Goal: Task Accomplishment & Management: Complete application form

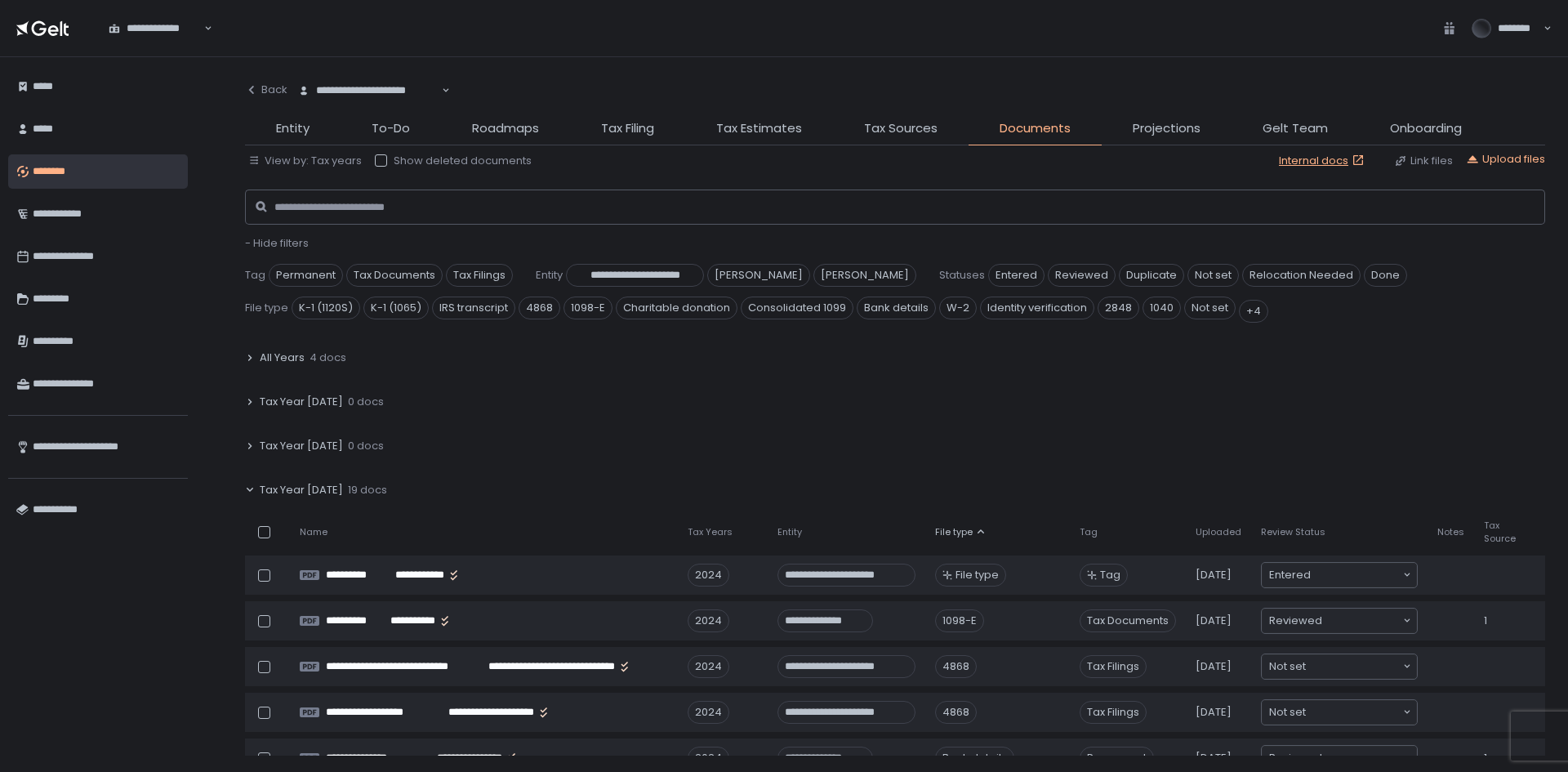
scroll to position [1218, 0]
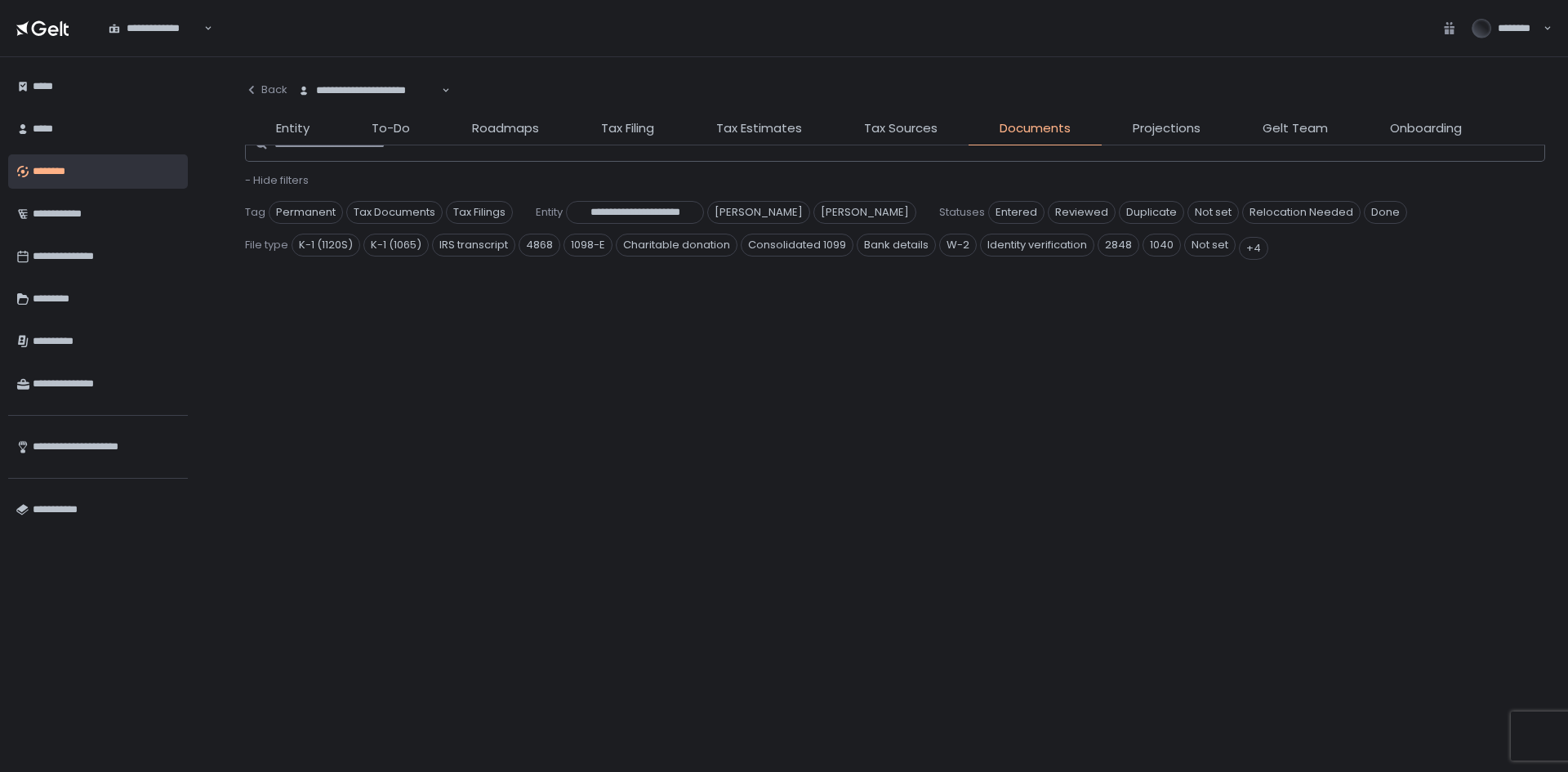
click at [1040, 119] on span "Documents" at bounding box center [1036, 128] width 71 height 19
click at [873, 133] on span "Tax Sources" at bounding box center [901, 128] width 73 height 19
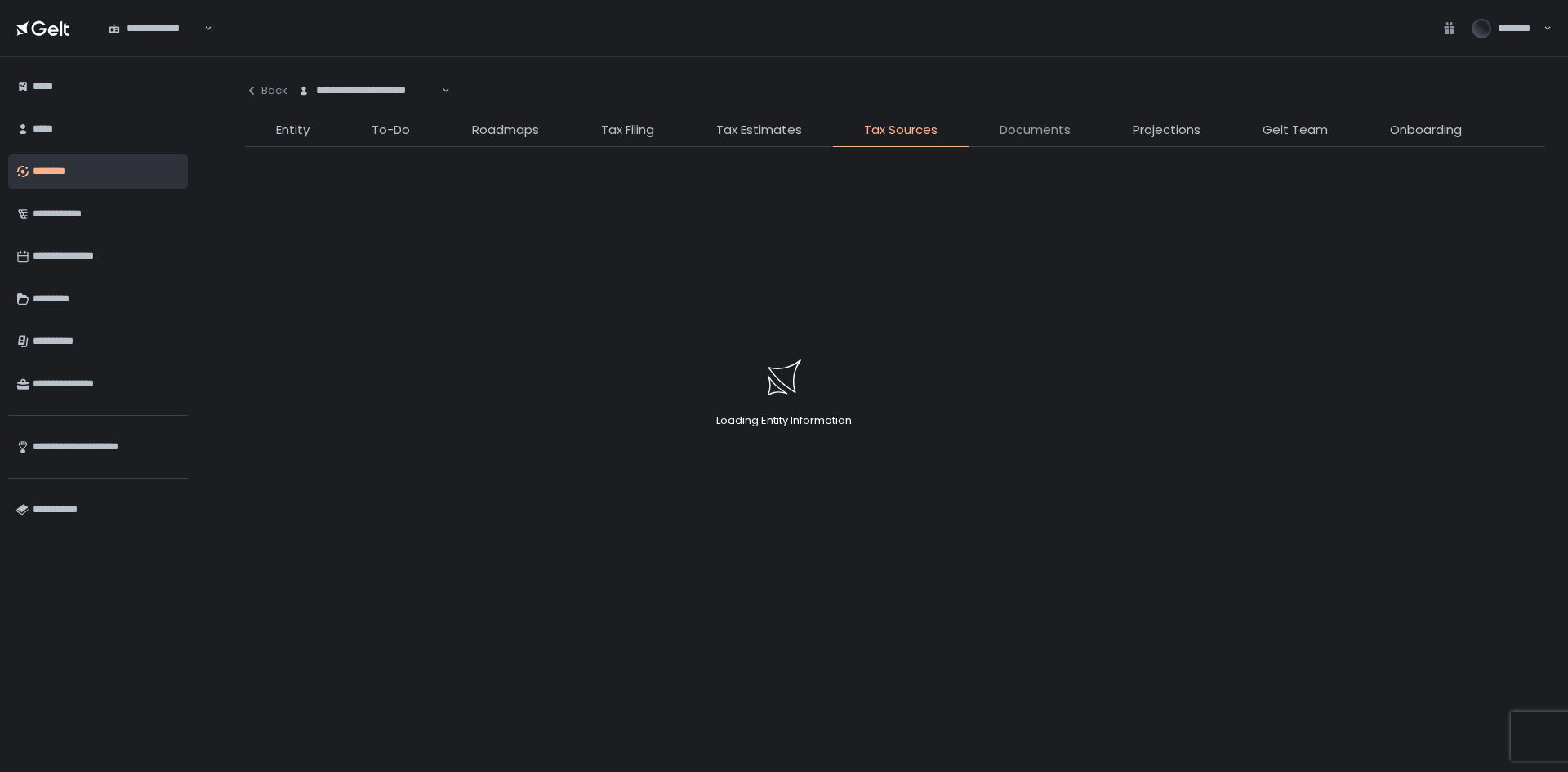
click at [1047, 132] on div "Loading Entity Information" at bounding box center [784, 386] width 1568 height 772
click at [1050, 126] on span "Documents" at bounding box center [1036, 130] width 71 height 19
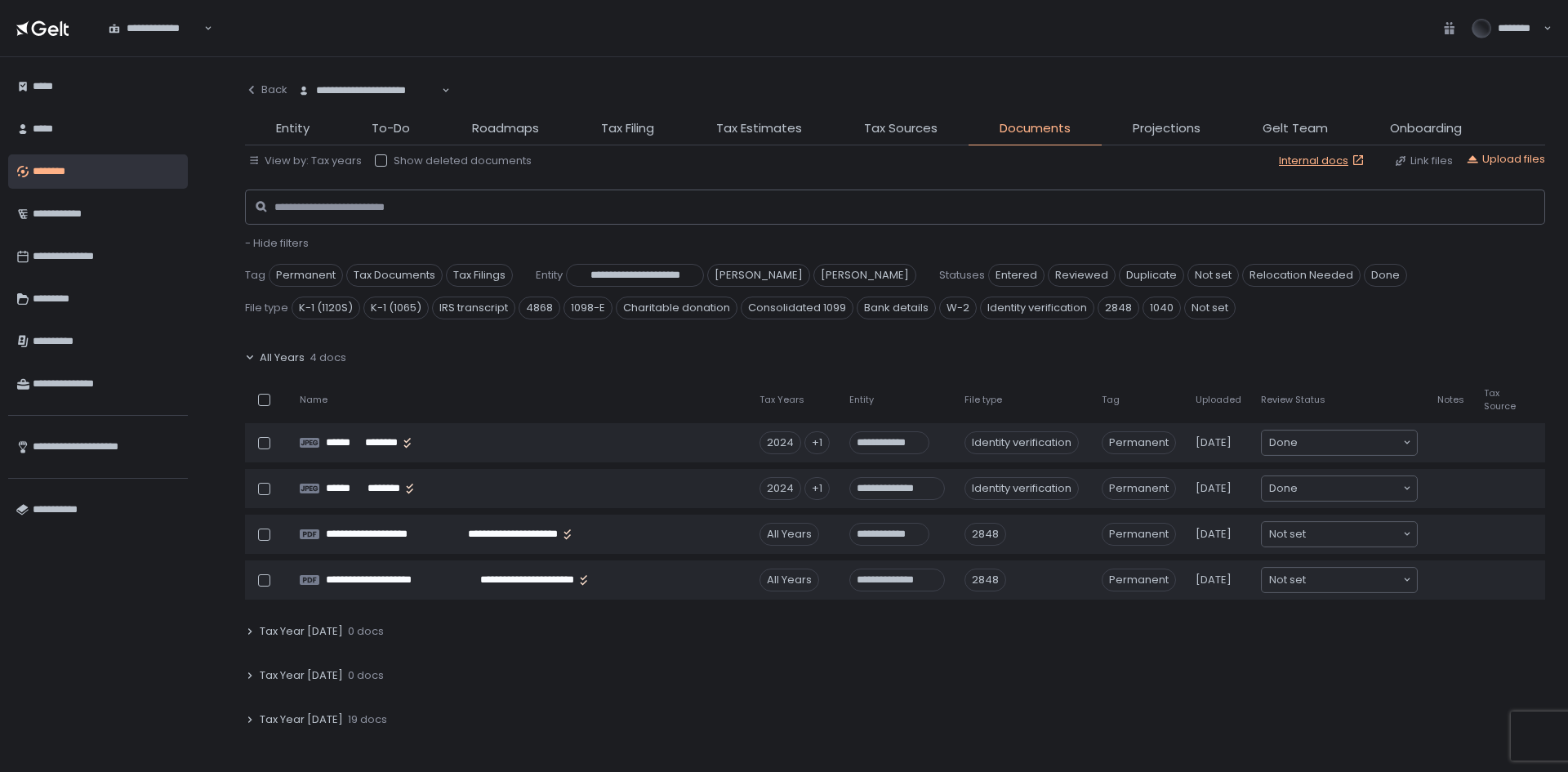
click at [251, 356] on icon at bounding box center [249, 357] width 10 height 10
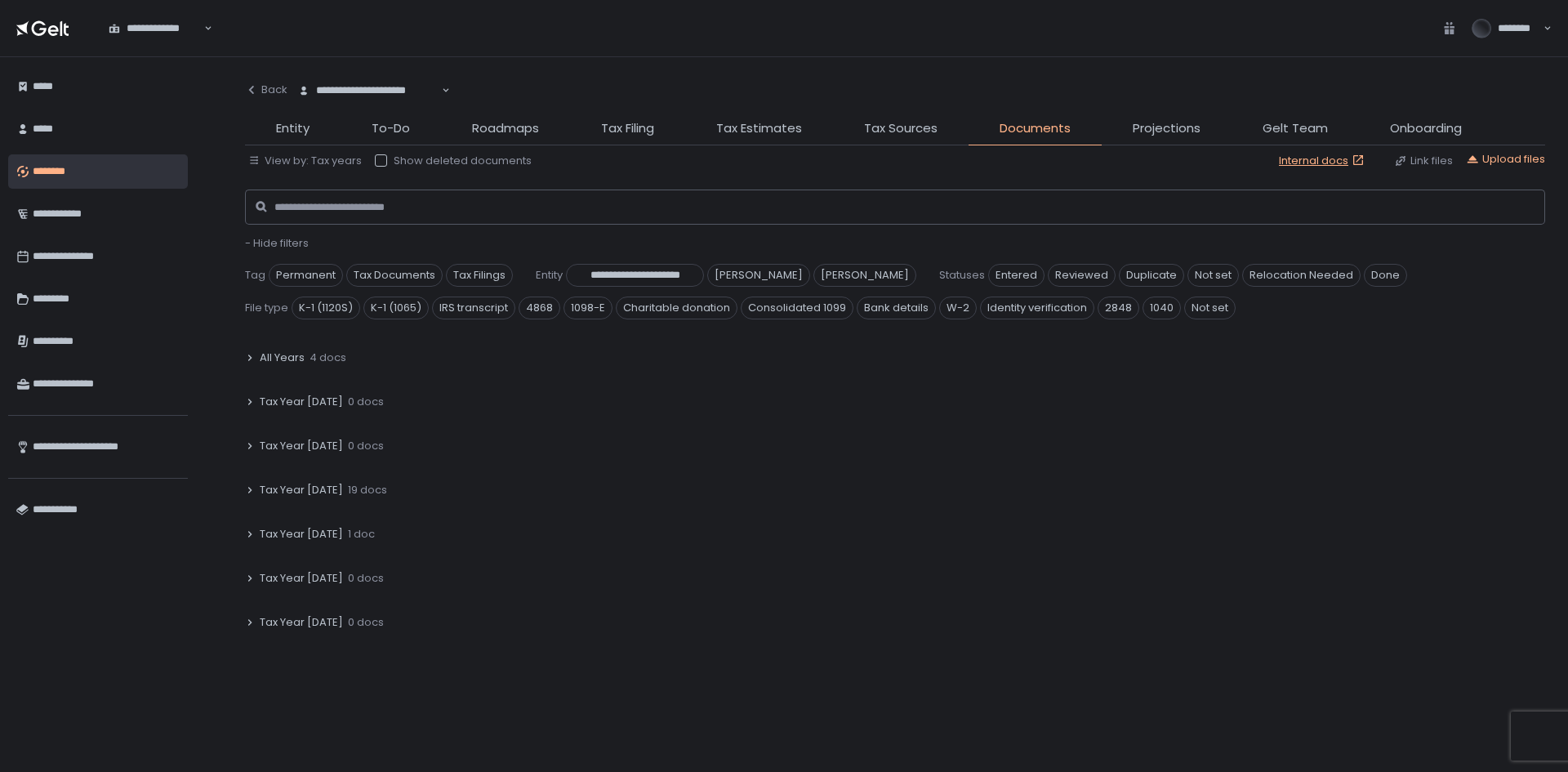
click at [245, 484] on div "Tax Year 2024 19 docs" at bounding box center [894, 490] width 1300 height 38
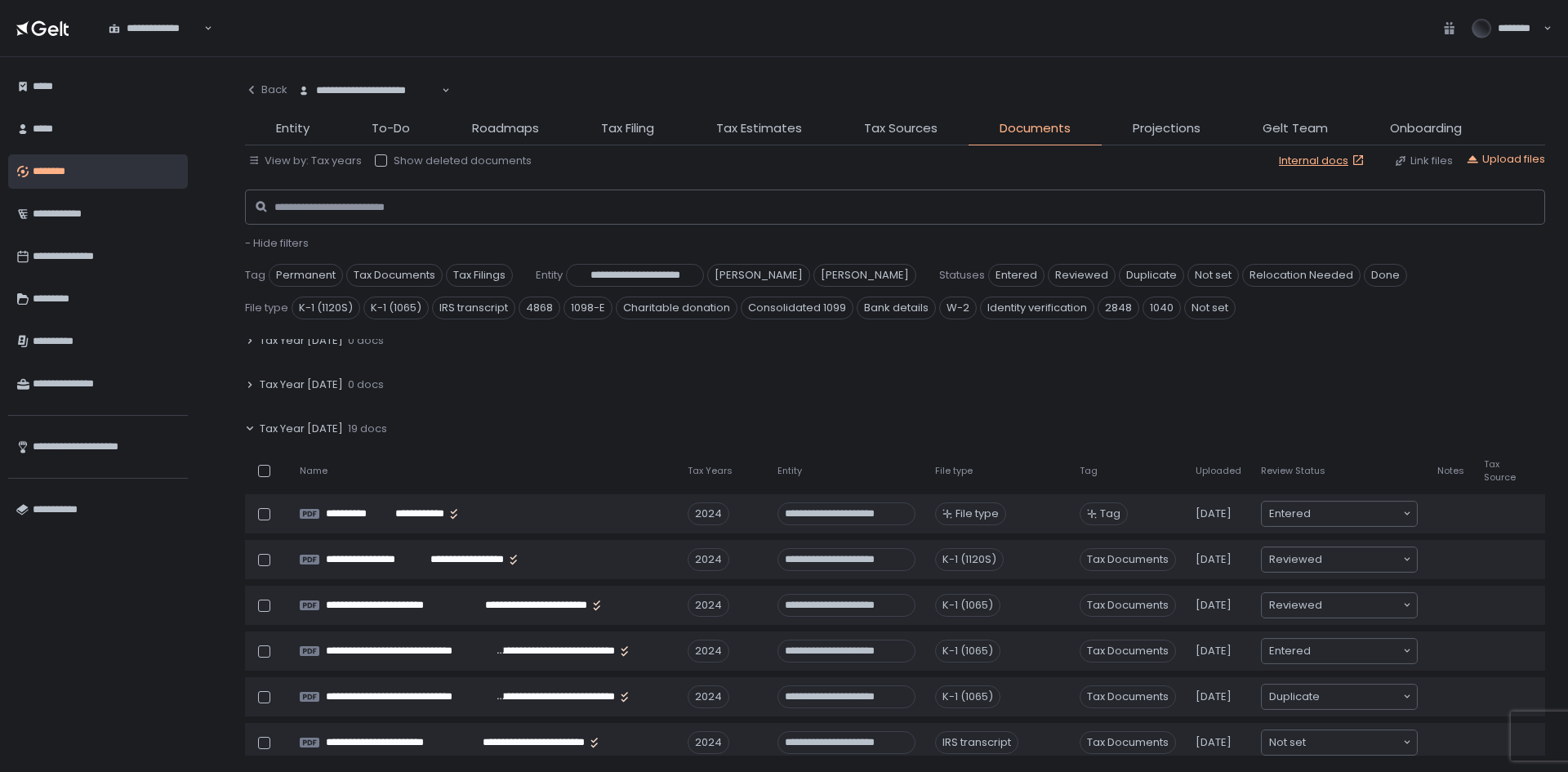
scroll to position [164, 0]
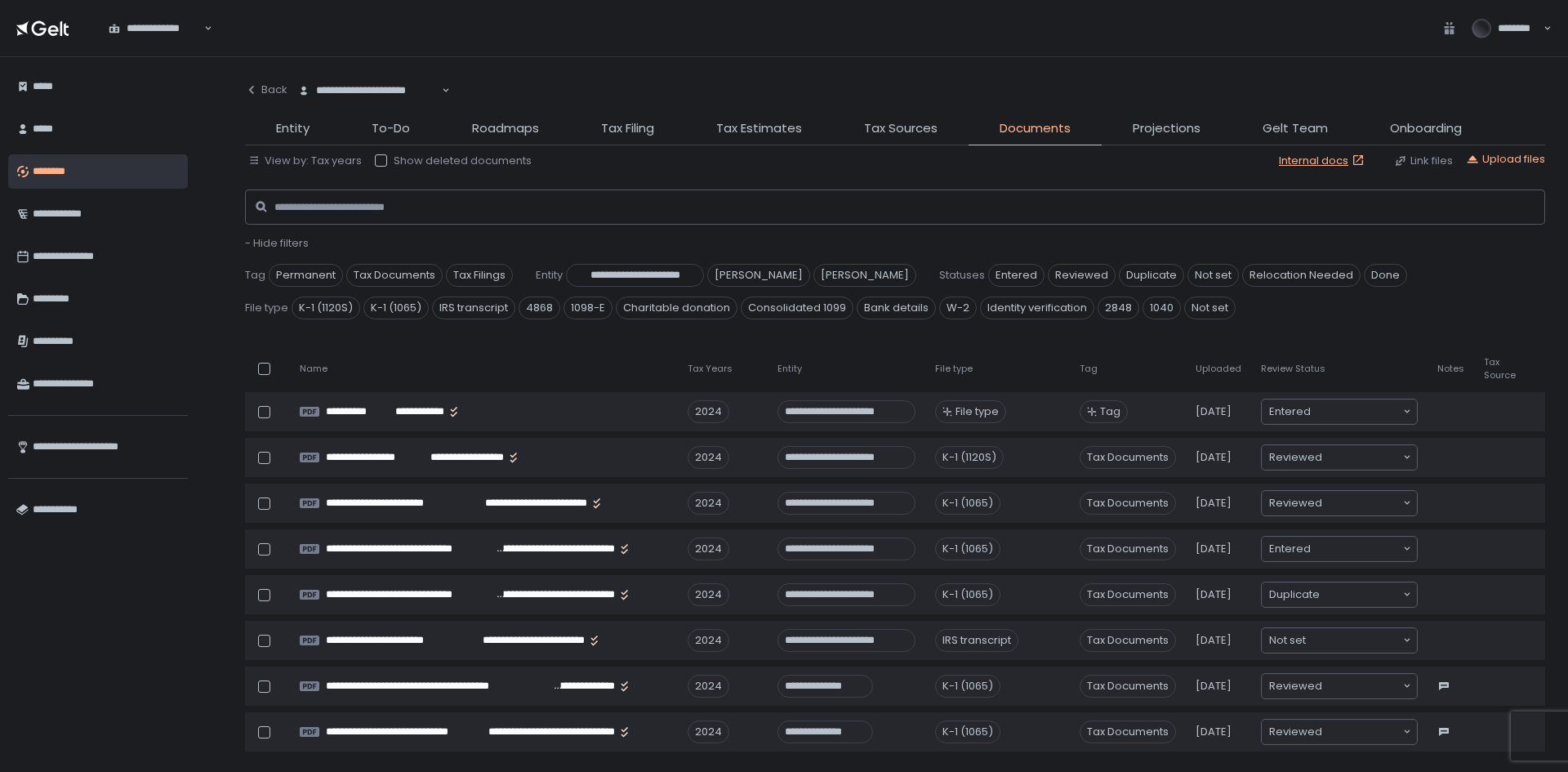
click at [1174, 366] on th "Tag" at bounding box center [1128, 368] width 116 height 33
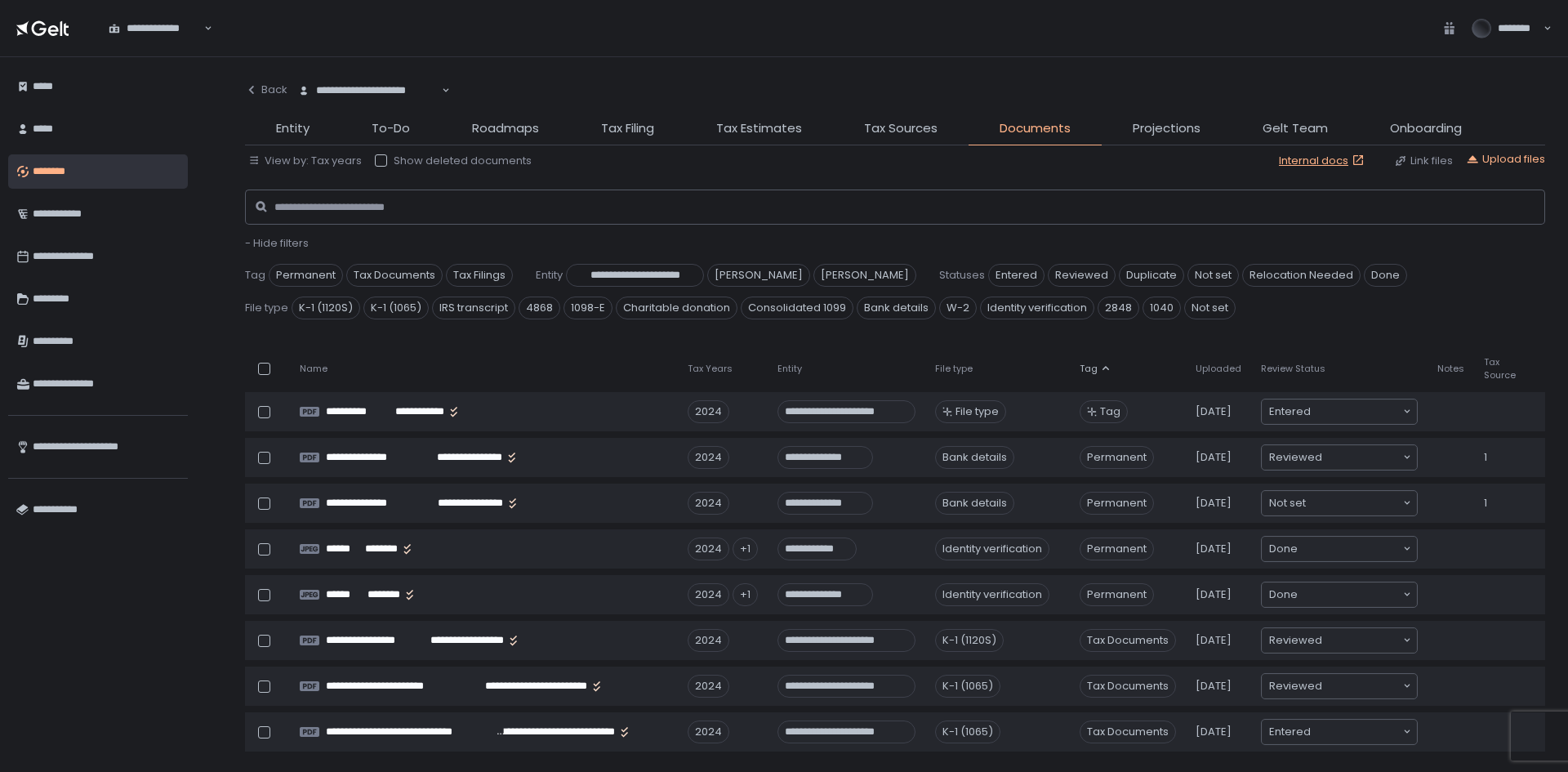
click at [978, 370] on div "File type" at bounding box center [998, 369] width 125 height 13
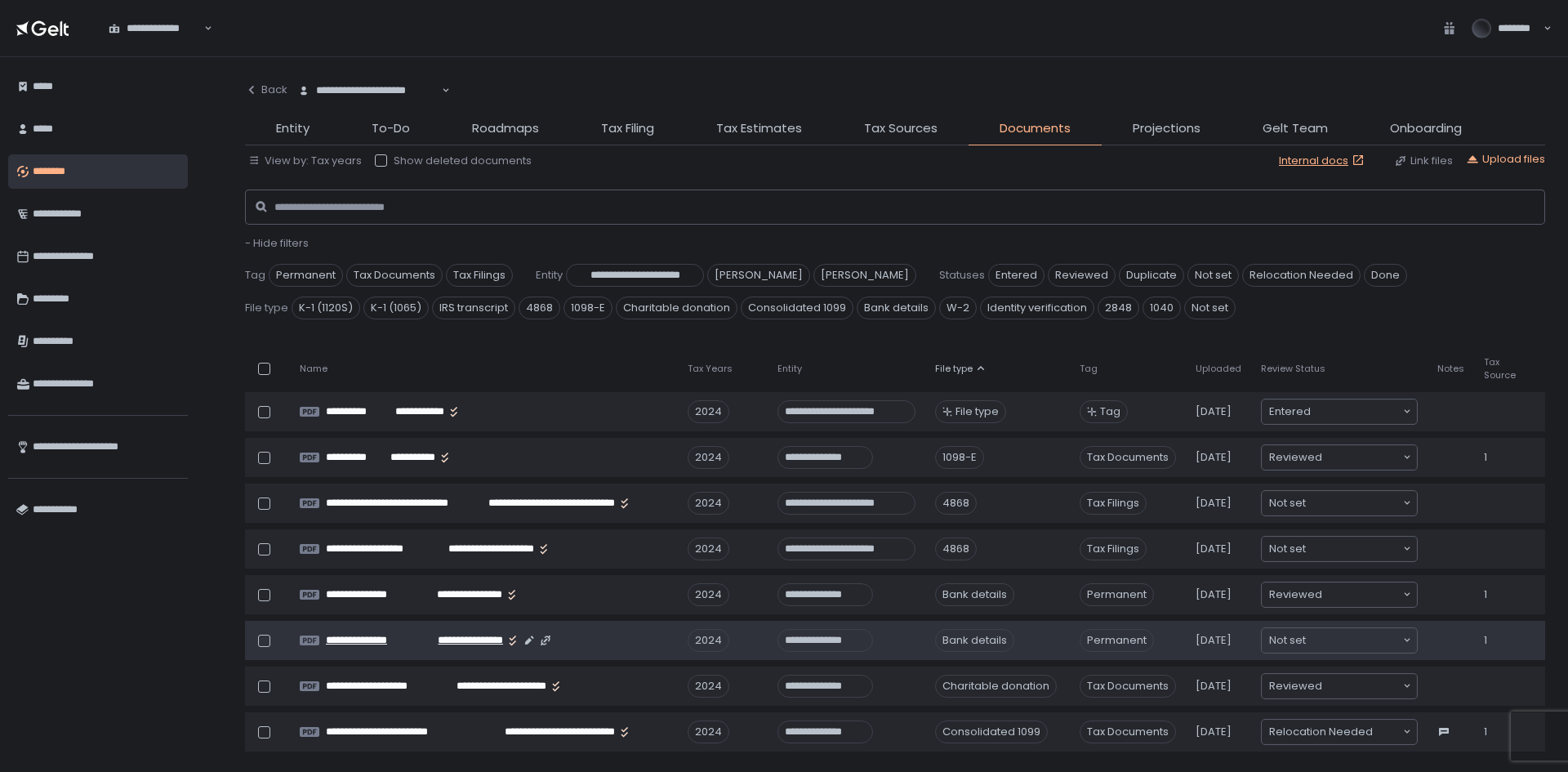
click at [449, 642] on span "**********" at bounding box center [463, 640] width 81 height 14
click at [1332, 642] on input "Search for option" at bounding box center [1354, 640] width 96 height 16
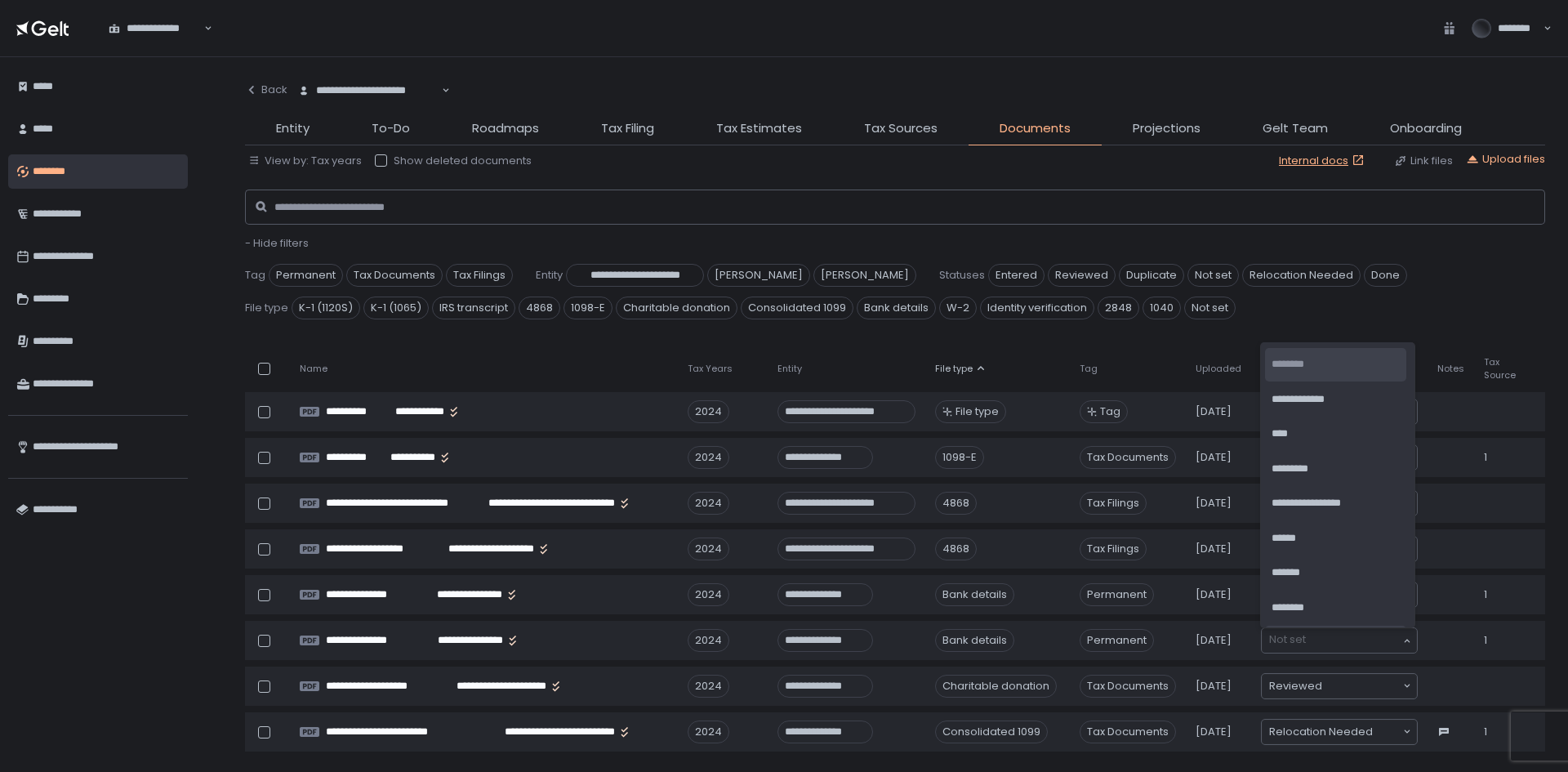
click at [1364, 362] on li "********" at bounding box center [1336, 364] width 141 height 33
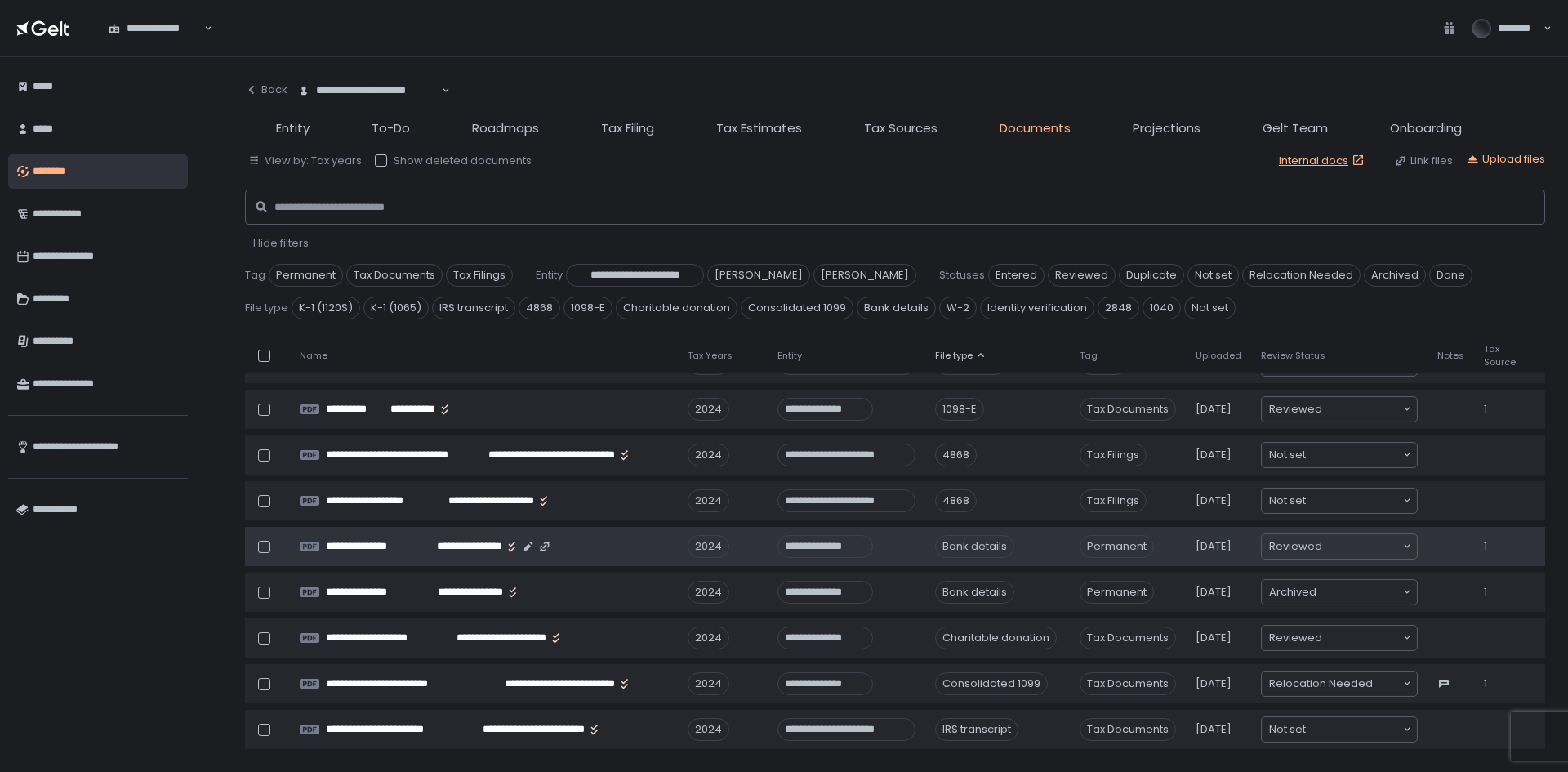
scroll to position [245, 0]
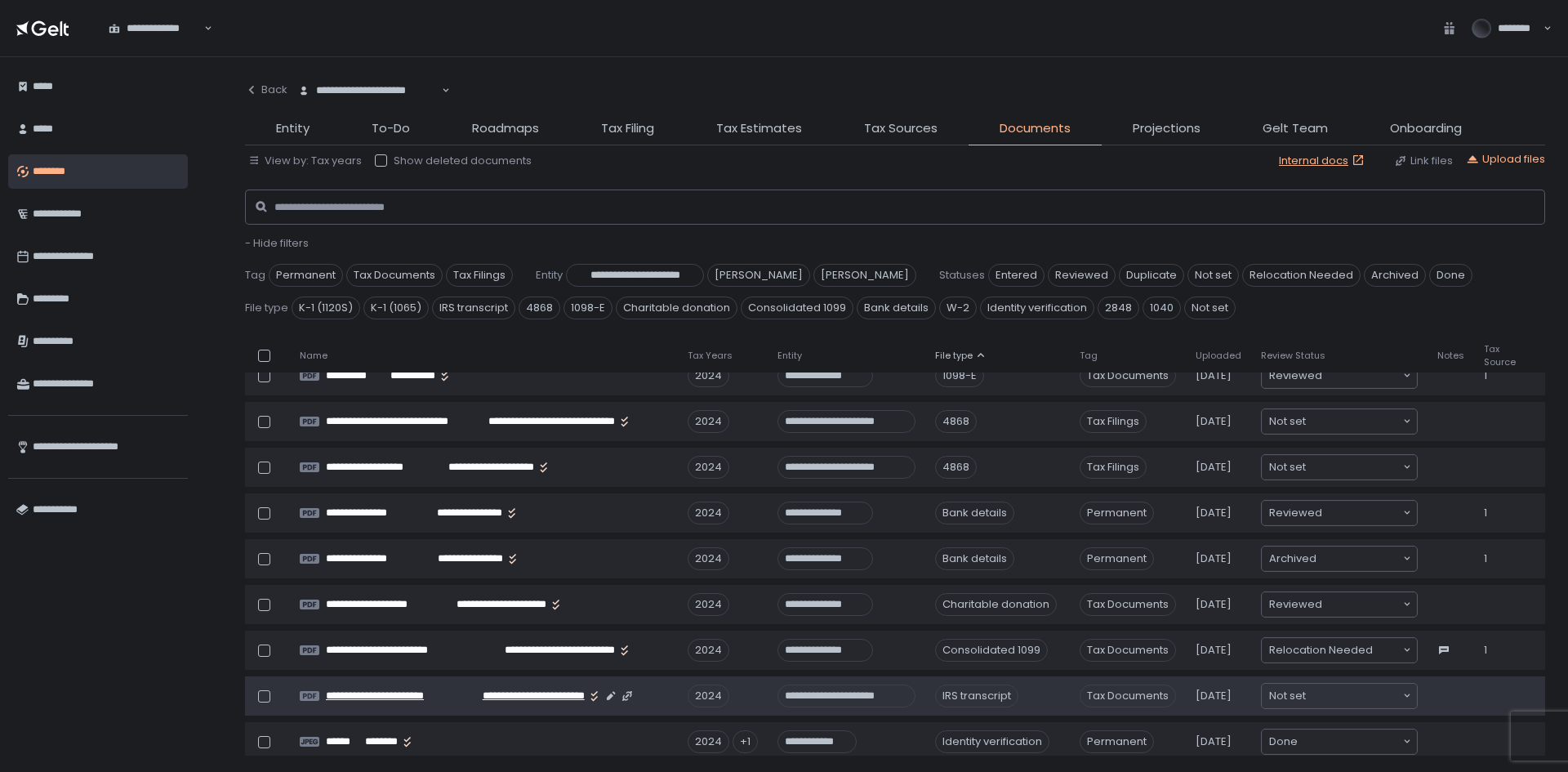
click at [470, 697] on span "**********" at bounding box center [521, 696] width 128 height 14
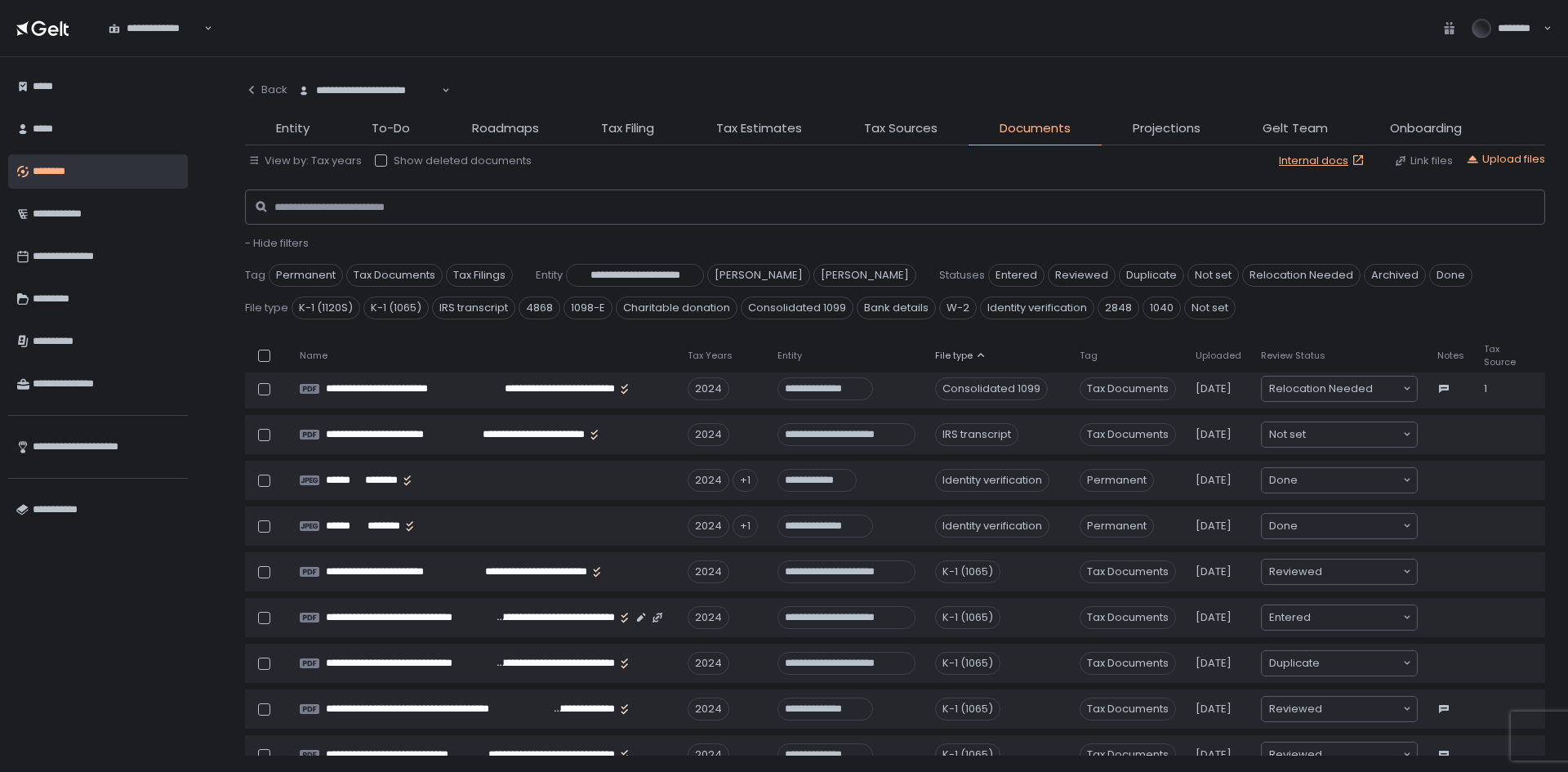
scroll to position [490, 0]
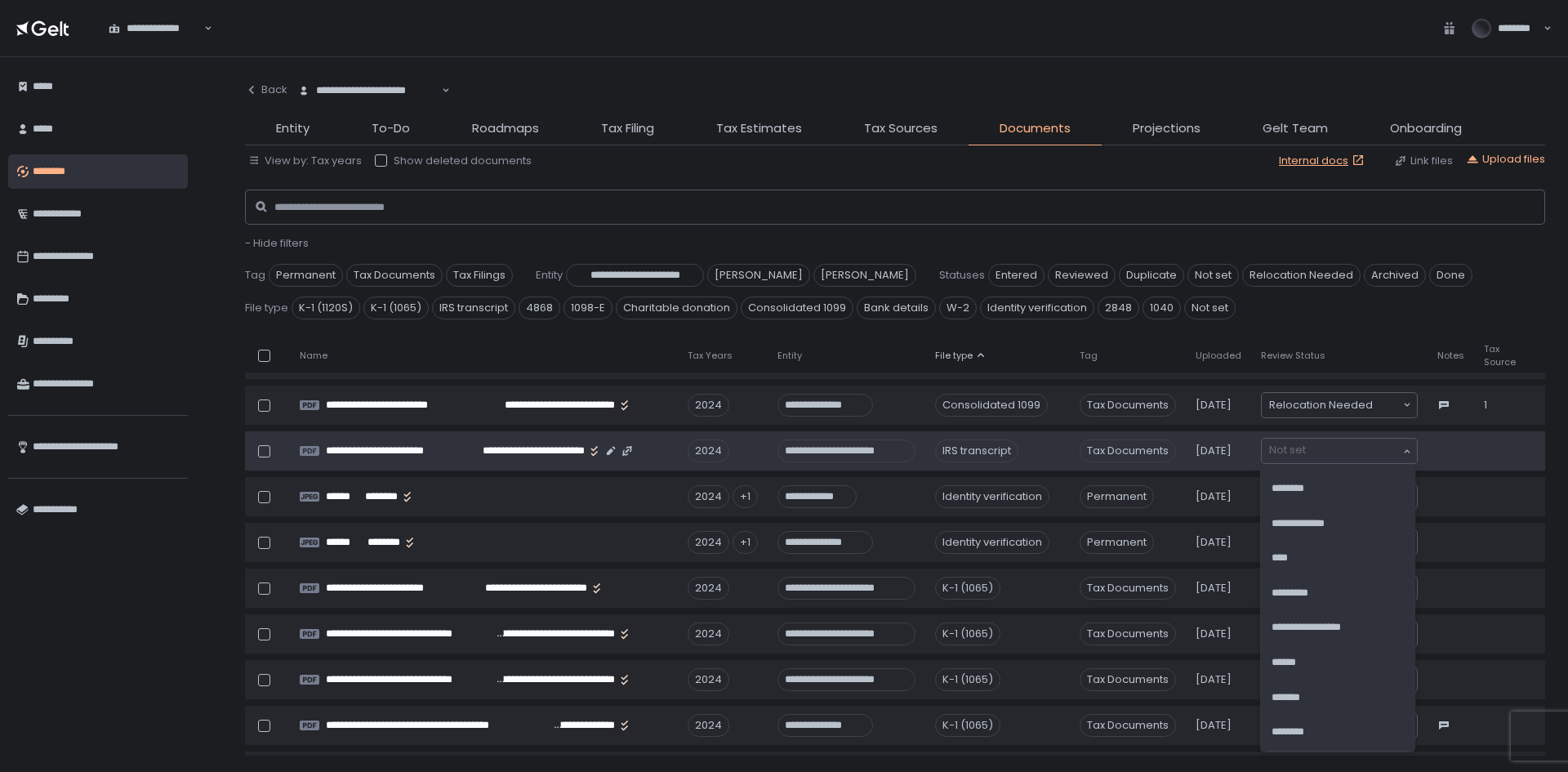
click at [1350, 461] on div "Not set Loading..." at bounding box center [1339, 450] width 155 height 24
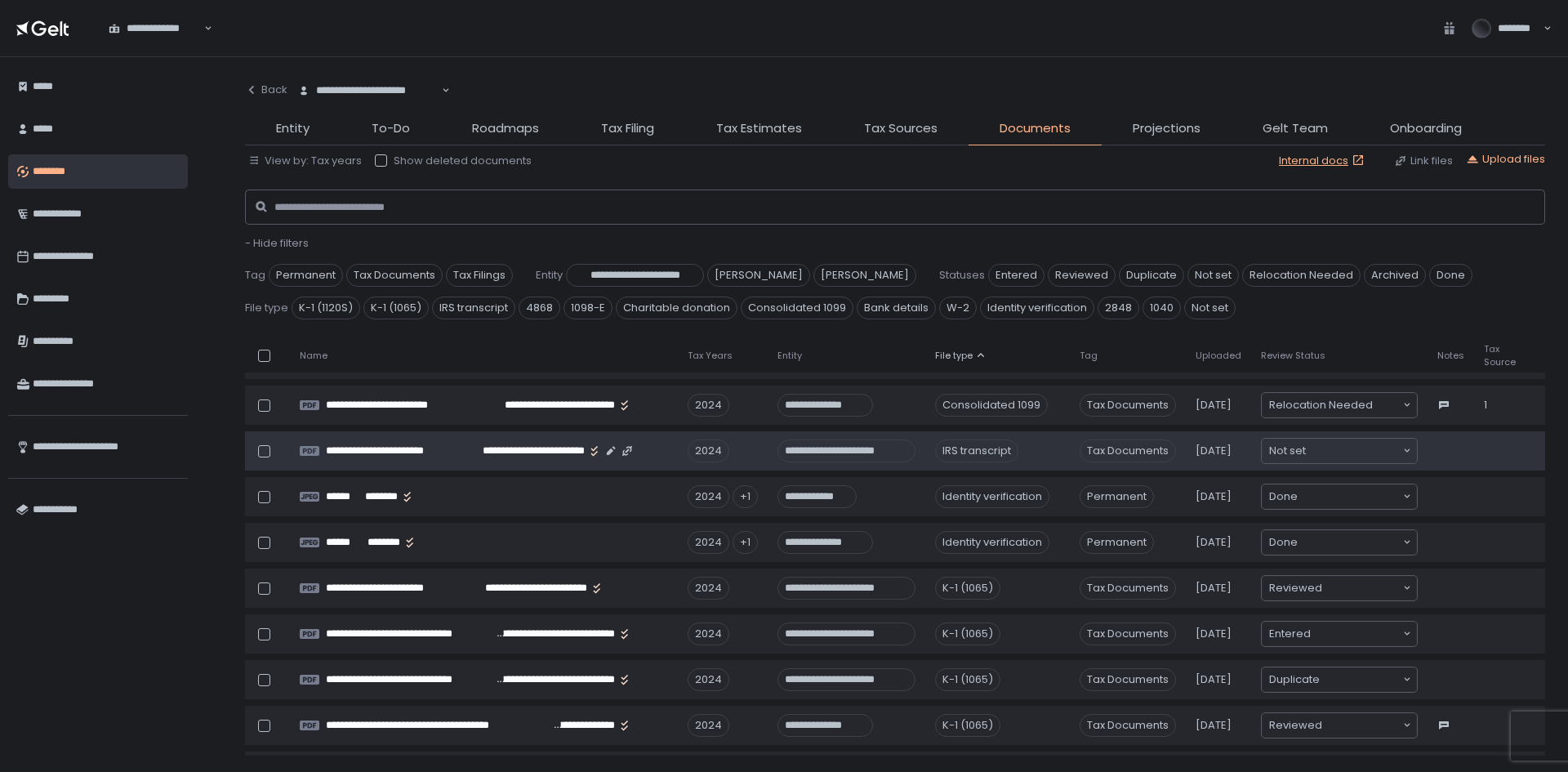
click at [1499, 450] on td at bounding box center [1500, 451] width 52 height 39
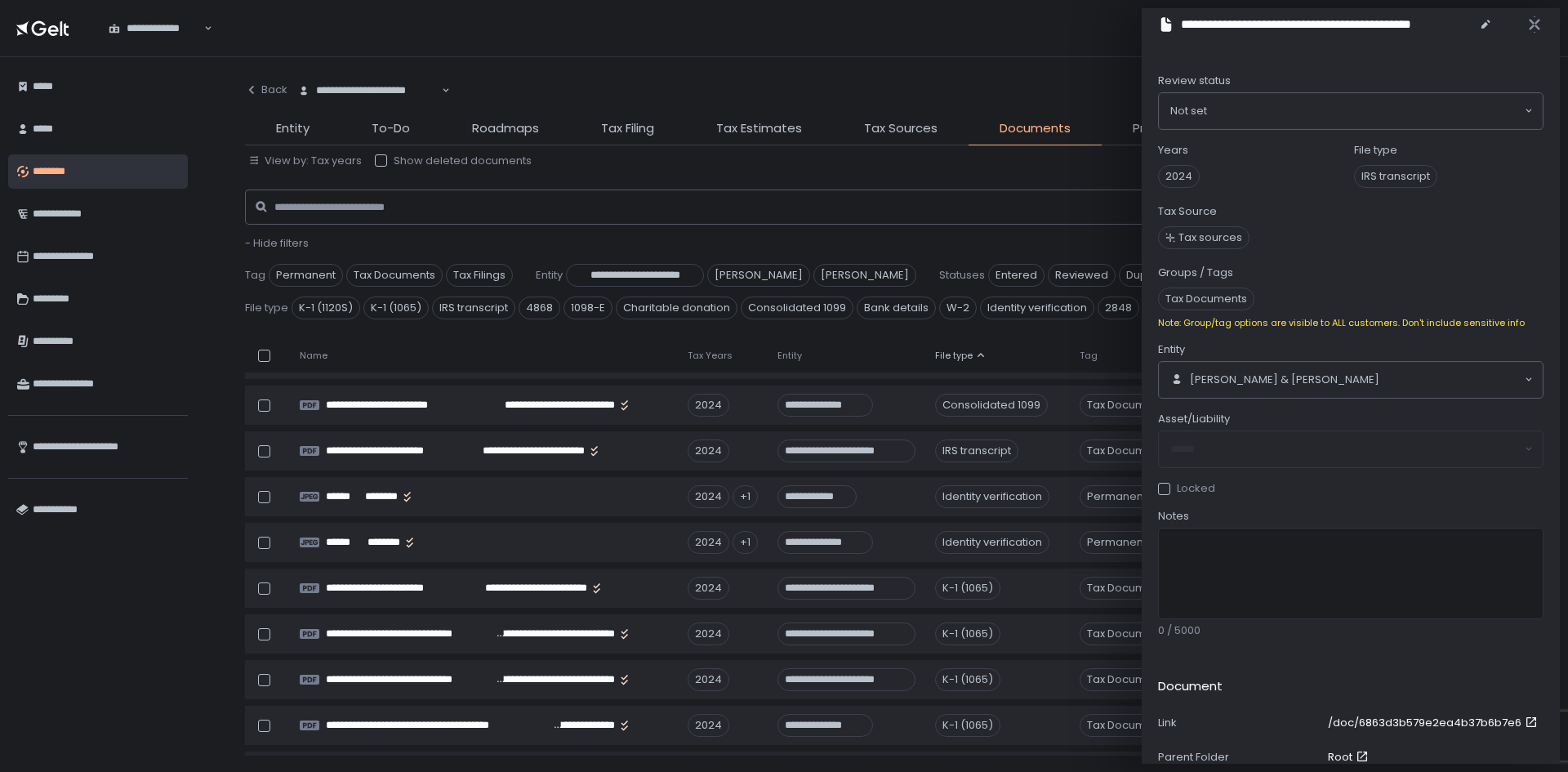
click at [1544, 25] on div at bounding box center [1542, 24] width 34 height 33
click at [1532, 19] on icon "button" at bounding box center [1534, 24] width 16 height 16
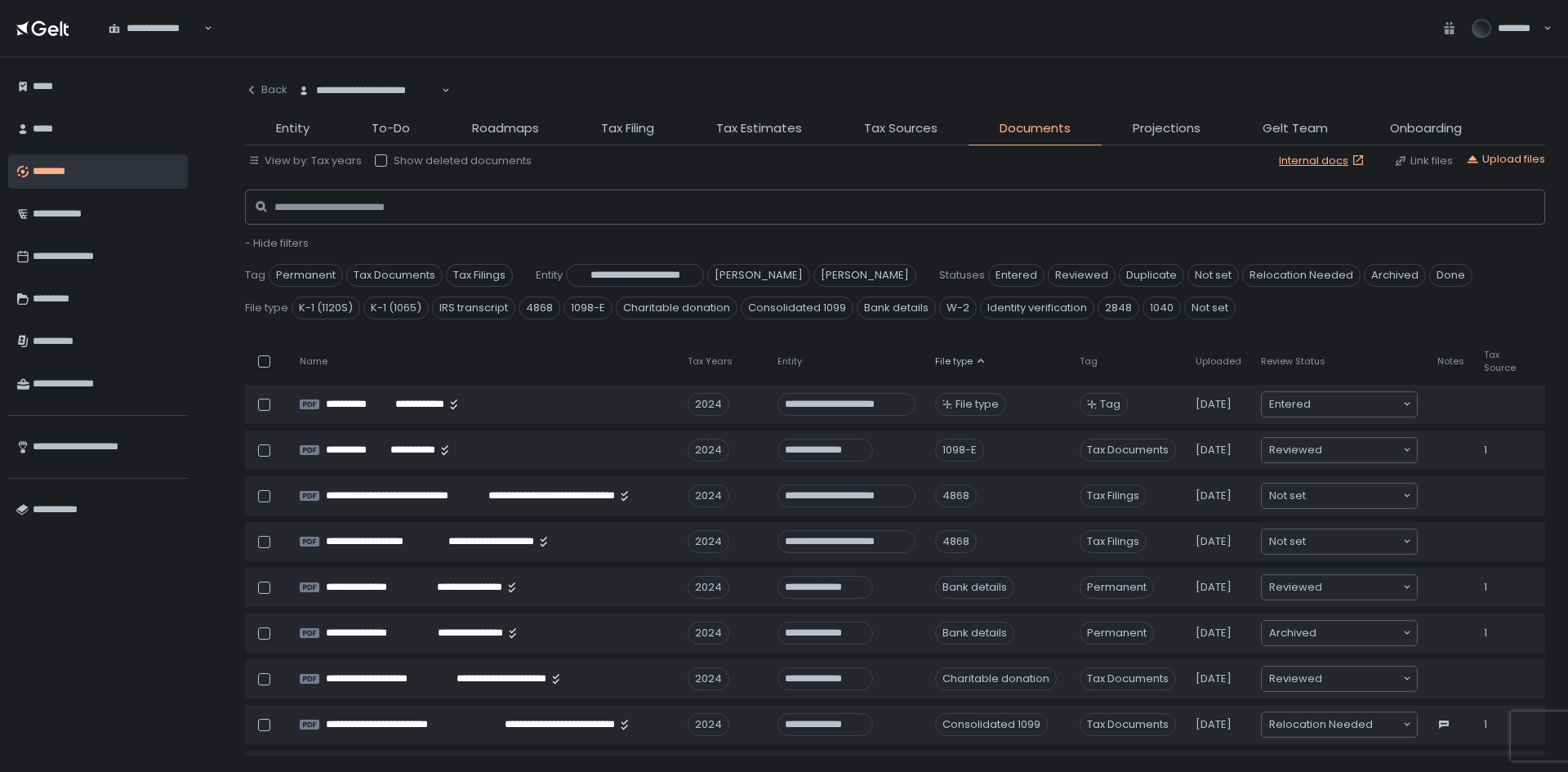
scroll to position [164, 0]
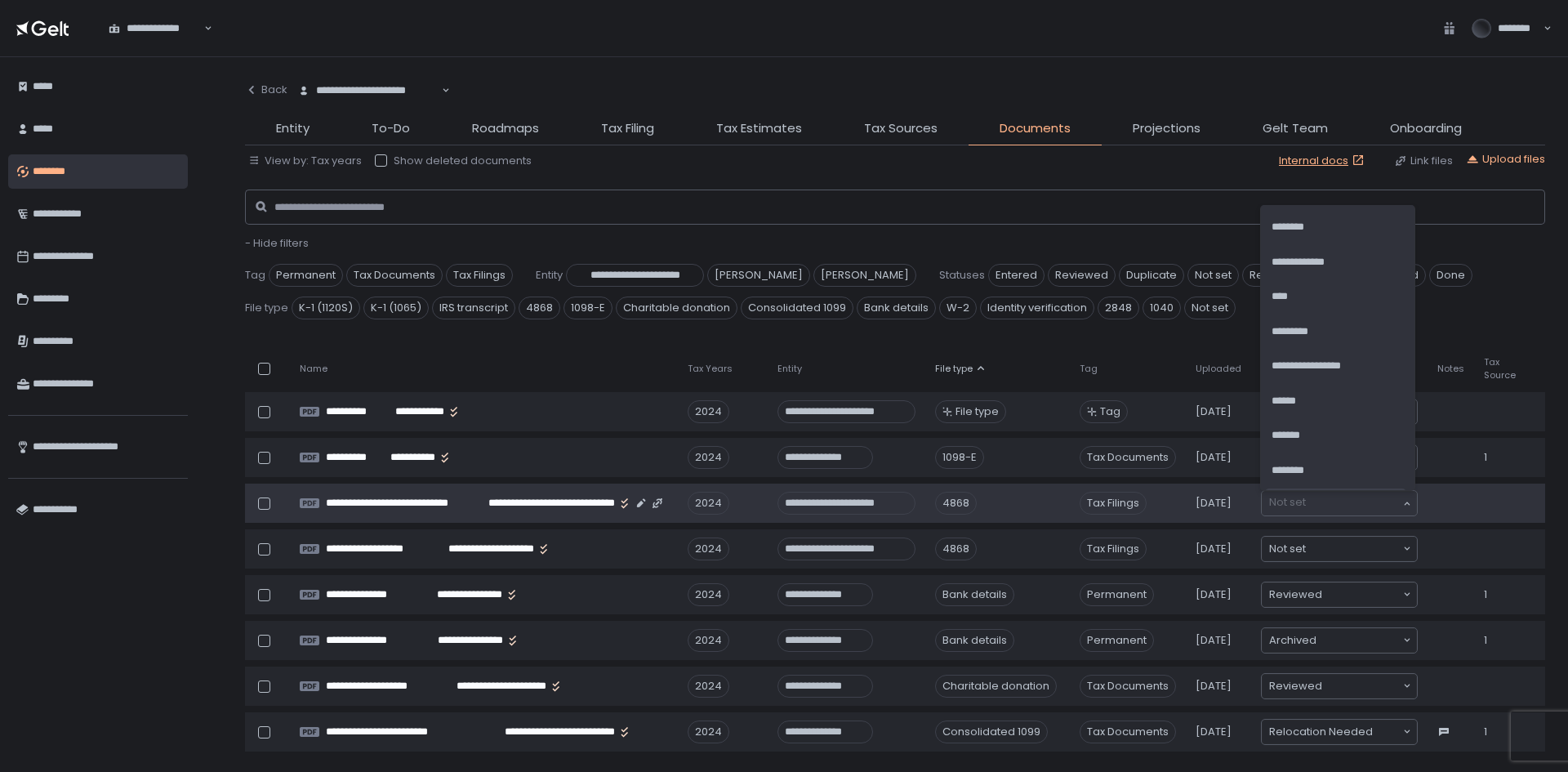
click at [1304, 505] on input "Search for option" at bounding box center [1335, 503] width 132 height 16
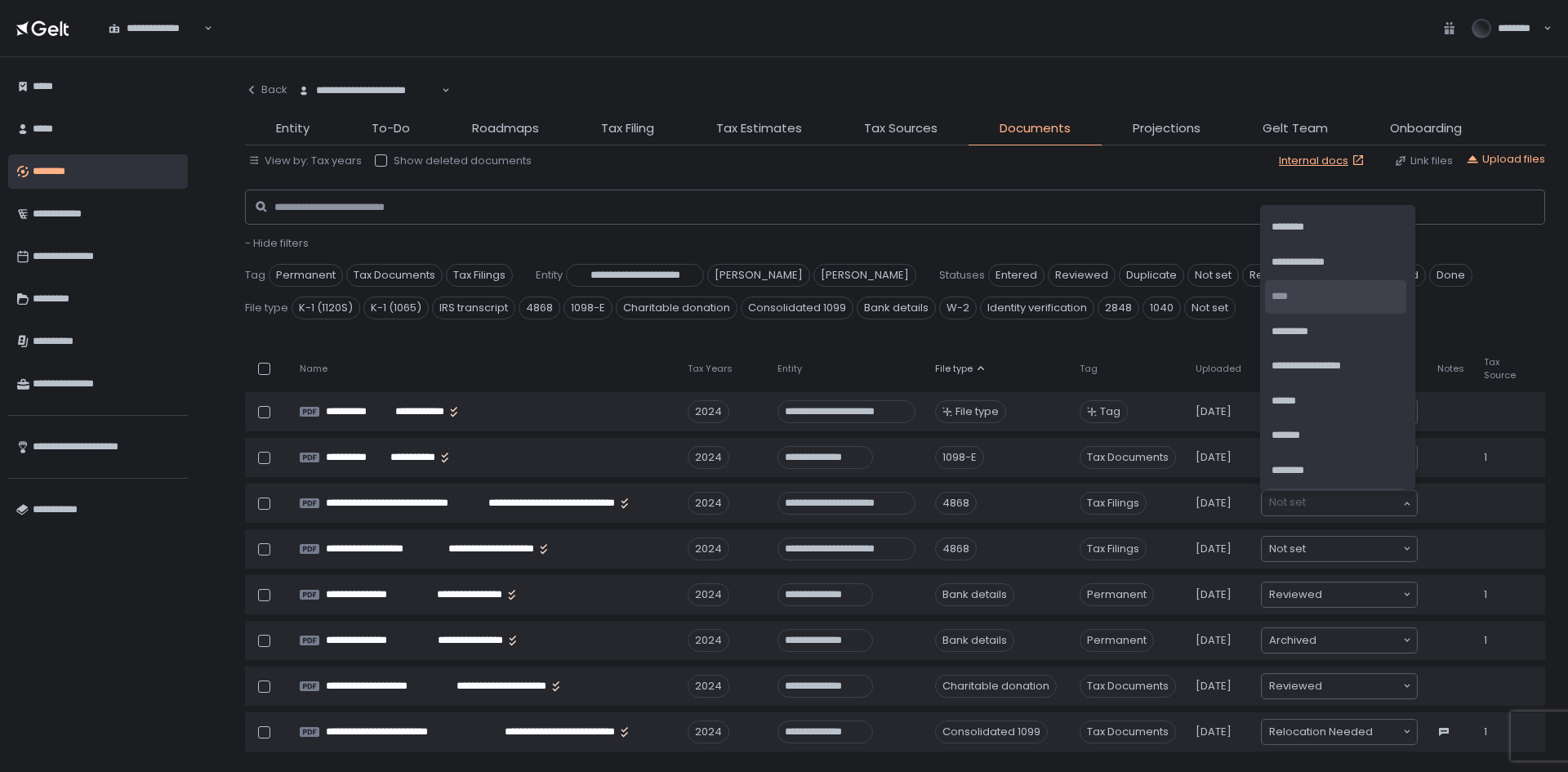
click at [1331, 303] on li "****" at bounding box center [1336, 297] width 141 height 33
click at [1366, 298] on li "****" at bounding box center [1336, 297] width 141 height 33
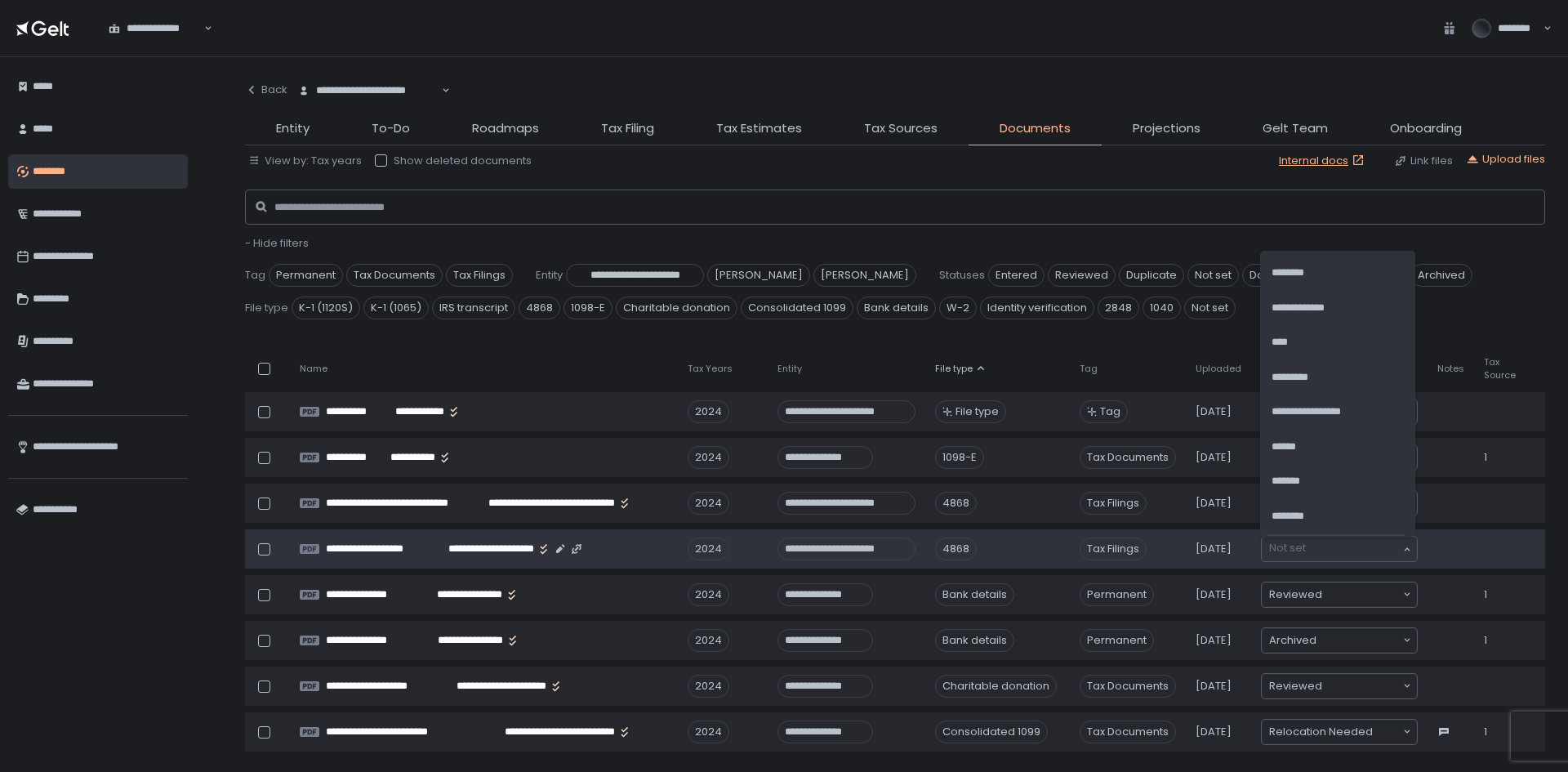
click at [1316, 558] on div "Not set Loading..." at bounding box center [1339, 549] width 155 height 24
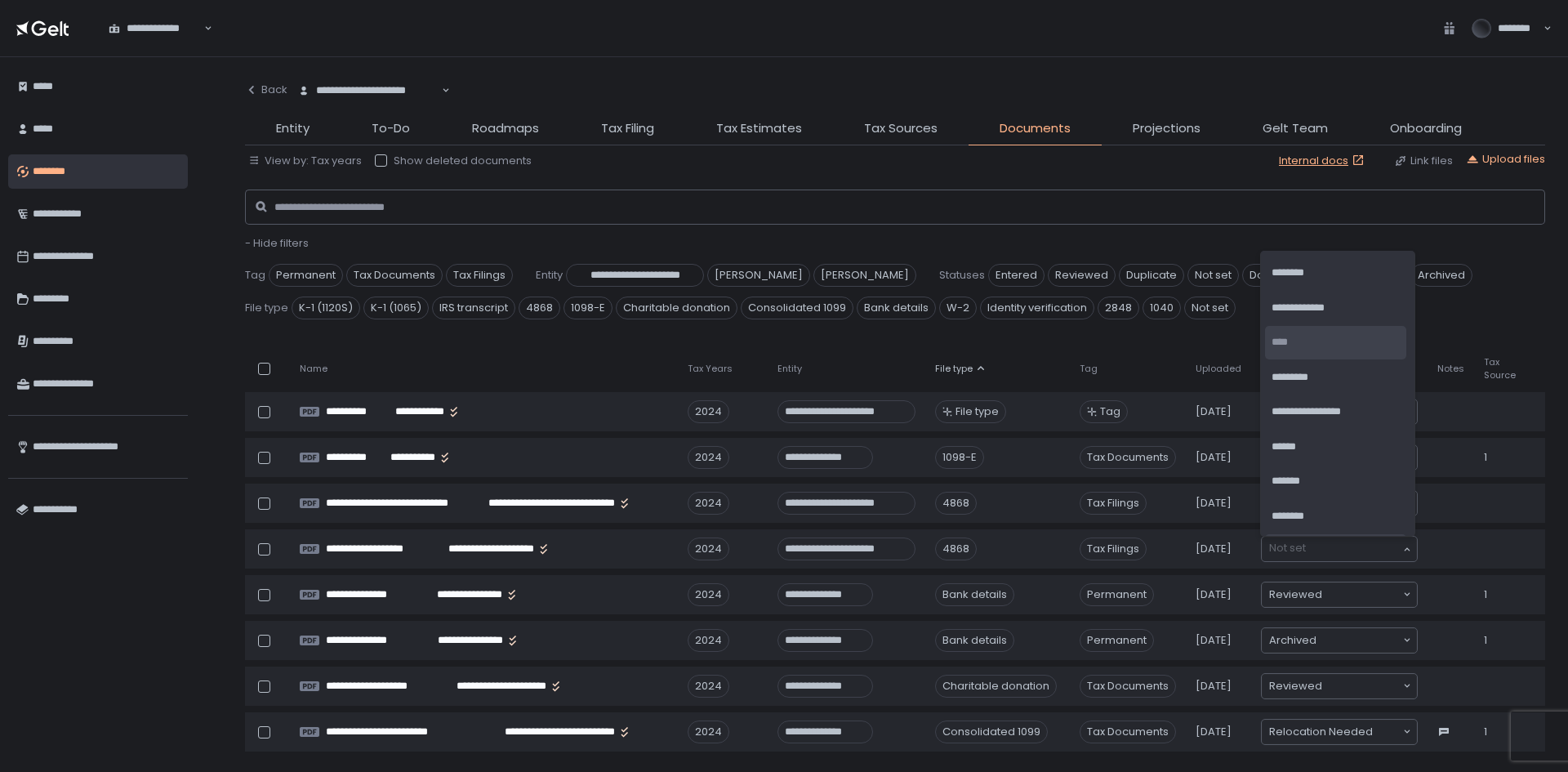
click at [1294, 344] on li "****" at bounding box center [1336, 342] width 141 height 33
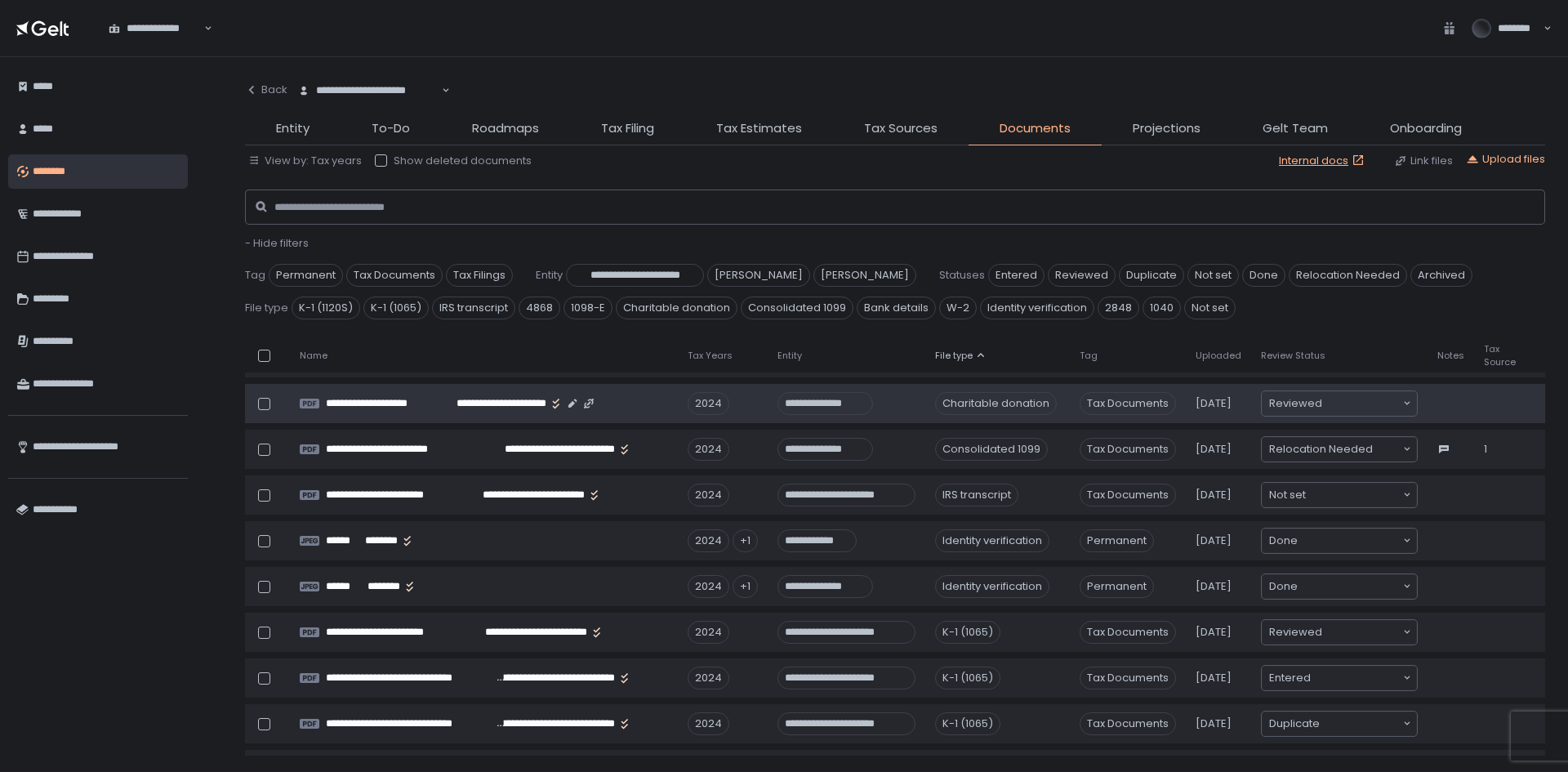
scroll to position [490, 0]
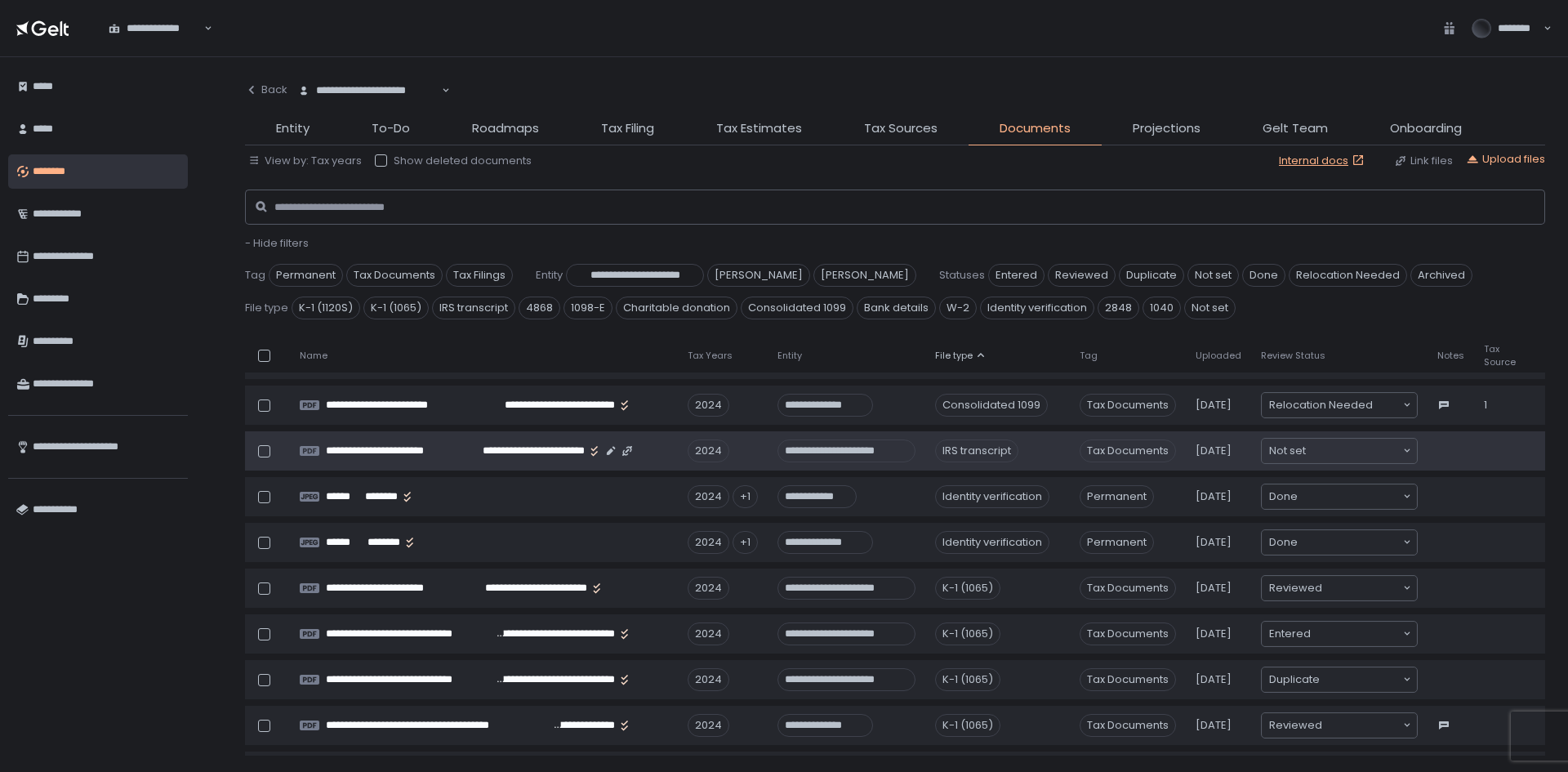
click at [1333, 453] on input "Search for option" at bounding box center [1354, 450] width 96 height 16
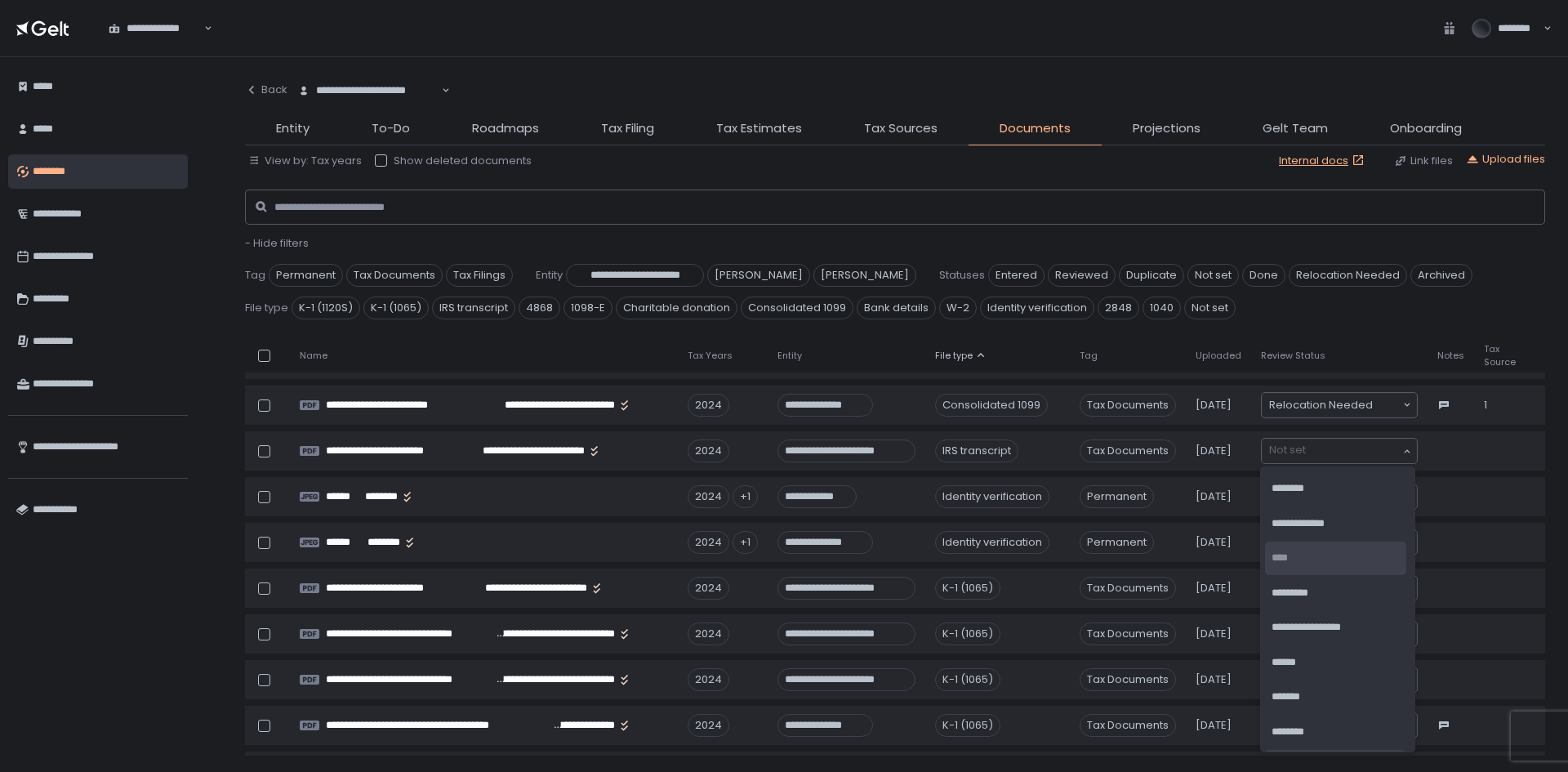
click at [1326, 566] on li "****" at bounding box center [1336, 558] width 141 height 33
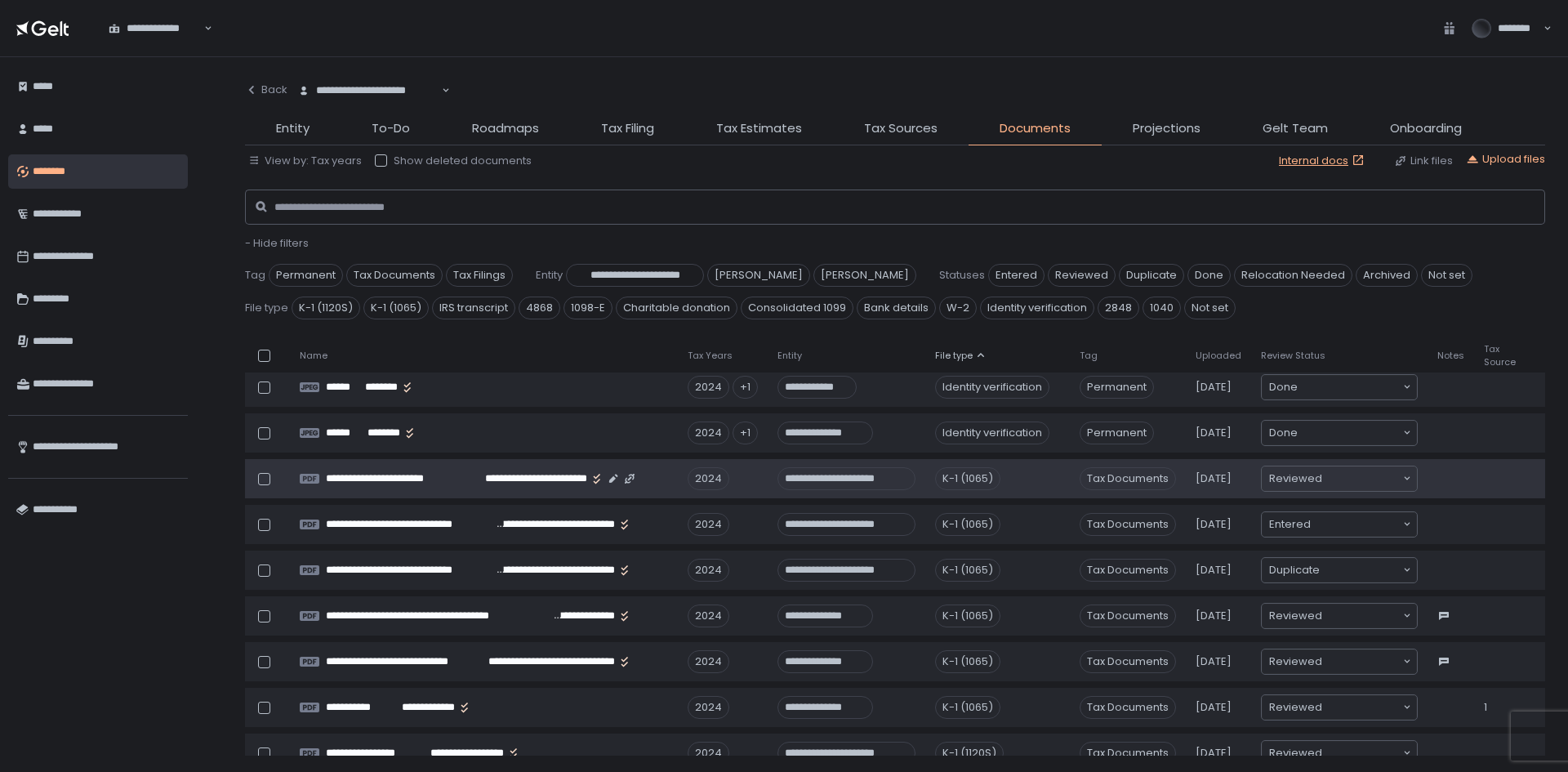
scroll to position [735, 0]
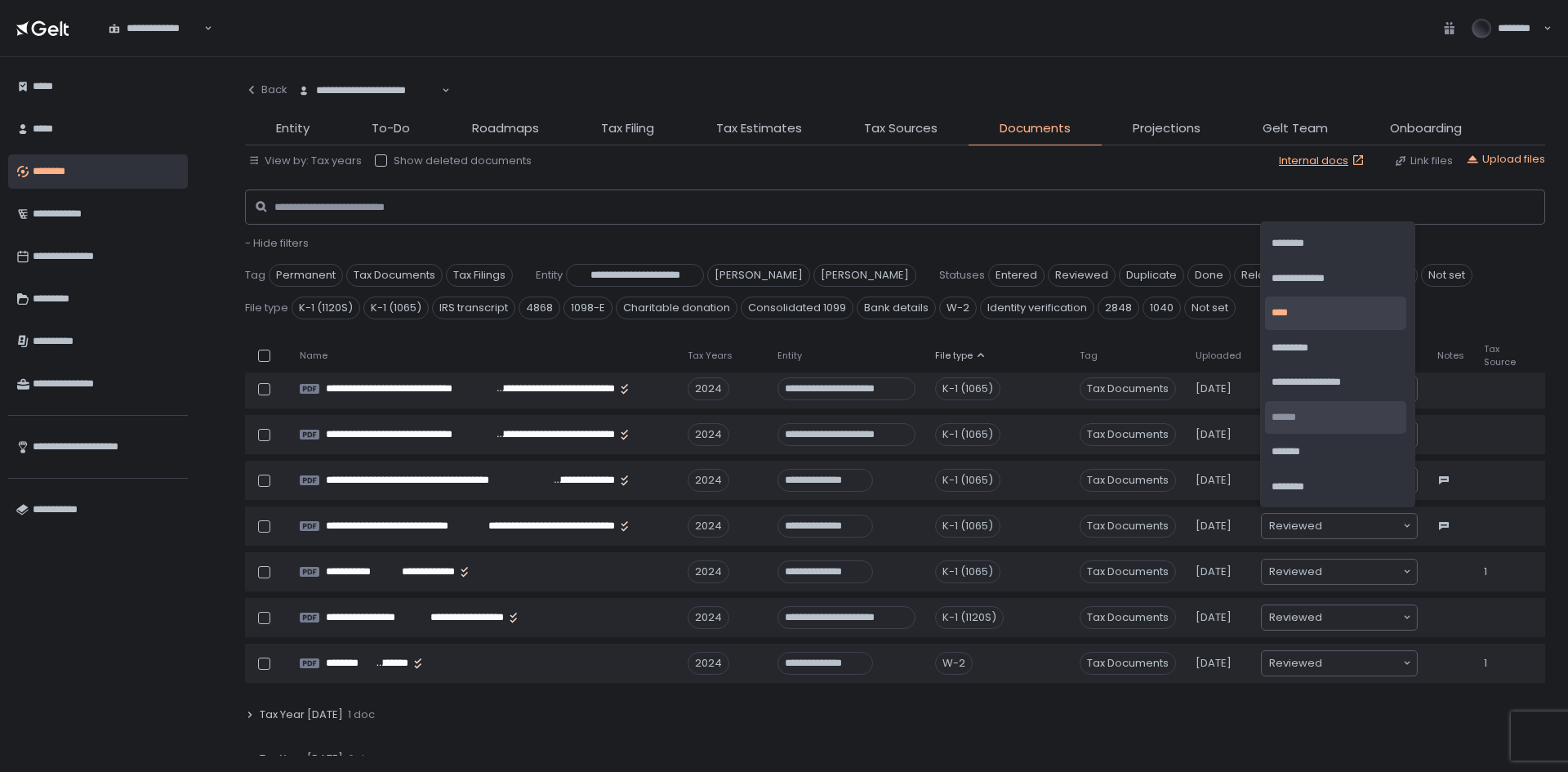
click at [152, 603] on div "**********" at bounding box center [97, 415] width 180 height 699
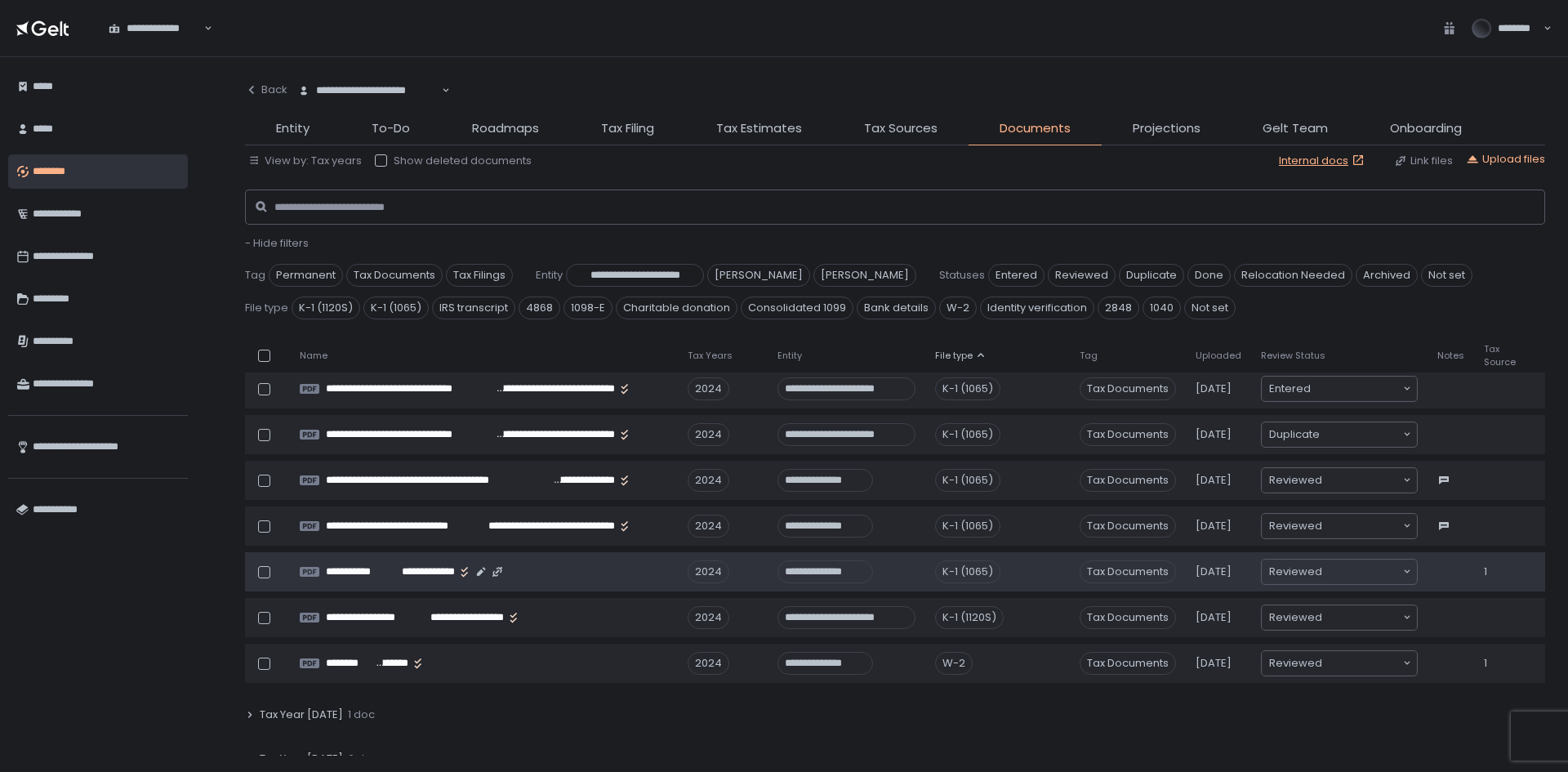
scroll to position [653, 0]
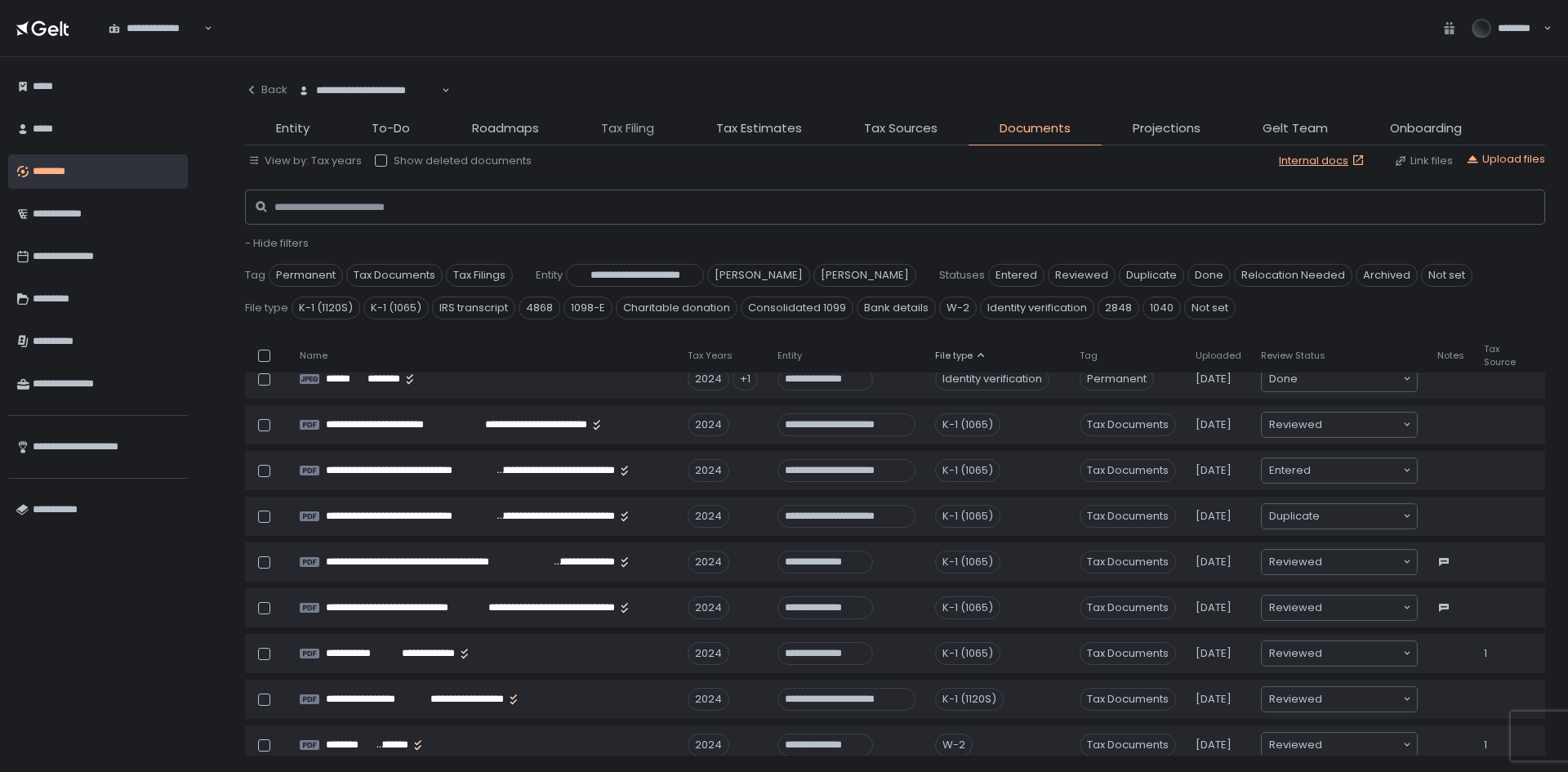
click at [647, 124] on span "Tax Filing" at bounding box center [627, 128] width 53 height 19
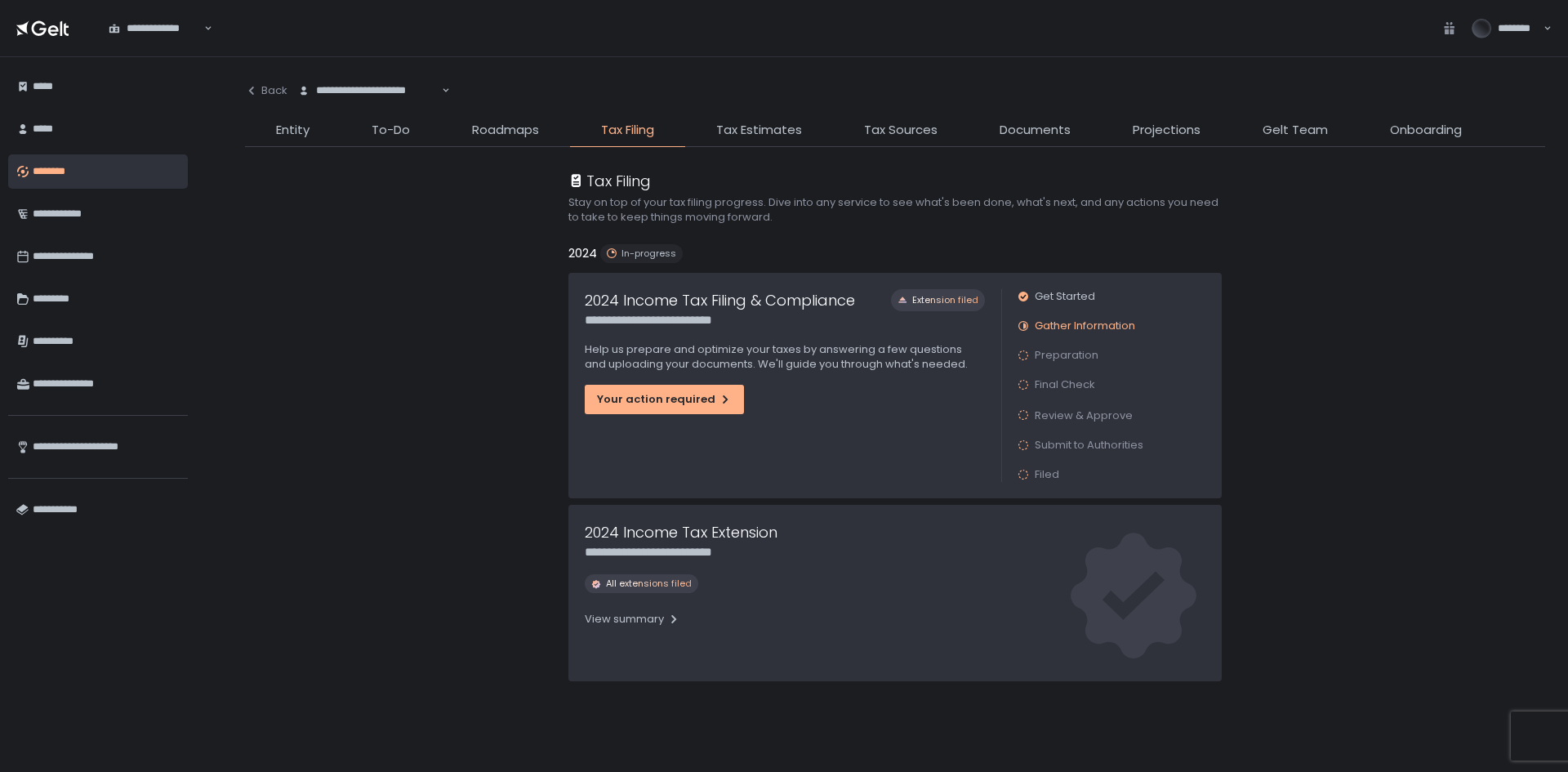
click at [1060, 348] on span "Preparation" at bounding box center [1066, 355] width 63 height 14
click at [1035, 357] on span "Preparation" at bounding box center [1066, 355] width 63 height 14
click at [658, 398] on div "Your action required" at bounding box center [664, 399] width 135 height 14
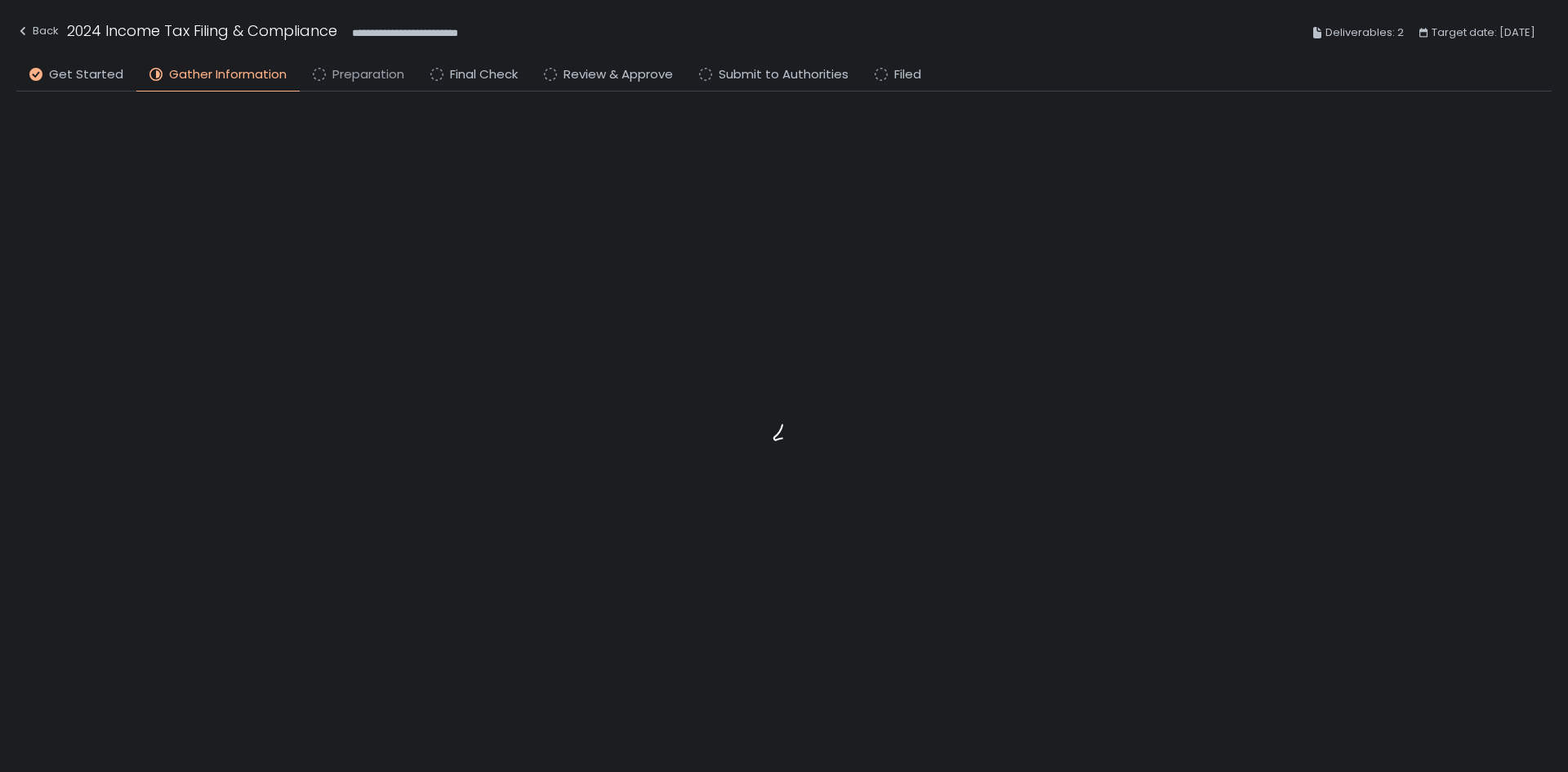
click at [341, 81] on span "Preparation" at bounding box center [368, 74] width 71 height 19
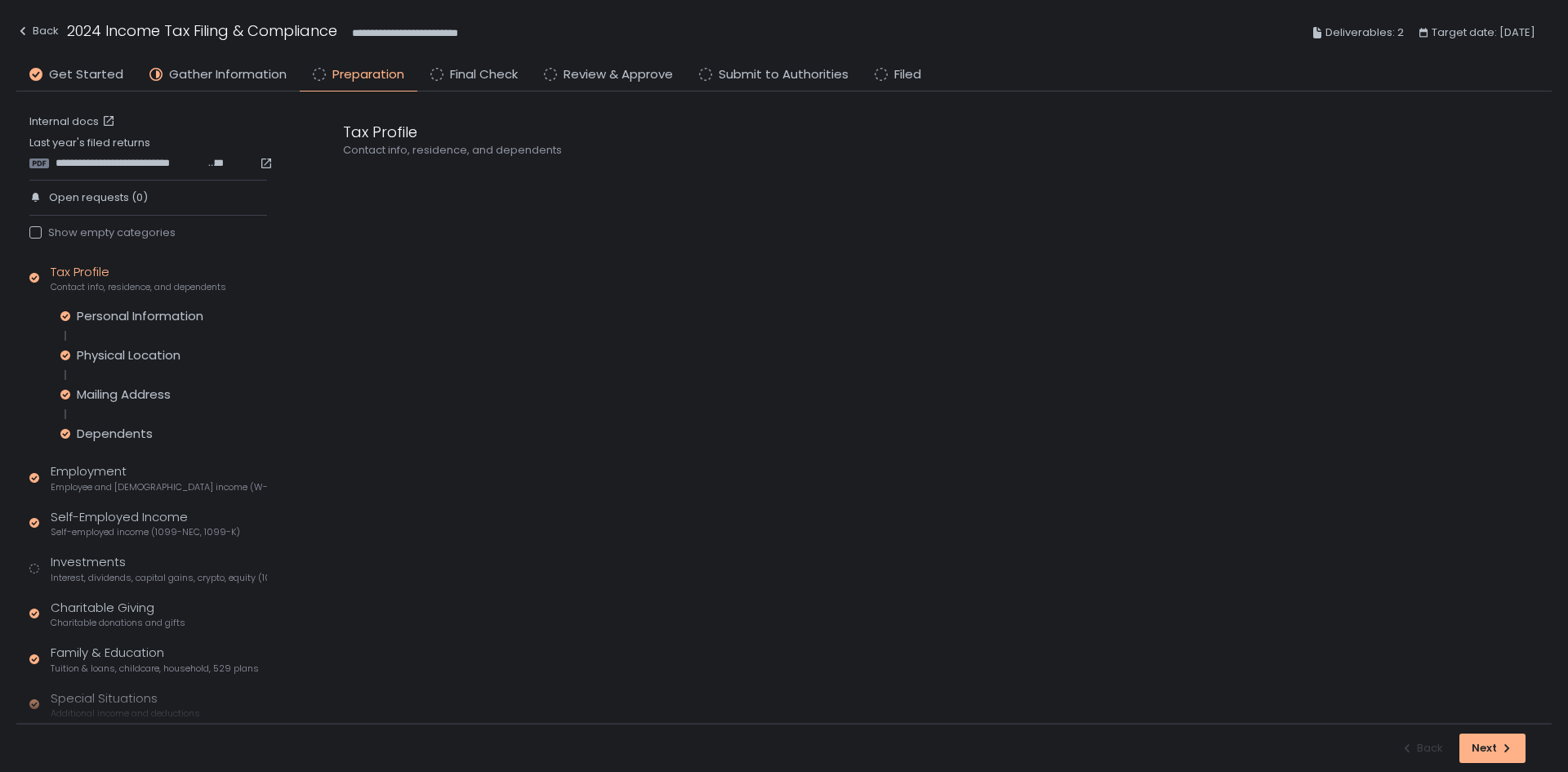
click at [340, 70] on span "Preparation" at bounding box center [368, 74] width 71 height 19
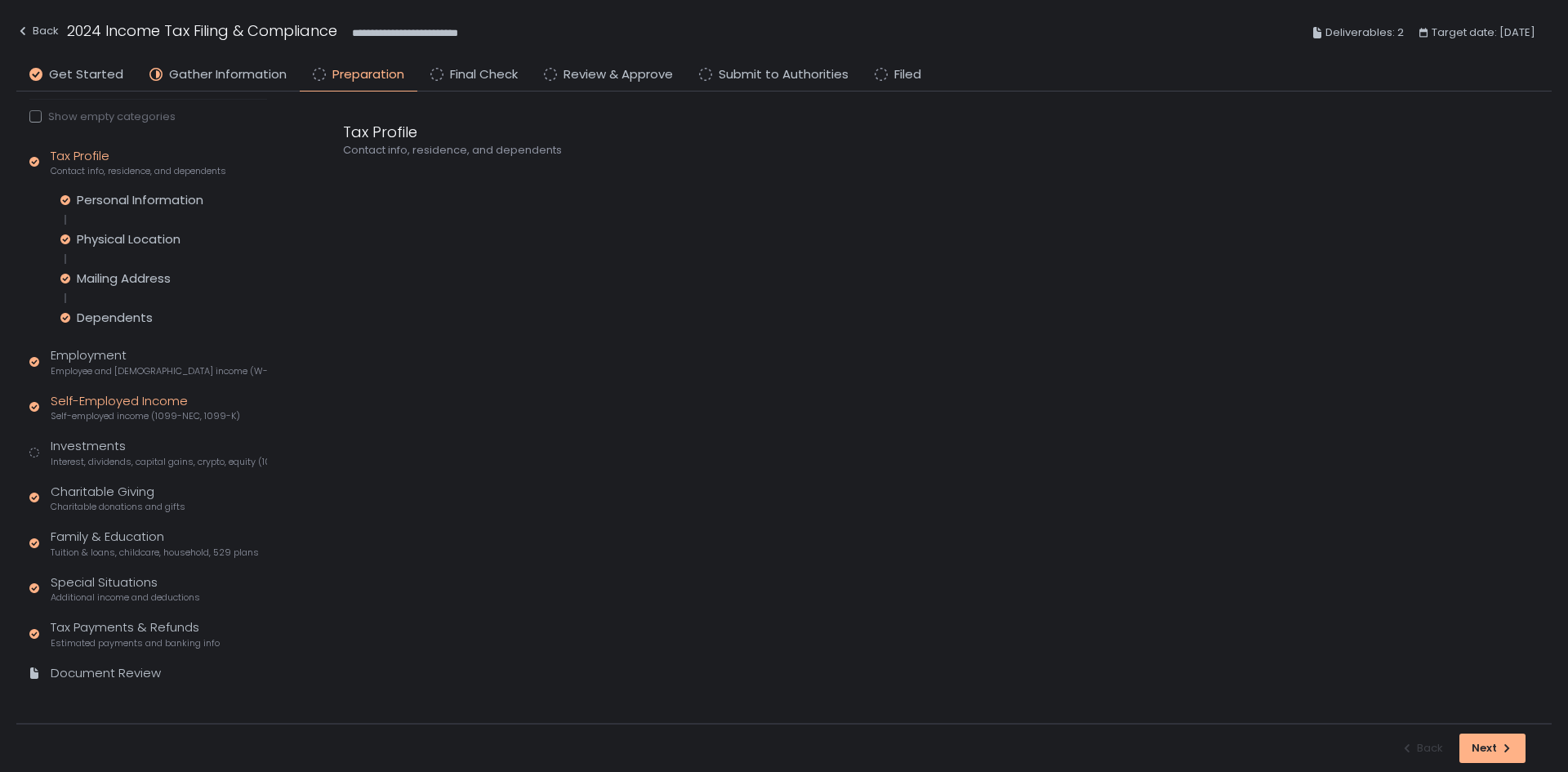
scroll to position [122, 0]
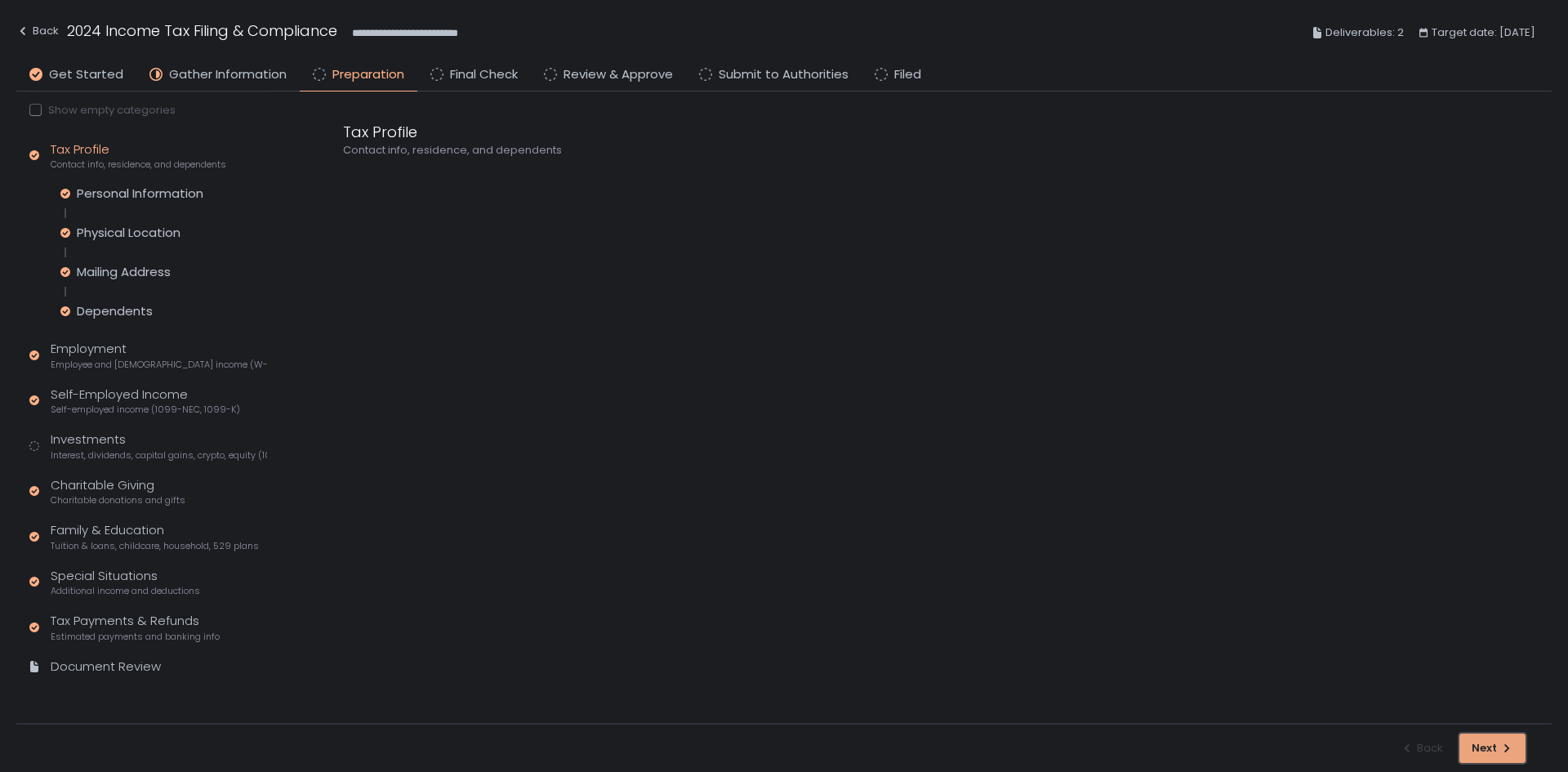
click at [1486, 746] on div "Next" at bounding box center [1492, 748] width 42 height 14
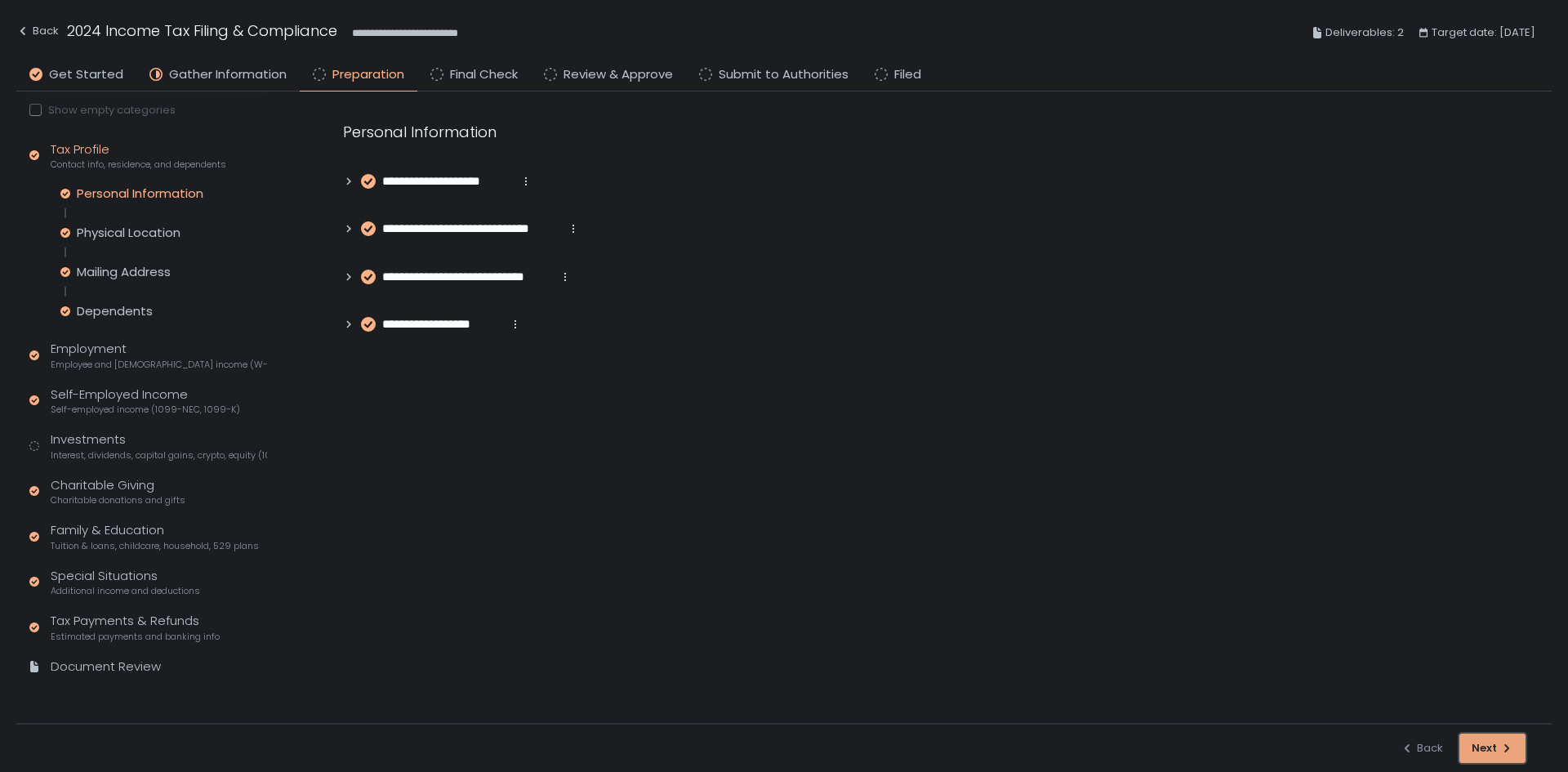
click at [1478, 736] on button "Next" at bounding box center [1492, 748] width 66 height 29
click at [1485, 744] on div "Next" at bounding box center [1492, 748] width 42 height 14
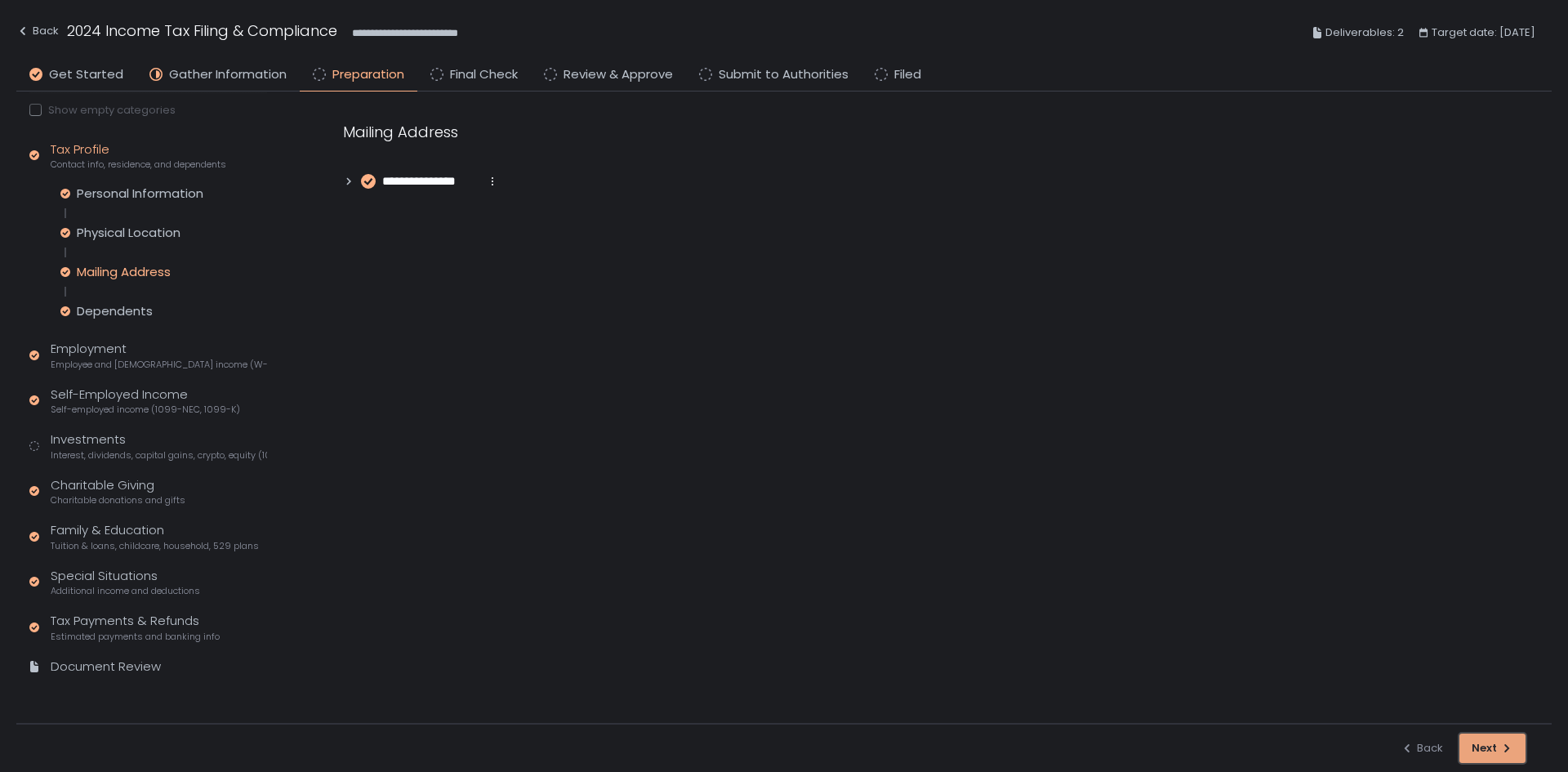
click at [1485, 744] on div "Next" at bounding box center [1492, 748] width 42 height 14
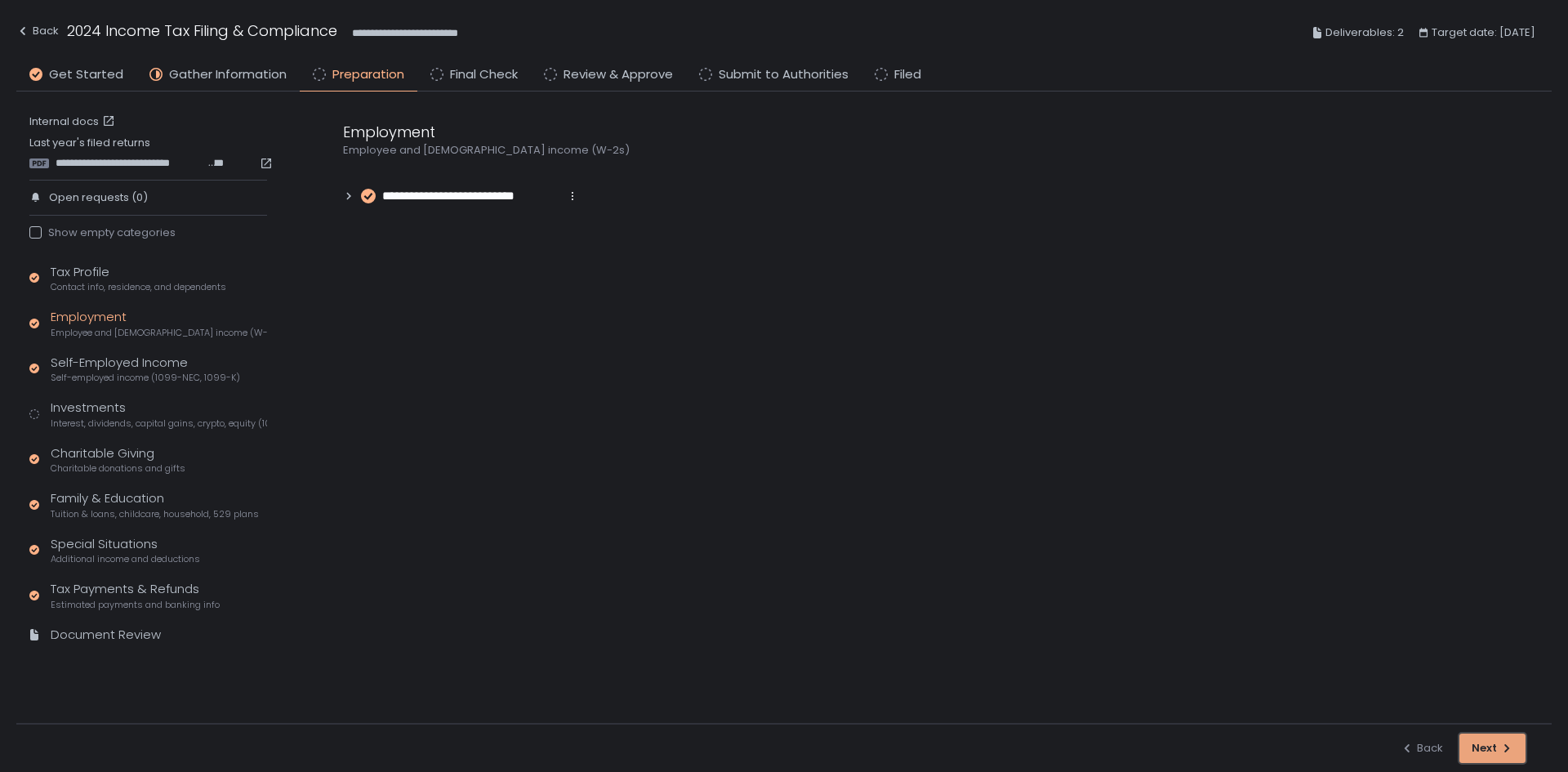
click at [1485, 744] on div "Next" at bounding box center [1492, 748] width 42 height 14
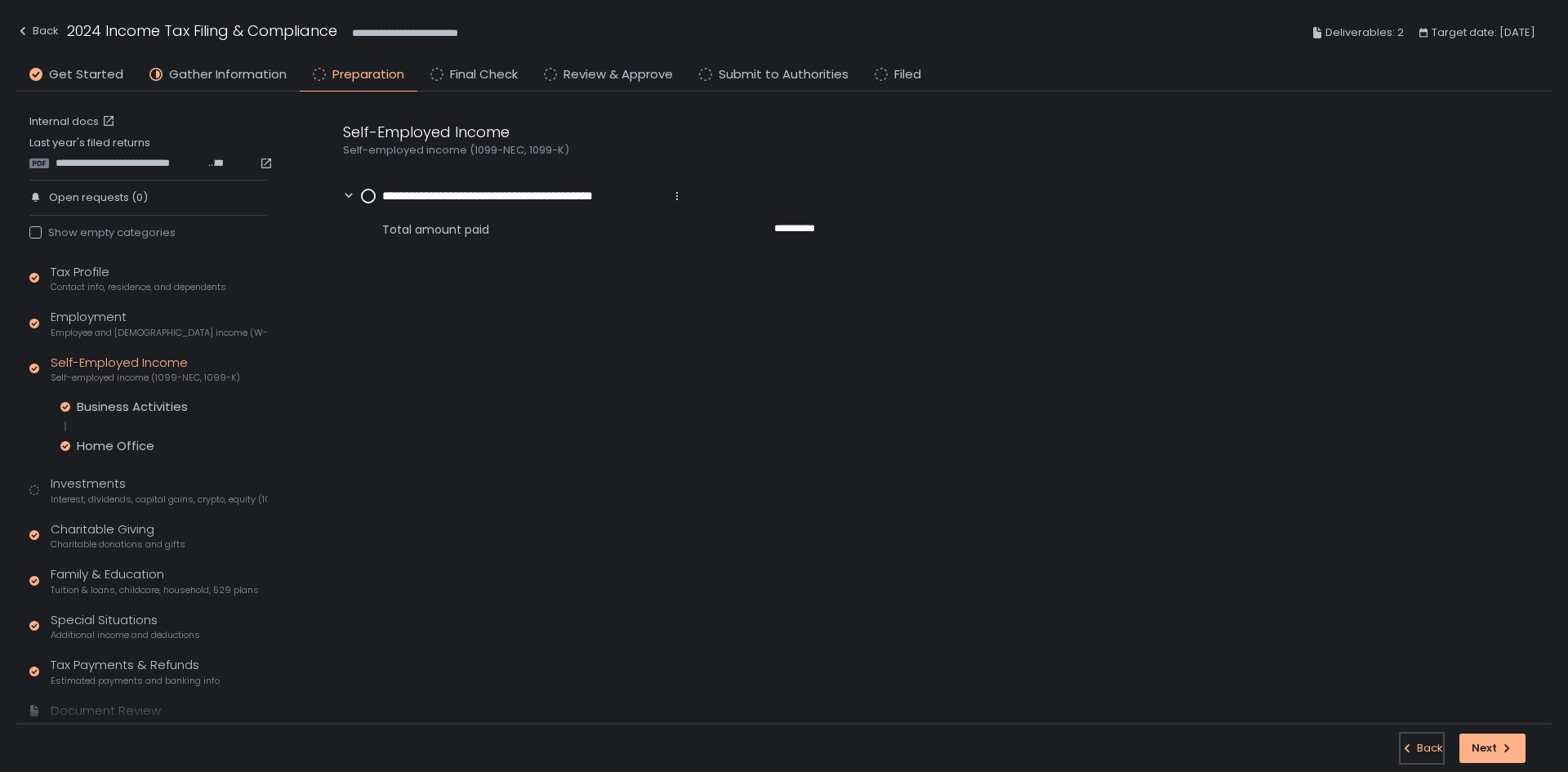
click at [1436, 742] on div "Back" at bounding box center [1422, 748] width 43 height 14
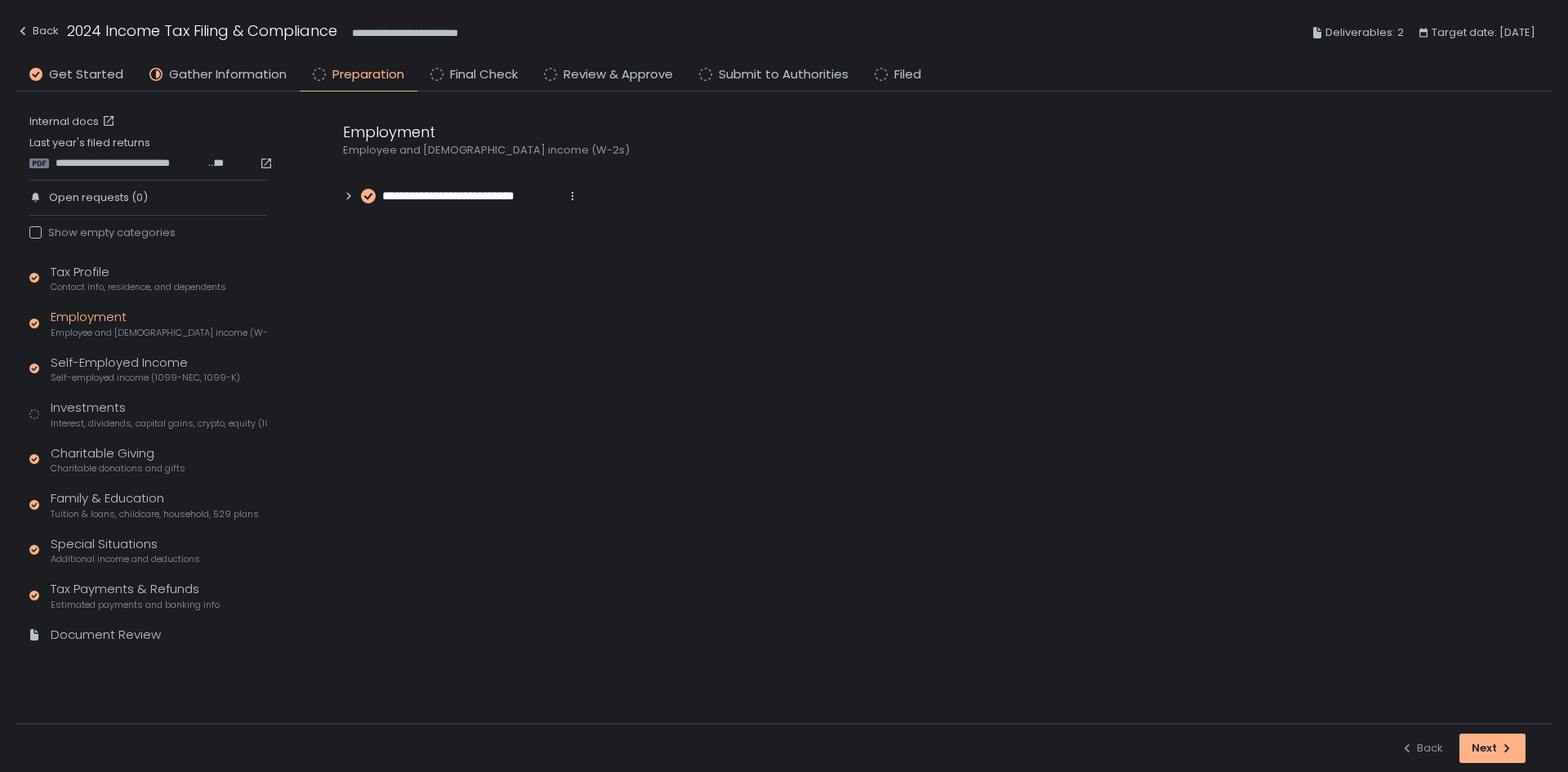
click at [348, 195] on icon at bounding box center [348, 196] width 4 height 7
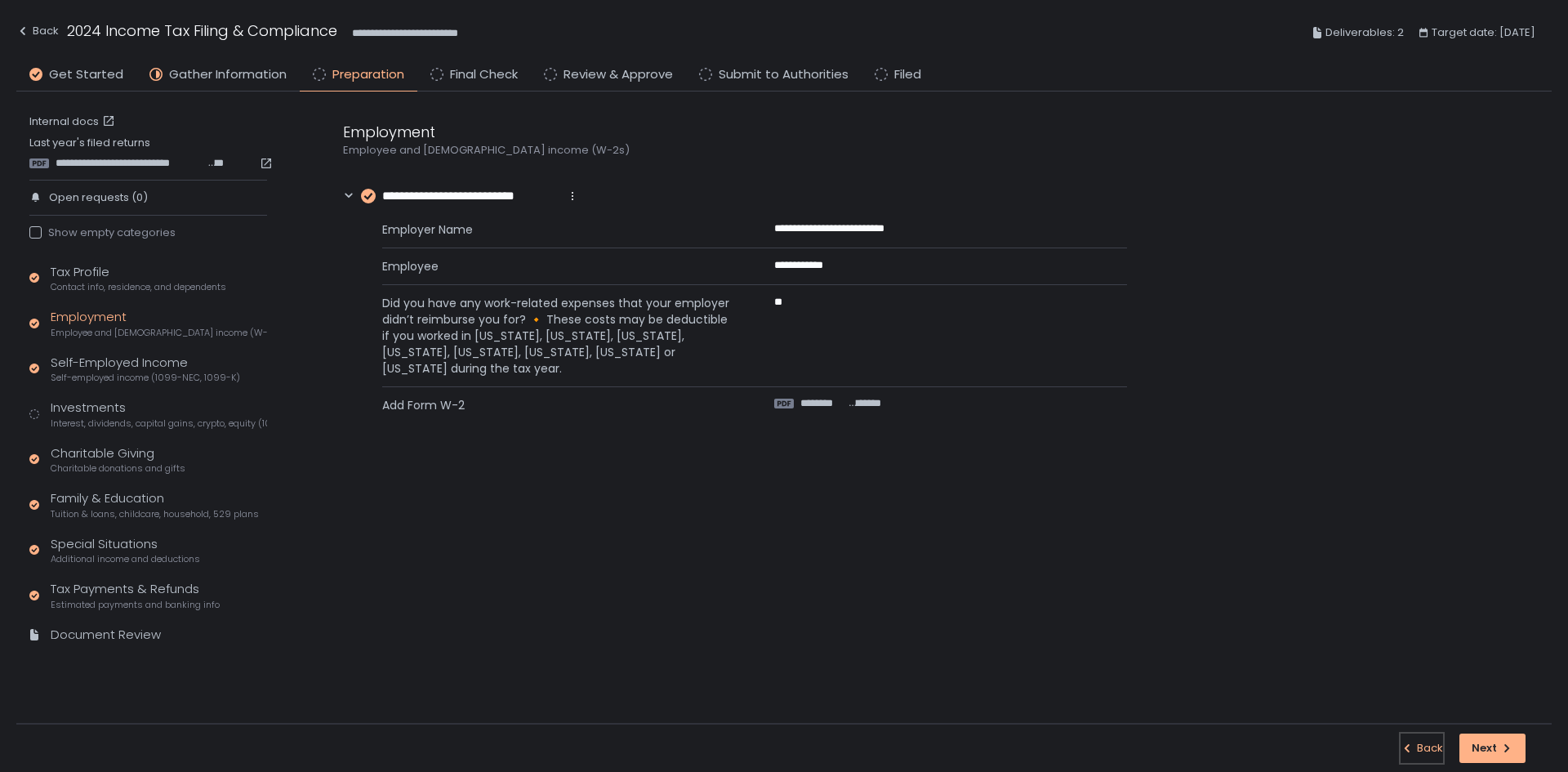
click at [1431, 748] on div "Back" at bounding box center [1422, 748] width 43 height 14
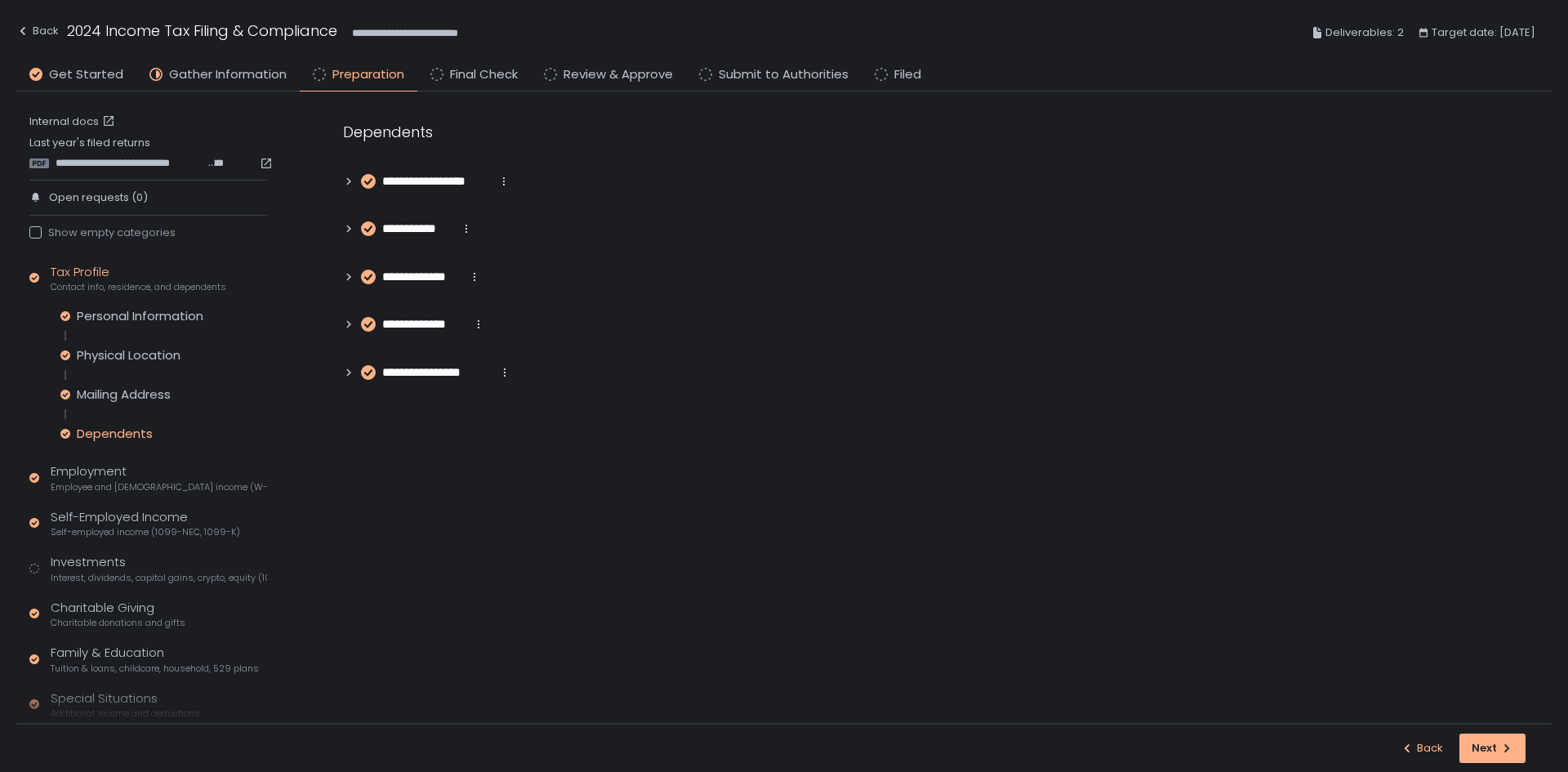
drag, startPoint x: 1396, startPoint y: 753, endPoint x: 1422, endPoint y: 747, distance: 26.7
click at [1397, 753] on div "Back Next" at bounding box center [784, 747] width 1535 height 49
click at [1422, 747] on div "Back" at bounding box center [1422, 748] width 43 height 14
click at [349, 183] on icon at bounding box center [348, 181] width 12 height 12
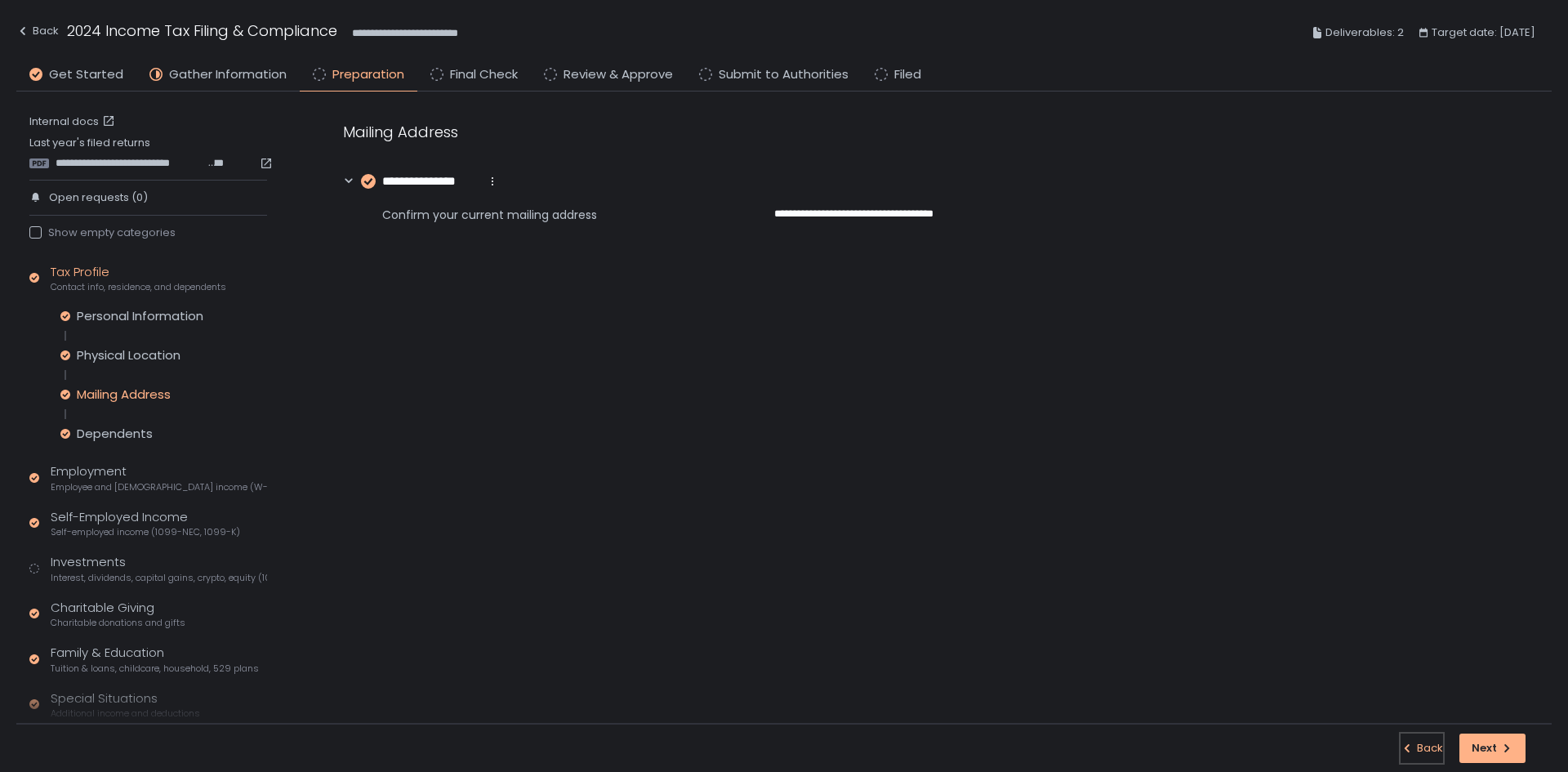
click at [1440, 744] on div "Back" at bounding box center [1422, 748] width 43 height 14
click at [353, 180] on icon at bounding box center [348, 181] width 12 height 12
click at [363, 267] on circle at bounding box center [368, 271] width 13 height 13
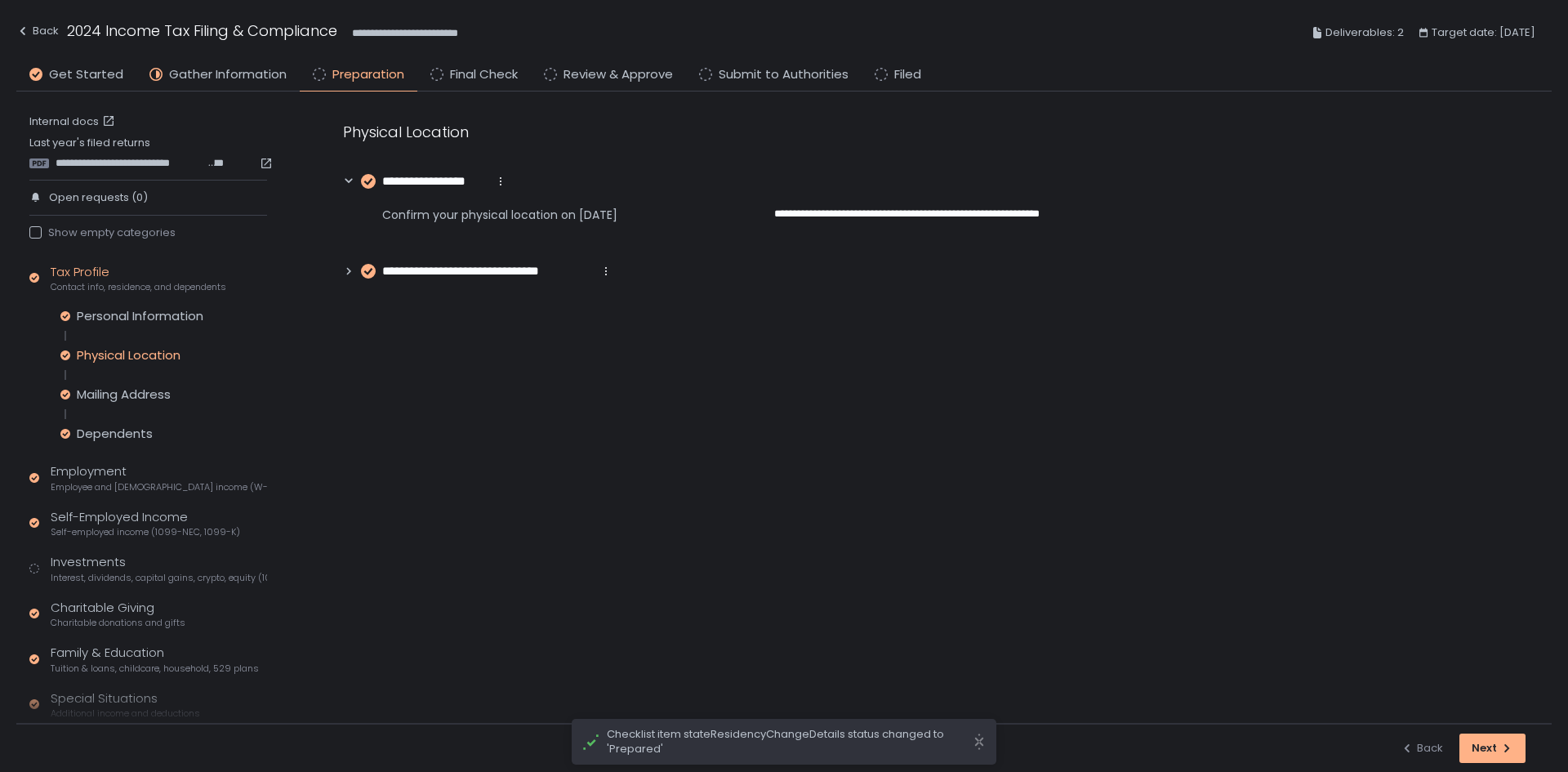
click at [365, 259] on div "**********" at bounding box center [734, 200] width 784 height 160
click at [353, 264] on div "**********" at bounding box center [478, 271] width 270 height 19
click at [352, 270] on icon at bounding box center [348, 271] width 7 height 4
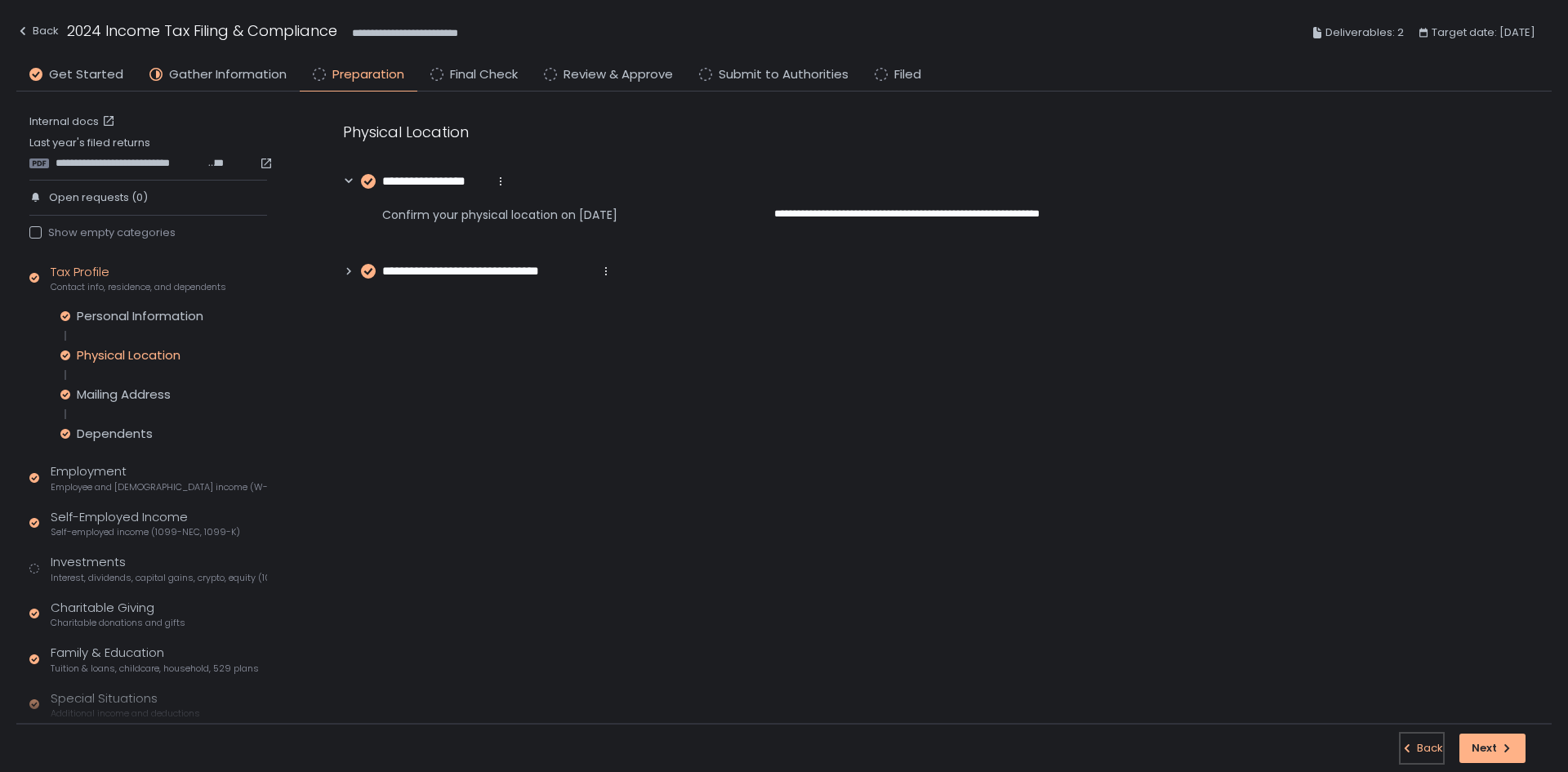
click at [1419, 745] on div "Back" at bounding box center [1422, 748] width 43 height 14
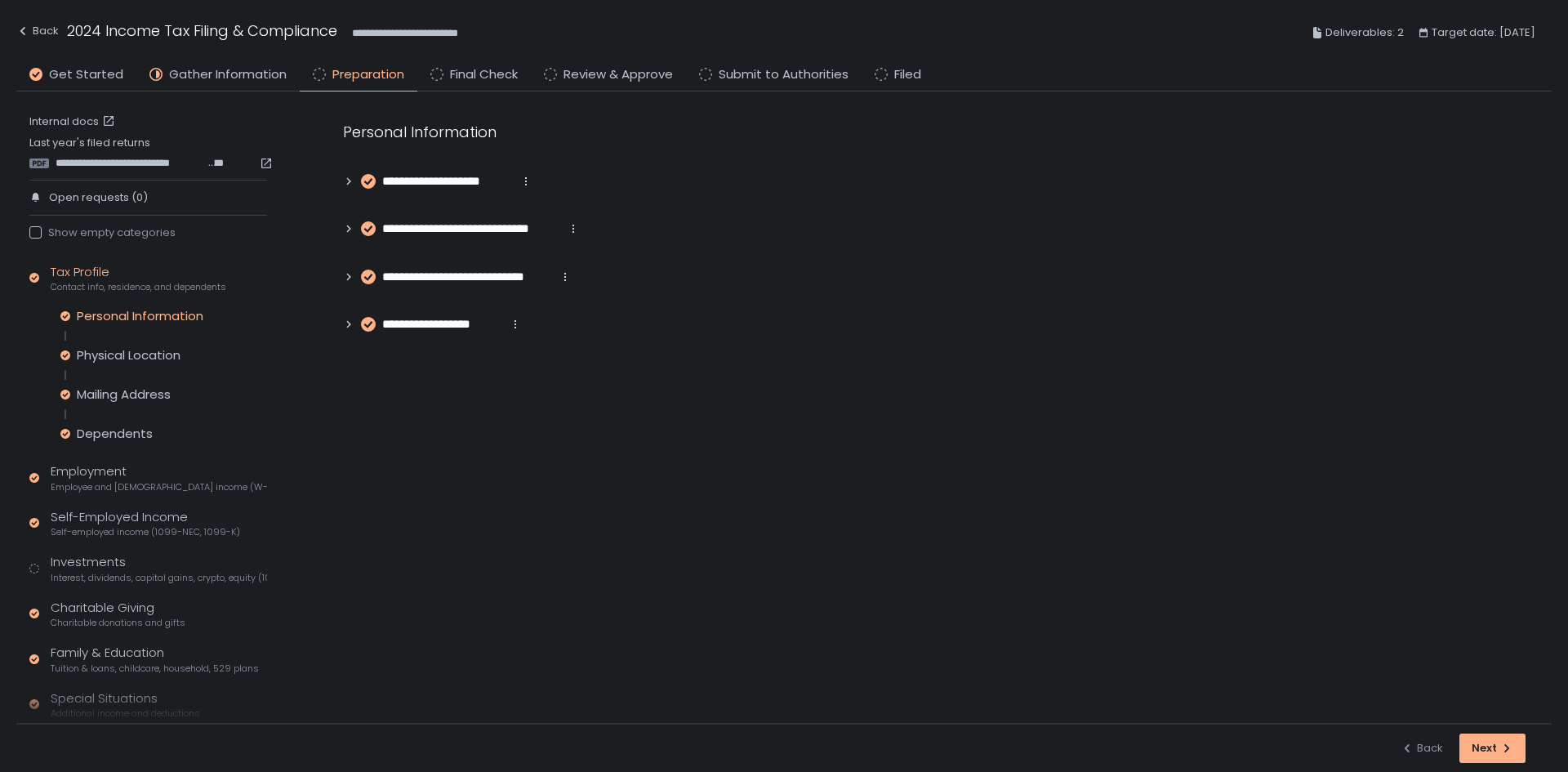
click at [348, 178] on icon at bounding box center [348, 180] width 4 height 7
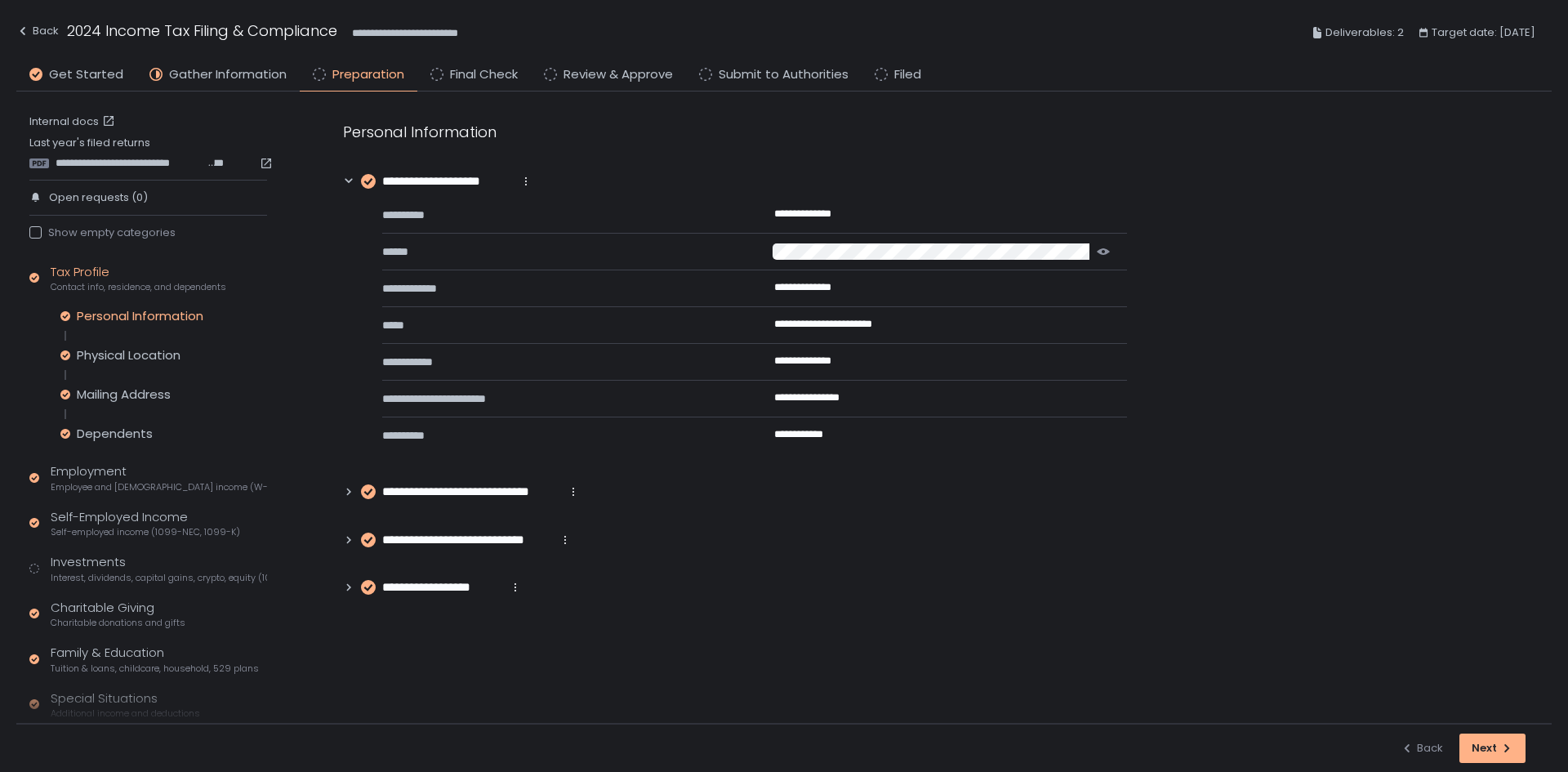
click at [352, 492] on icon at bounding box center [348, 491] width 12 height 12
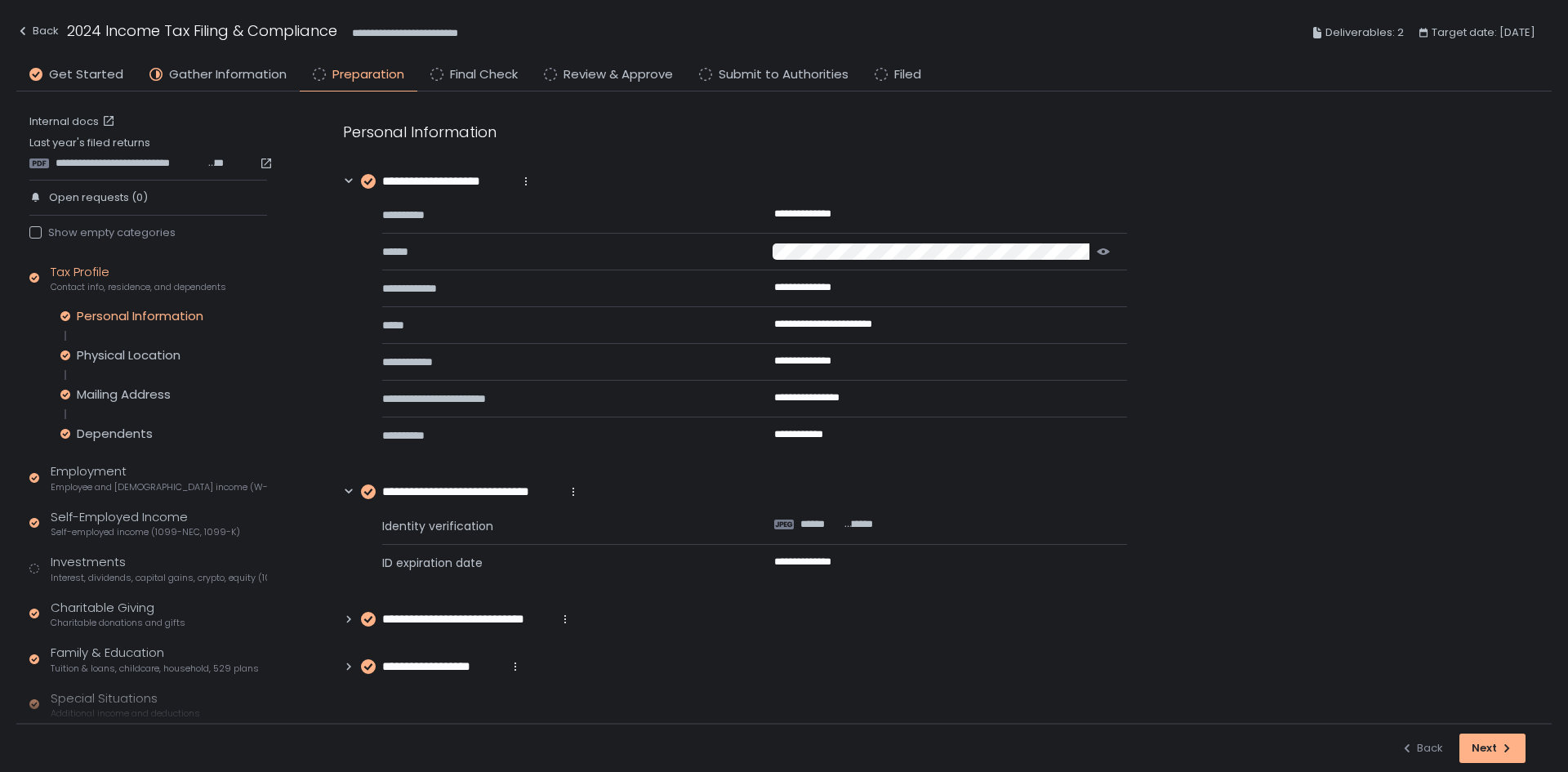
click at [348, 621] on icon at bounding box center [348, 618] width 4 height 7
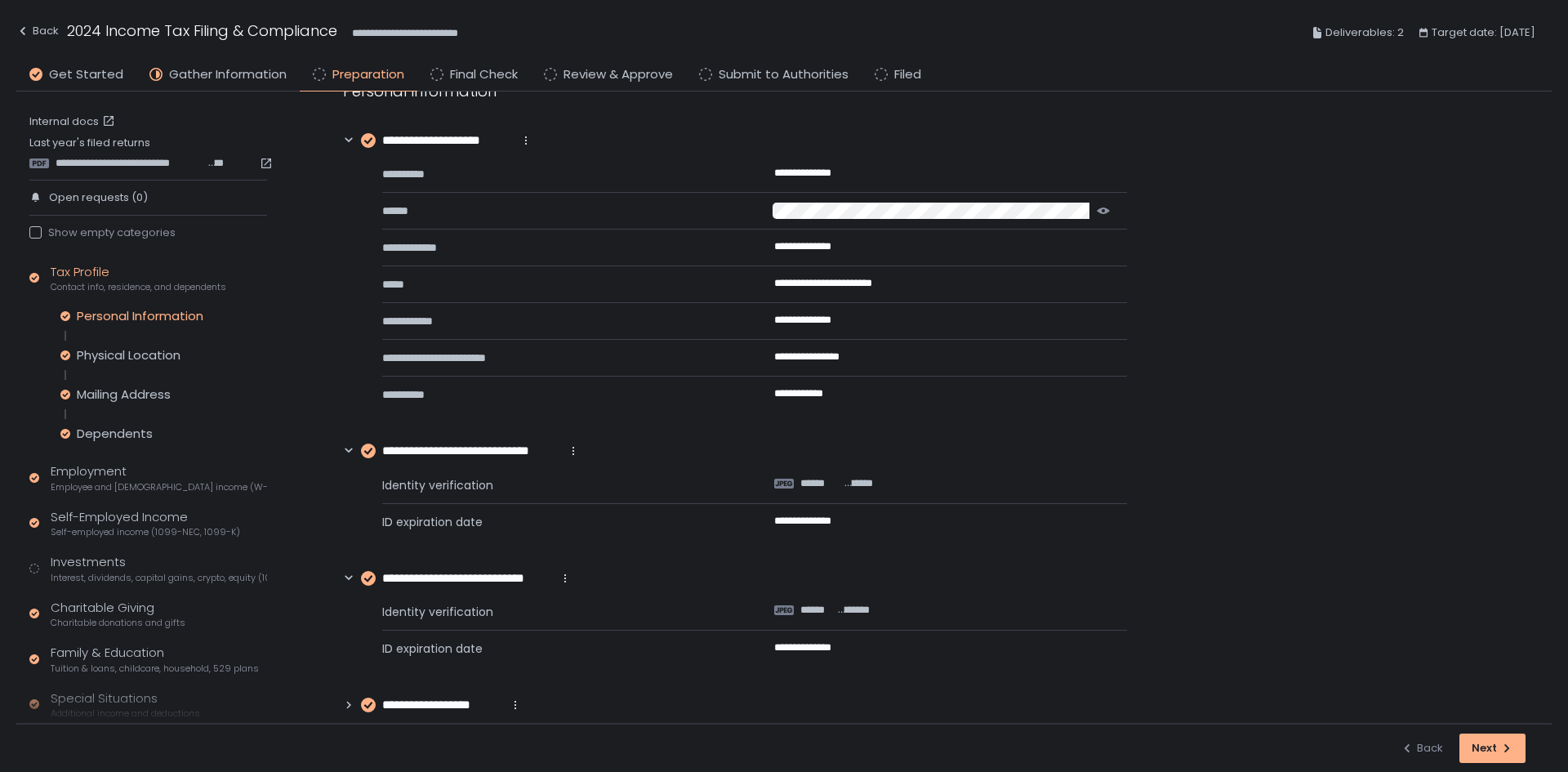
scroll to position [62, 0]
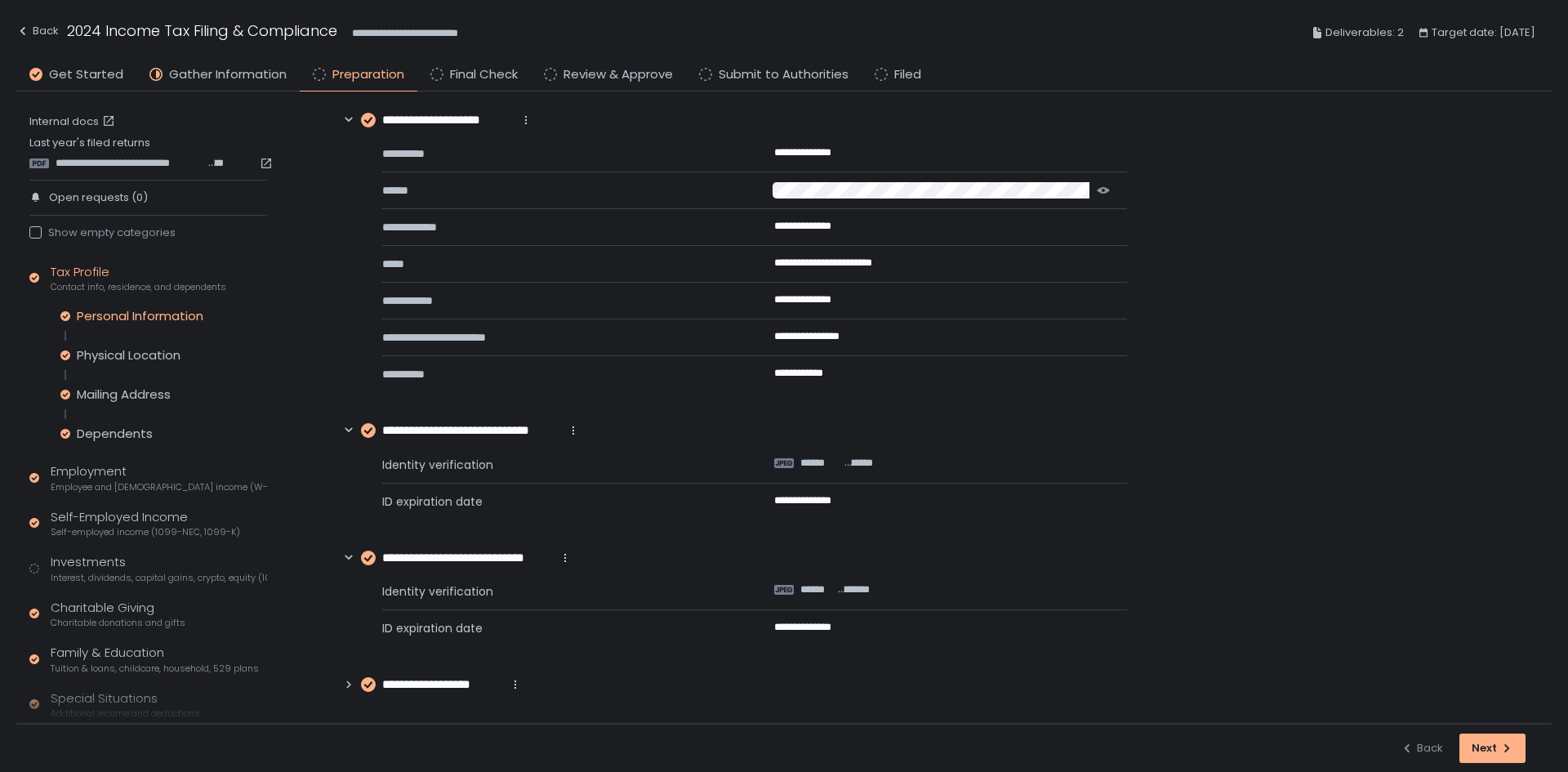
click at [353, 679] on icon at bounding box center [348, 684] width 12 height 12
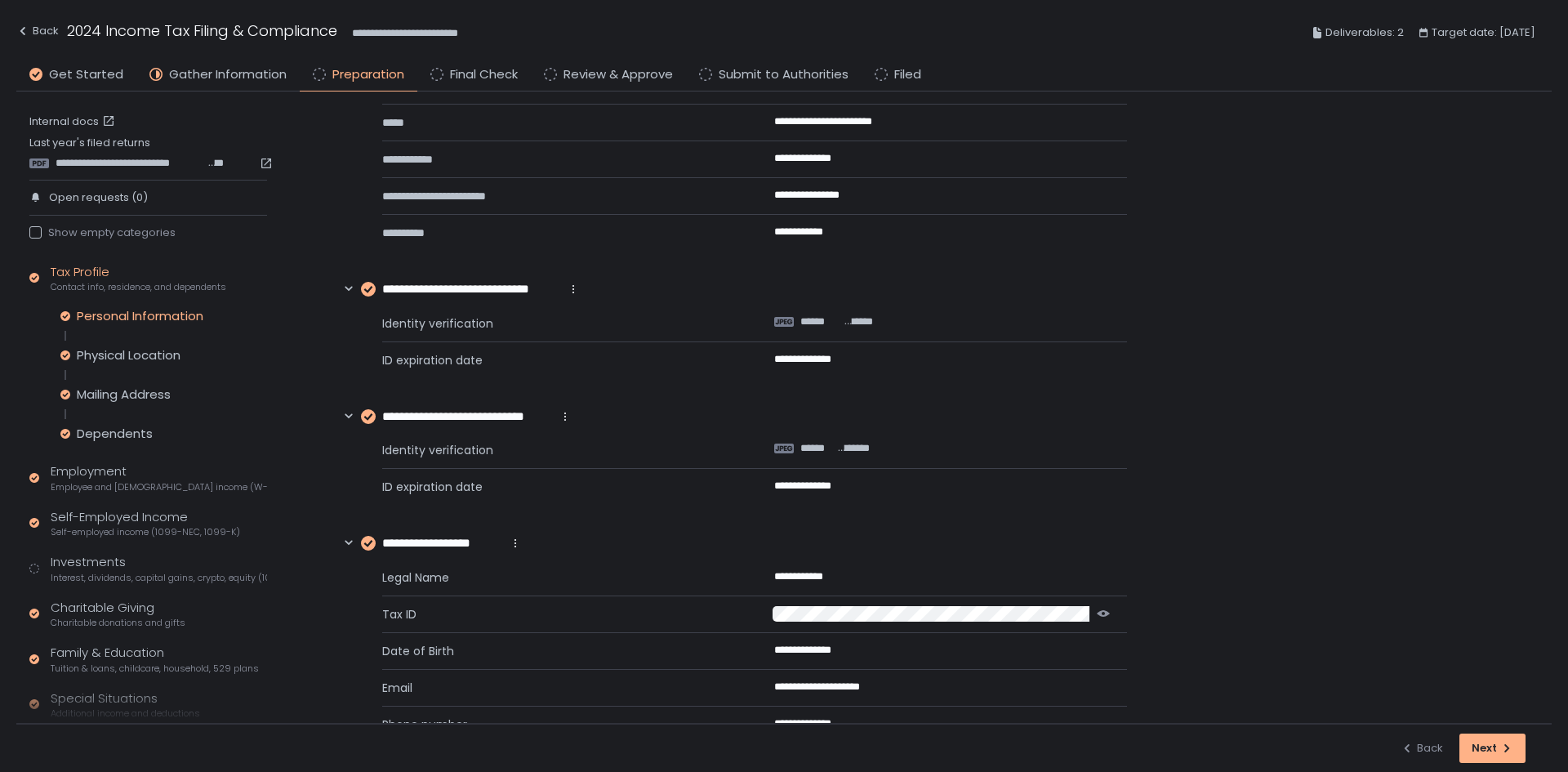
scroll to position [324, 0]
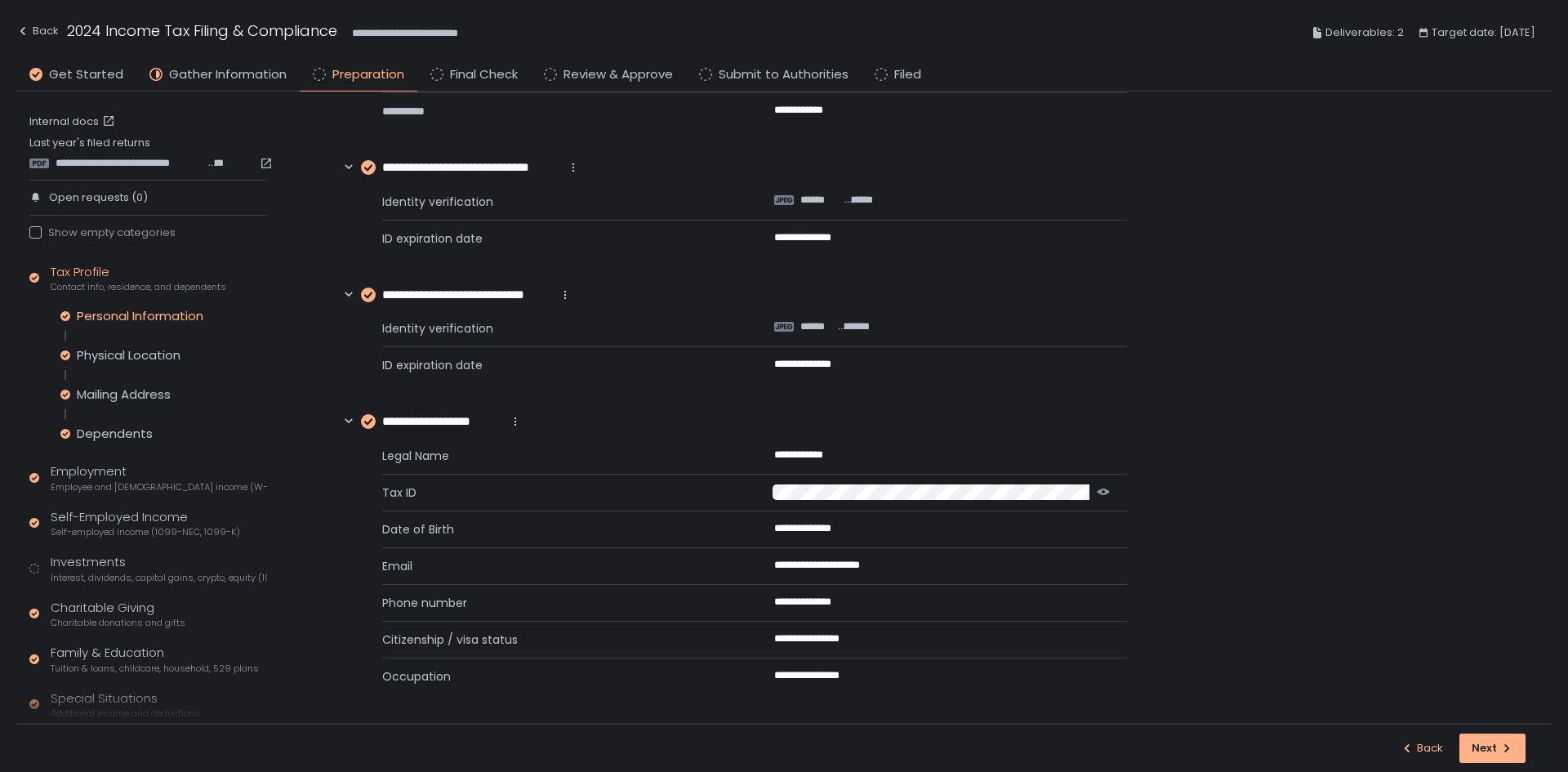
click at [1408, 751] on icon "button" at bounding box center [1407, 748] width 13 height 13
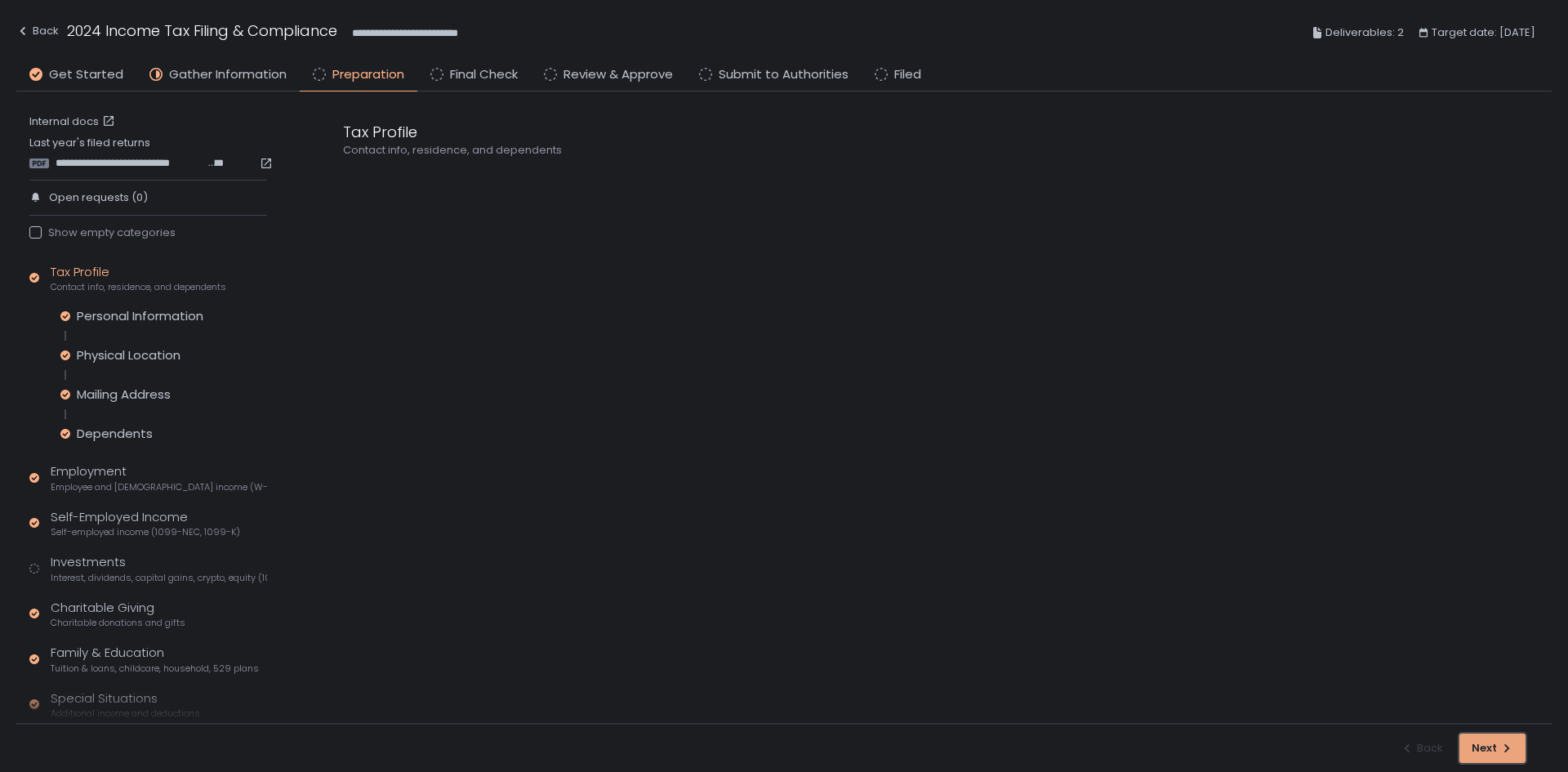
click at [1486, 762] on button "Next" at bounding box center [1492, 748] width 66 height 29
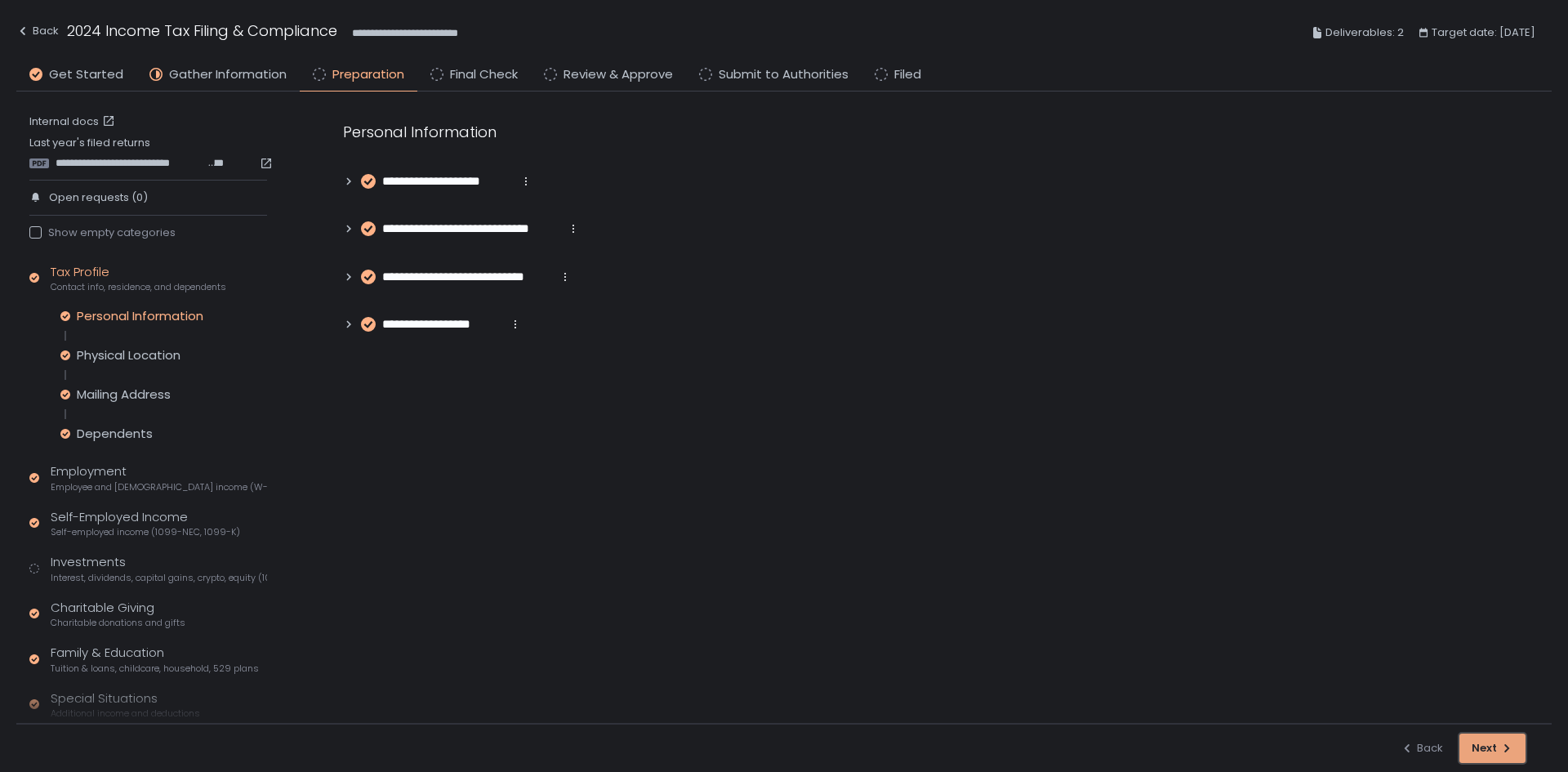
click at [1486, 762] on button "Next" at bounding box center [1492, 748] width 66 height 29
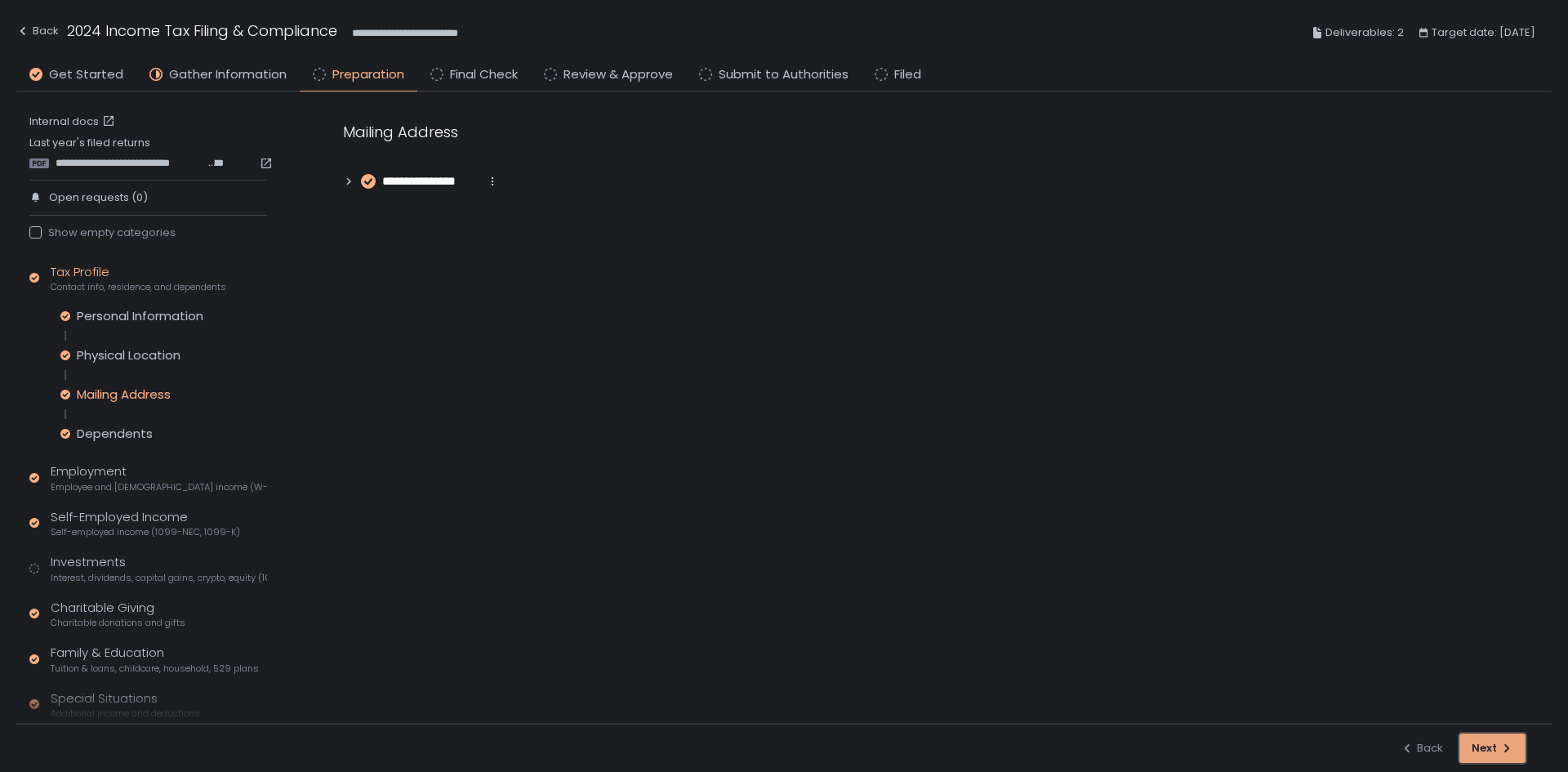
click at [1486, 762] on button "Next" at bounding box center [1492, 748] width 66 height 29
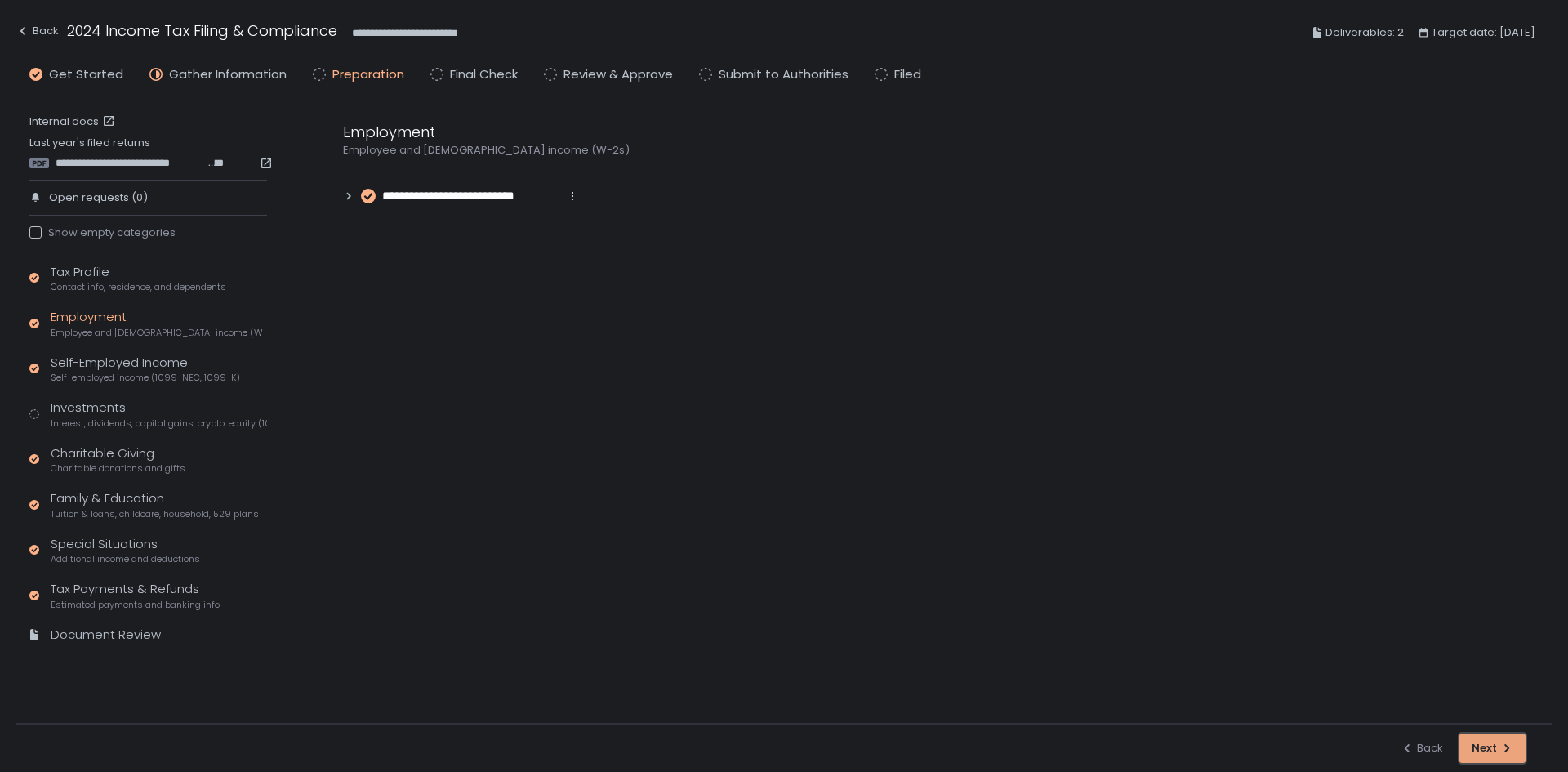
click at [1486, 762] on button "Next" at bounding box center [1492, 748] width 66 height 29
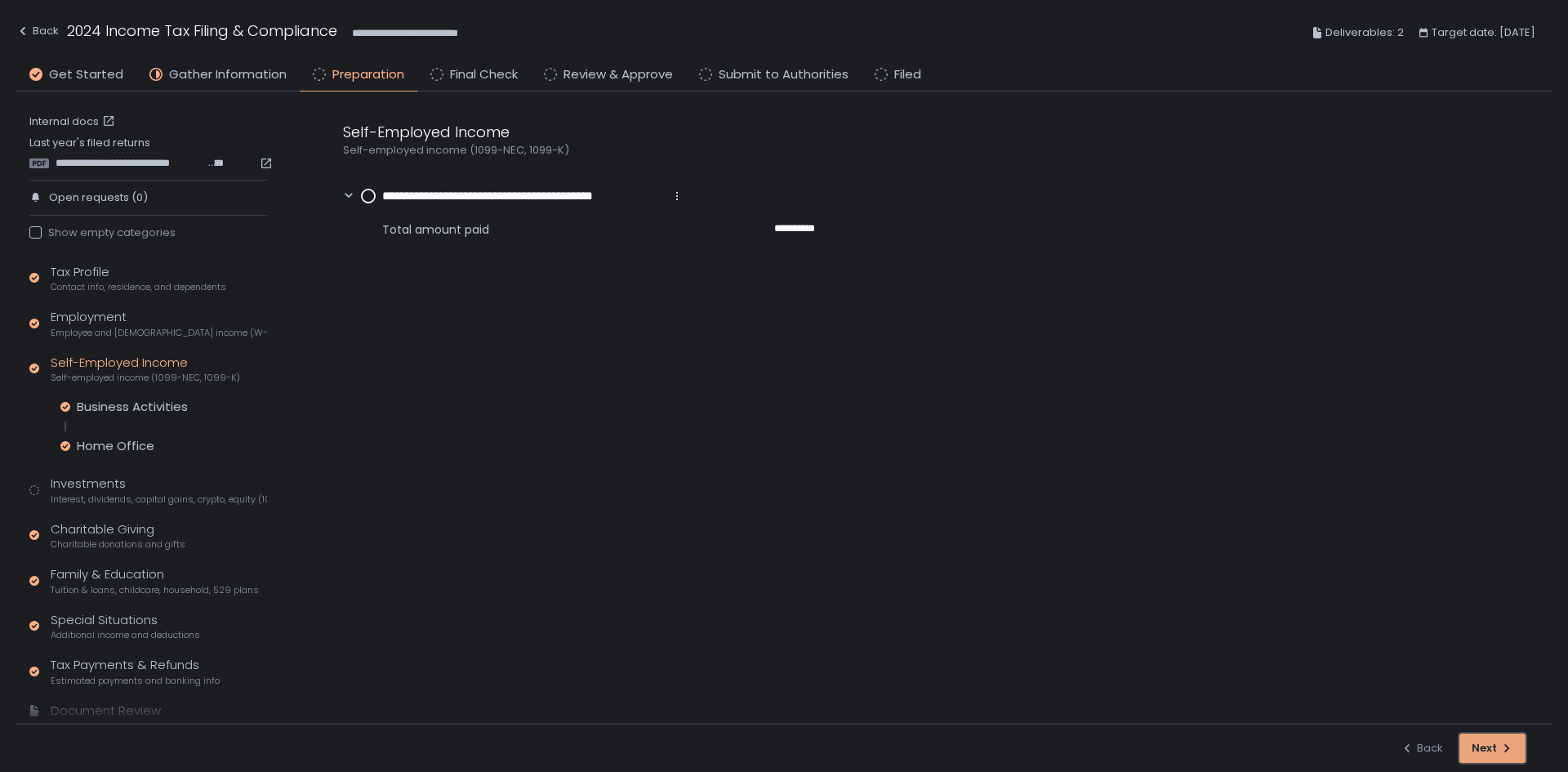
click at [1486, 762] on button "Next" at bounding box center [1492, 748] width 66 height 29
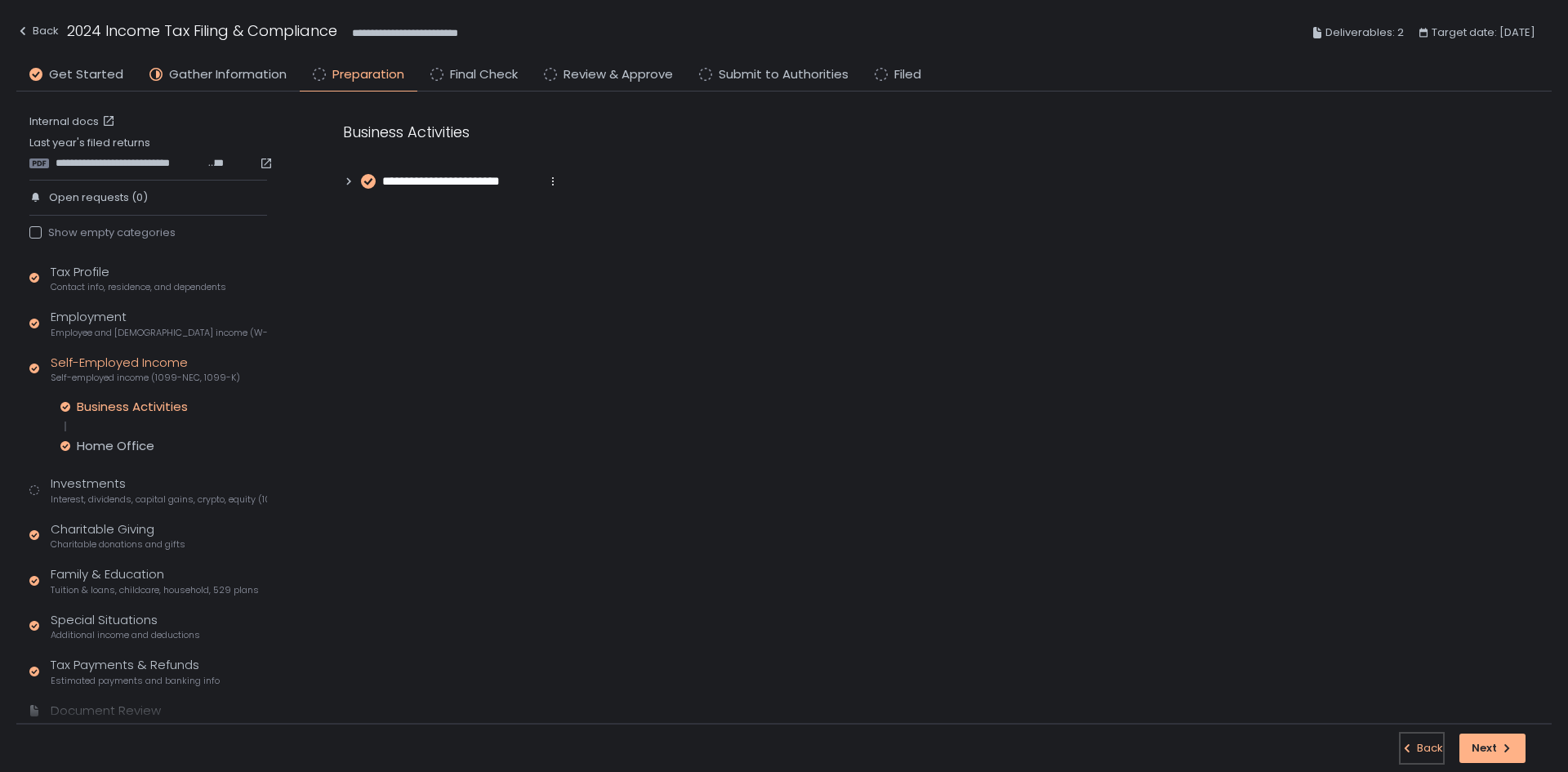
click at [1439, 751] on div "Back" at bounding box center [1422, 748] width 43 height 14
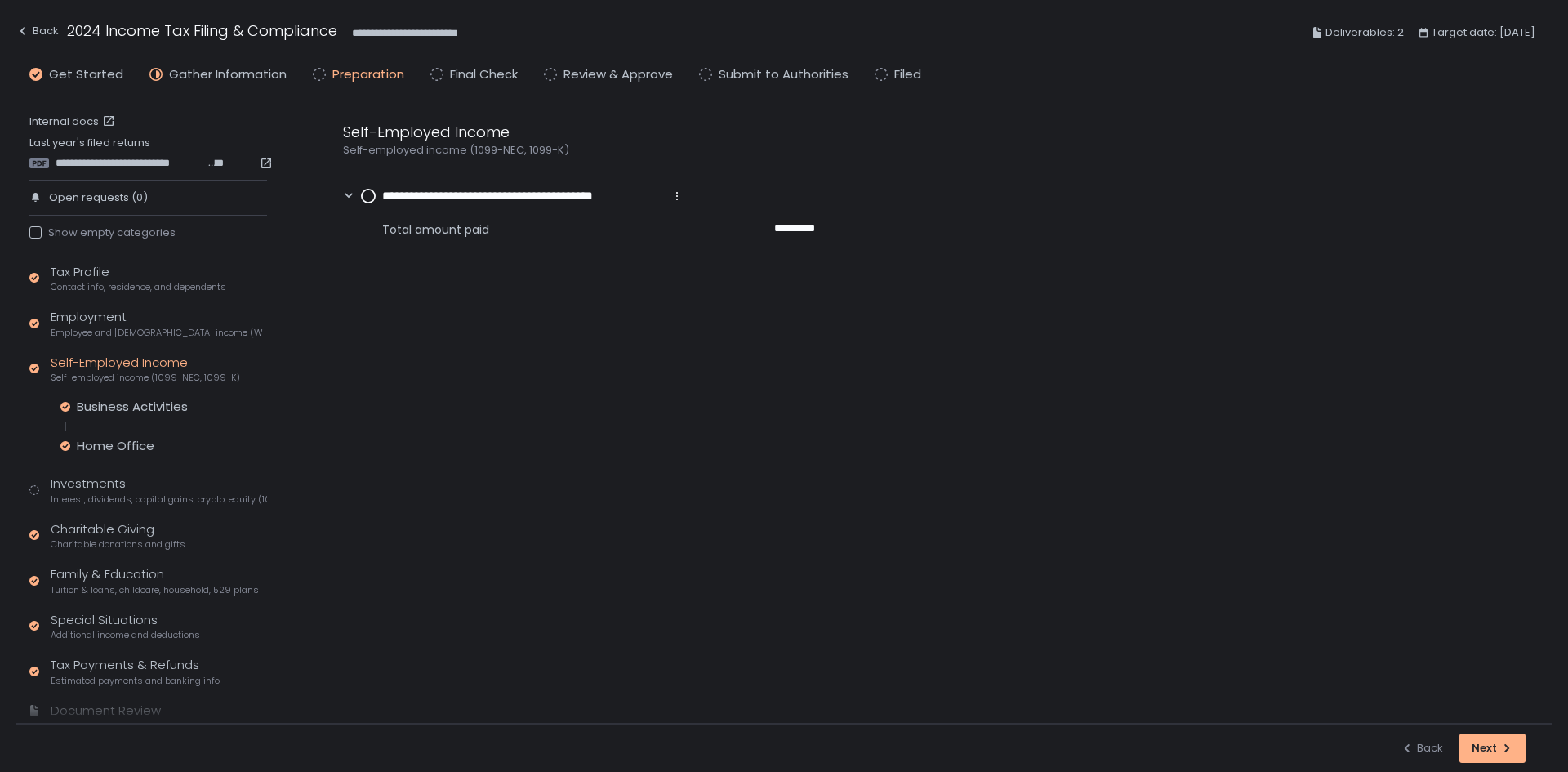
drag, startPoint x: 422, startPoint y: 238, endPoint x: 718, endPoint y: 232, distance: 296.1
click at [422, 238] on span "Total amount paid" at bounding box center [558, 230] width 353 height 16
click at [781, 231] on span "**********" at bounding box center [800, 229] width 50 height 14
click at [1483, 743] on div "Next" at bounding box center [1492, 748] width 42 height 14
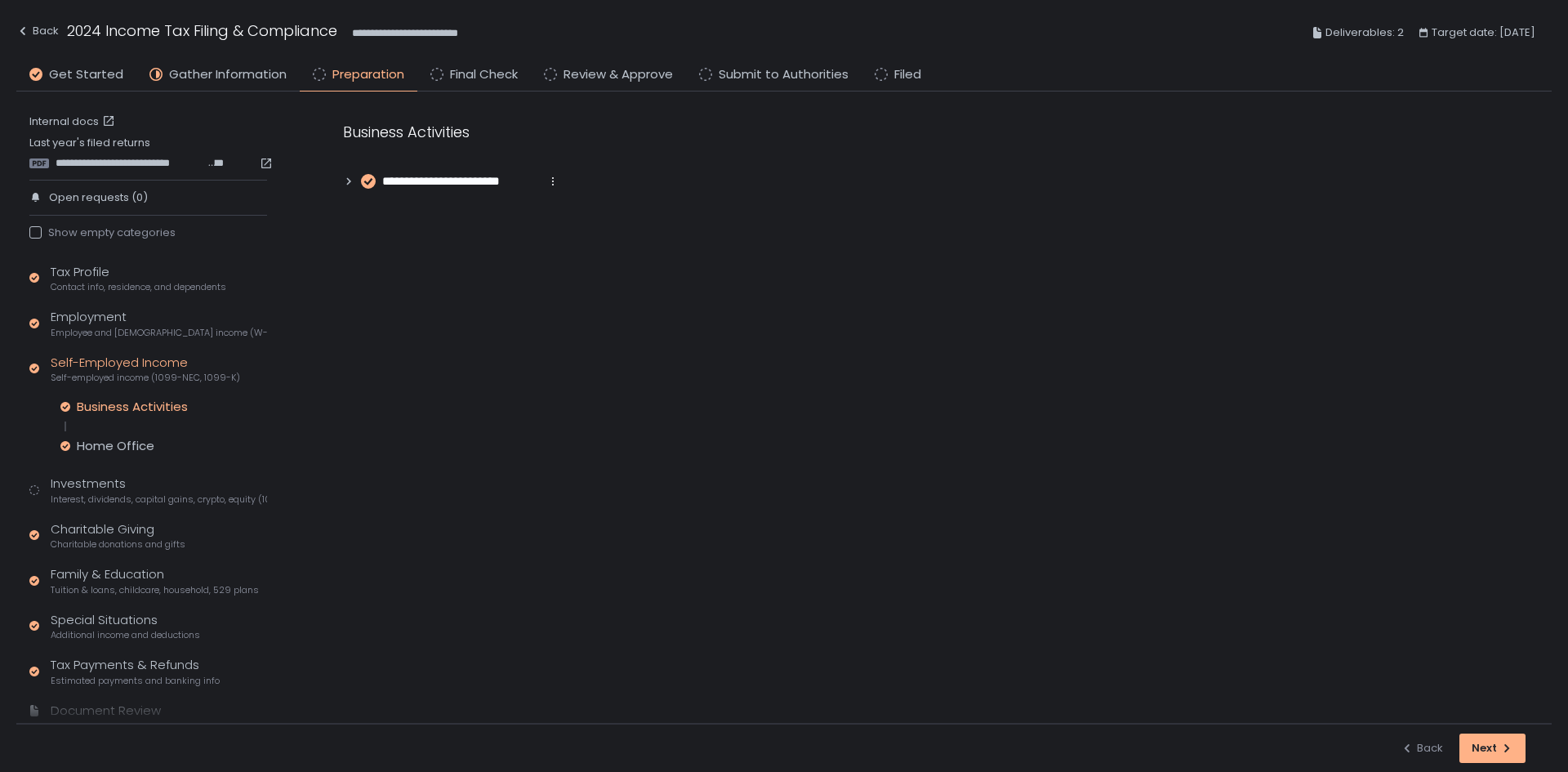
click at [350, 176] on icon at bounding box center [348, 181] width 12 height 12
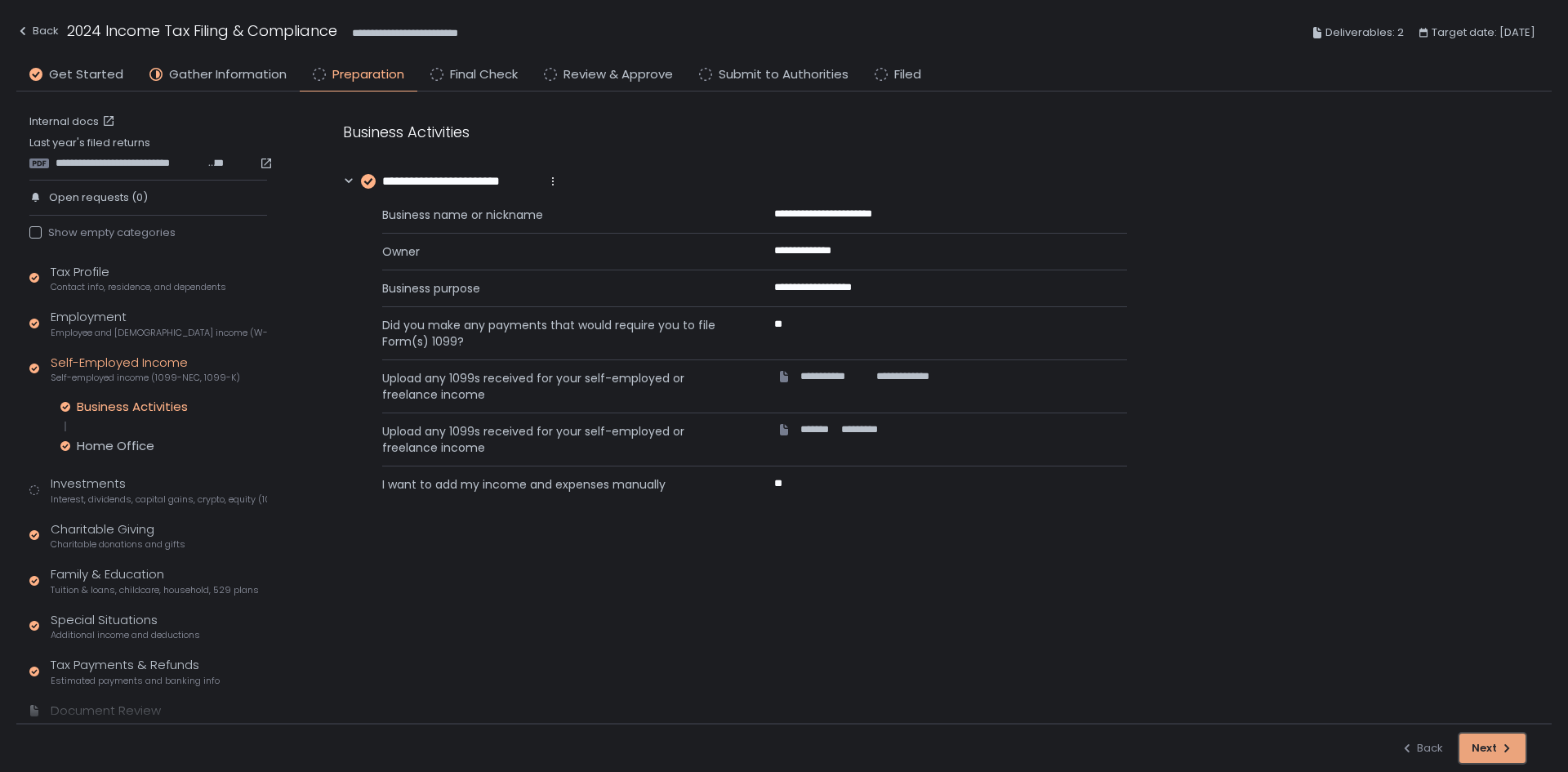
click at [1515, 748] on button "Next" at bounding box center [1492, 748] width 66 height 29
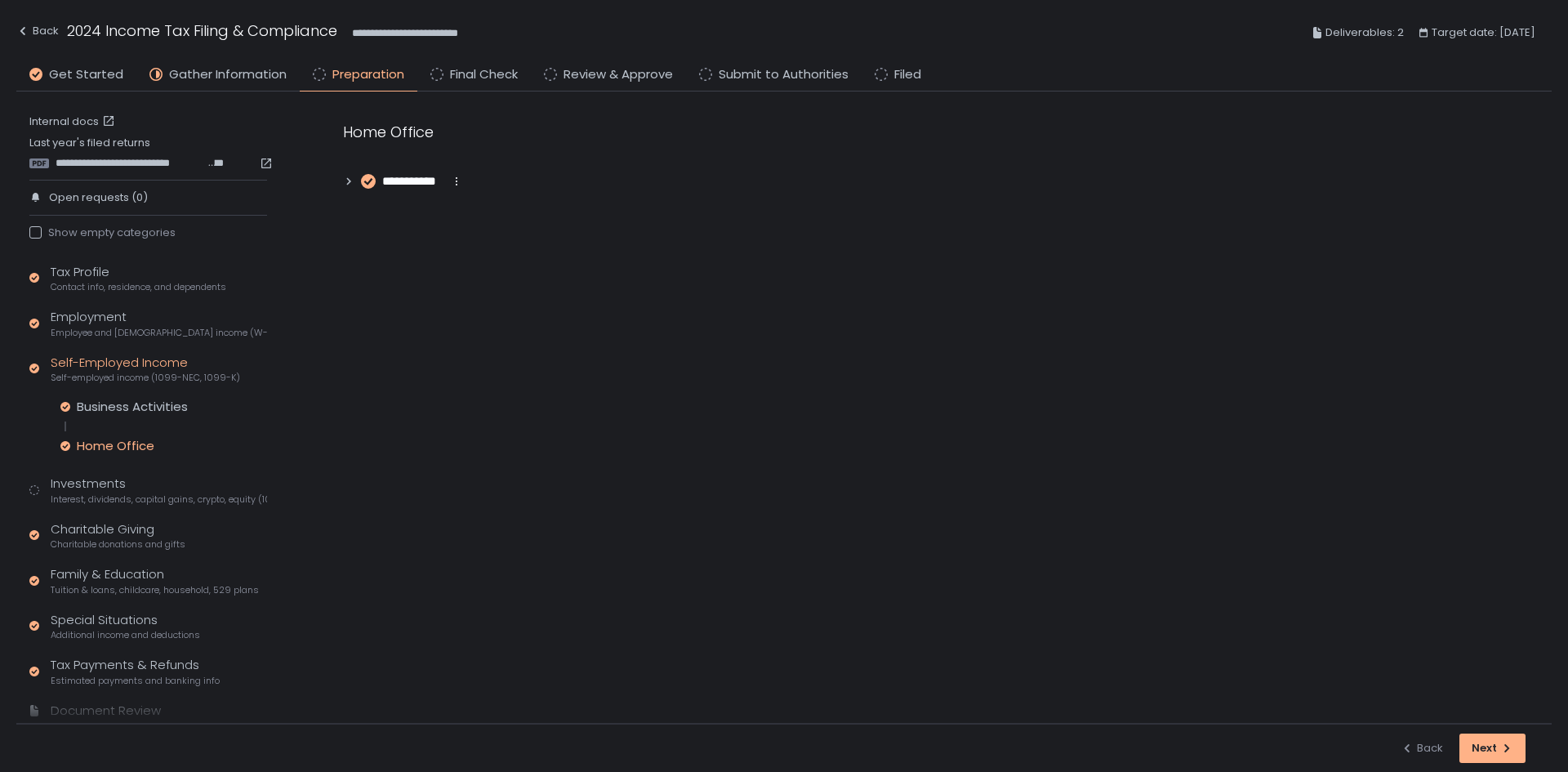
drag, startPoint x: 353, startPoint y: 170, endPoint x: 351, endPoint y: 178, distance: 8.2
click at [353, 174] on div "**********" at bounding box center [734, 155] width 784 height 71
click at [351, 178] on icon at bounding box center [348, 181] width 12 height 12
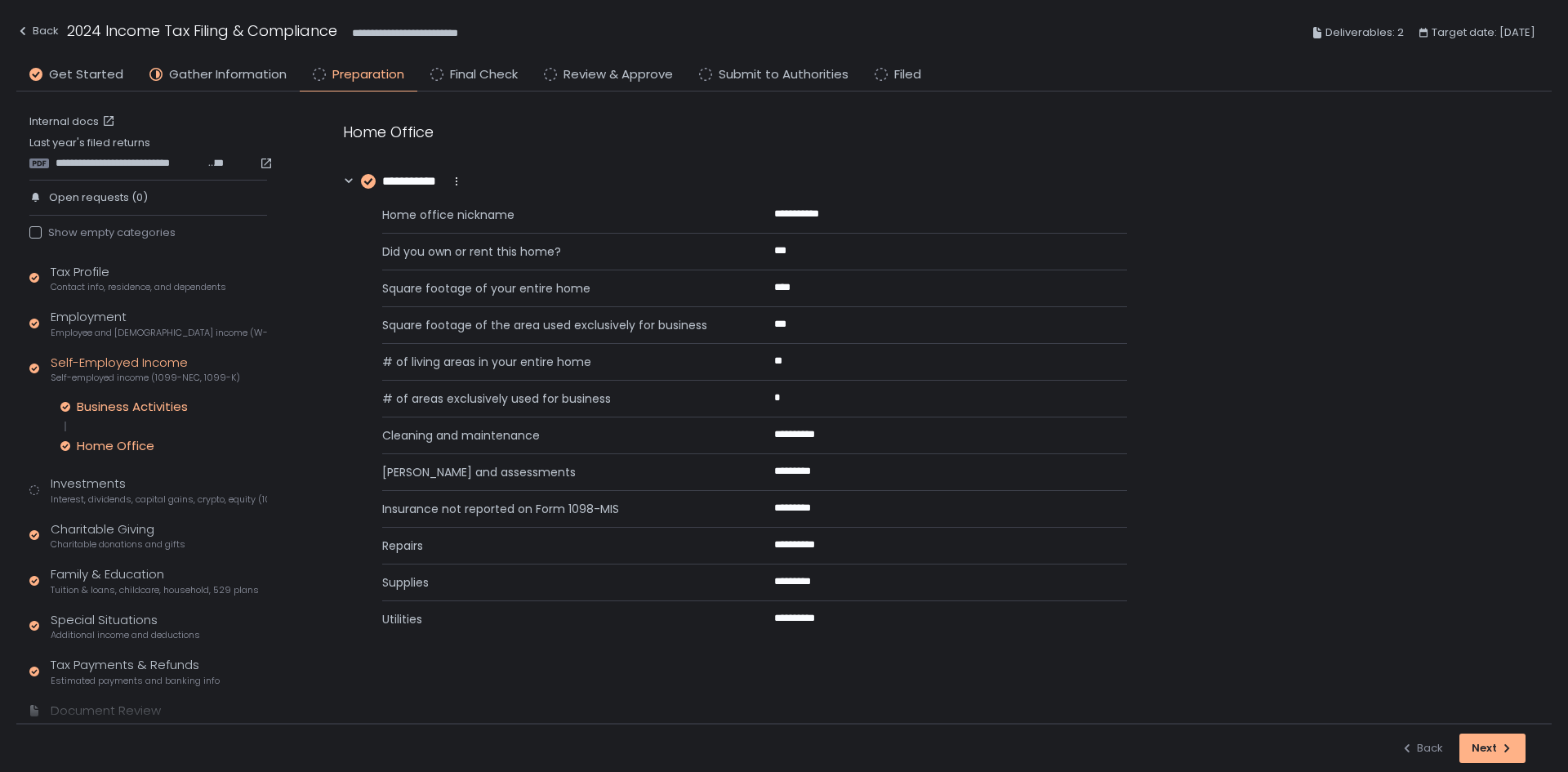
click at [91, 408] on div "Business Activities" at bounding box center [132, 407] width 111 height 16
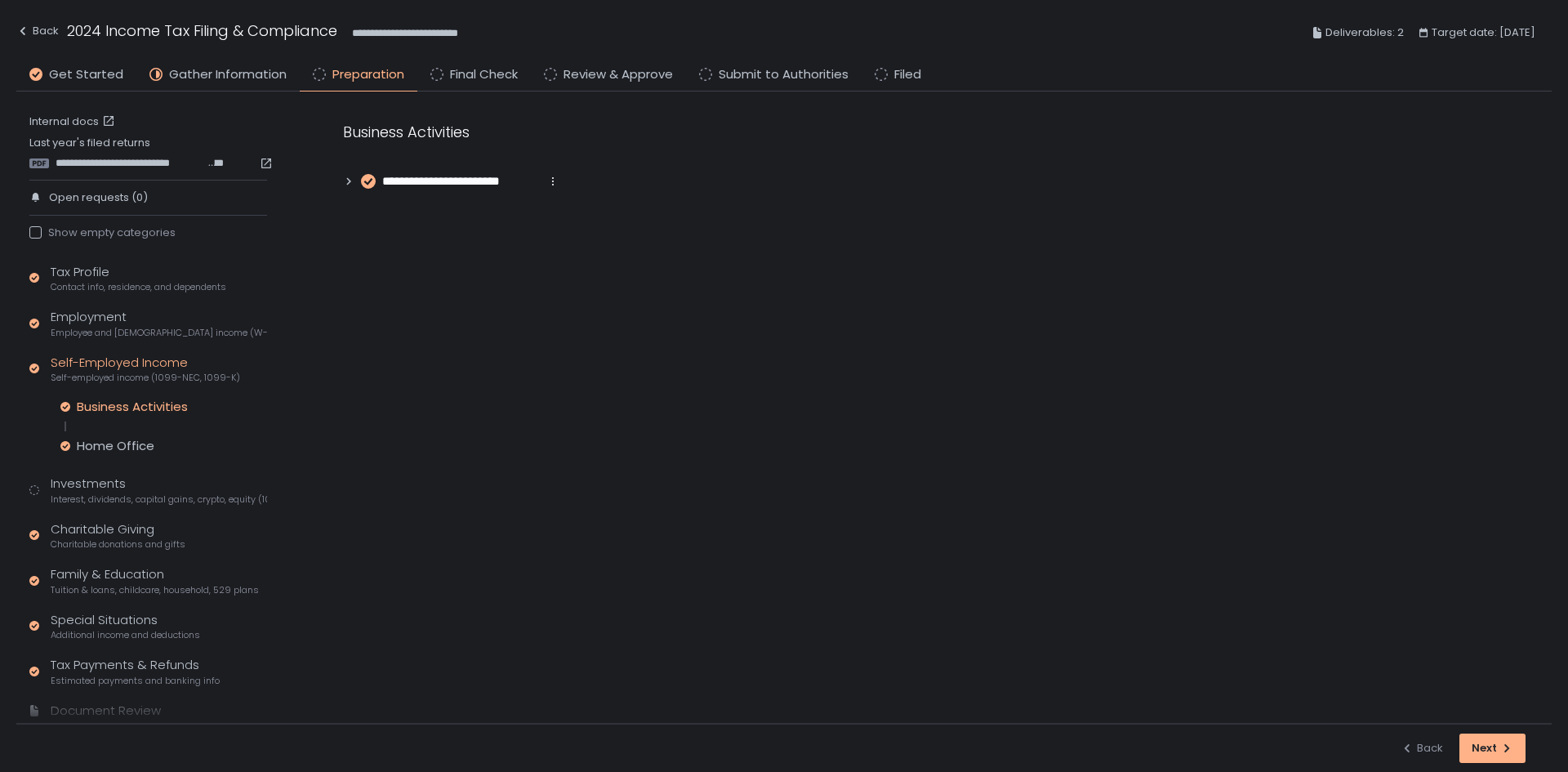
click at [365, 164] on div "**********" at bounding box center [734, 155] width 784 height 71
click at [352, 192] on div "**********" at bounding box center [930, 155] width 1241 height 129
click at [351, 184] on icon at bounding box center [348, 181] width 12 height 12
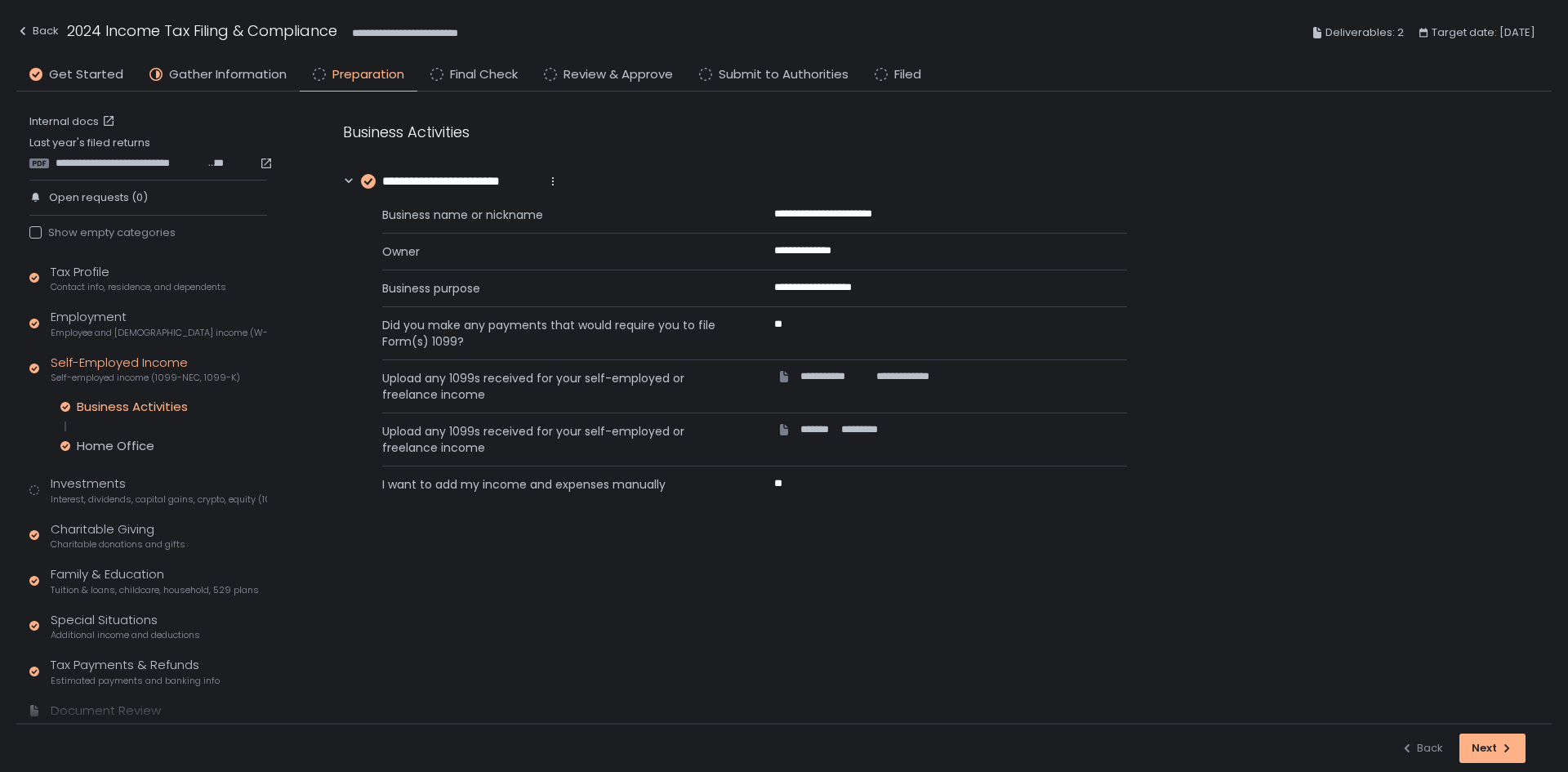
click at [351, 184] on icon at bounding box center [348, 181] width 12 height 12
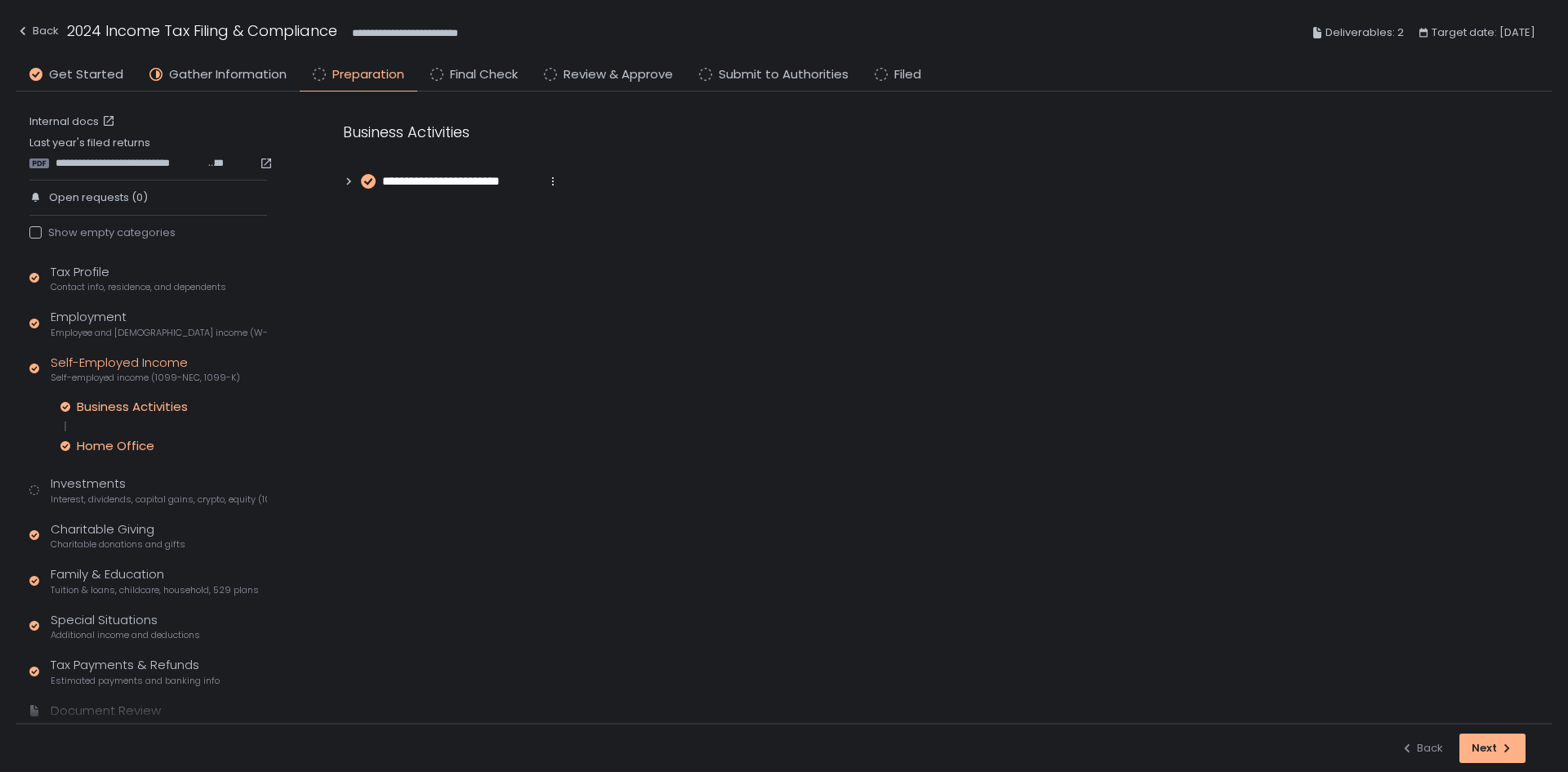
click at [148, 442] on div "Home Office" at bounding box center [115, 446] width 78 height 16
click at [348, 180] on icon at bounding box center [348, 181] width 12 height 12
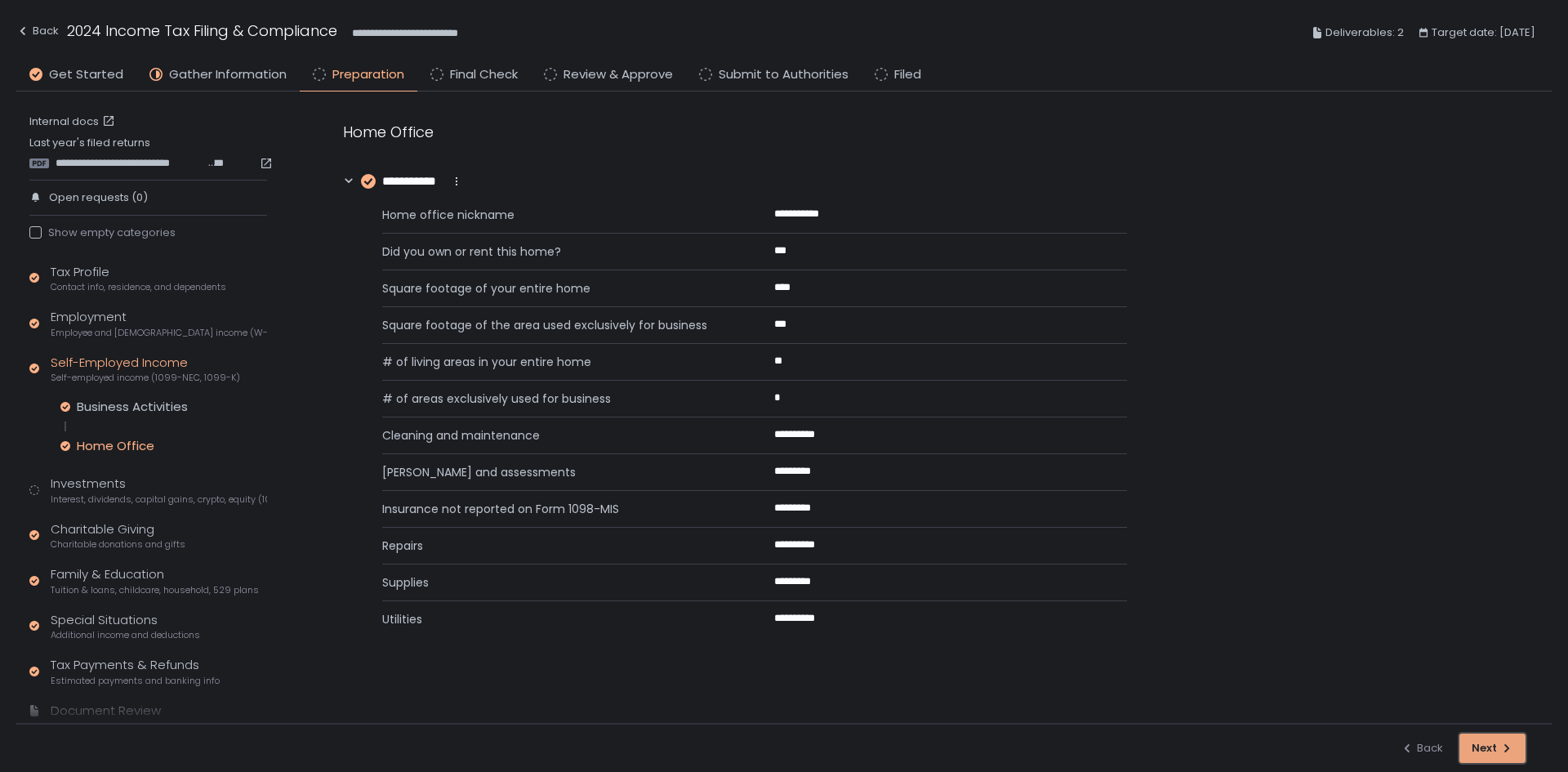
click at [1476, 741] on div "Next" at bounding box center [1492, 748] width 42 height 14
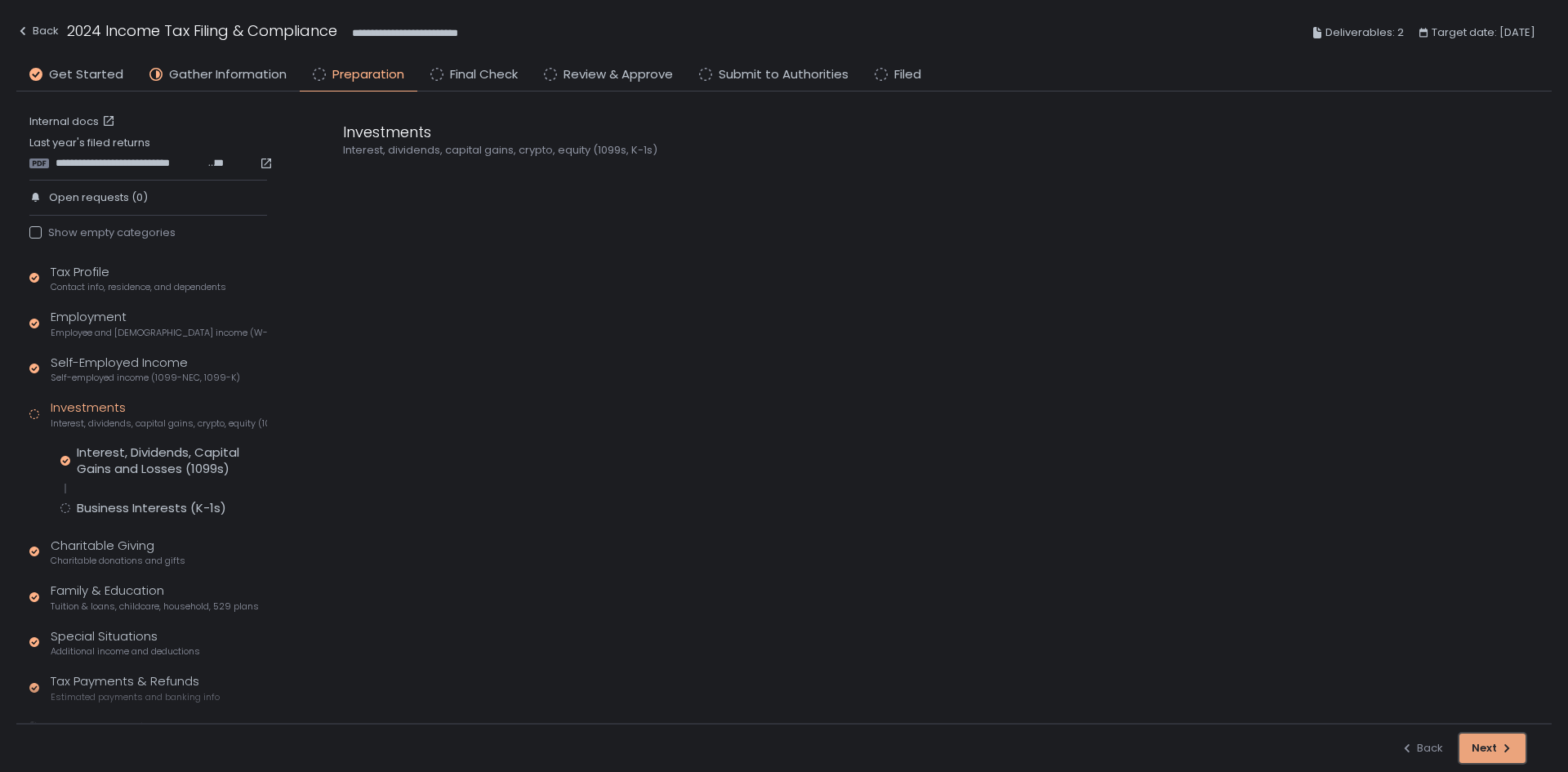
click at [1476, 741] on div "Next" at bounding box center [1492, 748] width 42 height 14
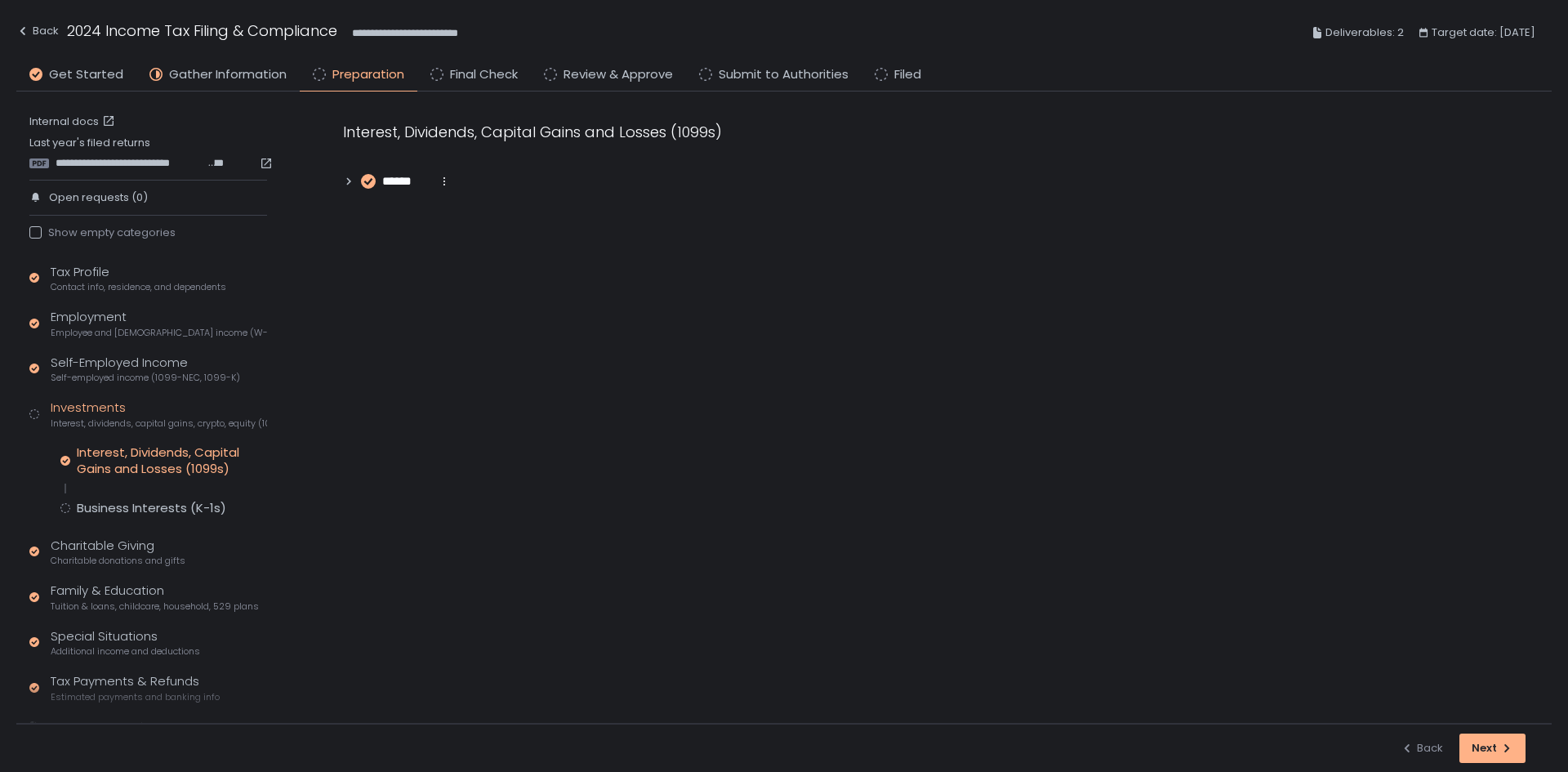
click at [344, 179] on icon at bounding box center [348, 181] width 12 height 12
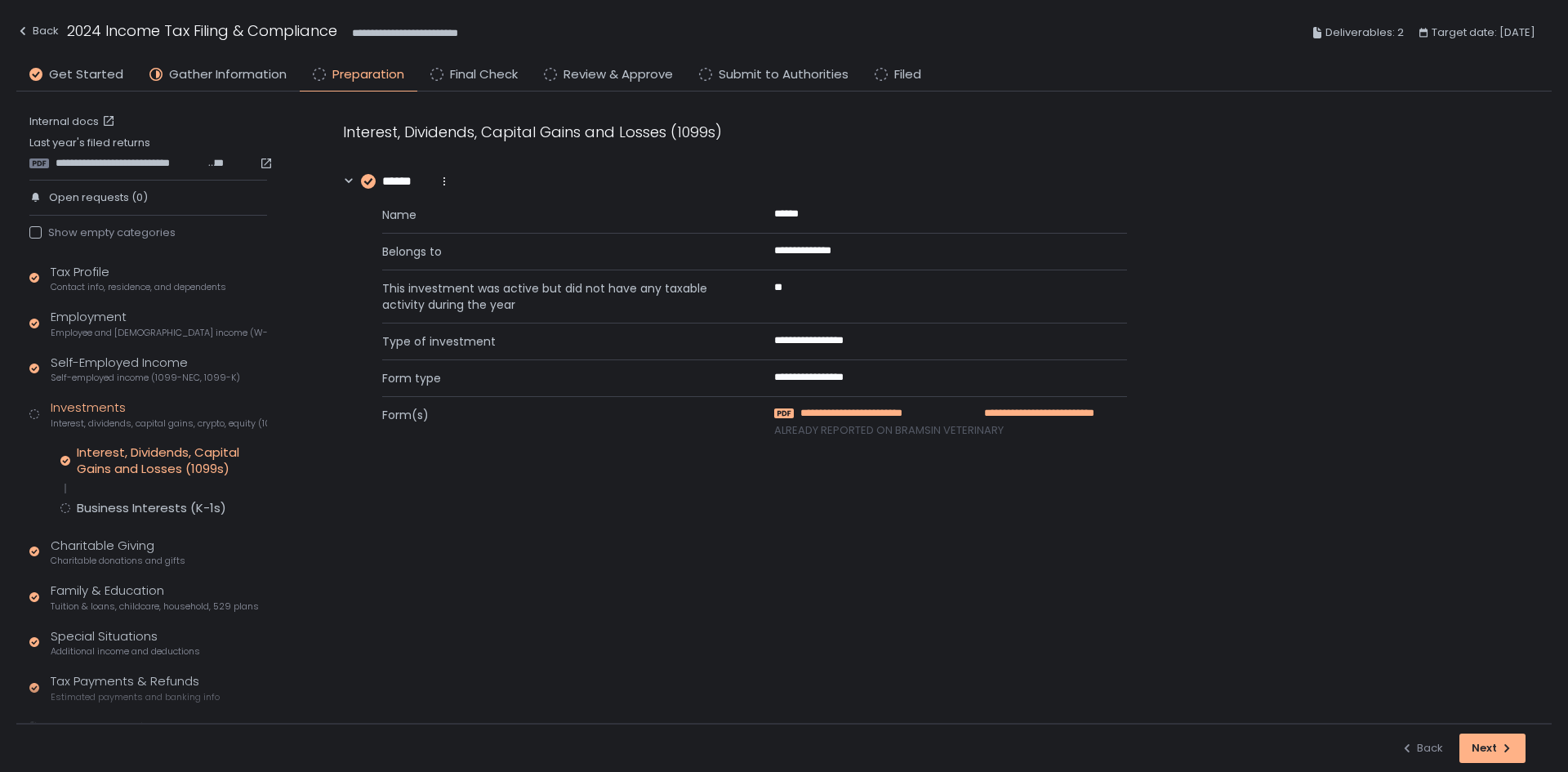
click at [880, 417] on span "**********" at bounding box center [874, 413] width 147 height 14
click at [1496, 751] on div "Next" at bounding box center [1492, 748] width 42 height 14
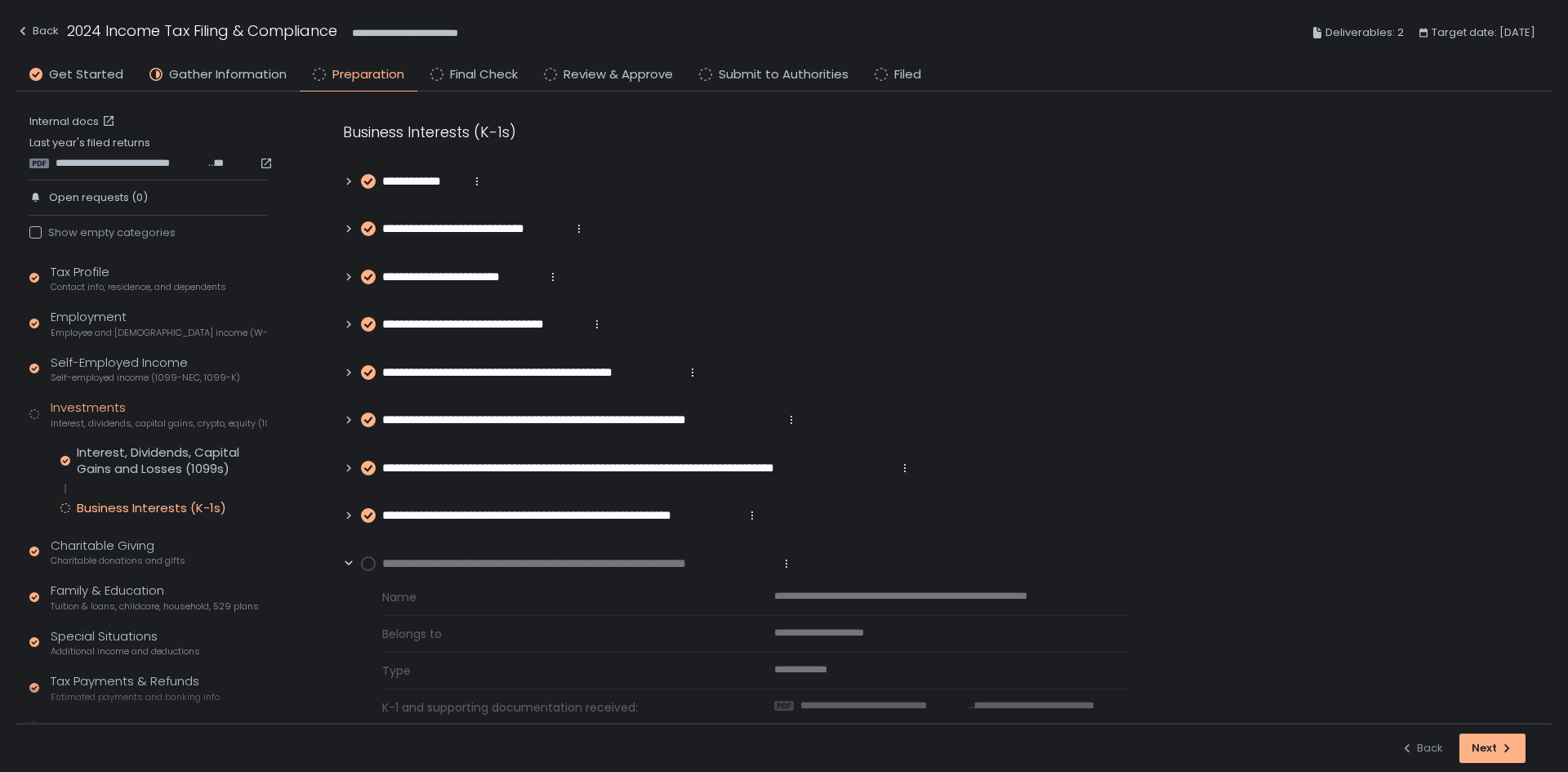
scroll to position [32, 0]
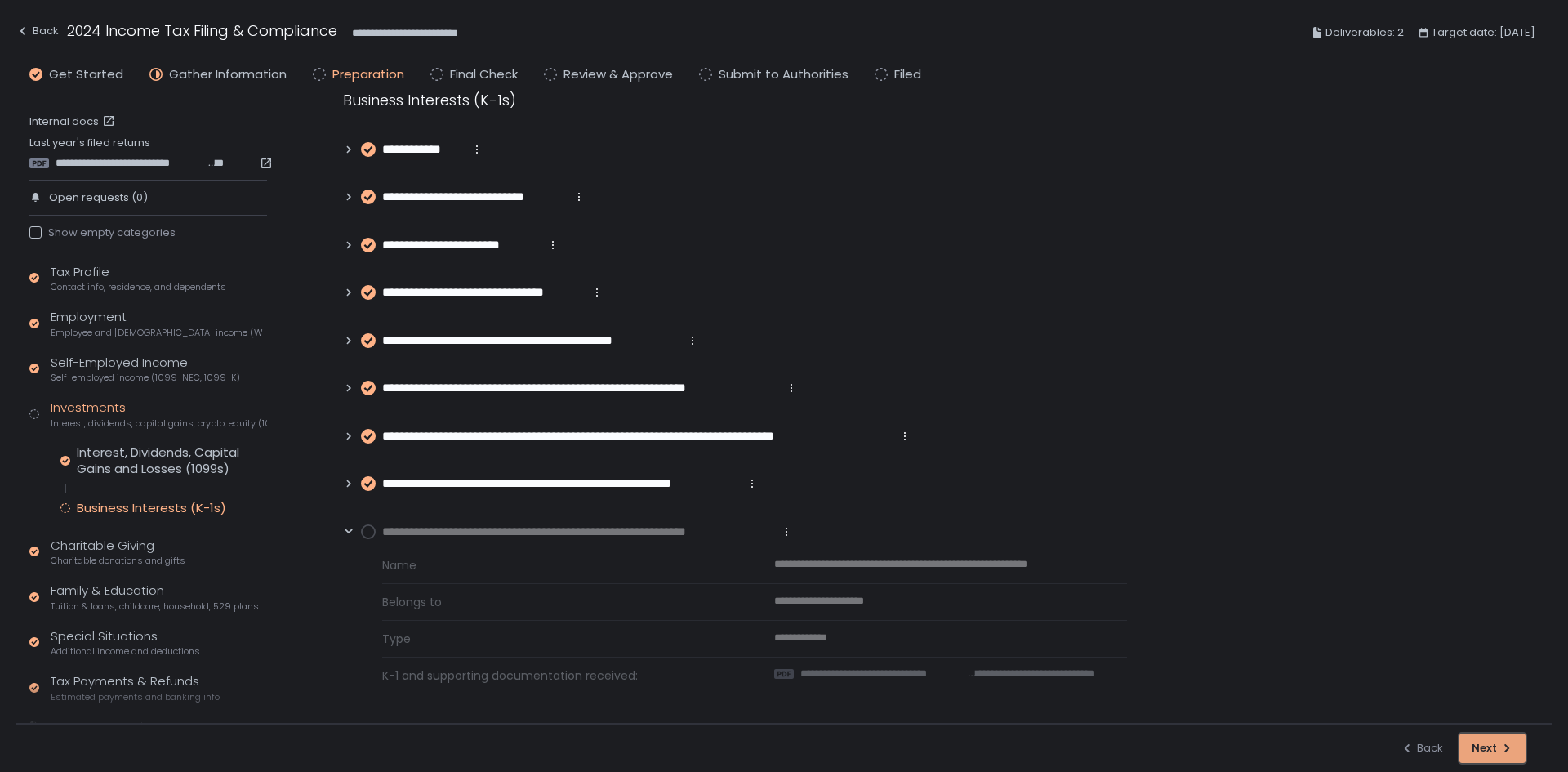
click at [1497, 743] on div "Next" at bounding box center [1492, 748] width 42 height 14
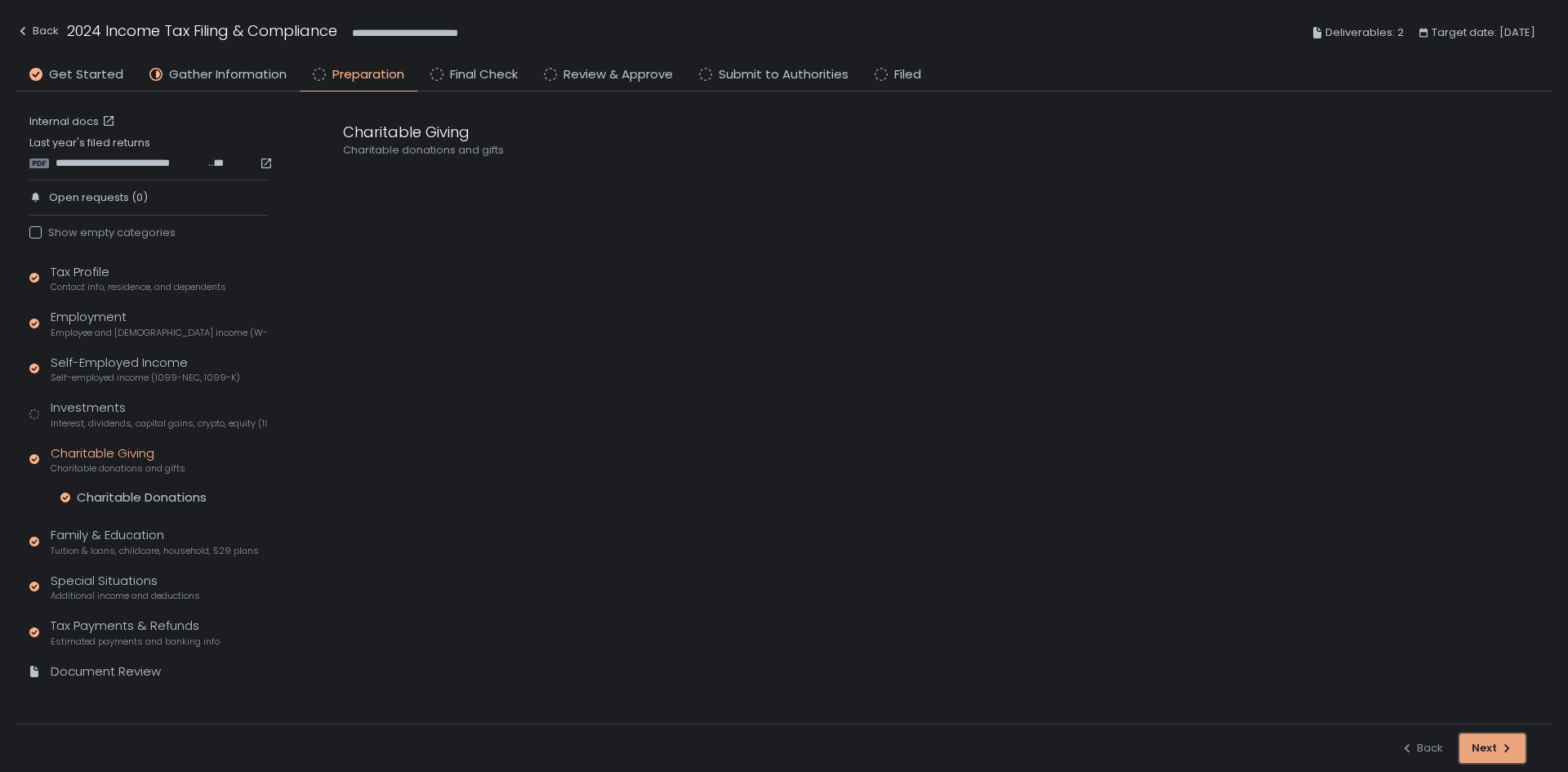
click at [1503, 741] on div "Next" at bounding box center [1492, 748] width 42 height 14
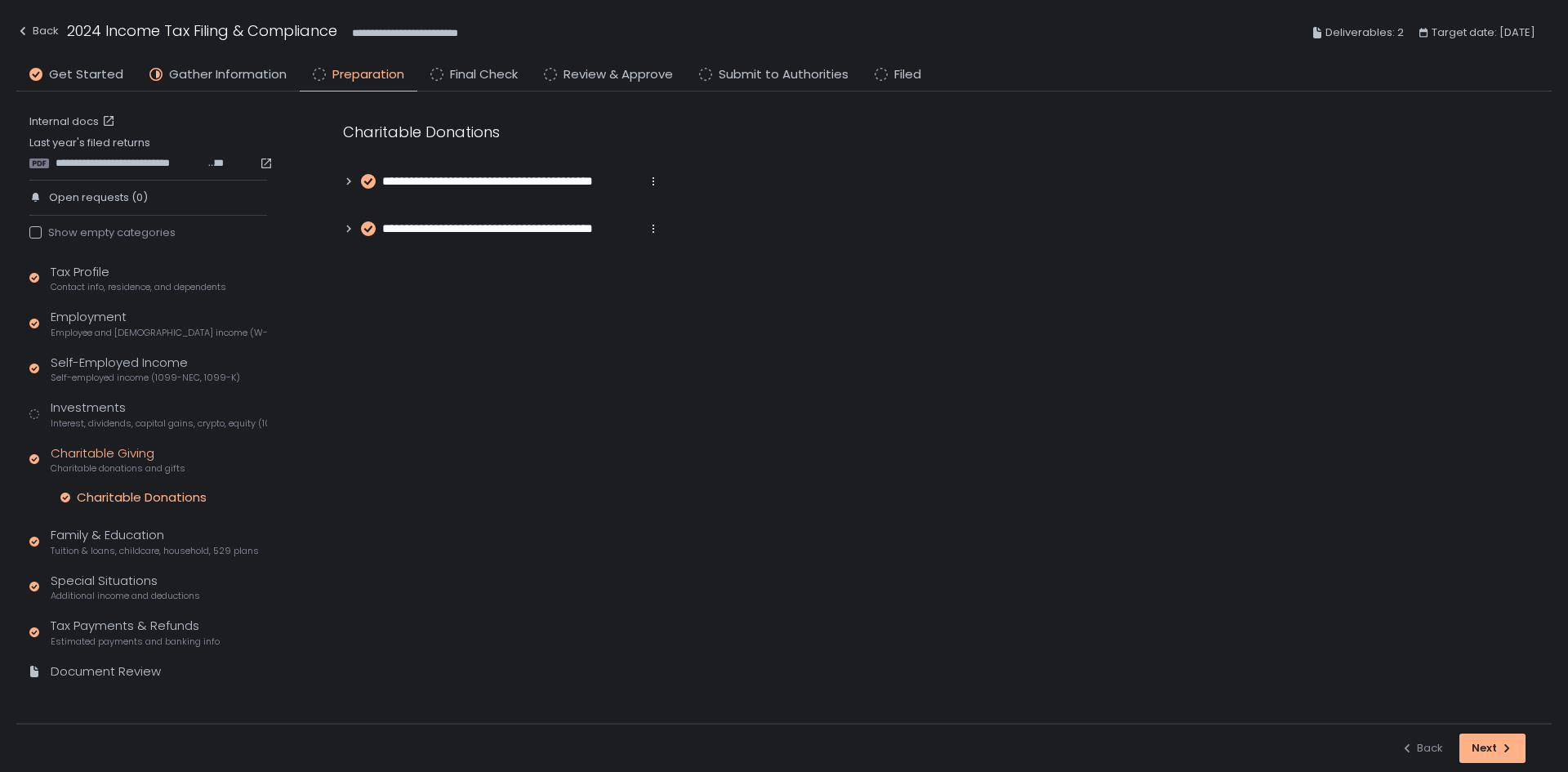
click at [344, 180] on icon at bounding box center [348, 181] width 12 height 12
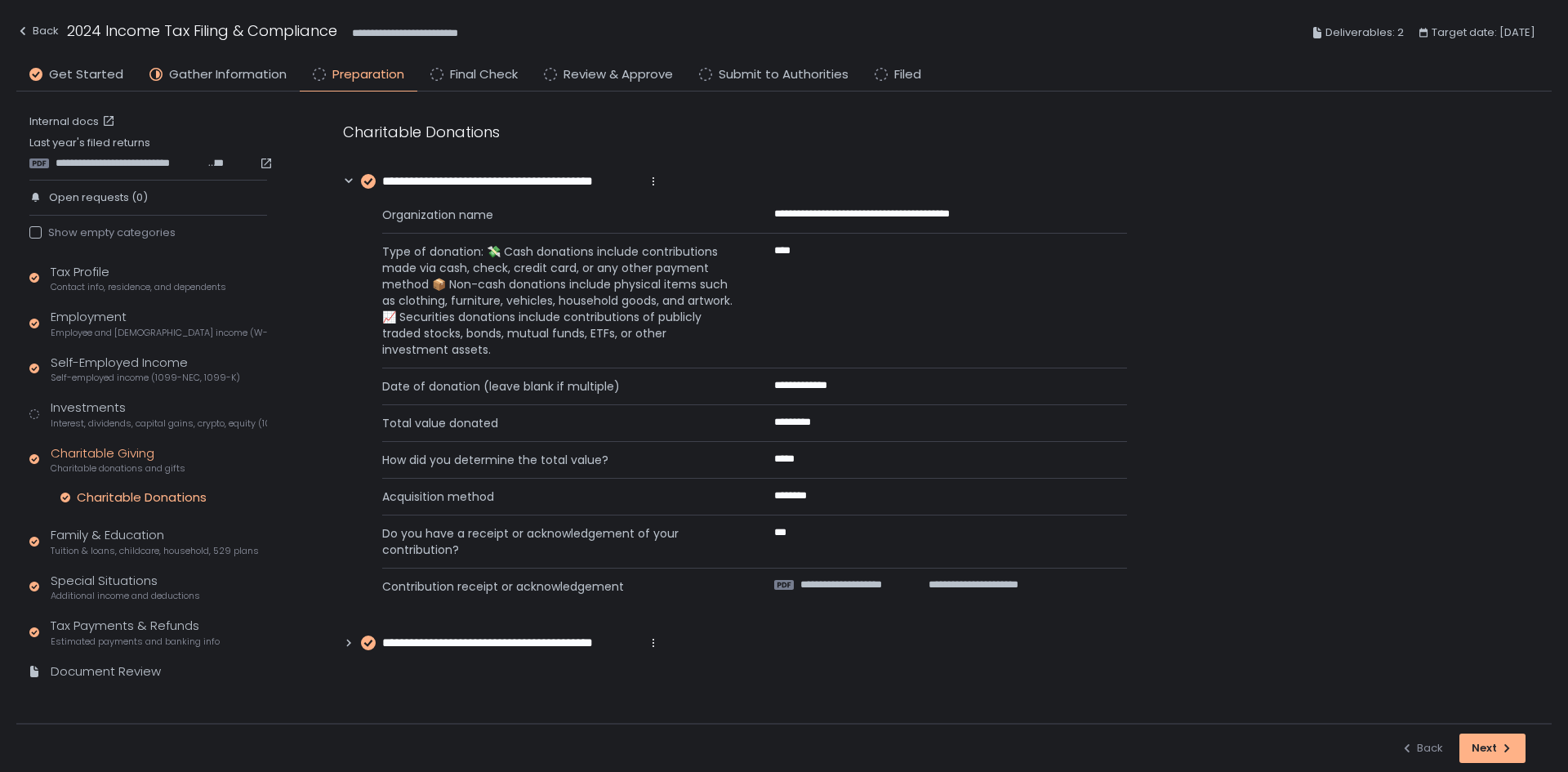
click at [348, 644] on icon at bounding box center [348, 642] width 12 height 12
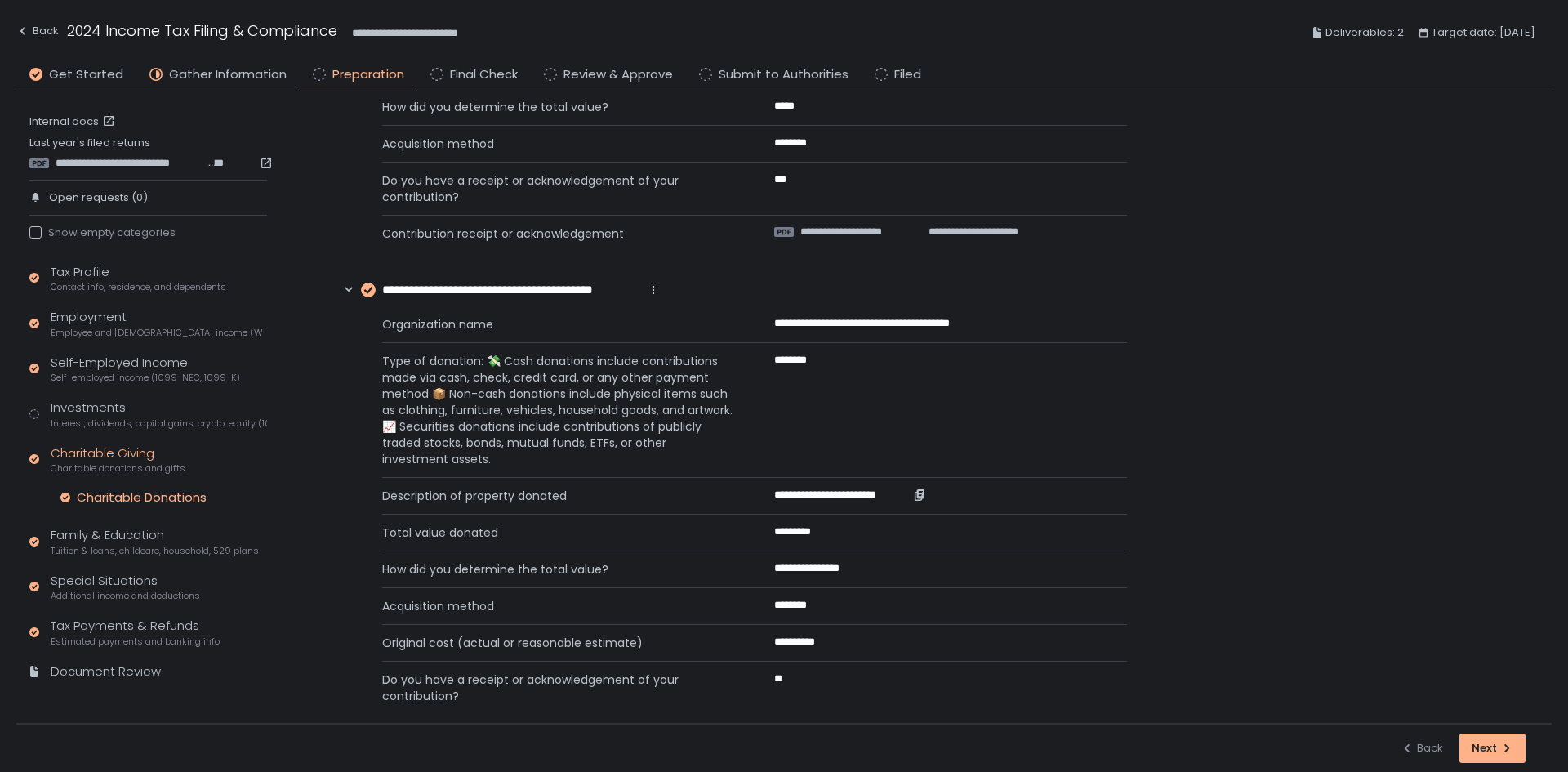
scroll to position [373, 0]
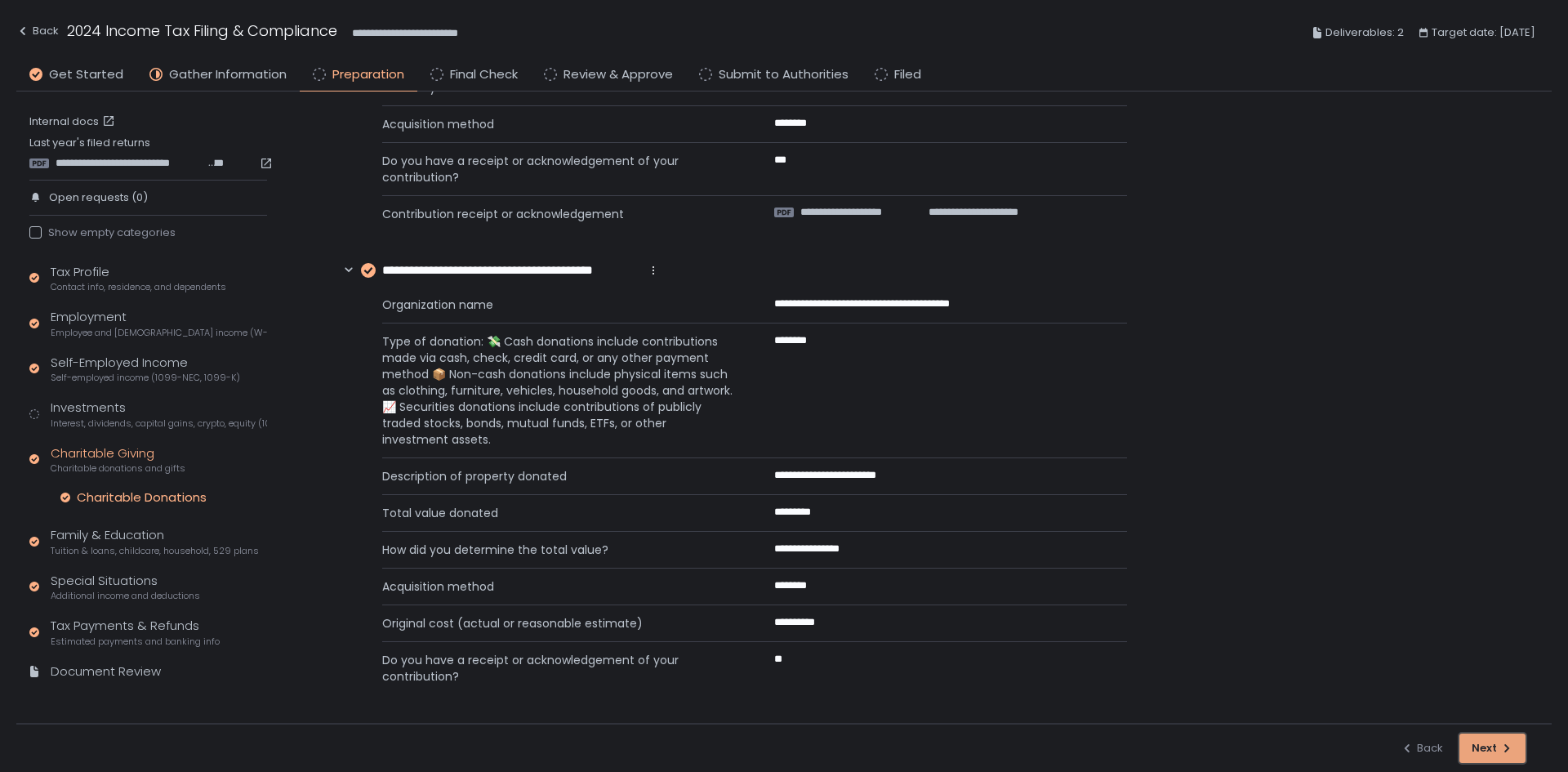
click at [1488, 754] on div "Next" at bounding box center [1492, 748] width 42 height 14
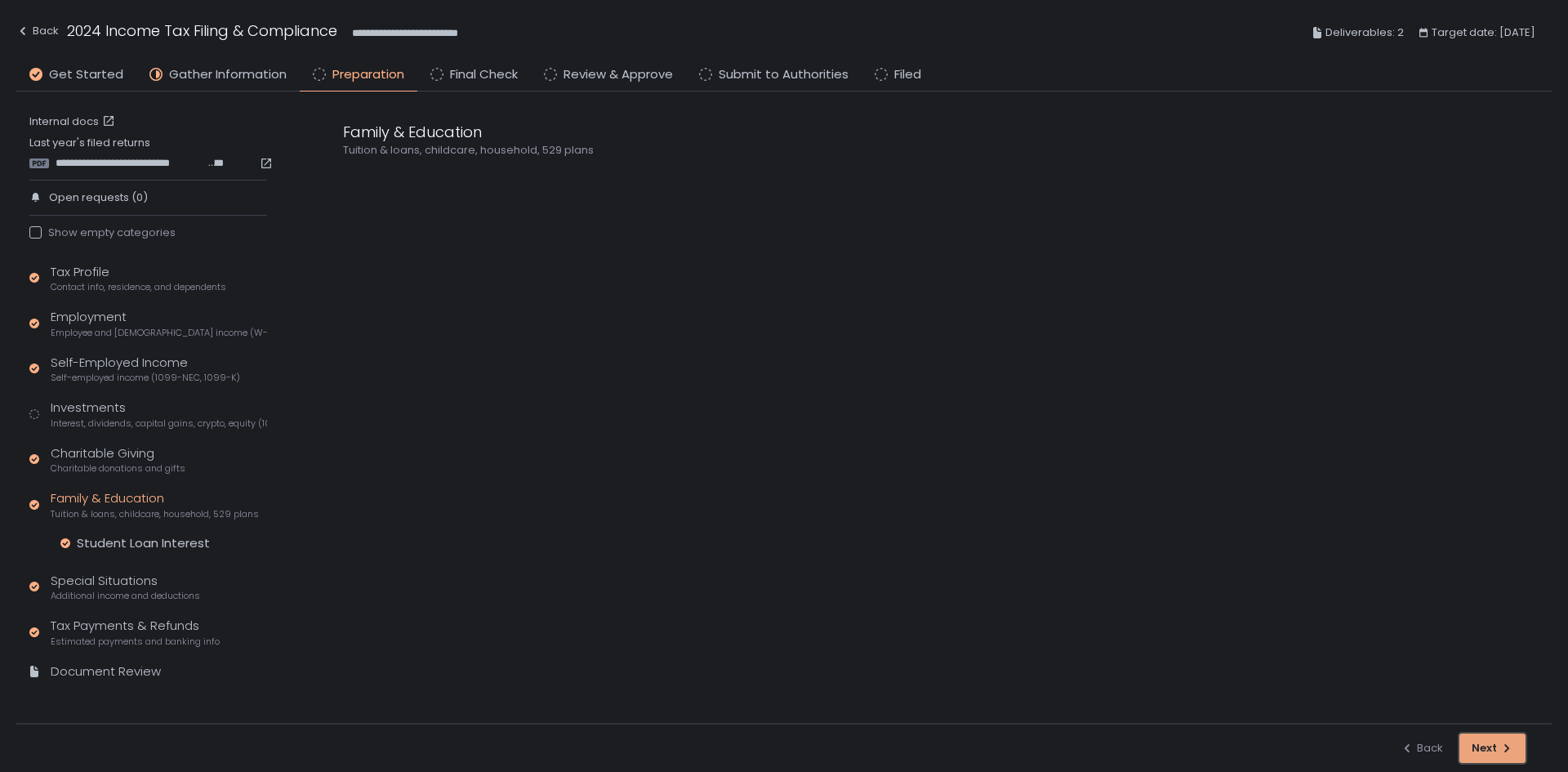
click at [1488, 754] on div "Next" at bounding box center [1492, 748] width 42 height 14
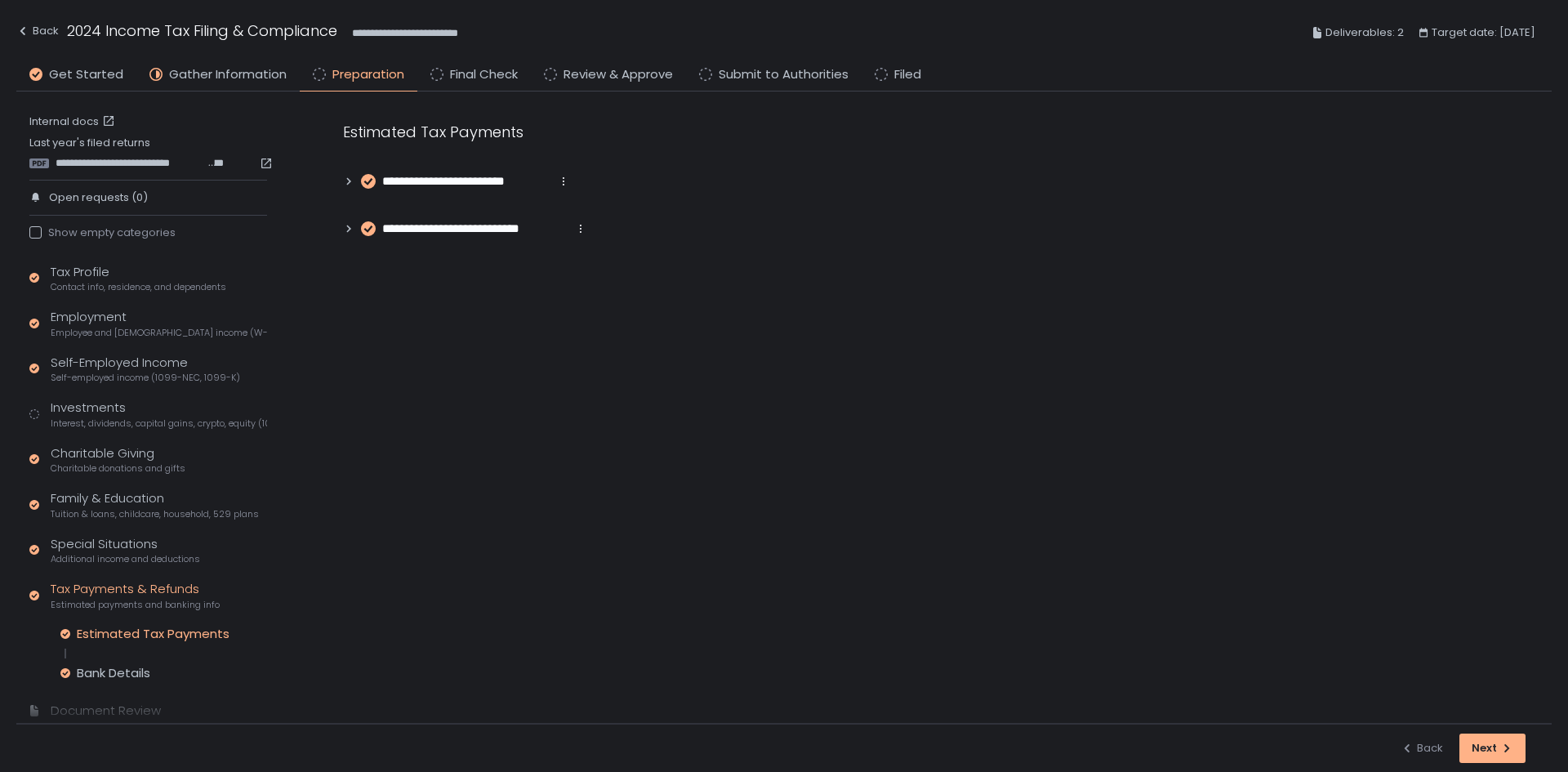
click at [351, 183] on icon at bounding box center [348, 181] width 12 height 12
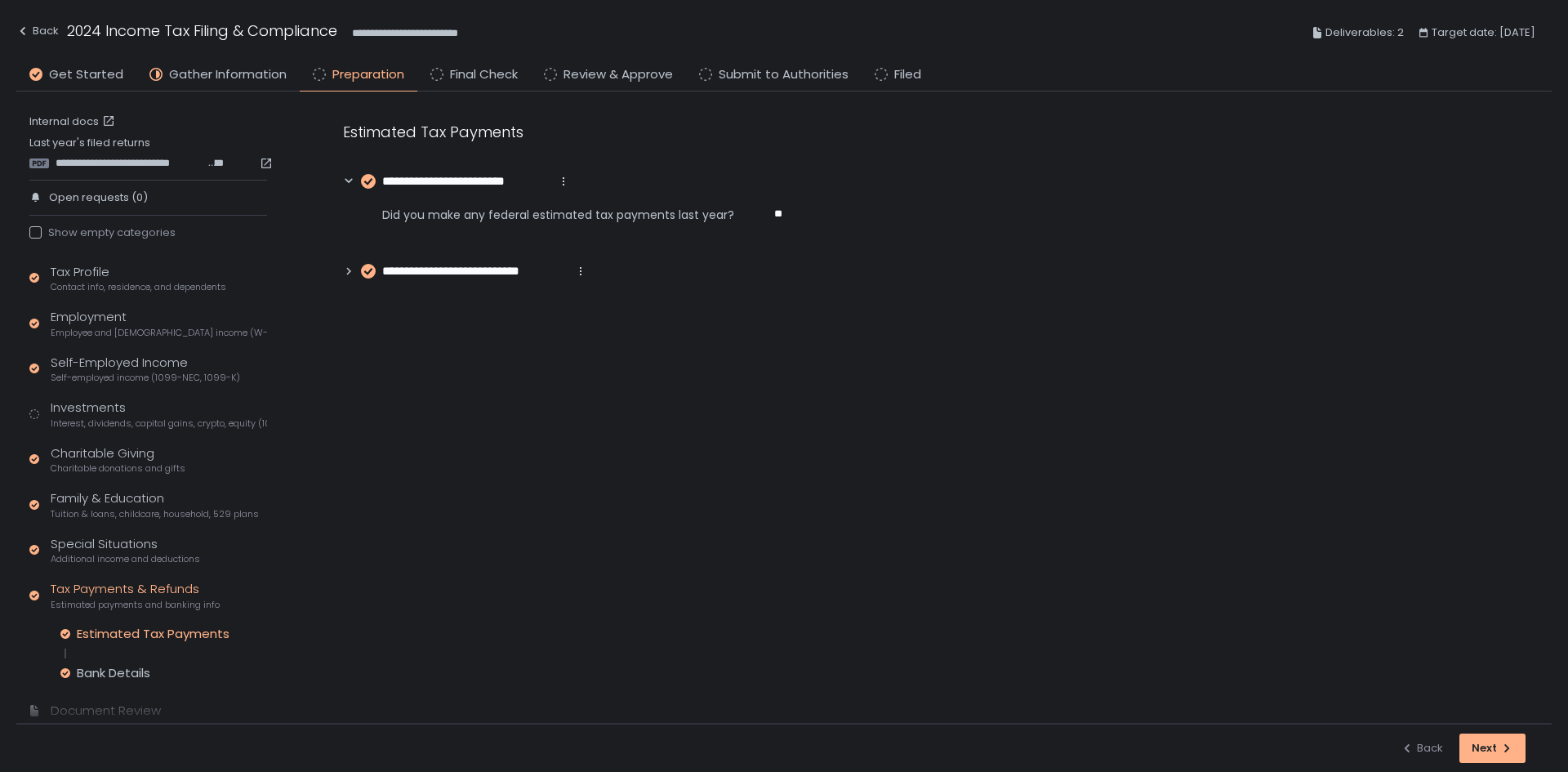
click at [350, 271] on icon at bounding box center [348, 272] width 4 height 7
click at [1488, 759] on button "Next" at bounding box center [1492, 748] width 66 height 29
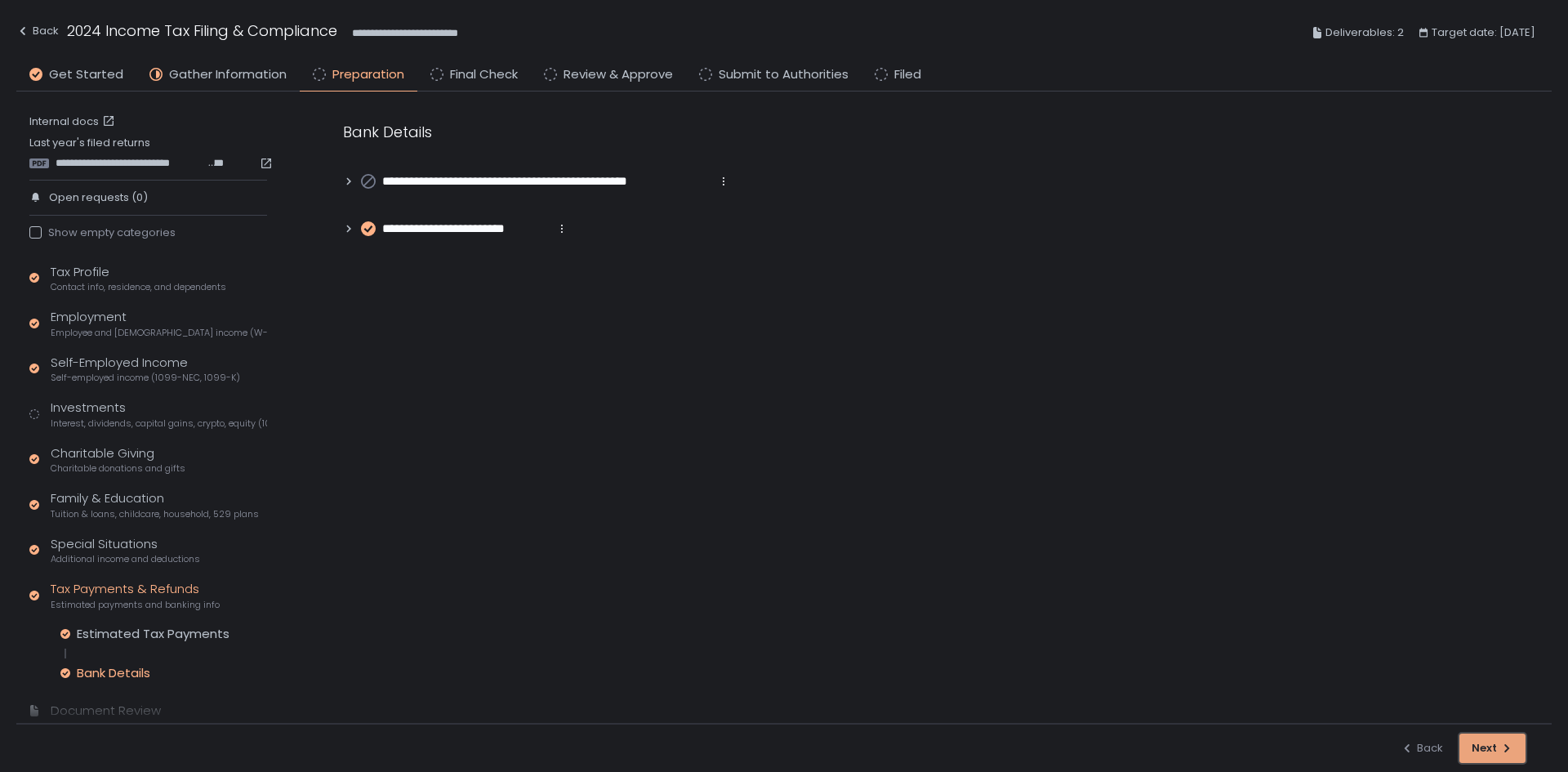
click at [1488, 759] on button "Next" at bounding box center [1492, 748] width 66 height 29
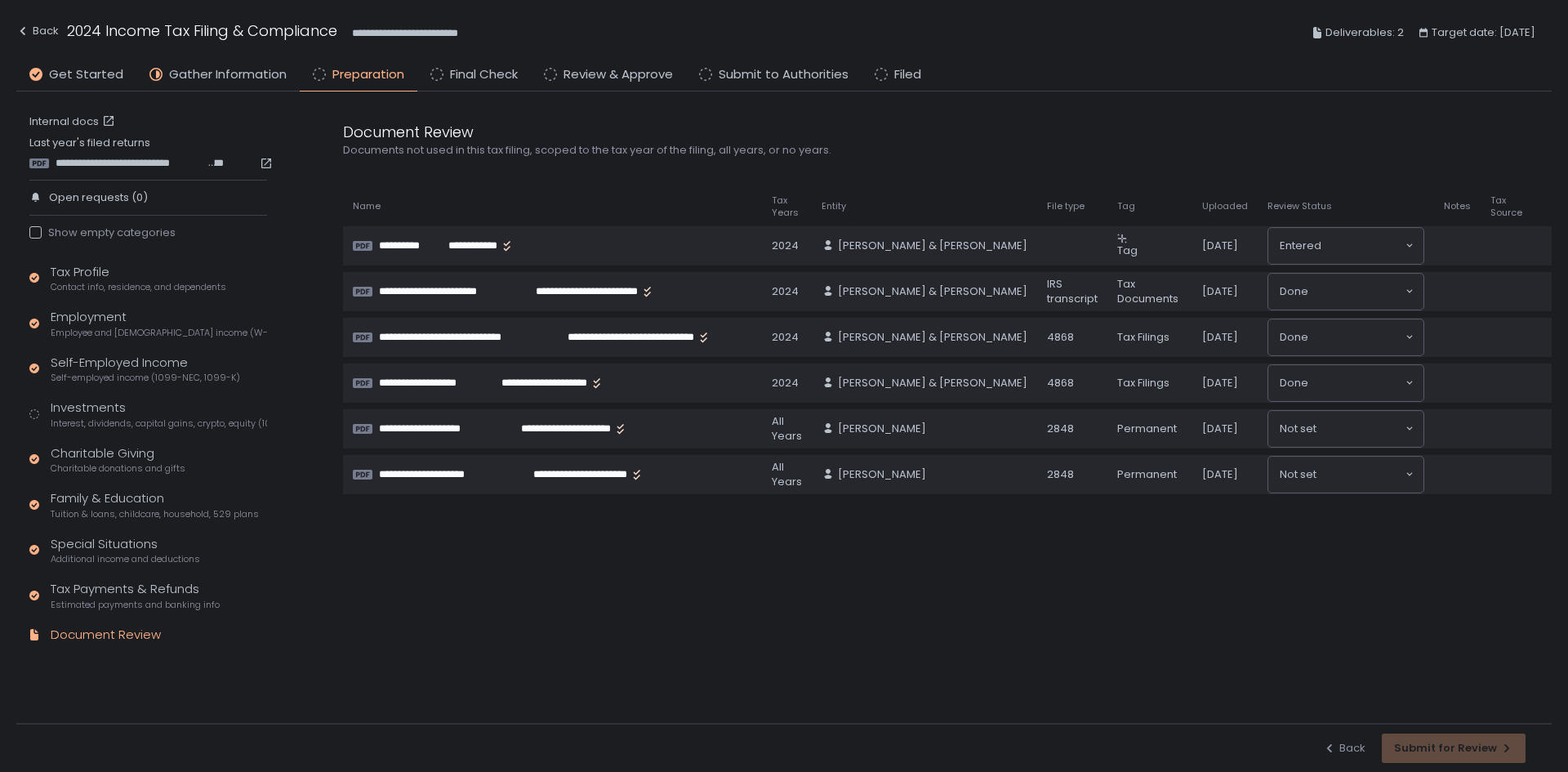
click at [1421, 759] on div "Back Submit for Review" at bounding box center [1424, 748] width 203 height 29
click at [1427, 754] on div "Back Submit for Review" at bounding box center [1424, 748] width 203 height 29
click at [1438, 746] on div "Back Submit for Review" at bounding box center [1424, 748] width 203 height 29
drag, startPoint x: 1423, startPoint y: 594, endPoint x: 1286, endPoint y: 510, distance: 160.7
click at [1369, 556] on div "**********" at bounding box center [930, 407] width 1241 height 632
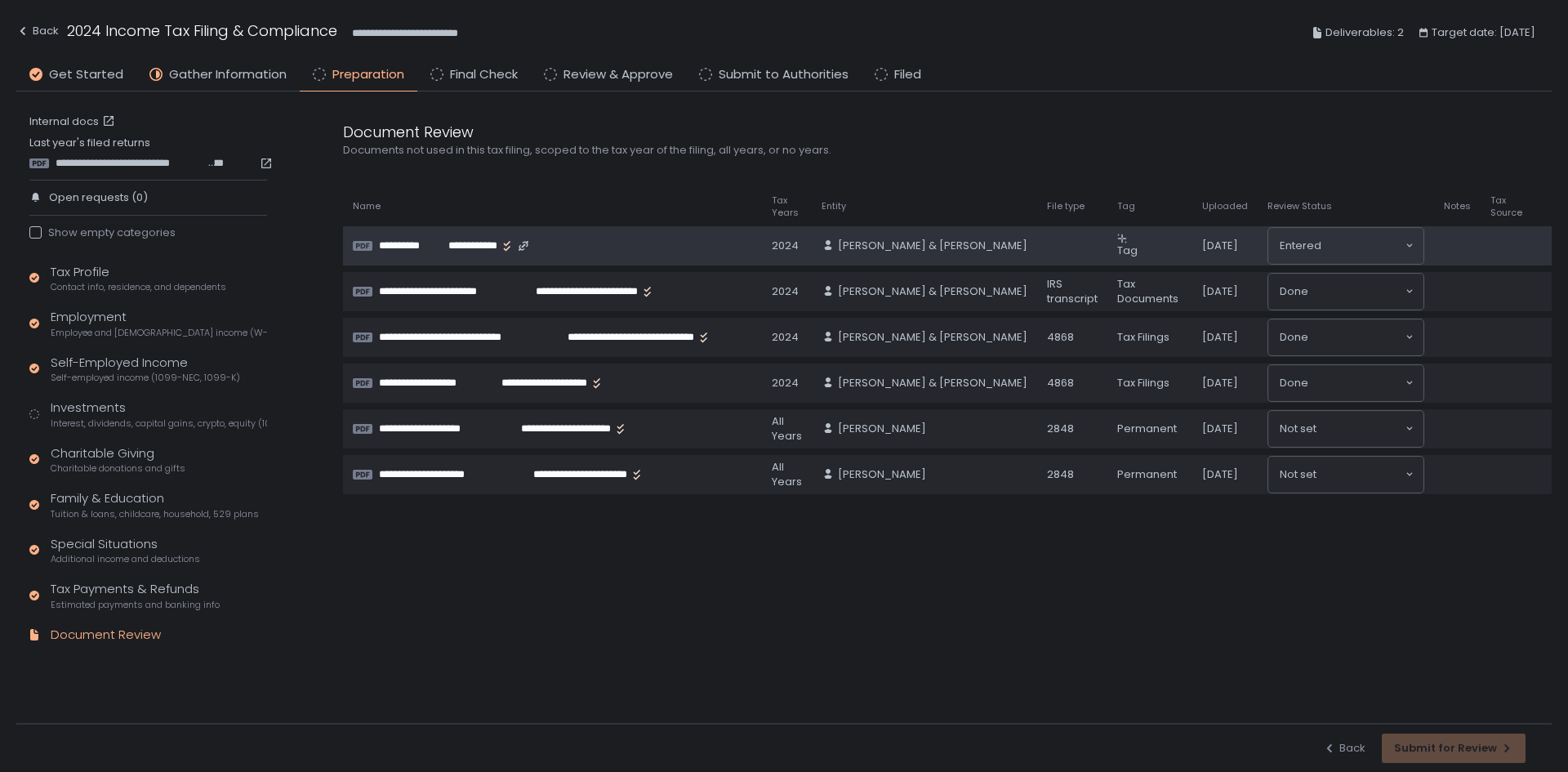
click at [538, 240] on div "**********" at bounding box center [566, 246] width 373 height 13
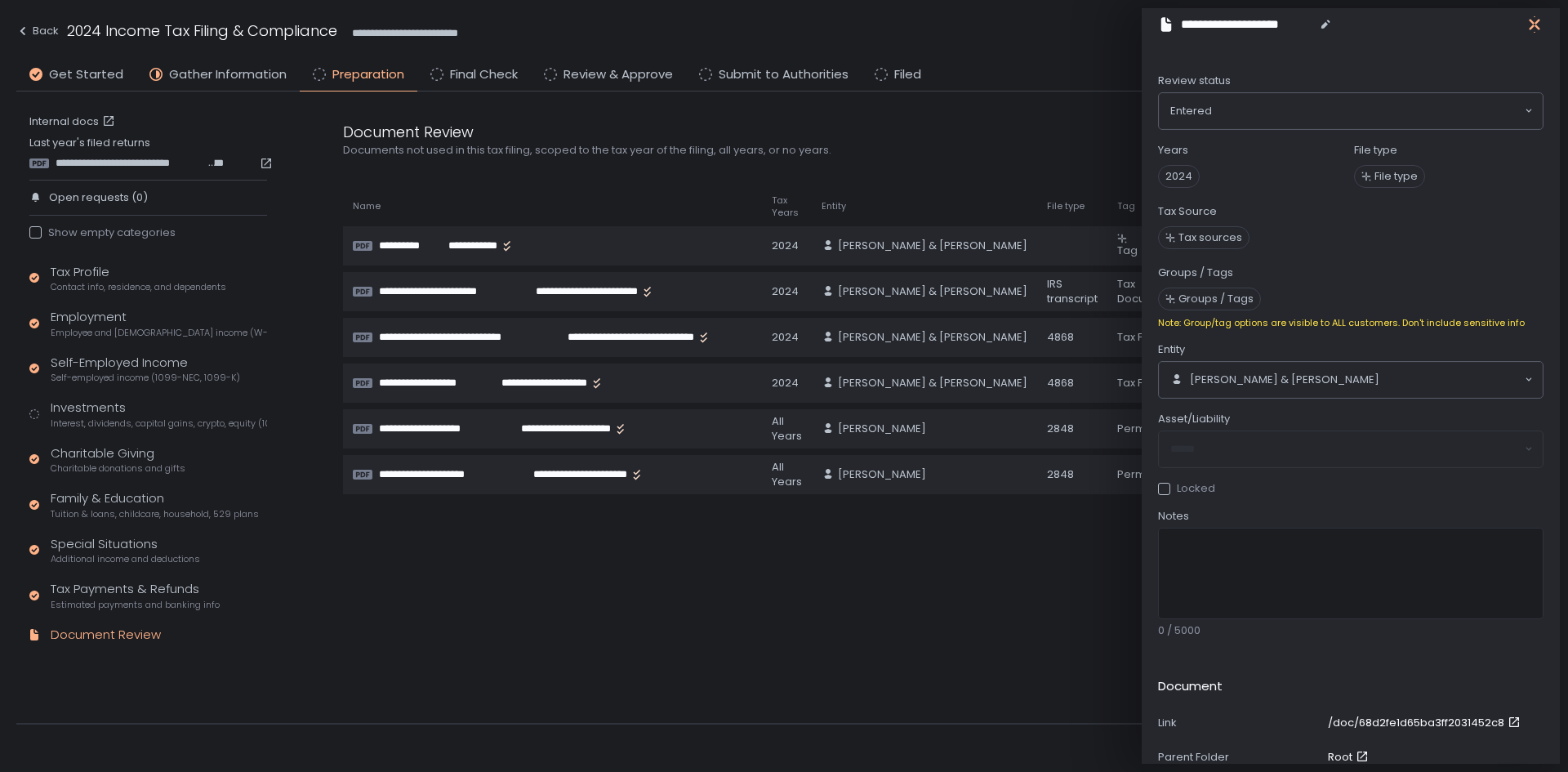
click at [1530, 30] on icon "button" at bounding box center [1534, 24] width 16 height 16
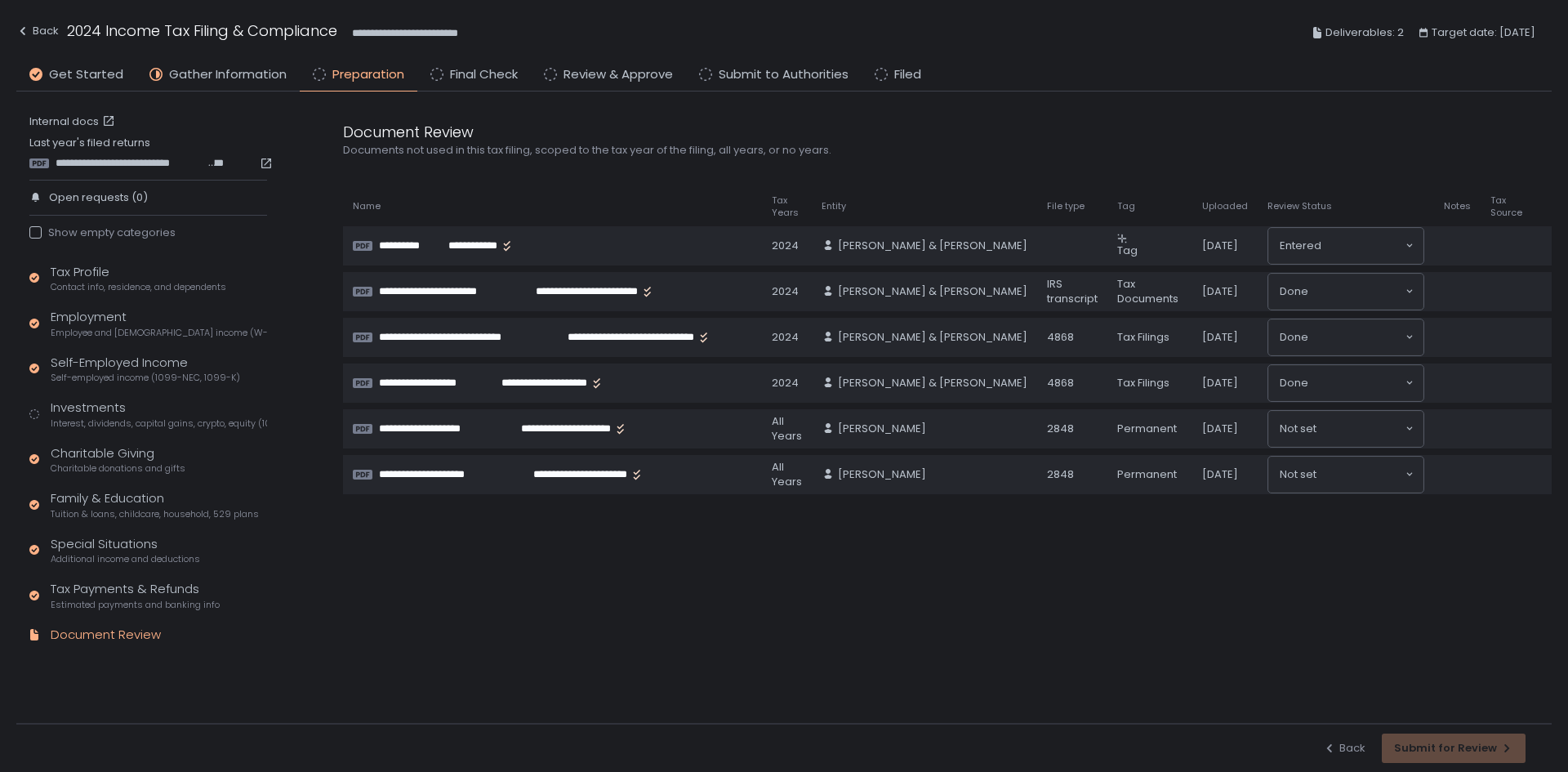
drag, startPoint x: 1439, startPoint y: 755, endPoint x: 1392, endPoint y: 667, distance: 99.8
click at [1423, 736] on div "Back Submit for Review" at bounding box center [1424, 748] width 203 height 29
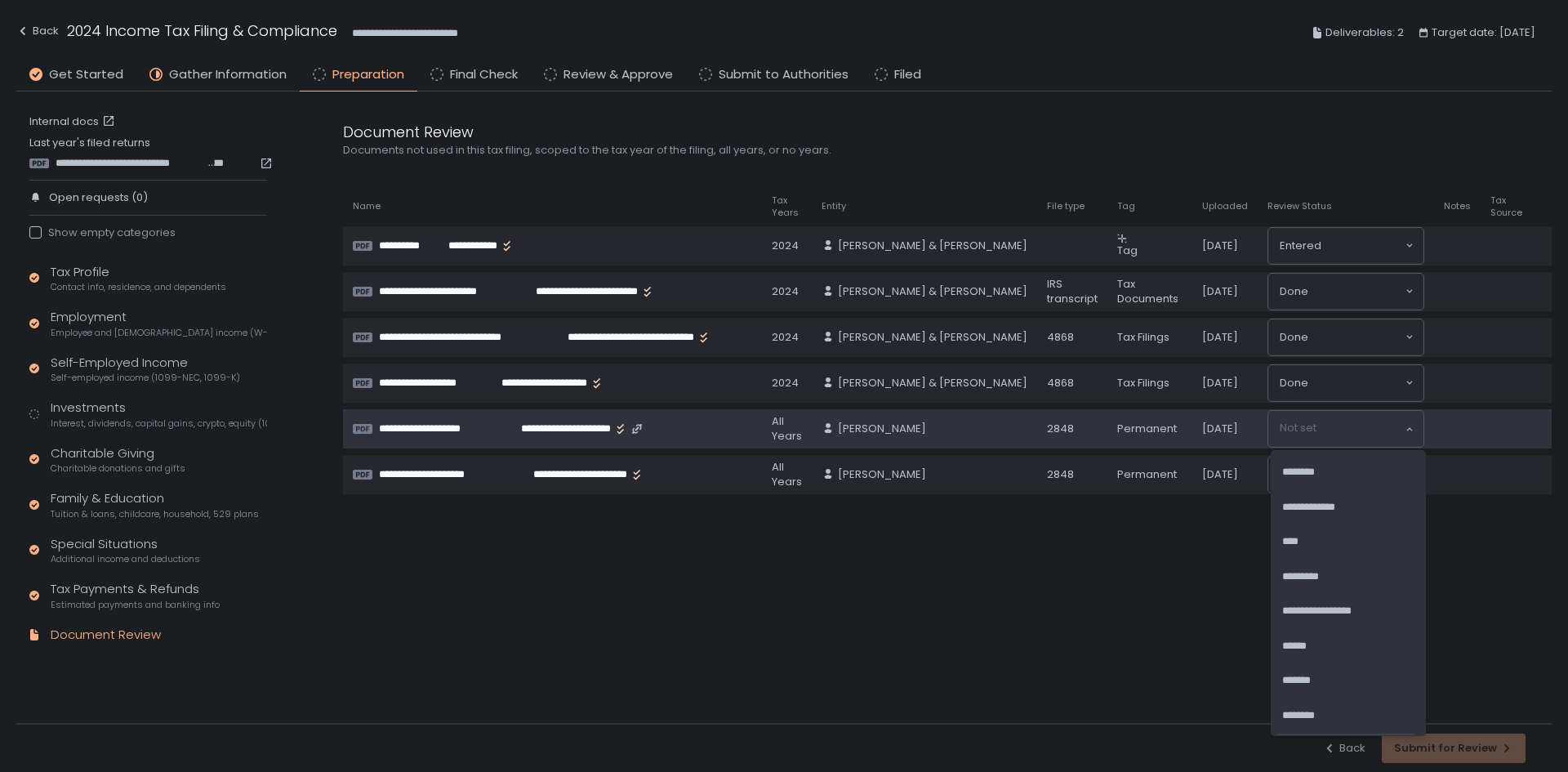
click at [1344, 418] on div "Not set Loading..." at bounding box center [1346, 429] width 155 height 36
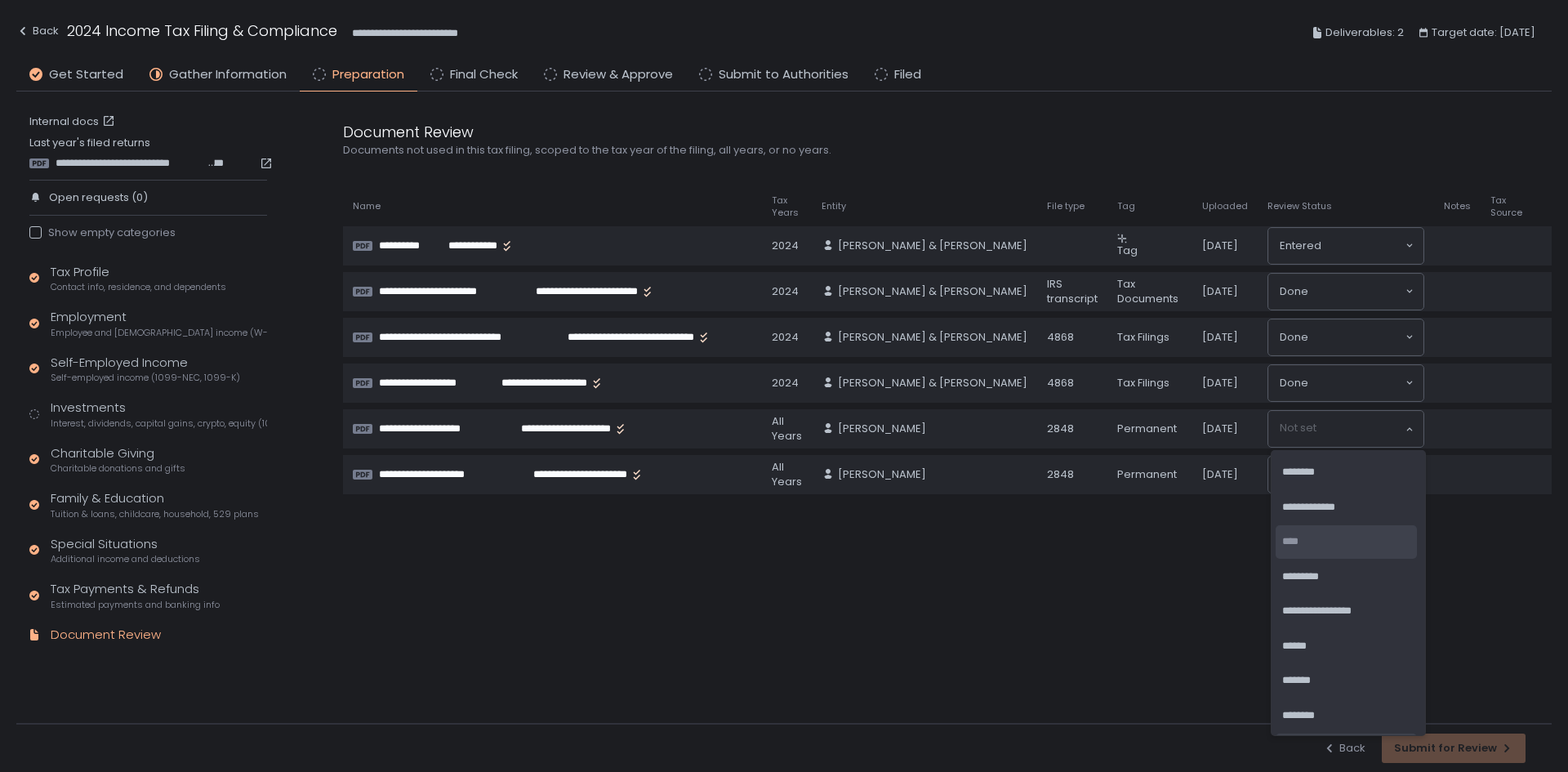
click at [1354, 555] on li "****" at bounding box center [1346, 541] width 141 height 33
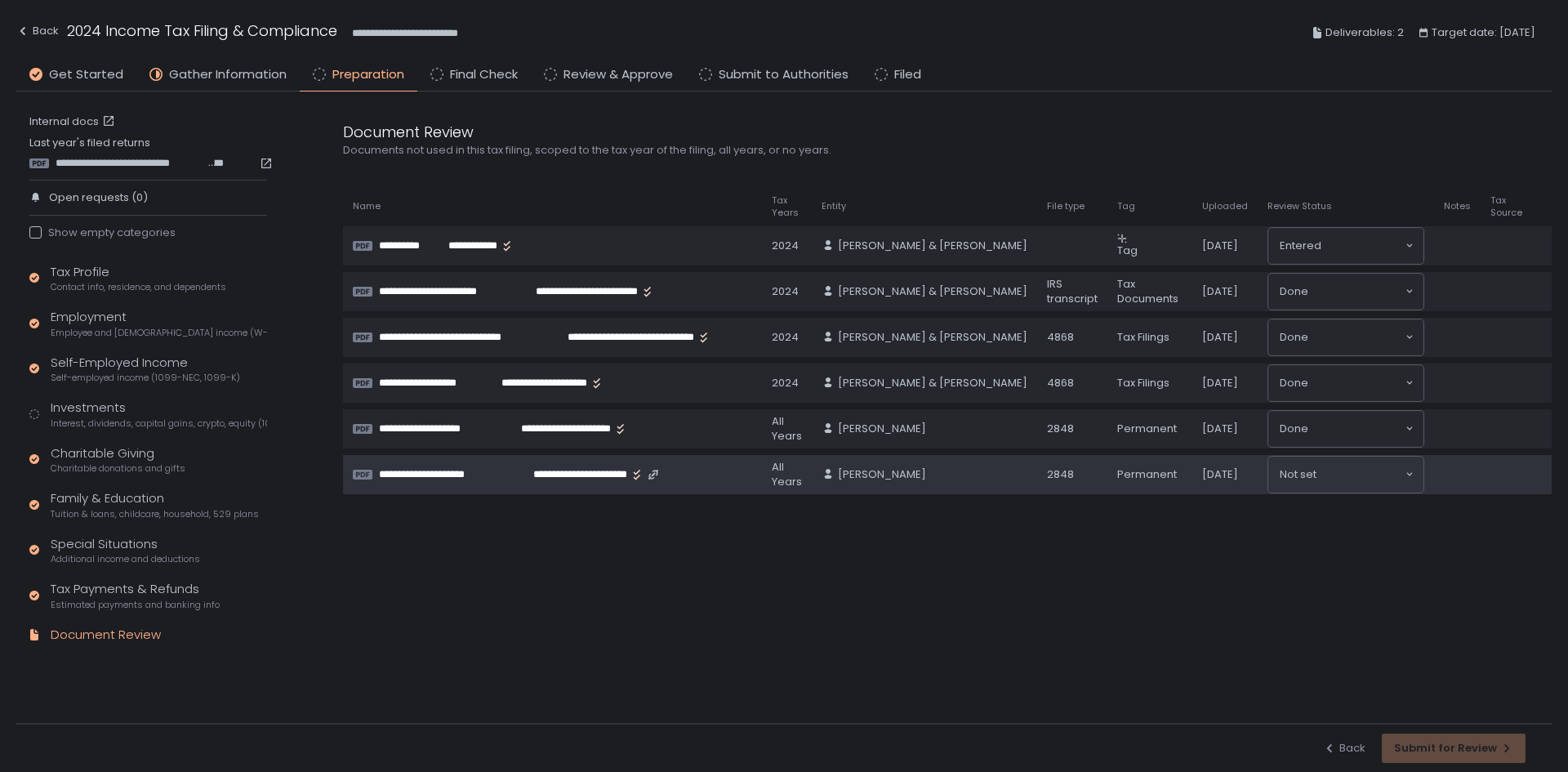
click at [1368, 472] on input "Search for option" at bounding box center [1360, 474] width 88 height 16
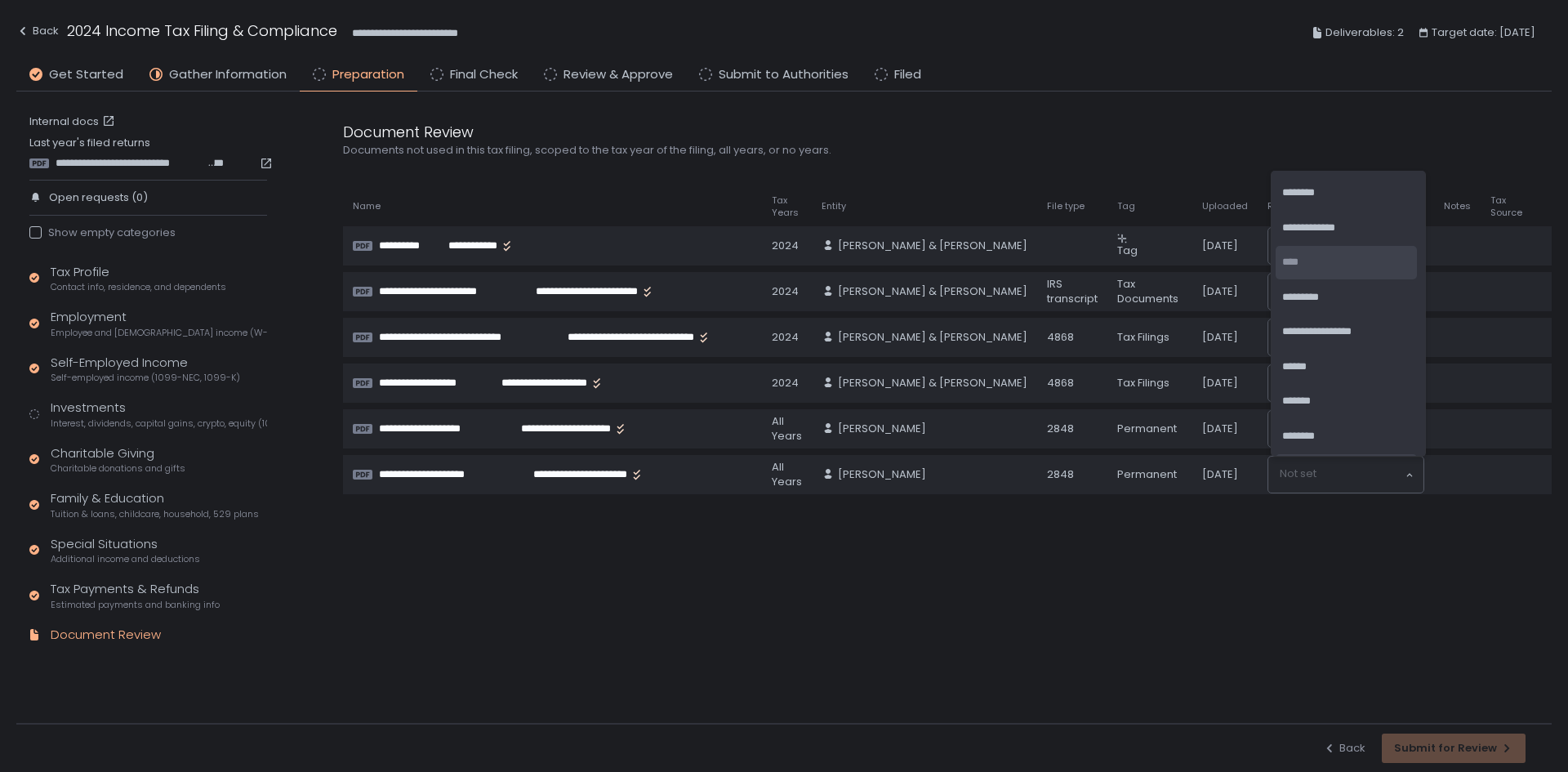
click at [1317, 265] on li "****" at bounding box center [1346, 262] width 141 height 33
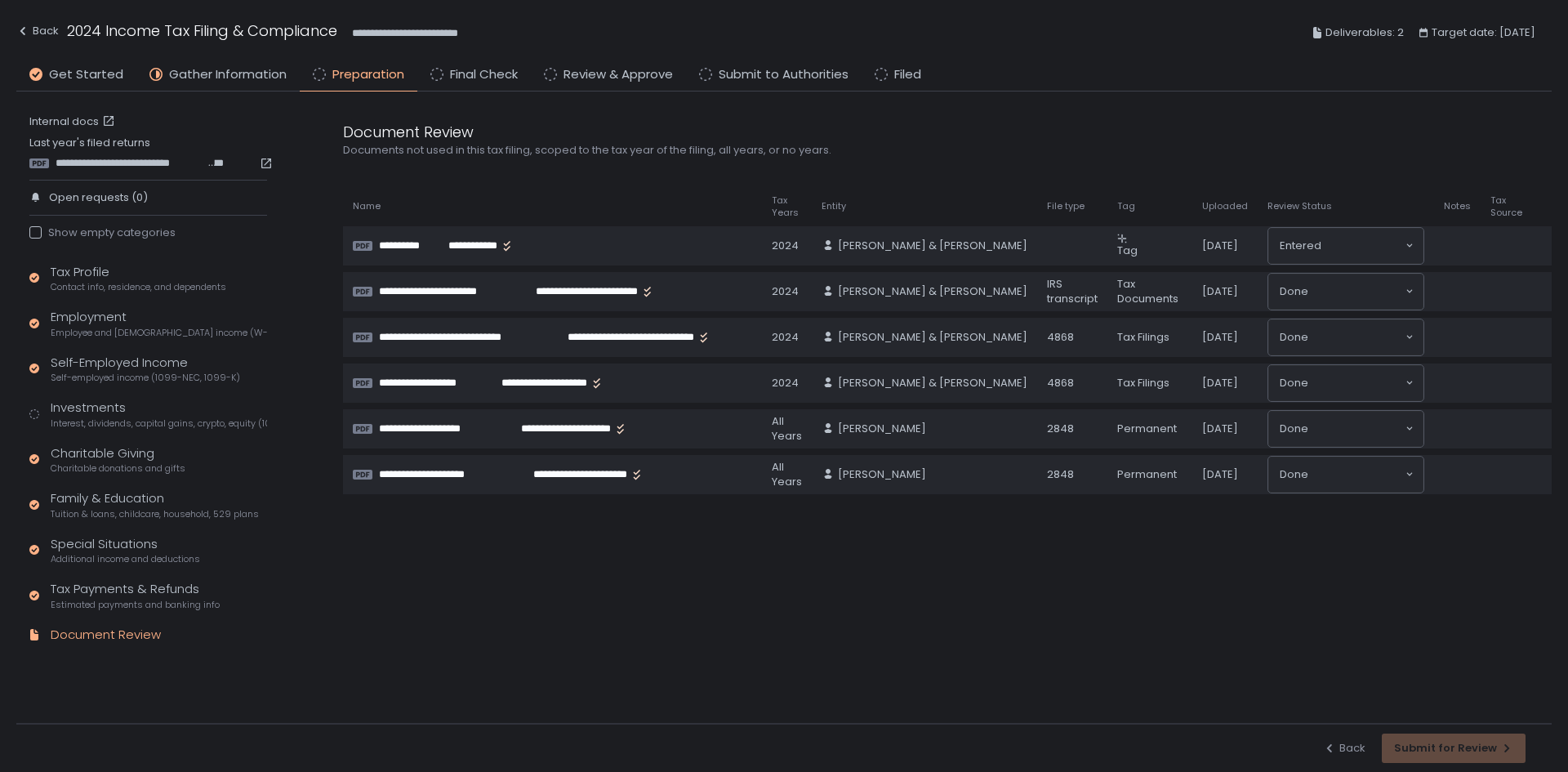
drag, startPoint x: 1295, startPoint y: 631, endPoint x: 1242, endPoint y: 503, distance: 138.5
click at [1290, 623] on div "**********" at bounding box center [930, 407] width 1241 height 632
click at [1438, 750] on div "Back Submit for Review" at bounding box center [1424, 748] width 203 height 29
drag, startPoint x: 720, startPoint y: 600, endPoint x: 680, endPoint y: 571, distance: 49.4
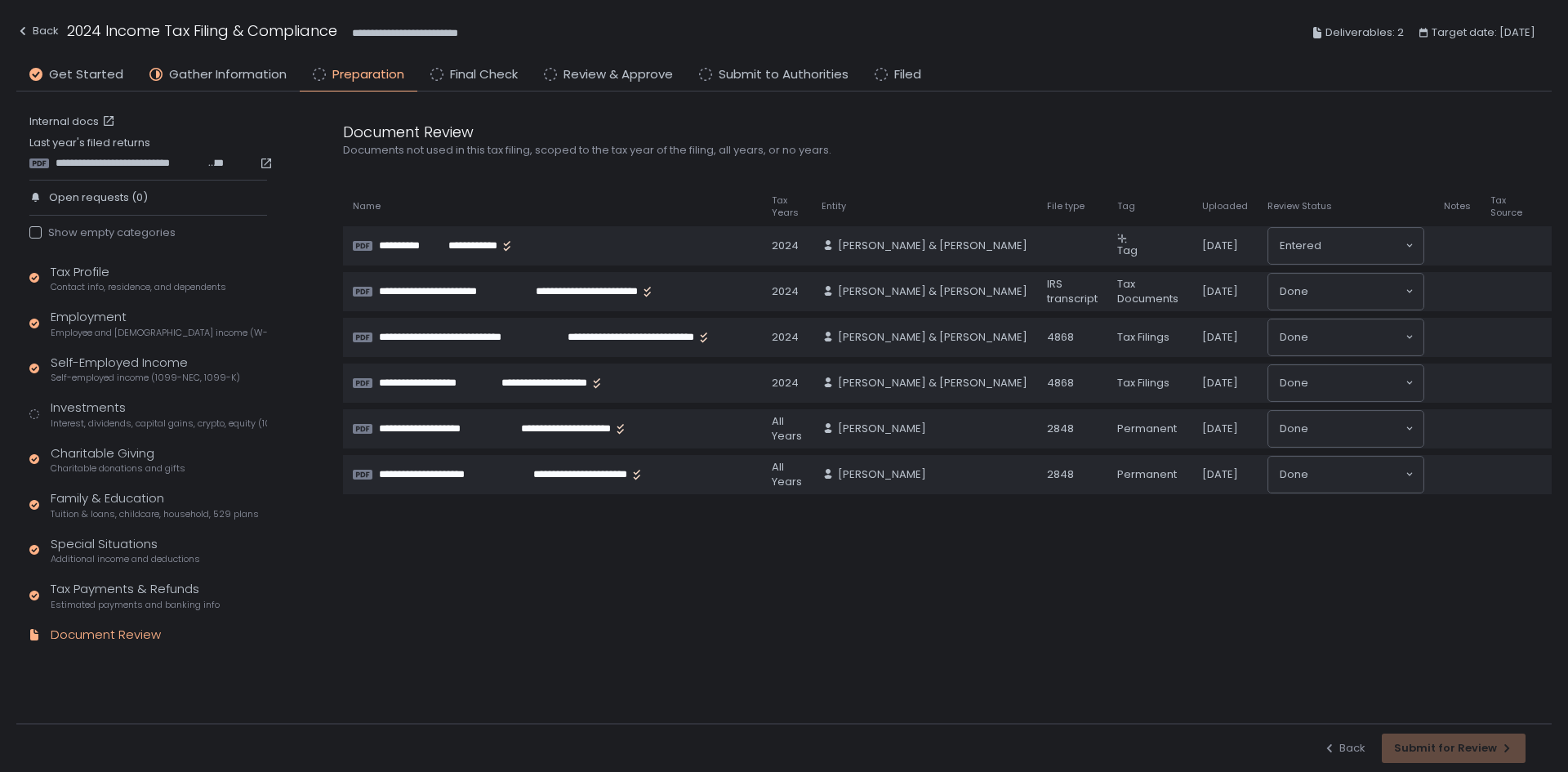
click at [706, 585] on div "**********" at bounding box center [930, 407] width 1241 height 632
click at [461, 73] on span "Final Check" at bounding box center [484, 74] width 68 height 19
click at [546, 77] on circle at bounding box center [550, 74] width 12 height 12
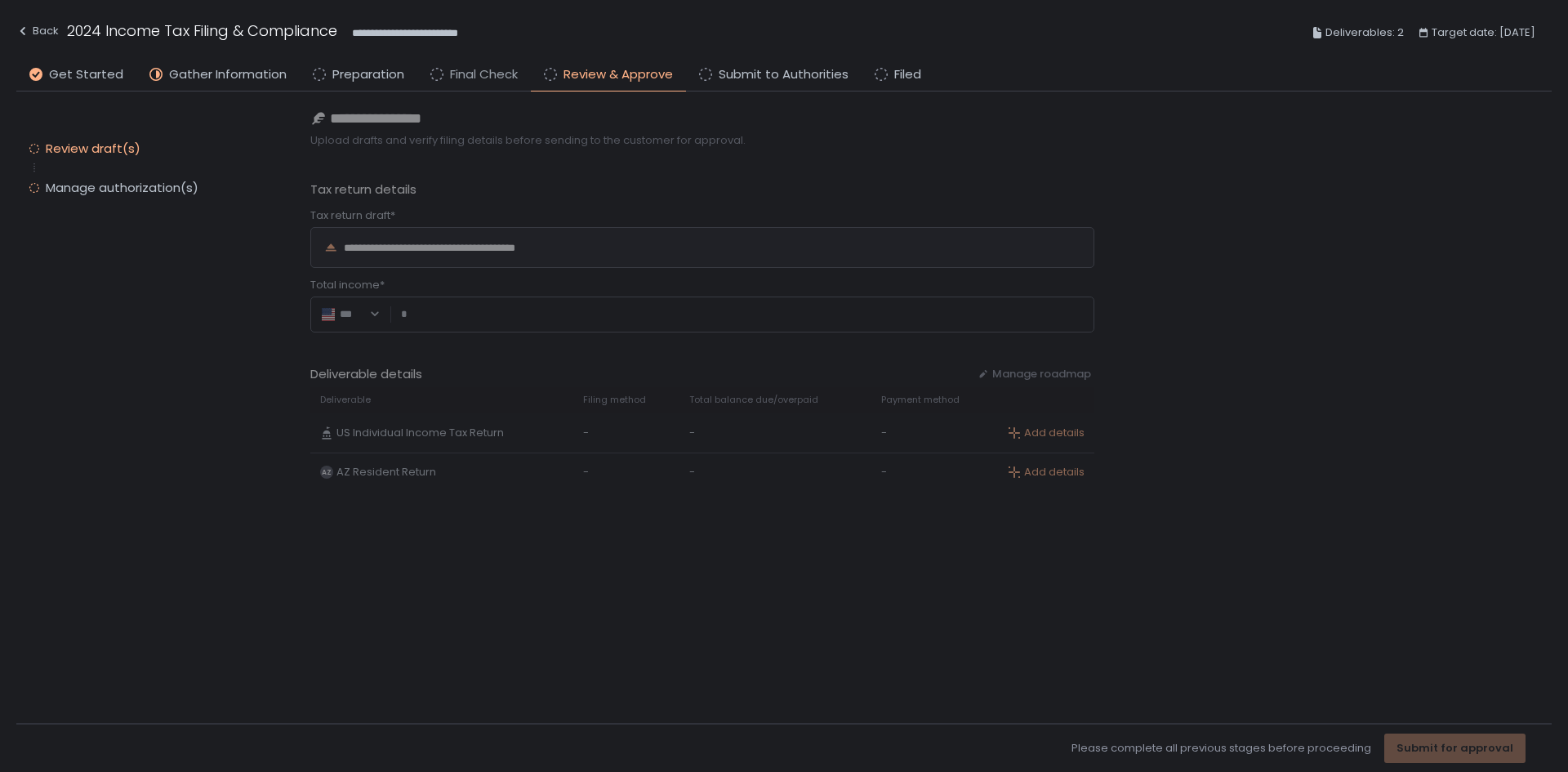
click at [475, 68] on span "Final Check" at bounding box center [484, 74] width 68 height 19
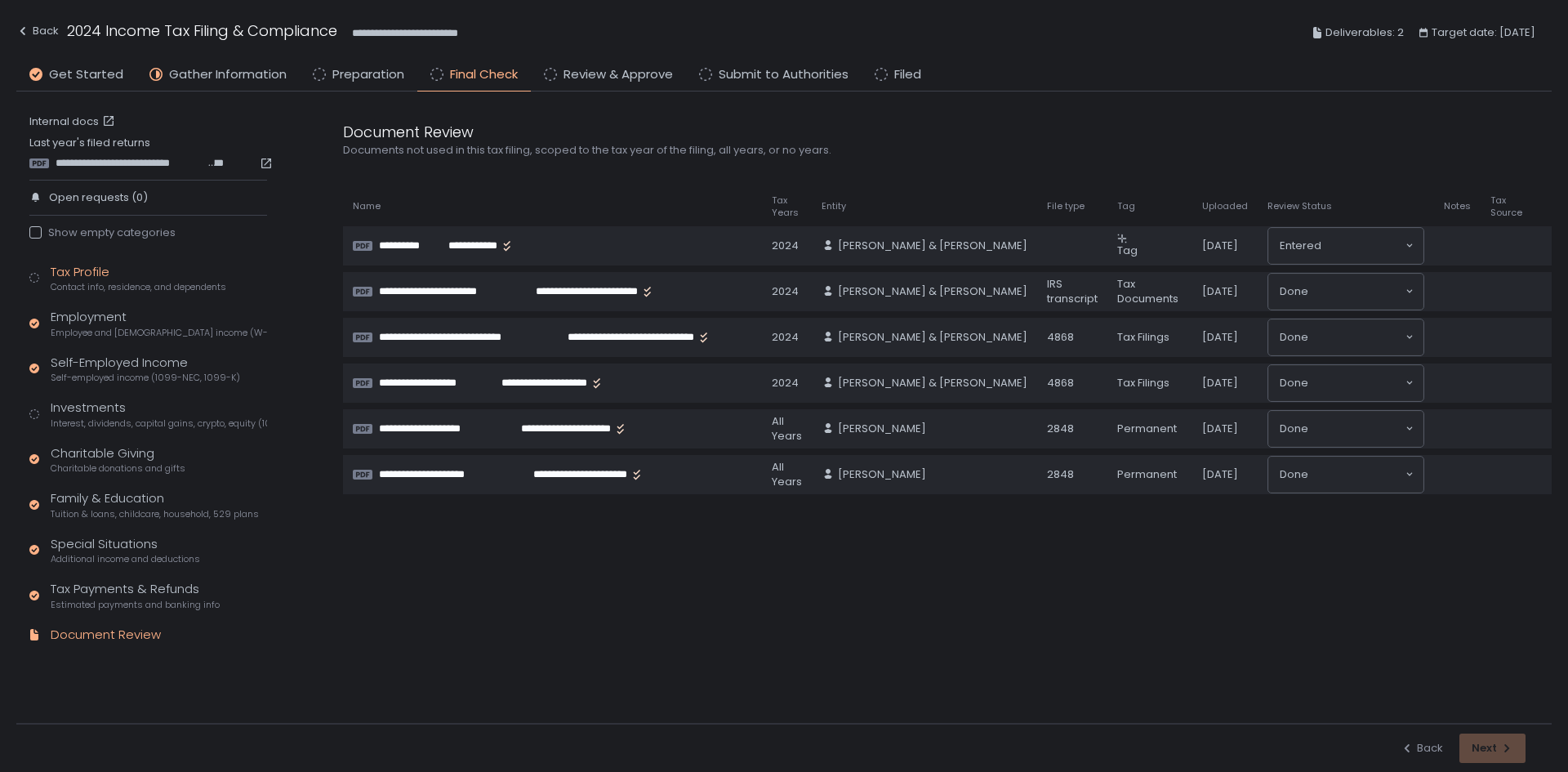
click at [33, 273] on icon at bounding box center [34, 277] width 10 height 10
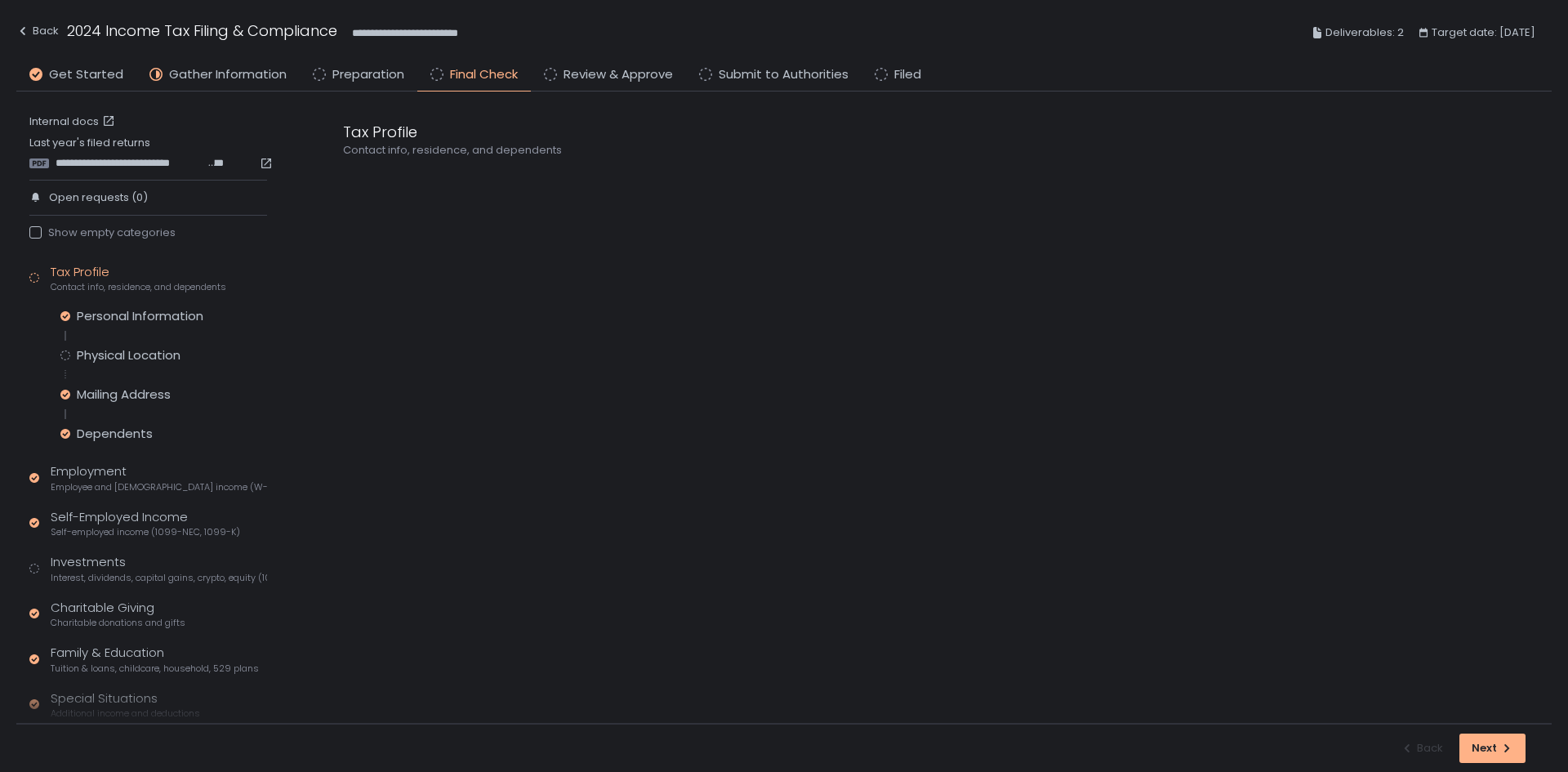
click at [33, 279] on circle at bounding box center [35, 278] width 9 height 9
click at [69, 357] on circle at bounding box center [66, 356] width 9 height 9
drag, startPoint x: 66, startPoint y: 352, endPoint x: 130, endPoint y: 328, distance: 68.4
click at [96, 343] on div "Personal Information Physical Location Mailing Address Dependents" at bounding box center [164, 375] width 206 height 134
click at [356, 233] on div "**********" at bounding box center [468, 229] width 250 height 19
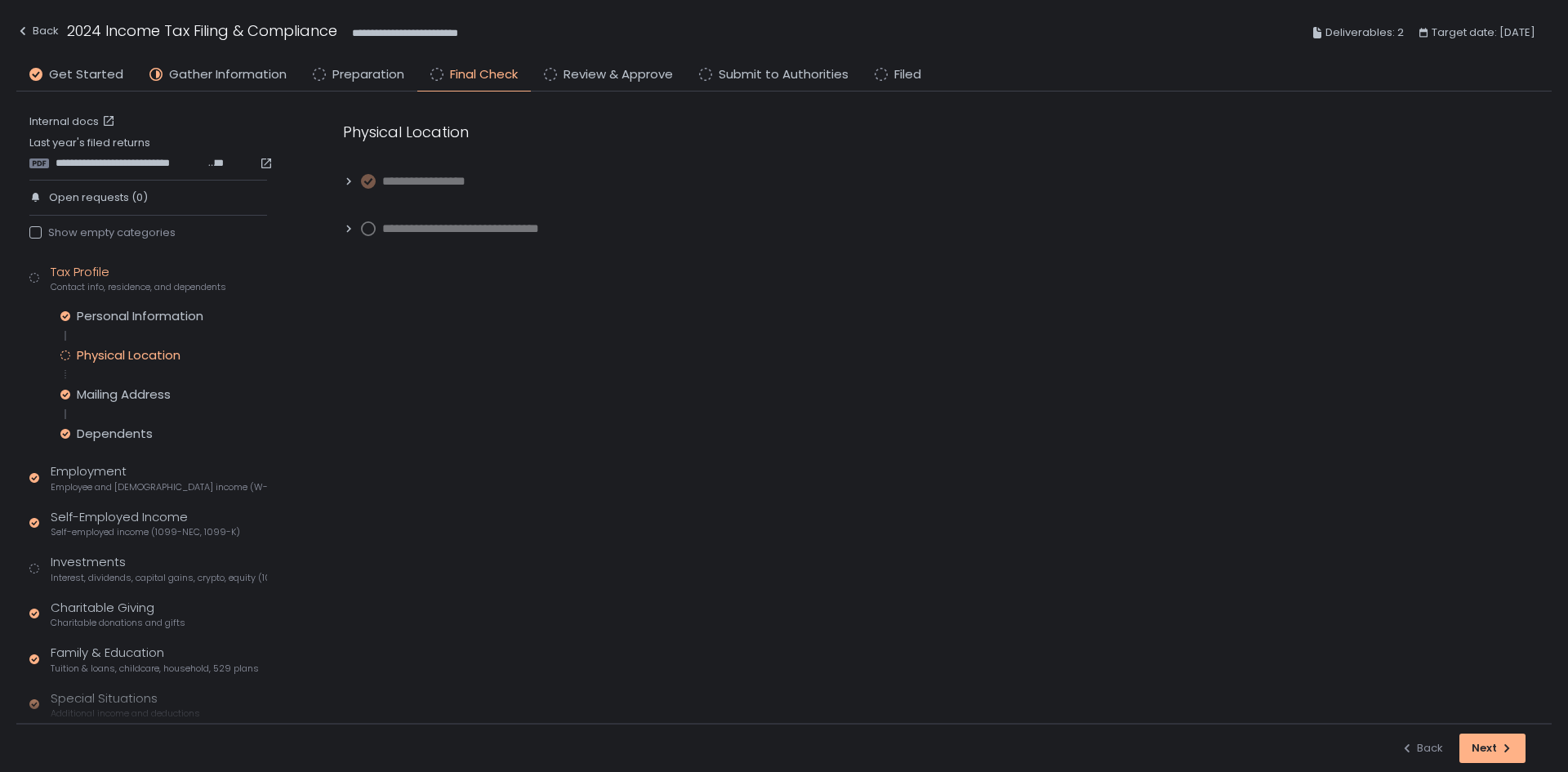
click at [365, 231] on circle at bounding box center [368, 229] width 13 height 13
click at [1491, 759] on button "Next" at bounding box center [1492, 748] width 66 height 29
click at [1491, 758] on button "Next" at bounding box center [1492, 748] width 66 height 29
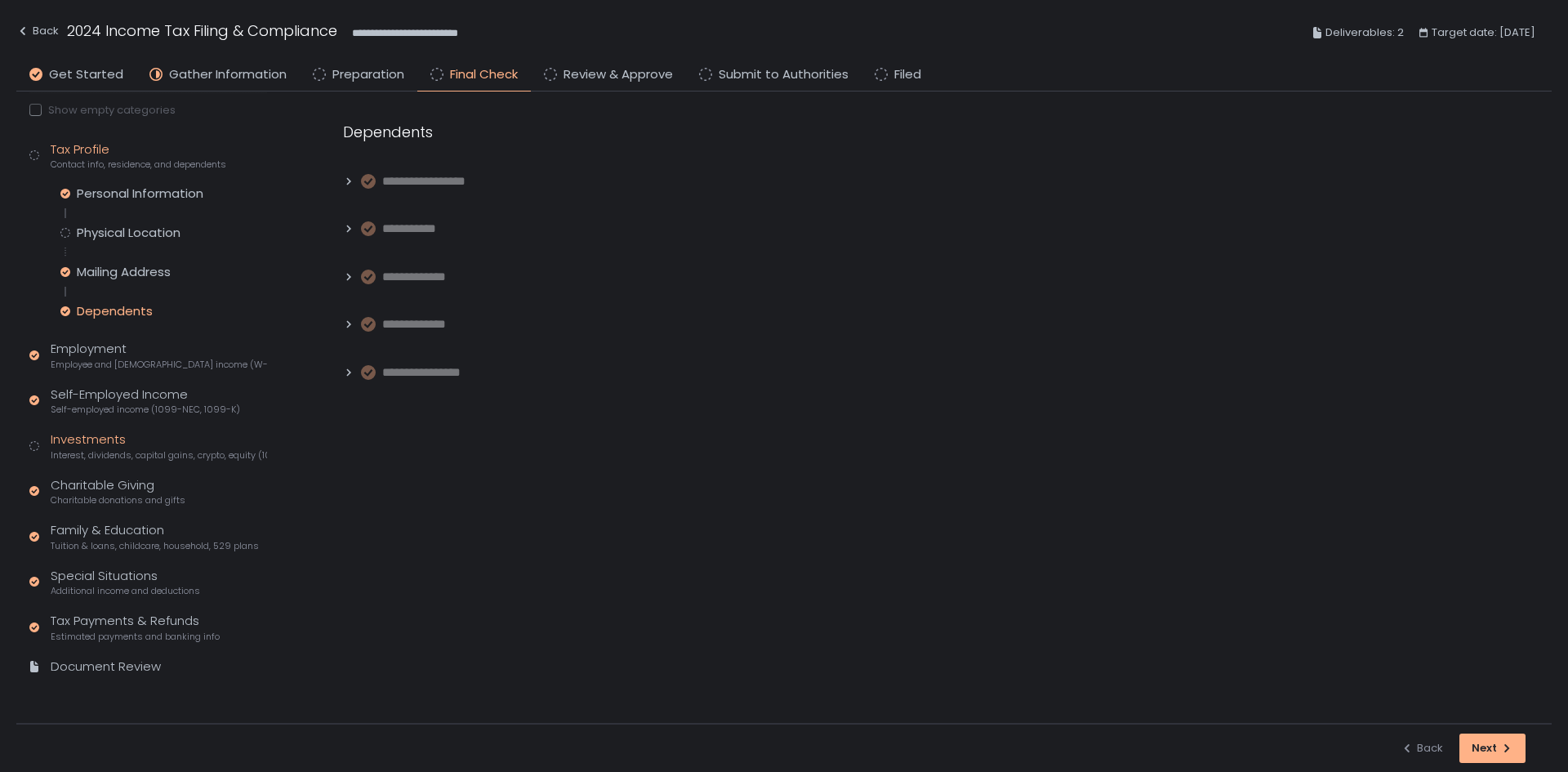
click at [77, 442] on div "Investments Interest, dividends, capital gains, crypto, equity (1099s, K-1s)" at bounding box center [159, 446] width 216 height 31
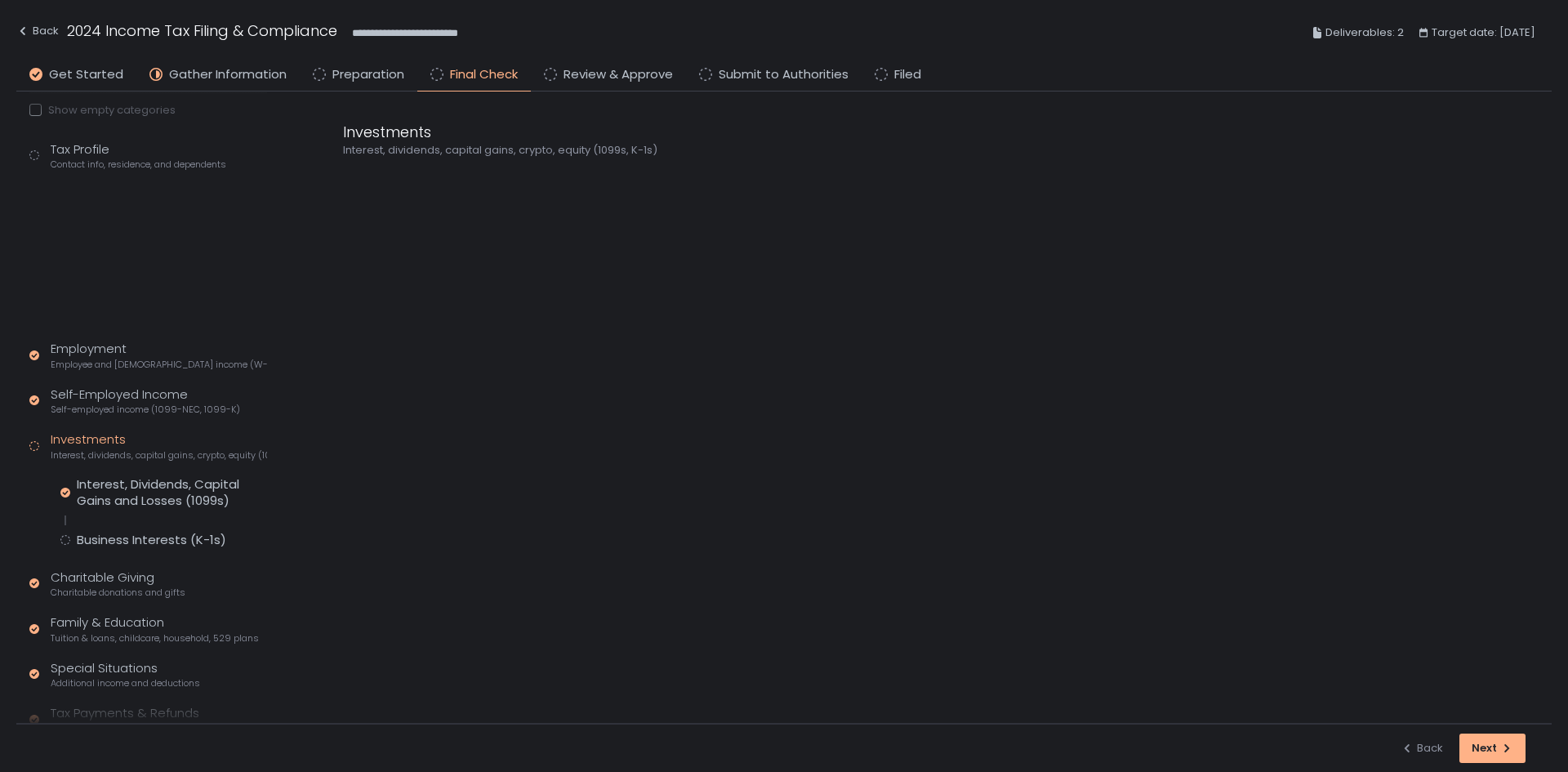
scroll to position [61, 0]
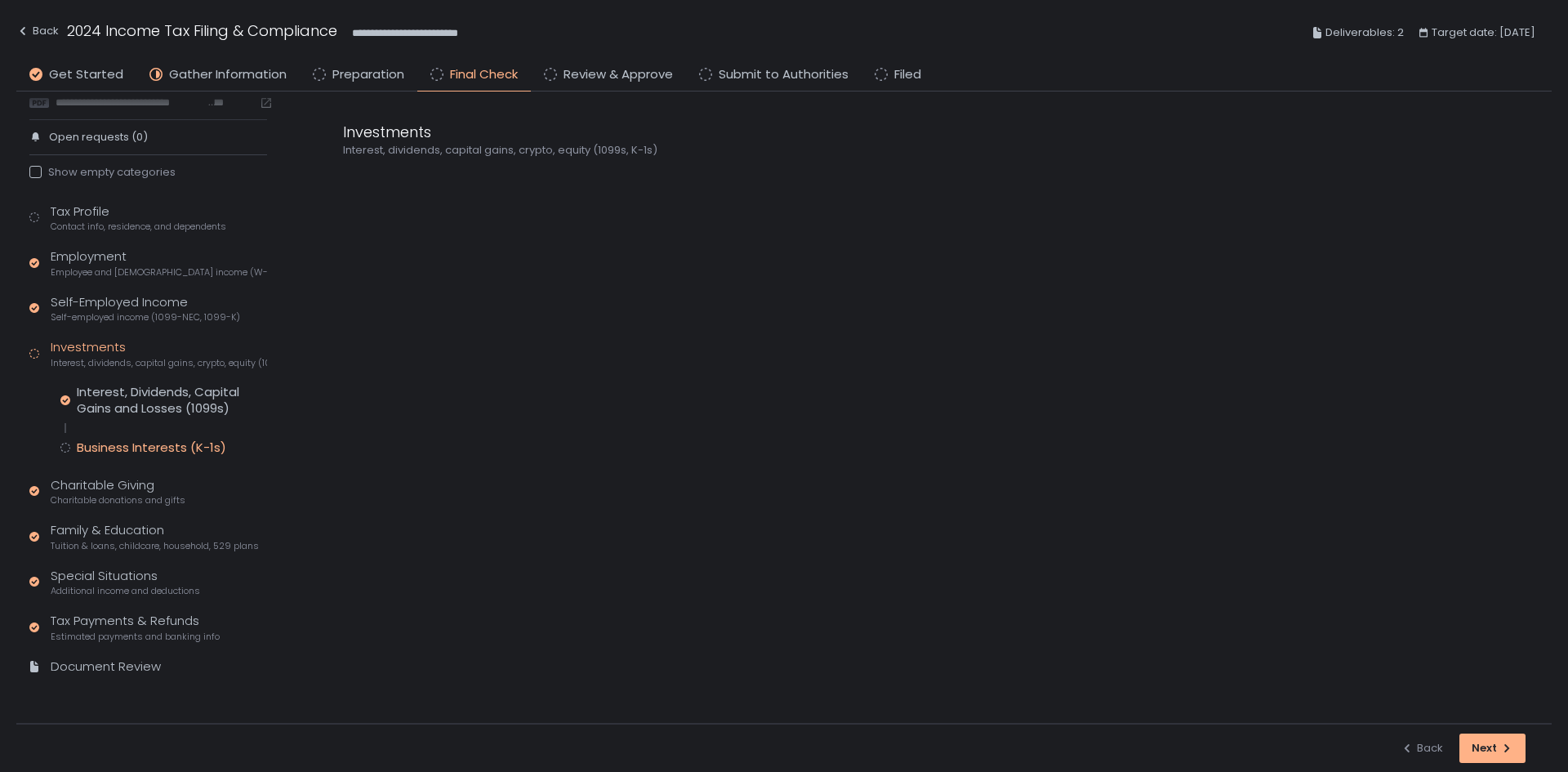
click at [68, 452] on div "Business Interests (K-1s)" at bounding box center [164, 448] width 206 height 16
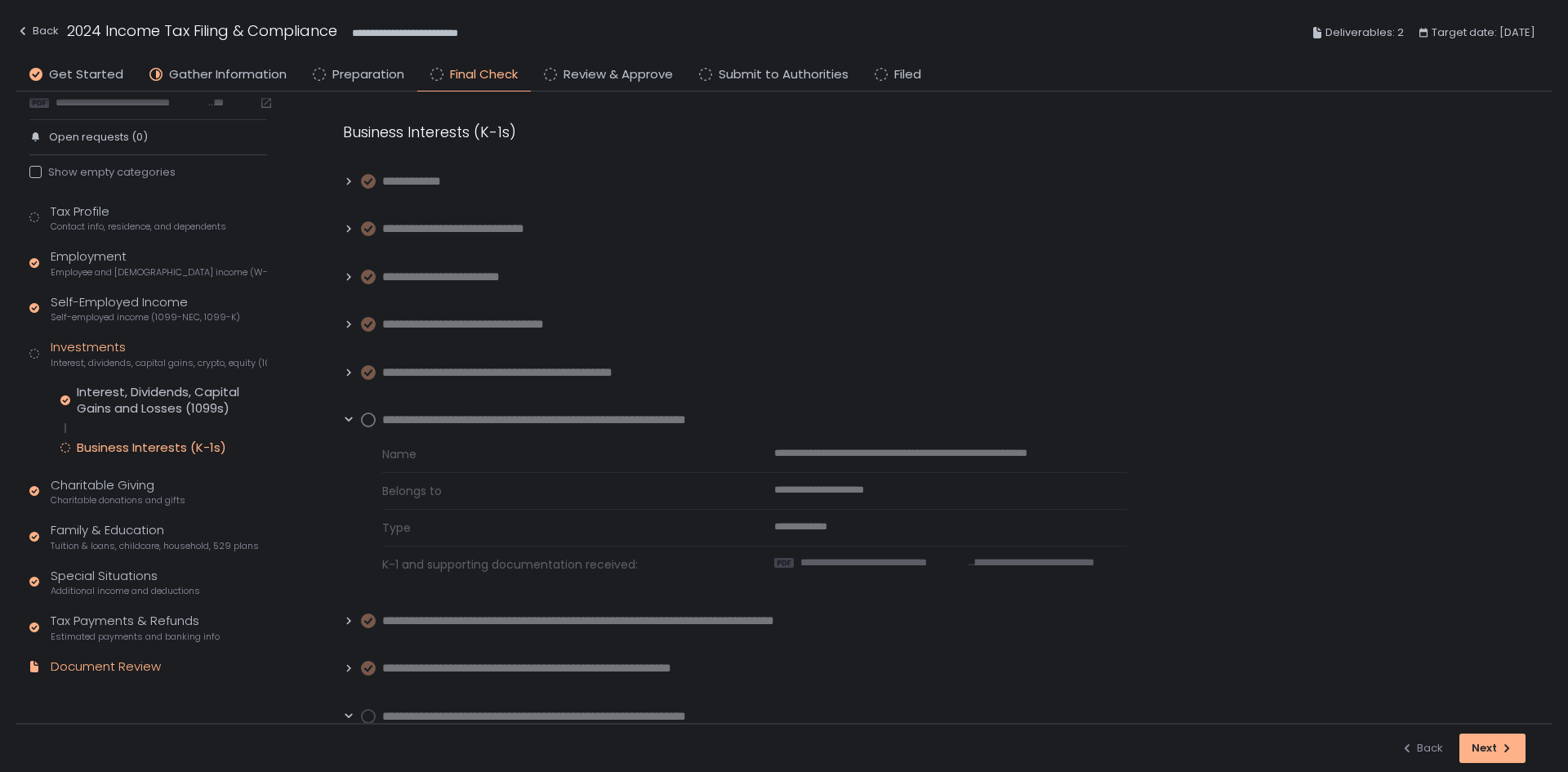
click at [147, 670] on div "Document Review" at bounding box center [105, 667] width 110 height 19
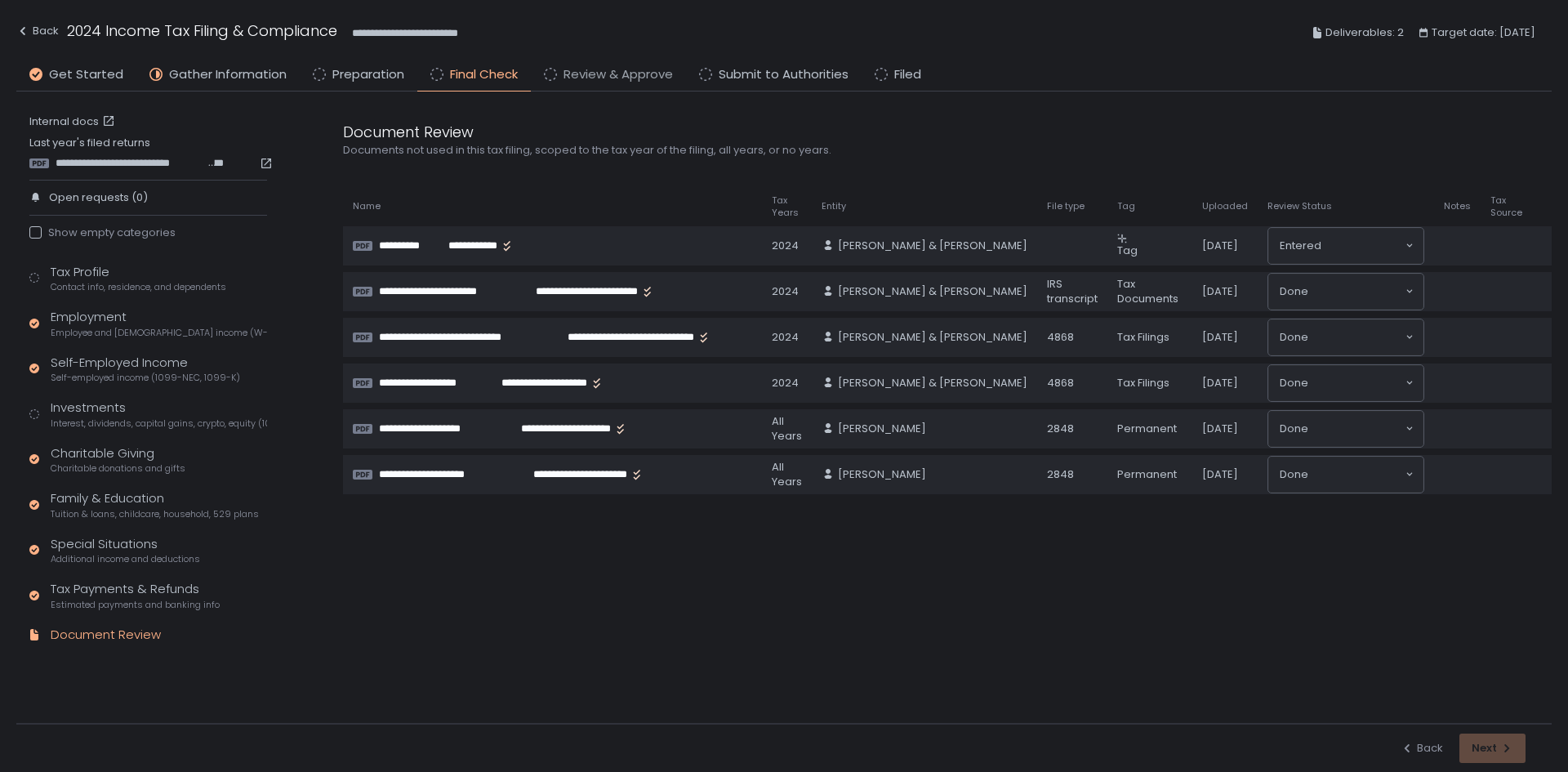
click at [592, 68] on span "Review & Approve" at bounding box center [618, 74] width 109 height 19
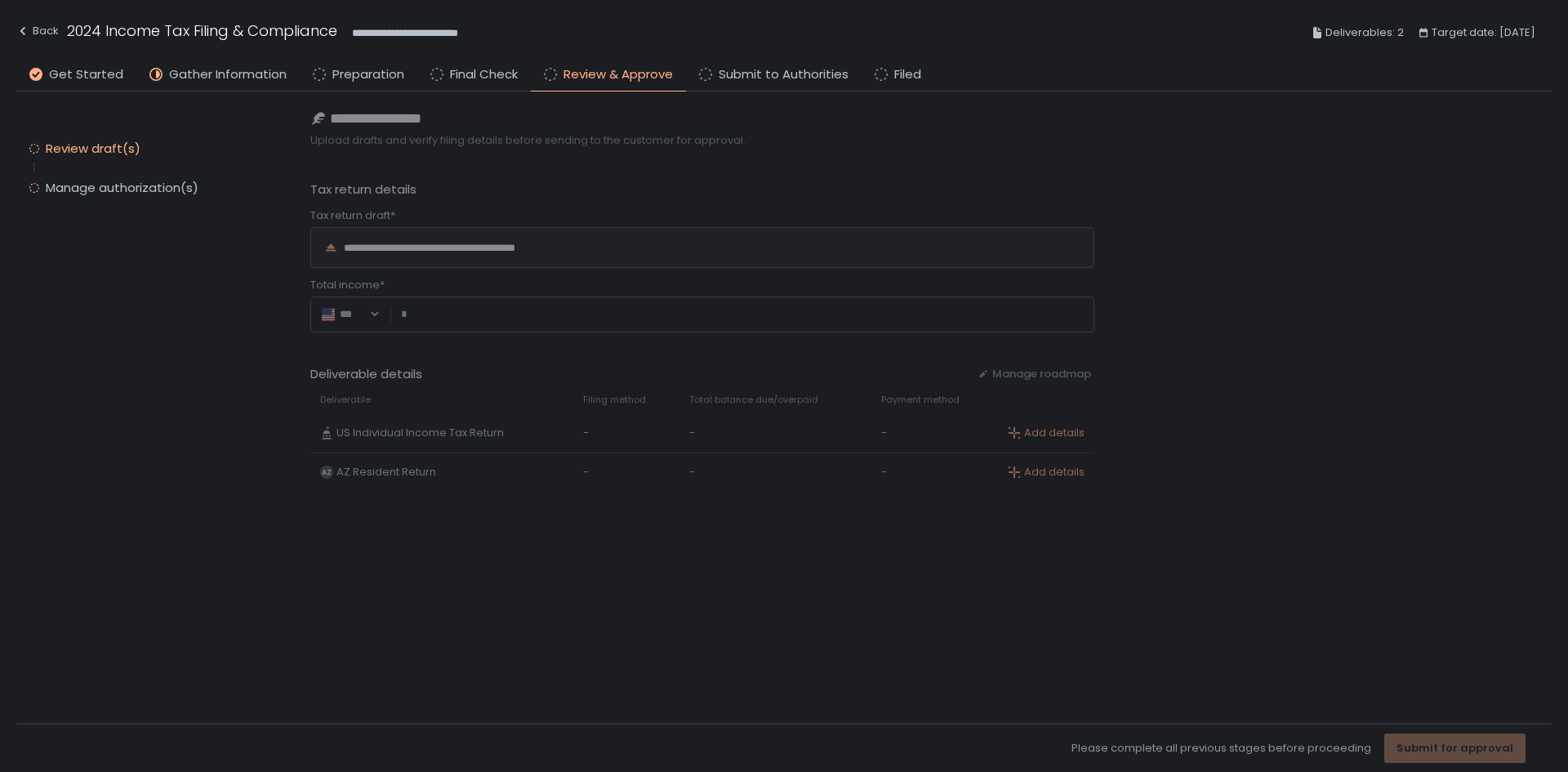
click at [556, 248] on div "**********" at bounding box center [930, 407] width 1241 height 632
click at [169, 191] on div "Manage authorization(s)" at bounding box center [122, 188] width 153 height 16
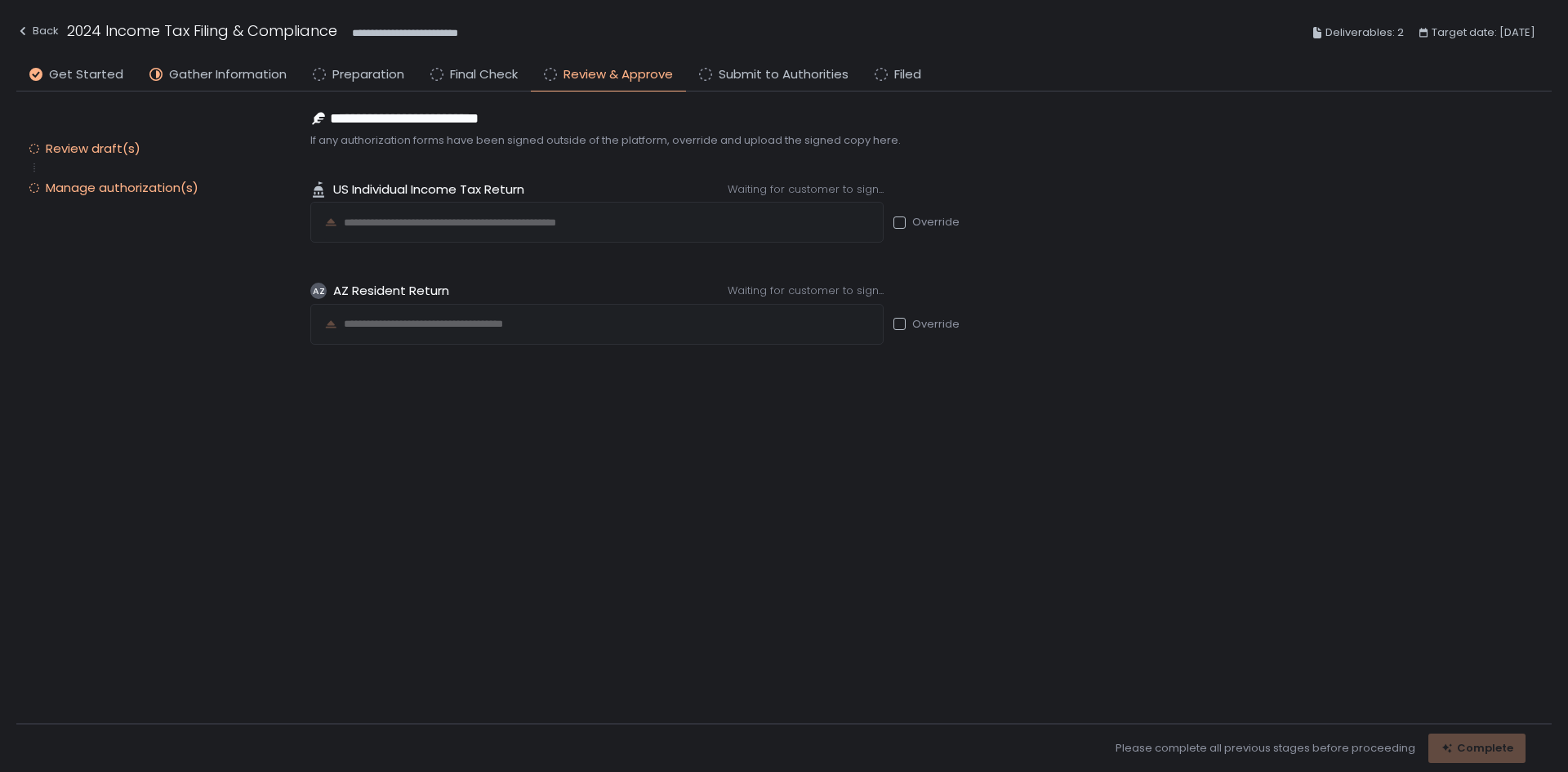
click at [97, 148] on div "Review draft(s)" at bounding box center [93, 148] width 95 height 16
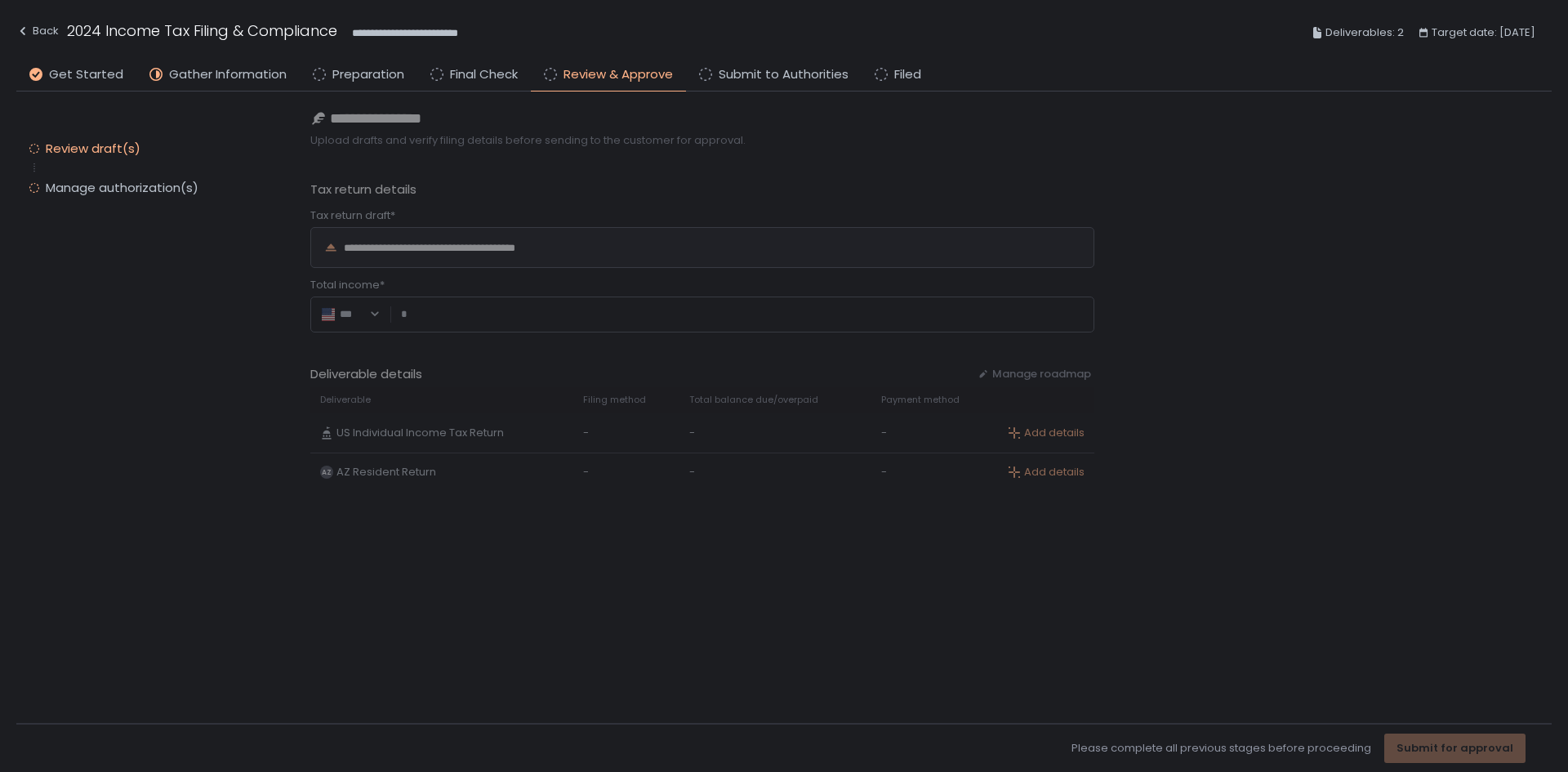
click at [97, 157] on div "Review draft(s) Manage authorization(s)" at bounding box center [147, 168] width 261 height 121
click at [457, 81] on span "Final Check" at bounding box center [484, 74] width 68 height 19
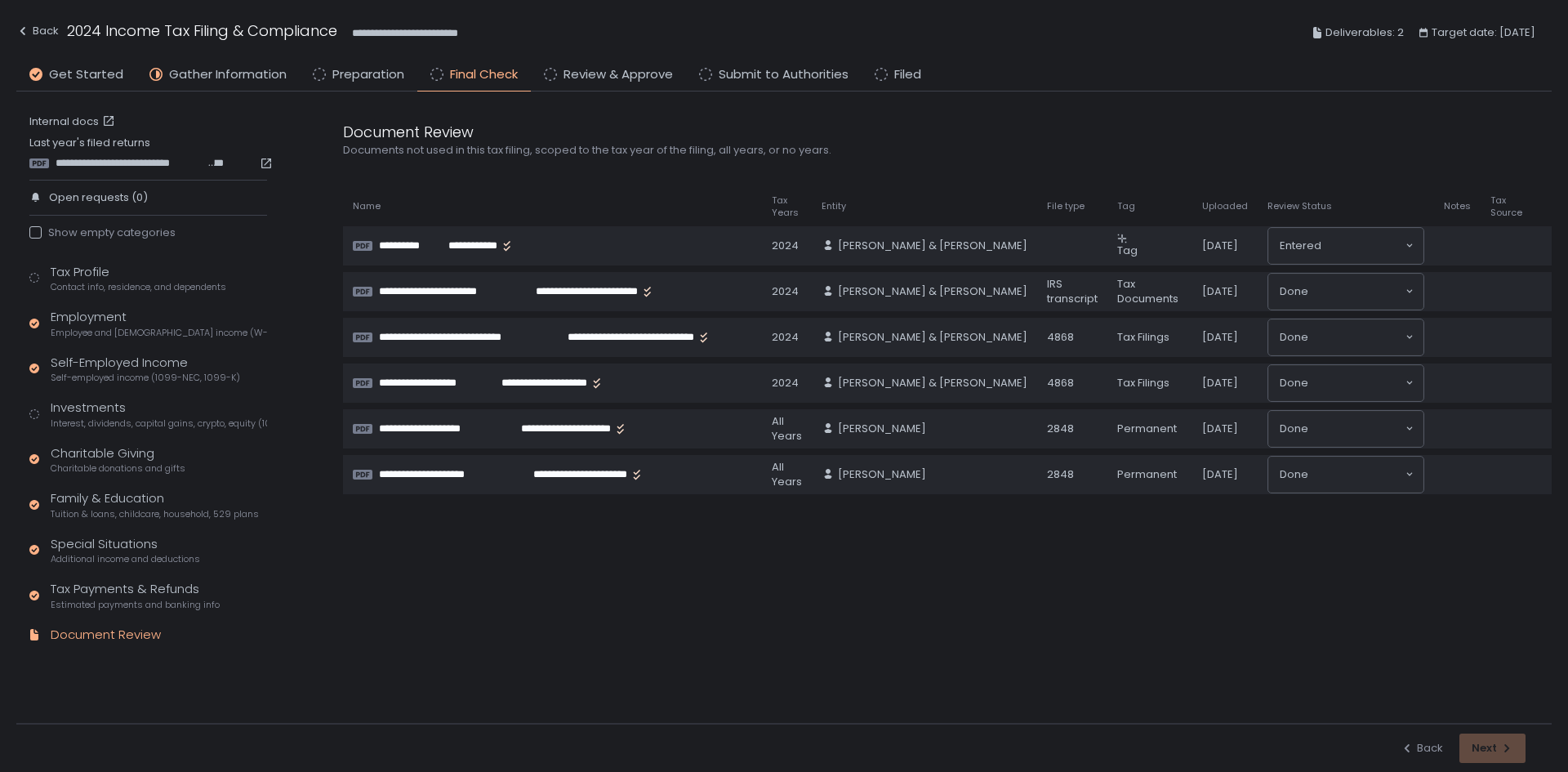
click at [1504, 755] on div "Back Next" at bounding box center [1463, 748] width 125 height 29
click at [101, 588] on div "Tax Payments & Refunds Estimated payments and banking info" at bounding box center [135, 595] width 169 height 31
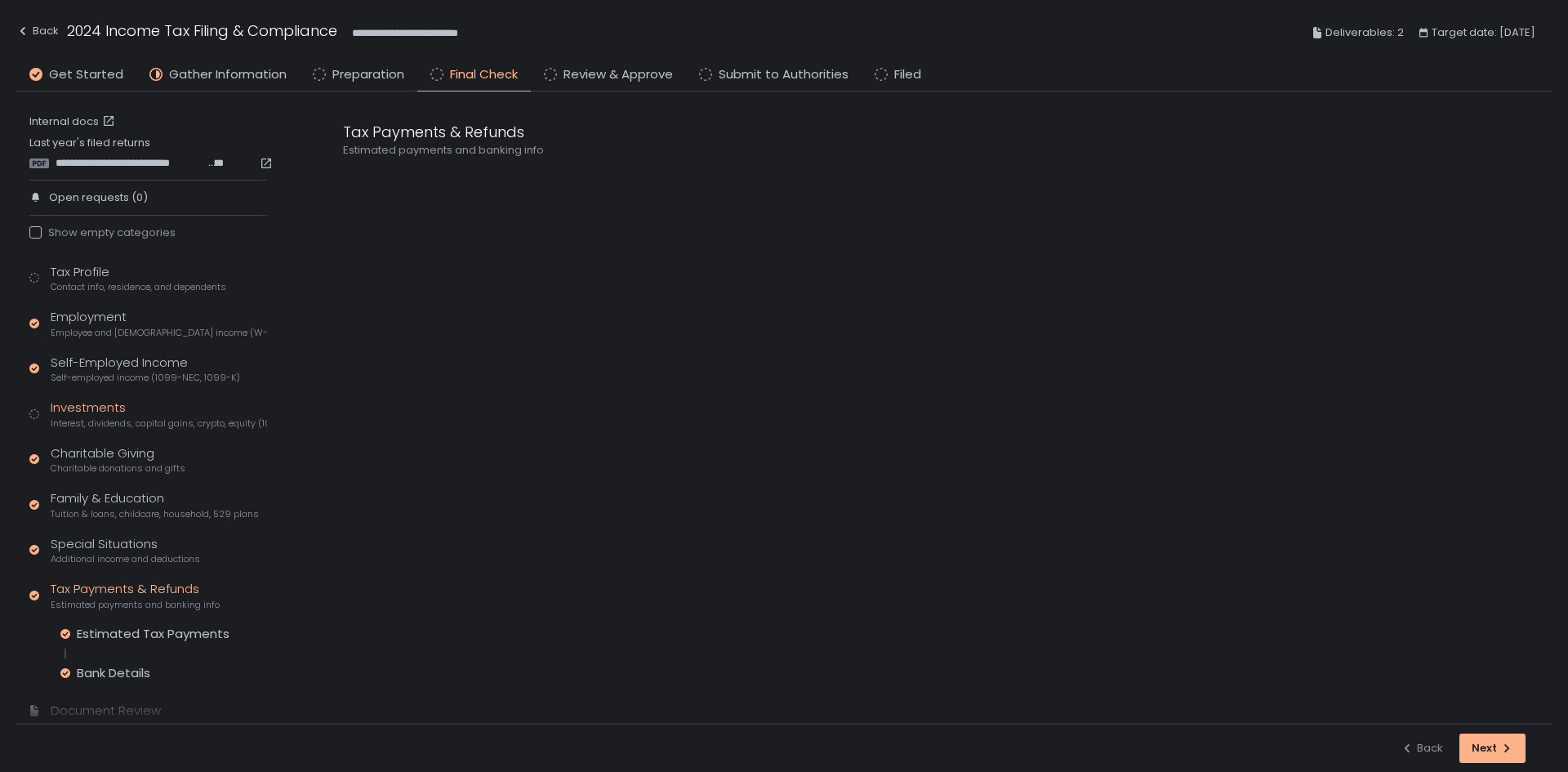
click at [145, 415] on div "Investments Interest, dividends, capital gains, crypto, equity (1099s, K-1s)" at bounding box center [159, 414] width 216 height 31
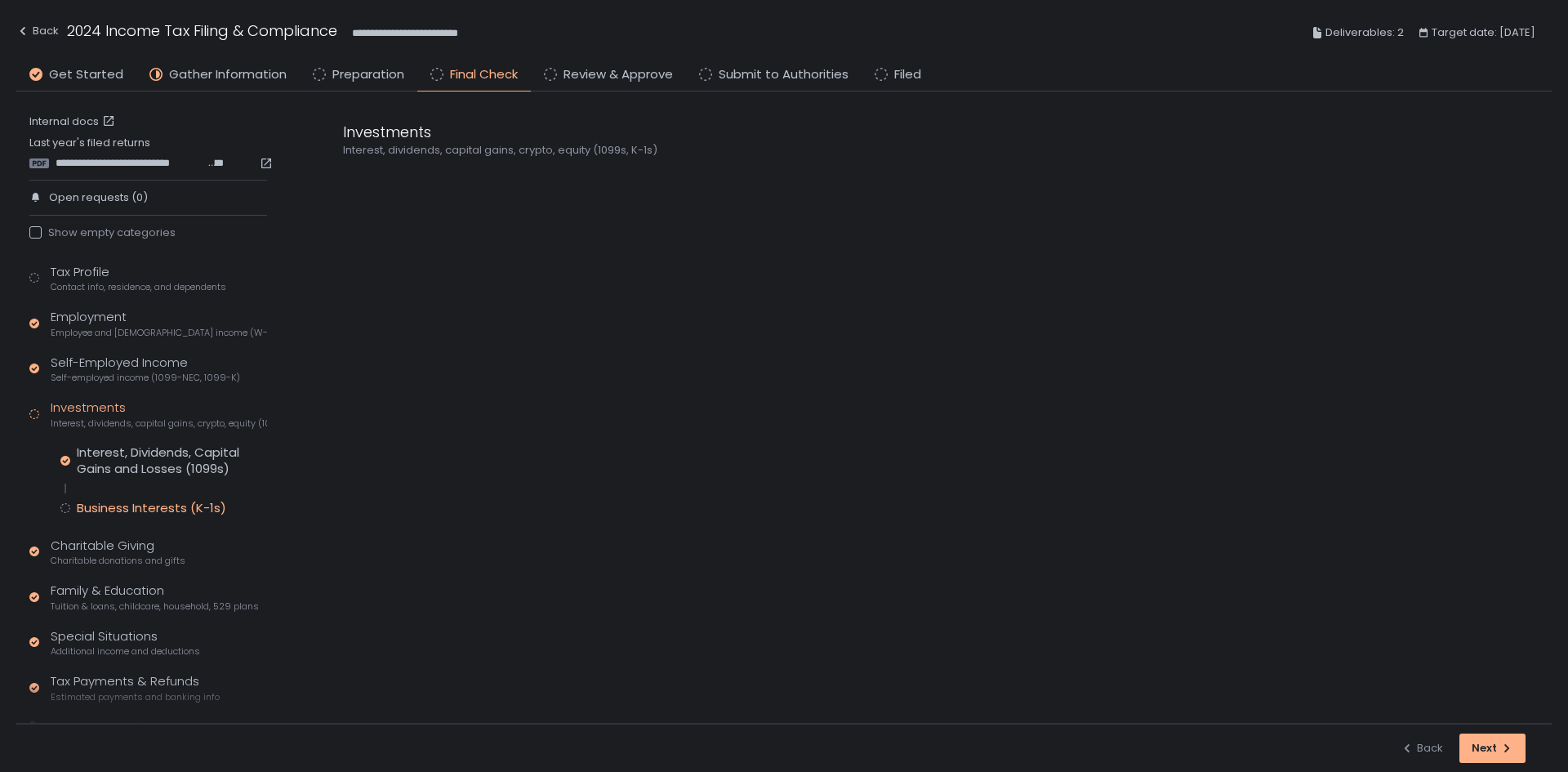
click at [62, 508] on circle at bounding box center [66, 508] width 9 height 9
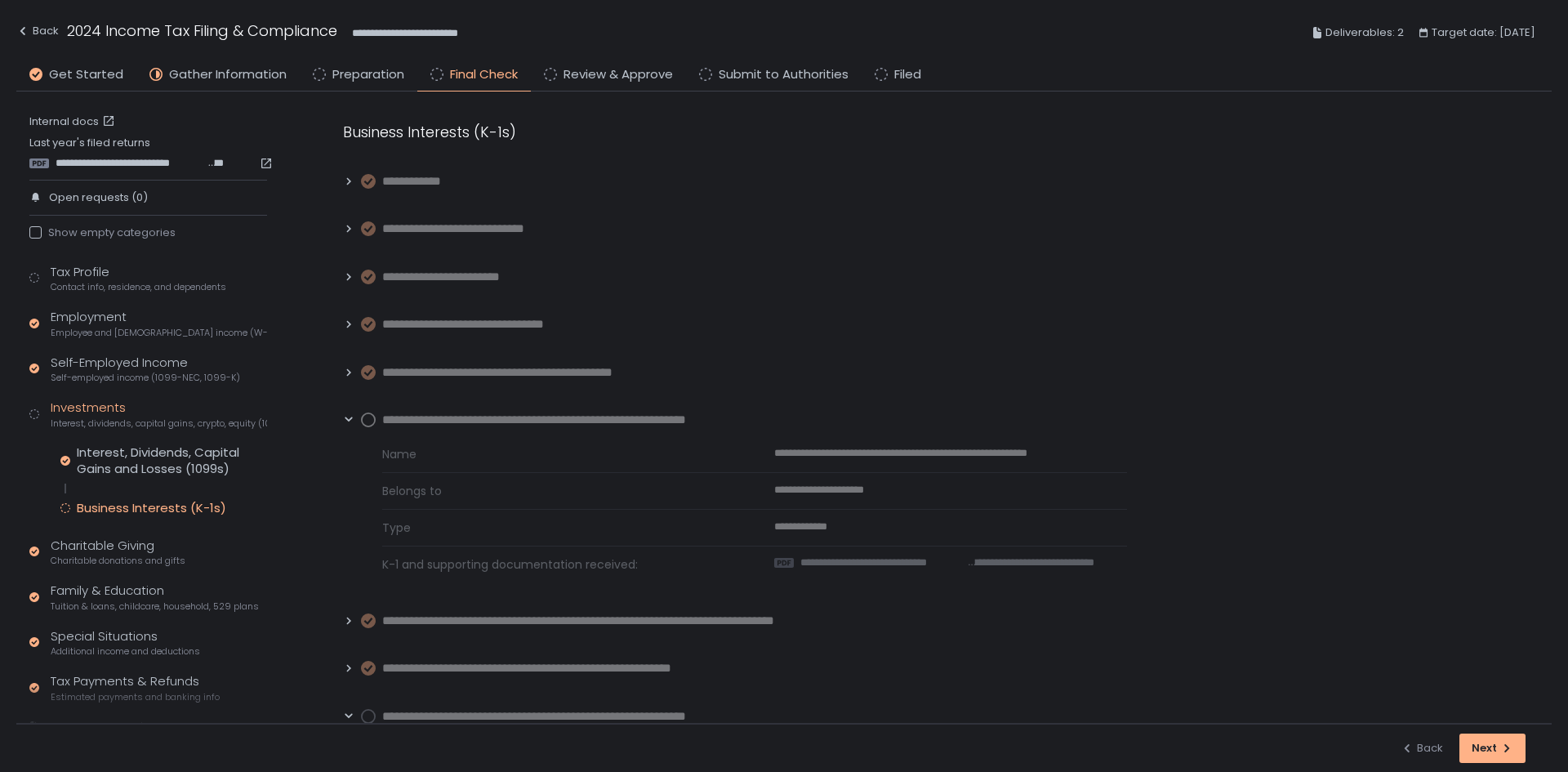
click at [63, 509] on circle at bounding box center [66, 508] width 9 height 9
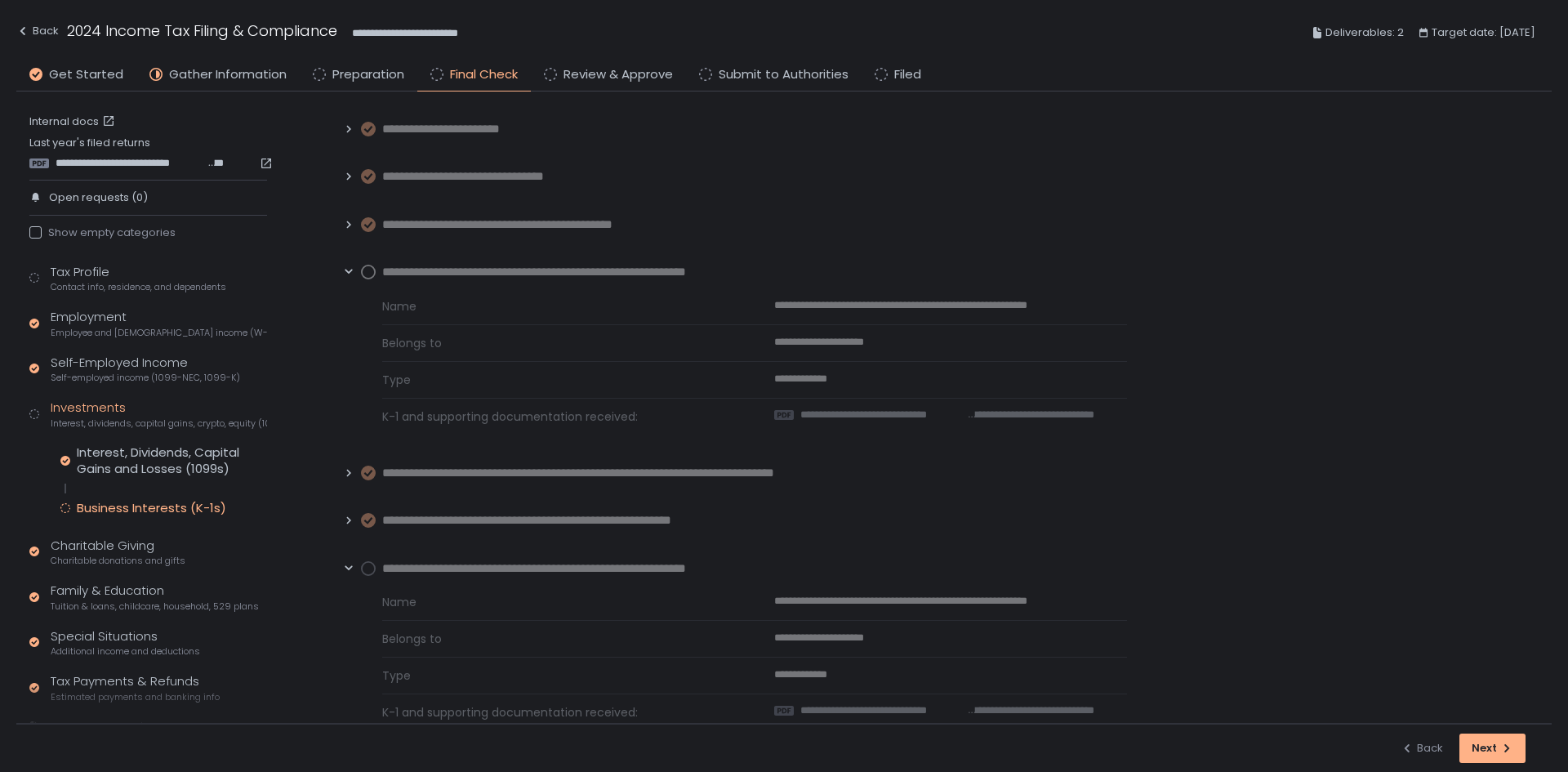
scroll to position [164, 0]
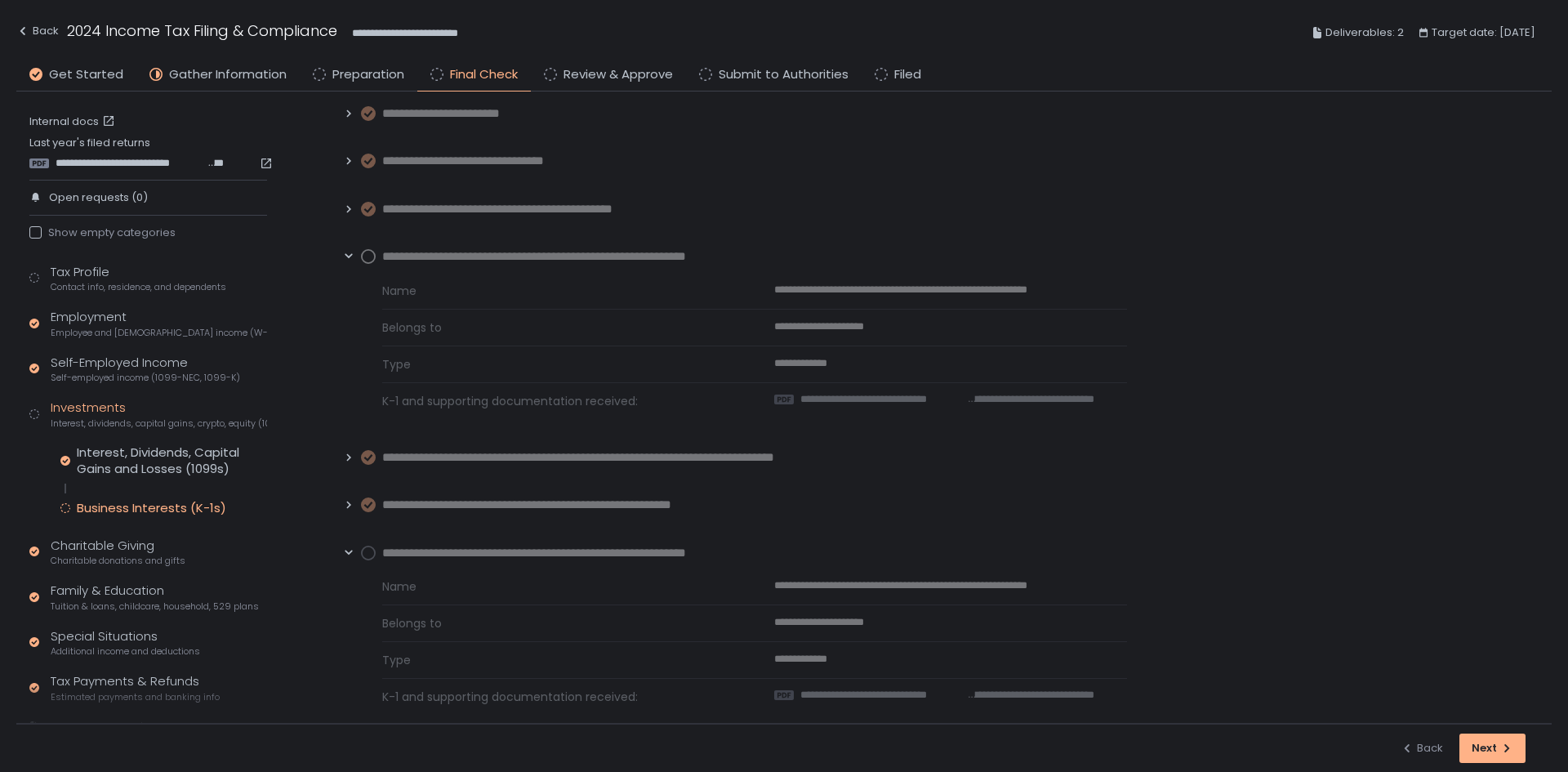
click at [368, 255] on circle at bounding box center [368, 256] width 13 height 13
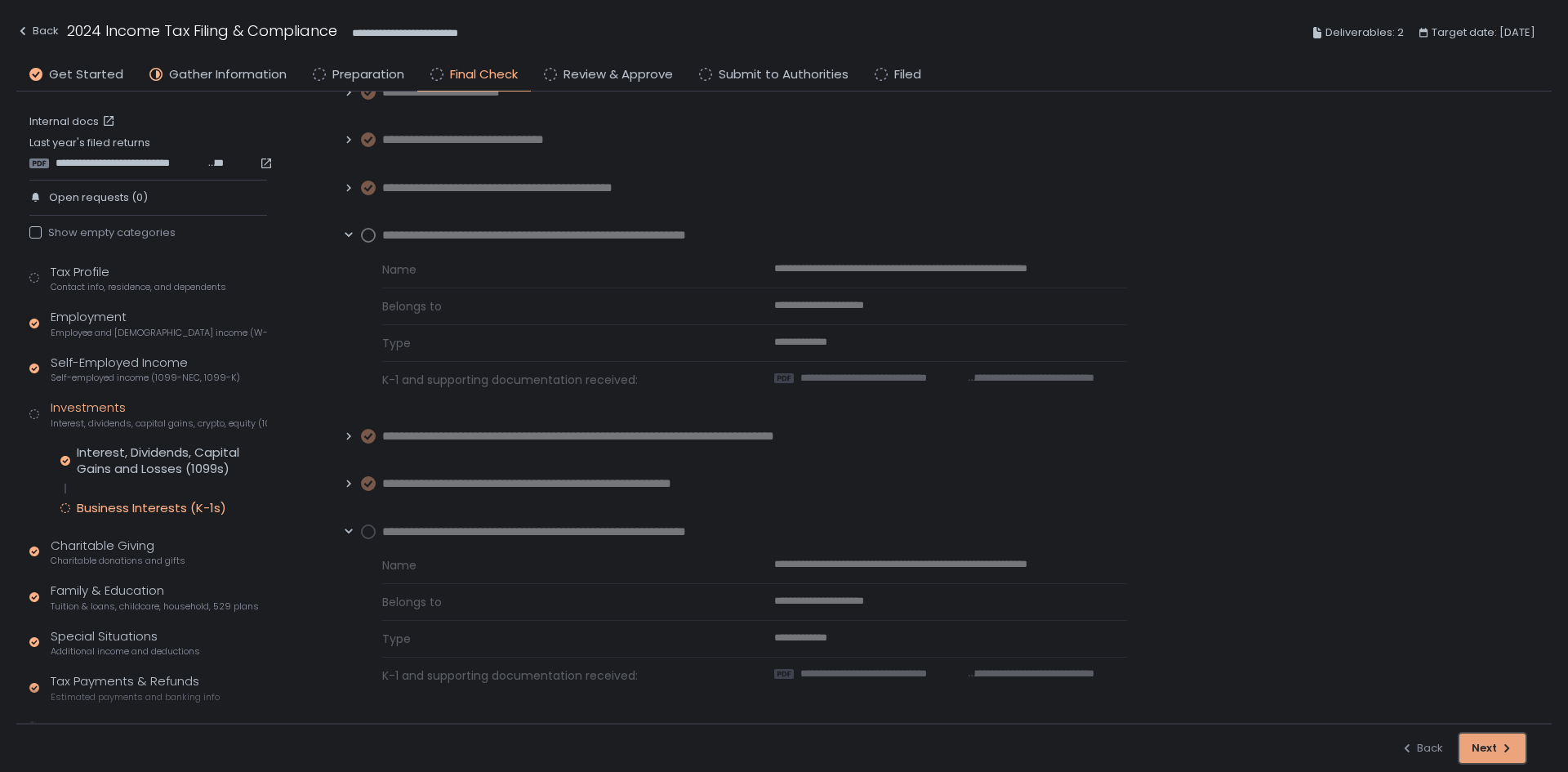
click at [1499, 736] on button "Next" at bounding box center [1492, 748] width 66 height 29
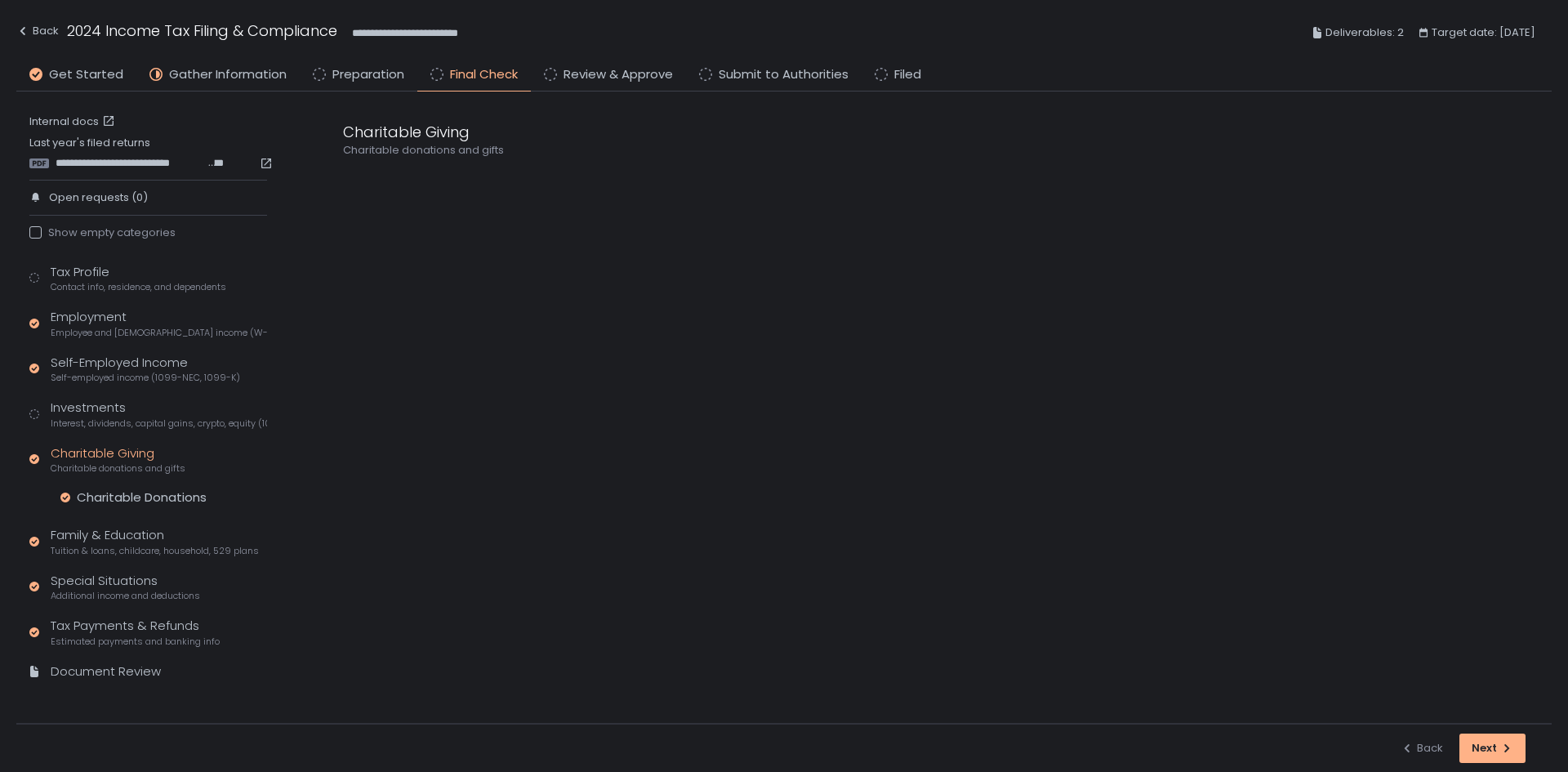
click at [80, 253] on div "**********" at bounding box center [145, 409] width 257 height 637
click at [80, 267] on div "Tax Profile Contact info, residence, and dependents" at bounding box center [138, 278] width 176 height 31
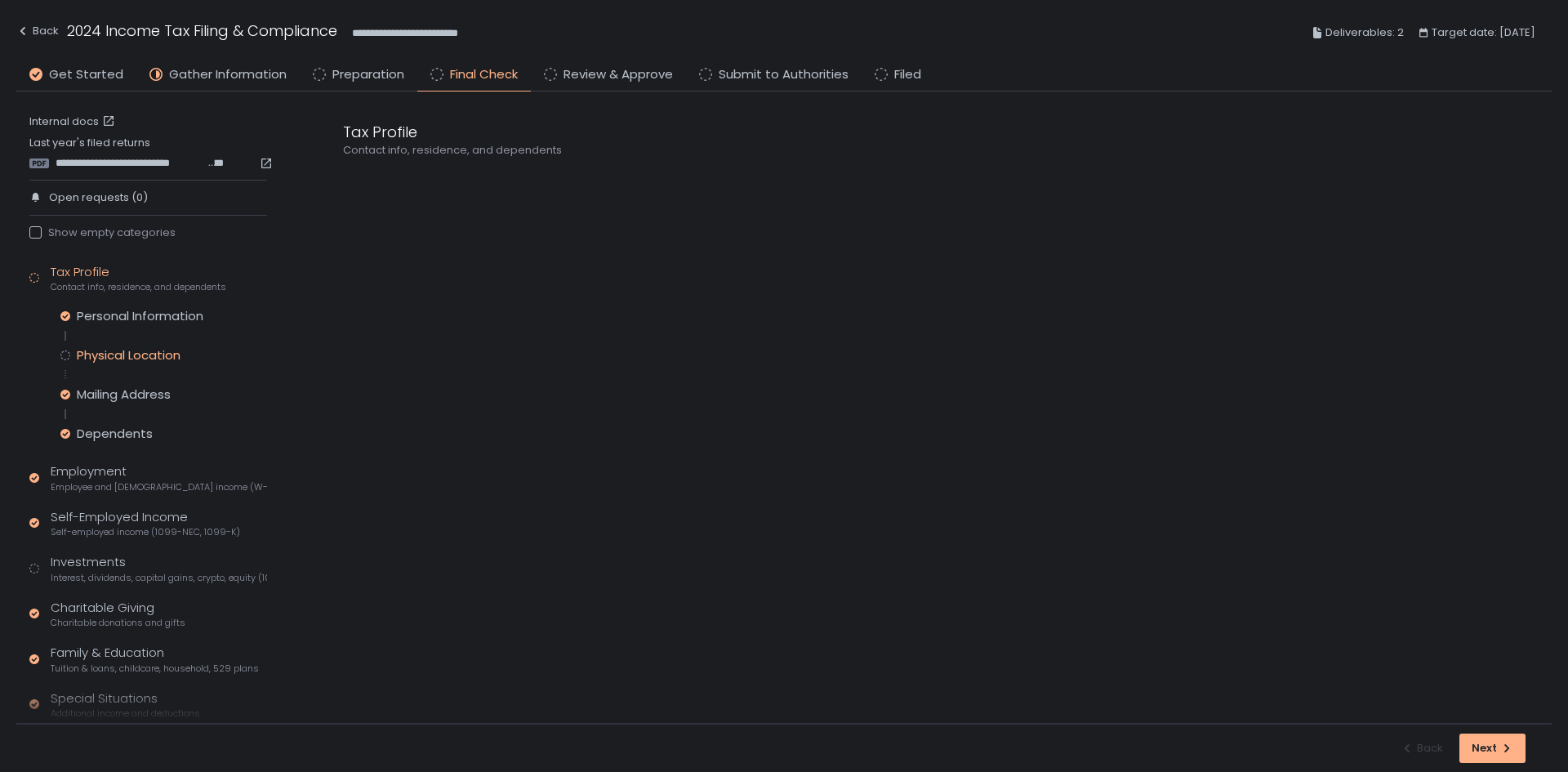
click at [96, 355] on div "Physical Location" at bounding box center [129, 355] width 104 height 16
click at [371, 234] on circle at bounding box center [368, 229] width 13 height 13
click at [367, 233] on circle at bounding box center [368, 229] width 13 height 13
click at [33, 30] on div "Back" at bounding box center [38, 31] width 43 height 20
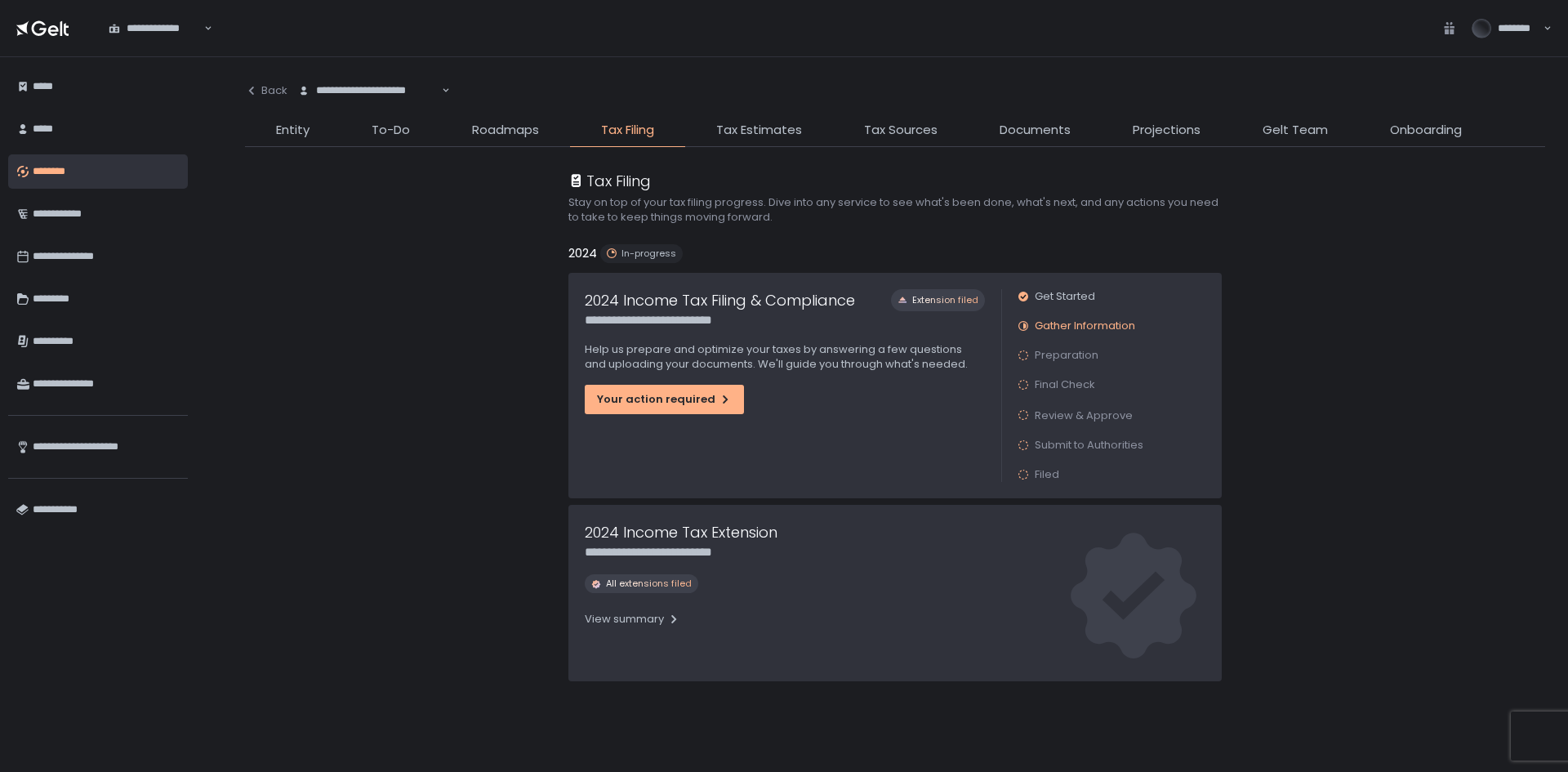
click at [667, 378] on div "**********" at bounding box center [784, 385] width 432 height 225
click at [673, 397] on div "Your action required" at bounding box center [664, 399] width 135 height 14
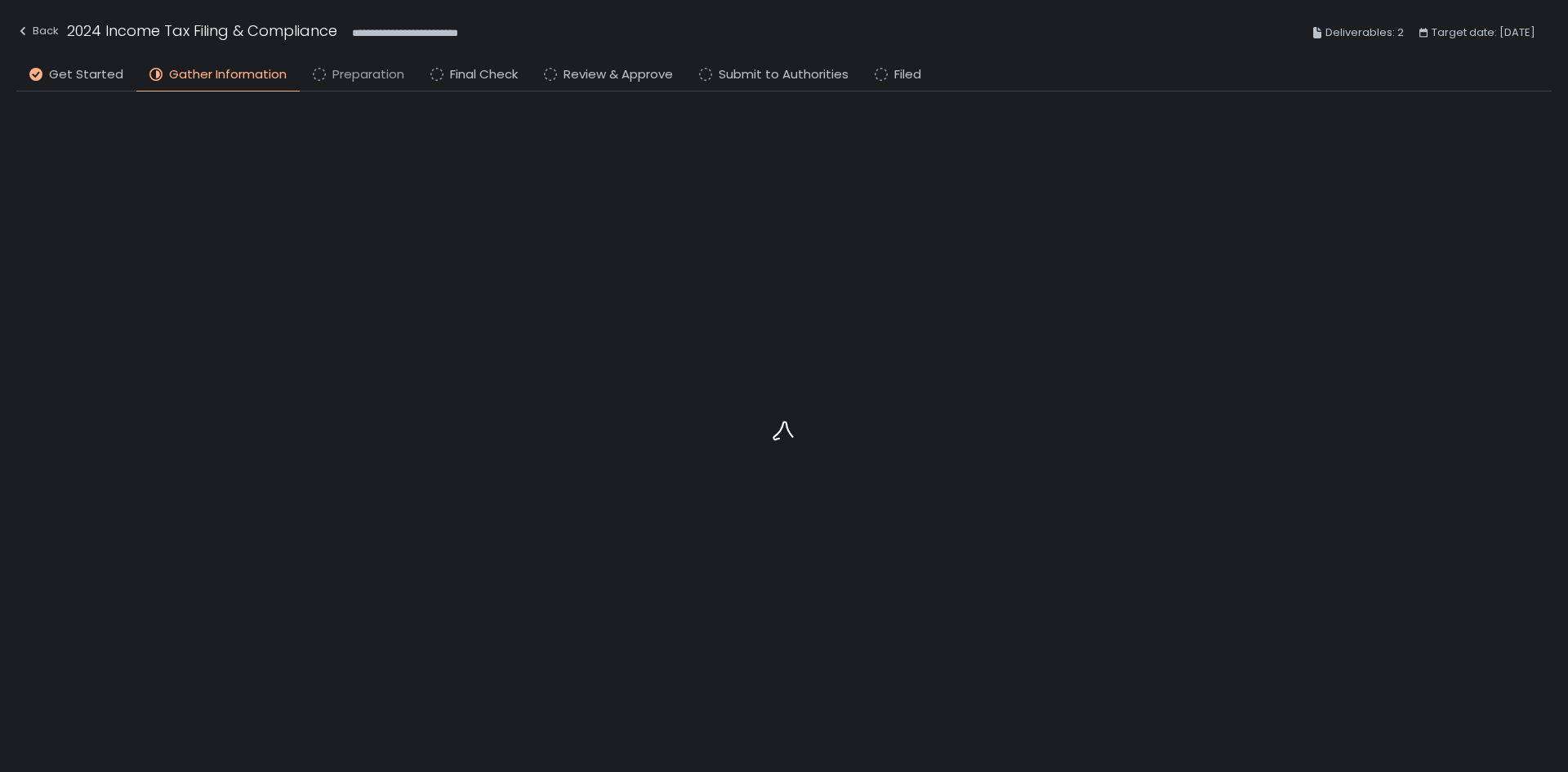
click at [338, 66] on span "Preparation" at bounding box center [368, 74] width 71 height 19
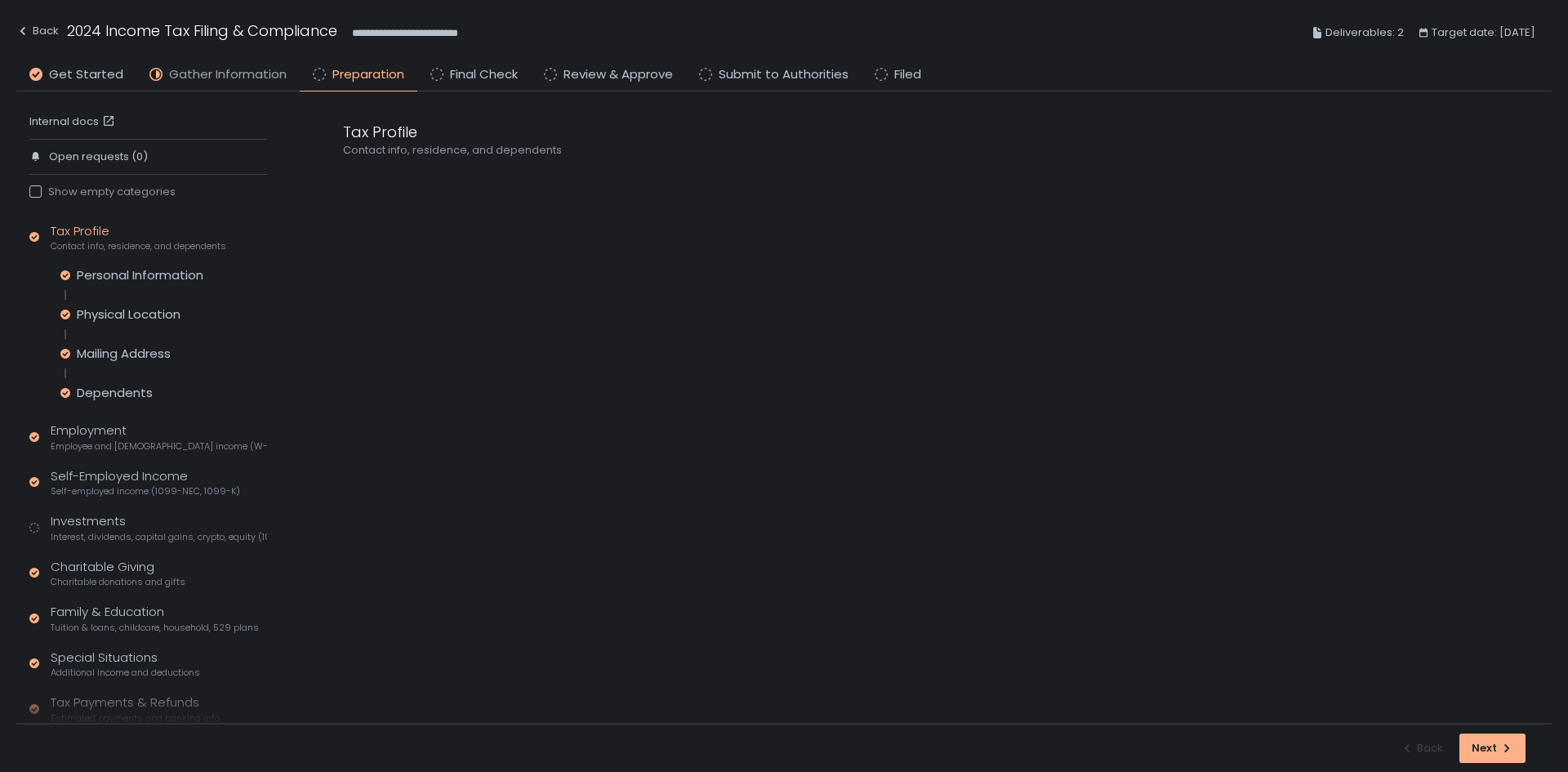
click at [279, 80] on span "Gather Information" at bounding box center [228, 74] width 118 height 19
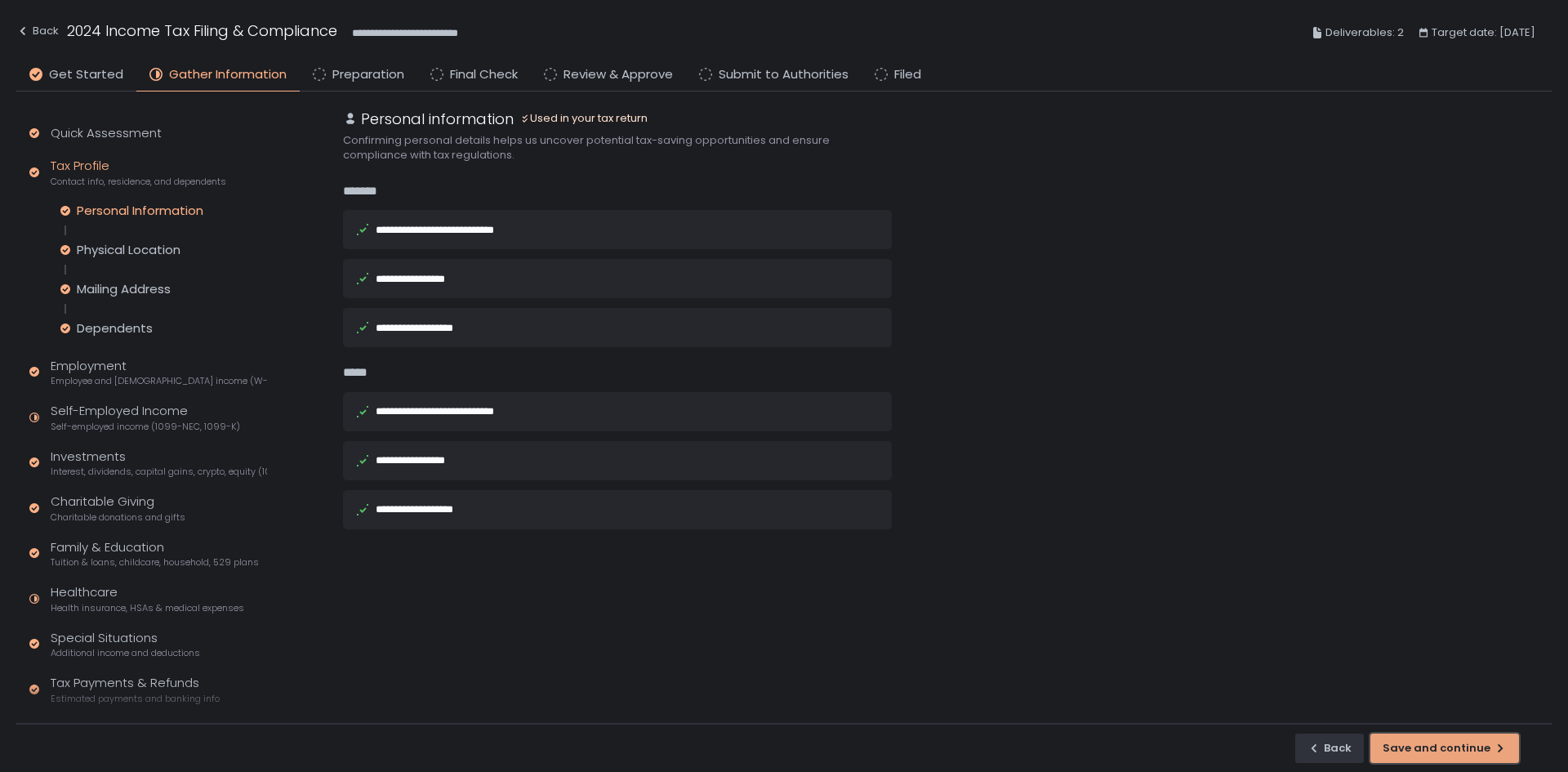
click at [1413, 739] on button "Save and continue" at bounding box center [1445, 748] width 148 height 29
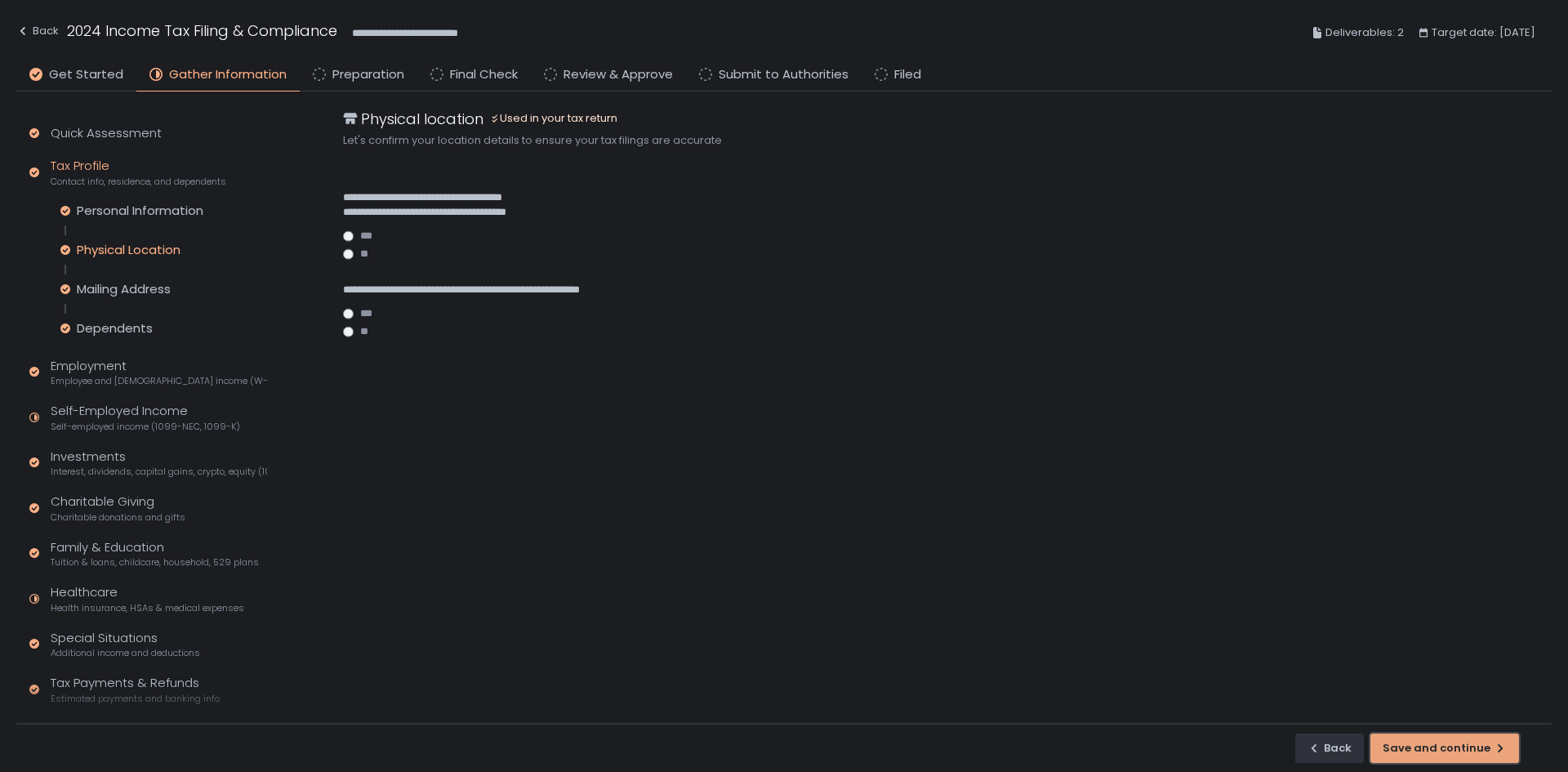
click at [1433, 735] on button "Save and continue" at bounding box center [1445, 748] width 148 height 29
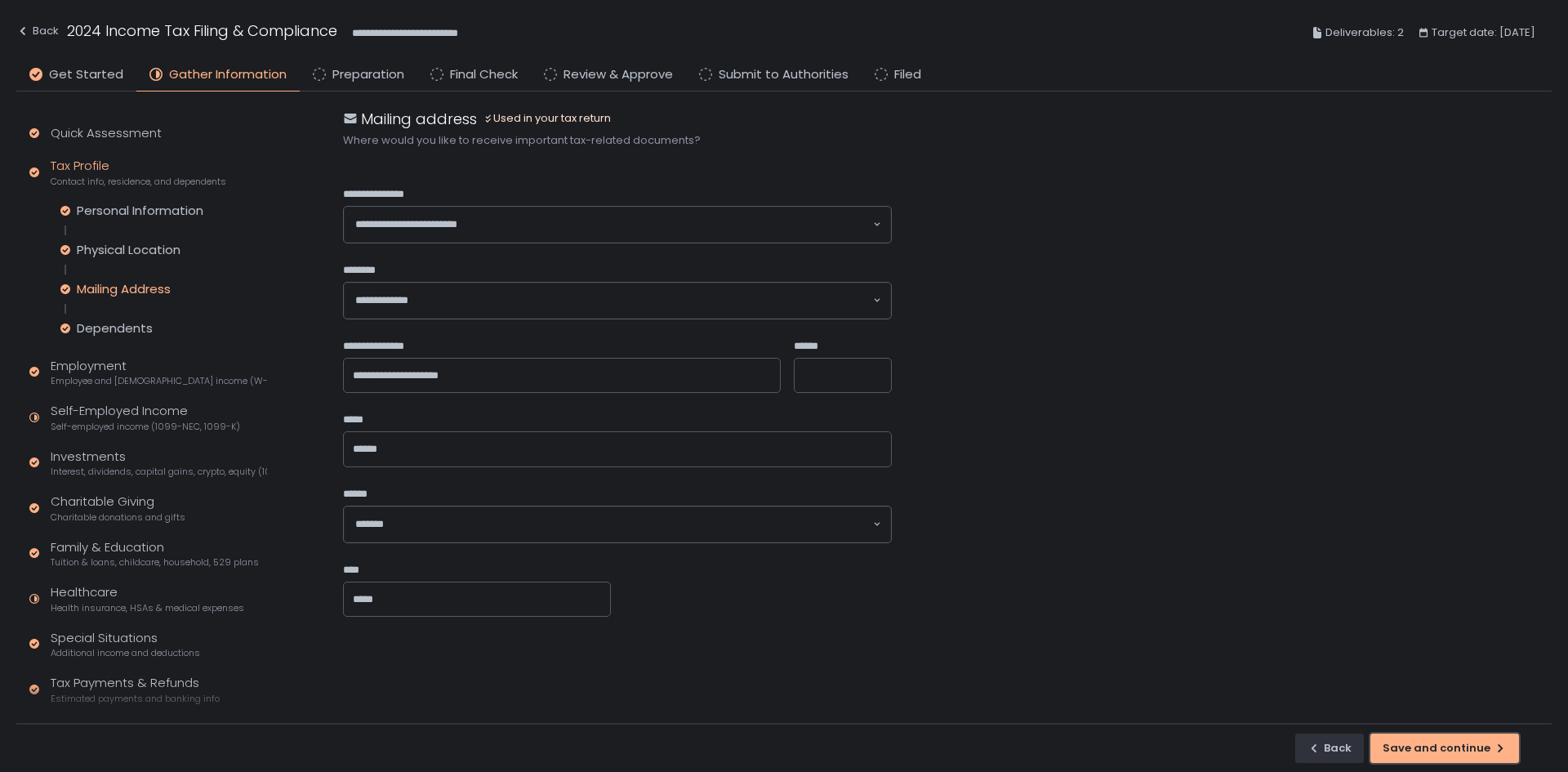
click at [1437, 746] on div "Save and continue" at bounding box center [1444, 748] width 124 height 14
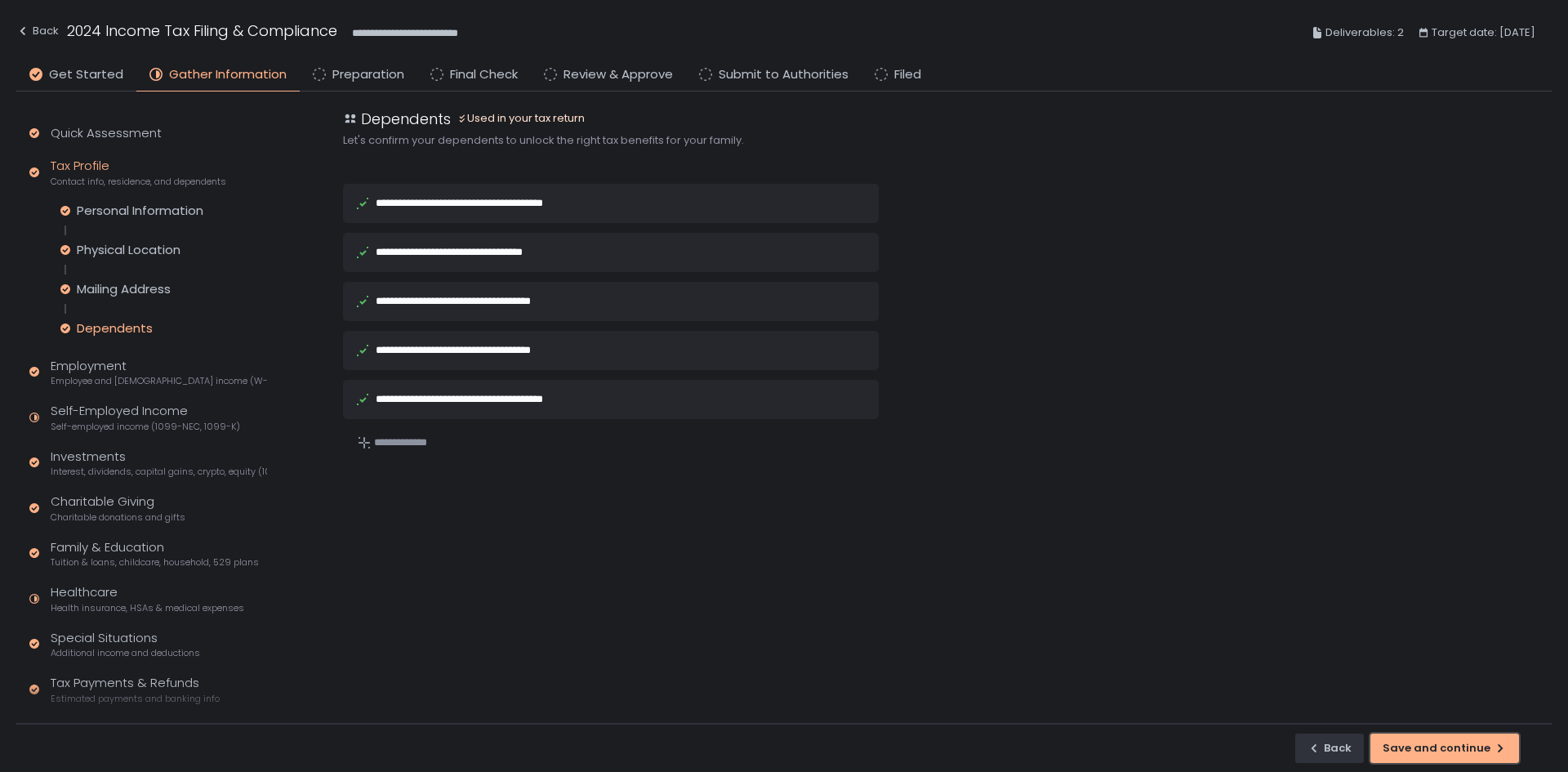
click at [1437, 746] on div "Save and continue" at bounding box center [1444, 748] width 124 height 14
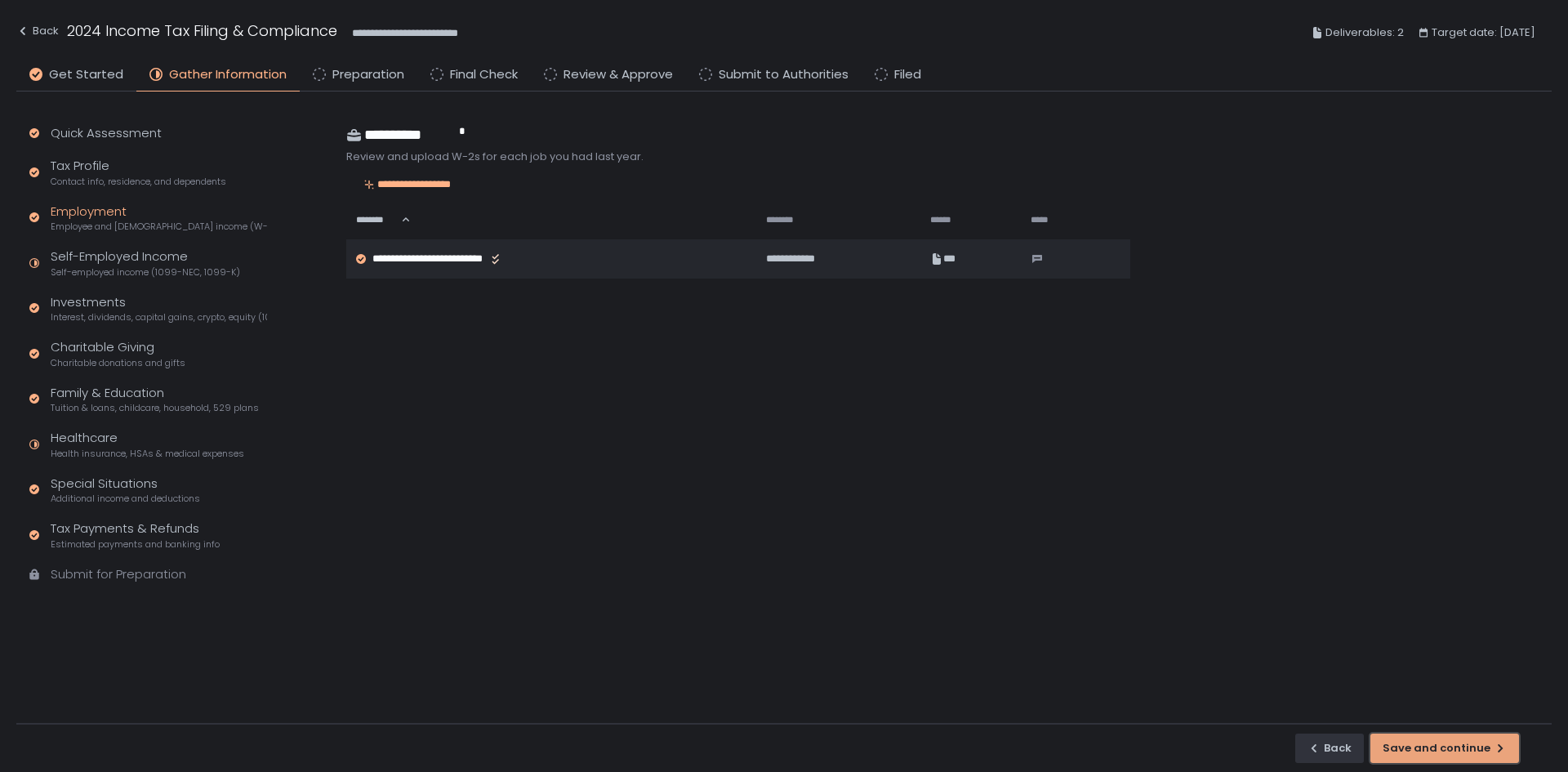
click at [1445, 742] on div "Save and continue" at bounding box center [1444, 748] width 124 height 14
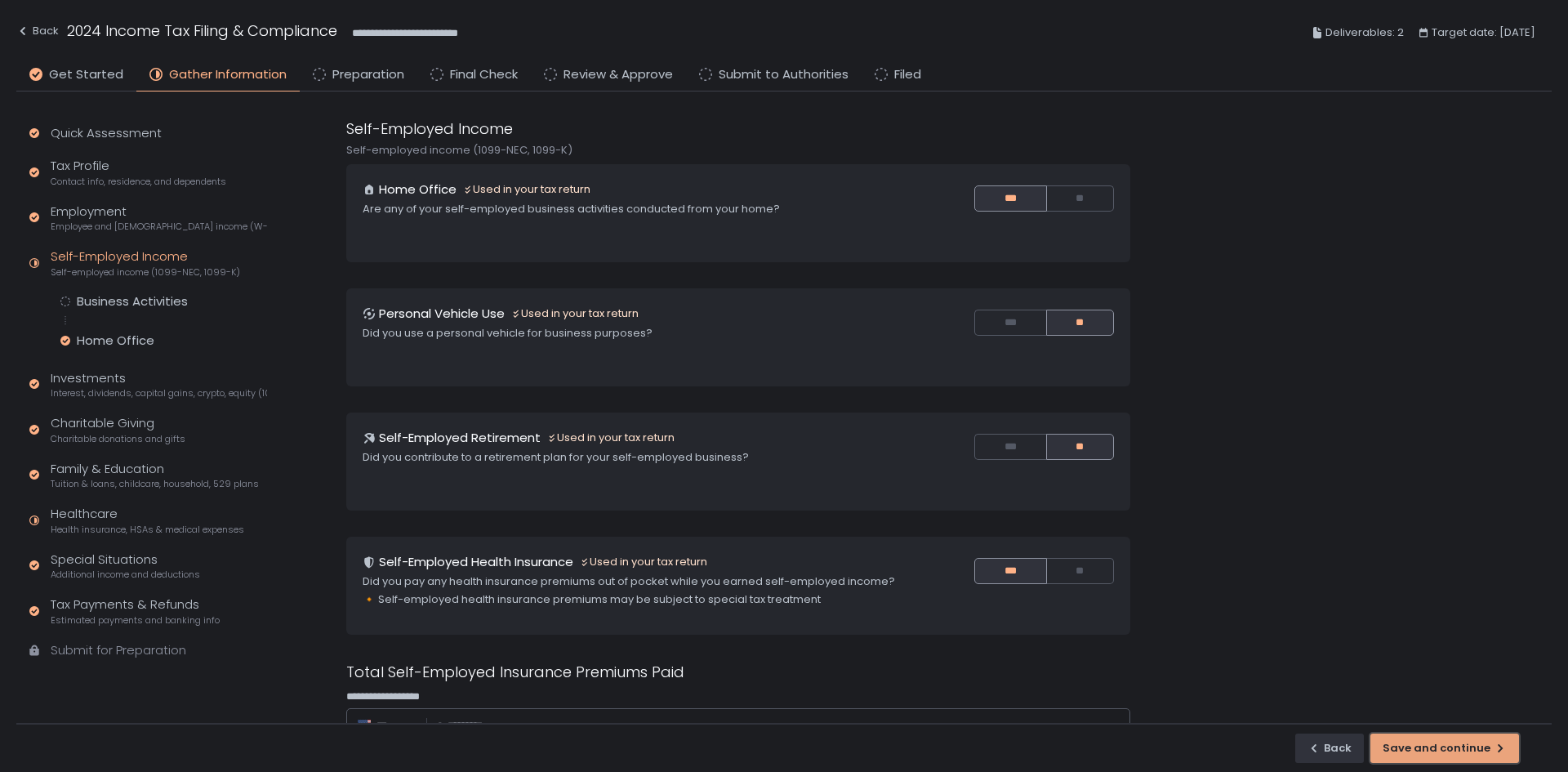
click at [1445, 742] on div "Save and continue" at bounding box center [1444, 748] width 124 height 14
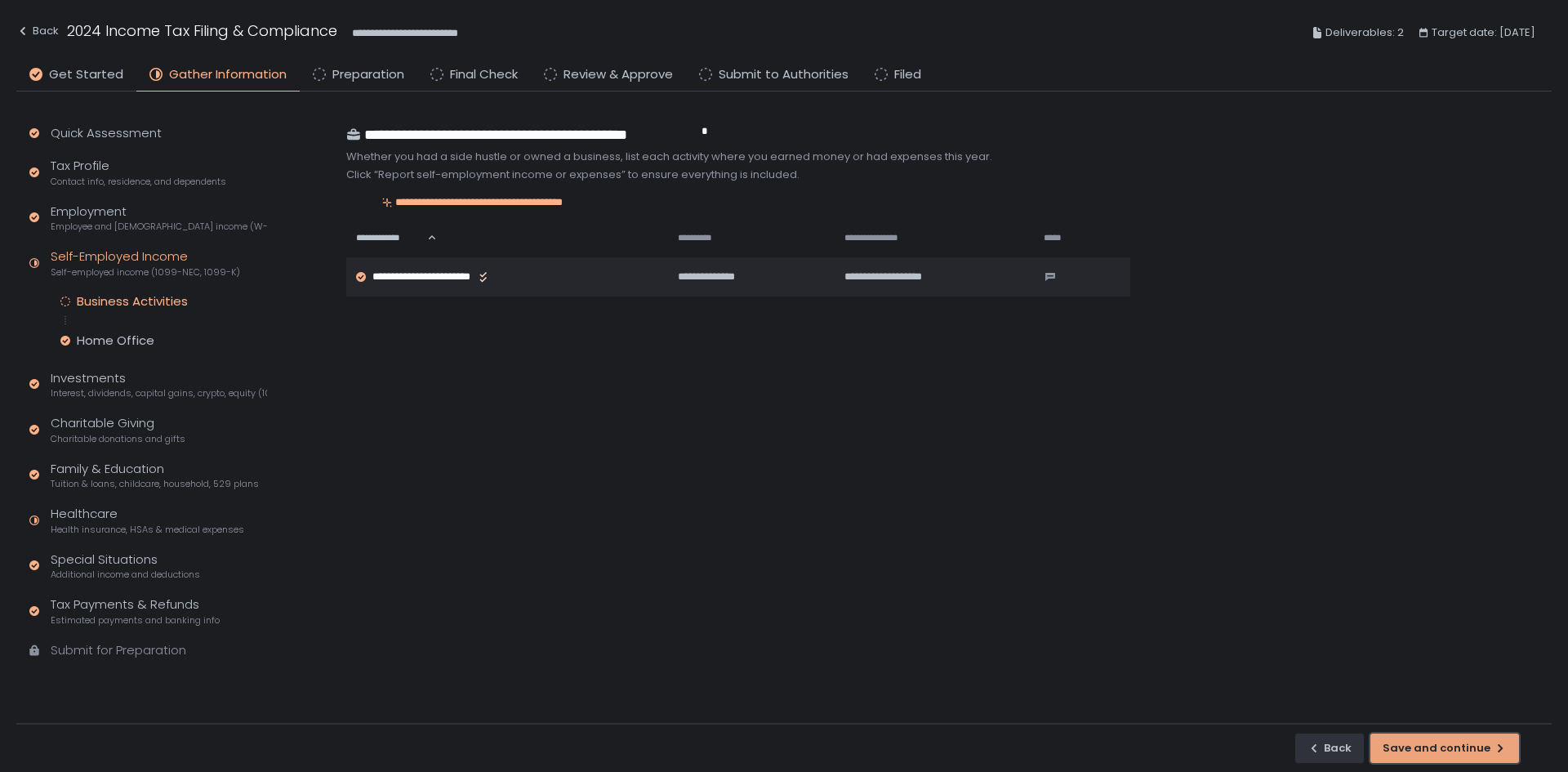
click at [1445, 742] on div "Save and continue" at bounding box center [1444, 748] width 124 height 14
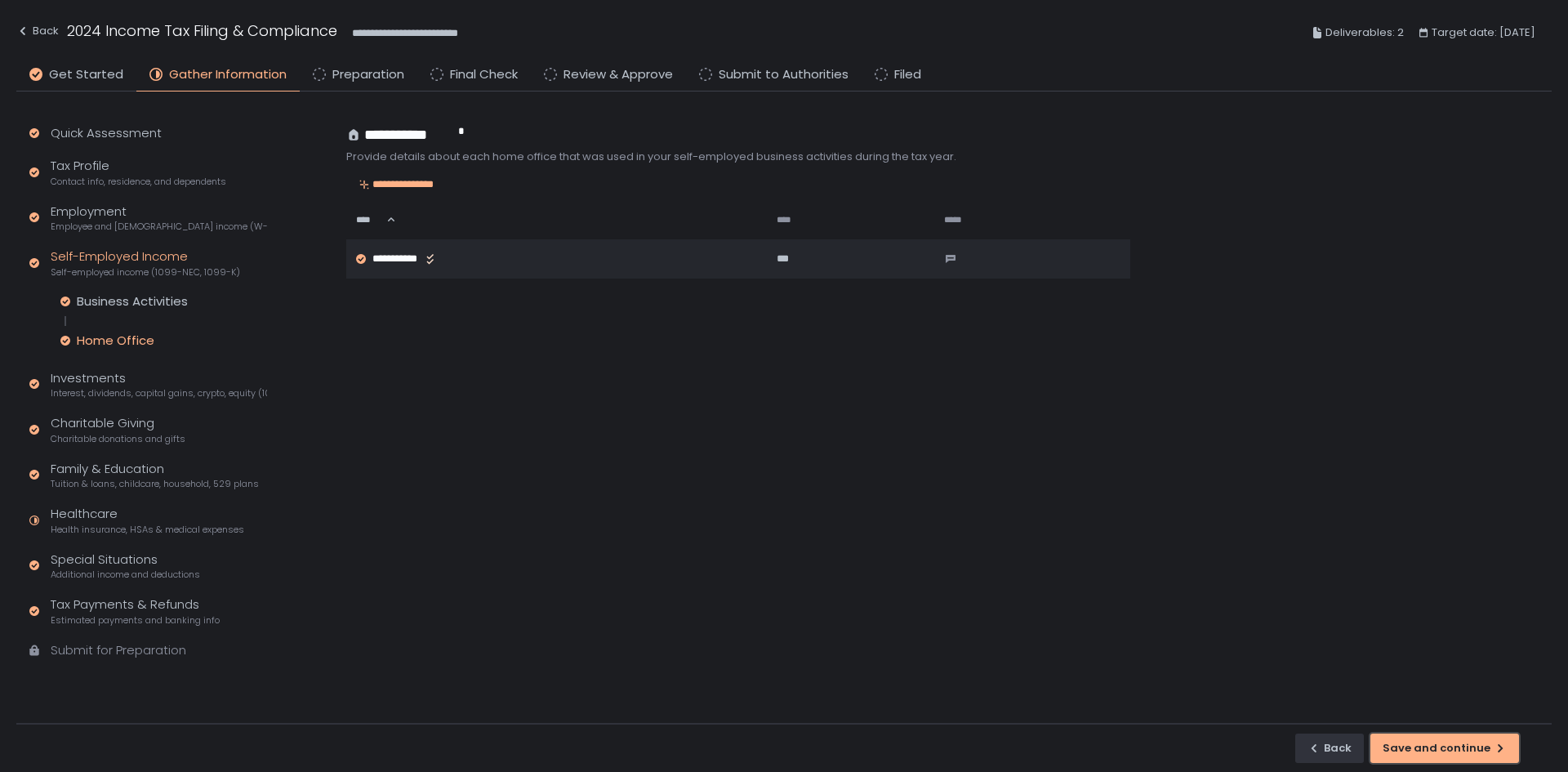
click at [1445, 741] on div "Save and continue" at bounding box center [1444, 748] width 124 height 14
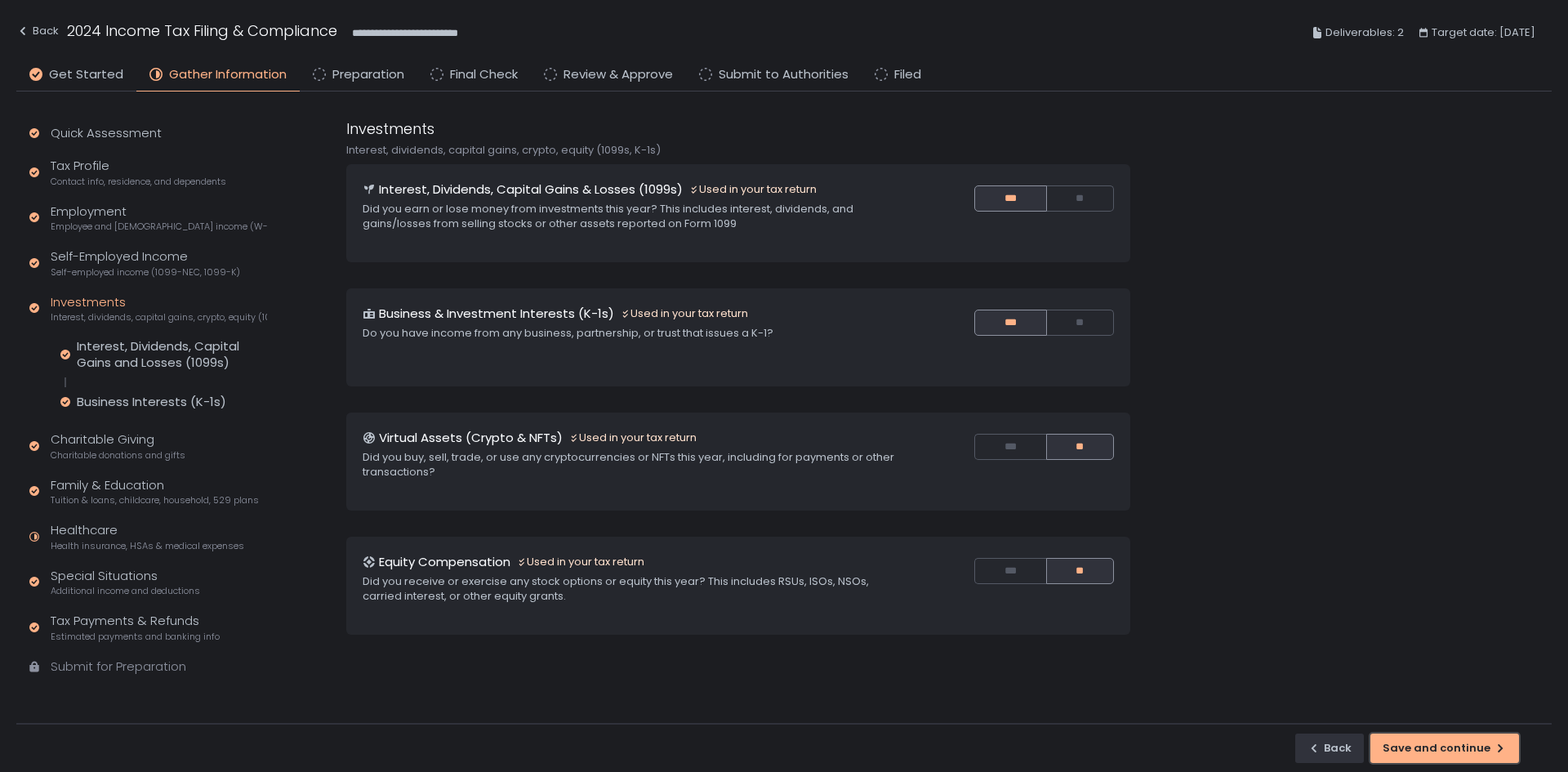
click at [1445, 741] on div "Save and continue" at bounding box center [1444, 748] width 124 height 14
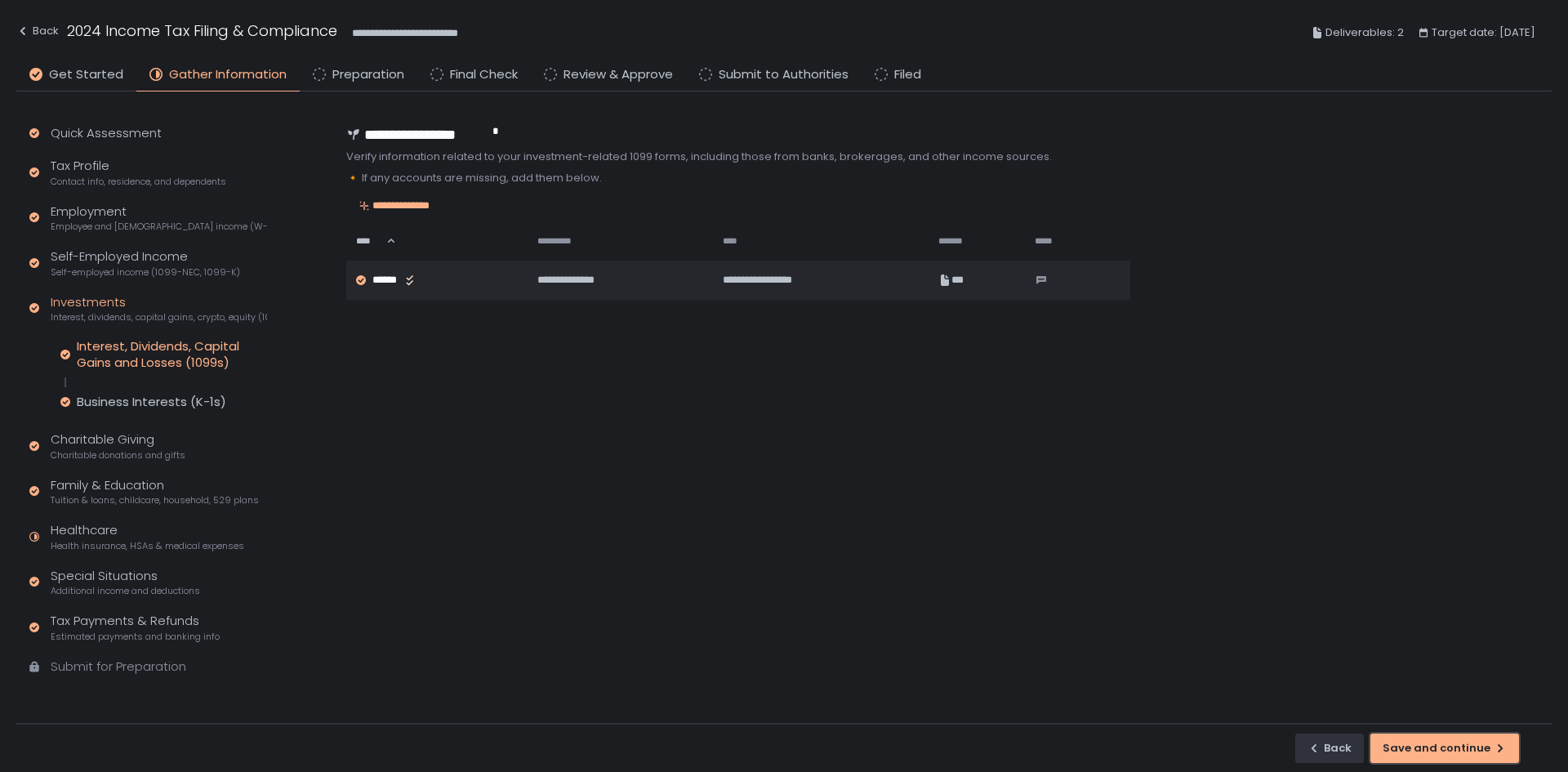
click at [1445, 741] on div "Save and continue" at bounding box center [1444, 748] width 124 height 14
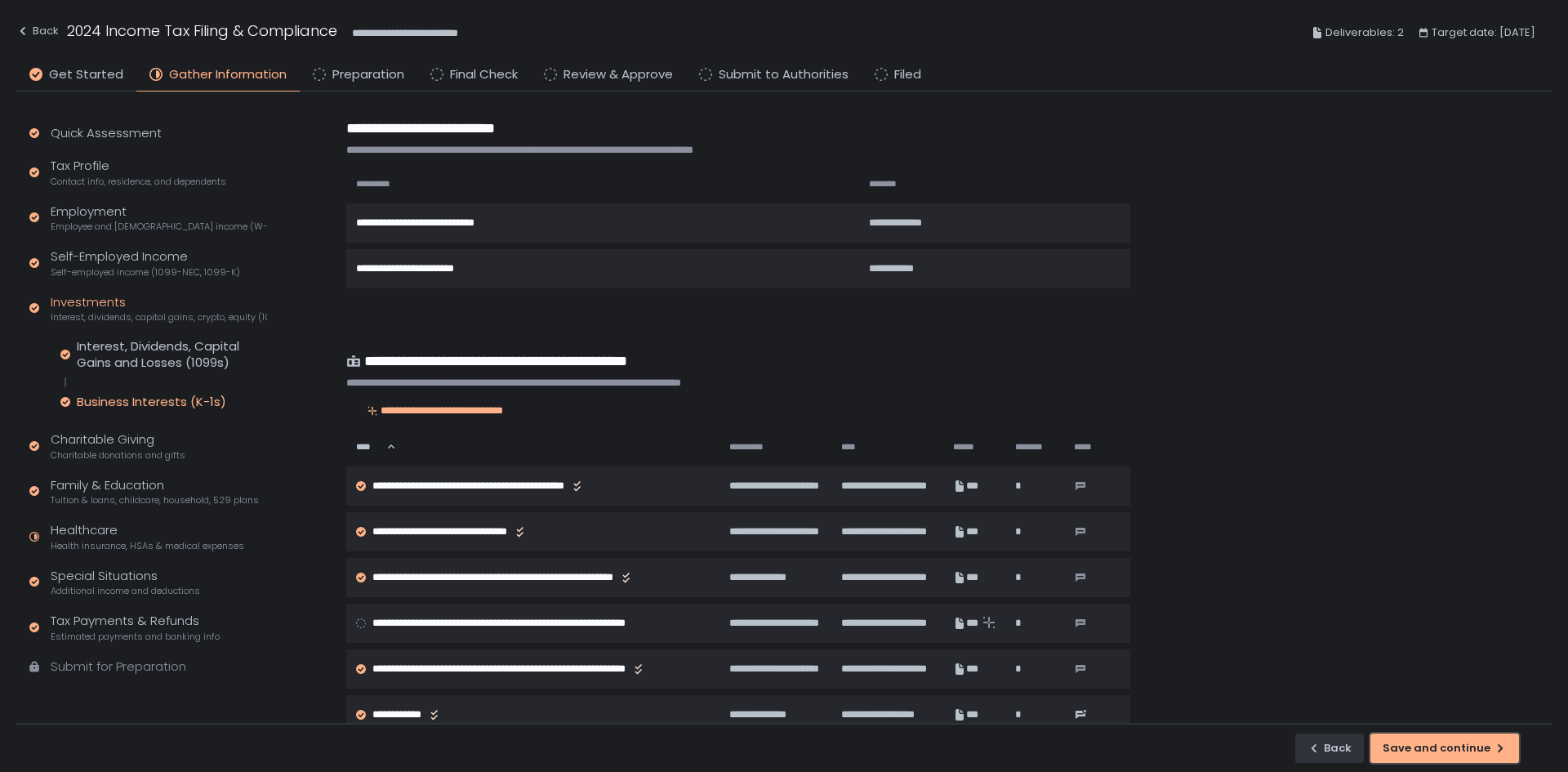
click at [1445, 741] on div "Save and continue" at bounding box center [1444, 748] width 124 height 14
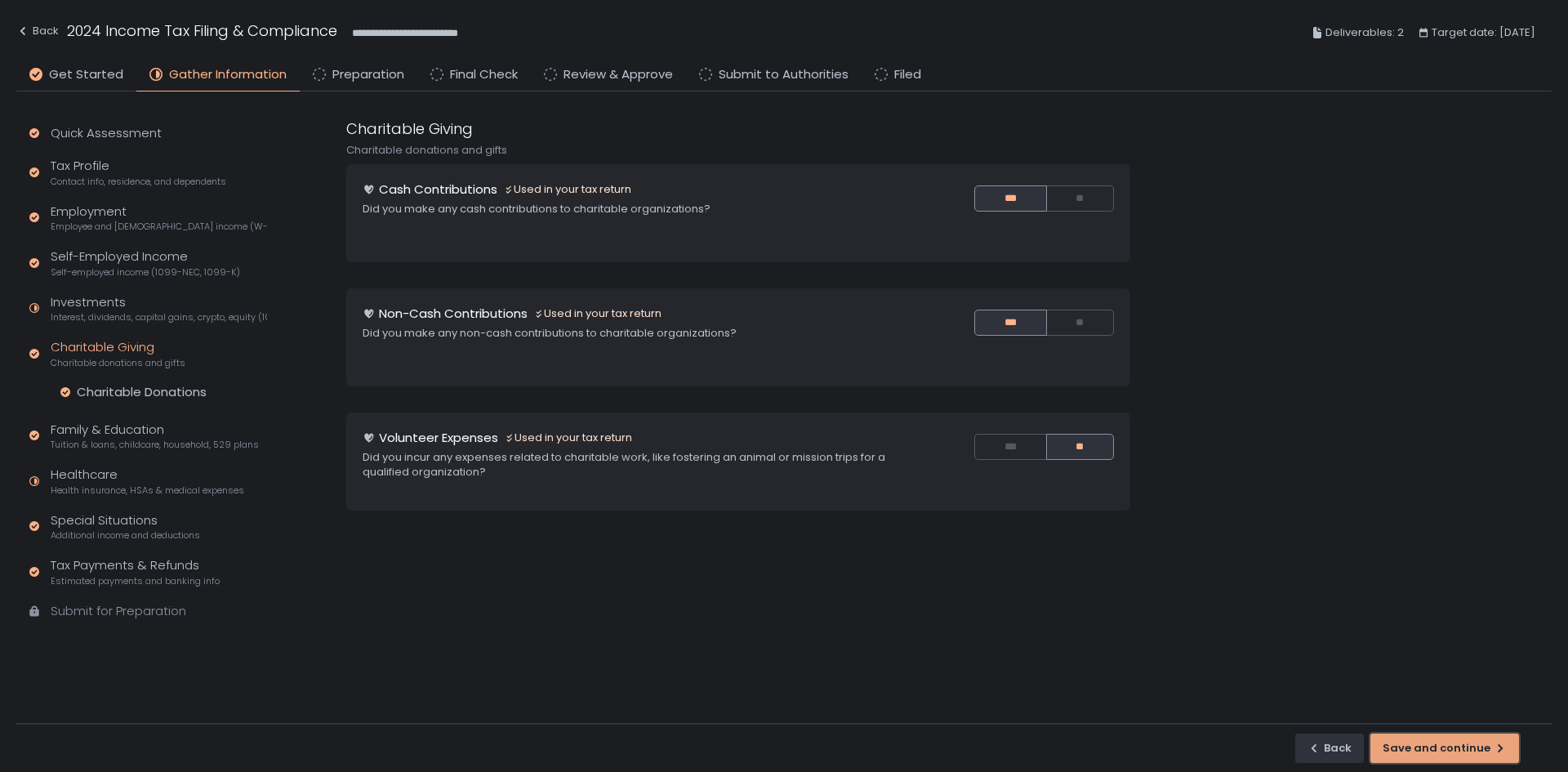
click at [1449, 741] on div "Save and continue" at bounding box center [1444, 748] width 124 height 14
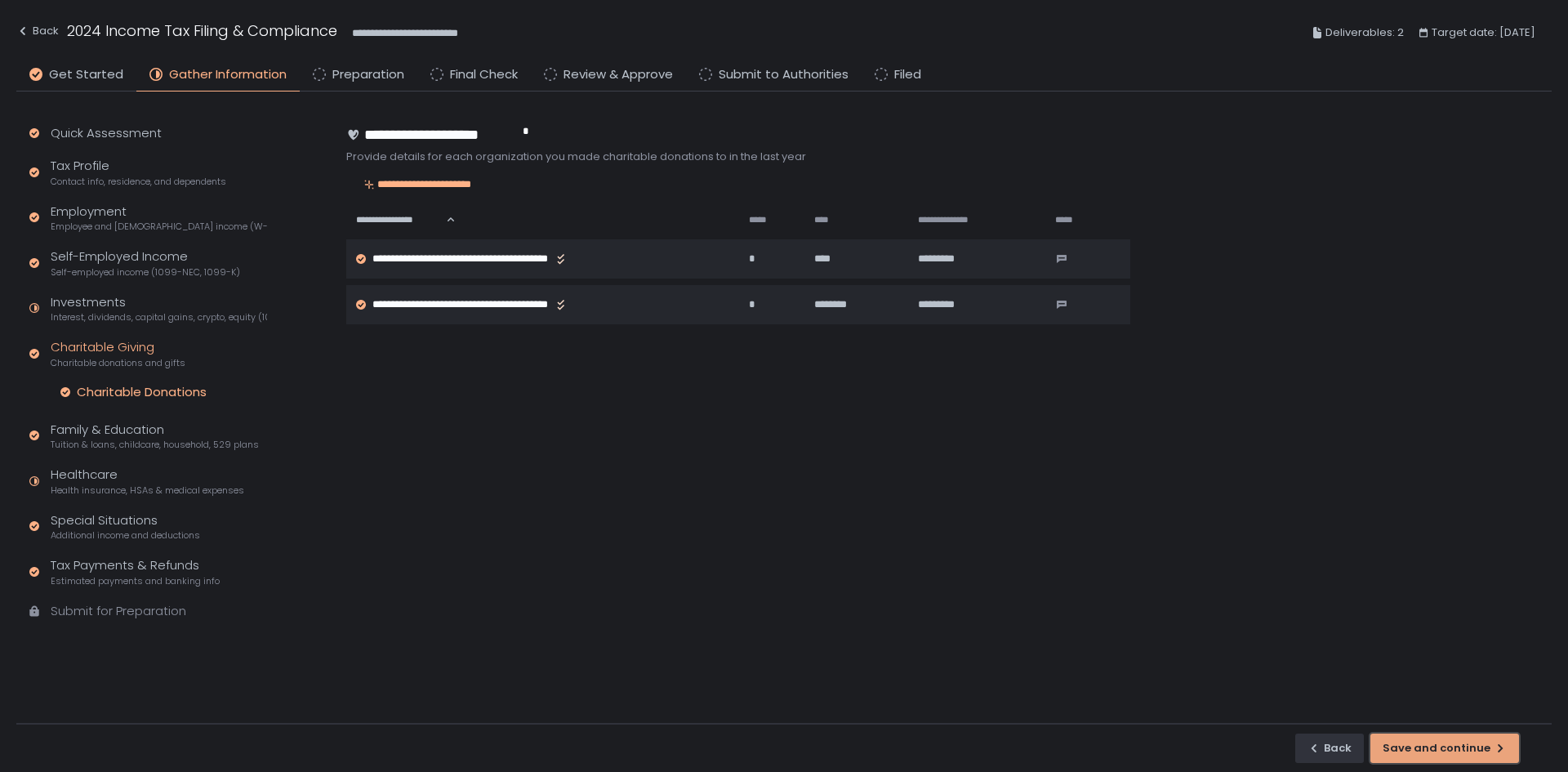
click at [1449, 741] on div "Save and continue" at bounding box center [1444, 748] width 124 height 14
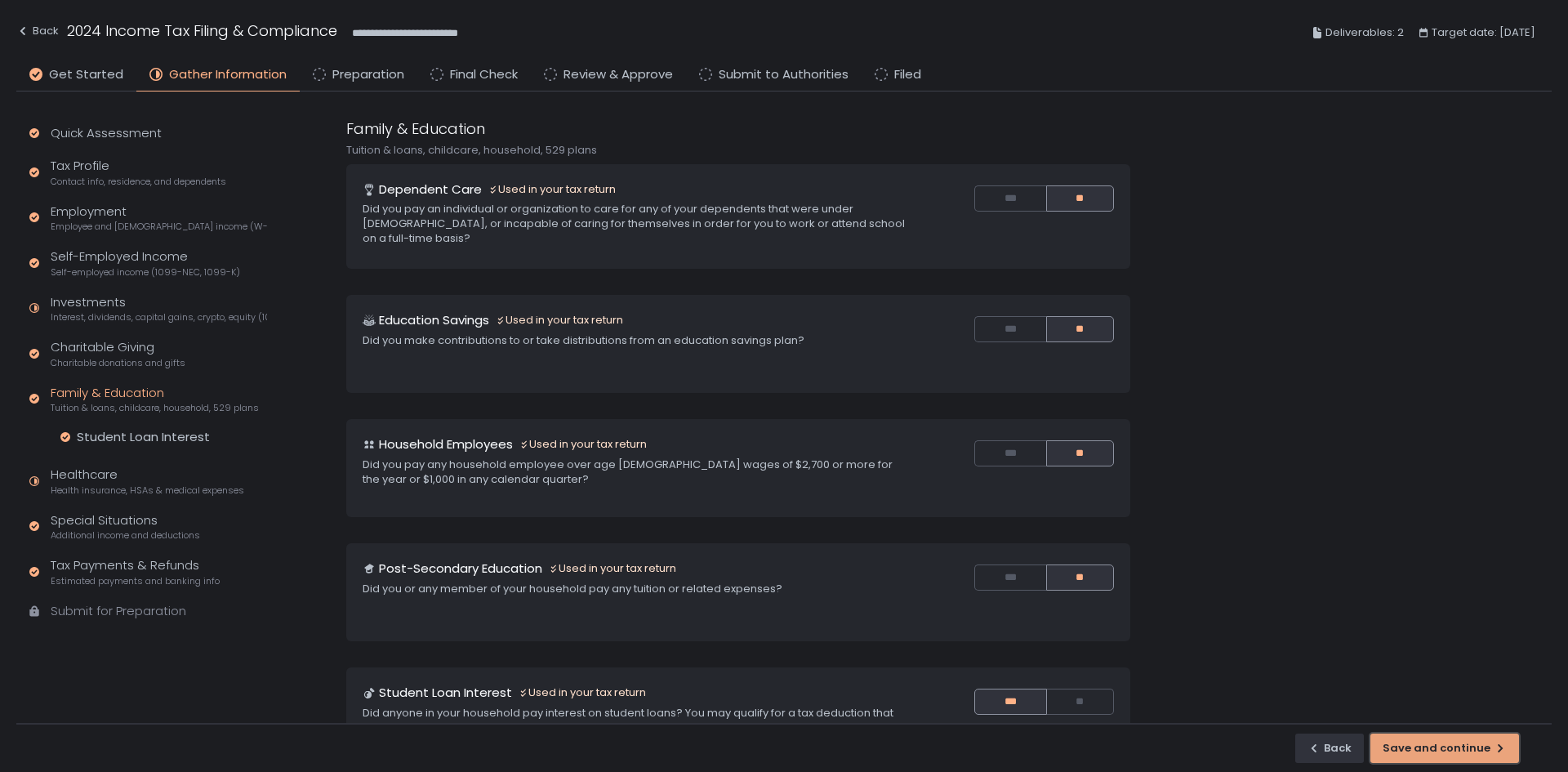
click at [1449, 741] on div "Save and continue" at bounding box center [1444, 748] width 124 height 14
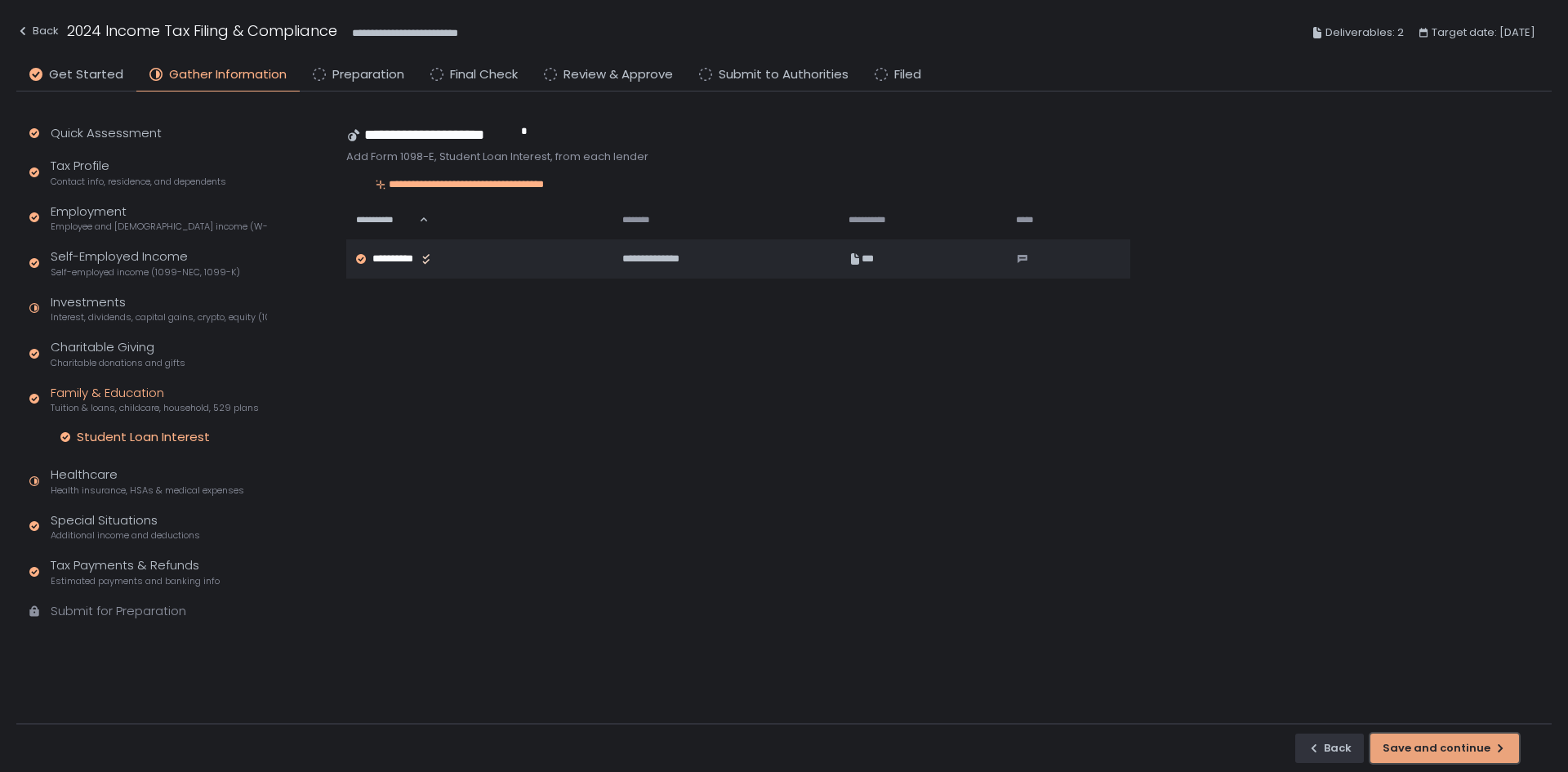
click at [1449, 741] on div "Save and continue" at bounding box center [1444, 748] width 124 height 14
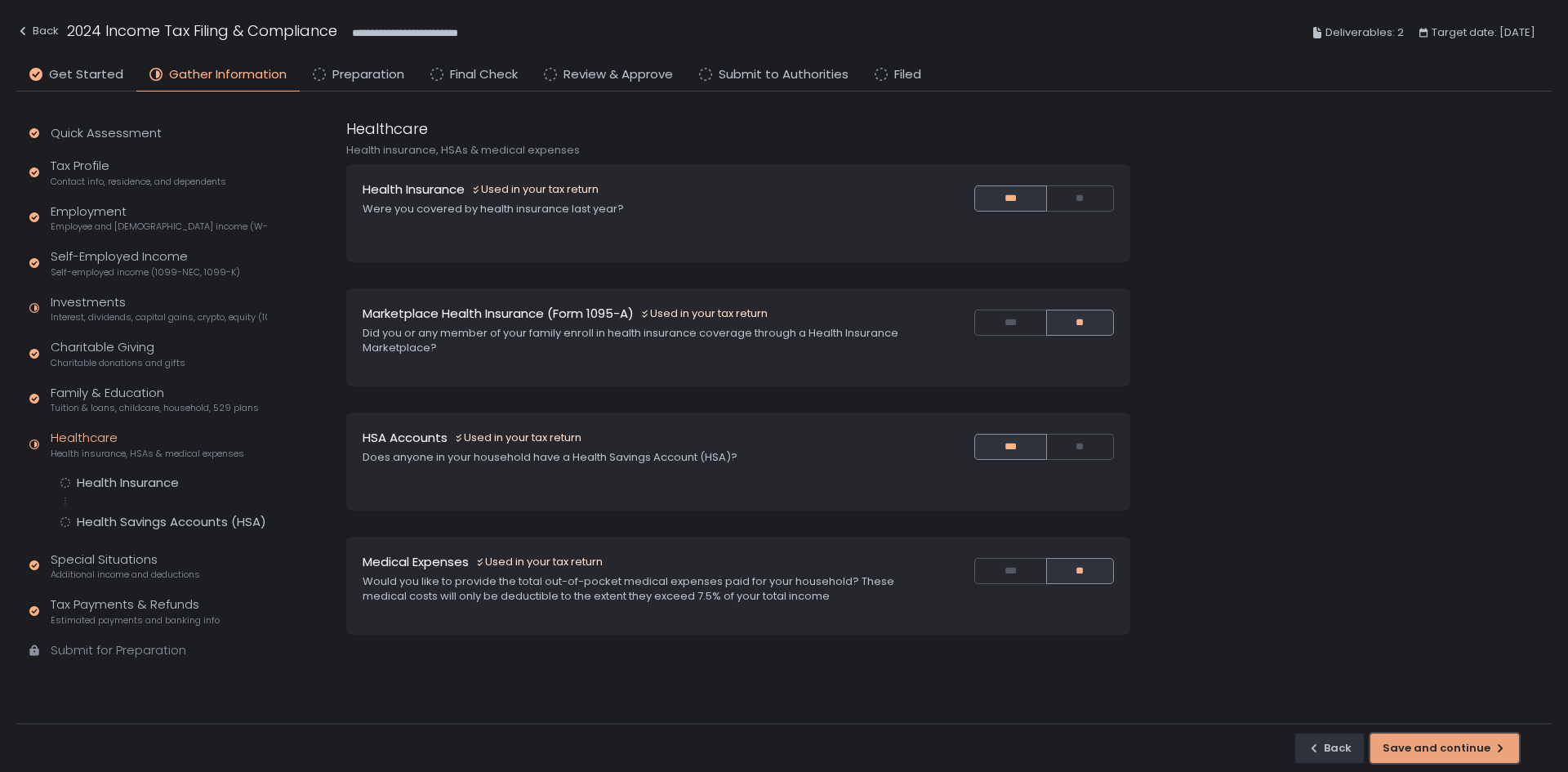
click at [1443, 739] on button "Save and continue" at bounding box center [1445, 748] width 148 height 29
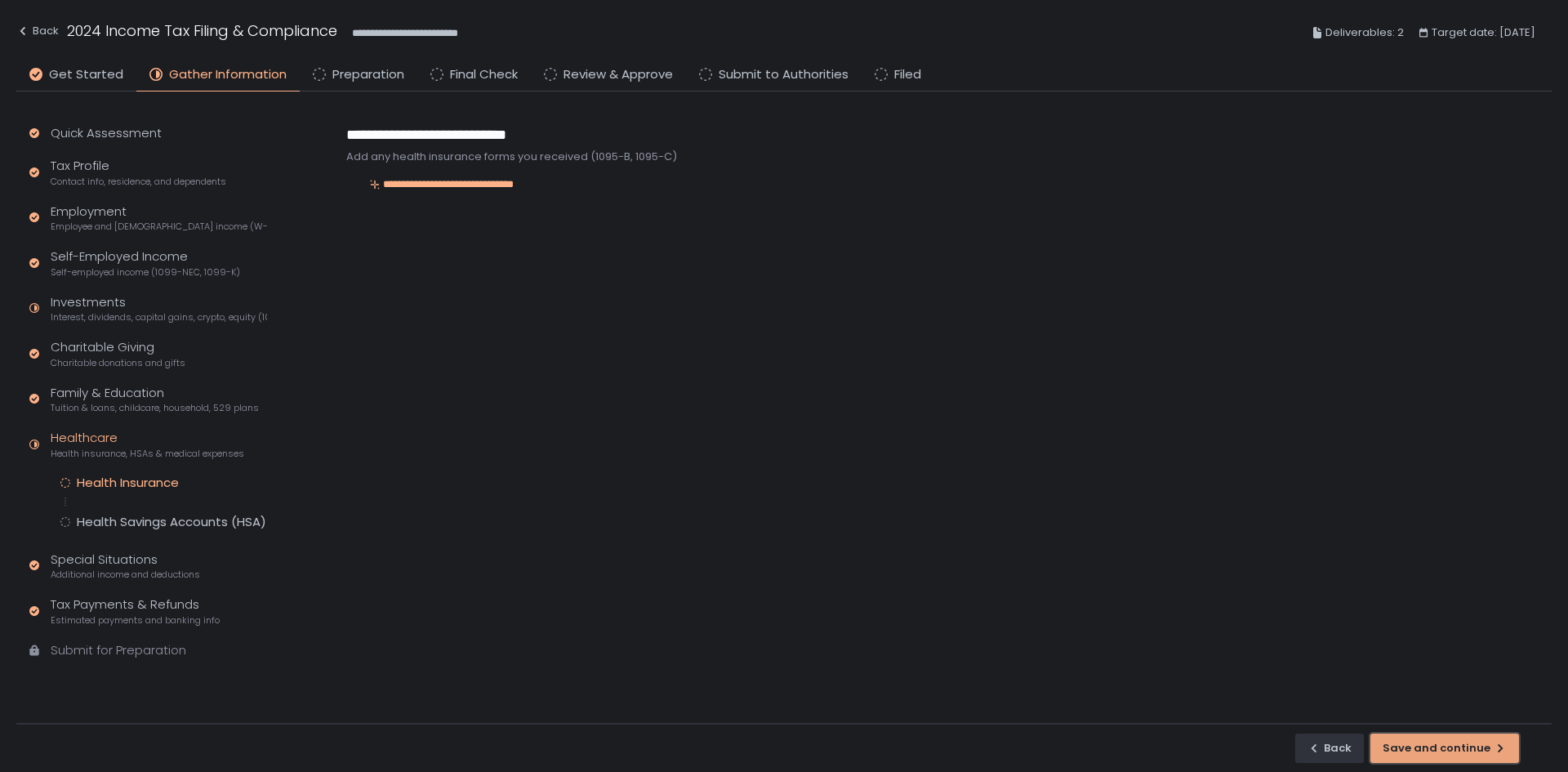
click at [1443, 739] on button "Save and continue" at bounding box center [1445, 748] width 148 height 29
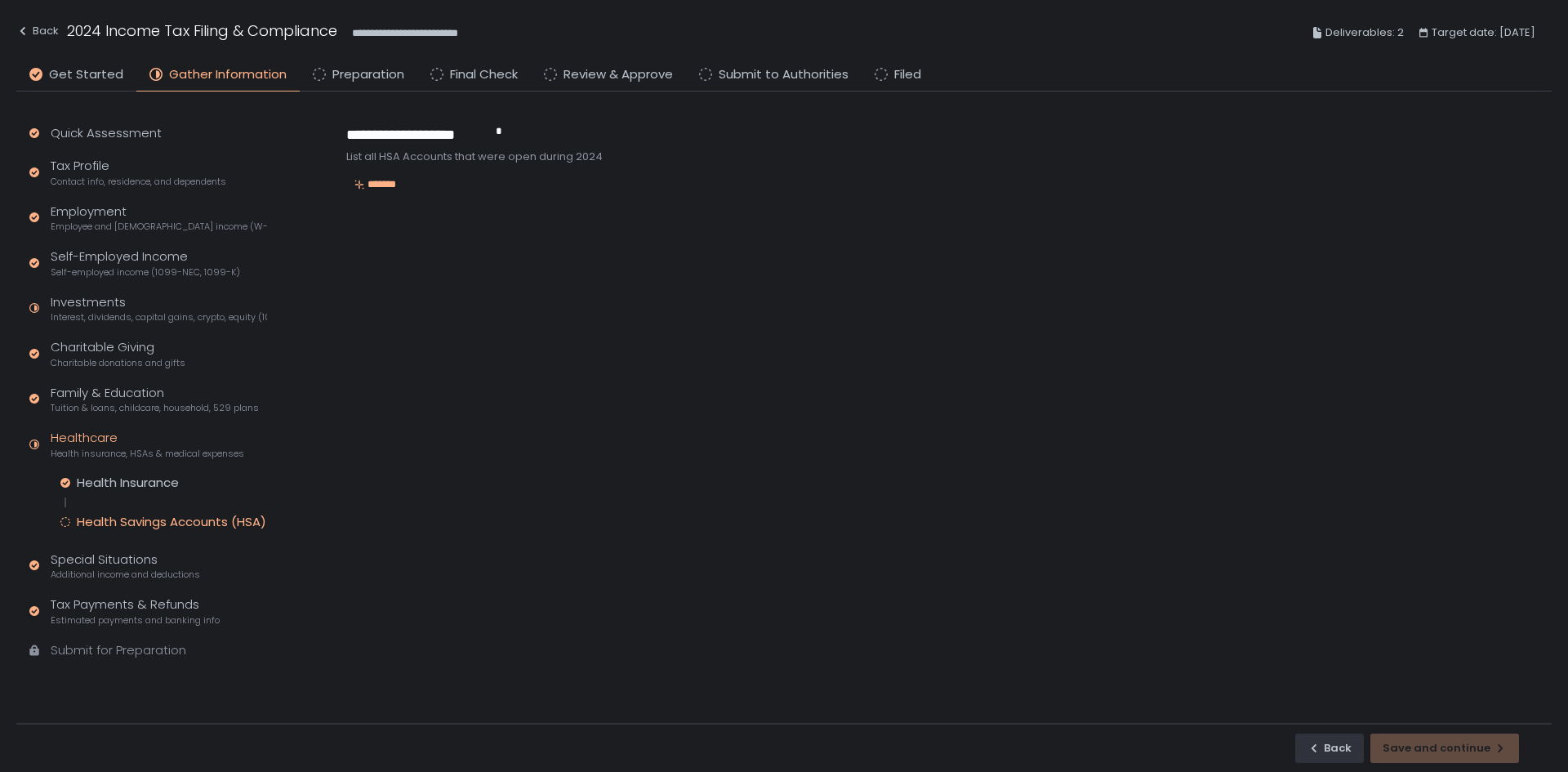
click at [1443, 746] on div "Back Save and continue" at bounding box center [784, 747] width 1535 height 49
click at [1442, 751] on div "Back Save and continue" at bounding box center [784, 747] width 1535 height 49
click at [1321, 753] on icon "button" at bounding box center [1313, 748] width 13 height 13
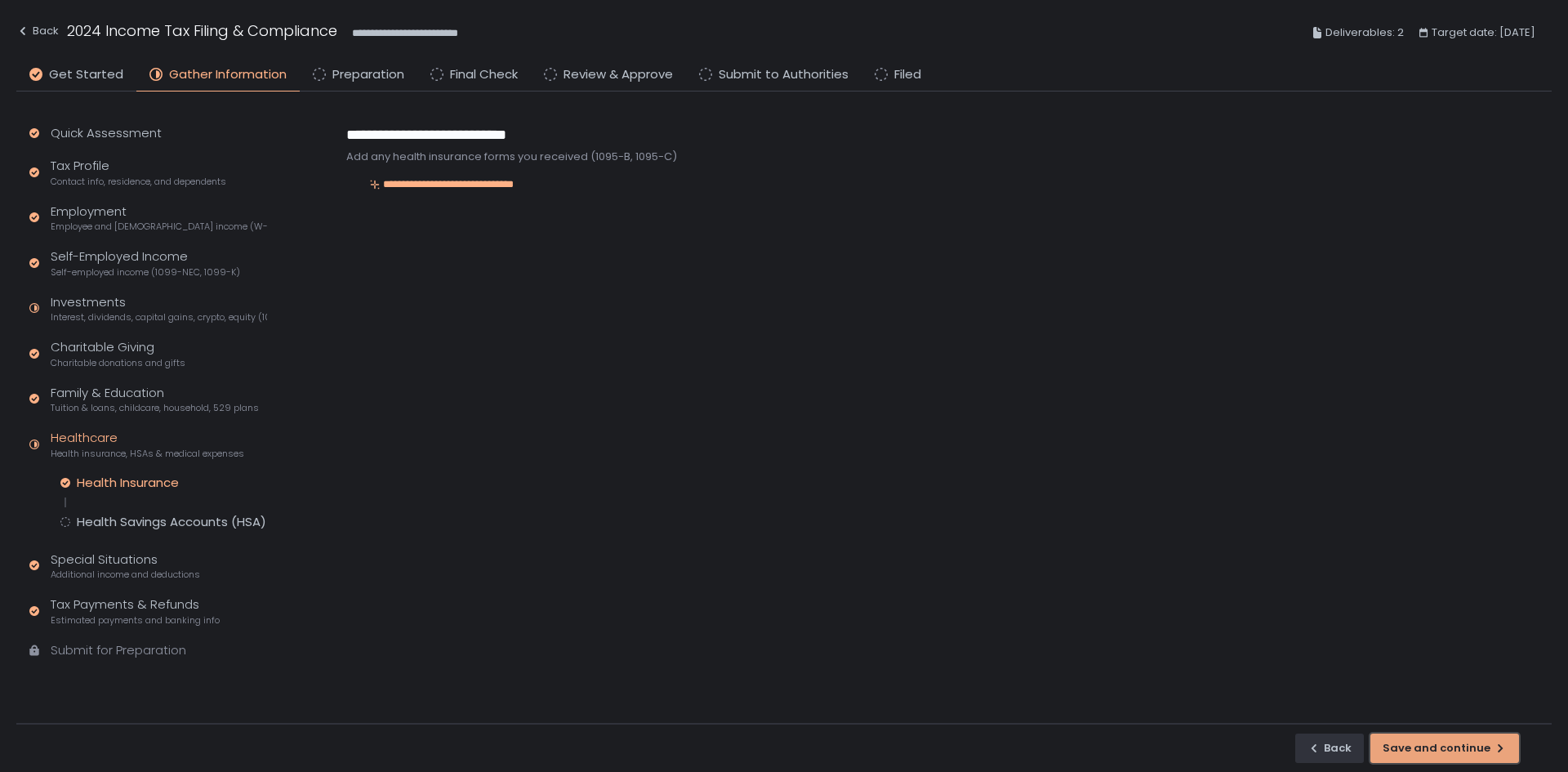
click at [1408, 748] on div "Save and continue" at bounding box center [1444, 748] width 124 height 14
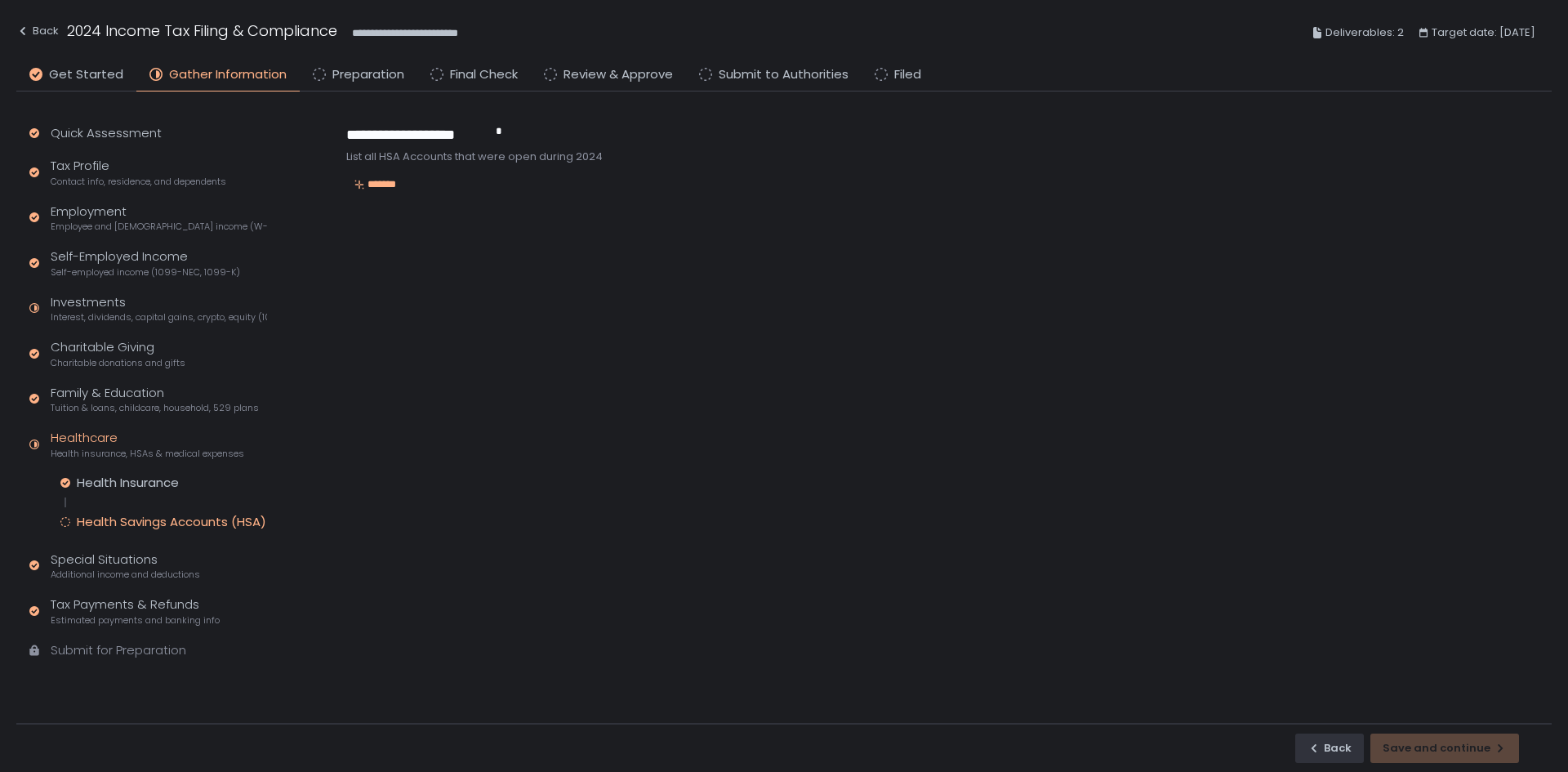
click at [1408, 748] on div "Back Save and continue" at bounding box center [784, 747] width 1535 height 49
click at [371, 178] on div "*******" at bounding box center [375, 184] width 58 height 14
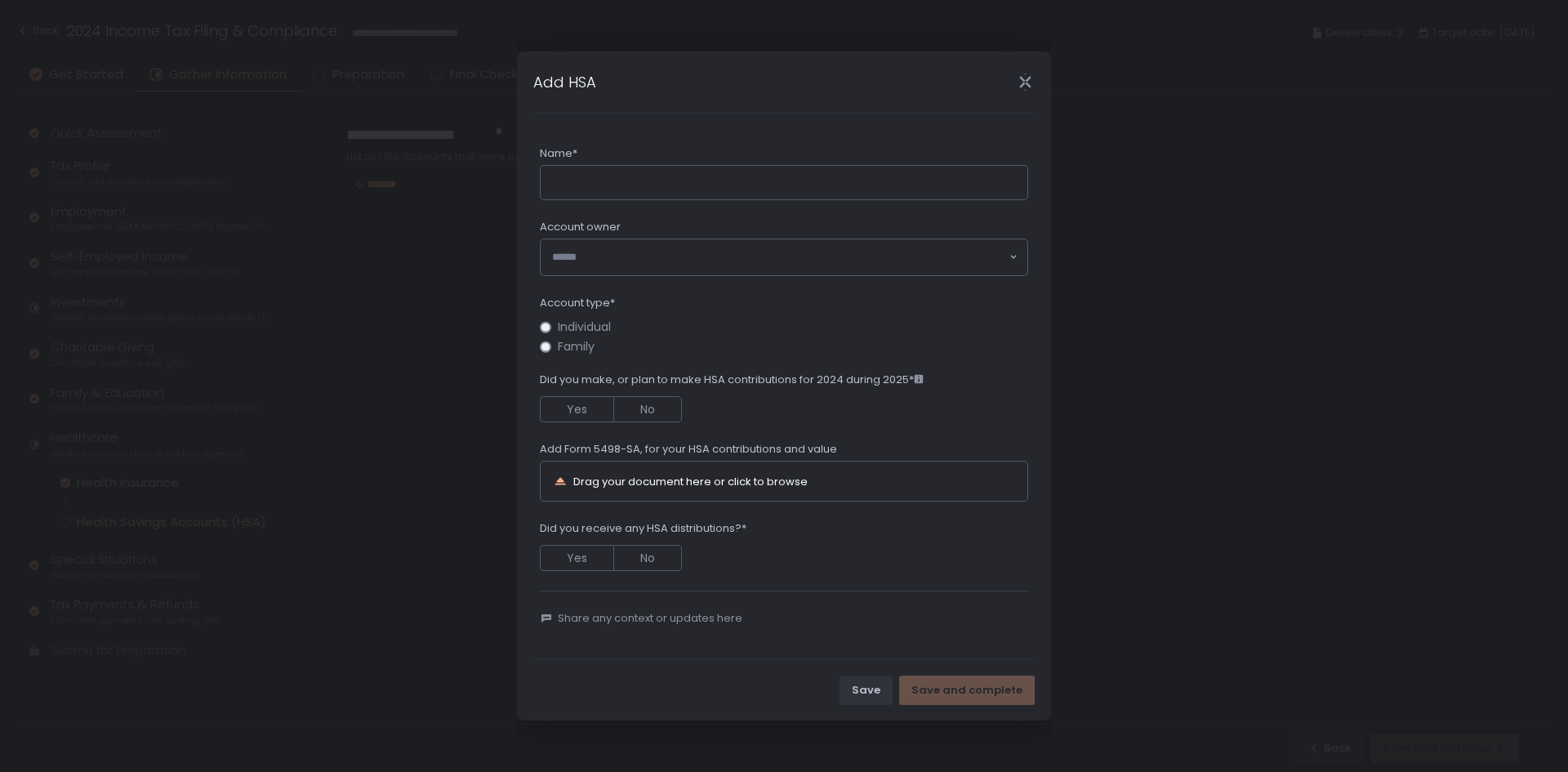
click at [1030, 75] on icon "Close" at bounding box center [1025, 81] width 17 height 17
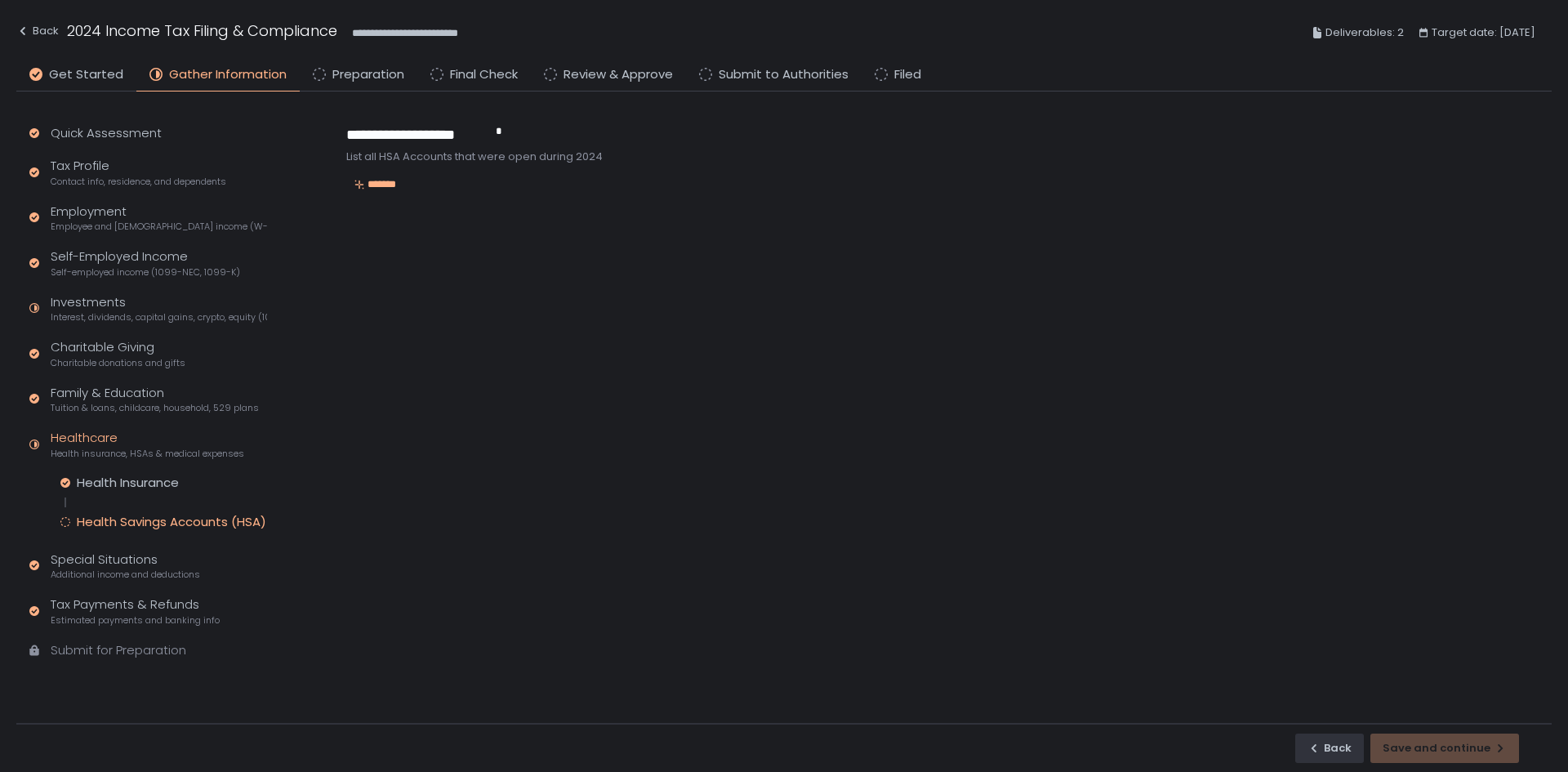
click at [179, 521] on div "Health Savings Accounts (HSA)" at bounding box center [172, 522] width 189 height 16
click at [123, 469] on div "Quick Assessment Tax Profile Contact info, residence, and dependents Employment…" at bounding box center [145, 399] width 257 height 616
click at [129, 475] on div "Health Insurance" at bounding box center [128, 482] width 102 height 16
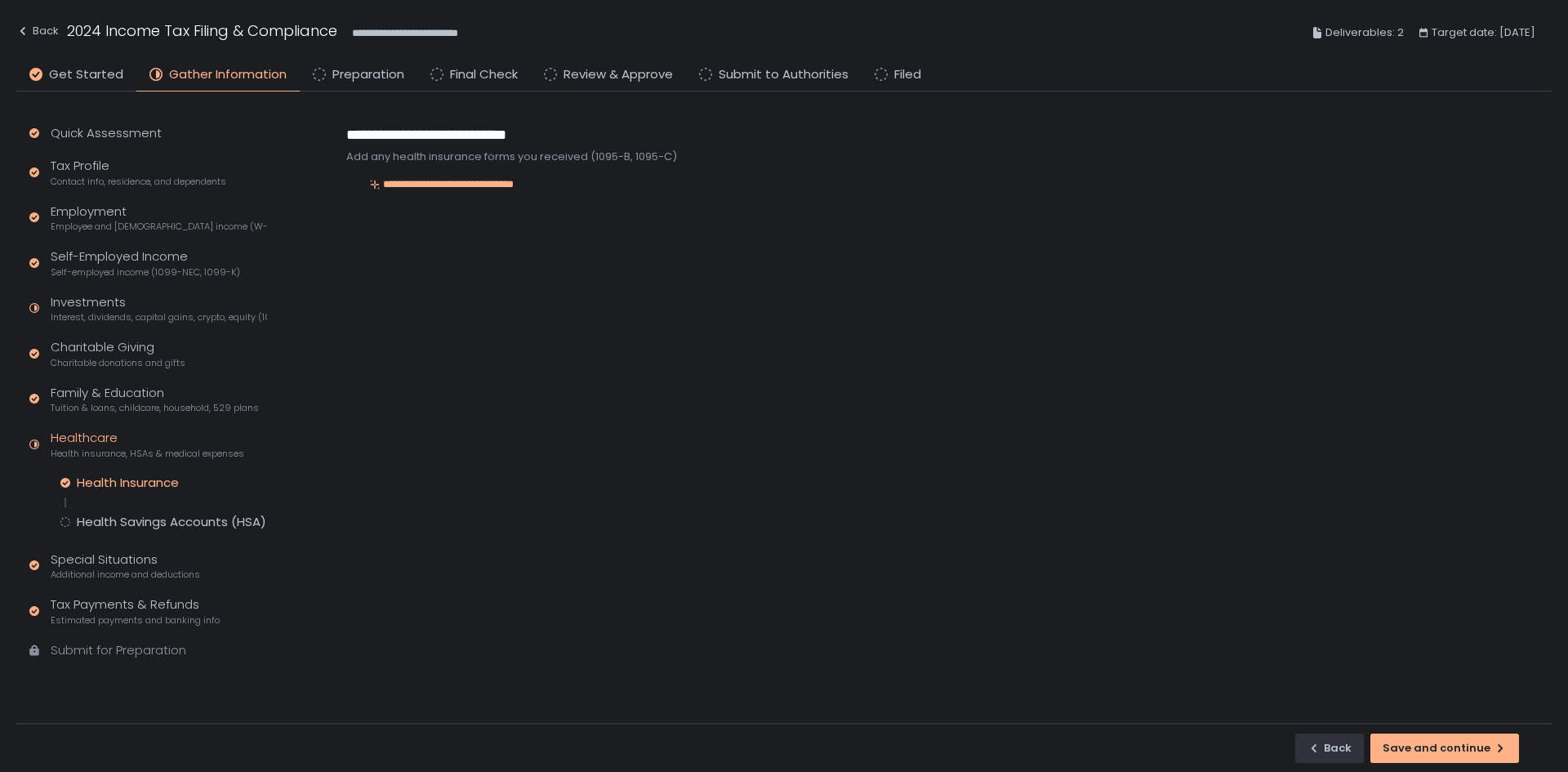
click at [148, 512] on div "Health Insurance Health Savings Accounts (HSA)" at bounding box center [164, 502] width 206 height 55
click at [1459, 758] on button "Save and continue" at bounding box center [1445, 748] width 148 height 29
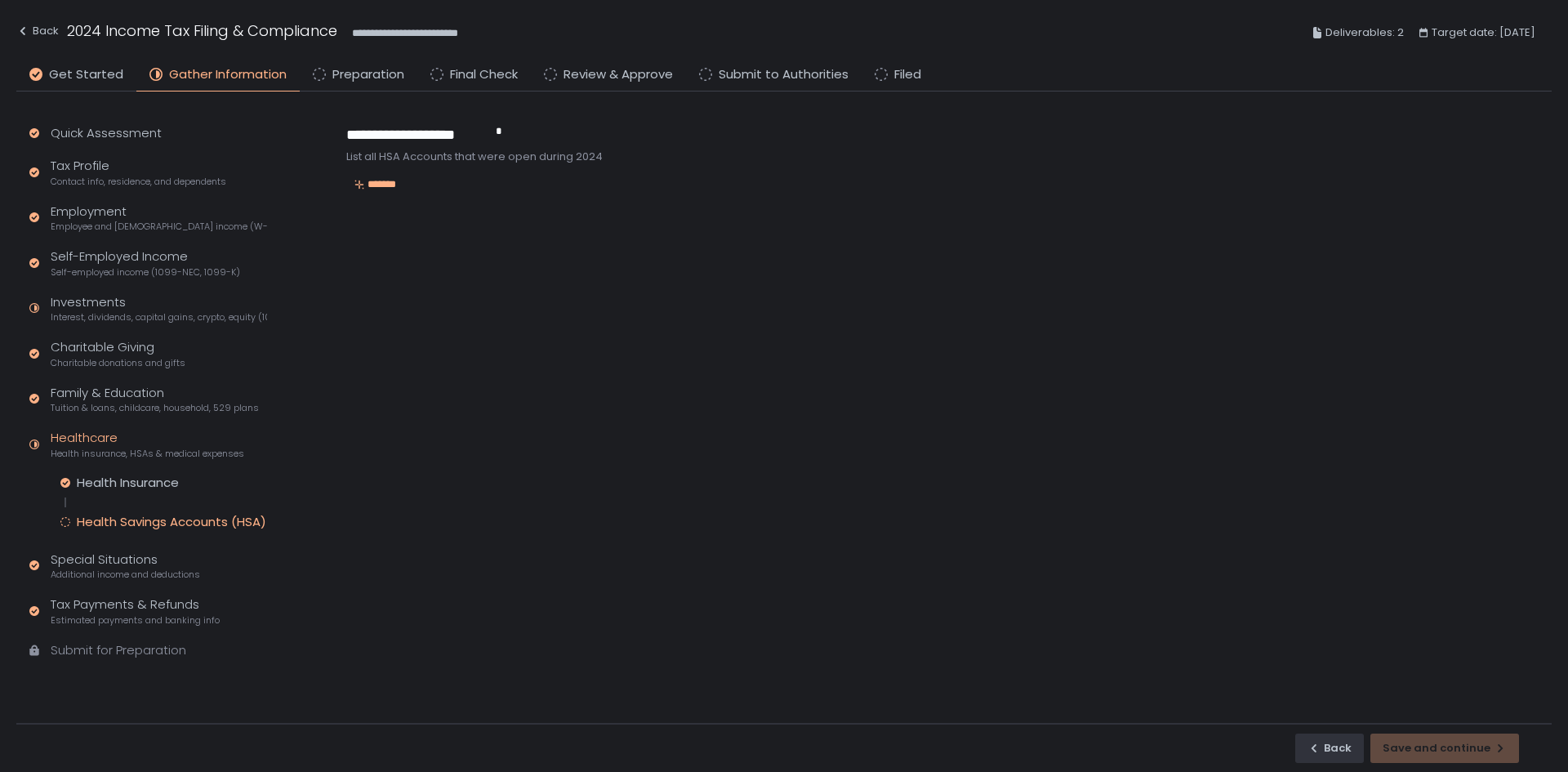
click at [133, 639] on div "Quick Assessment Tax Profile Contact info, residence, and dependents Employment…" at bounding box center [145, 399] width 257 height 616
click at [133, 642] on div "Submit for Preparation" at bounding box center [119, 650] width 136 height 19
click at [78, 634] on div "Quick Assessment Tax Profile Contact info, residence, and dependents Employment…" at bounding box center [145, 399] width 257 height 616
drag, startPoint x: 78, startPoint y: 642, endPoint x: 102, endPoint y: 604, distance: 44.9
click at [83, 635] on div "Quick Assessment Tax Profile Contact info, residence, and dependents Employment…" at bounding box center [145, 399] width 257 height 616
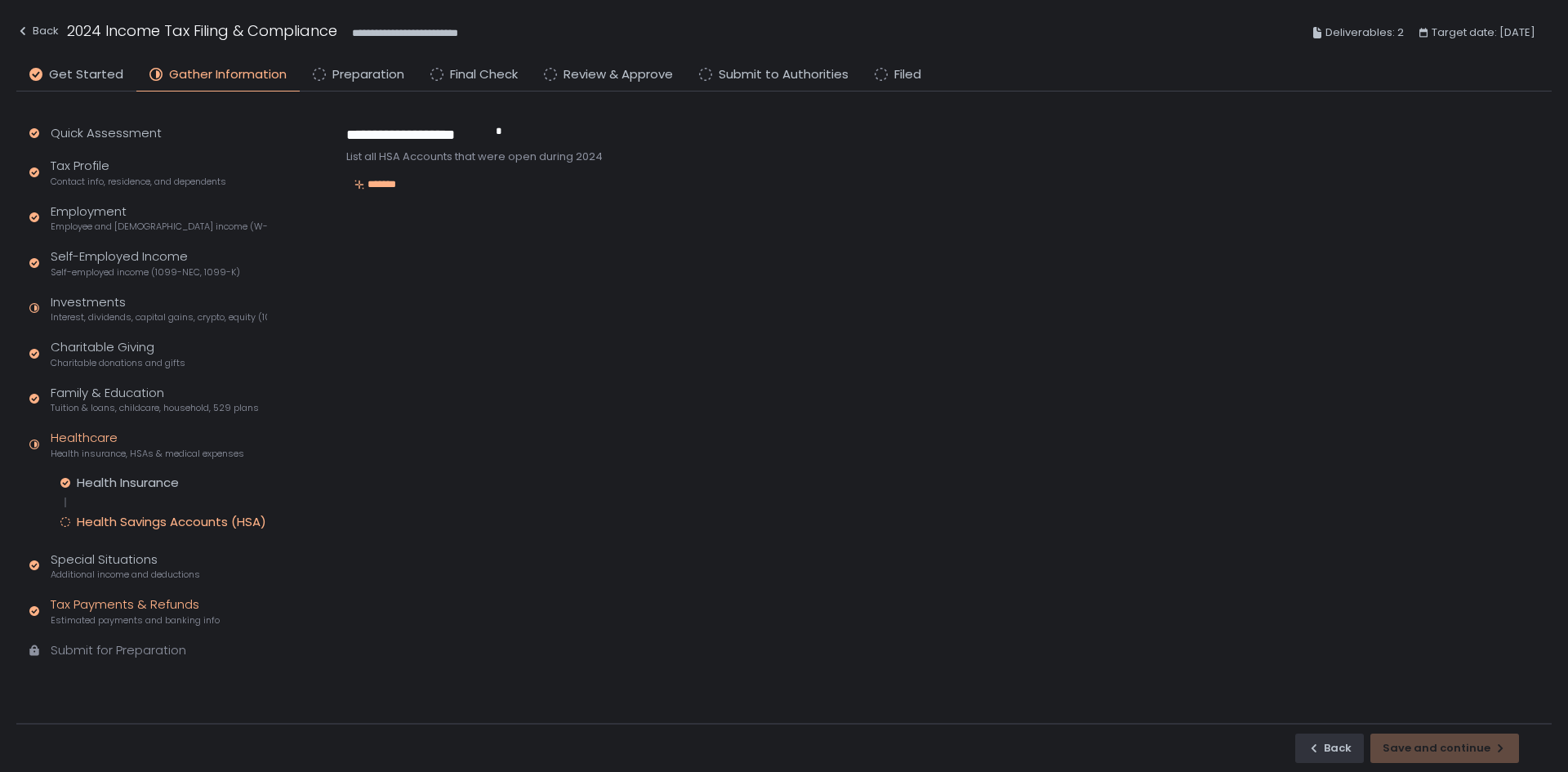
click at [105, 599] on div "Tax Payments & Refunds Estimated payments and banking info" at bounding box center [135, 610] width 169 height 31
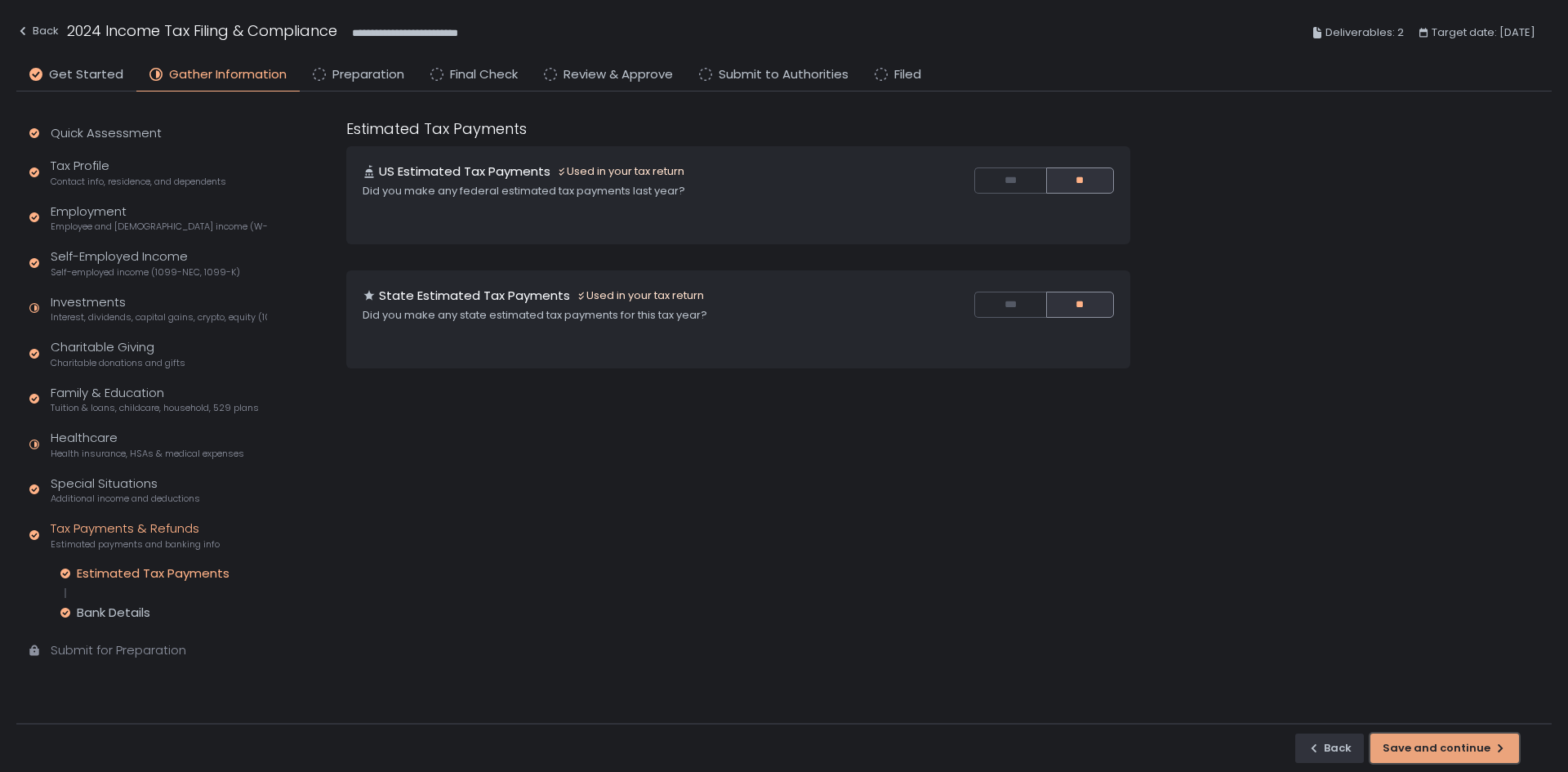
click at [1474, 744] on div "Save and continue" at bounding box center [1444, 748] width 124 height 14
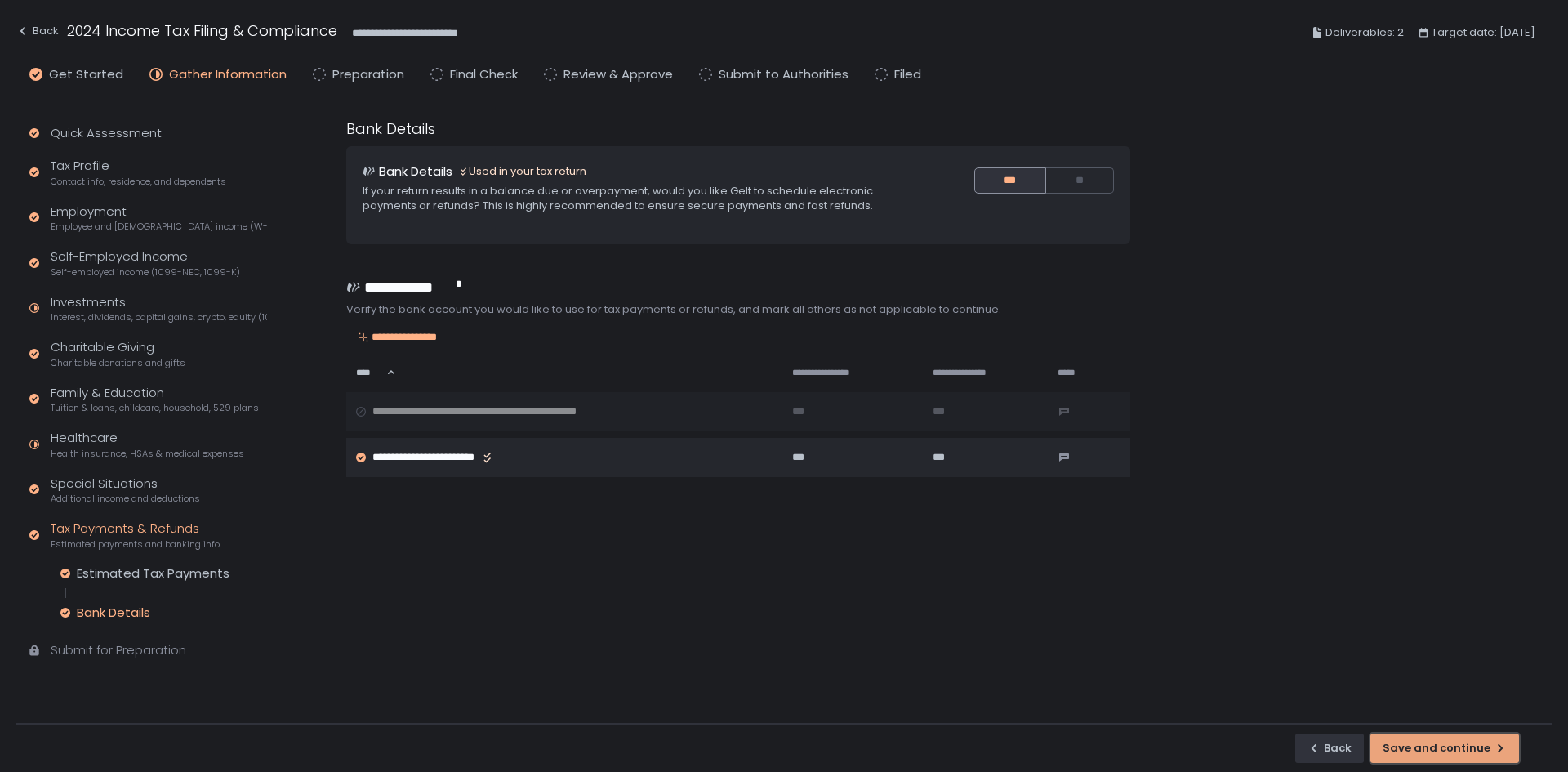
click at [1474, 744] on div "Save and continue" at bounding box center [1444, 748] width 124 height 14
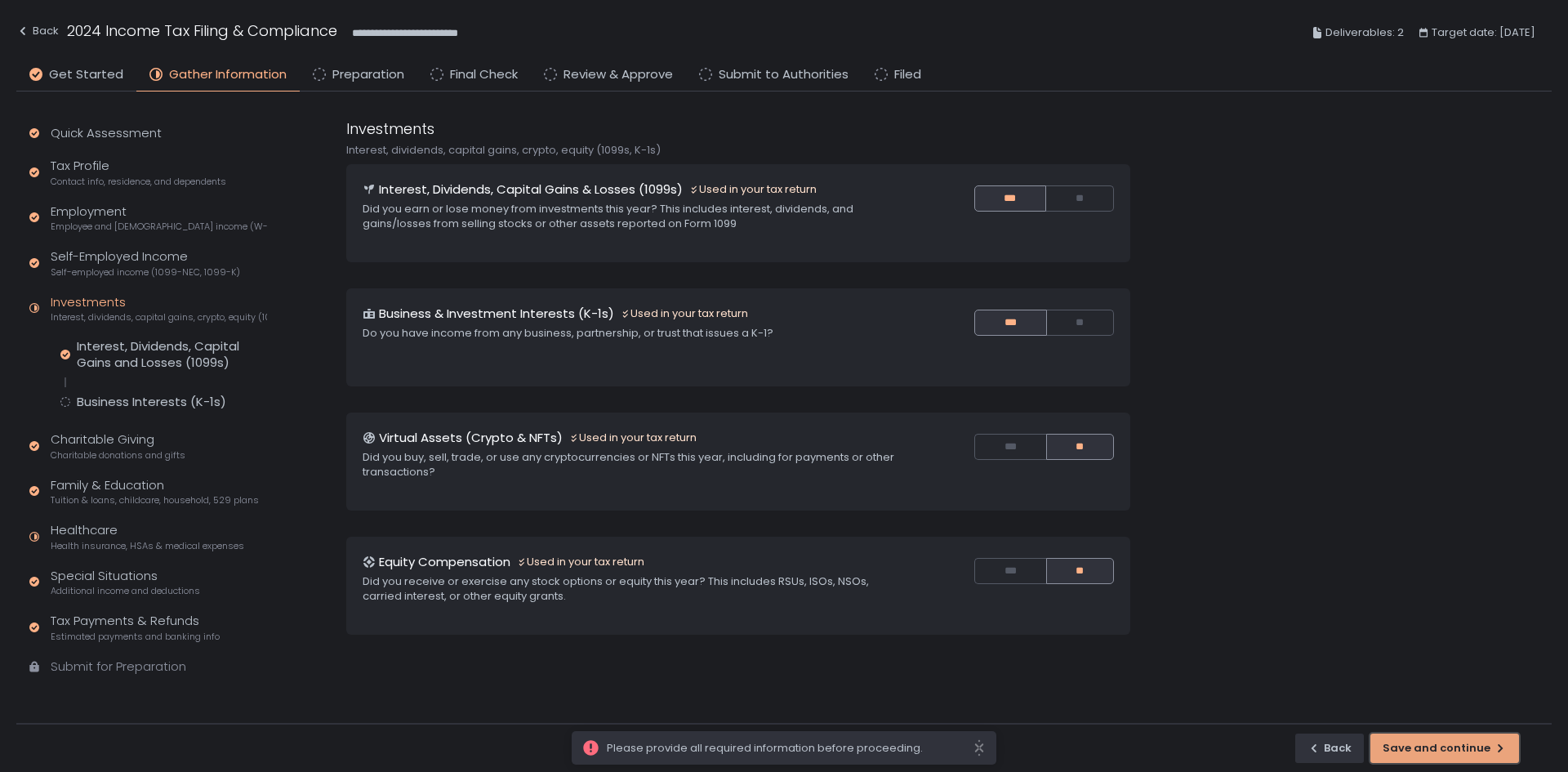
click at [1474, 744] on div "Save and continue" at bounding box center [1444, 748] width 124 height 14
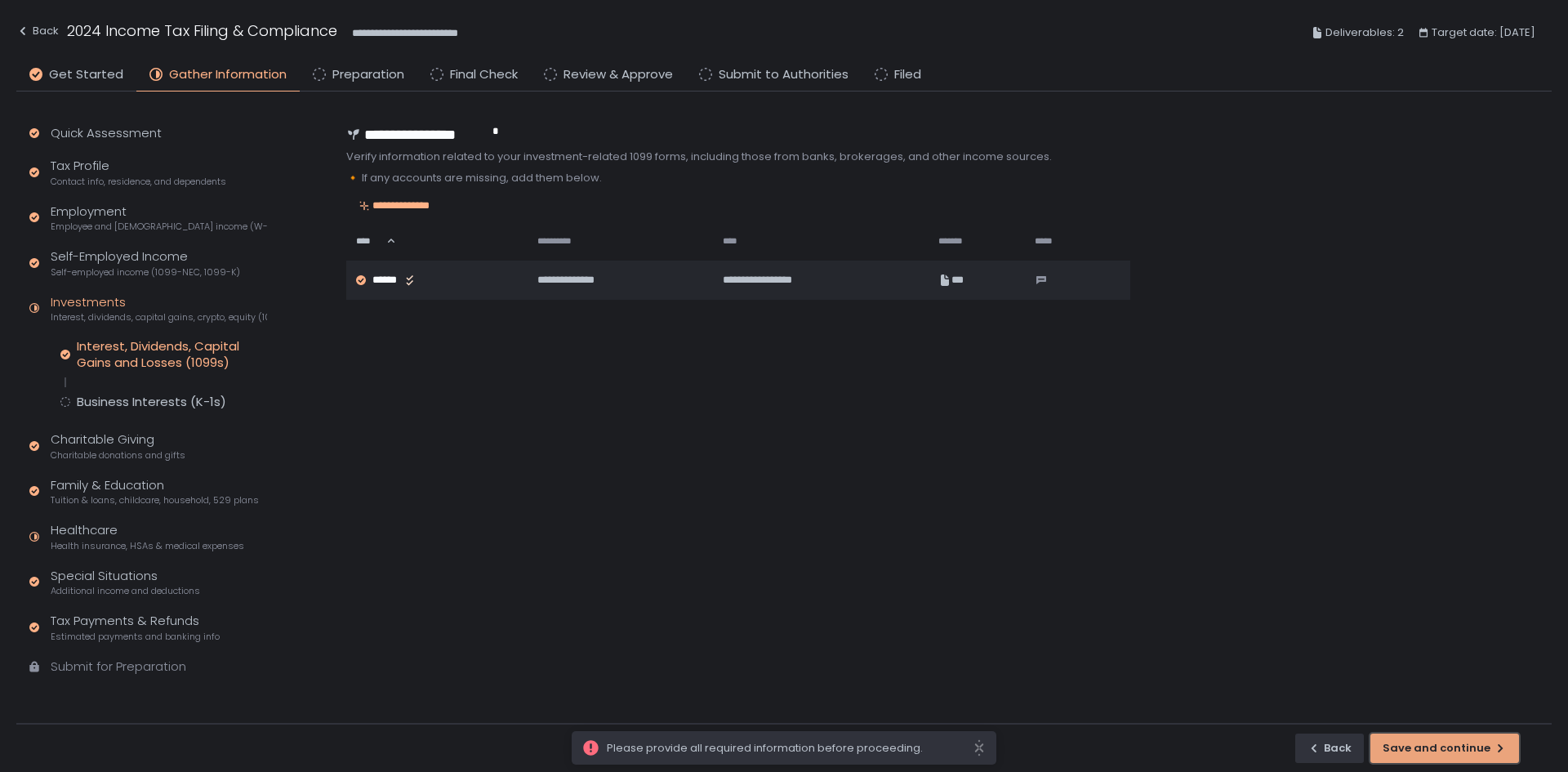
click at [1474, 744] on div "Save and continue" at bounding box center [1444, 748] width 124 height 14
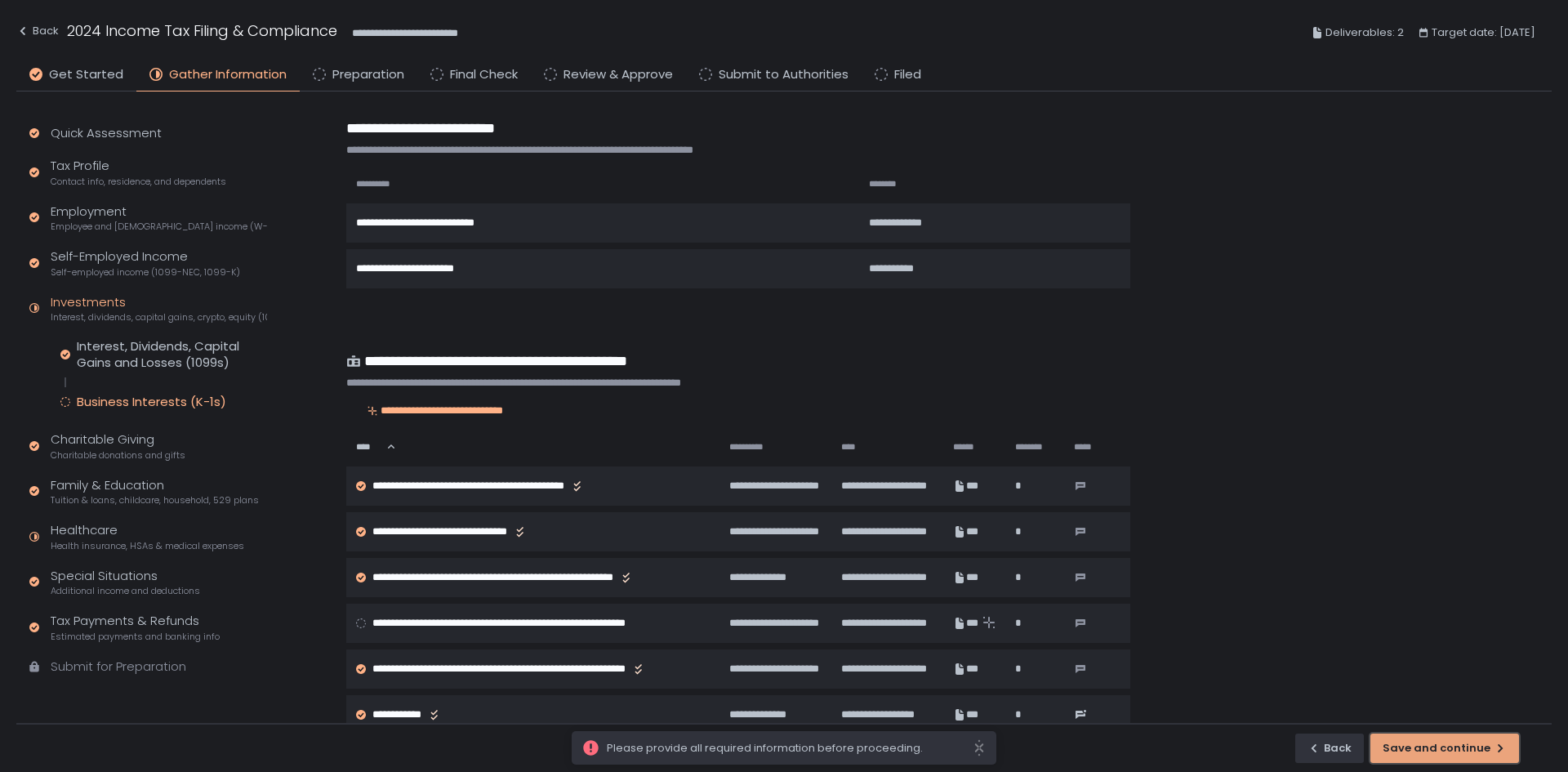
click at [1474, 744] on div "Save and continue" at bounding box center [1444, 748] width 124 height 14
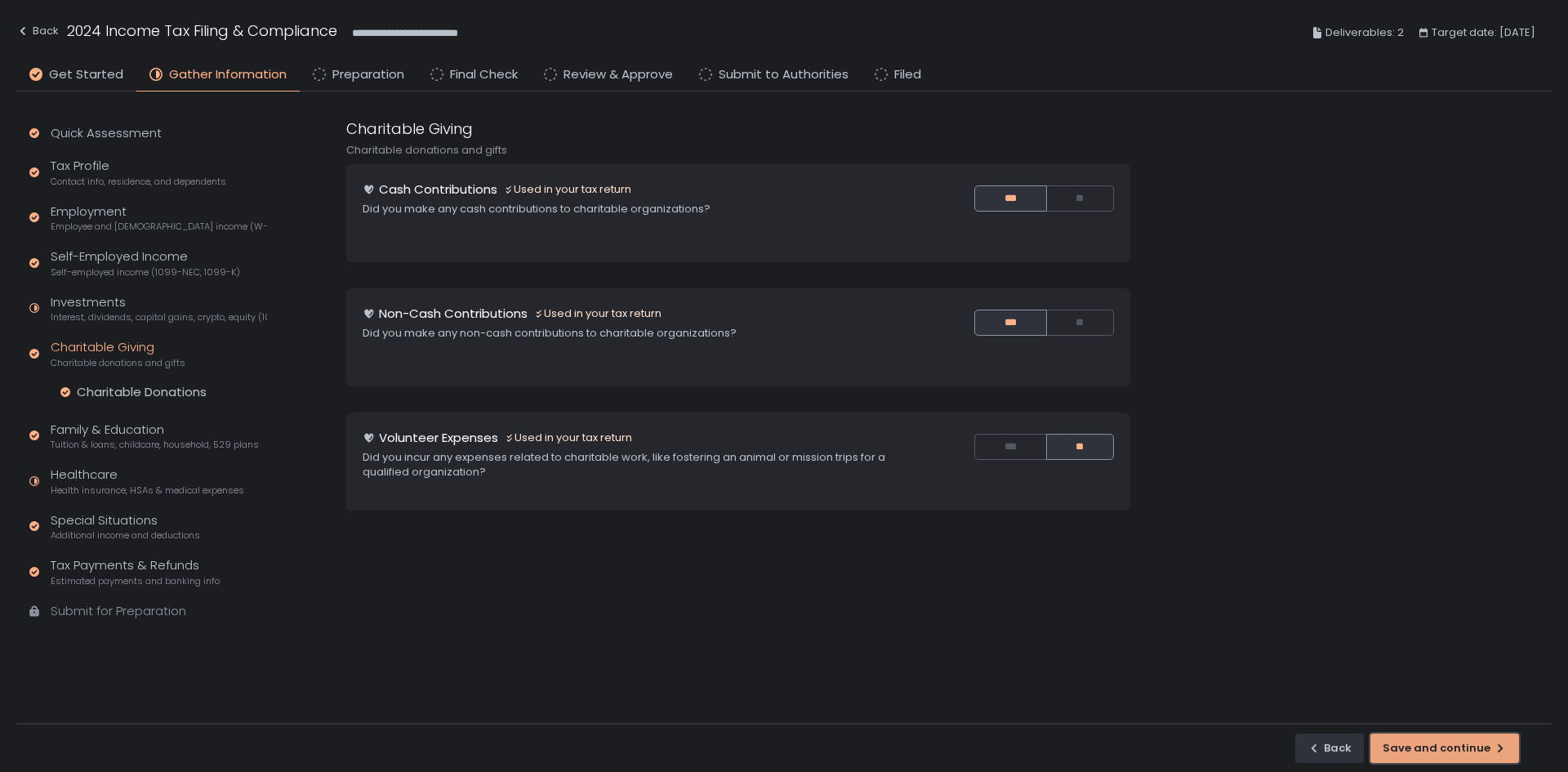
click at [1474, 744] on div "Save and continue" at bounding box center [1444, 748] width 124 height 14
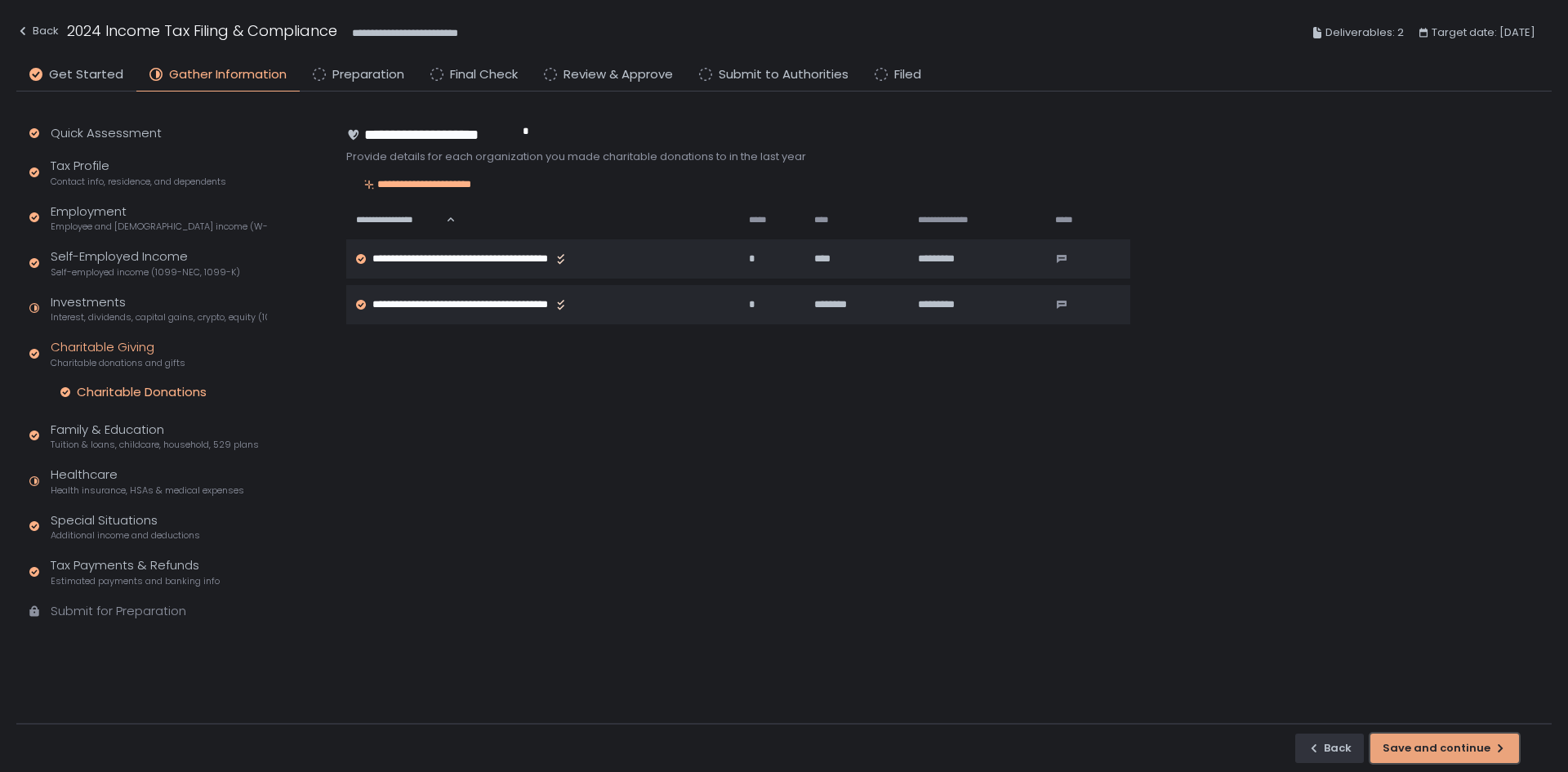
click at [1474, 744] on div "Save and continue" at bounding box center [1444, 748] width 124 height 14
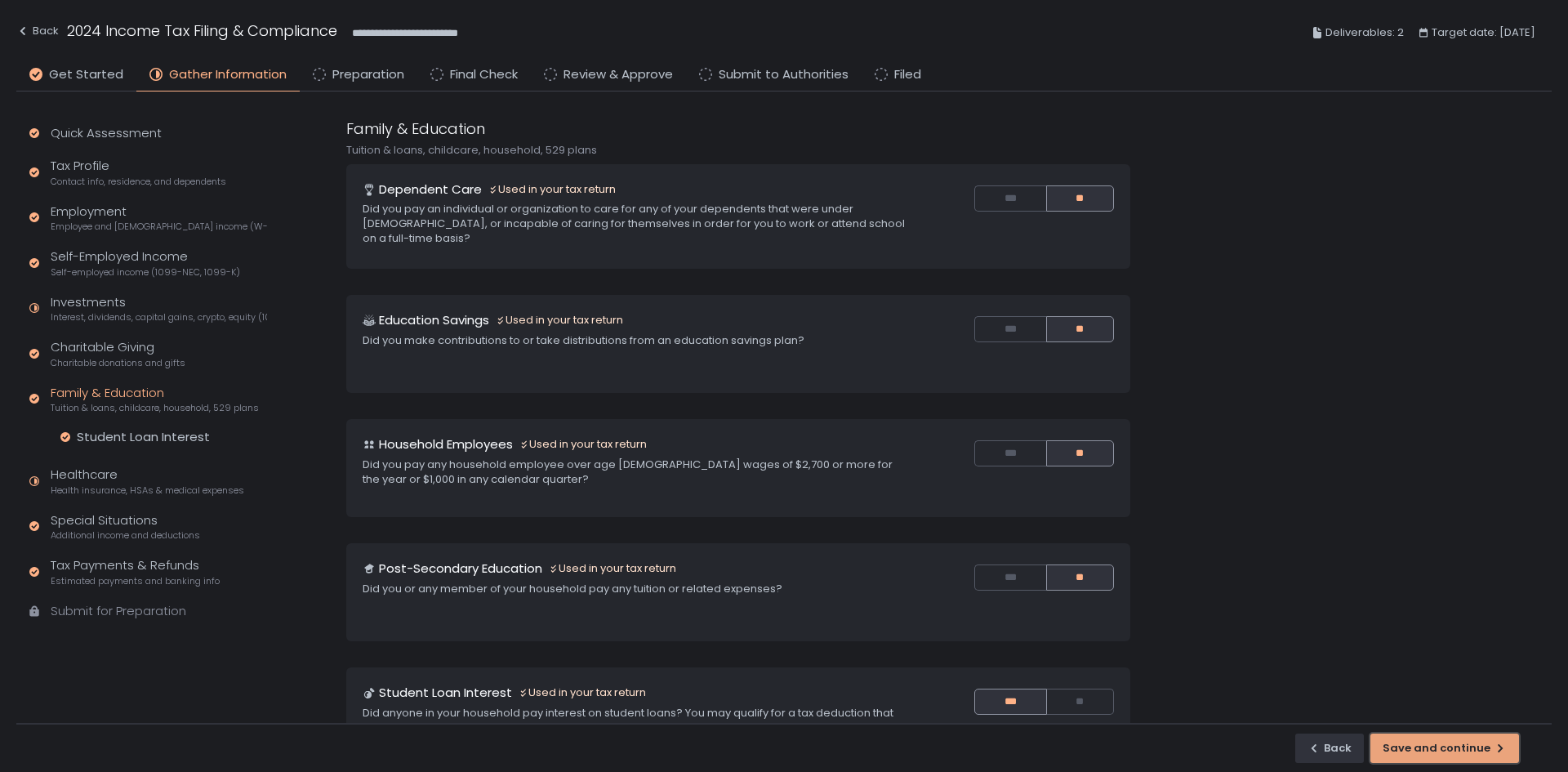
click at [1474, 744] on div "Save and continue" at bounding box center [1444, 748] width 124 height 14
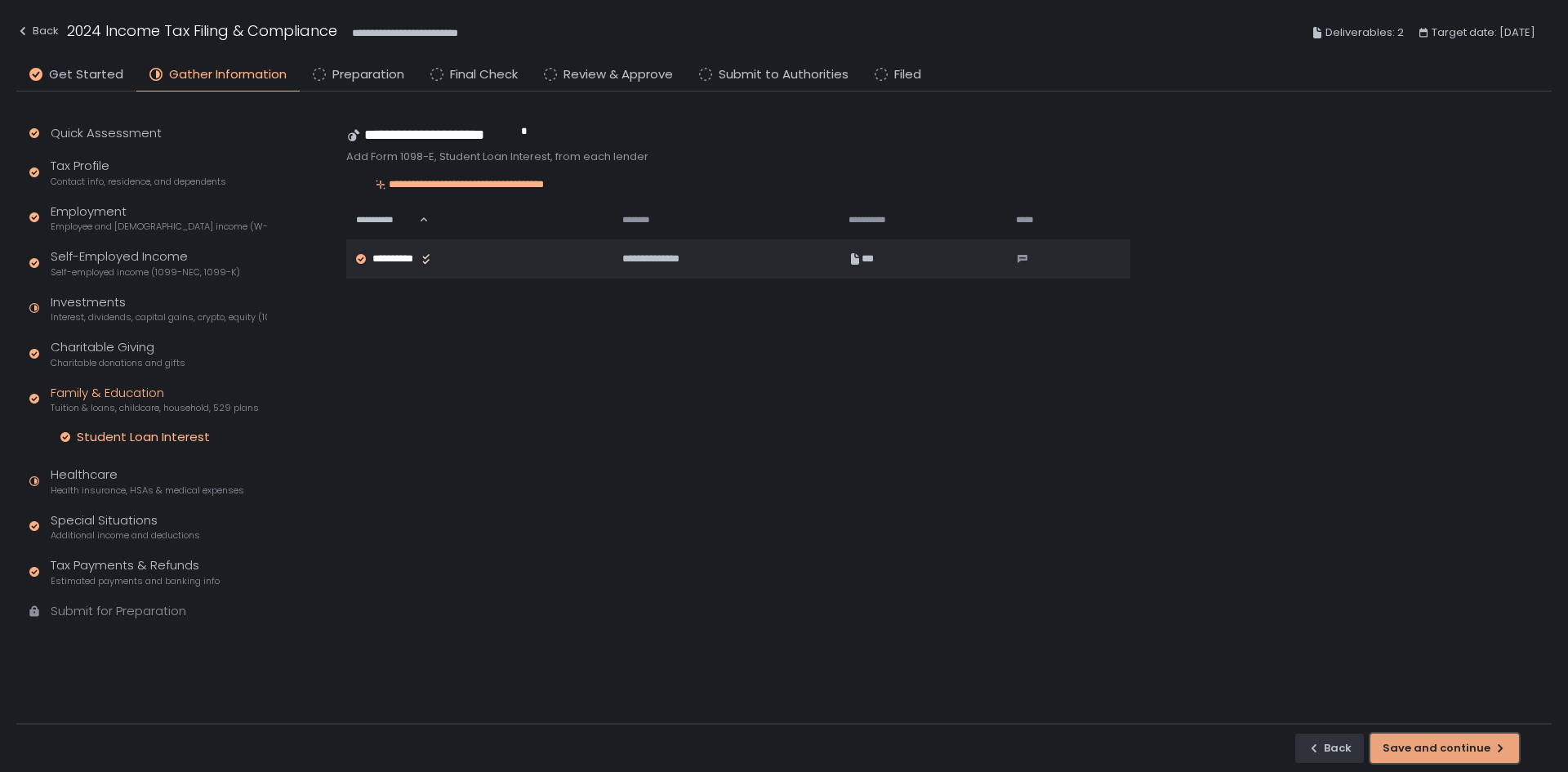
click at [1474, 744] on div "Save and continue" at bounding box center [1444, 748] width 124 height 14
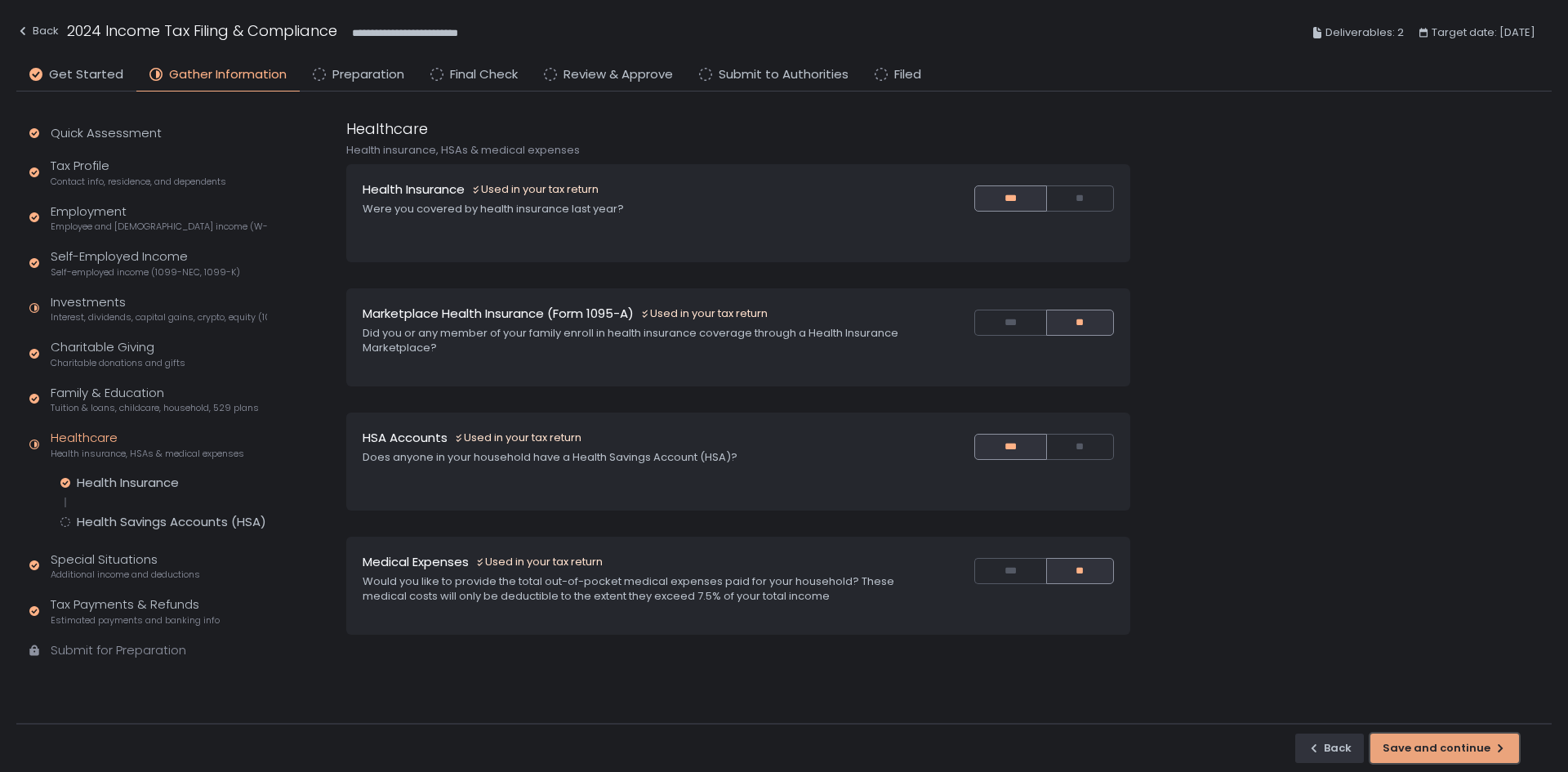
click at [1473, 744] on div "Save and continue" at bounding box center [1444, 748] width 124 height 14
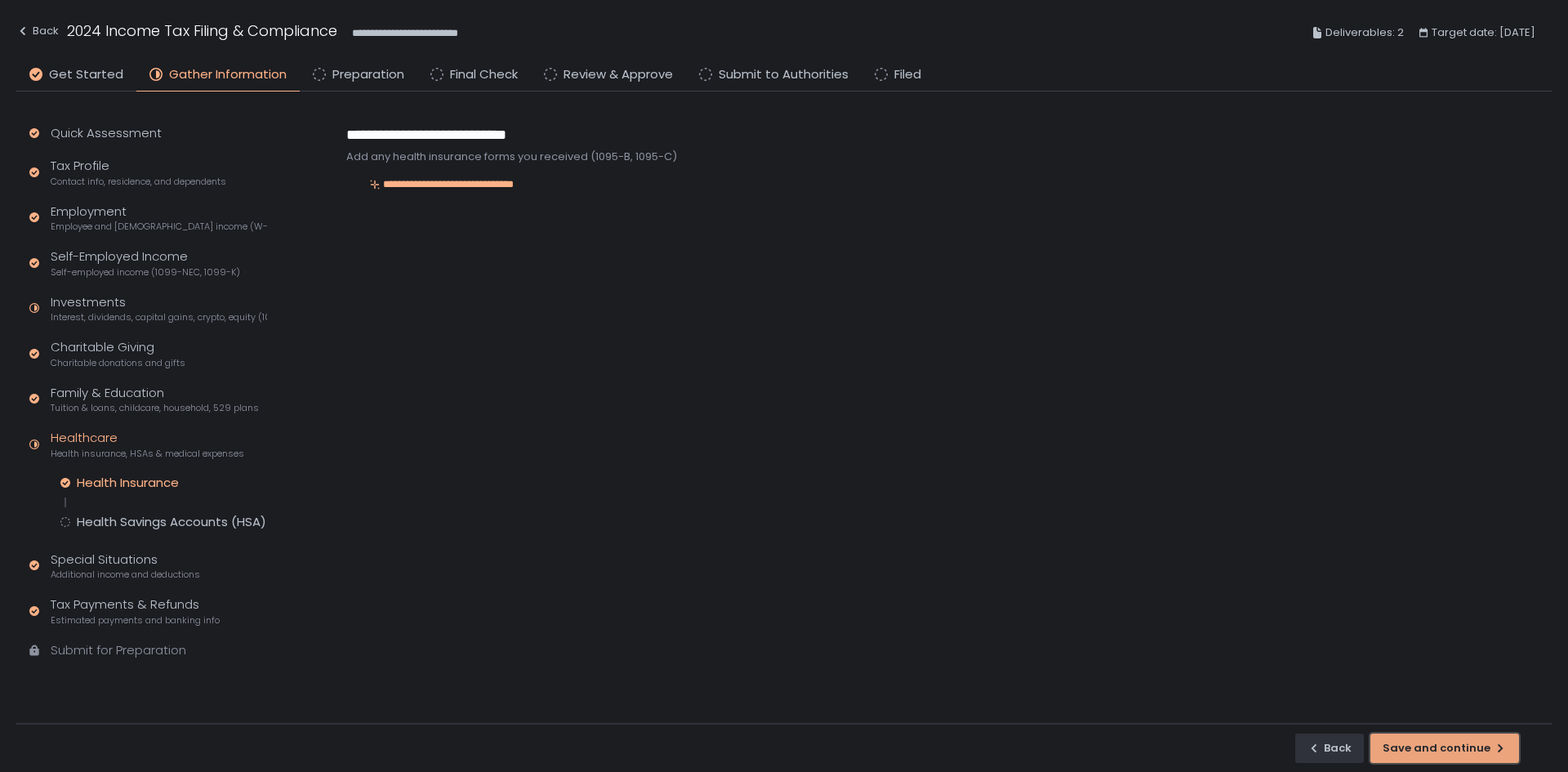
click at [1473, 744] on div "Save and continue" at bounding box center [1444, 748] width 124 height 14
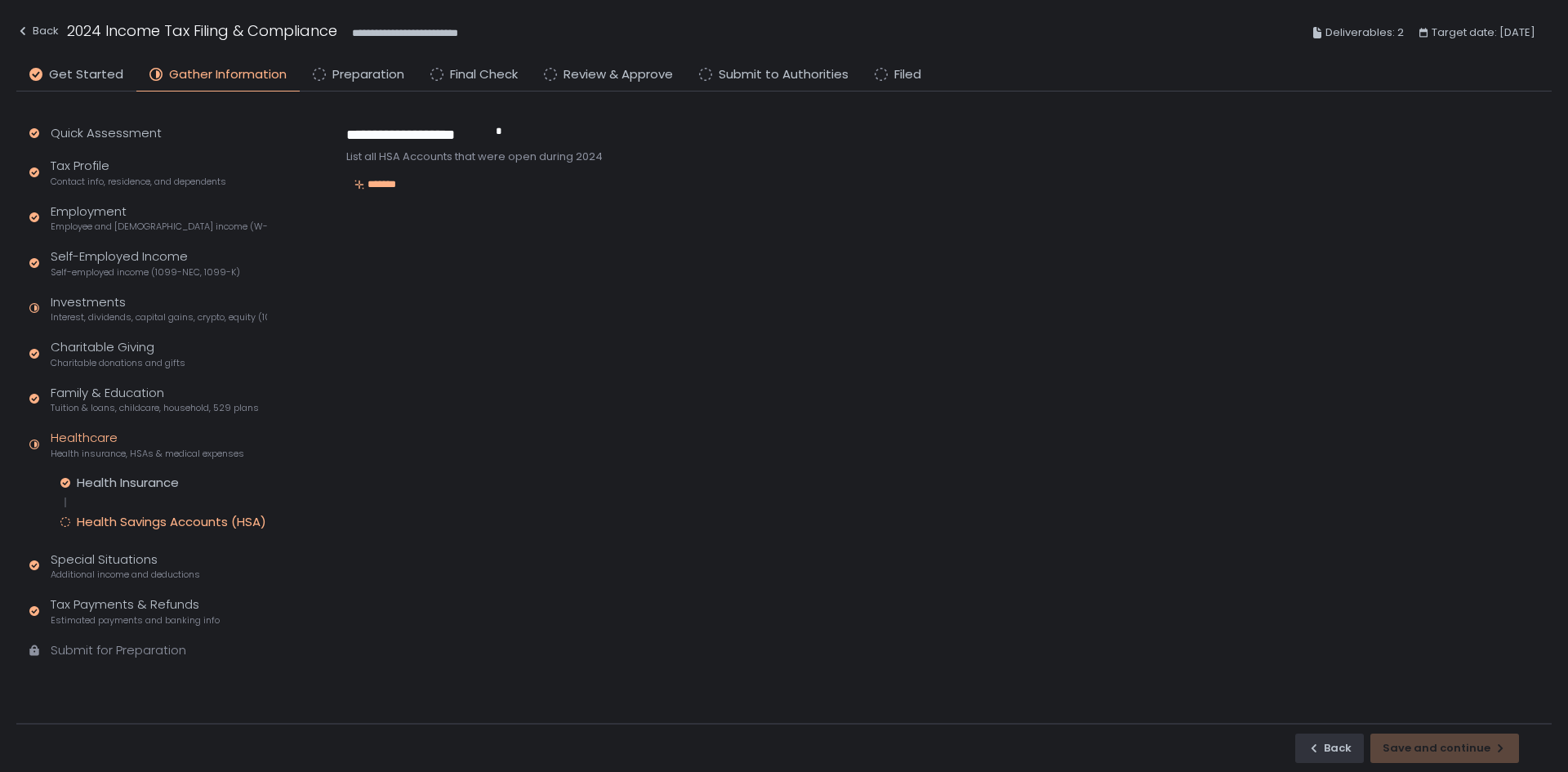
click at [1473, 744] on div "Back Save and continue" at bounding box center [784, 747] width 1535 height 49
click at [170, 558] on div "Special Situations Additional income and deductions" at bounding box center [125, 566] width 149 height 31
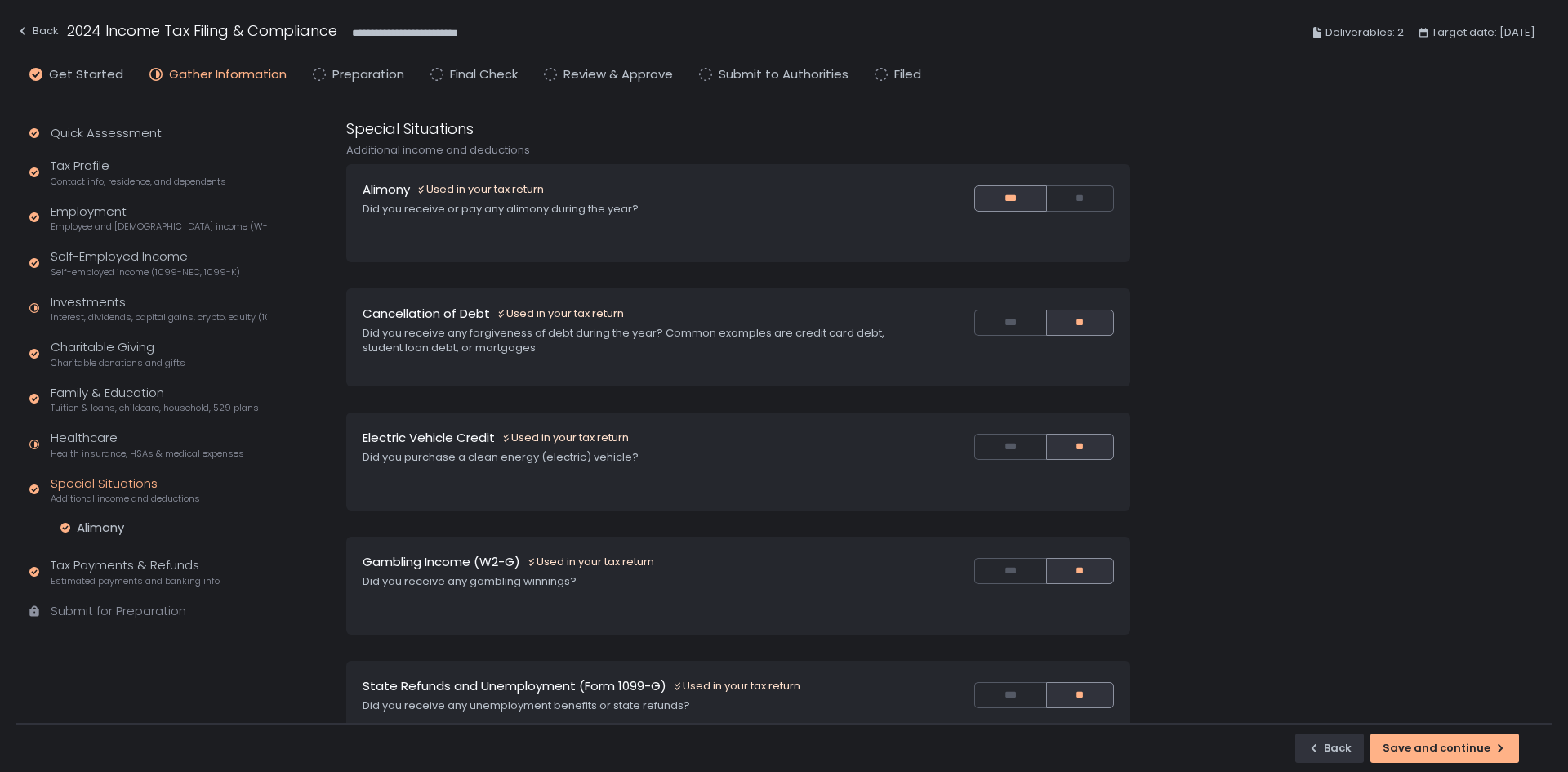
click at [1417, 721] on div "Special Situations Additional income and deductions Alimony Used in your tax re…" at bounding box center [947, 421] width 1209 height 606
click at [1433, 757] on button "Save and continue" at bounding box center [1445, 748] width 148 height 29
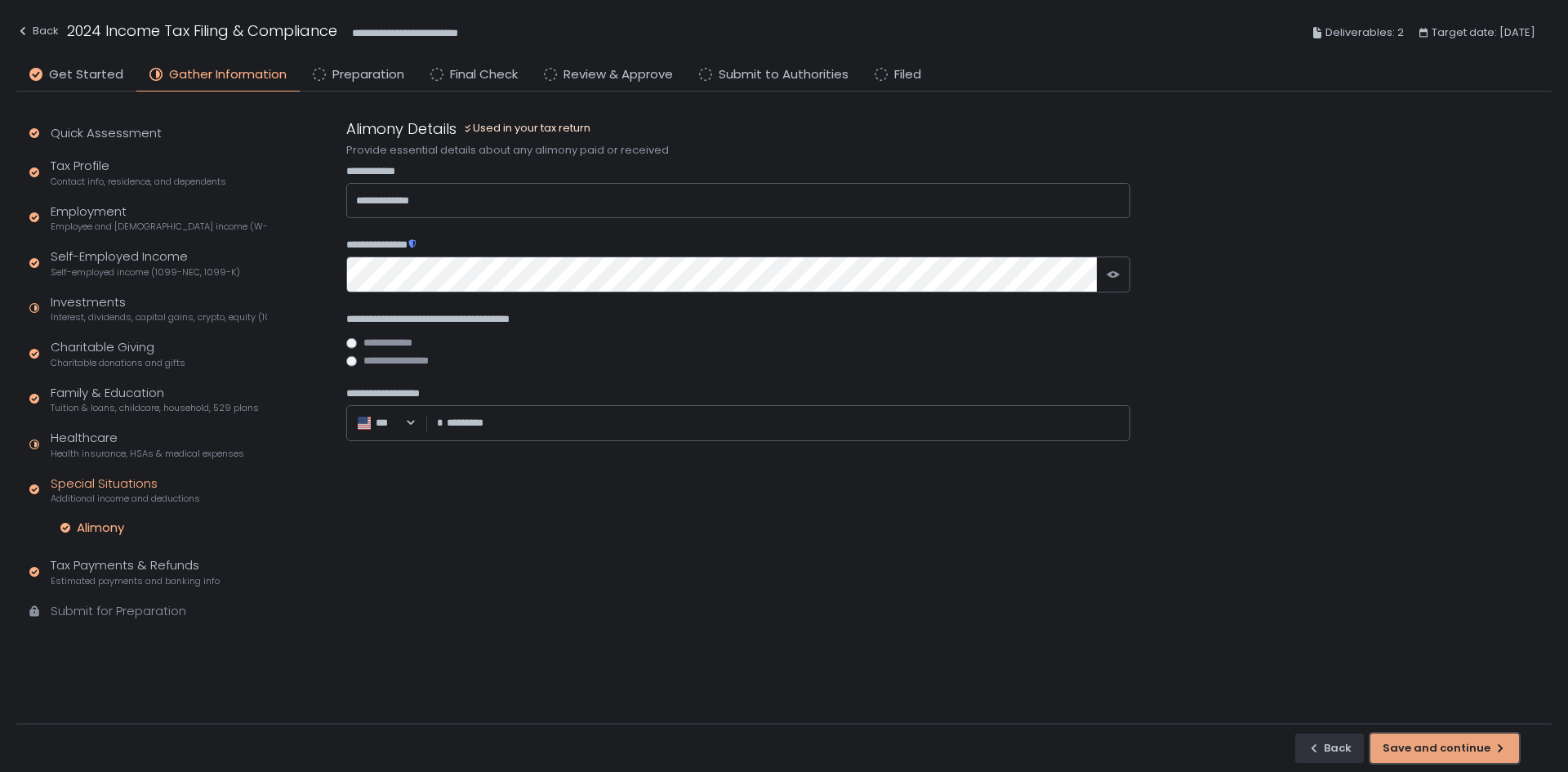
click at [1441, 753] on div "Save and continue" at bounding box center [1444, 748] width 124 height 14
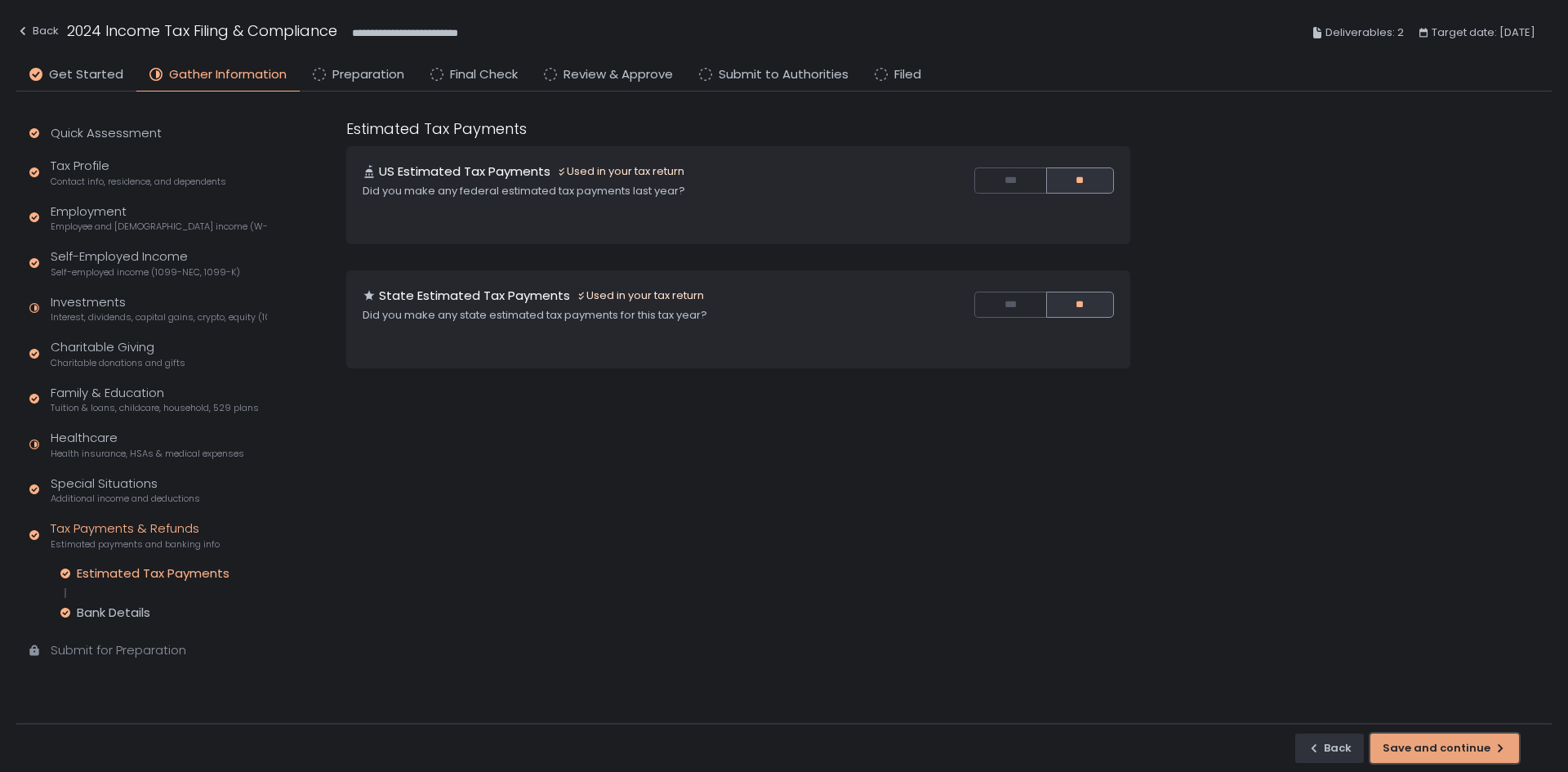
click at [1441, 753] on div "Save and continue" at bounding box center [1444, 748] width 124 height 14
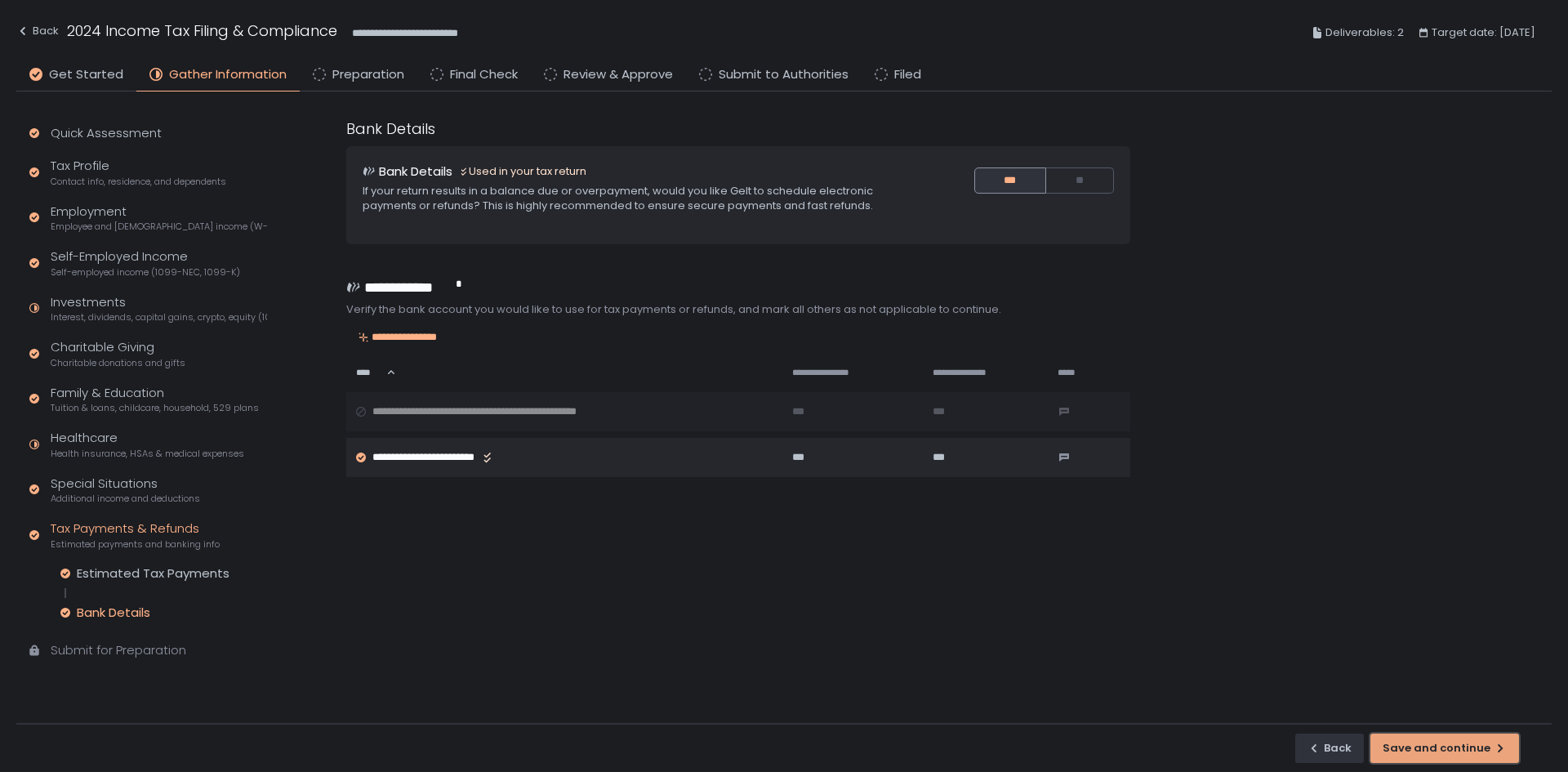
click at [1441, 753] on div "Save and continue" at bounding box center [1444, 748] width 124 height 14
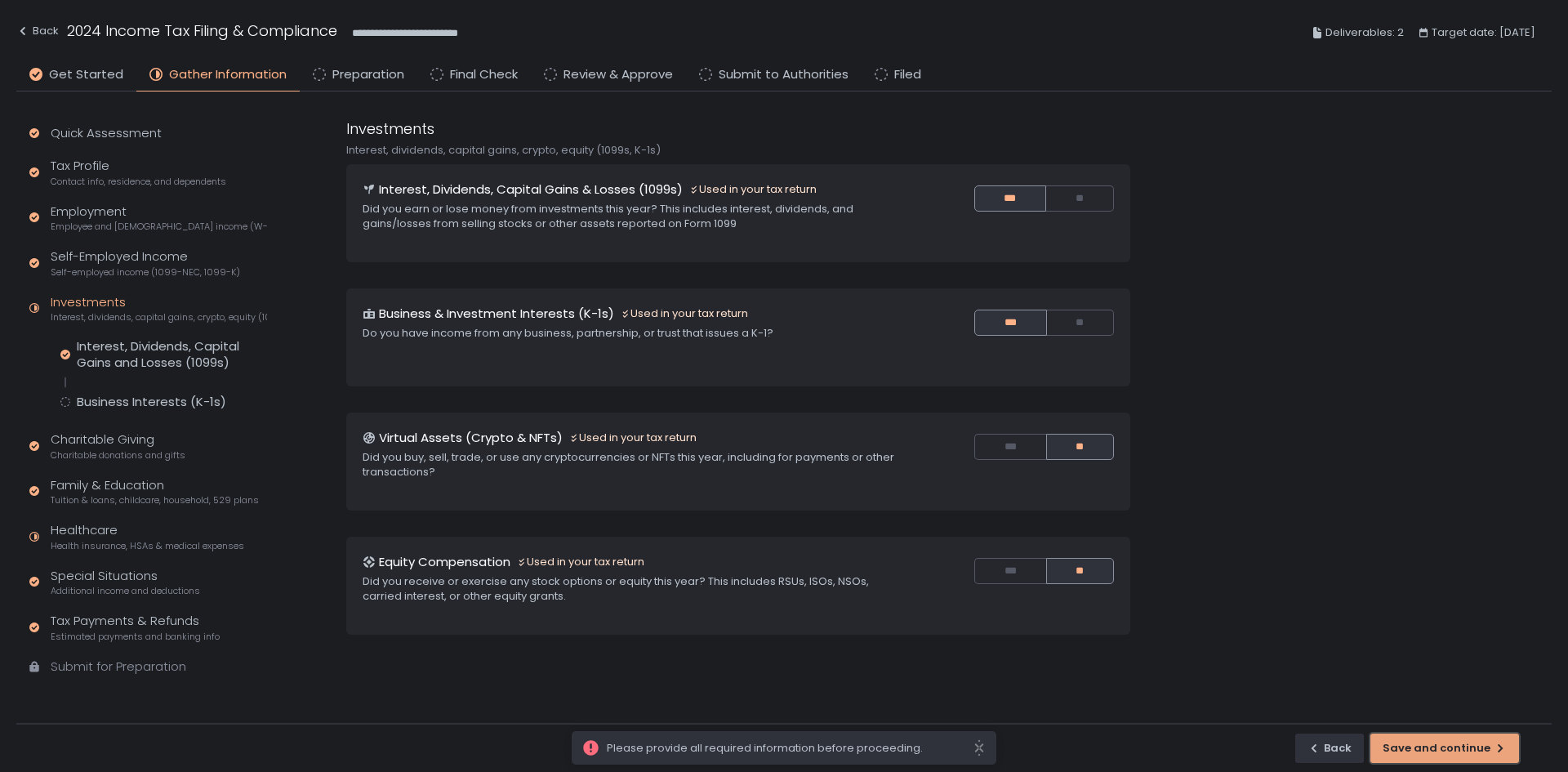
click at [1443, 751] on div "Save and continue" at bounding box center [1444, 748] width 124 height 14
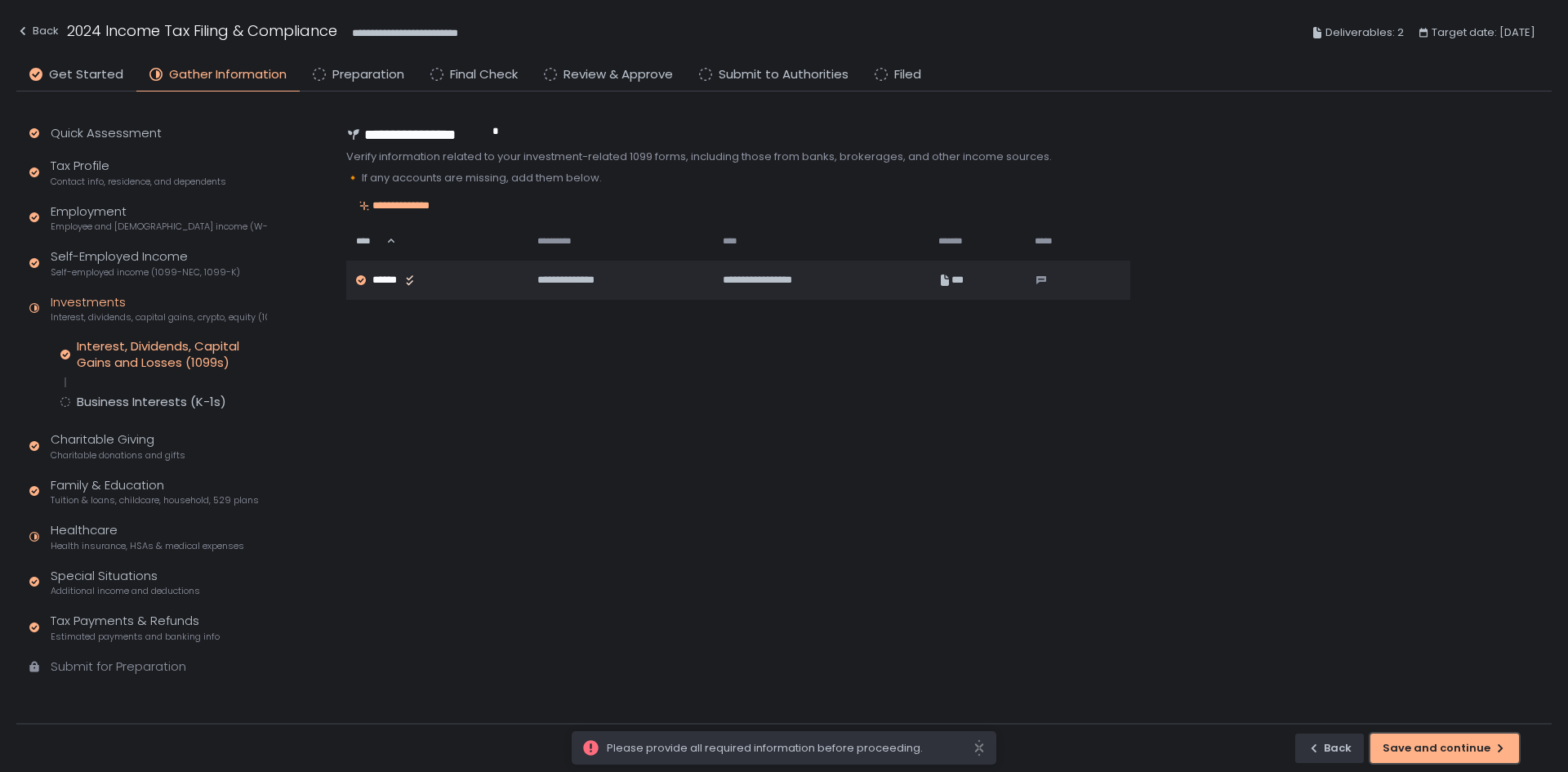
click at [1443, 748] on div "Save and continue" at bounding box center [1444, 748] width 124 height 14
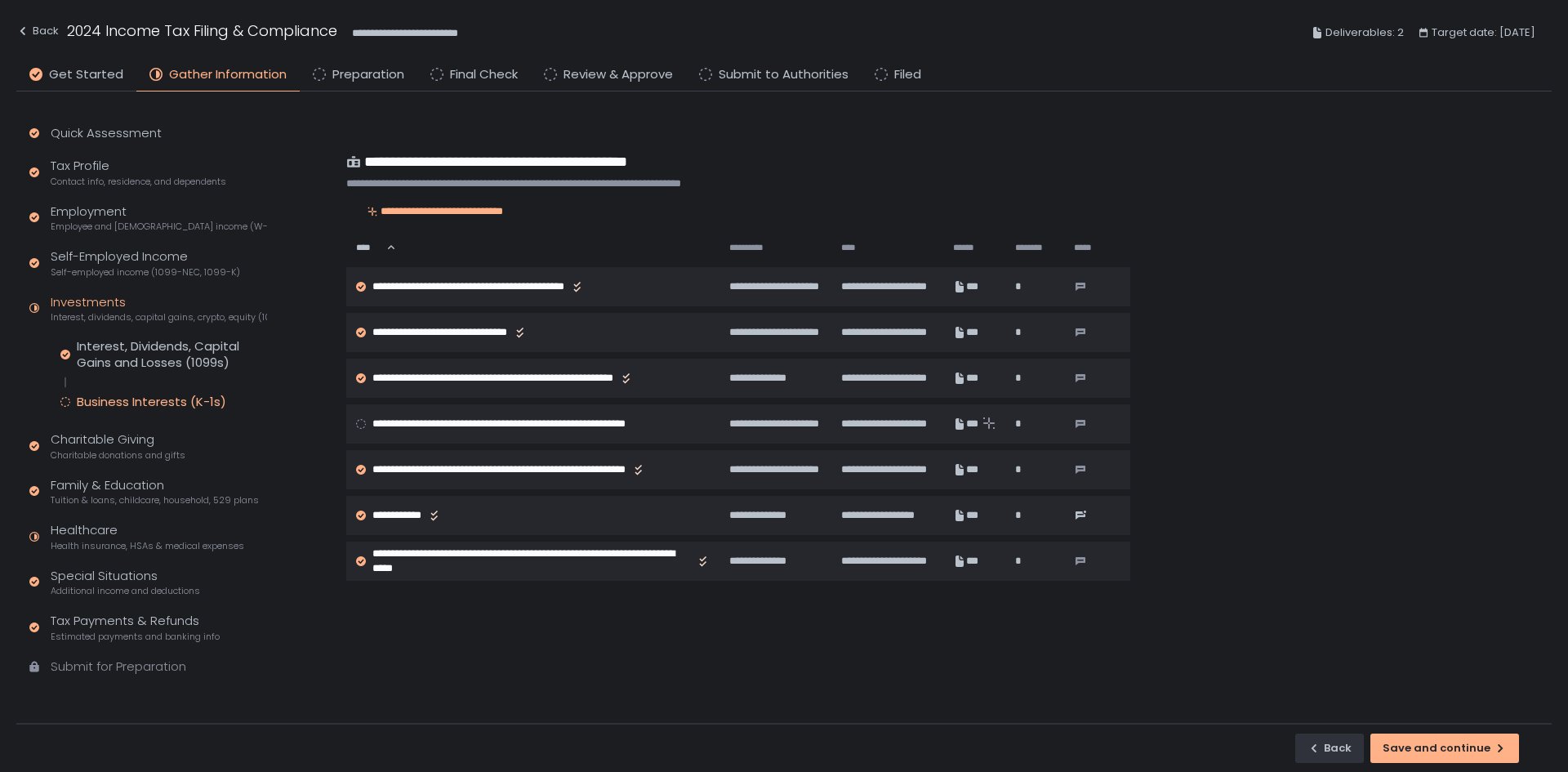
scroll to position [225, 0]
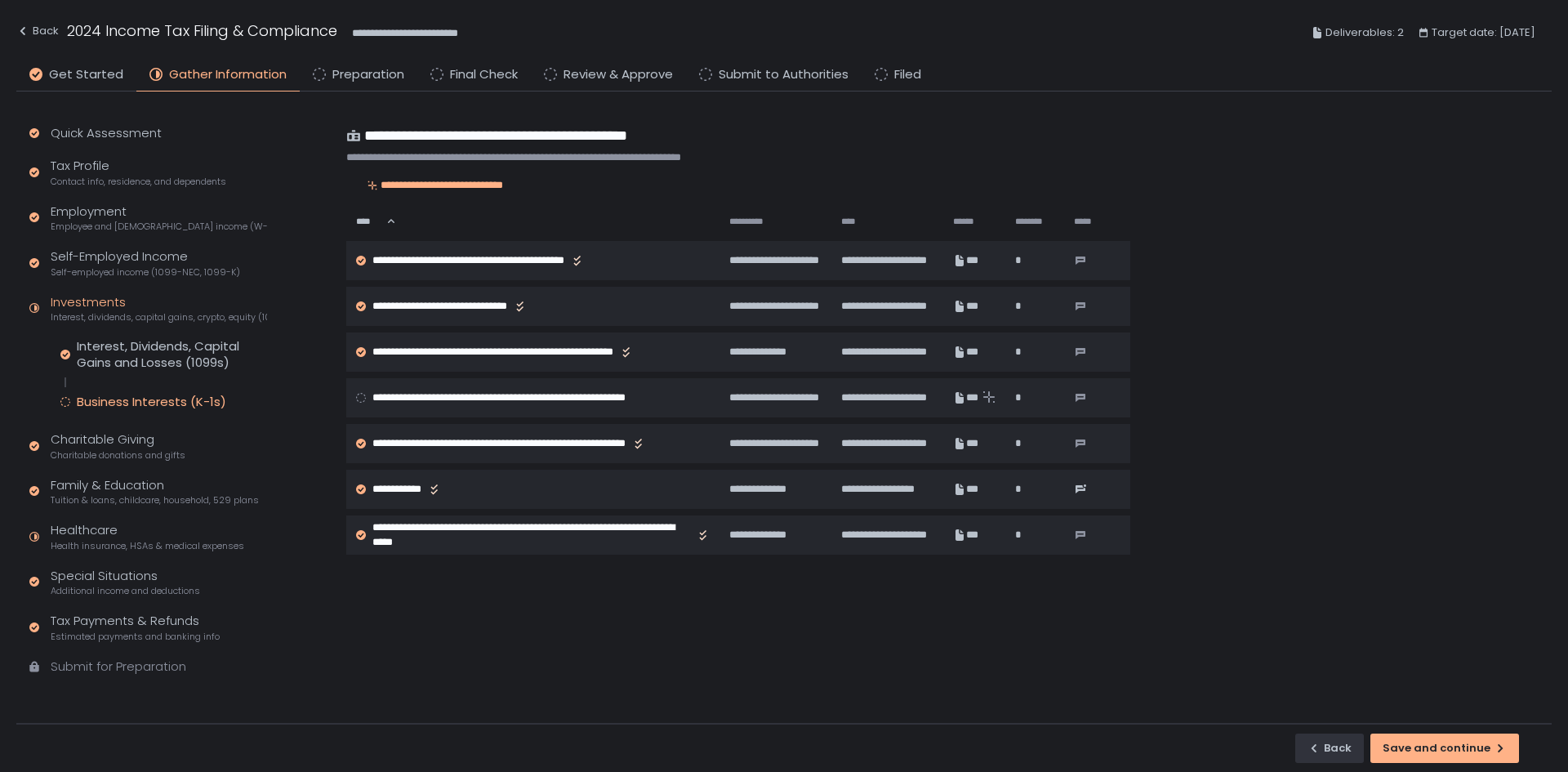
click at [1354, 711] on div "**********" at bounding box center [947, 421] width 1209 height 606
drag, startPoint x: 1358, startPoint y: 715, endPoint x: 1398, endPoint y: 740, distance: 47.2
click at [1375, 731] on div "**********" at bounding box center [784, 432] width 1535 height 681
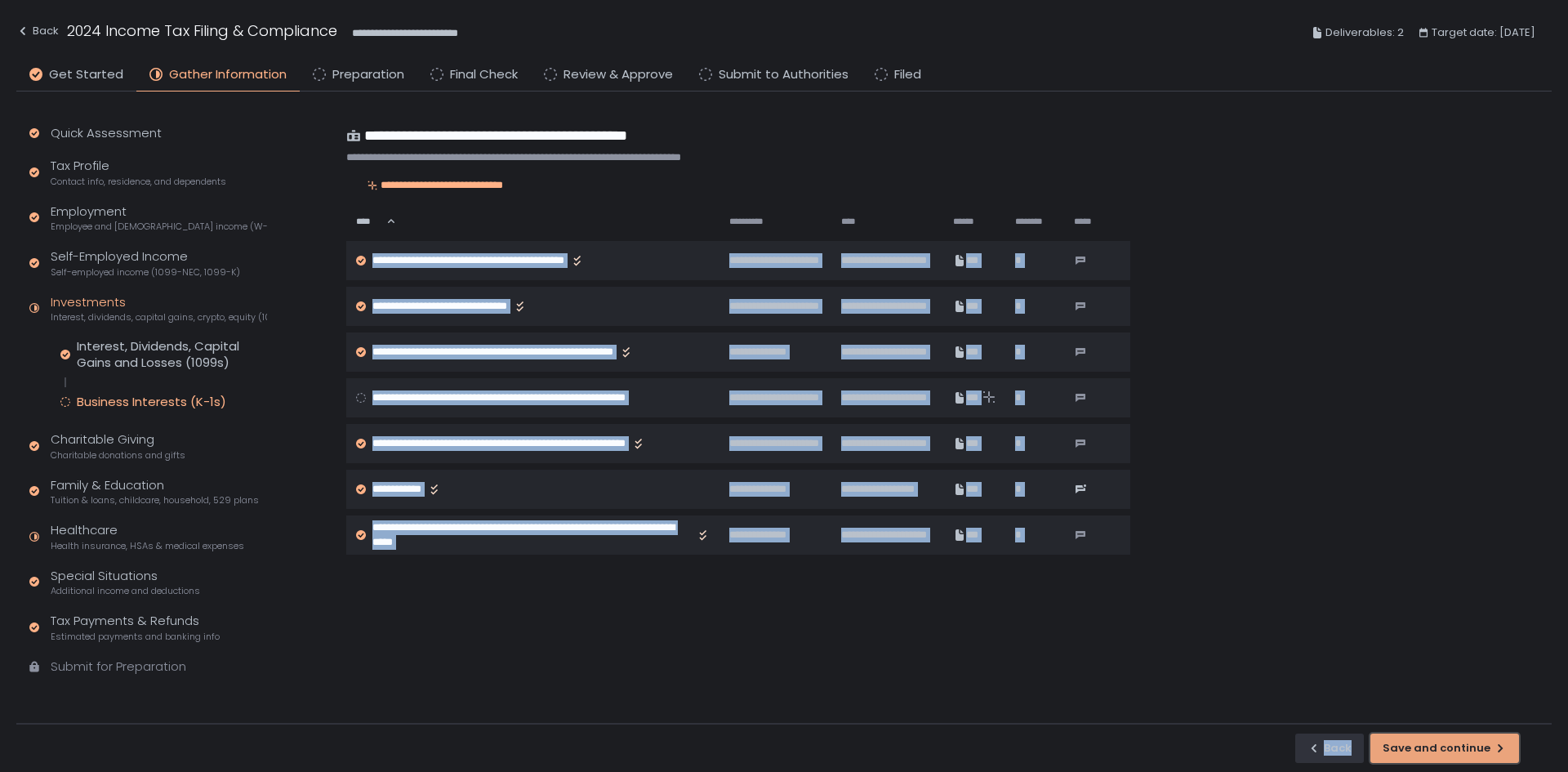
click at [1398, 741] on div "Save and continue" at bounding box center [1444, 748] width 124 height 14
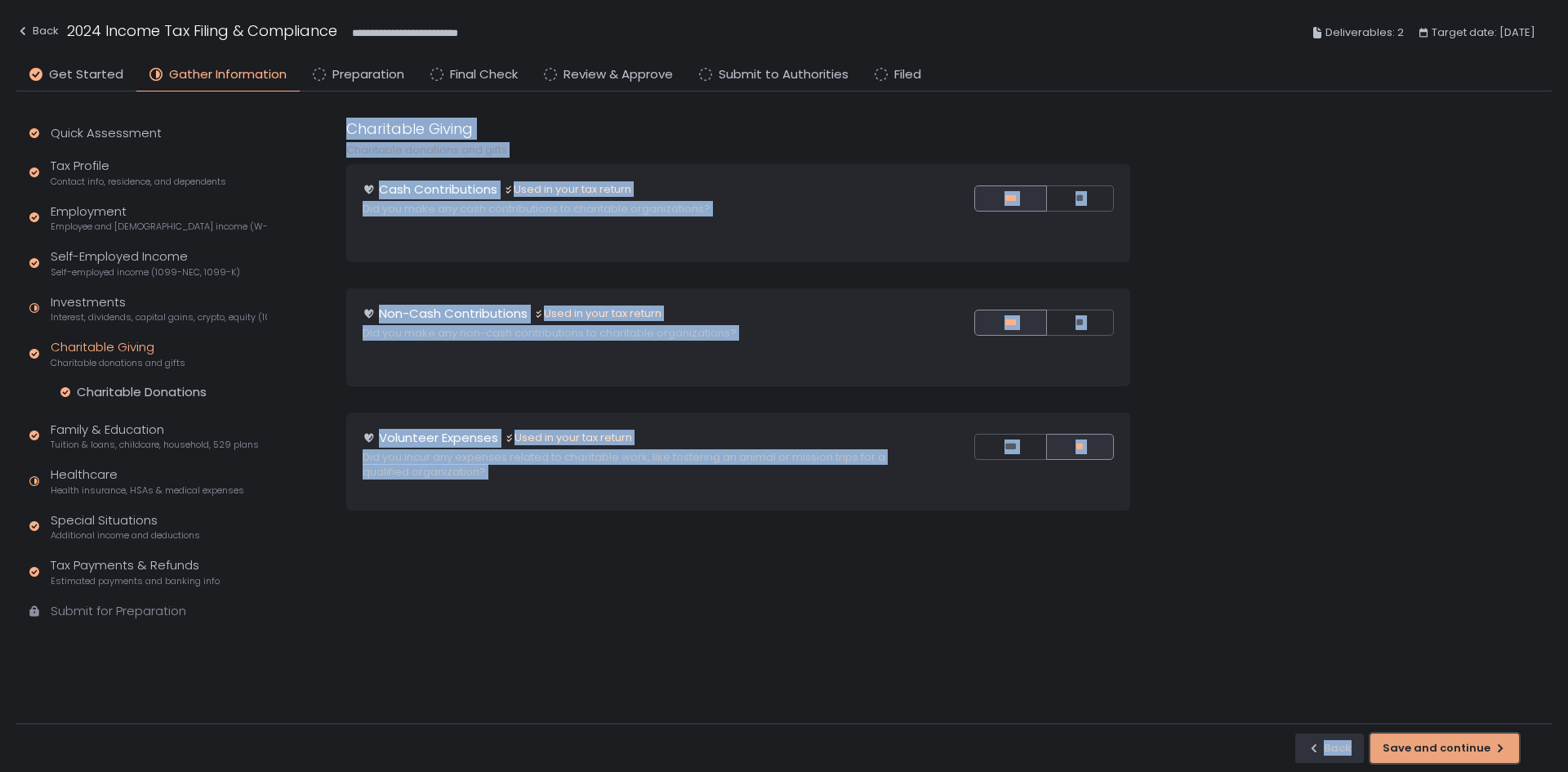
click at [1399, 738] on button "Save and continue" at bounding box center [1445, 748] width 148 height 29
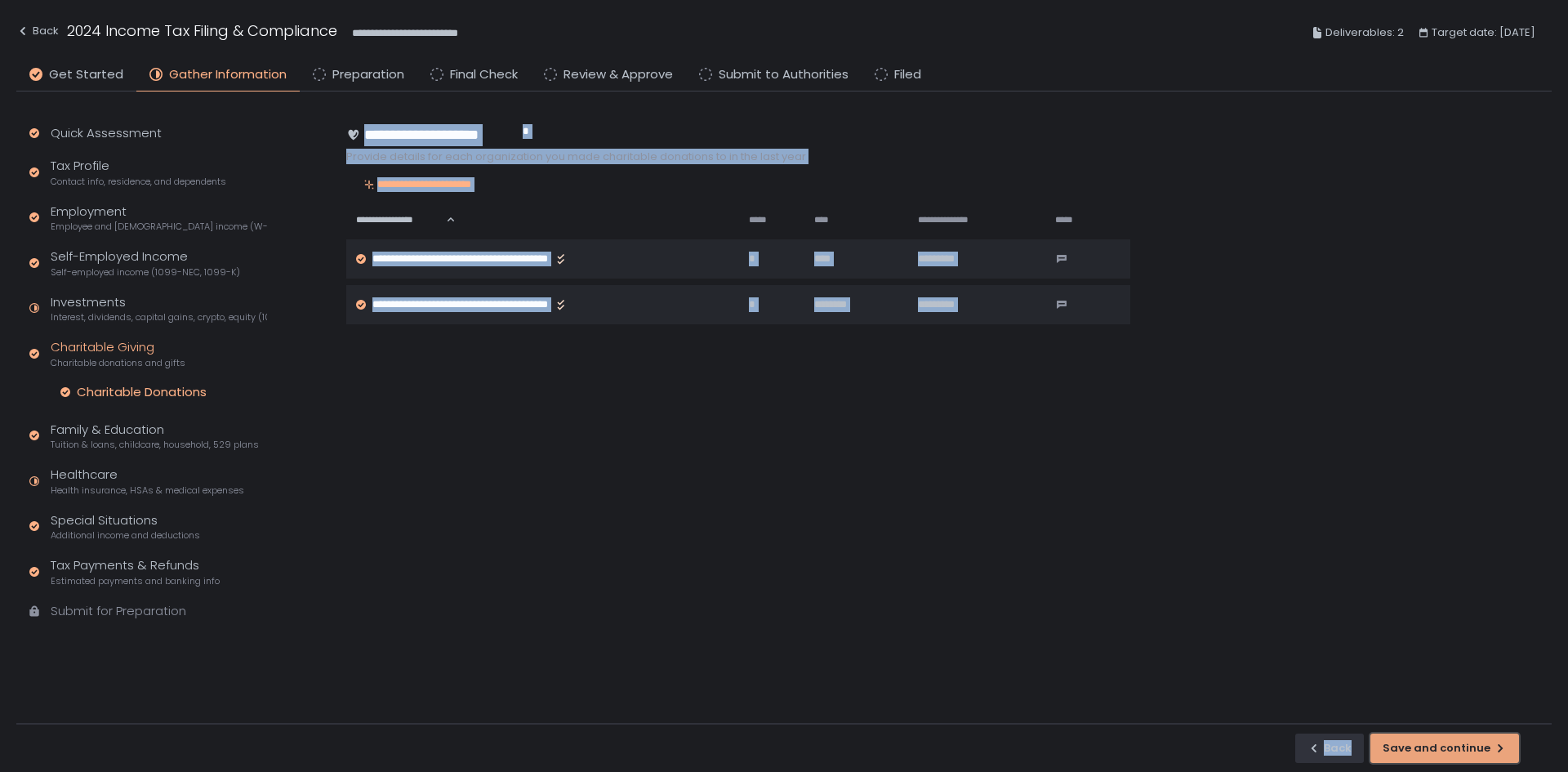
click at [1414, 751] on div "Save and continue" at bounding box center [1444, 748] width 124 height 14
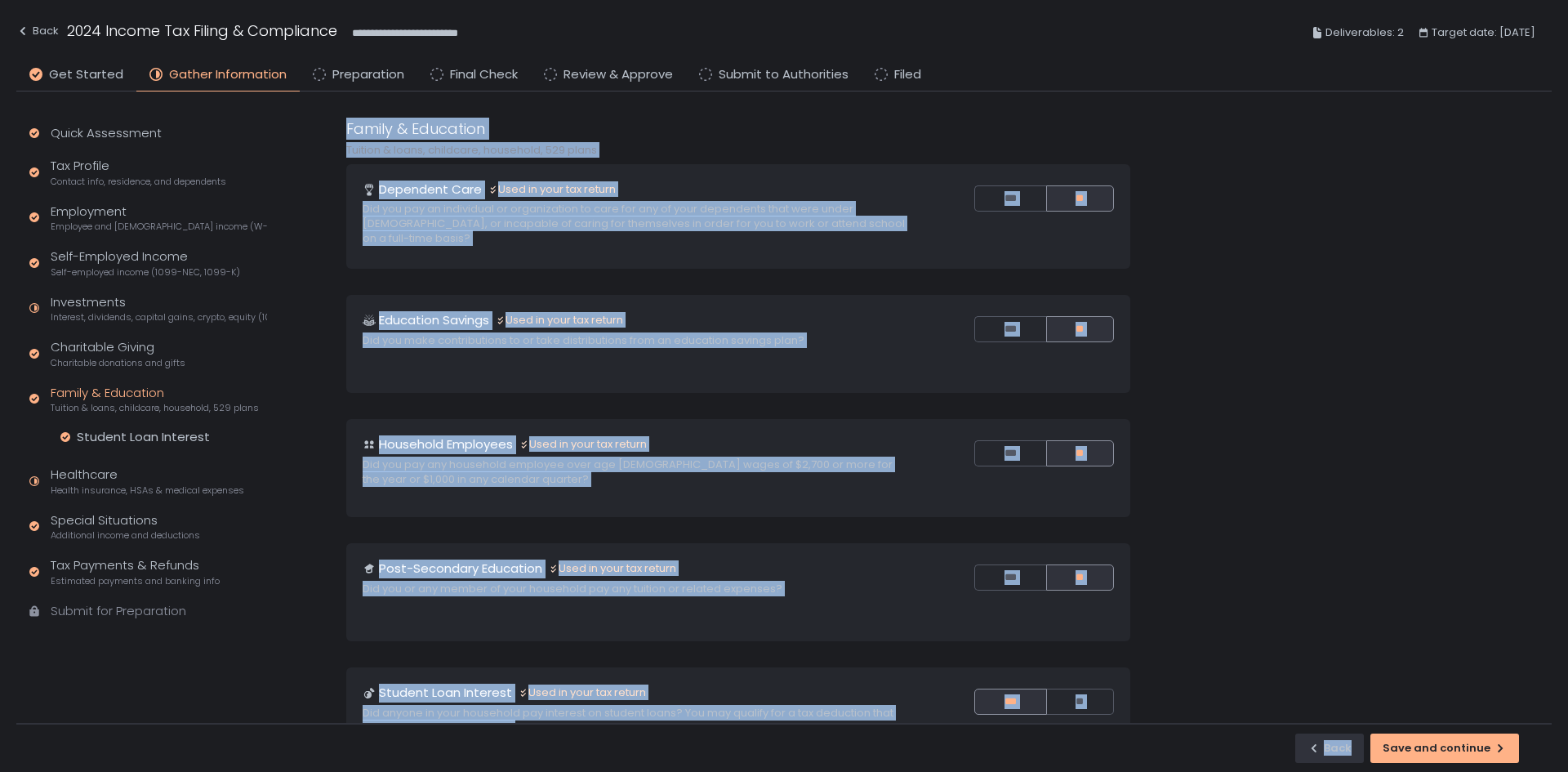
click at [1259, 497] on div "Family & Education Tuition & loans, childcare, household, 529 plans Dependent C…" at bounding box center [947, 421] width 1209 height 606
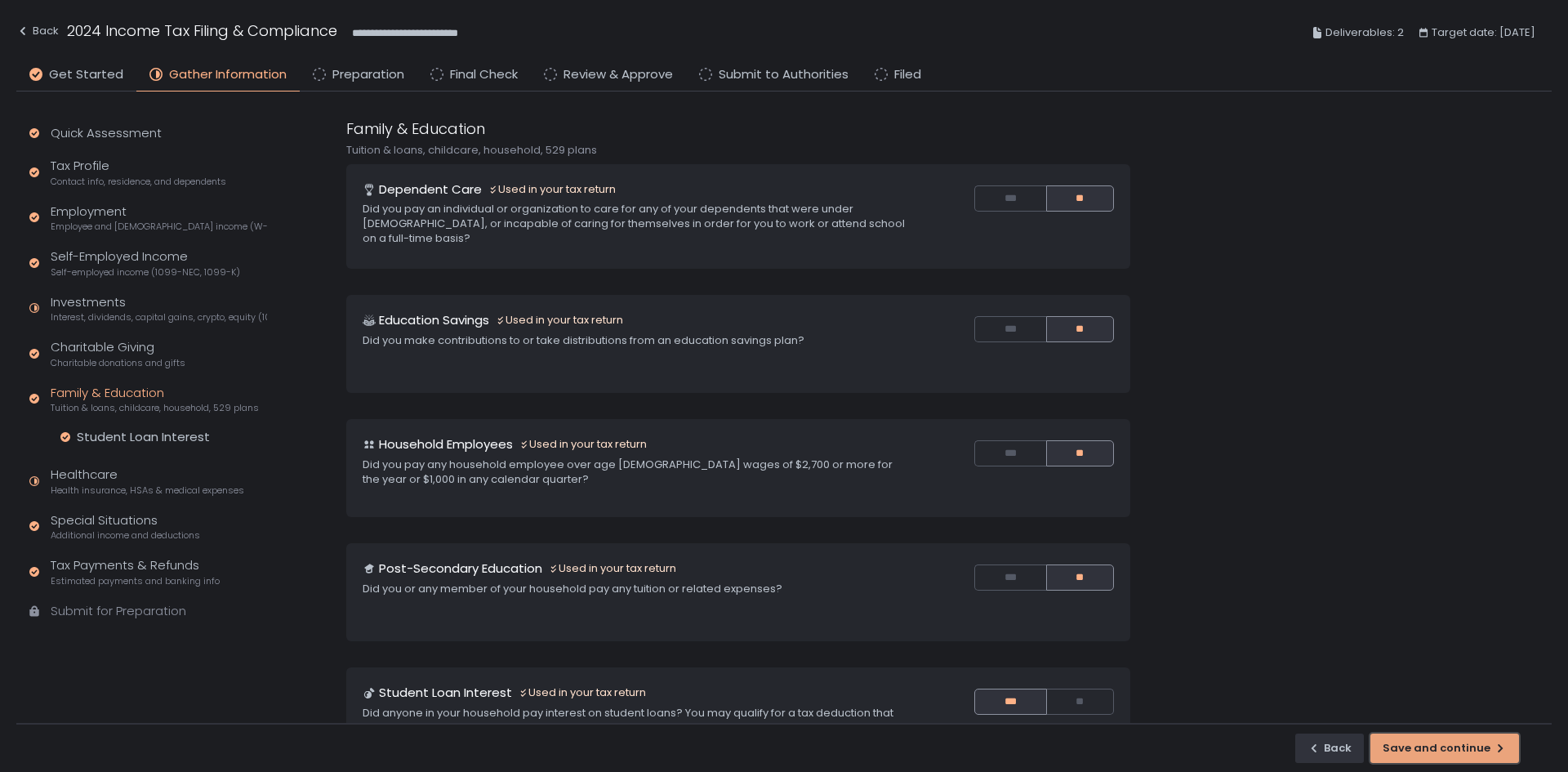
click at [1395, 738] on button "Save and continue" at bounding box center [1445, 748] width 148 height 29
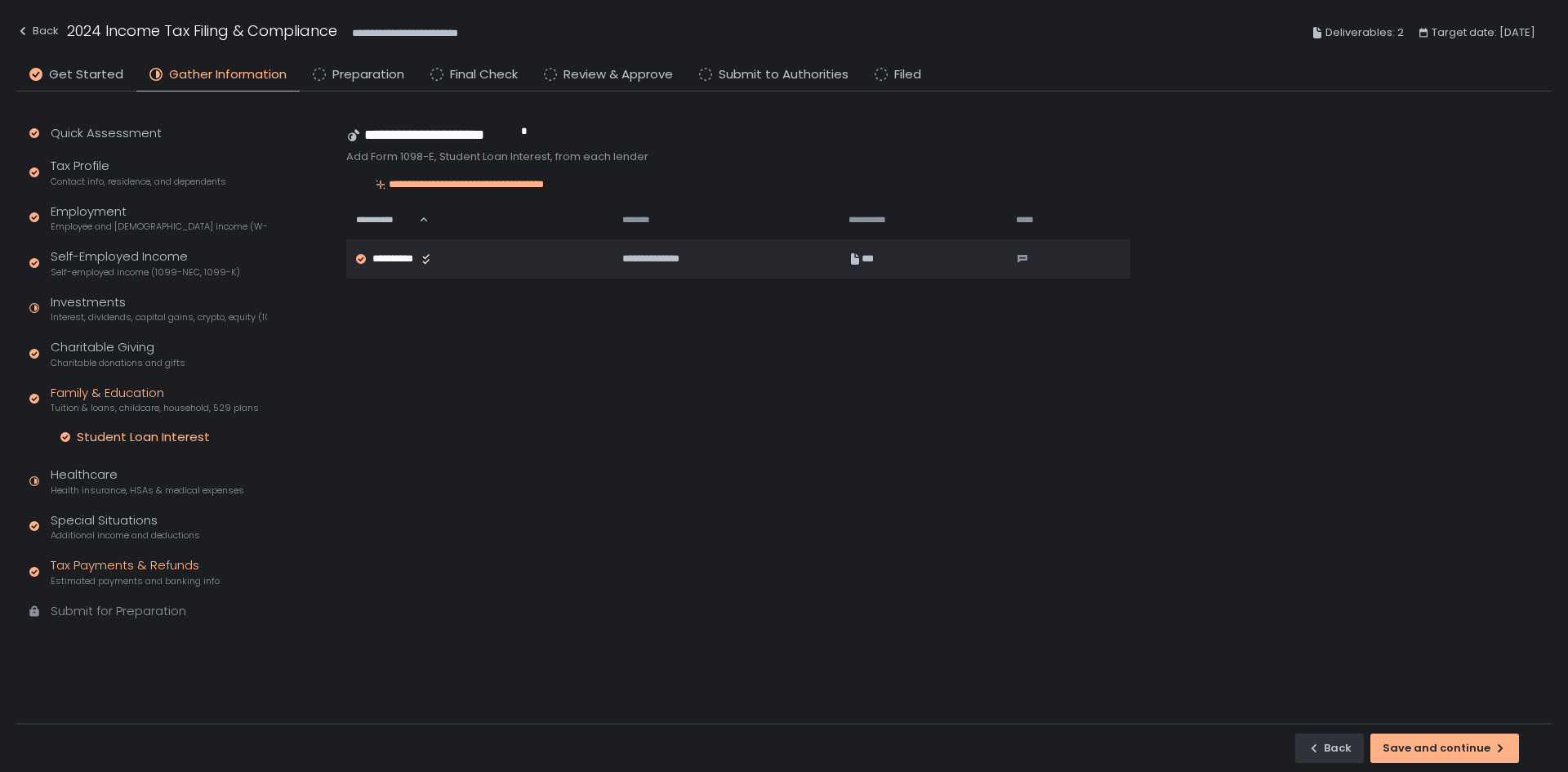
click at [176, 574] on div "Tax Payments & Refunds Estimated payments and banking info" at bounding box center [135, 571] width 169 height 31
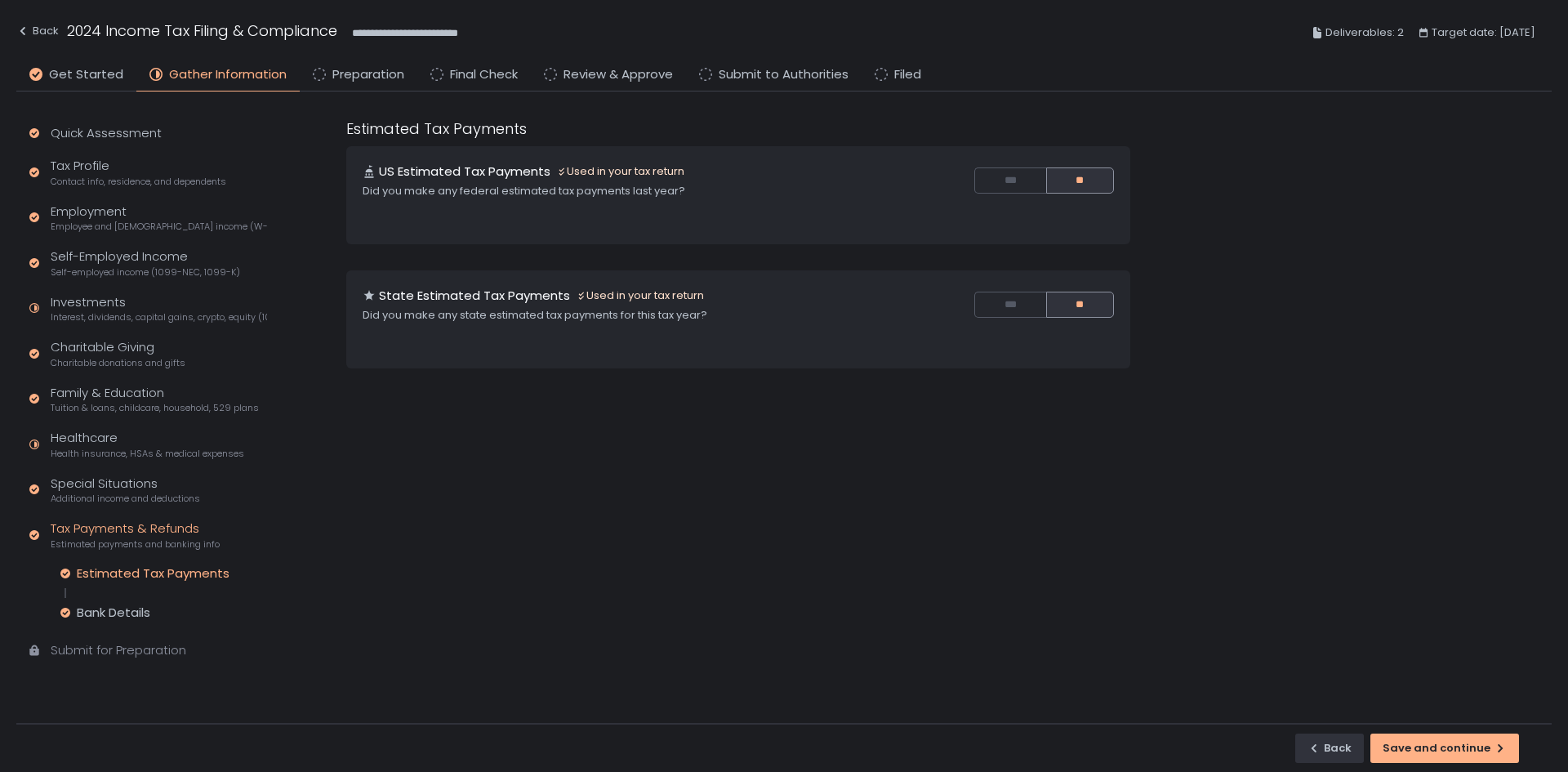
click at [1421, 720] on div "Estimated Tax Payments US Estimated Tax Payments Used in your tax return Did yo…" at bounding box center [947, 421] width 1209 height 606
drag, startPoint x: 1429, startPoint y: 728, endPoint x: 1438, endPoint y: 751, distance: 24.7
click at [1430, 734] on div "Back Save and continue" at bounding box center [784, 747] width 1535 height 49
click at [1438, 751] on div "Save and continue" at bounding box center [1444, 748] width 124 height 14
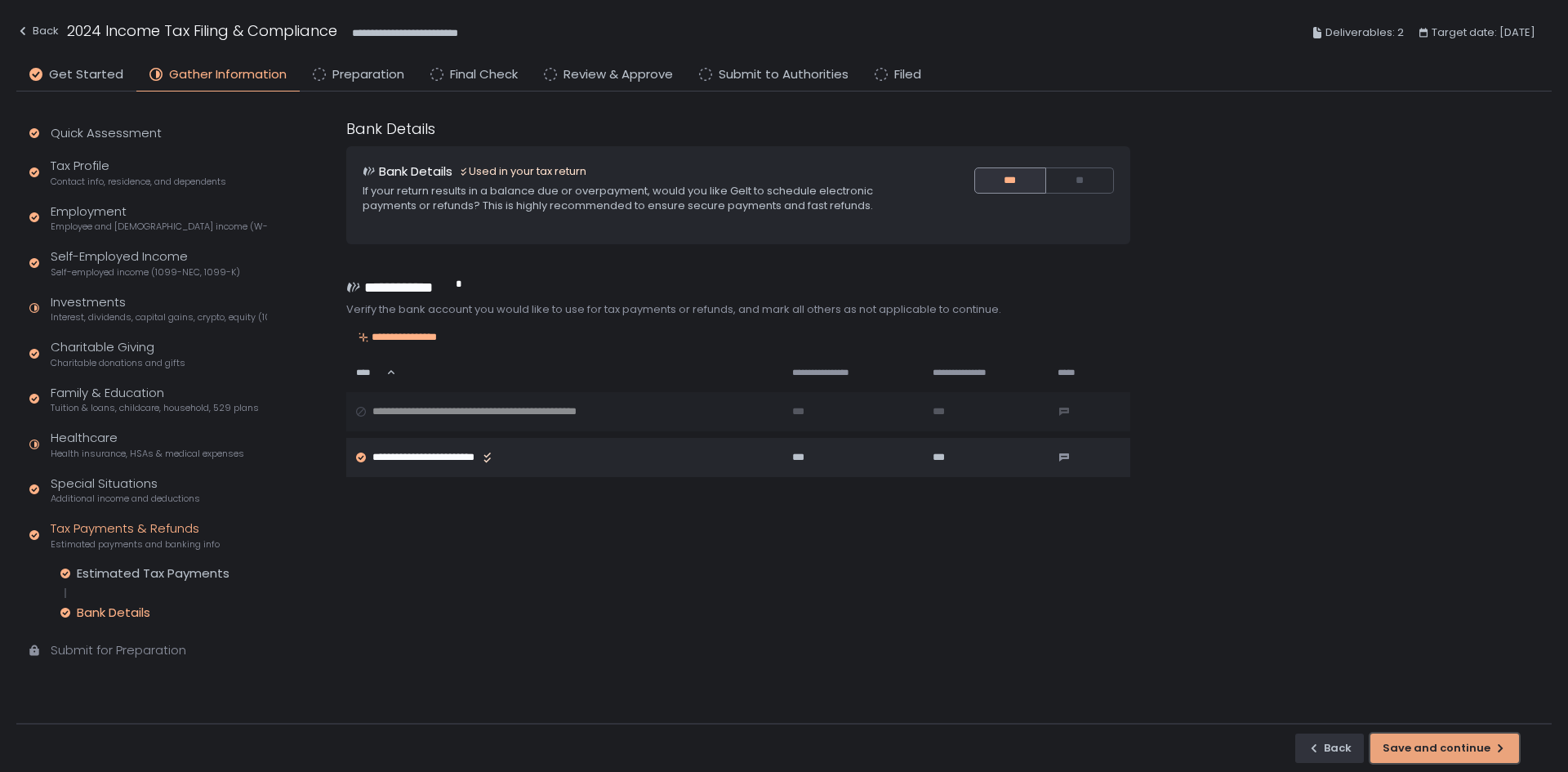
click at [1455, 736] on button "Save and continue" at bounding box center [1445, 748] width 148 height 29
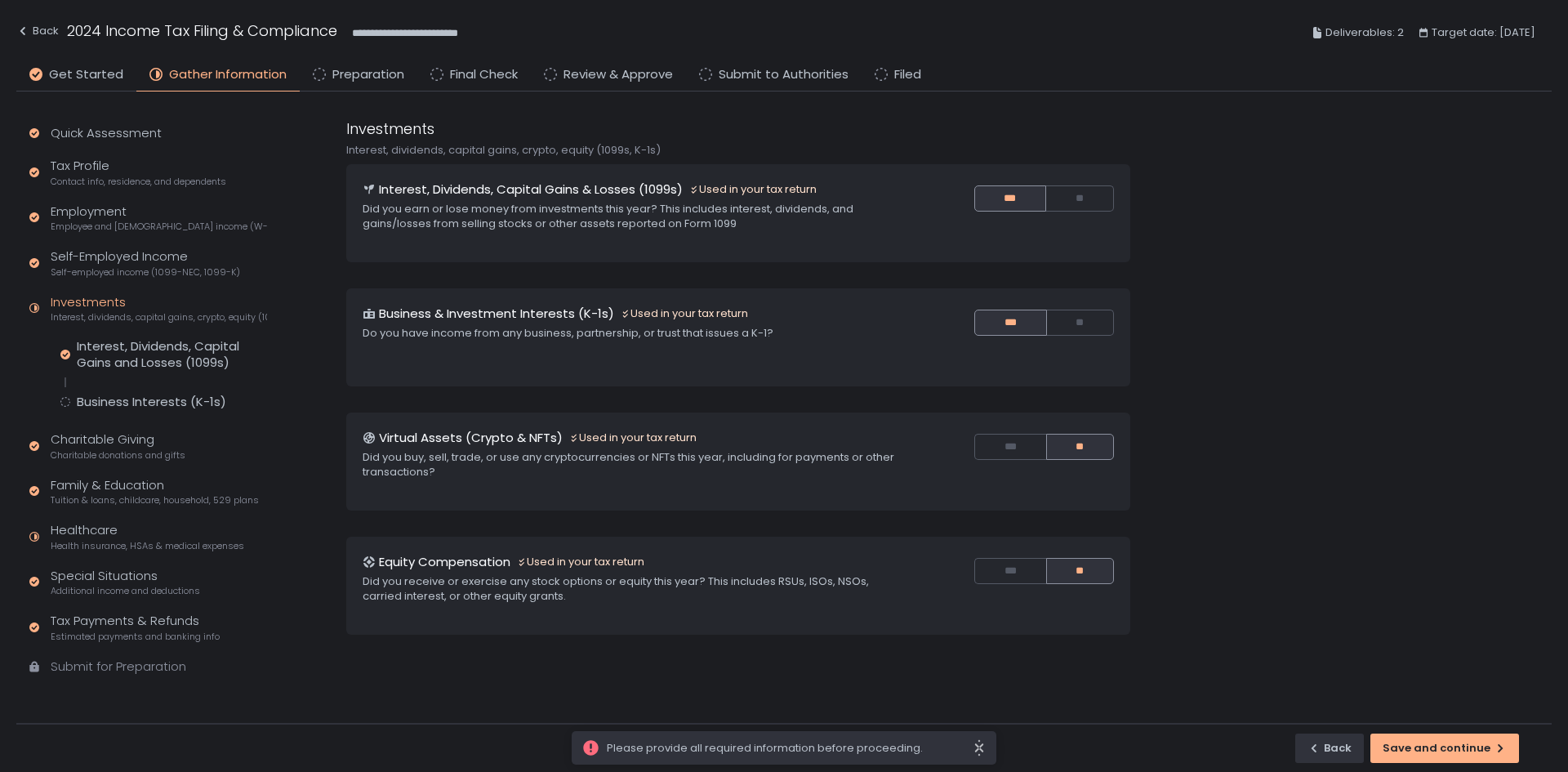
click at [917, 750] on span "Please provide all required information before proceeding." at bounding box center [789, 748] width 365 height 14
click at [166, 388] on div "Interest, Dividends, Capital Gains and Losses (1099s) Business Interests (K-1s)" at bounding box center [164, 373] width 206 height 71
click at [165, 395] on div "Business Interests (K-1s)" at bounding box center [151, 402] width 149 height 16
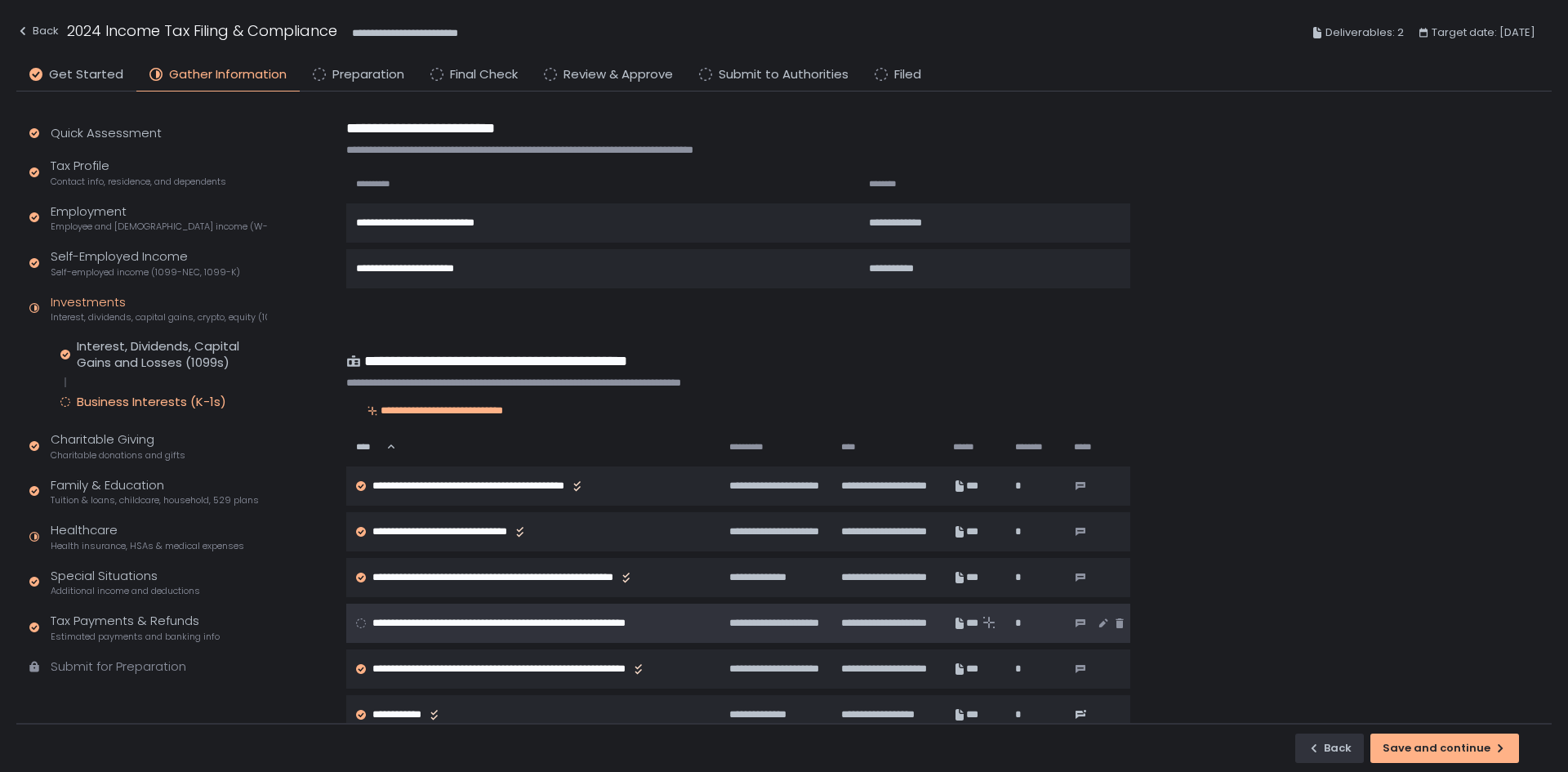
click at [362, 621] on circle at bounding box center [361, 623] width 9 height 9
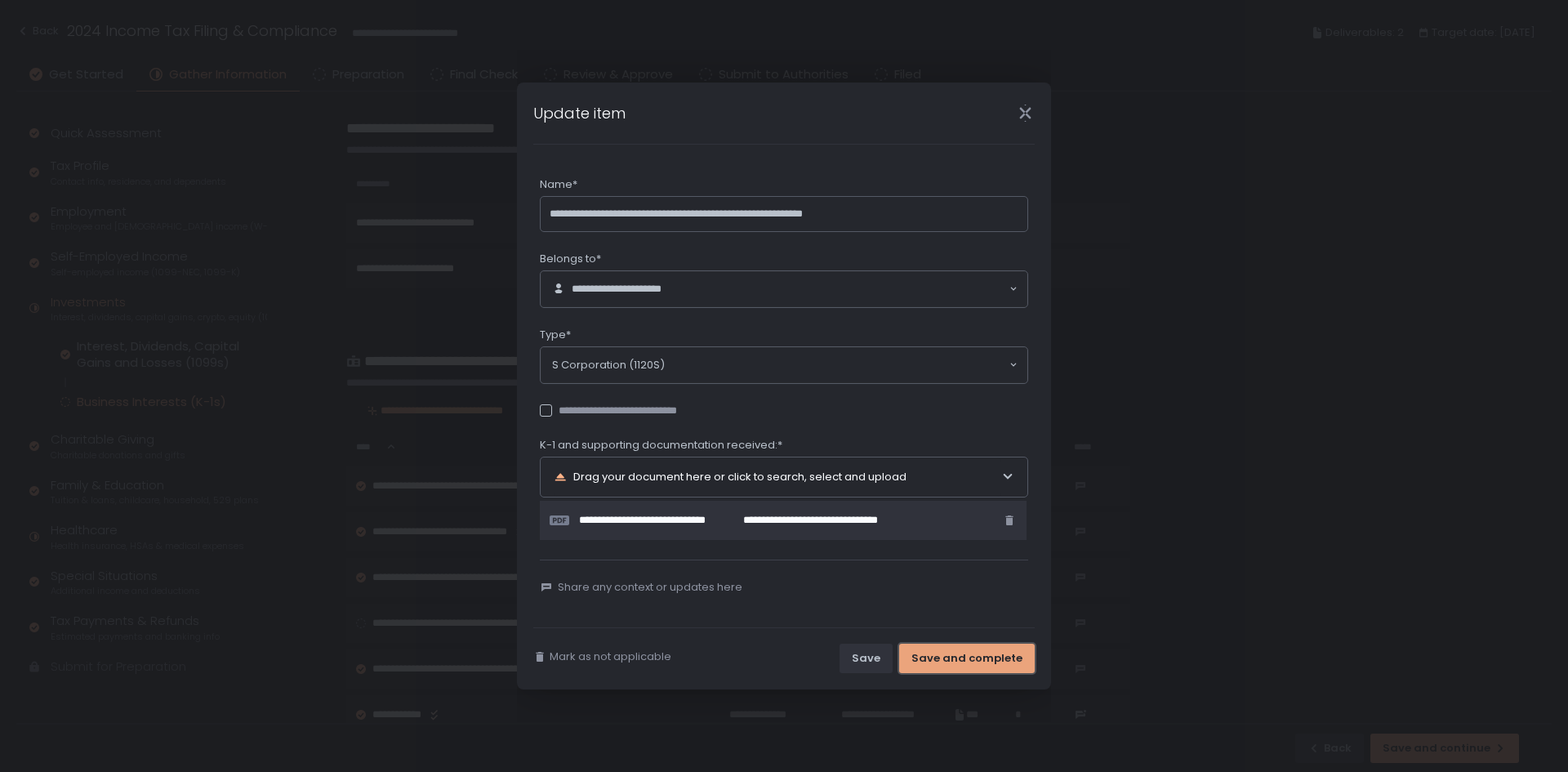
click at [949, 654] on div "Save and complete" at bounding box center [967, 658] width 111 height 14
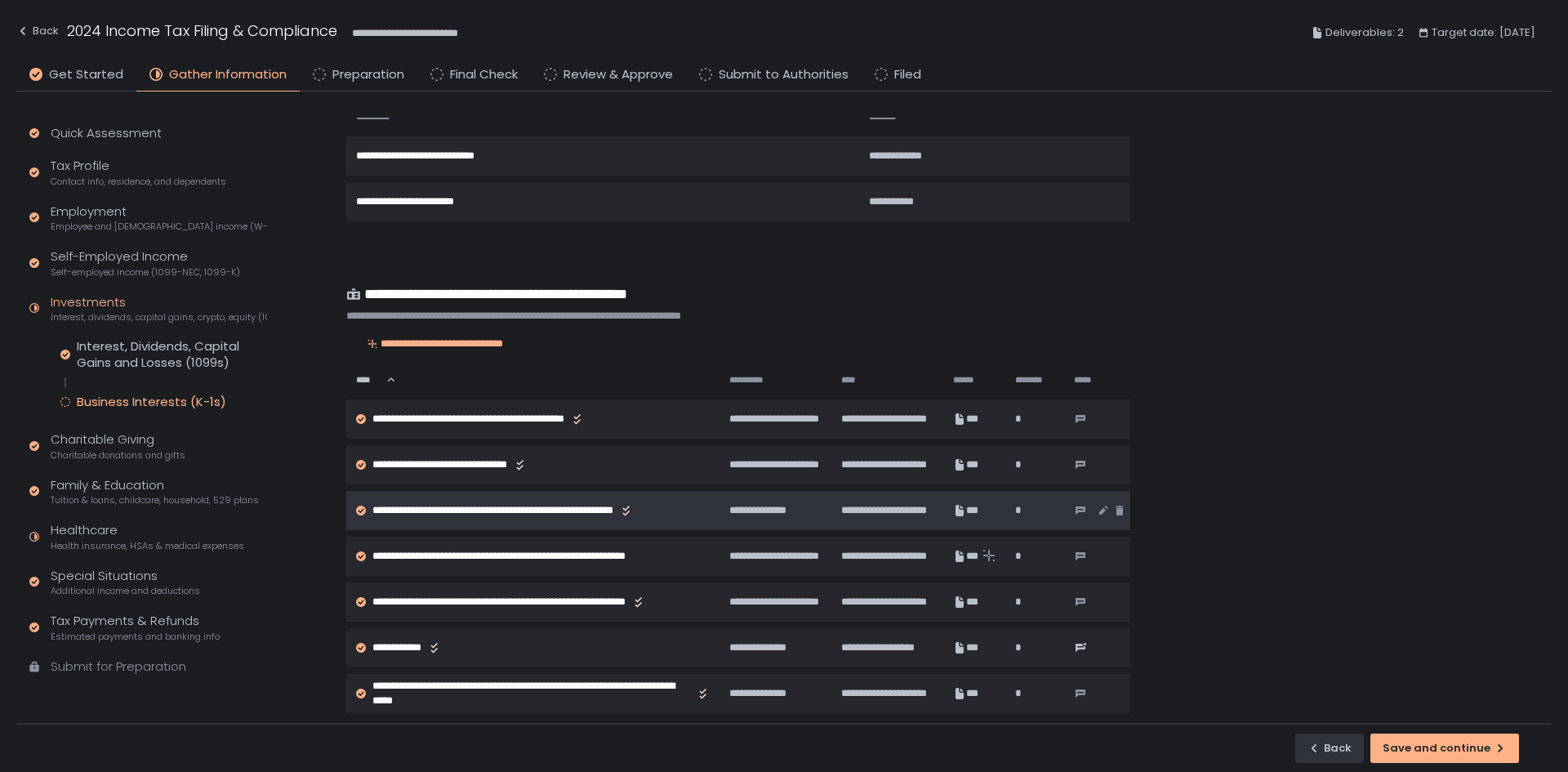
scroll to position [225, 0]
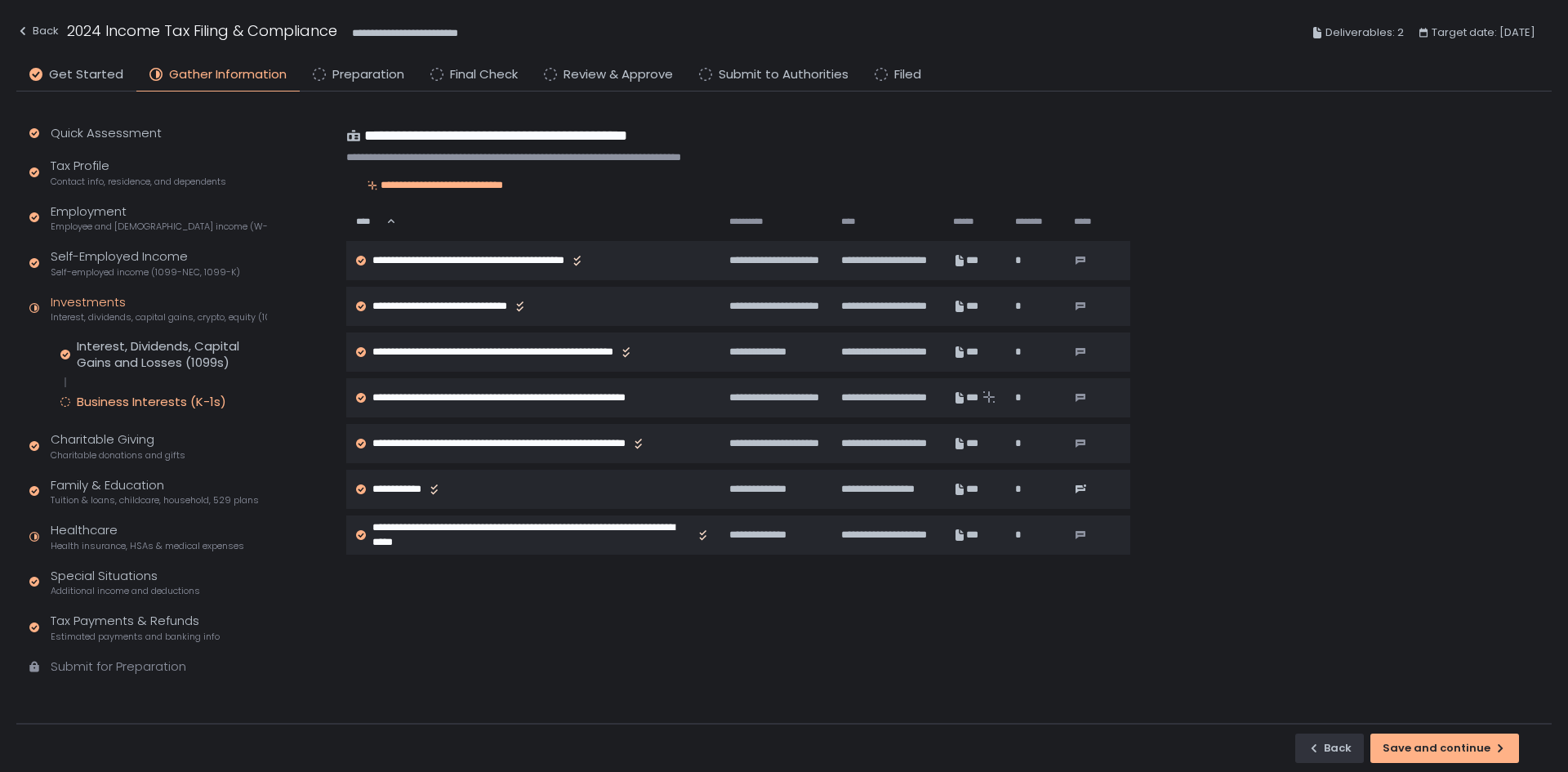
click at [111, 408] on div "Business Interests (K-1s)" at bounding box center [151, 402] width 149 height 16
click at [122, 402] on div "Business Interests (K-1s)" at bounding box center [151, 402] width 149 height 16
click at [144, 354] on div "Interest, Dividends, Capital Gains and Losses (1099s)" at bounding box center [172, 354] width 190 height 33
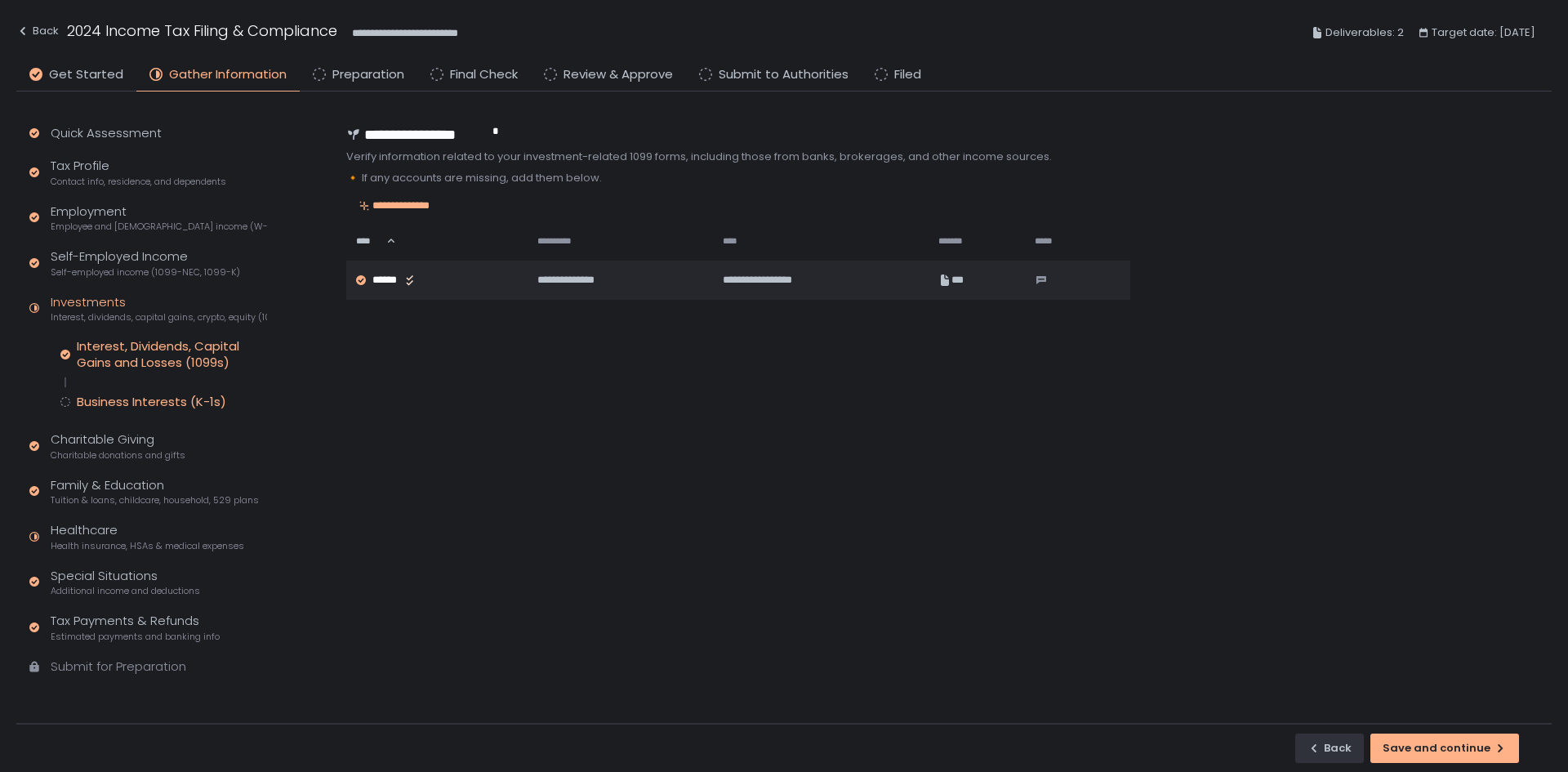
click at [155, 406] on div "Business Interests (K-1s)" at bounding box center [151, 402] width 149 height 16
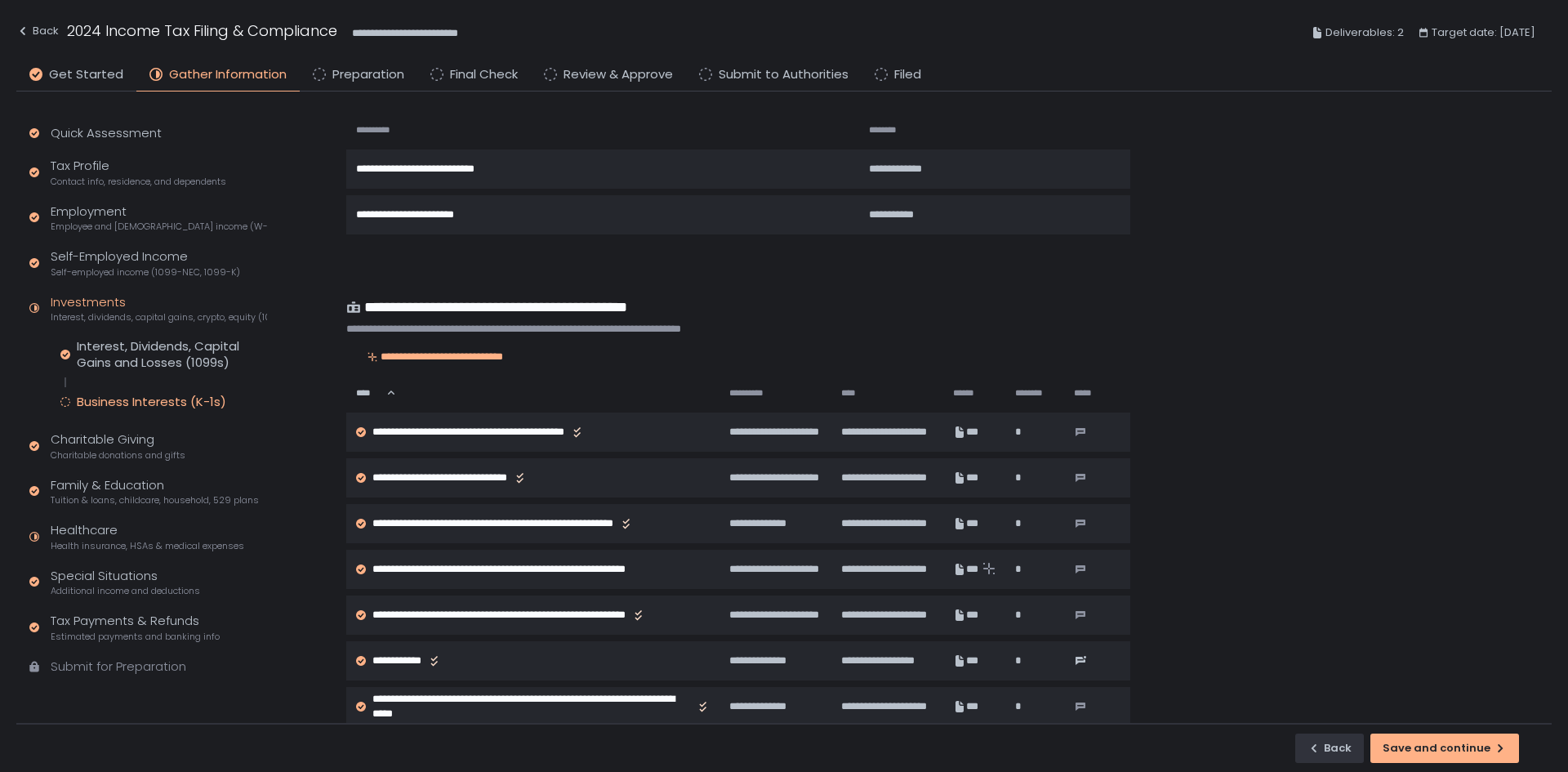
scroll to position [81, 0]
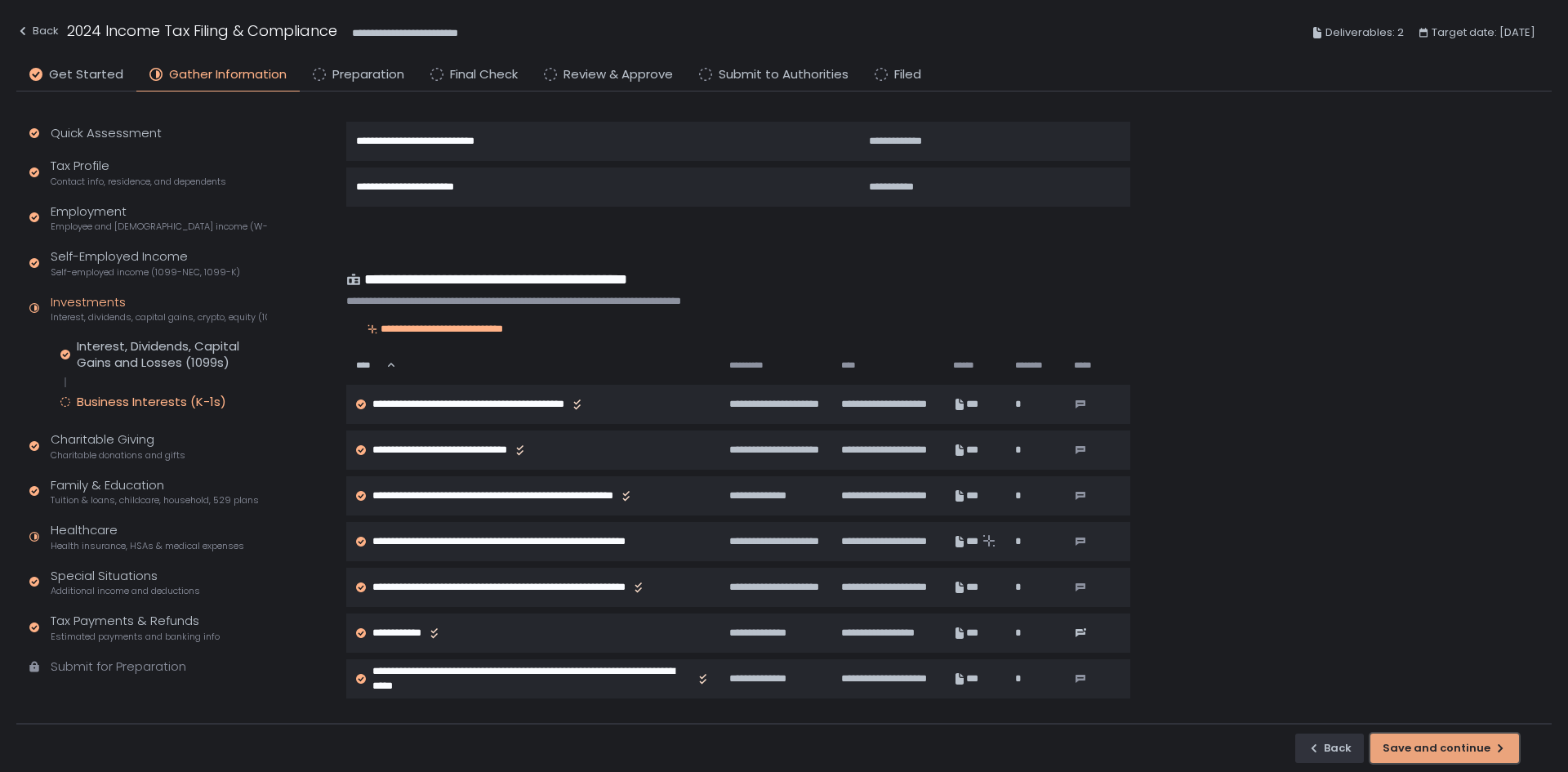
click at [1411, 742] on div "Save and continue" at bounding box center [1444, 748] width 124 height 14
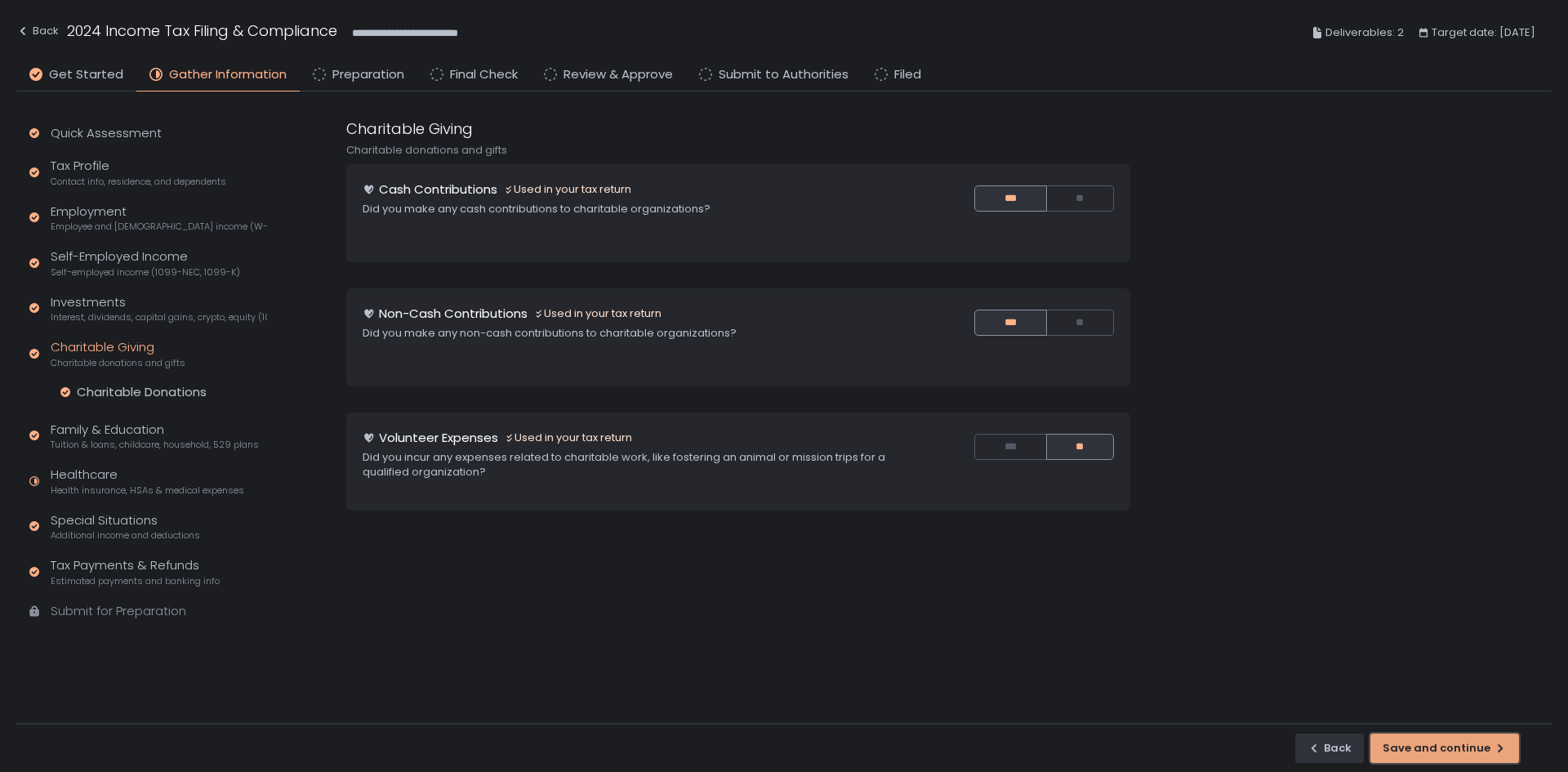
click at [1438, 747] on div "Save and continue" at bounding box center [1444, 748] width 124 height 14
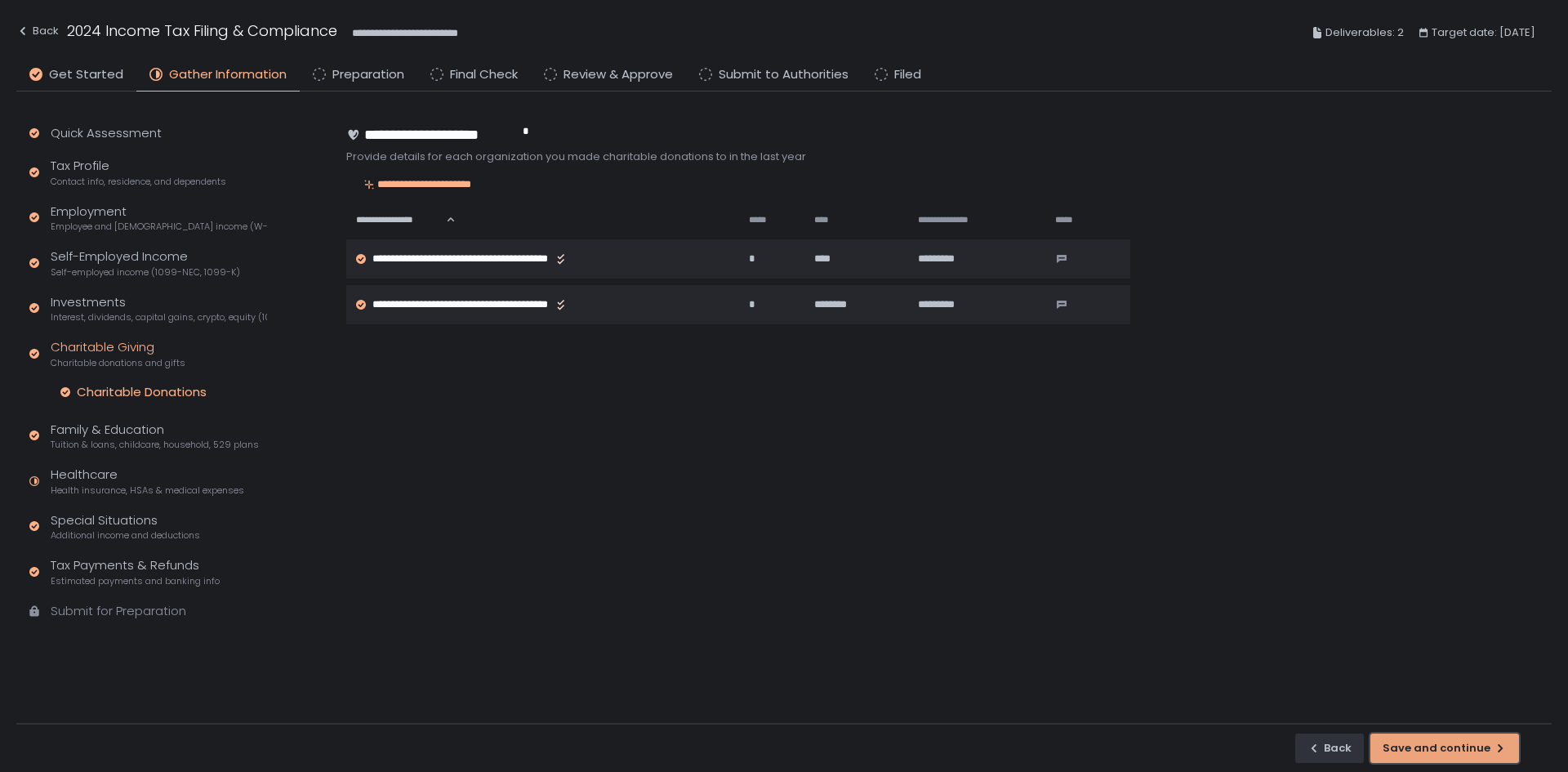
drag, startPoint x: 1438, startPoint y: 747, endPoint x: 1045, endPoint y: 636, distance: 408.4
click at [1437, 747] on div "Save and continue" at bounding box center [1444, 748] width 124 height 14
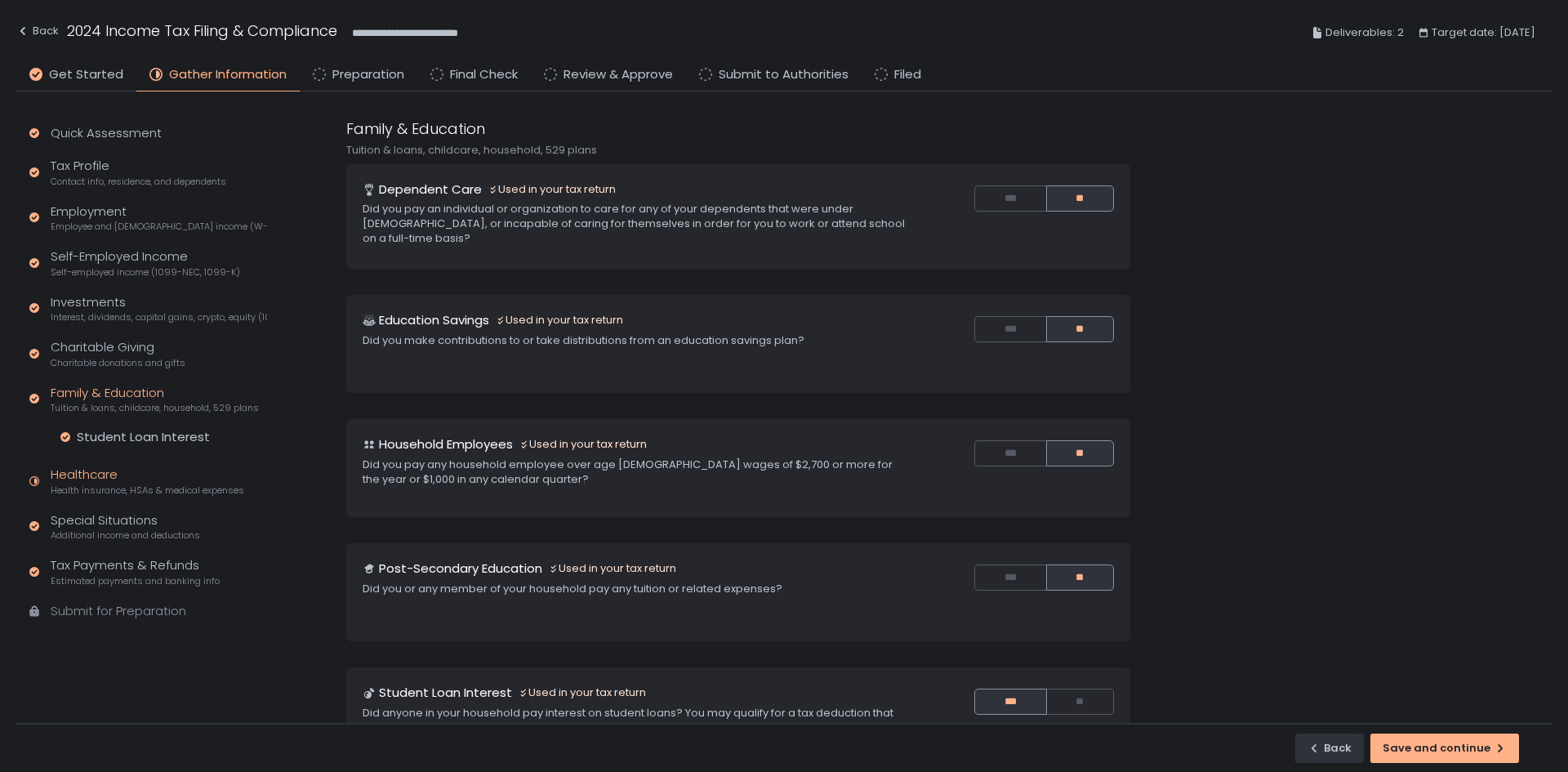
click at [175, 492] on span "Health insurance, HSAs & medical expenses" at bounding box center [147, 491] width 194 height 13
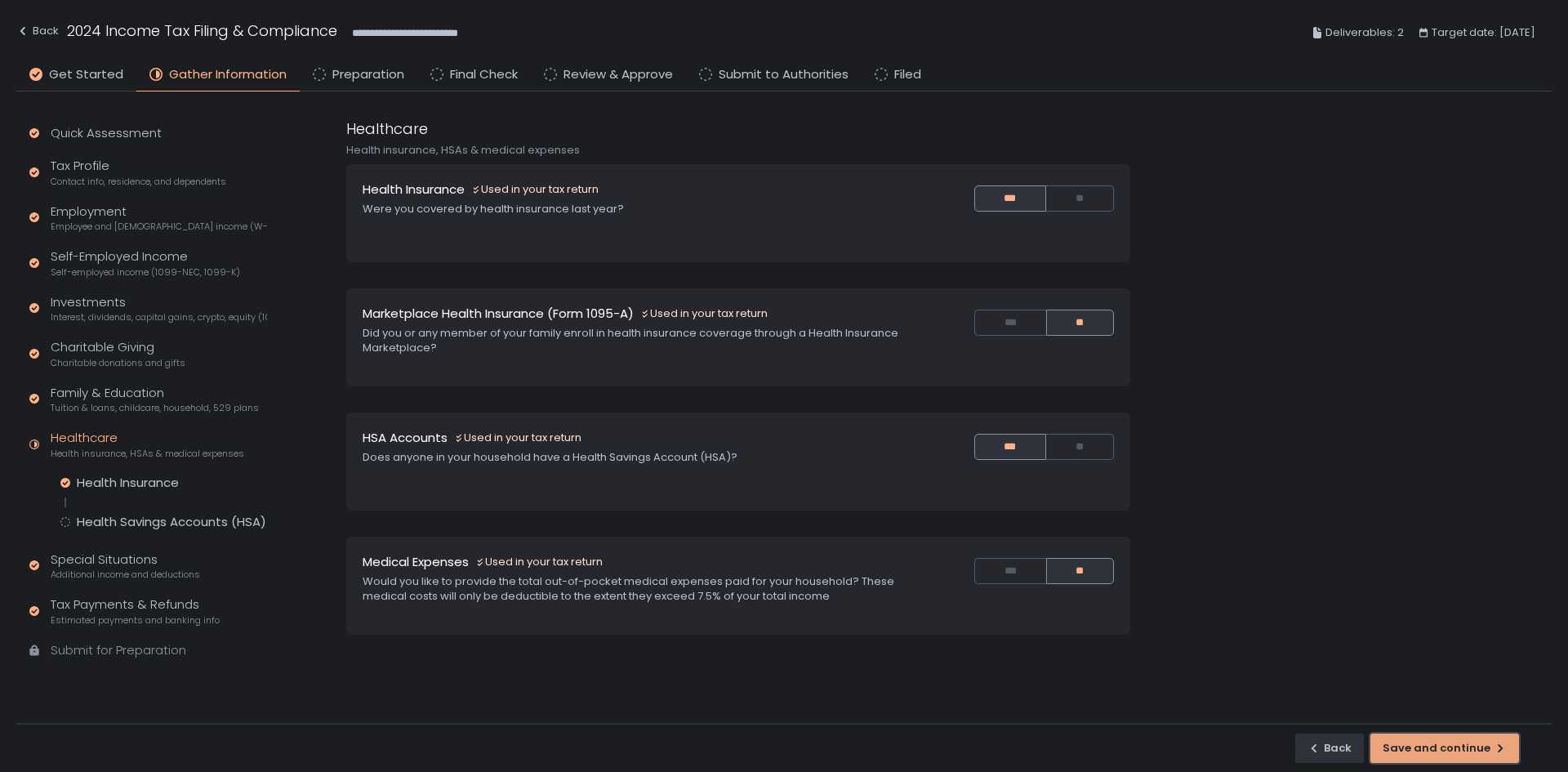
click at [1413, 736] on button "Save and continue" at bounding box center [1445, 748] width 148 height 29
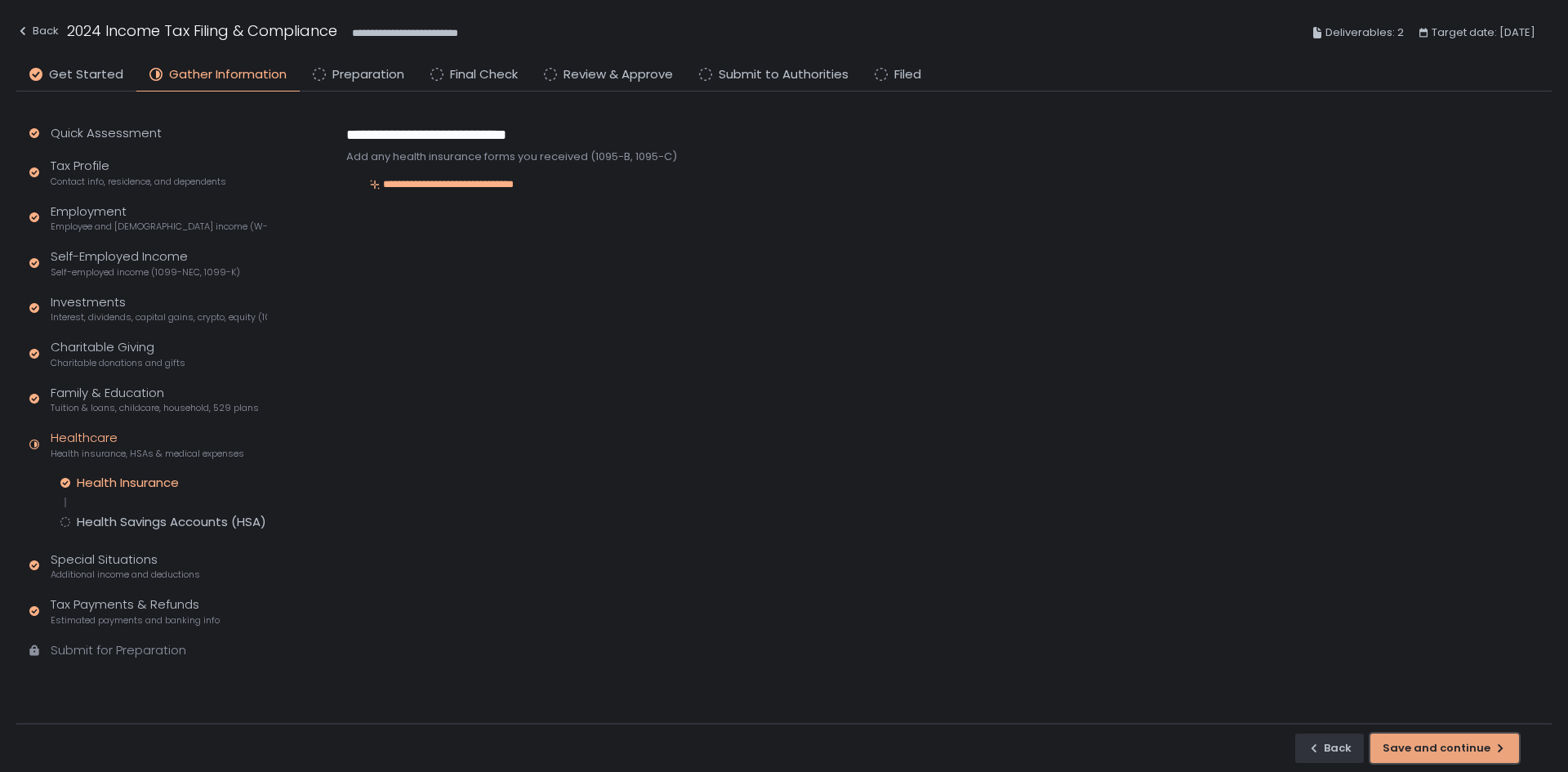
click at [1413, 736] on button "Save and continue" at bounding box center [1445, 748] width 148 height 29
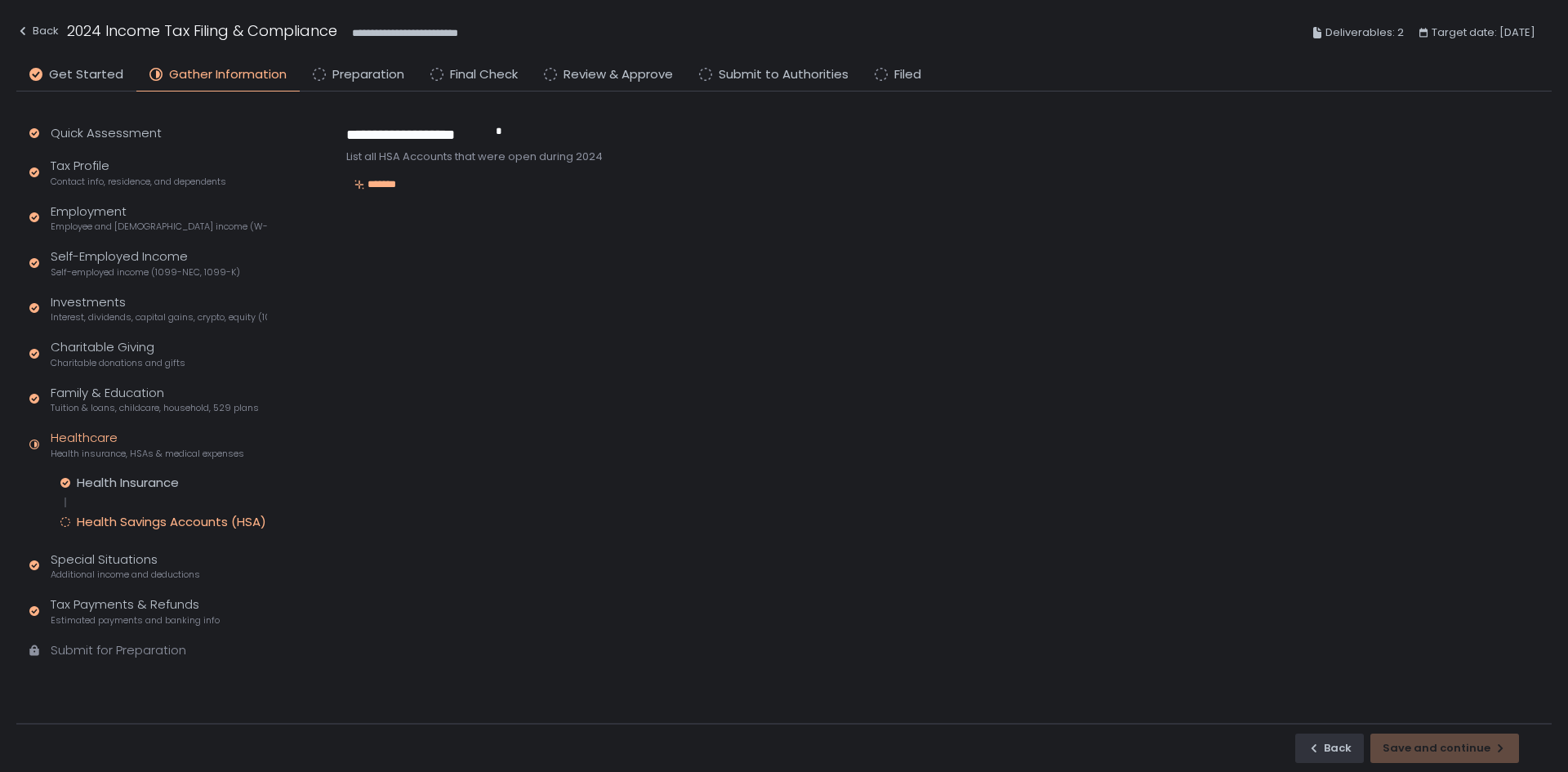
click at [405, 193] on div "*******" at bounding box center [738, 185] width 784 height 16
click at [394, 183] on div "*******" at bounding box center [375, 184] width 58 height 14
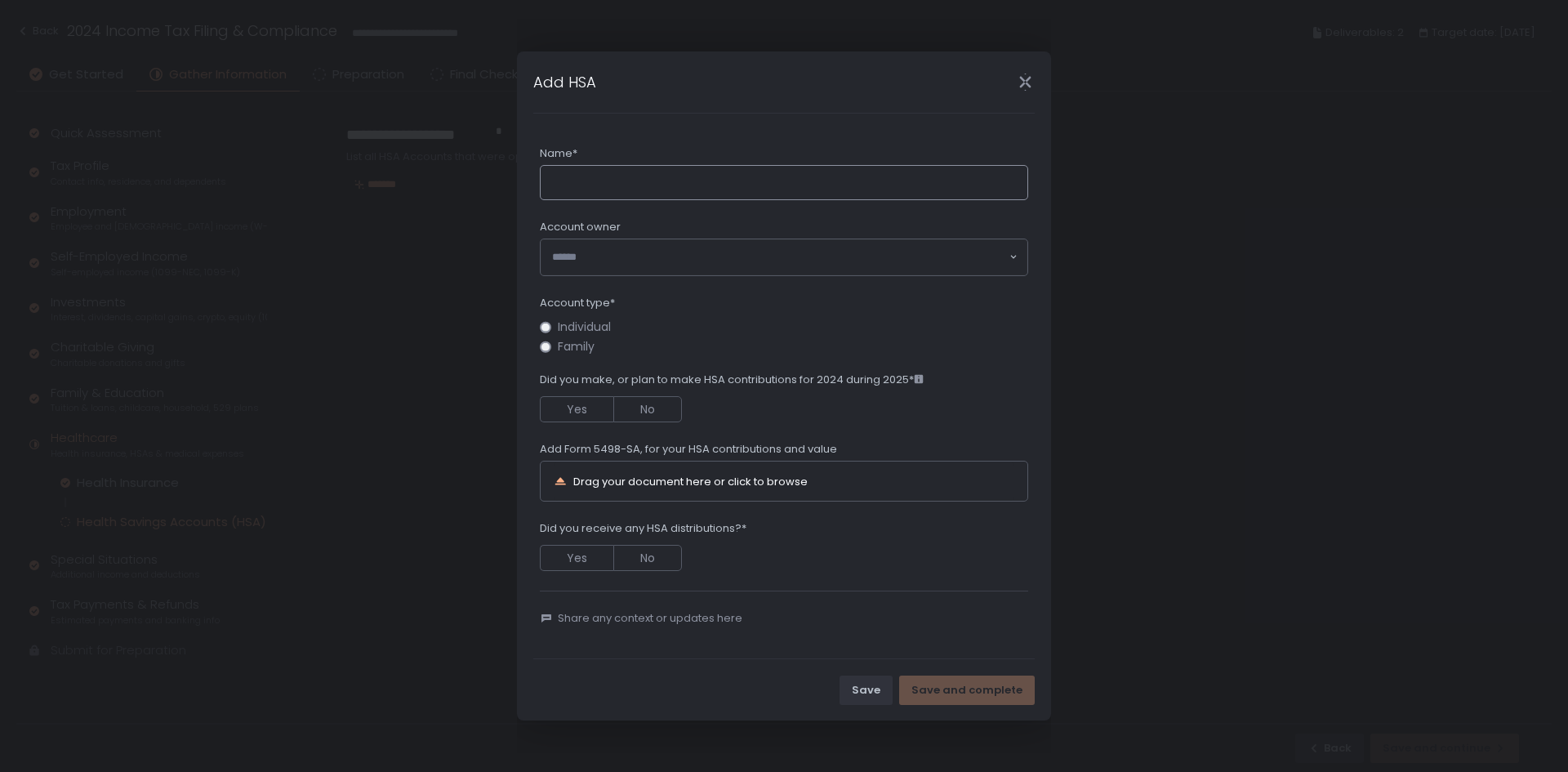
click at [644, 189] on input "Name*" at bounding box center [784, 183] width 489 height 36
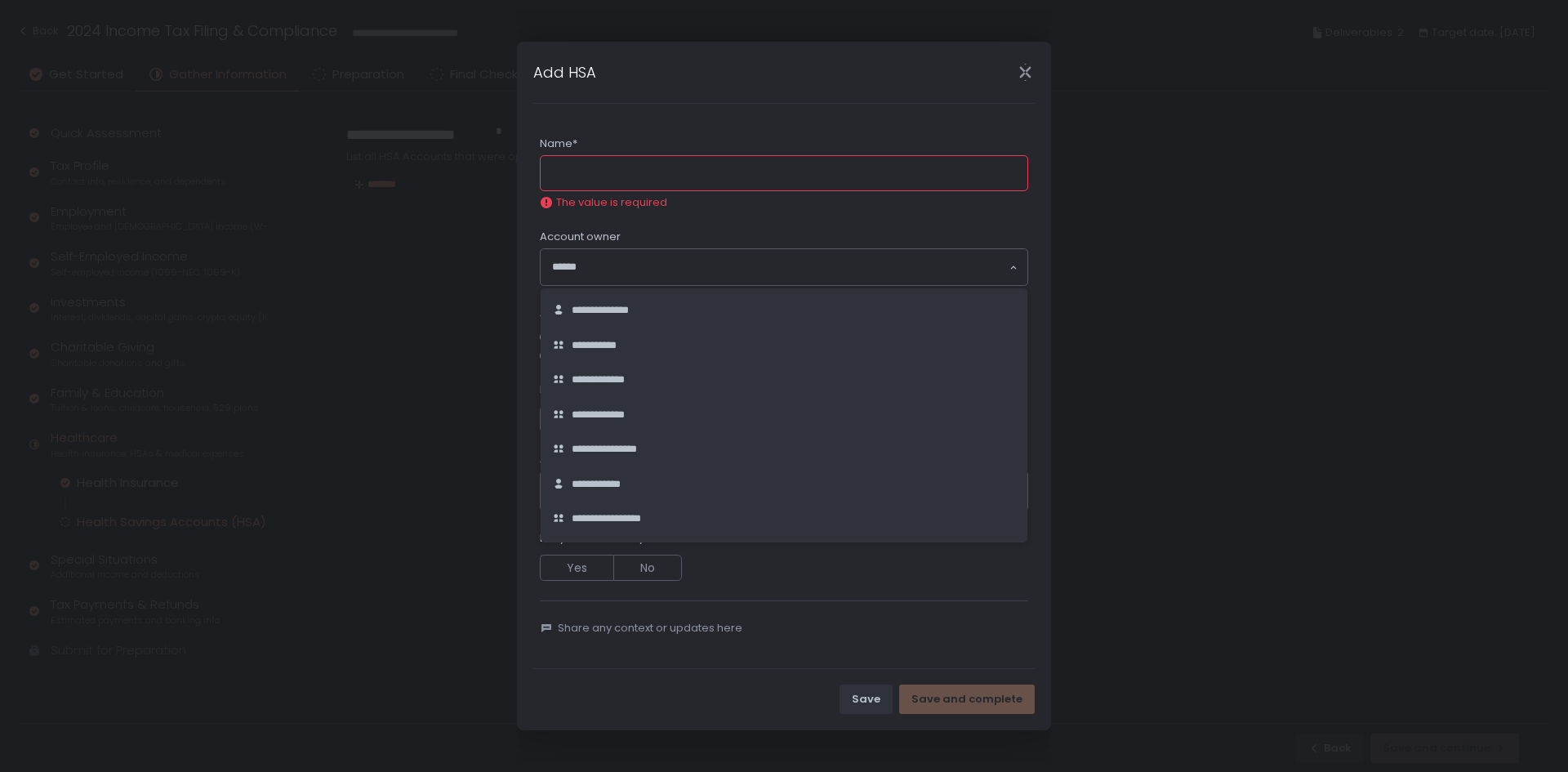
click at [700, 271] on div "**********" at bounding box center [784, 267] width 487 height 36
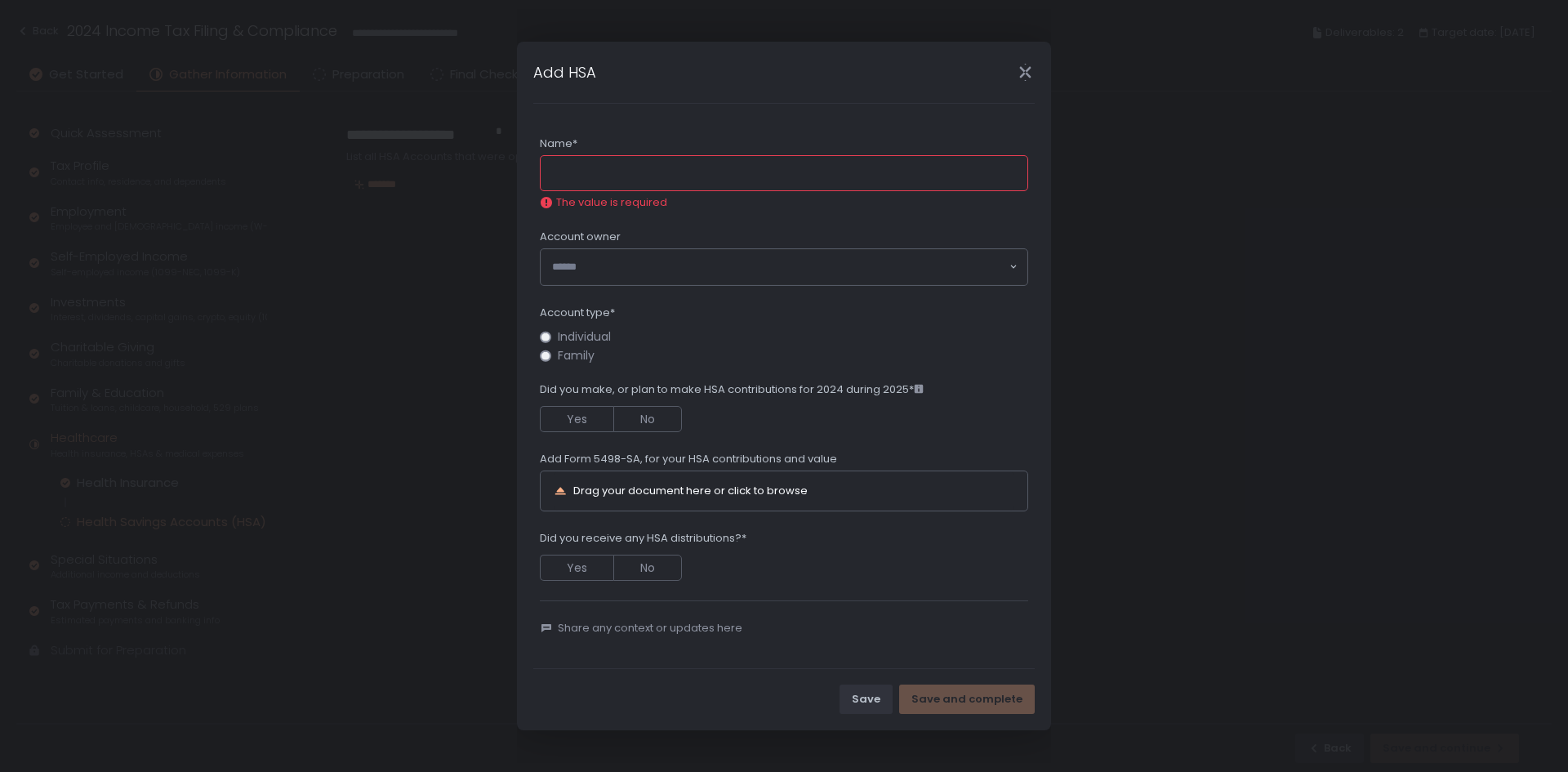
click at [670, 167] on input "Name*" at bounding box center [784, 173] width 489 height 36
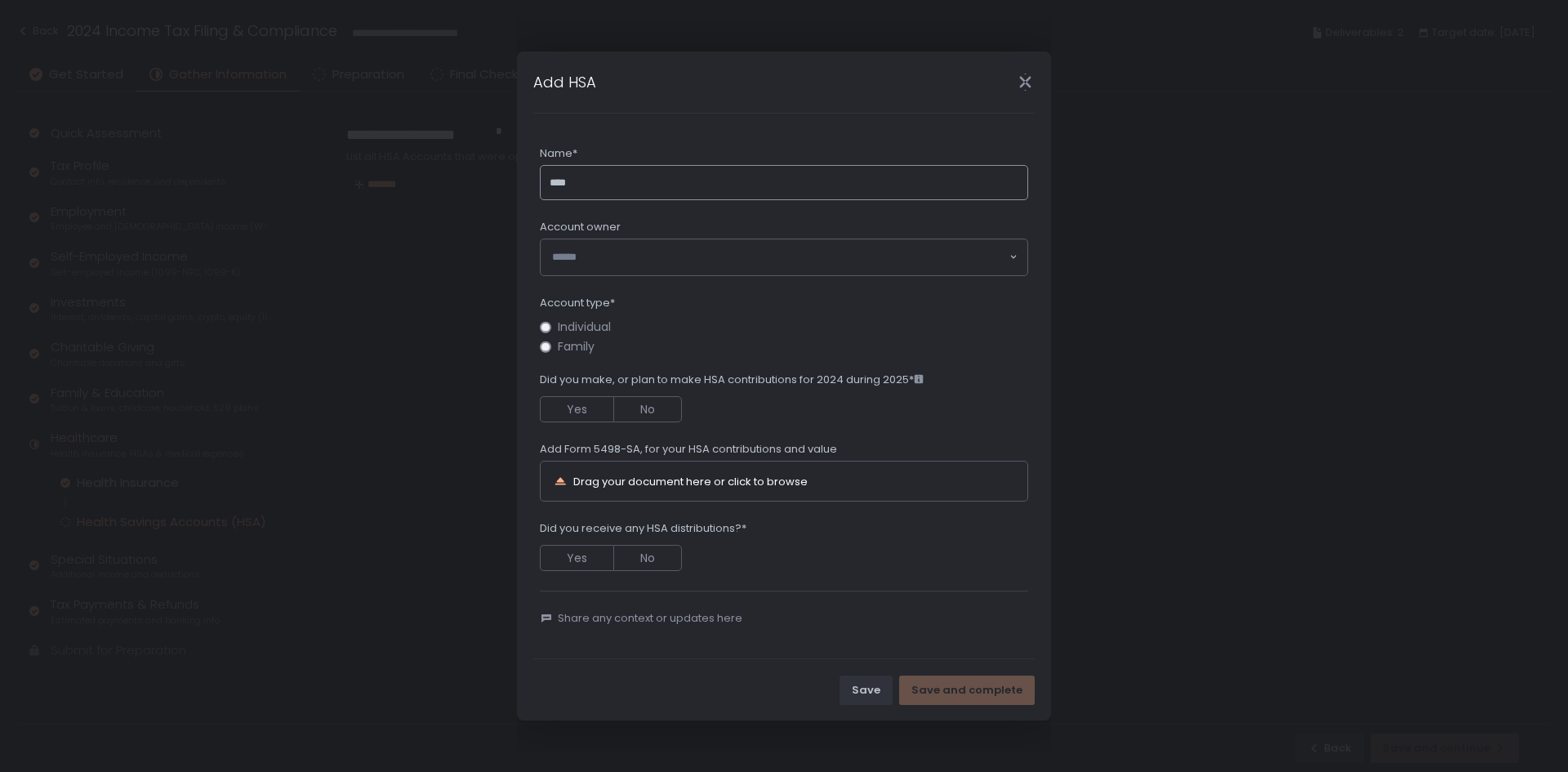
type input "***"
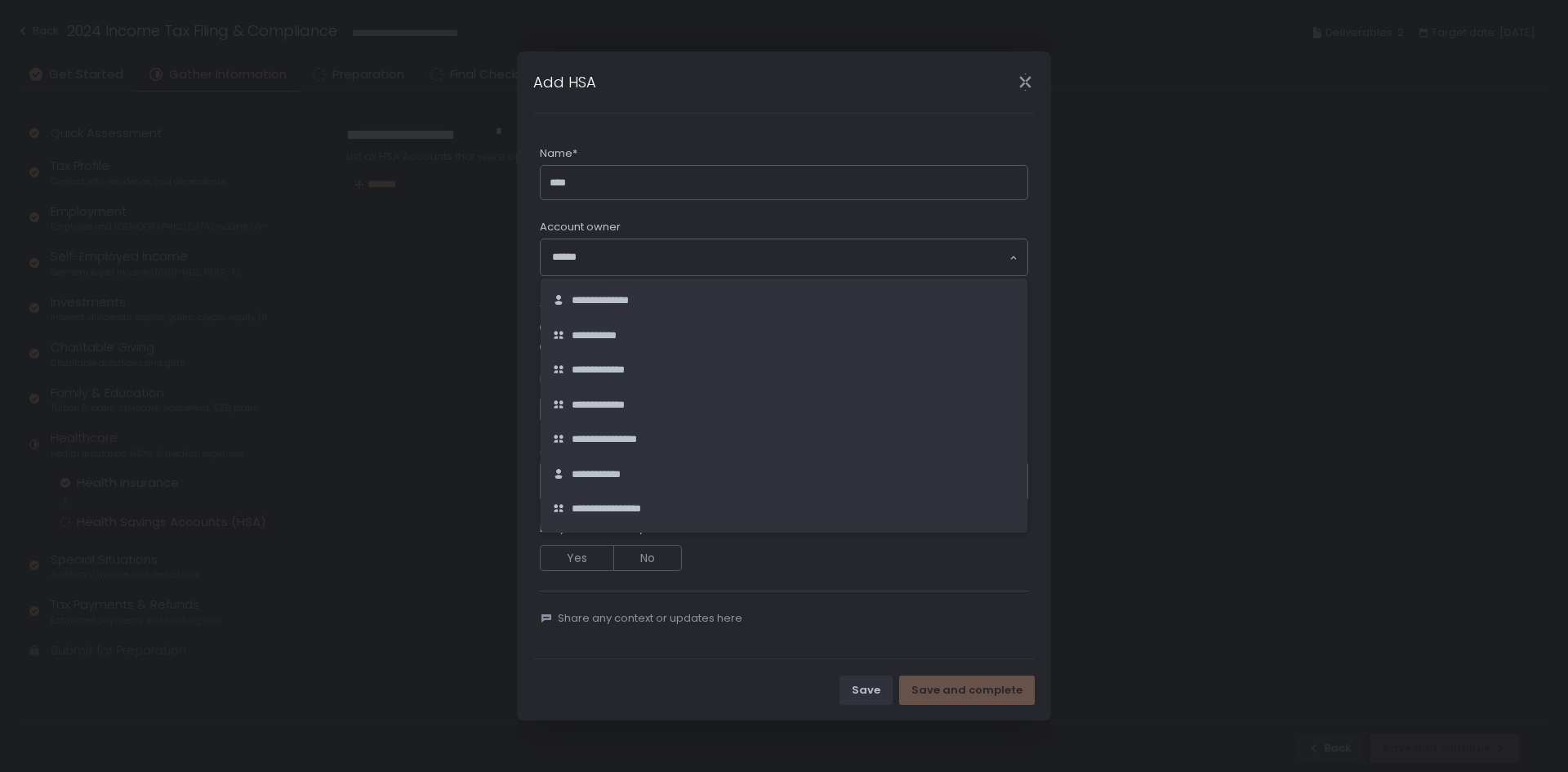
click at [686, 254] on input "Search for option" at bounding box center [780, 257] width 456 height 16
click at [686, 305] on div "**********" at bounding box center [784, 300] width 464 height 15
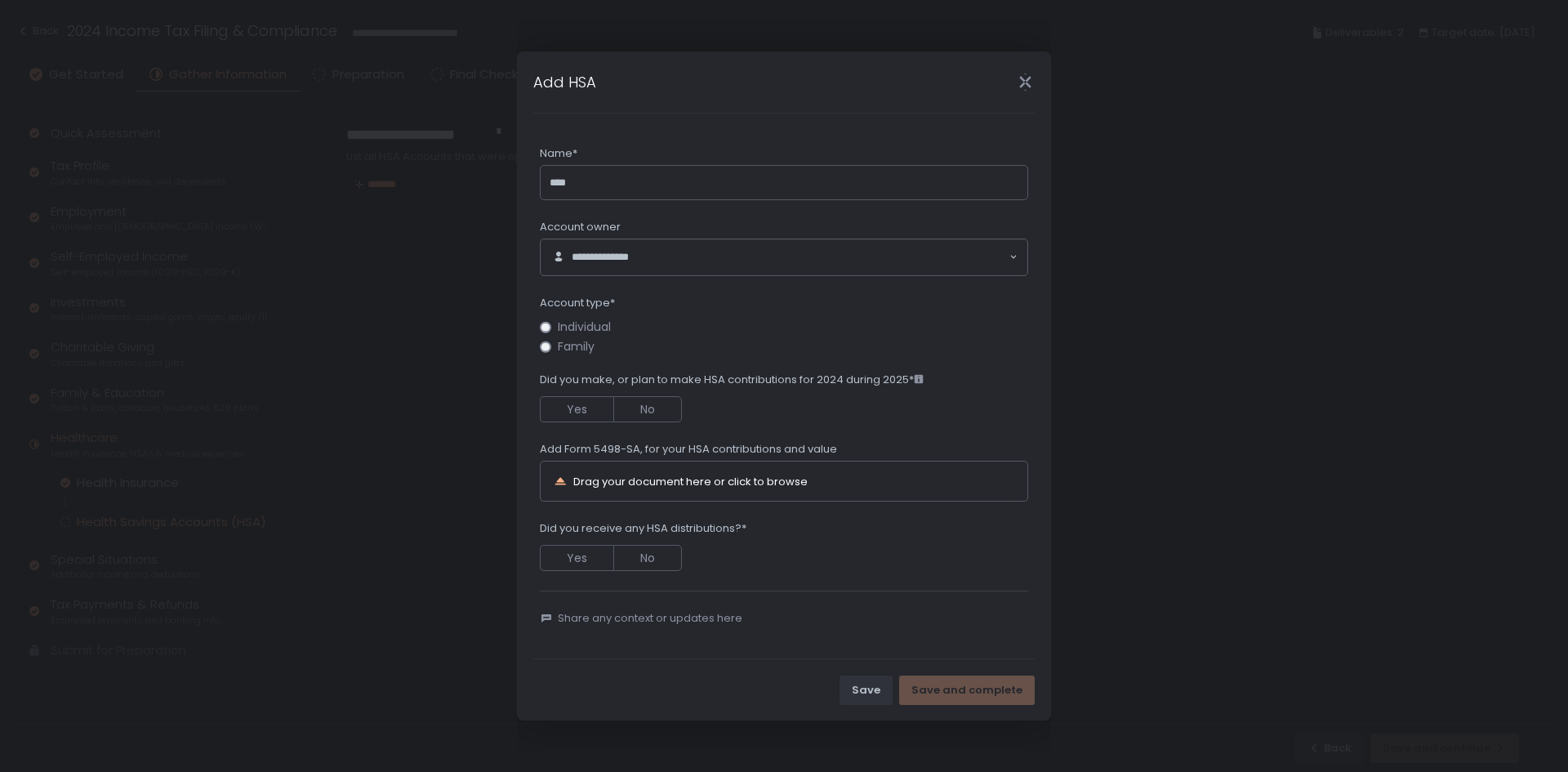
drag, startPoint x: 589, startPoint y: 325, endPoint x: 604, endPoint y: 344, distance: 24.2
click at [591, 326] on span "Individual" at bounding box center [583, 327] width 53 height 13
click at [776, 506] on div "**********" at bounding box center [784, 358] width 489 height 424
drag, startPoint x: 675, startPoint y: 565, endPoint x: 668, endPoint y: 542, distance: 24.0
click at [672, 556] on button "No" at bounding box center [647, 558] width 69 height 26
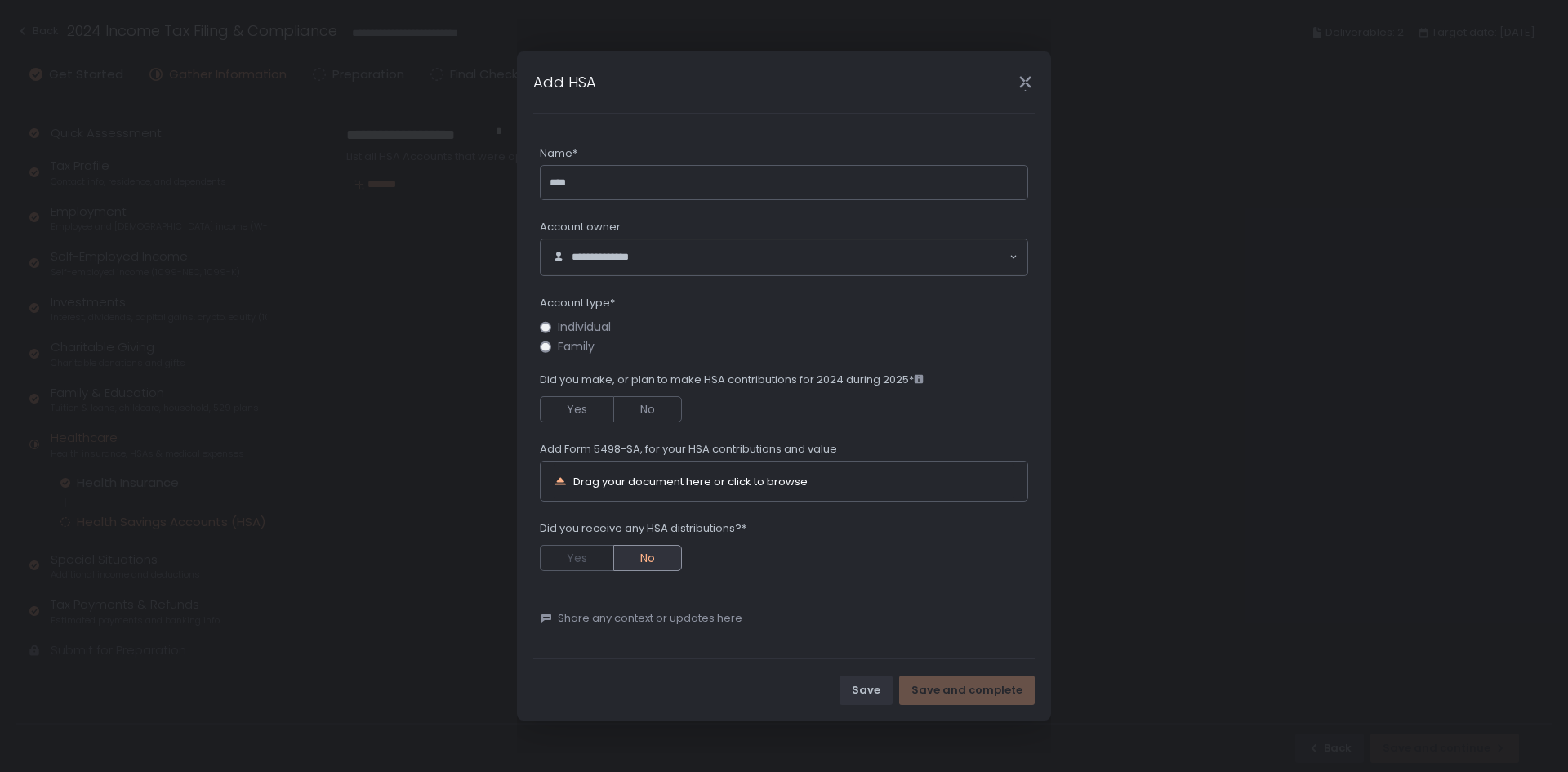
click at [659, 426] on div "**********" at bounding box center [784, 358] width 489 height 424
click at [659, 419] on button "No" at bounding box center [647, 408] width 69 height 26
click at [955, 720] on div "**********" at bounding box center [784, 386] width 534 height 734
click at [964, 697] on div "Save and complete" at bounding box center [967, 690] width 111 height 14
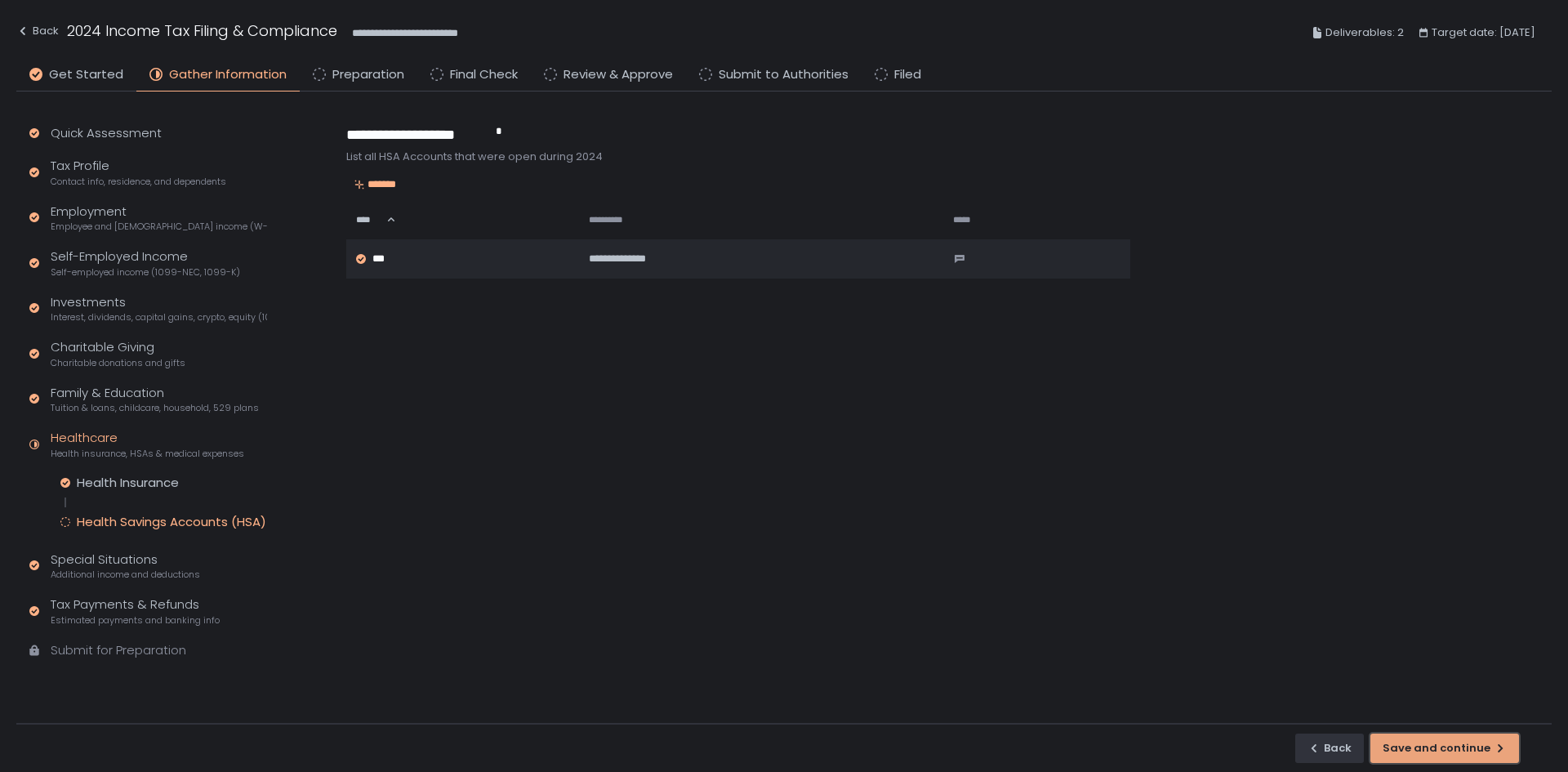
click at [1395, 734] on button "Save and continue" at bounding box center [1445, 748] width 148 height 29
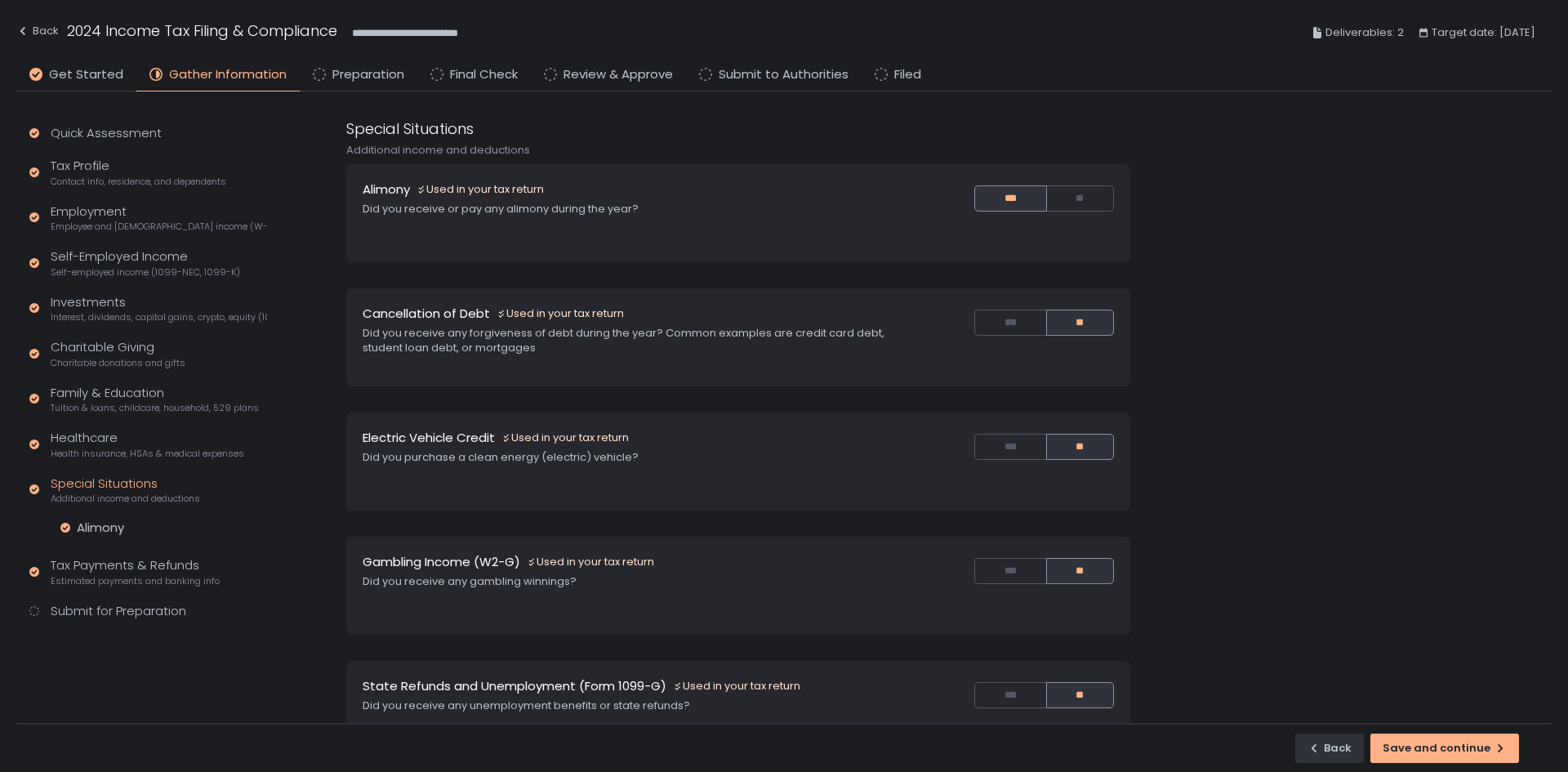
click at [1396, 729] on div "Back Save and continue" at bounding box center [784, 747] width 1535 height 49
click at [1405, 742] on div "Save and continue" at bounding box center [1444, 748] width 124 height 14
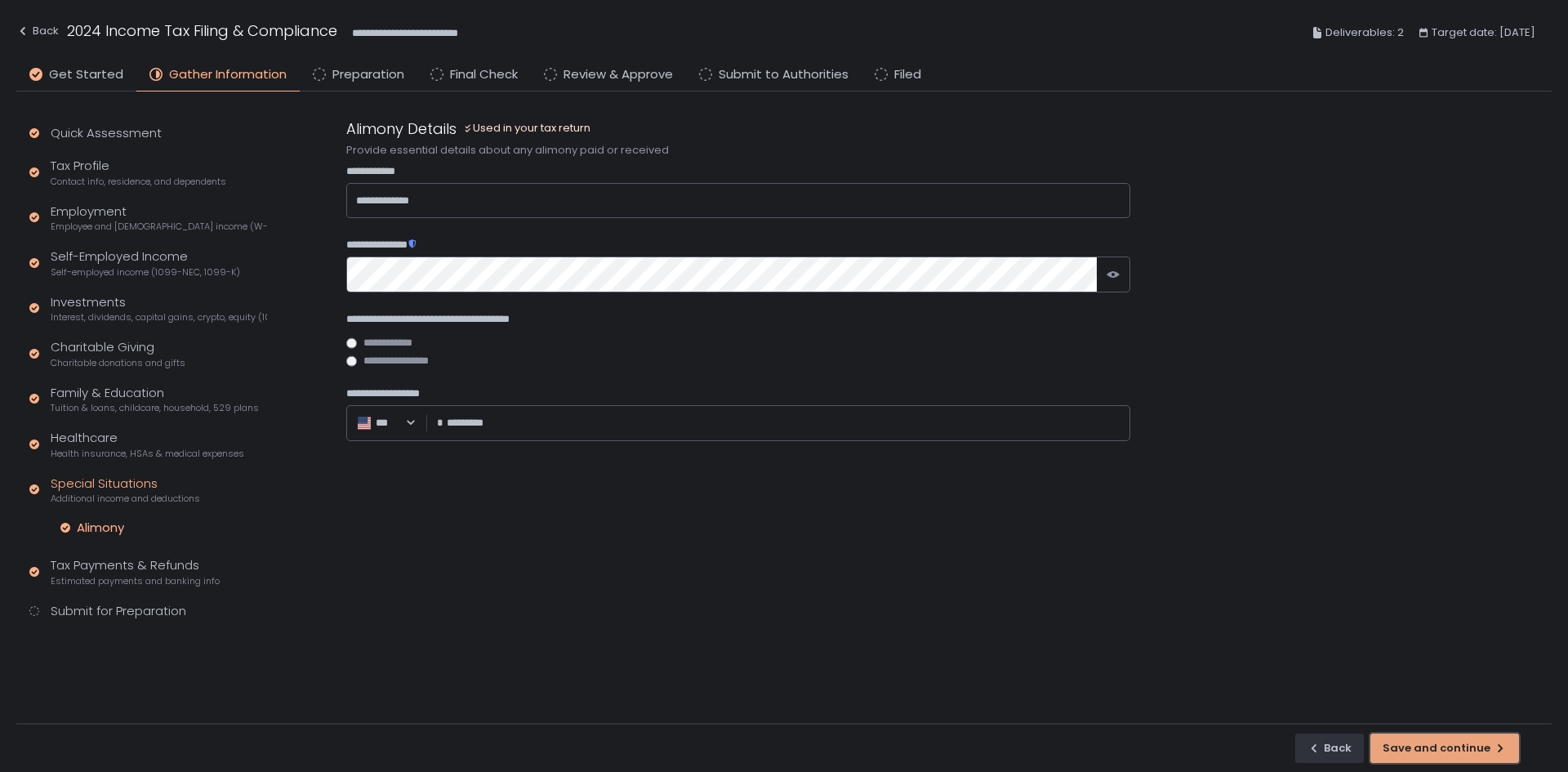
click at [1458, 754] on div "Save and continue" at bounding box center [1444, 748] width 124 height 14
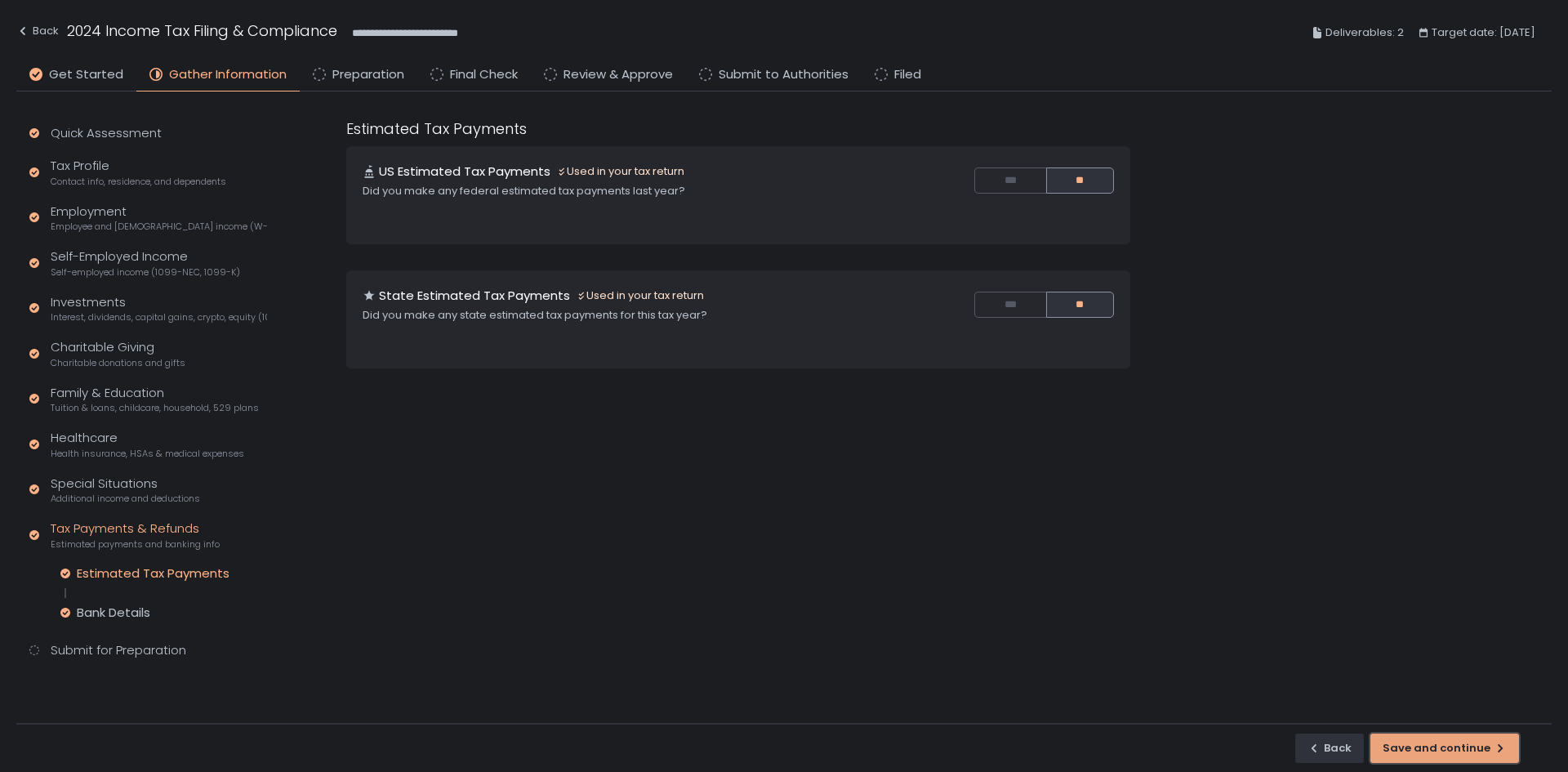
click at [1458, 754] on div "Save and continue" at bounding box center [1444, 748] width 124 height 14
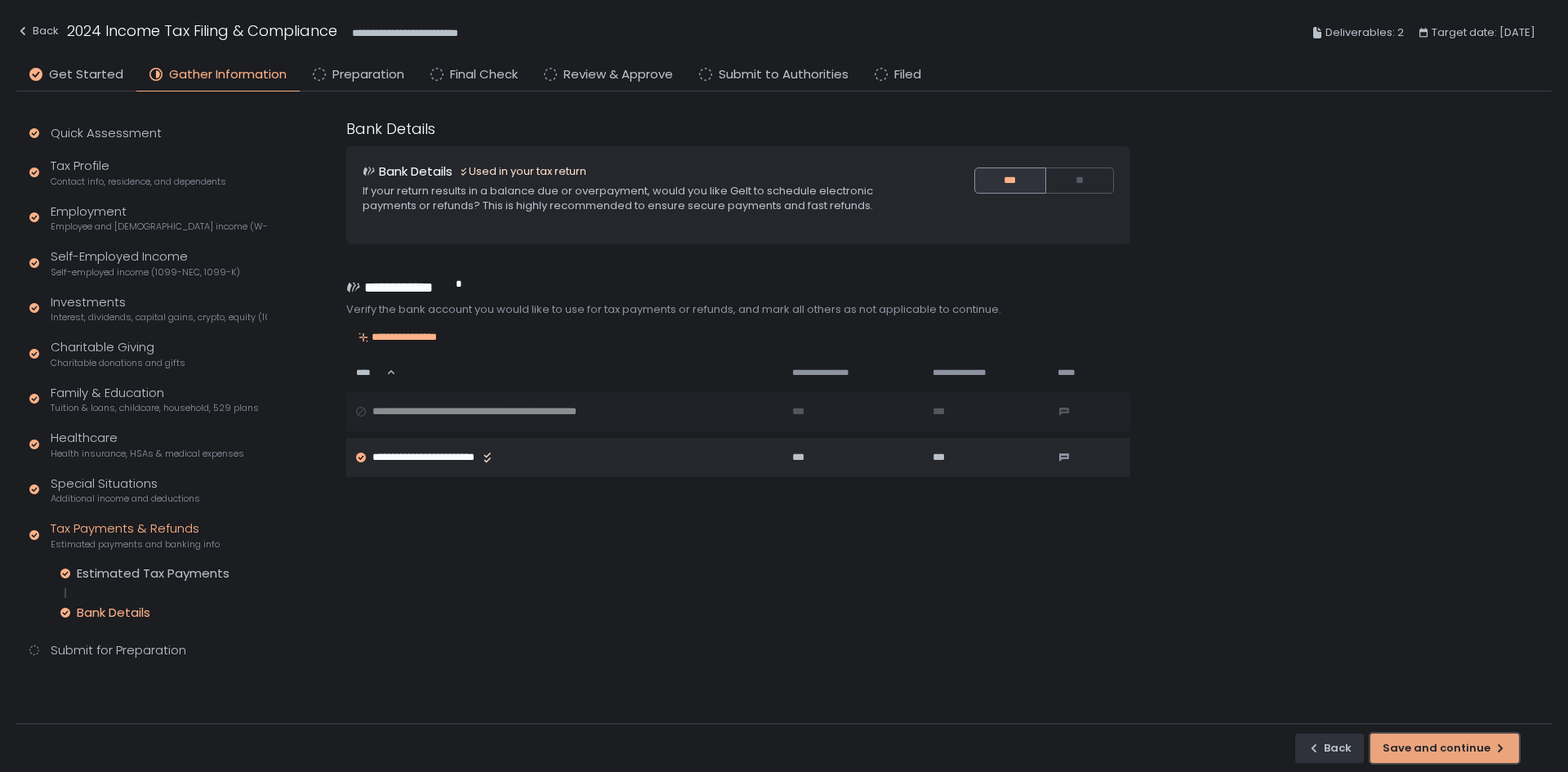
click at [1458, 754] on div "Save and continue" at bounding box center [1444, 748] width 124 height 14
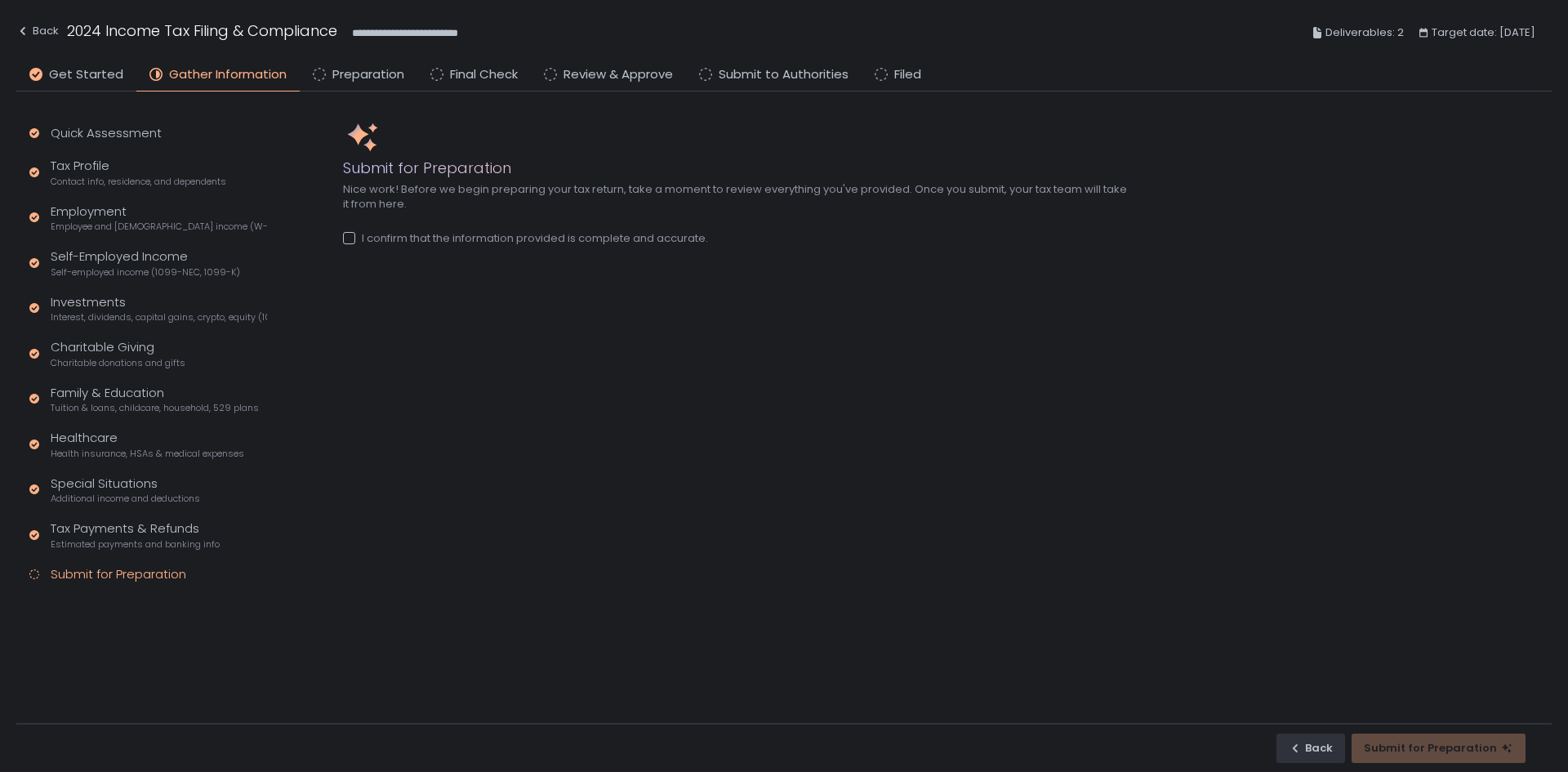
click at [345, 241] on div at bounding box center [349, 239] width 13 height 13
click at [1491, 751] on div "Submit for Preparation" at bounding box center [1438, 748] width 149 height 14
click at [371, 80] on span "Preparation" at bounding box center [368, 74] width 71 height 19
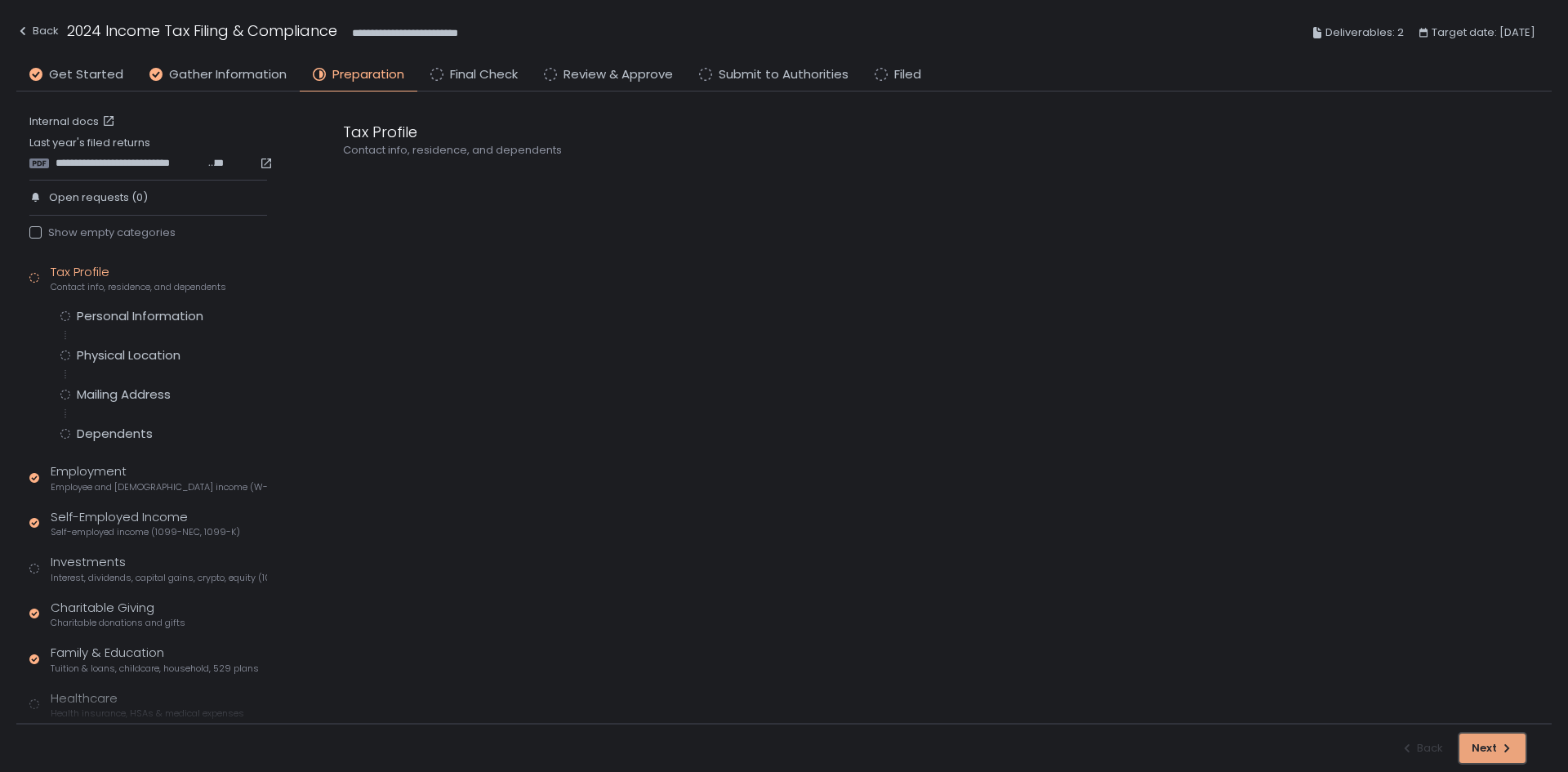
click at [1474, 747] on div "Next" at bounding box center [1492, 748] width 42 height 14
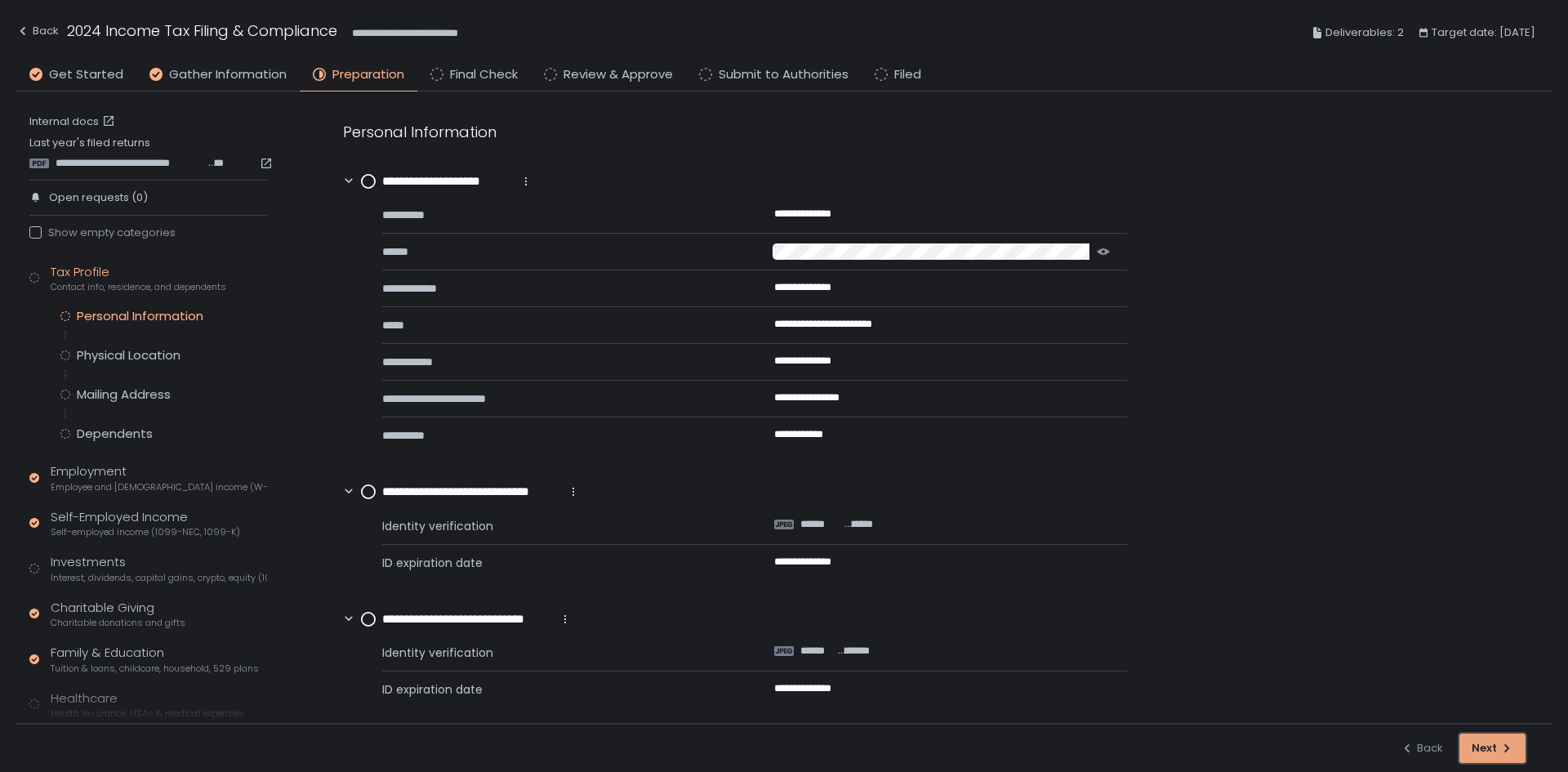
click at [1474, 747] on div "Next" at bounding box center [1492, 748] width 42 height 14
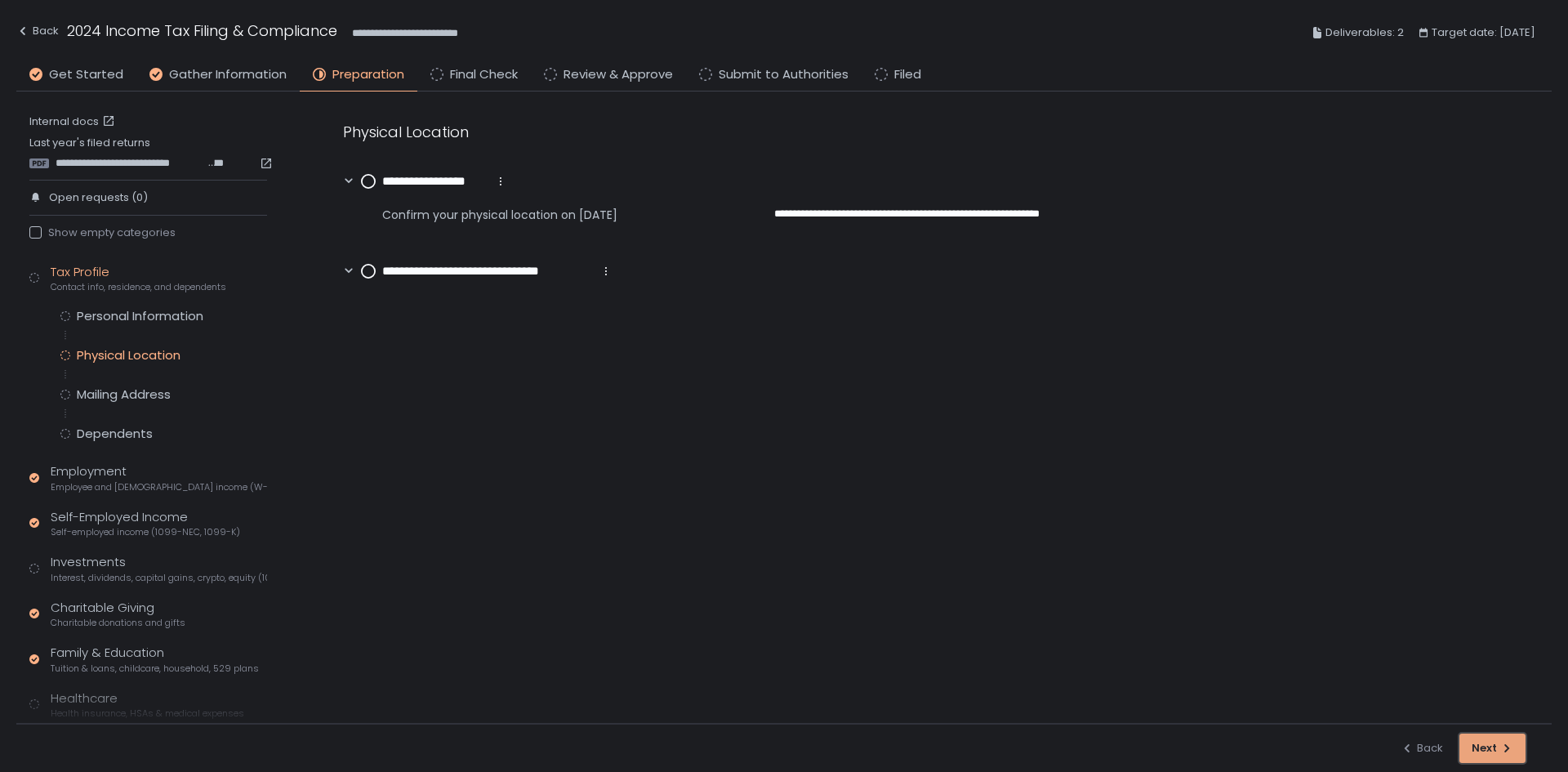
click at [1474, 747] on div "Next" at bounding box center [1492, 748] width 42 height 14
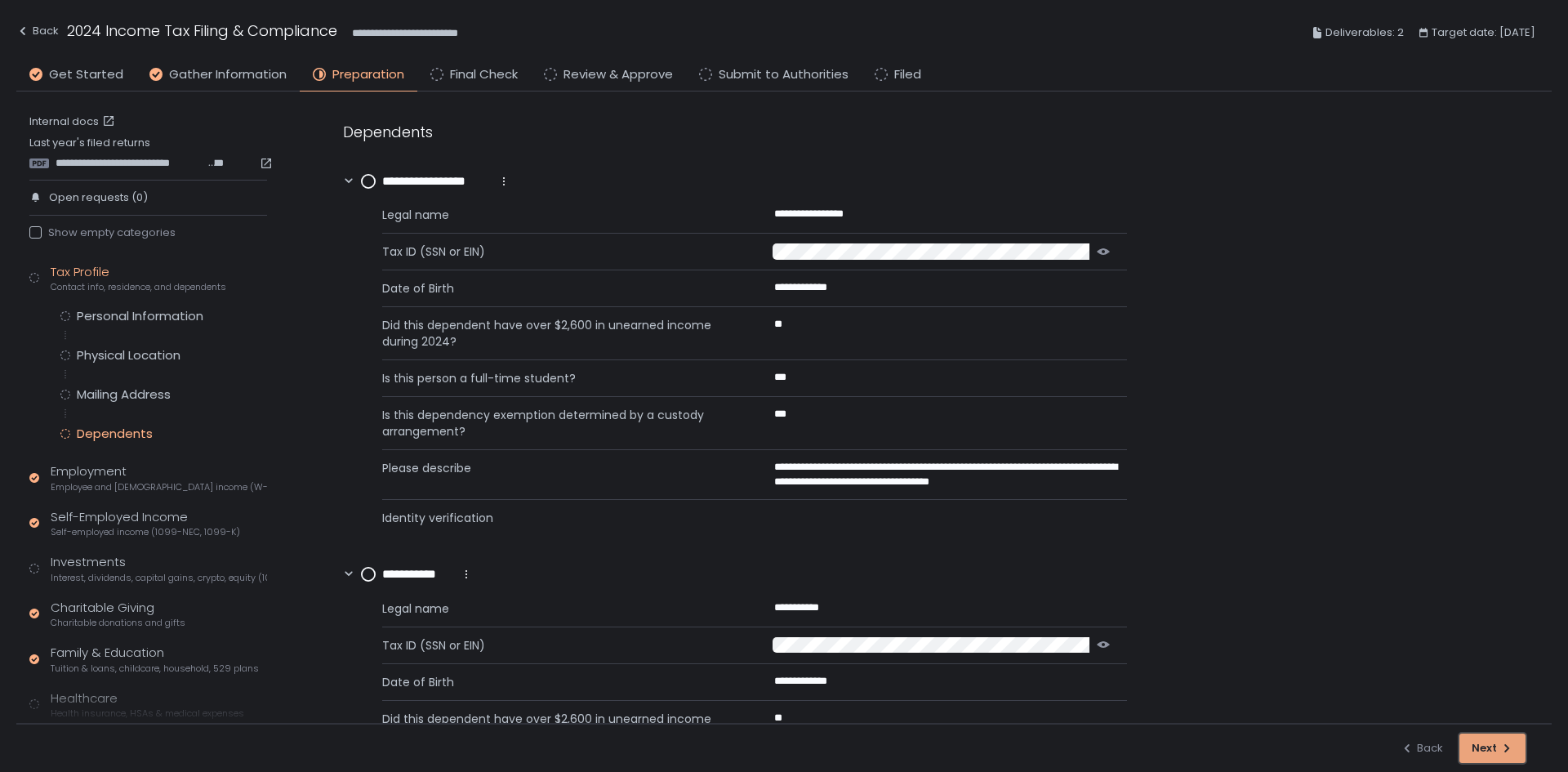
click at [1474, 747] on div "Next" at bounding box center [1492, 748] width 42 height 14
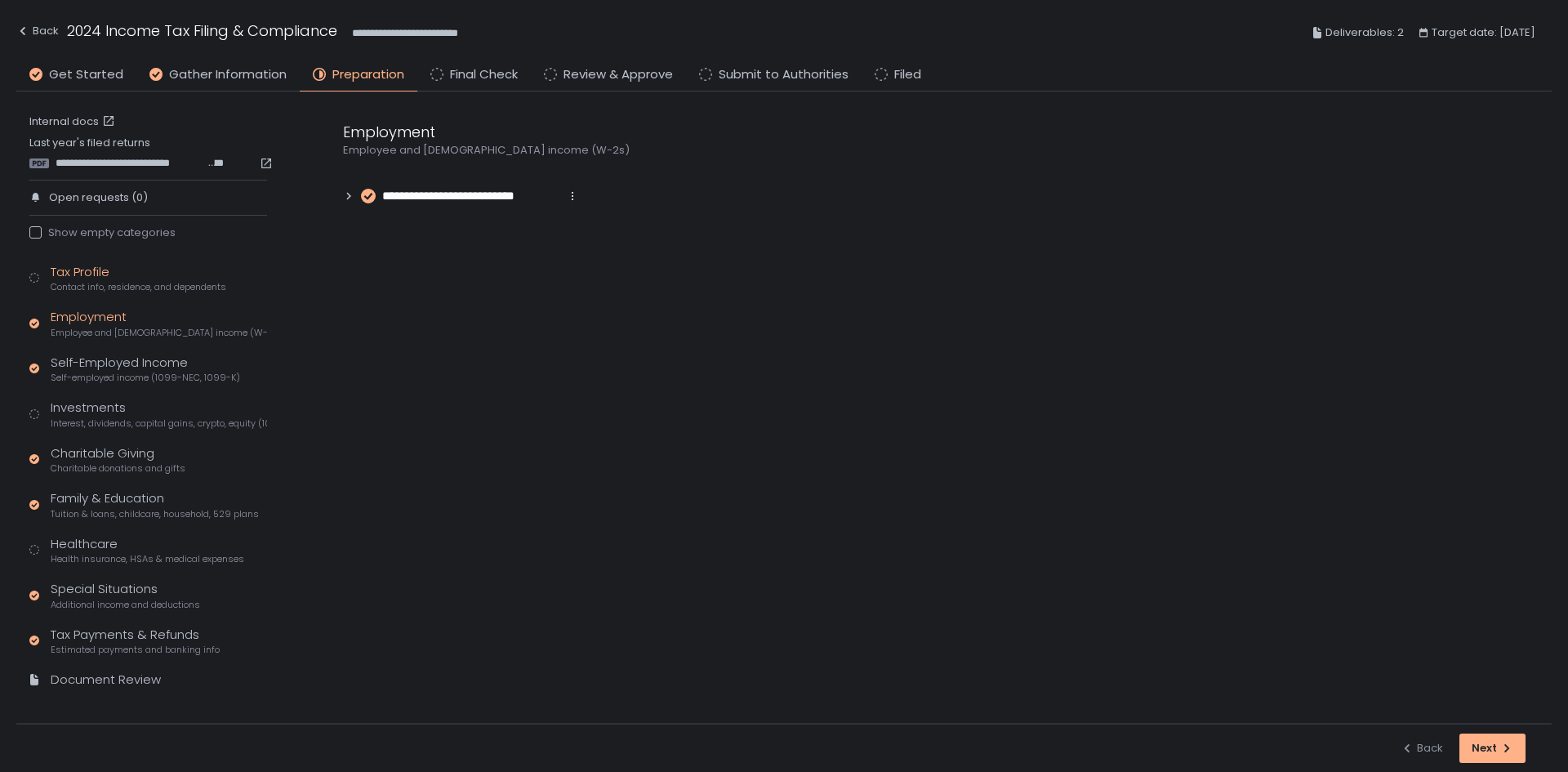
click at [35, 281] on circle at bounding box center [35, 278] width 9 height 9
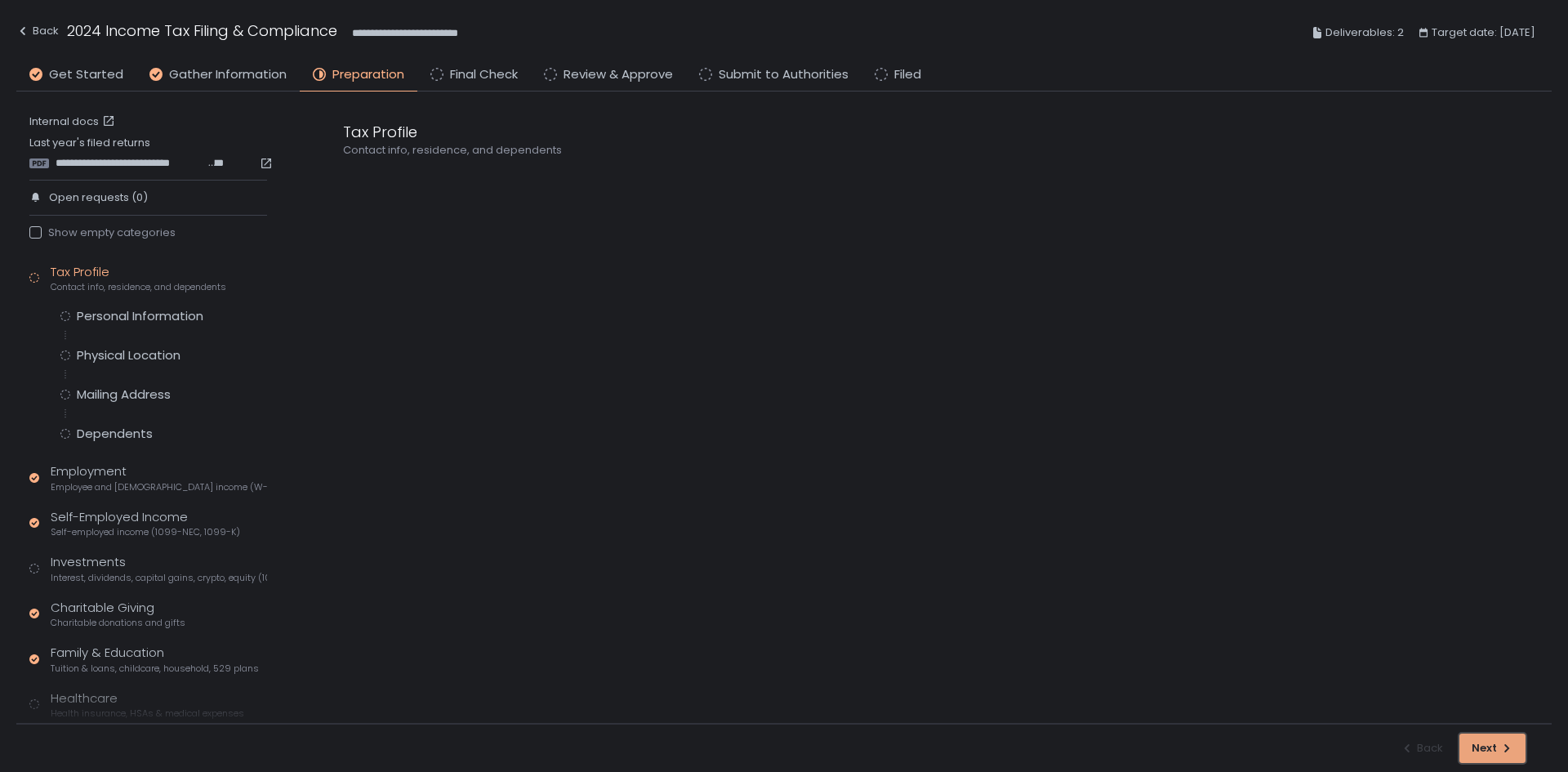
click at [1484, 741] on div "Next" at bounding box center [1492, 748] width 42 height 14
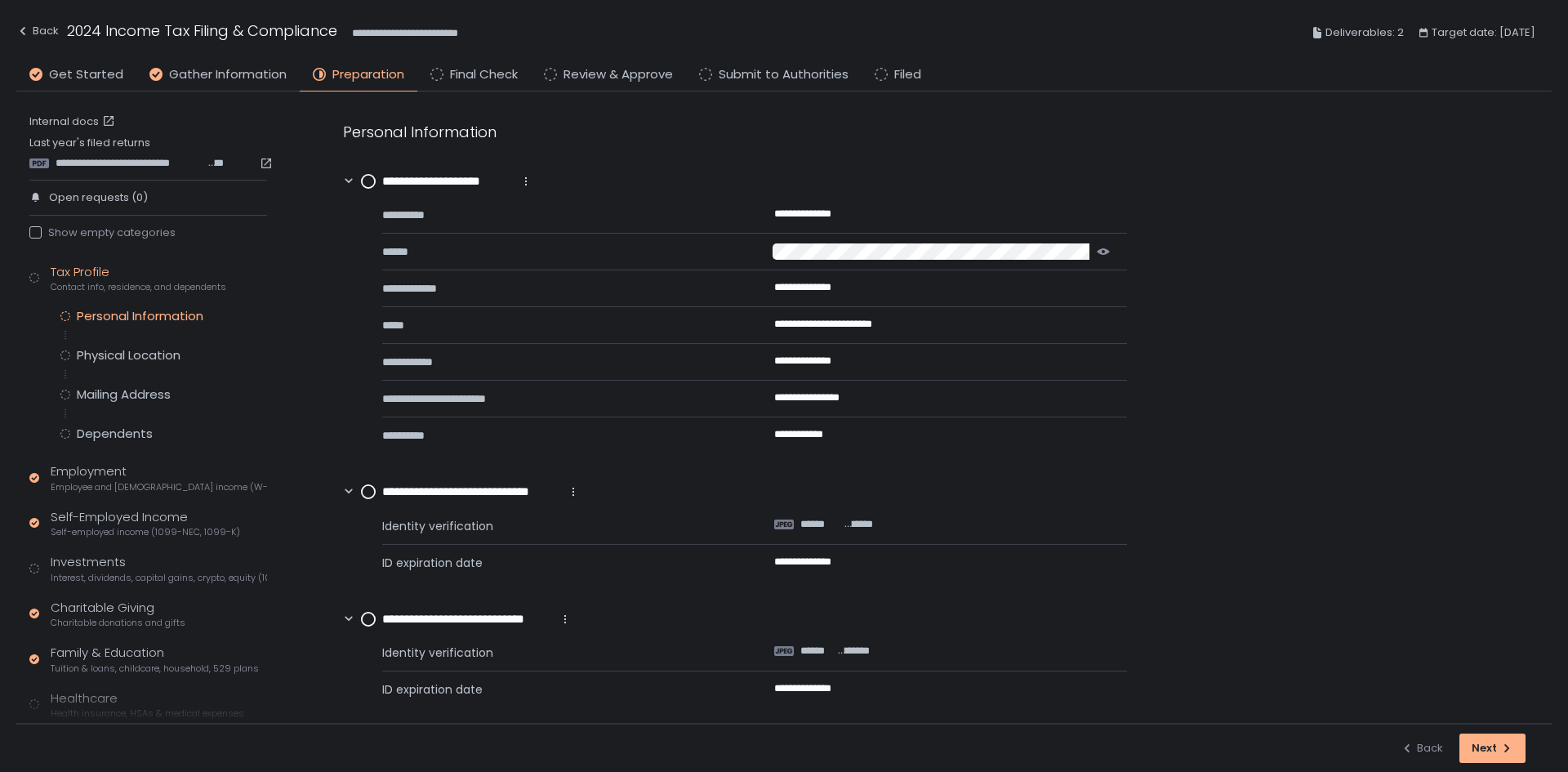
click at [378, 172] on div "**********" at bounding box center [447, 181] width 172 height 19
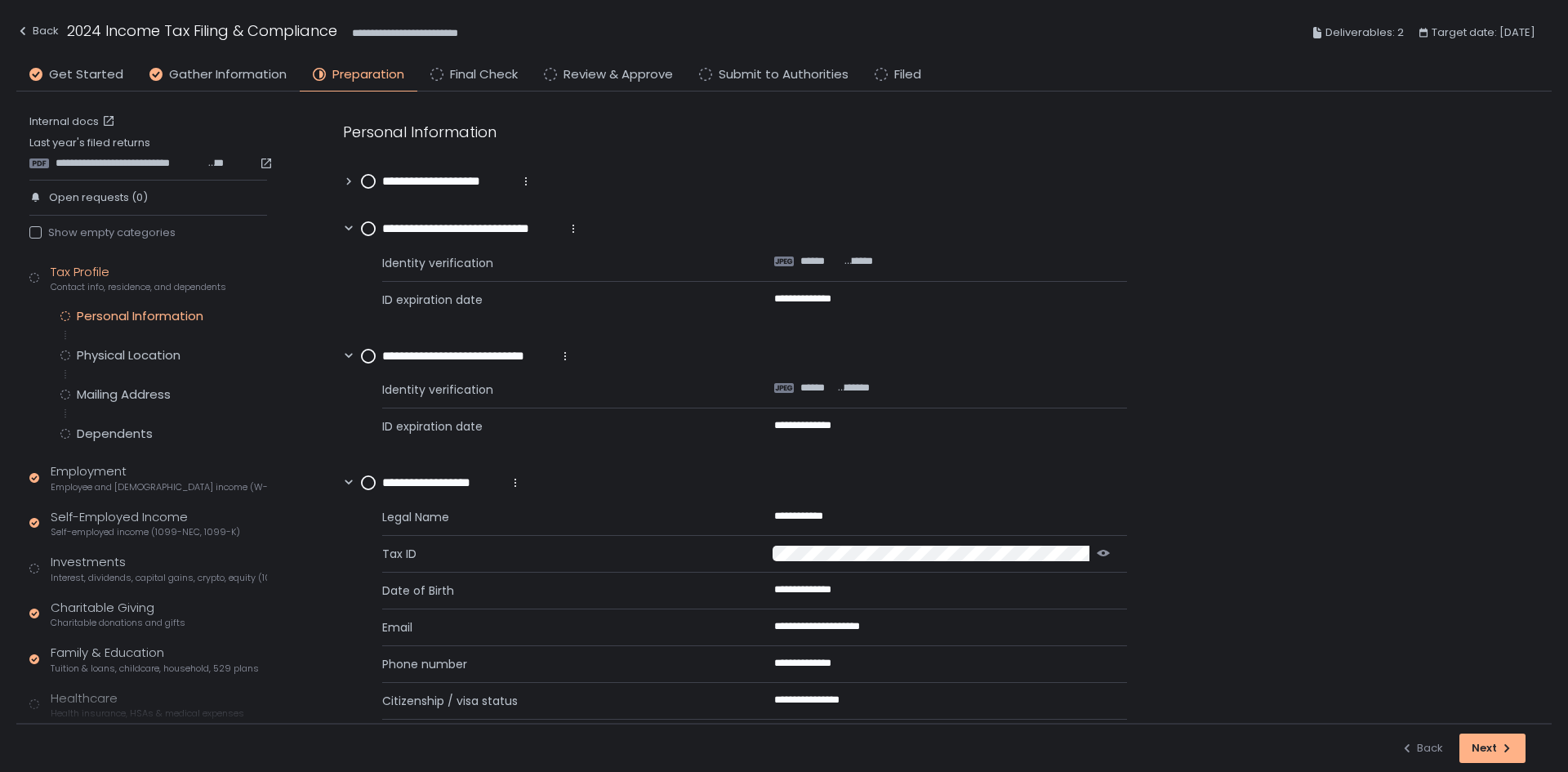
click at [373, 181] on circle at bounding box center [368, 181] width 13 height 13
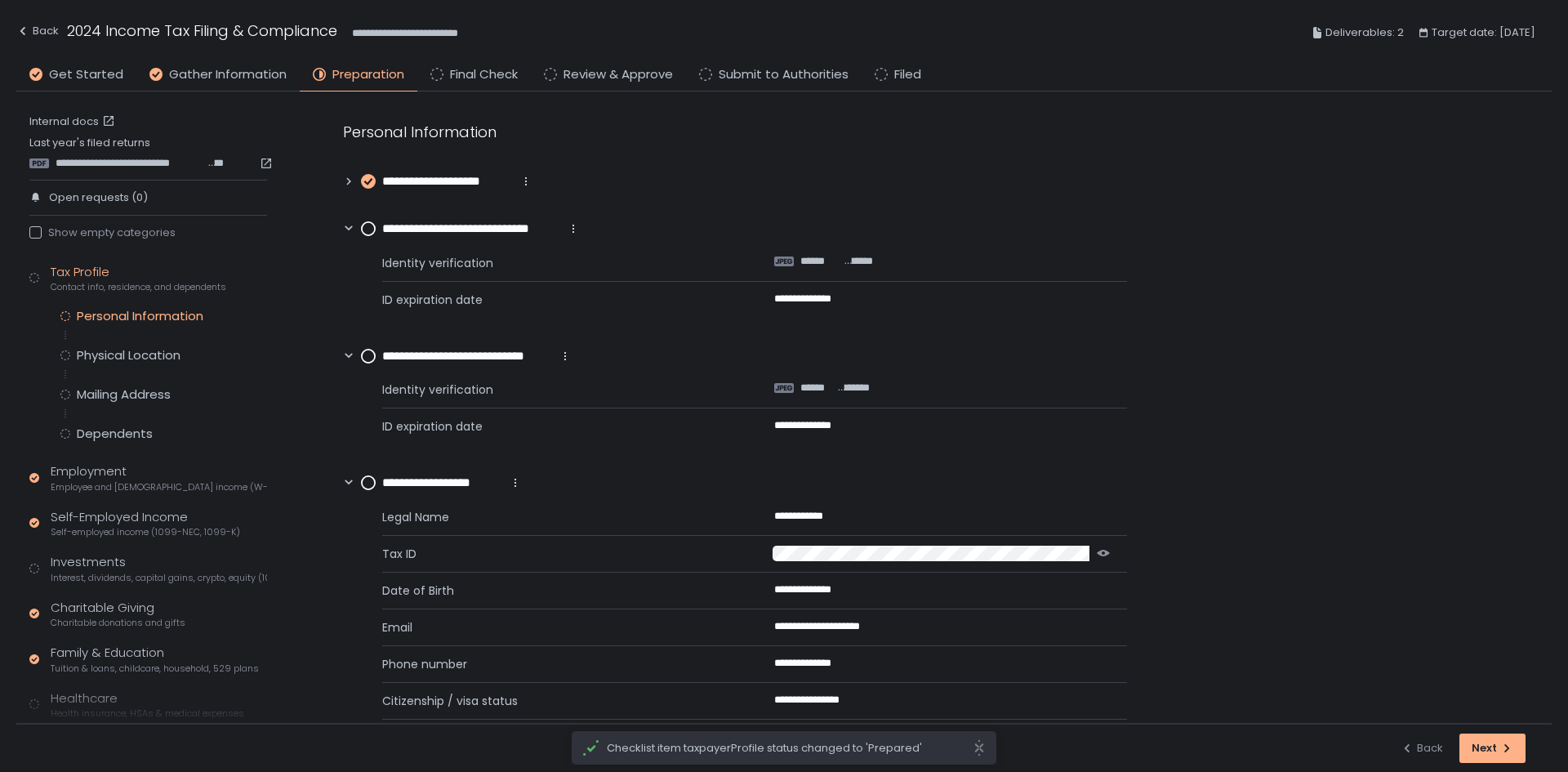
click at [371, 230] on circle at bounding box center [368, 229] width 13 height 13
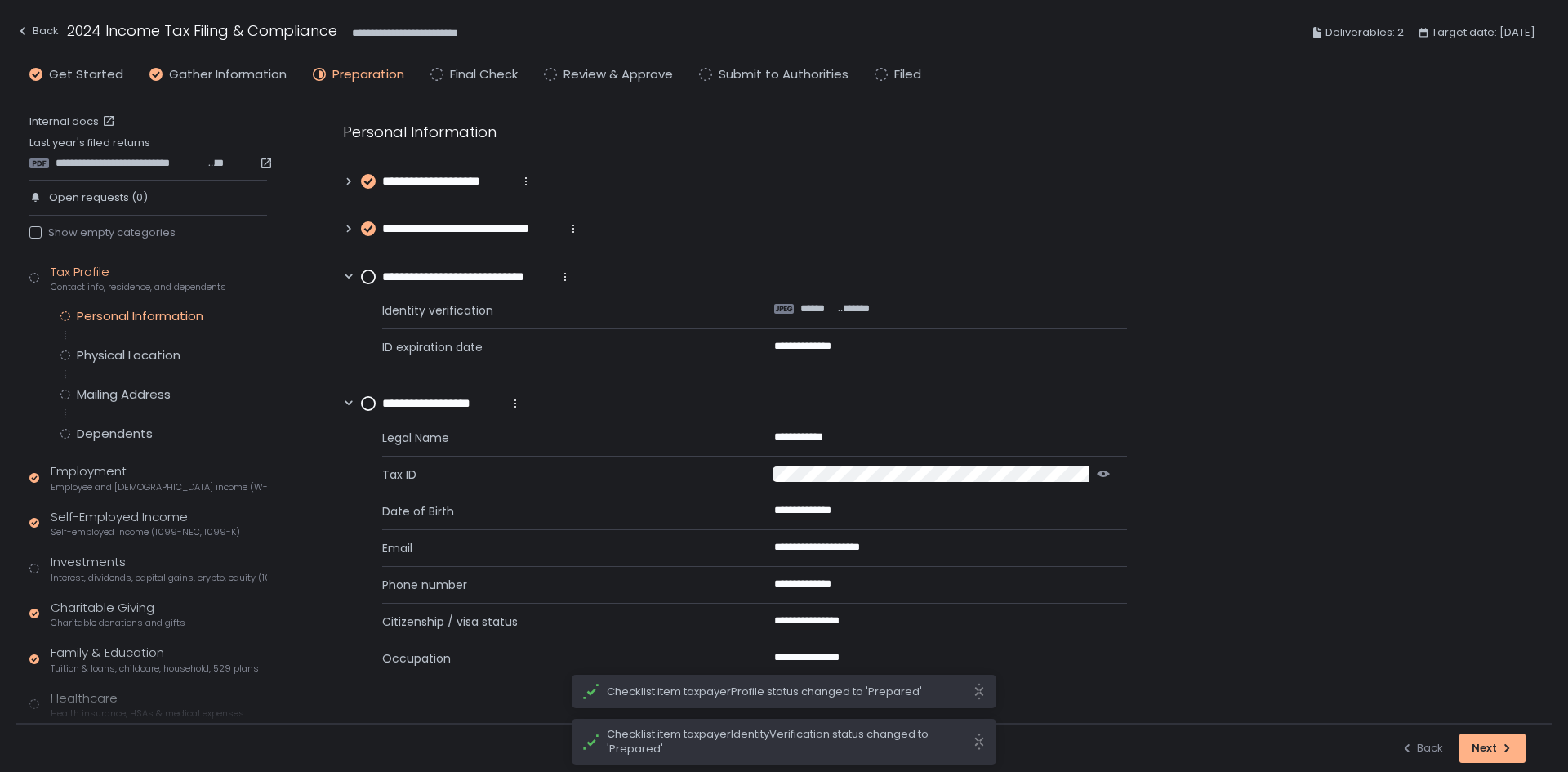
click at [369, 273] on circle at bounding box center [368, 277] width 13 height 13
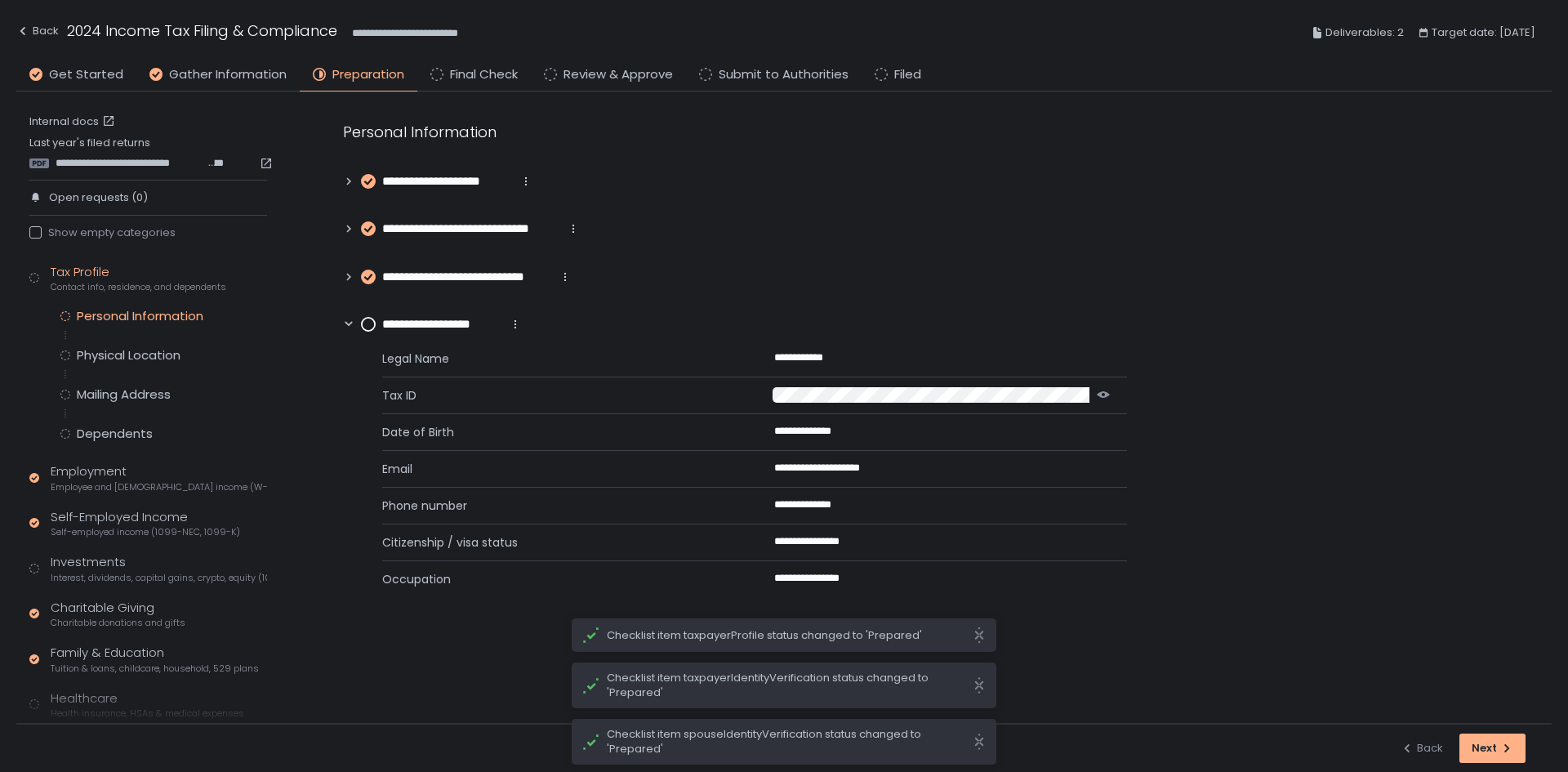
click at [373, 329] on circle at bounding box center [368, 324] width 13 height 13
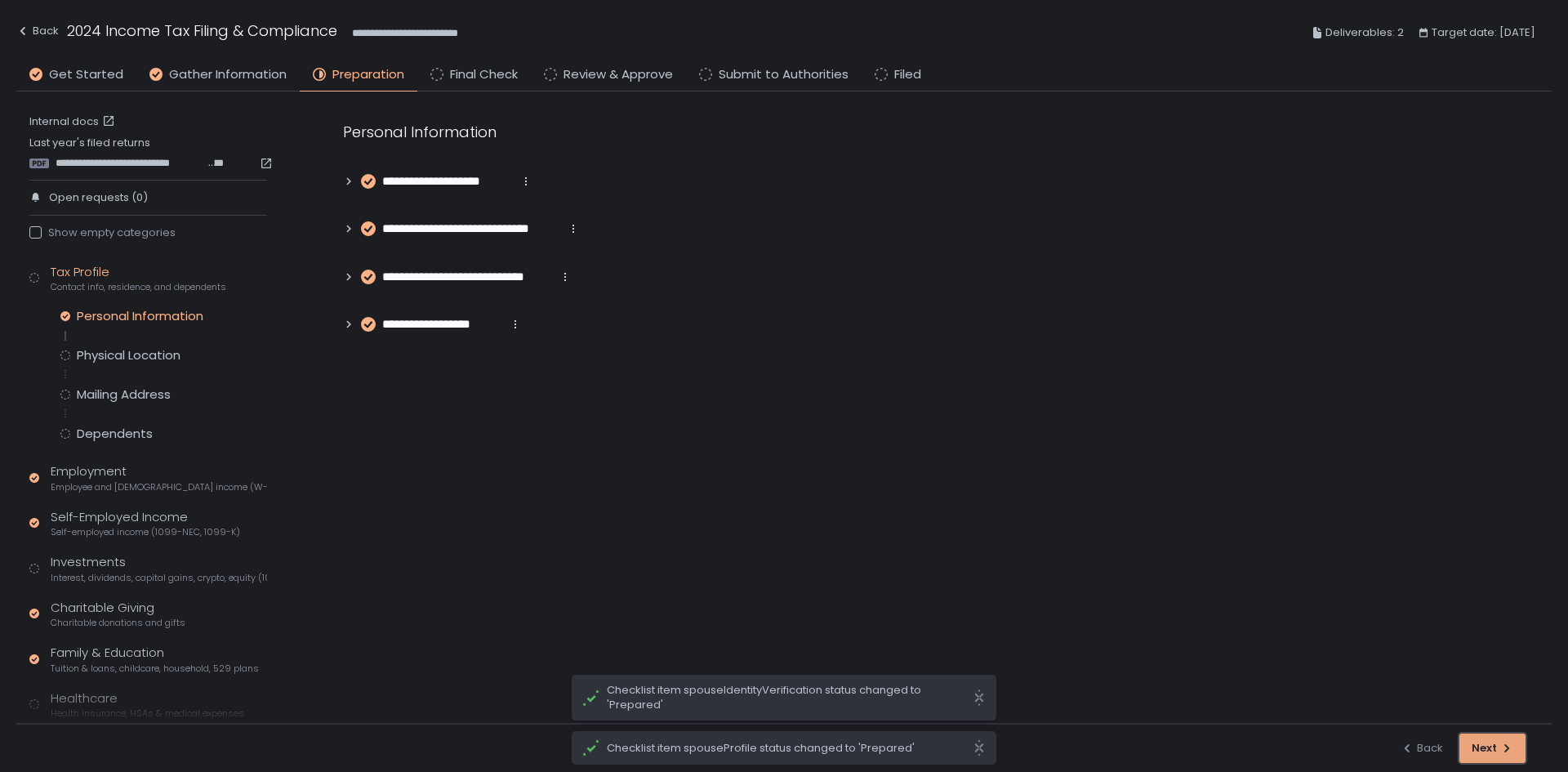
click at [1477, 743] on div "Next" at bounding box center [1492, 748] width 42 height 14
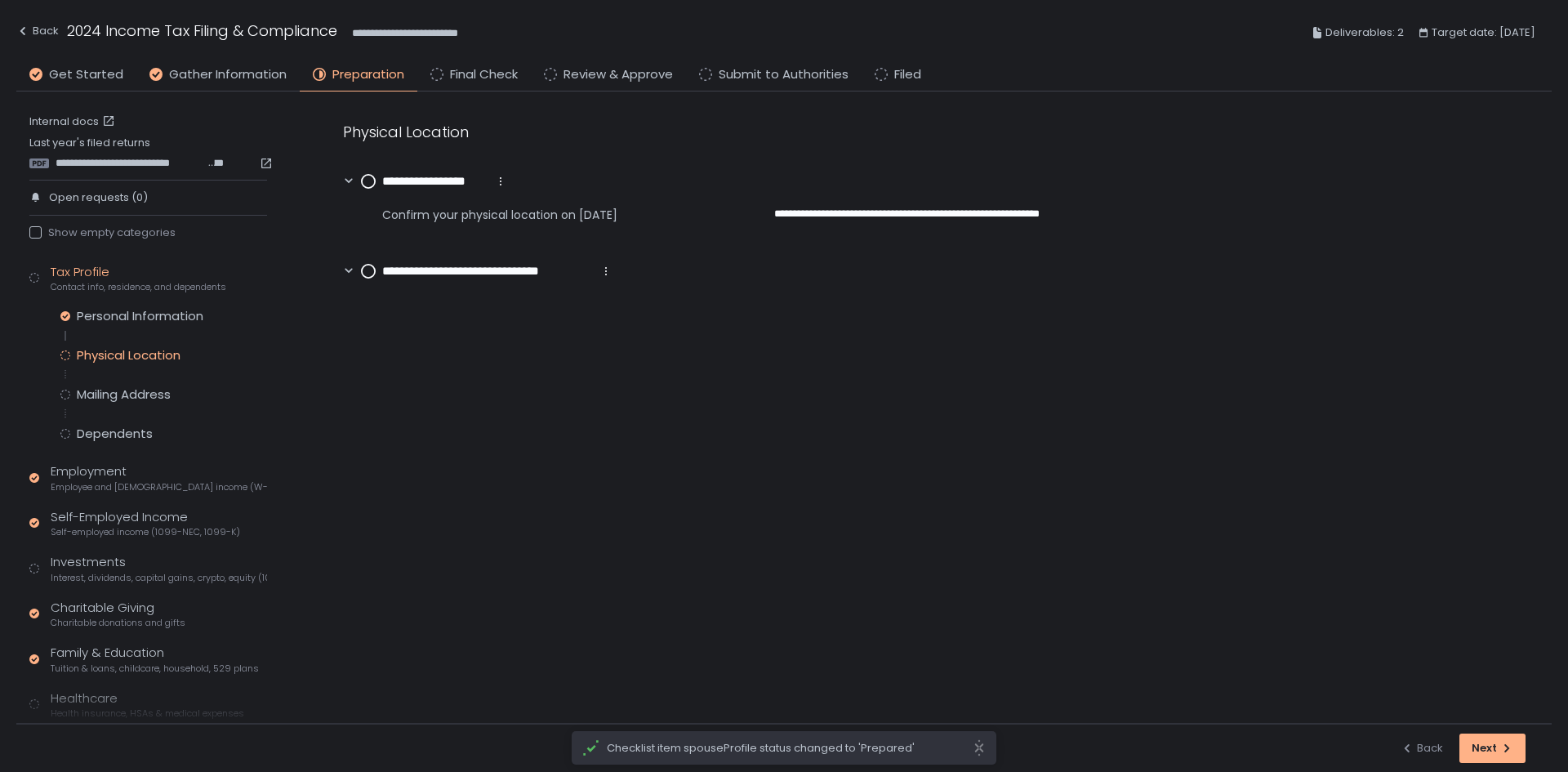
click at [365, 175] on circle at bounding box center [368, 181] width 13 height 13
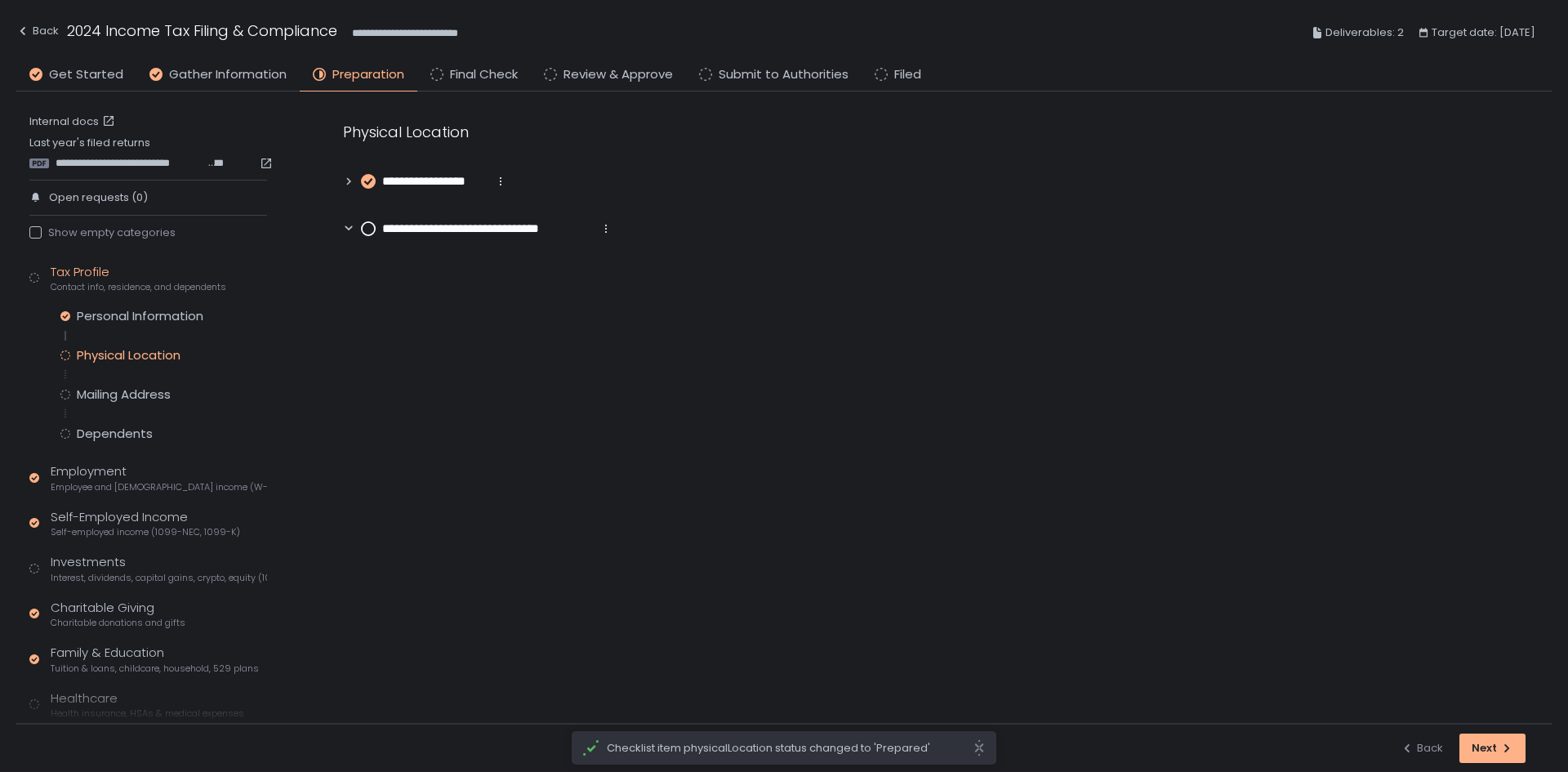
click at [362, 239] on div "**********" at bounding box center [930, 179] width 1241 height 176
drag, startPoint x: 370, startPoint y: 229, endPoint x: 1195, endPoint y: 614, distance: 910.4
click at [415, 240] on div "**********" at bounding box center [930, 179] width 1241 height 176
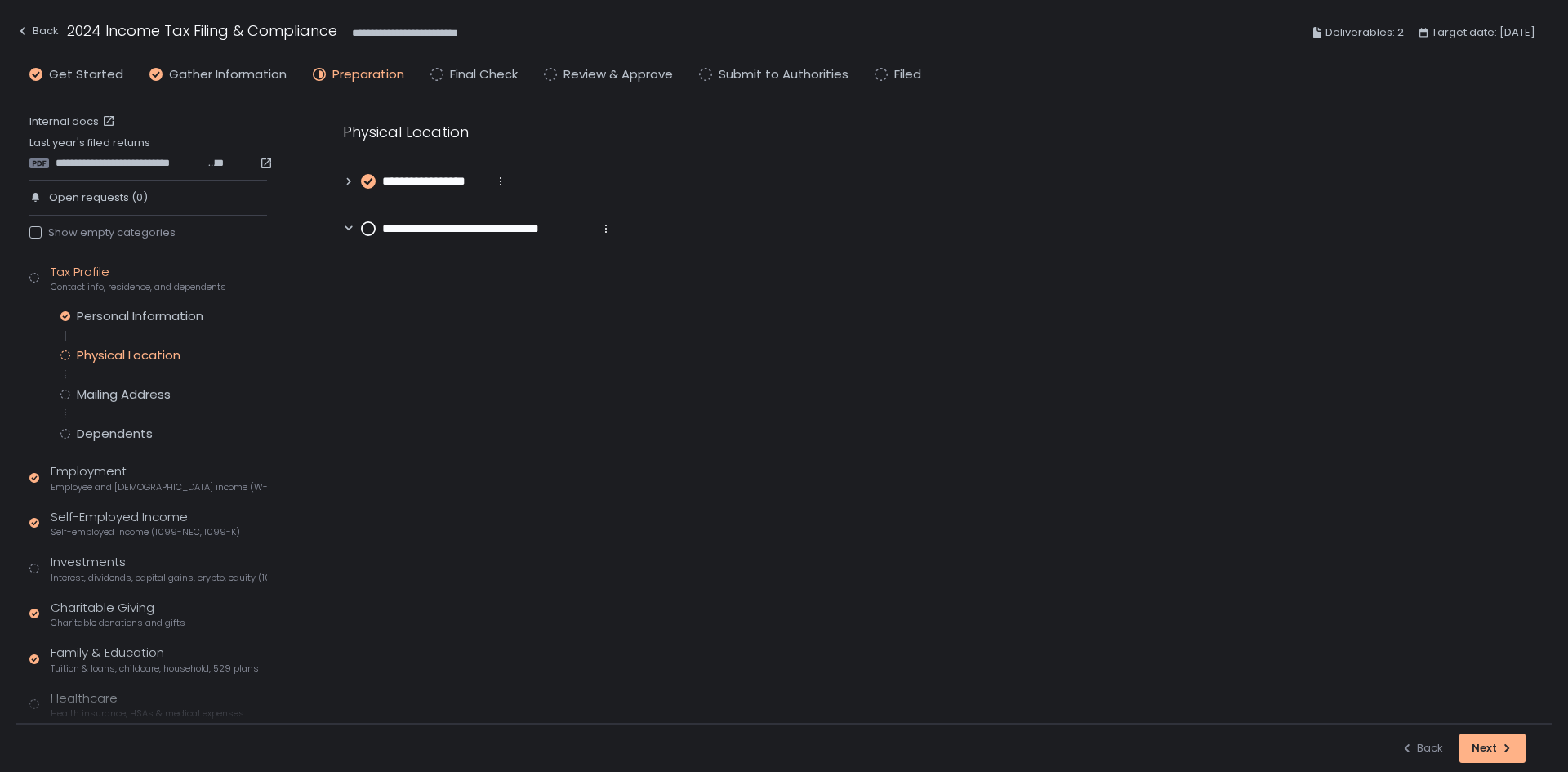
click at [373, 228] on circle at bounding box center [368, 229] width 13 height 13
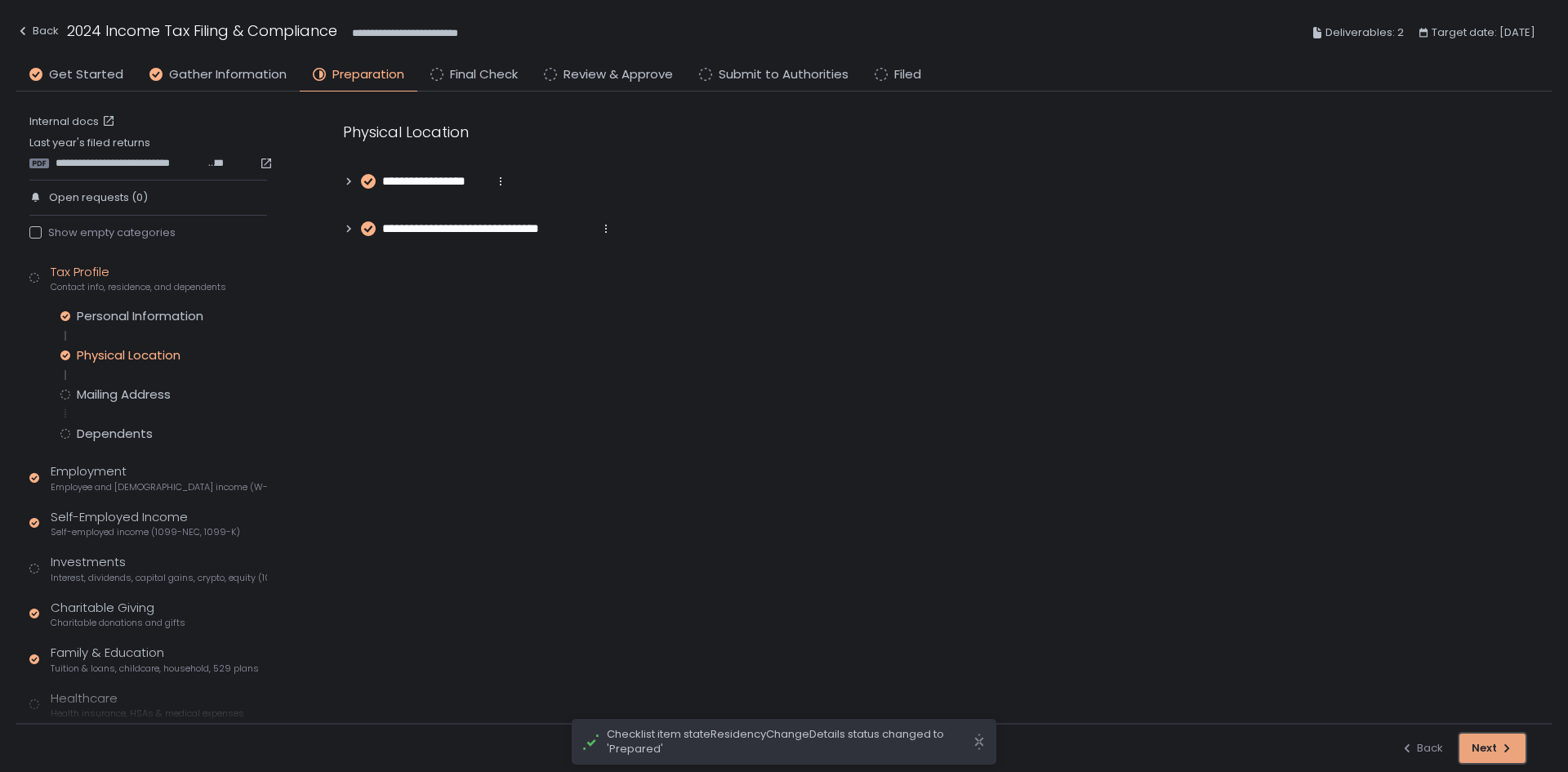
click at [1490, 749] on div "Next" at bounding box center [1492, 748] width 42 height 14
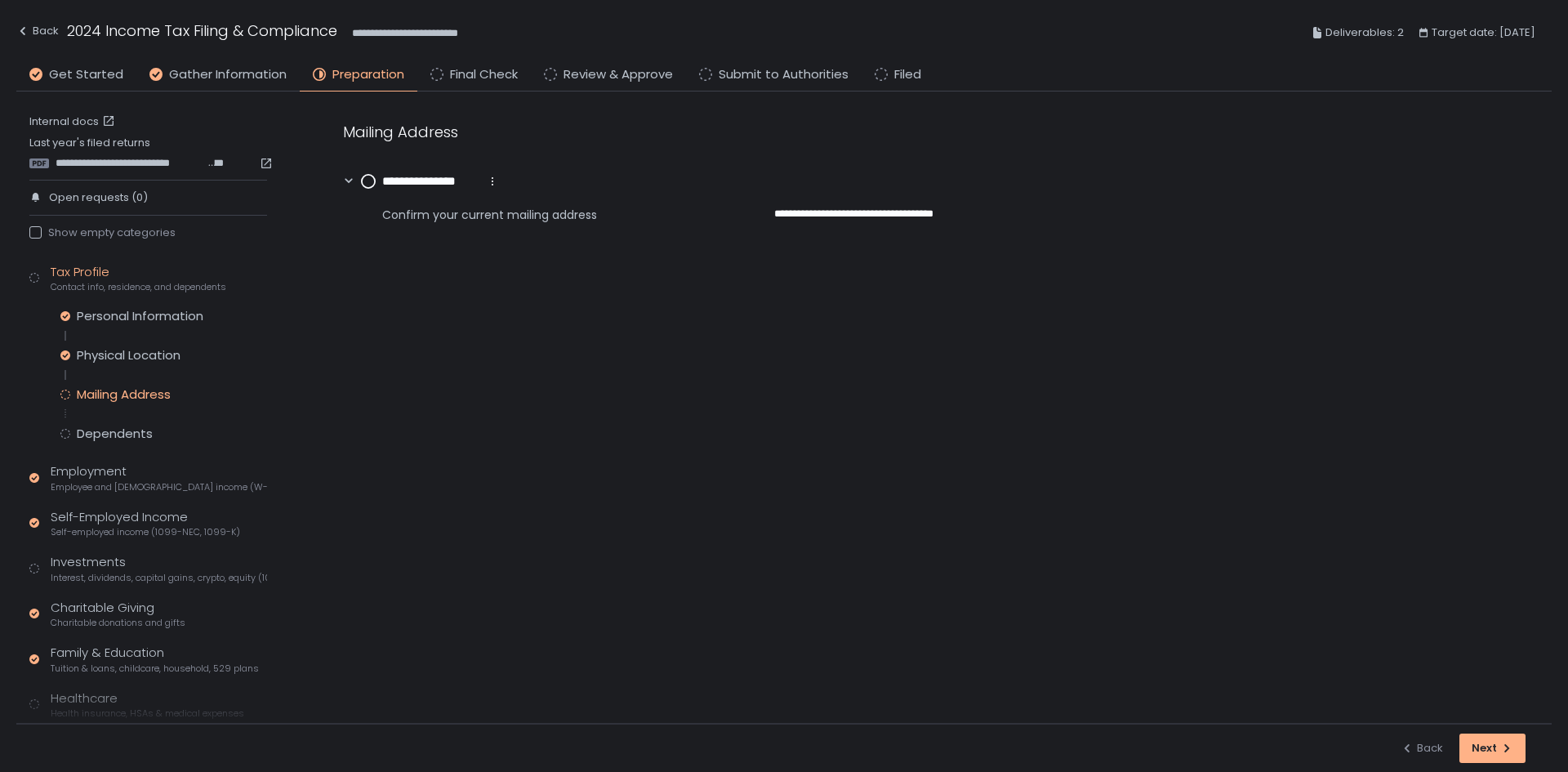
click at [353, 183] on icon at bounding box center [348, 181] width 12 height 12
click at [365, 180] on circle at bounding box center [368, 181] width 13 height 13
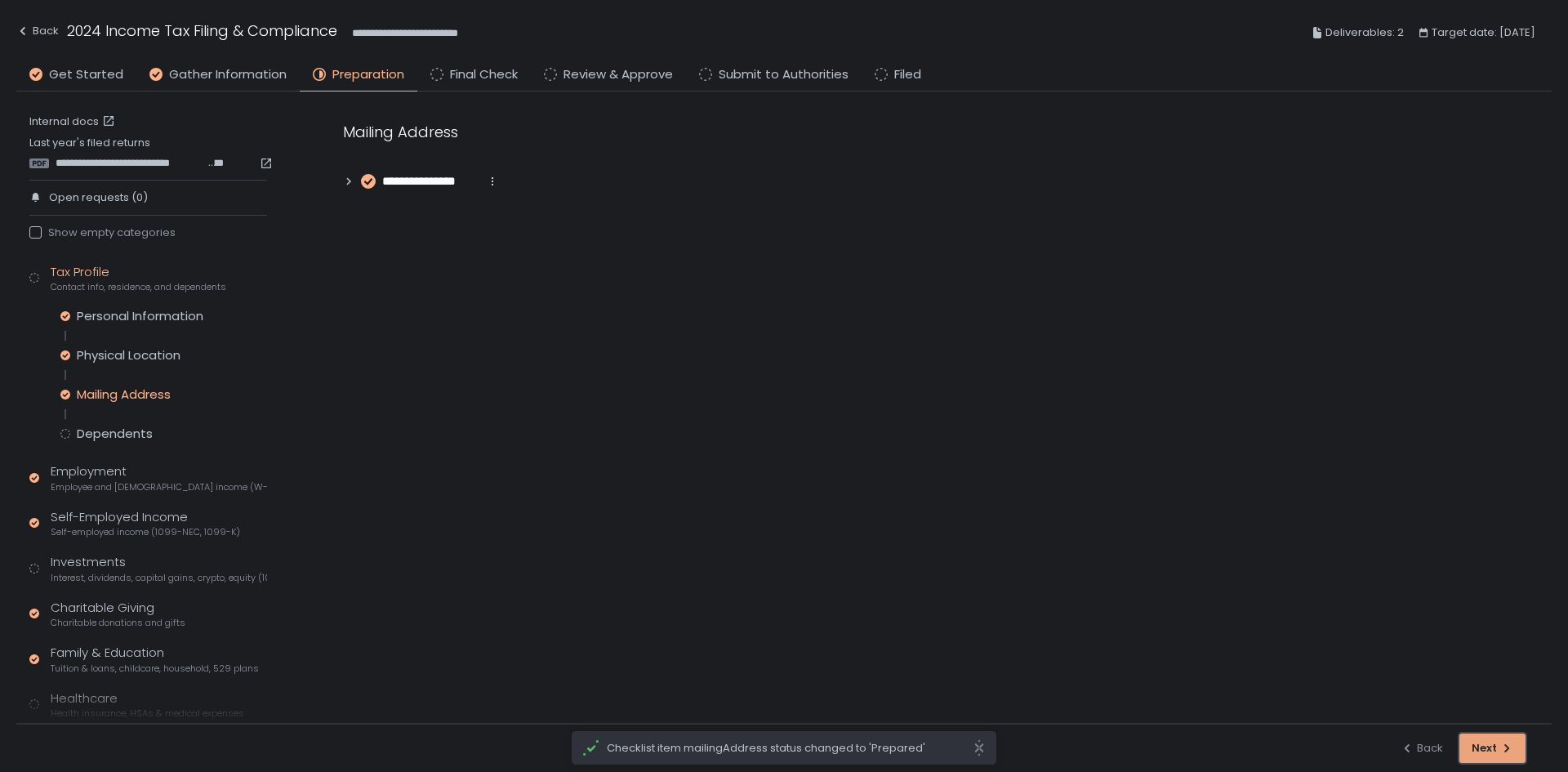
click at [1485, 760] on button "Next" at bounding box center [1492, 748] width 66 height 29
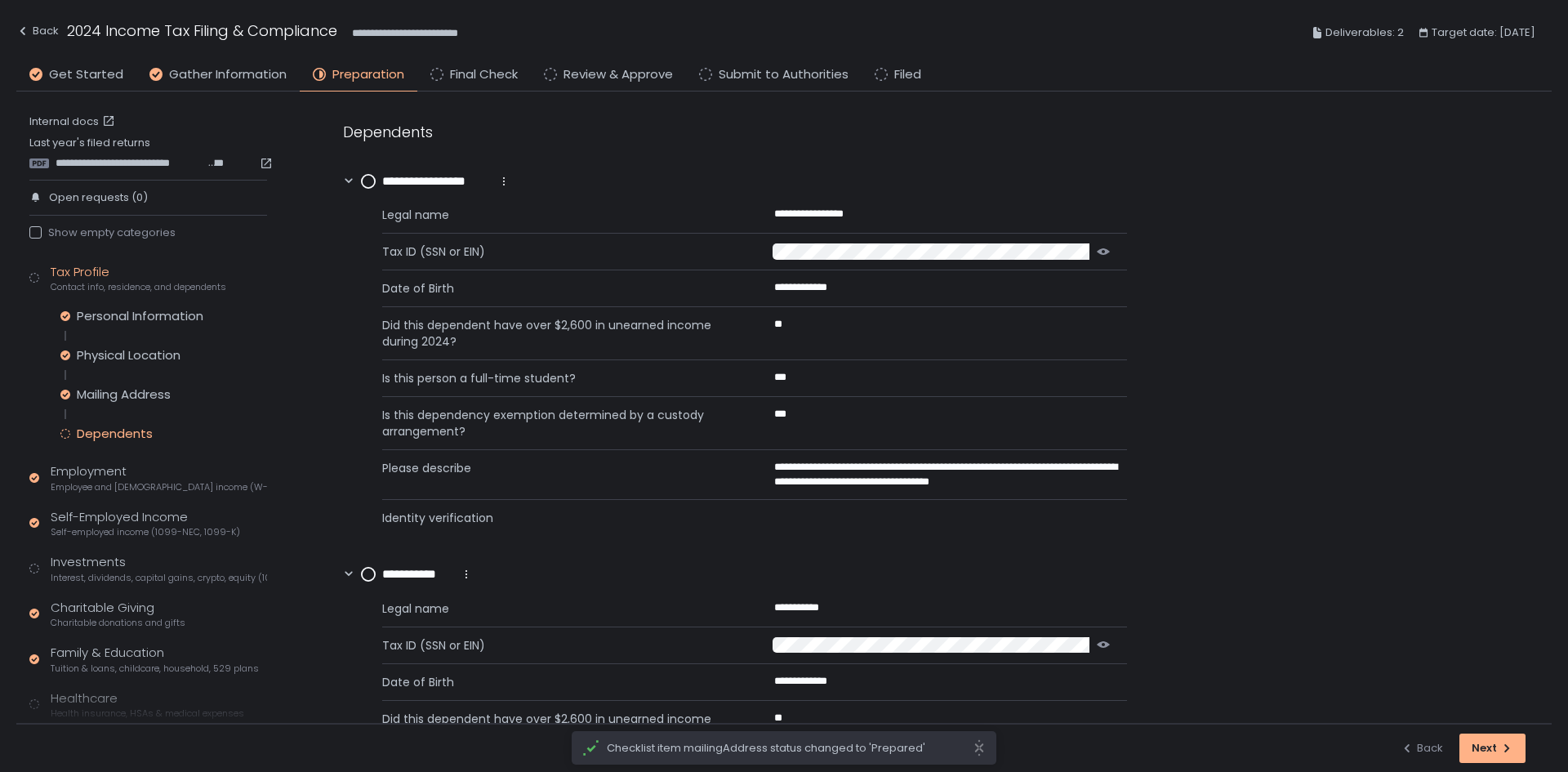
click at [373, 185] on circle at bounding box center [368, 181] width 13 height 13
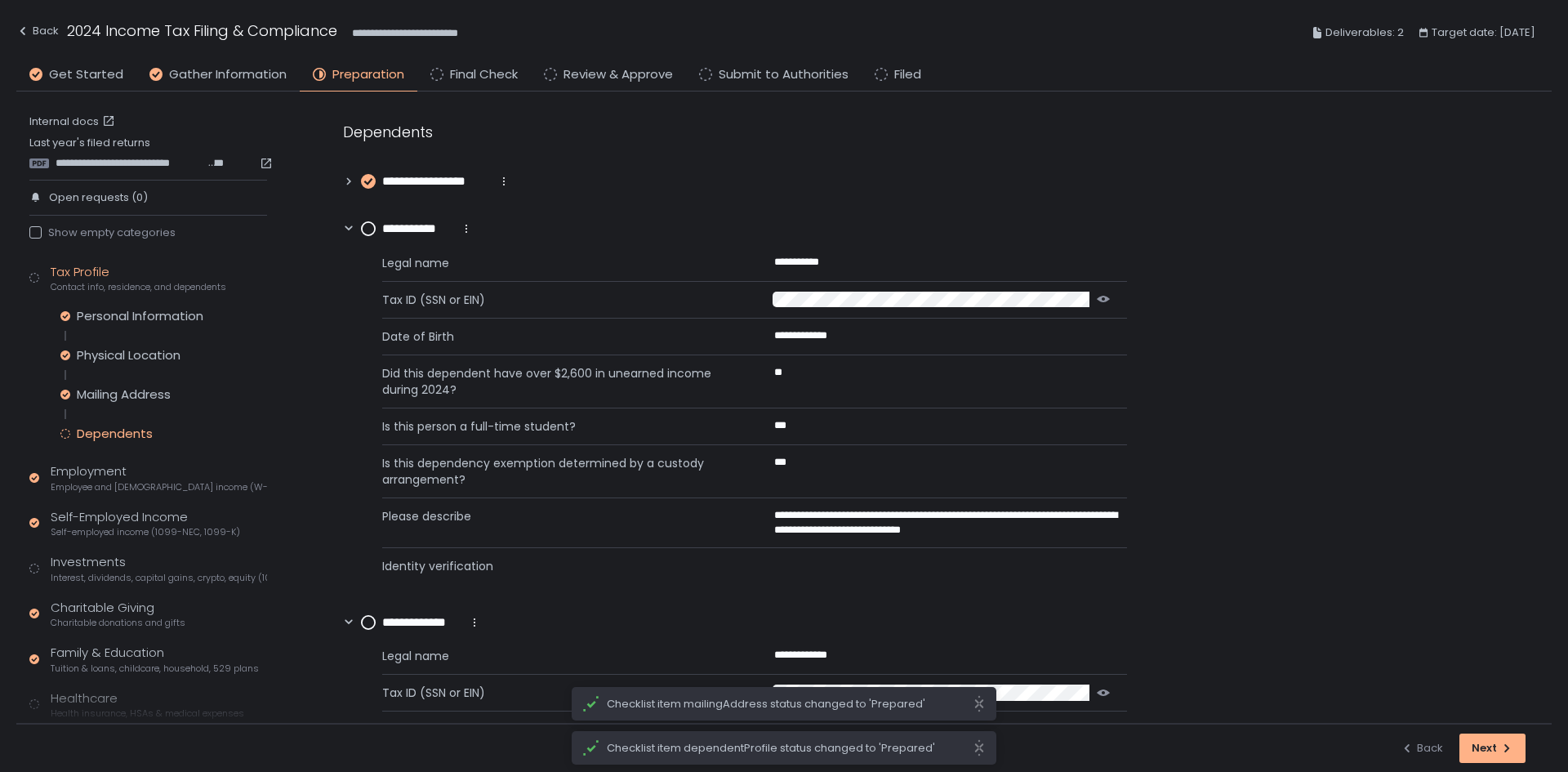
click at [366, 233] on circle at bounding box center [368, 229] width 13 height 13
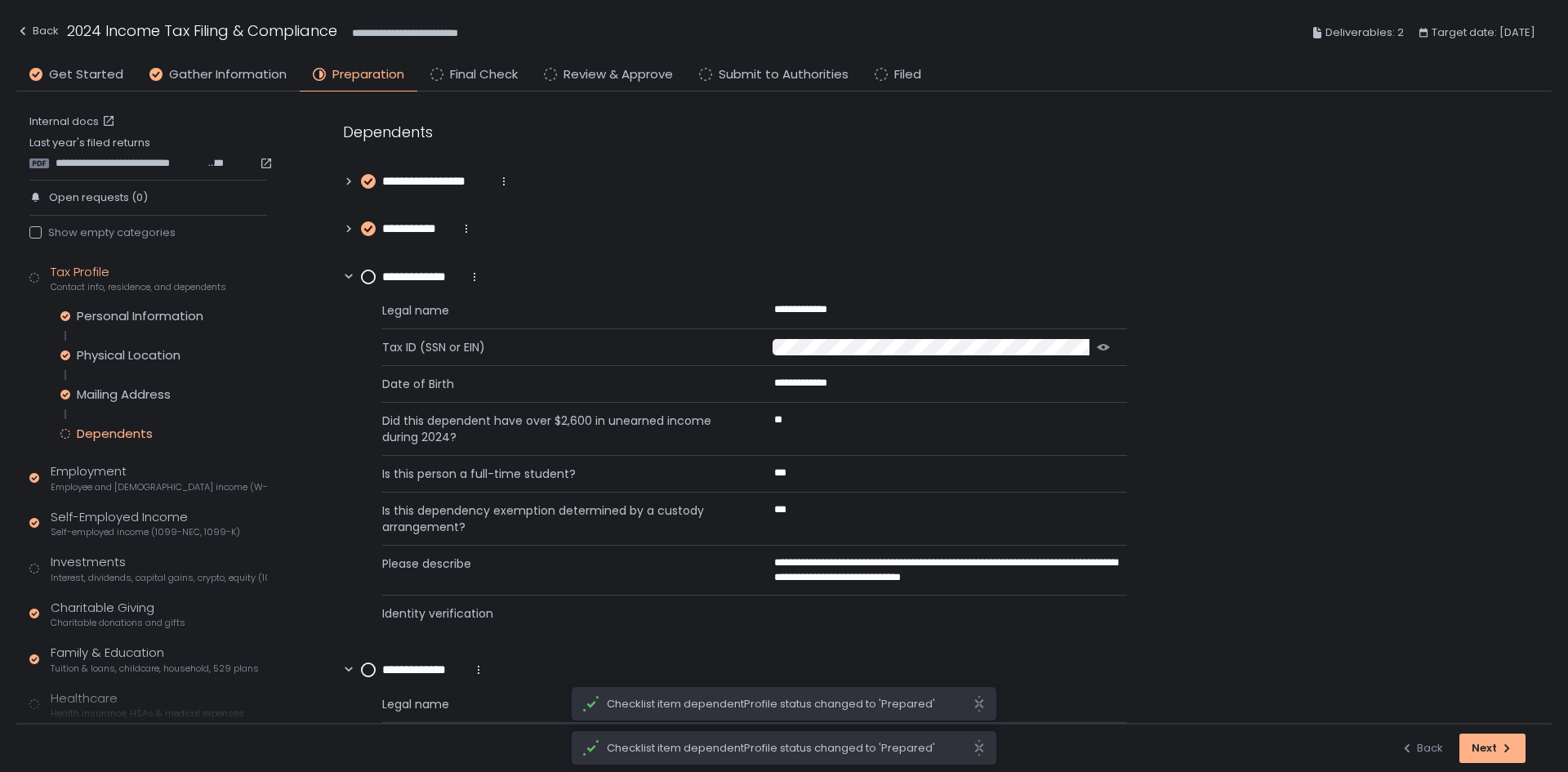
click at [367, 281] on circle at bounding box center [368, 277] width 13 height 13
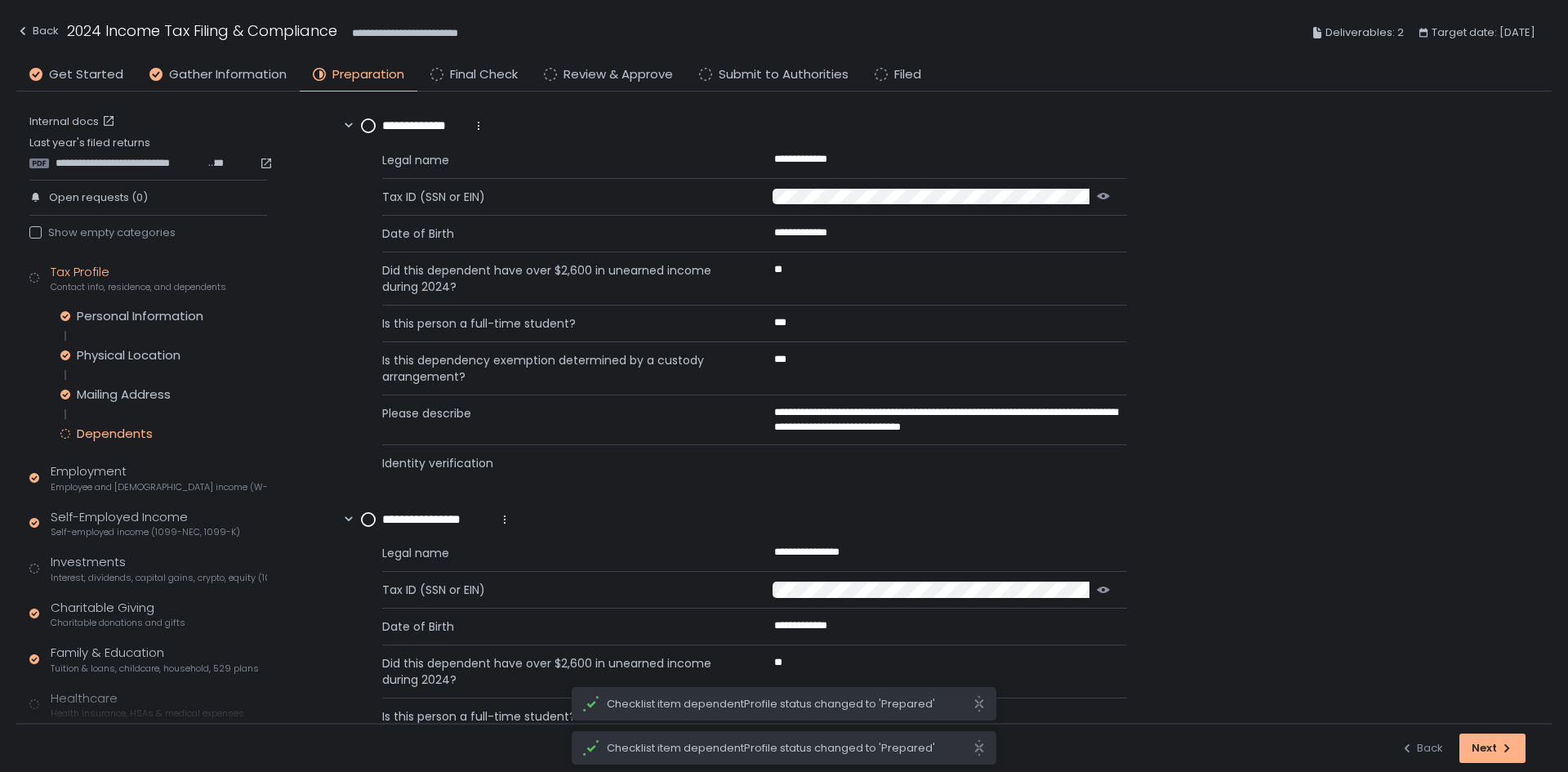
scroll to position [164, 0]
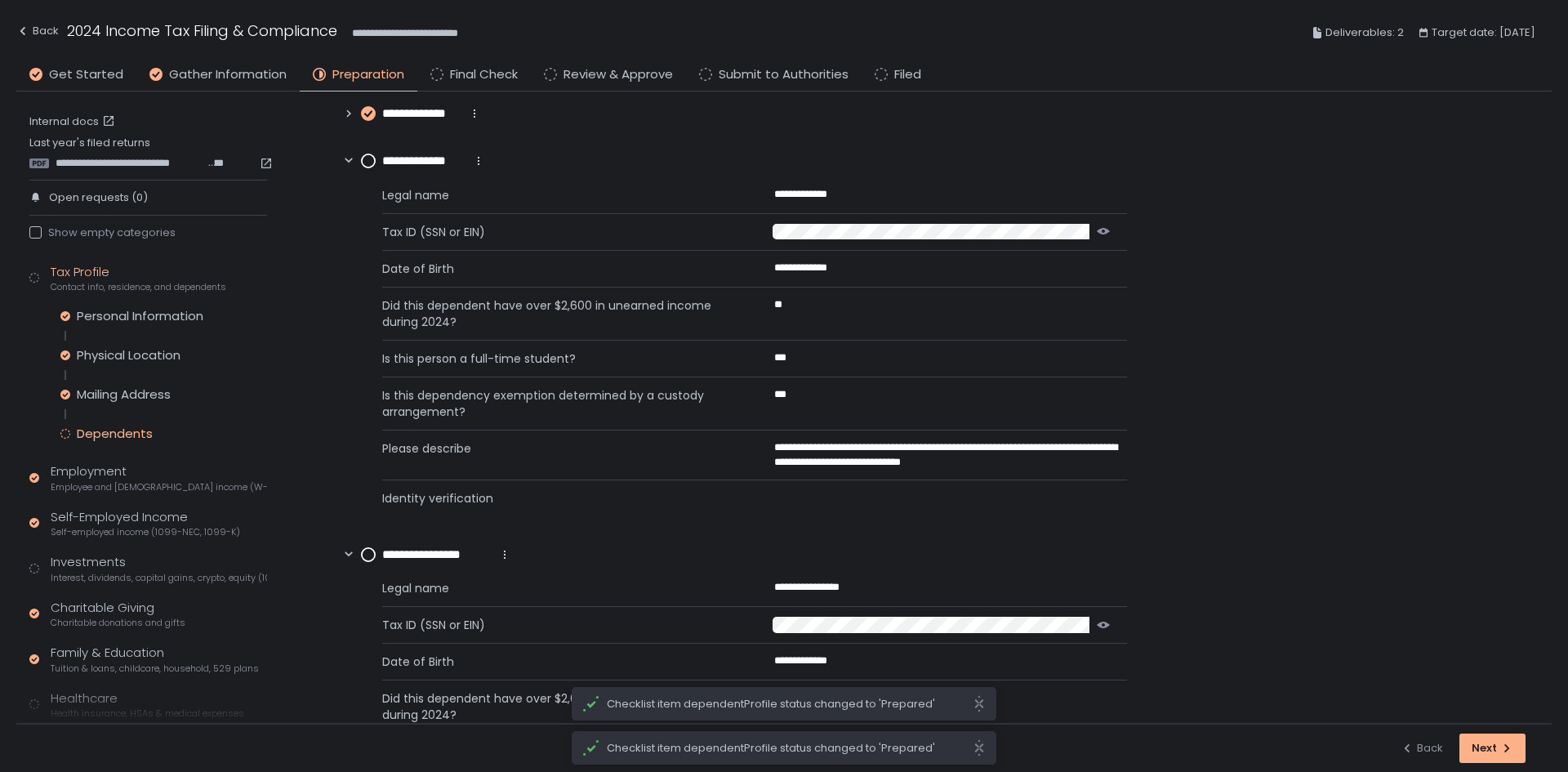
click at [365, 162] on circle at bounding box center [368, 161] width 13 height 13
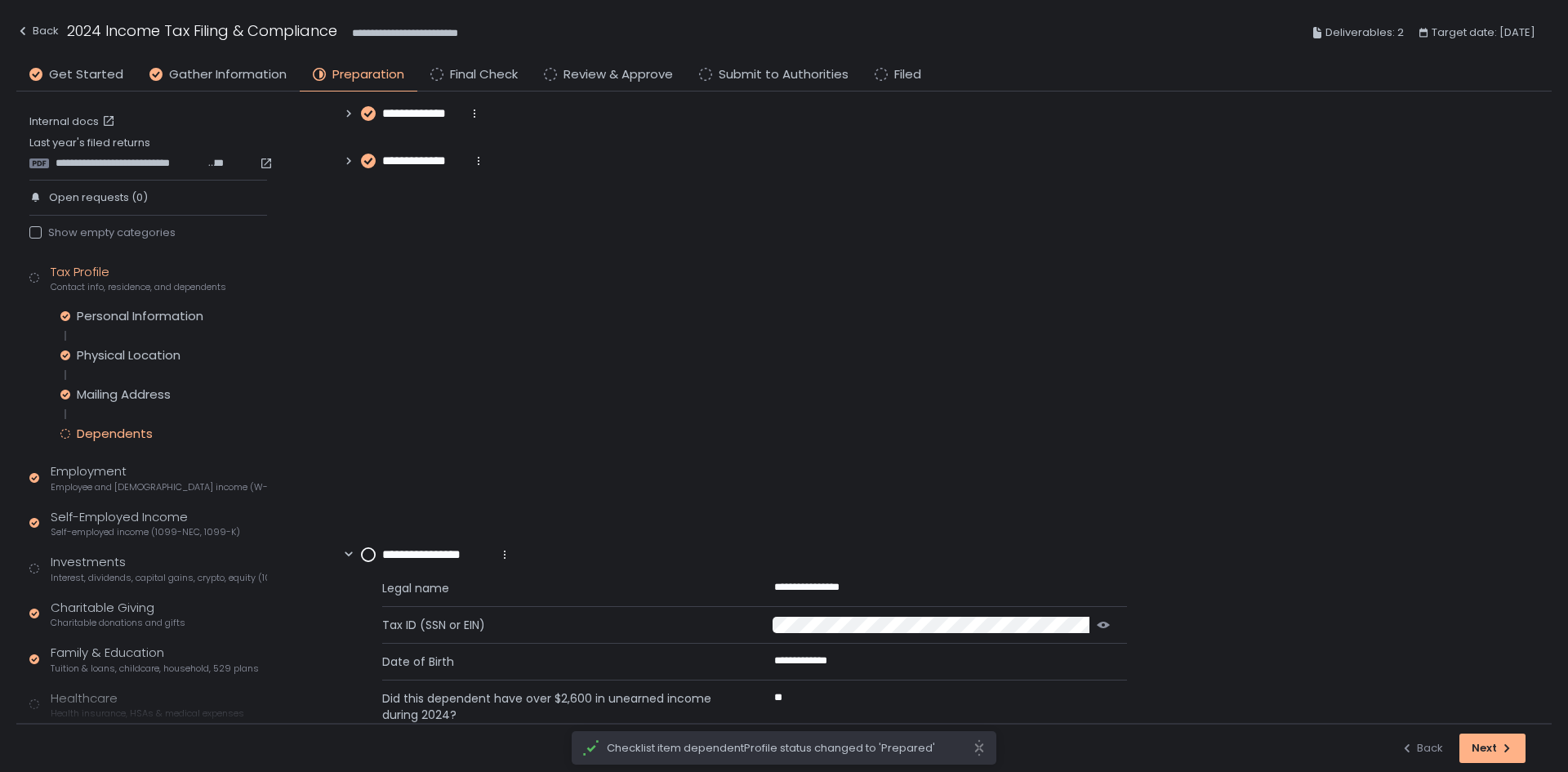
scroll to position [33, 0]
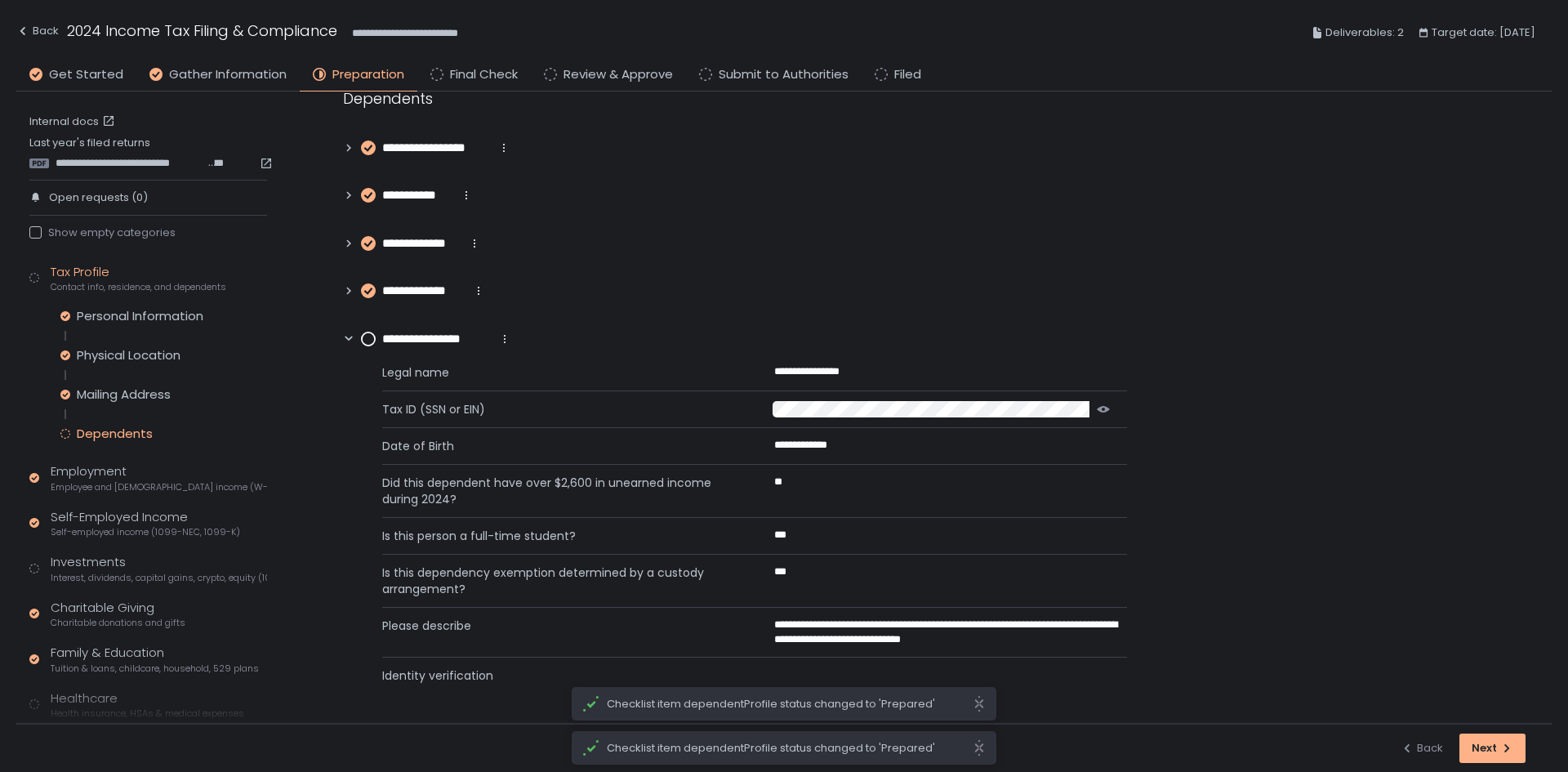
click at [373, 343] on circle at bounding box center [368, 339] width 13 height 13
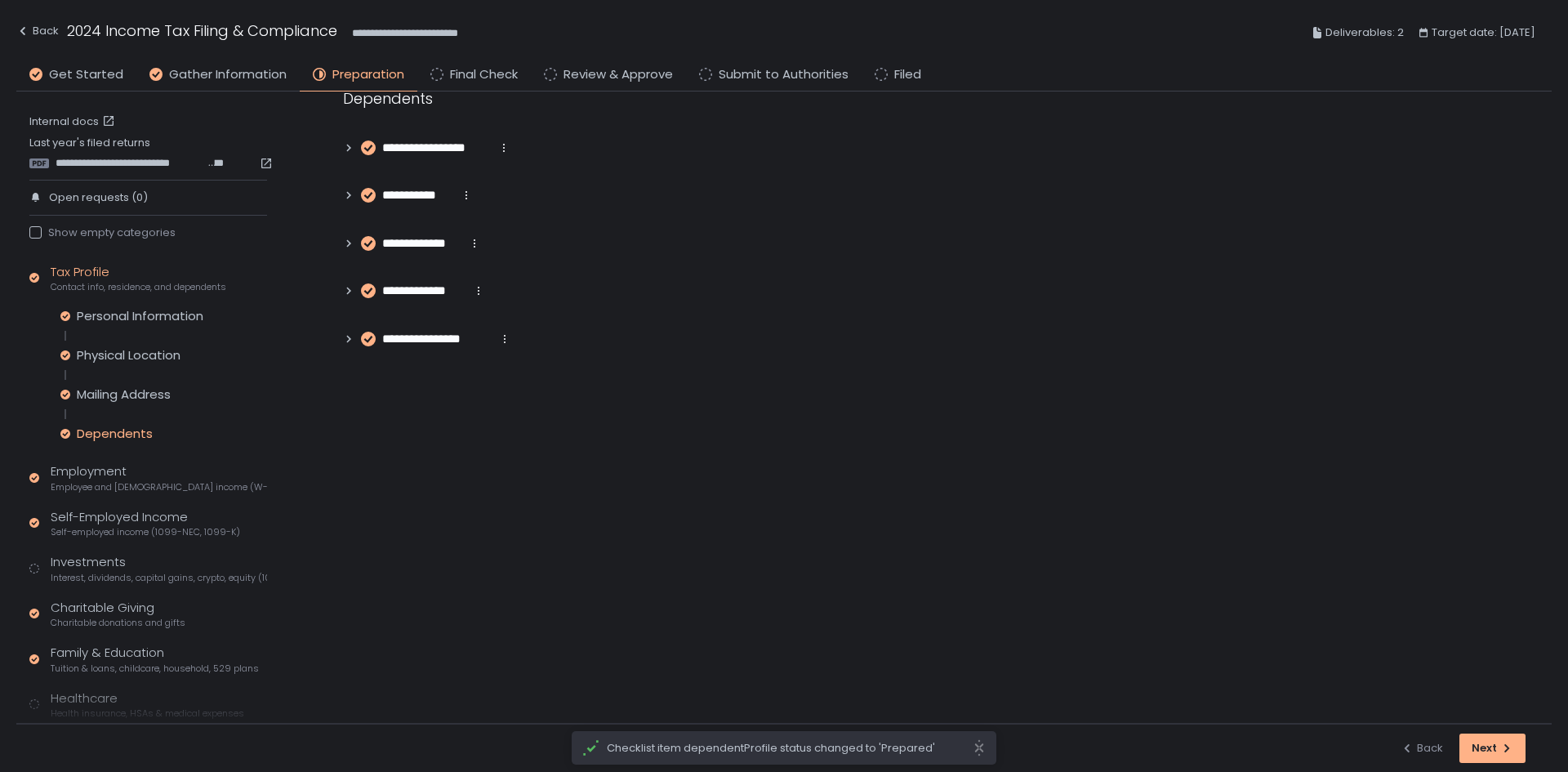
scroll to position [0, 0]
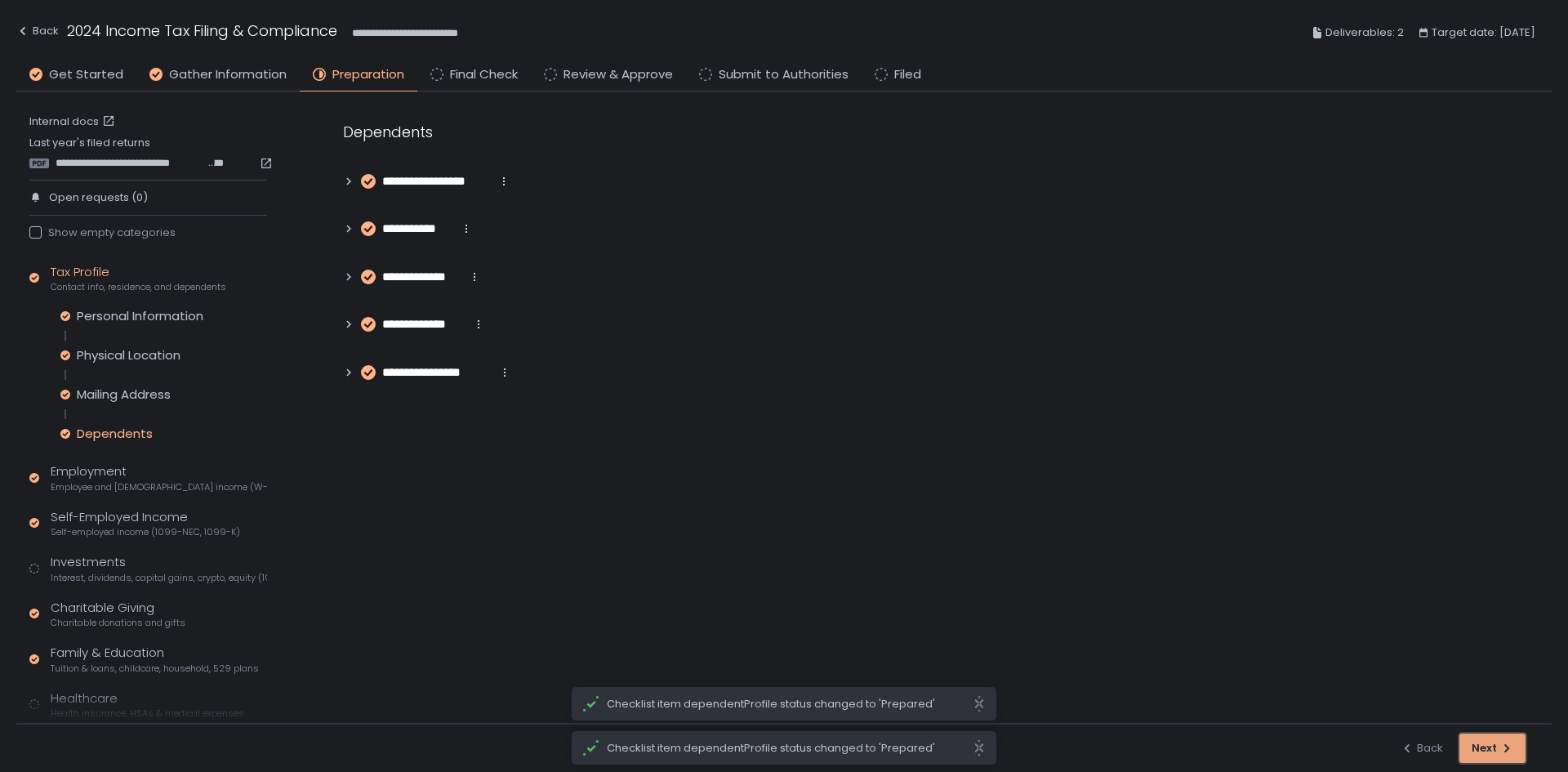
click at [1479, 746] on div "Next" at bounding box center [1492, 748] width 42 height 14
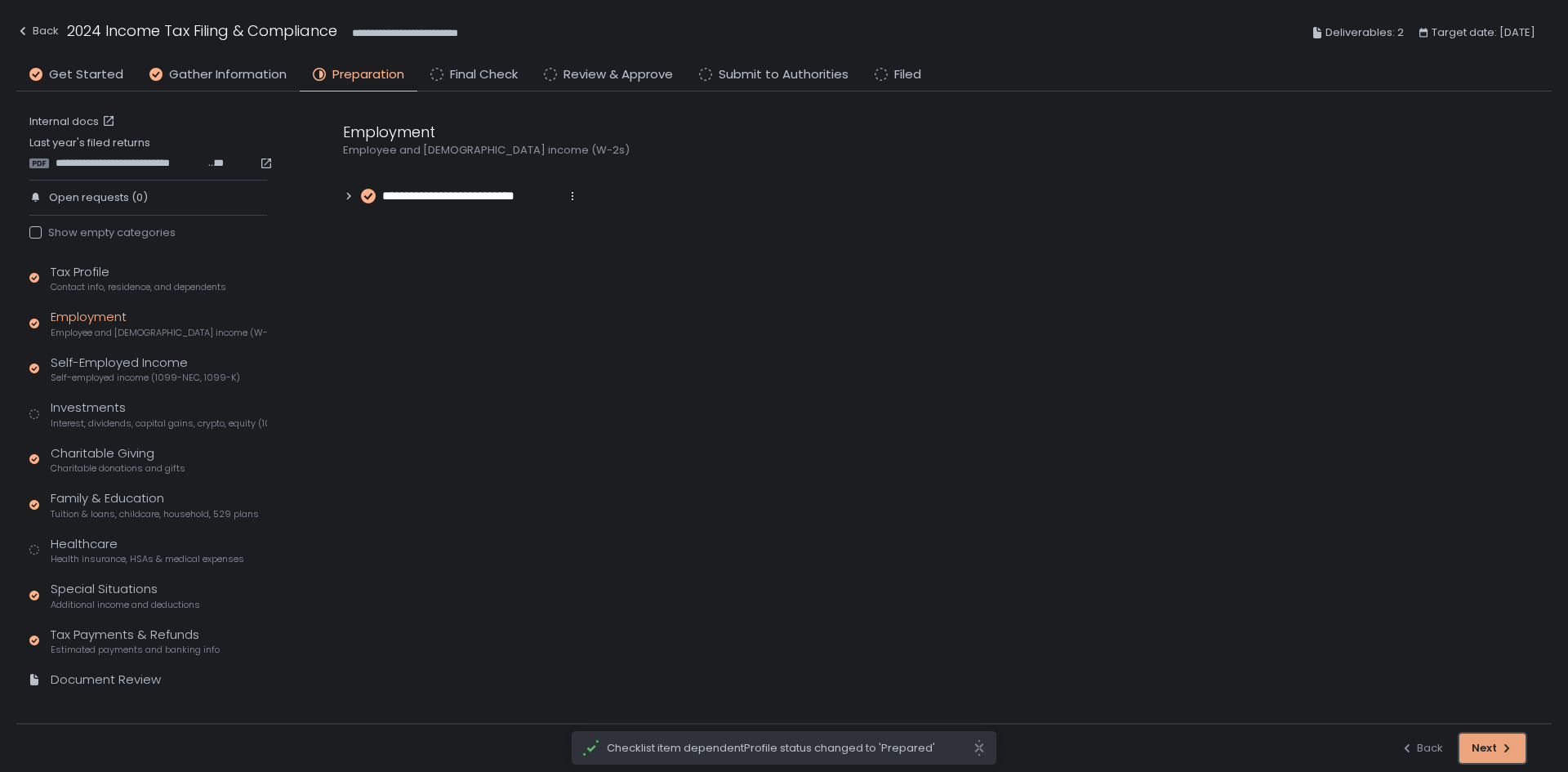
click at [1489, 746] on div "Next" at bounding box center [1492, 748] width 42 height 14
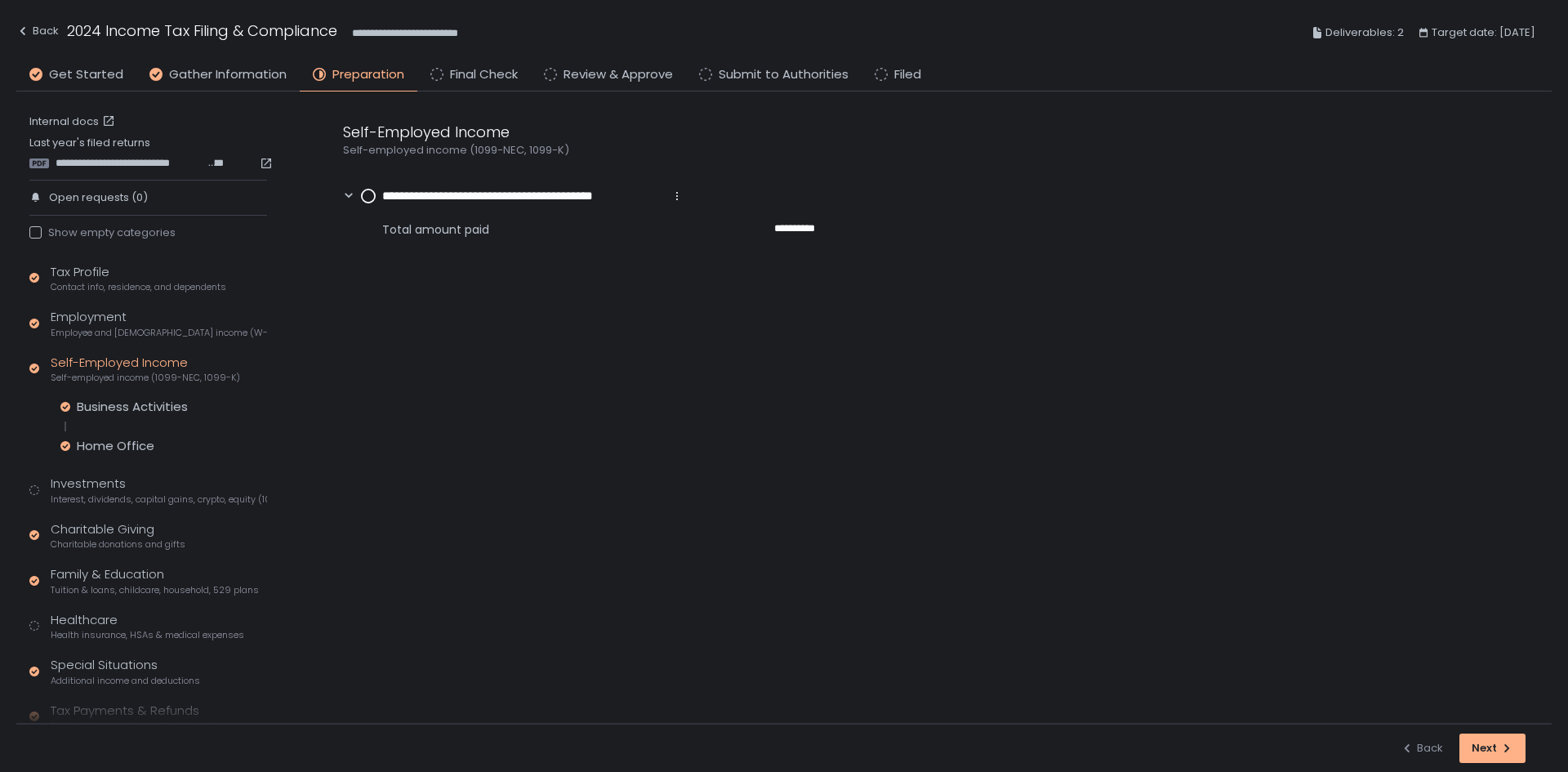
click at [365, 196] on circle at bounding box center [368, 196] width 13 height 13
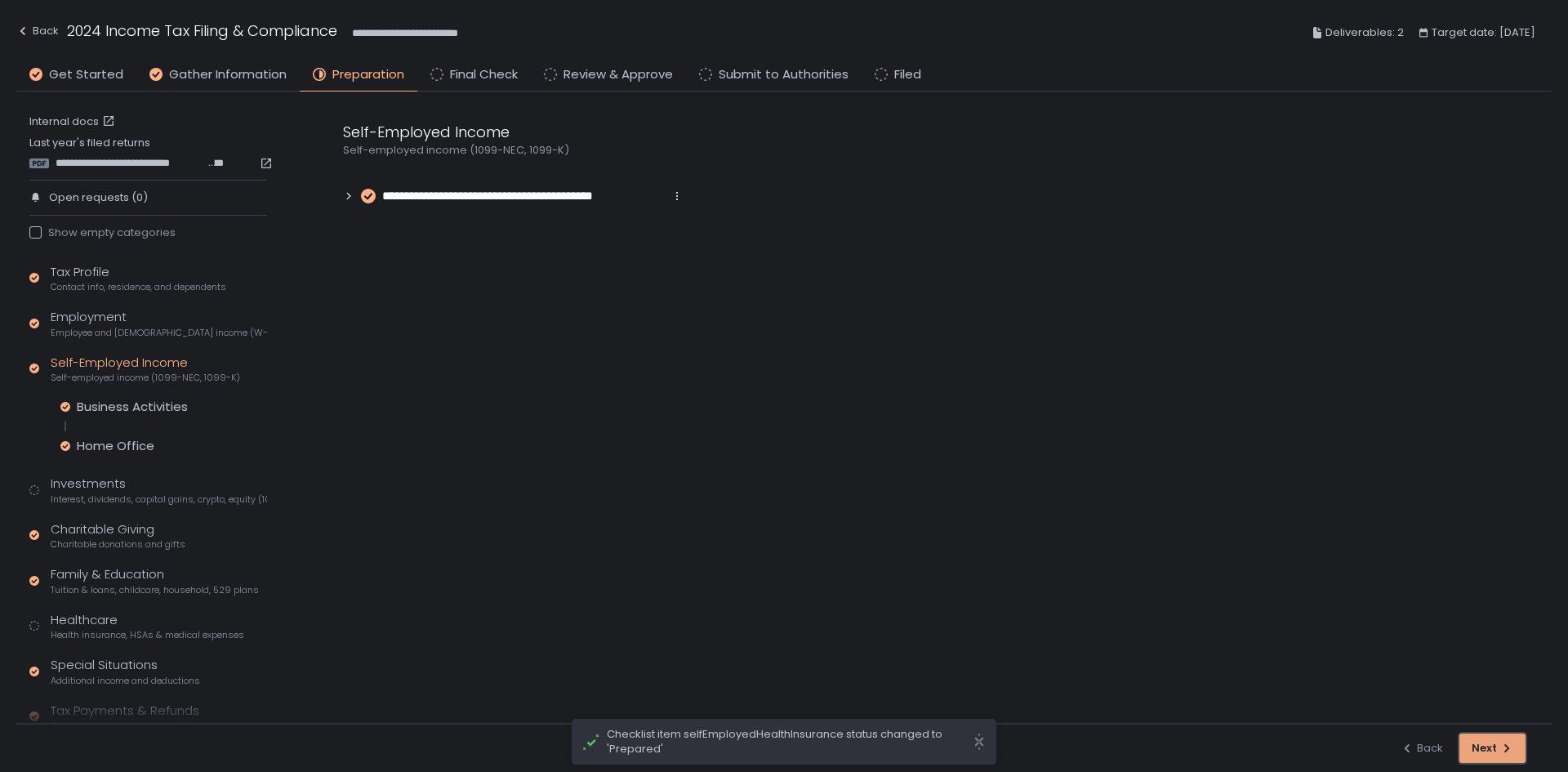
click at [1480, 736] on button "Next" at bounding box center [1492, 748] width 66 height 29
click at [1474, 744] on div "Next" at bounding box center [1492, 748] width 42 height 14
click at [1489, 751] on div "Next" at bounding box center [1492, 748] width 42 height 14
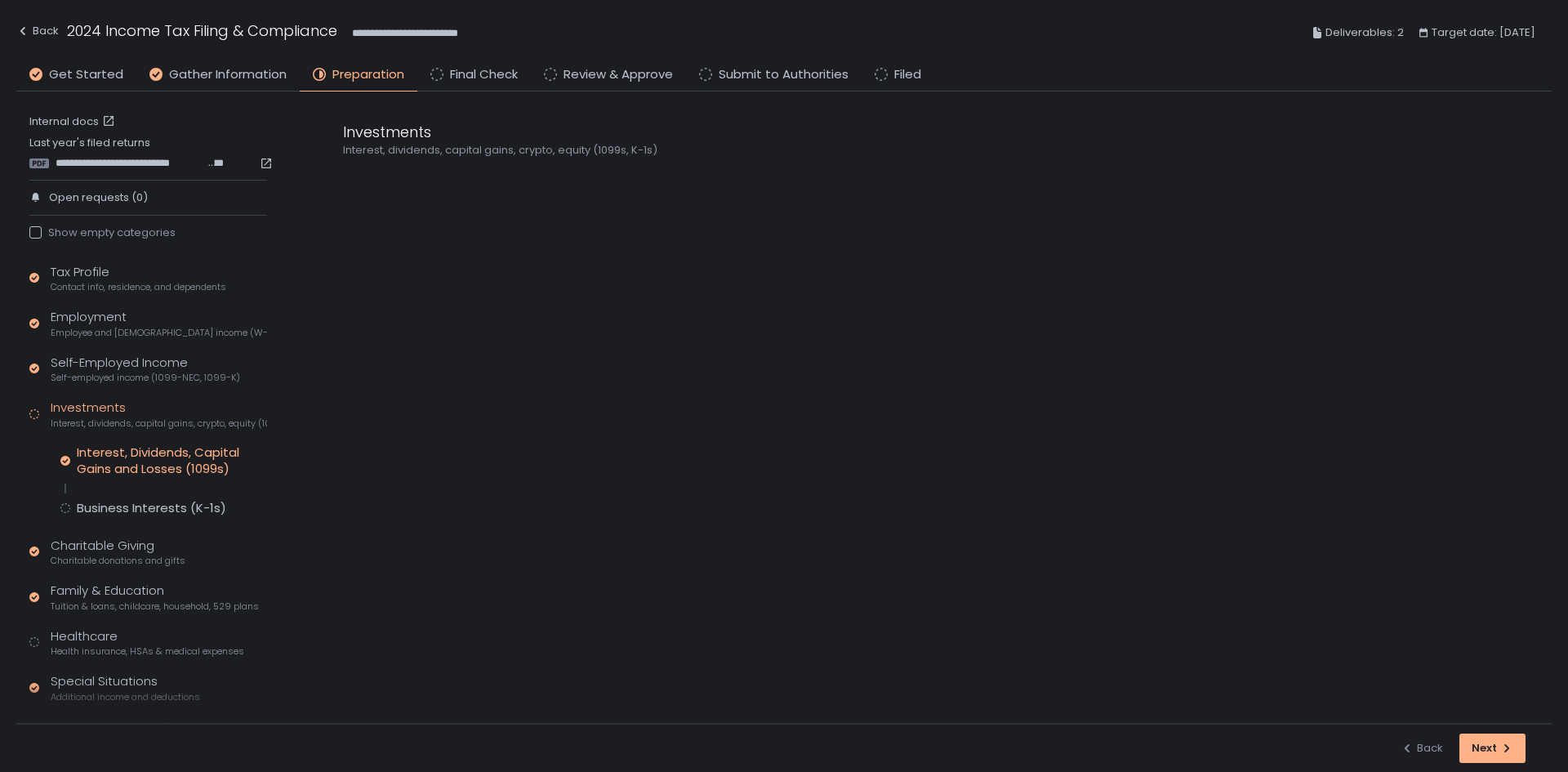
click at [95, 463] on div "Interest, Dividends, Capital Gains and Losses (1099s)" at bounding box center [172, 460] width 190 height 33
click at [1498, 737] on button "Next" at bounding box center [1492, 748] width 66 height 29
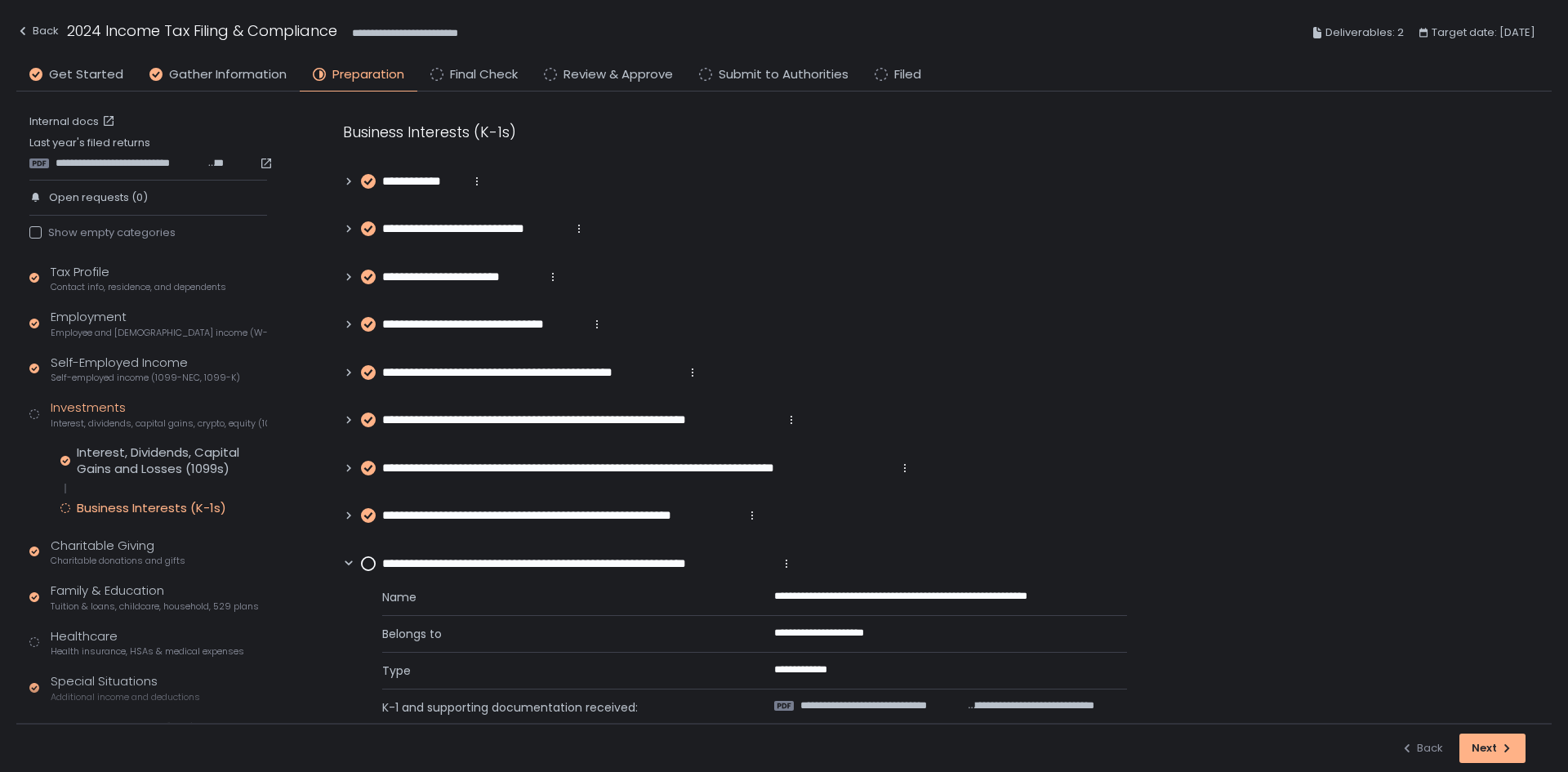
click at [371, 567] on circle at bounding box center [368, 563] width 13 height 13
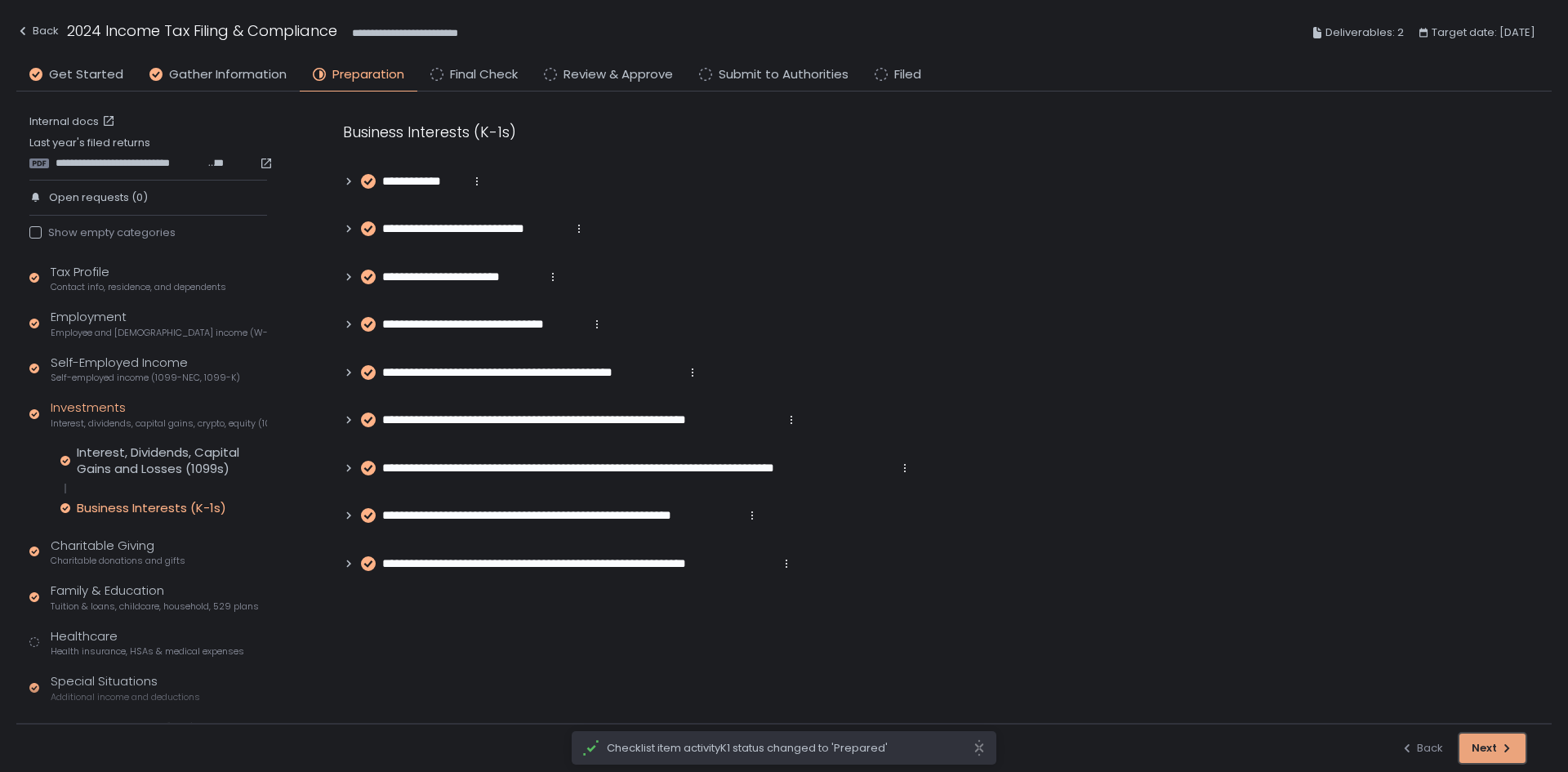
click at [1485, 757] on button "Next" at bounding box center [1492, 748] width 66 height 29
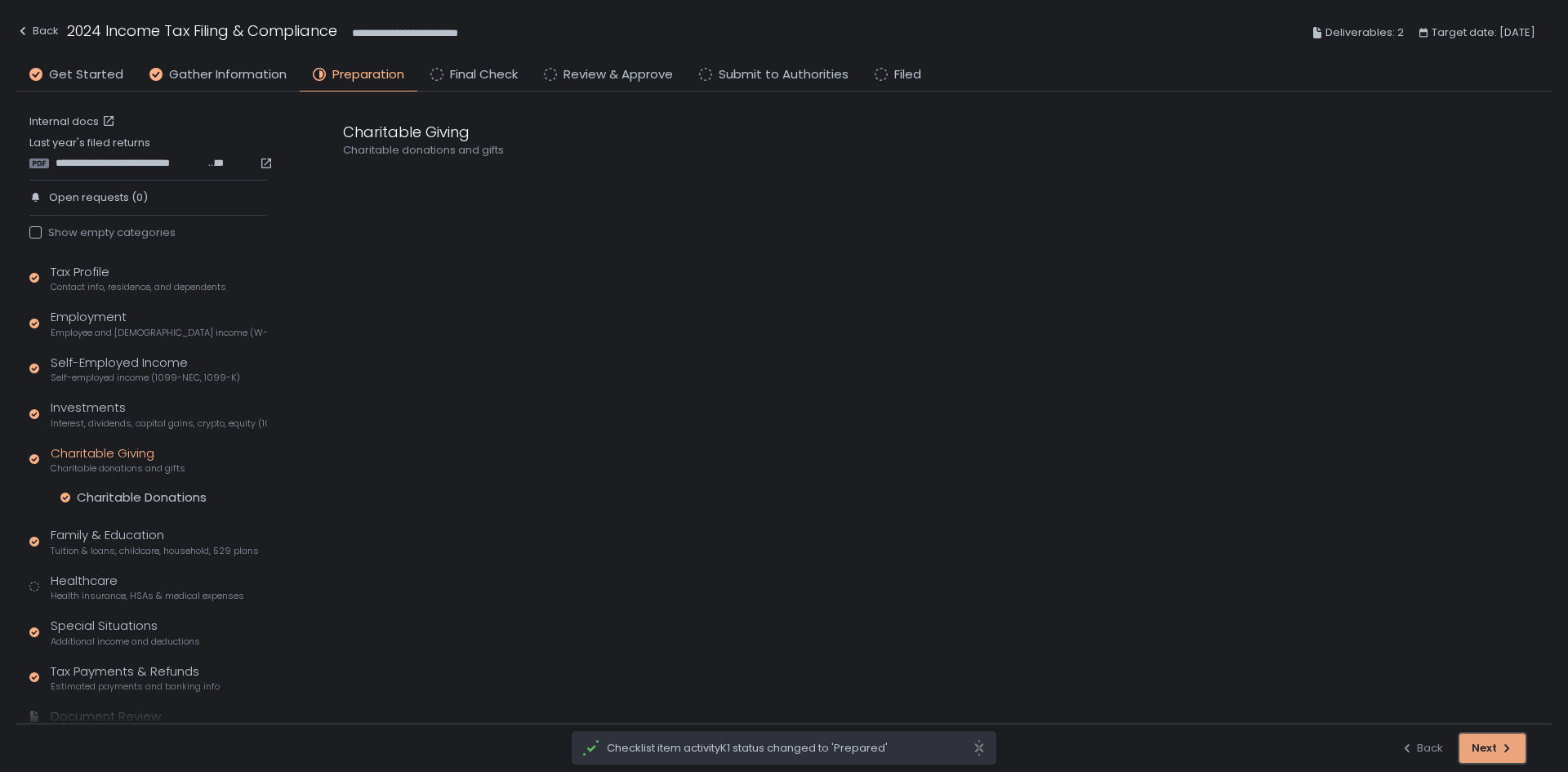
click at [1485, 757] on button "Next" at bounding box center [1492, 748] width 66 height 29
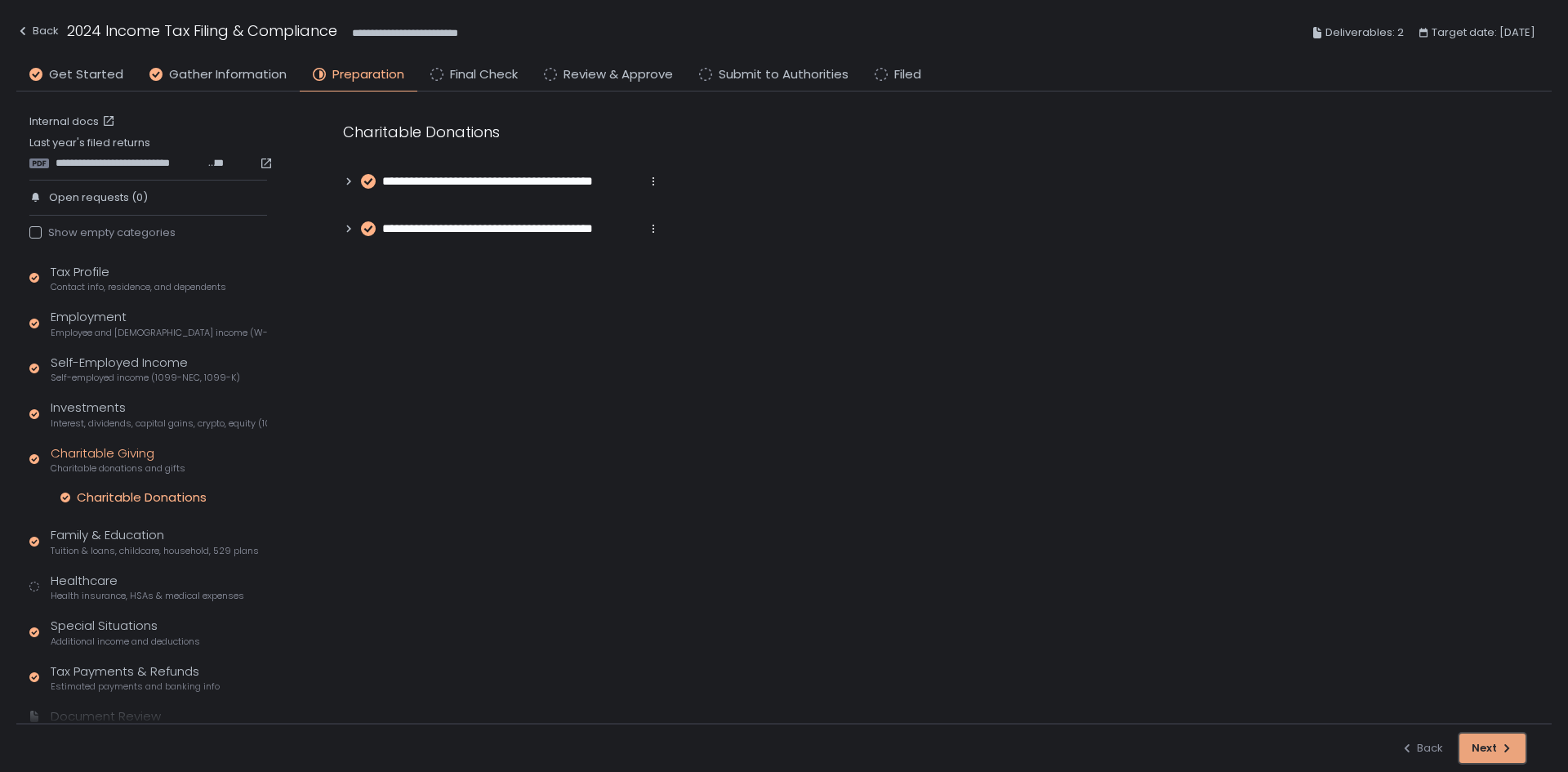
click at [1485, 757] on button "Next" at bounding box center [1492, 748] width 66 height 29
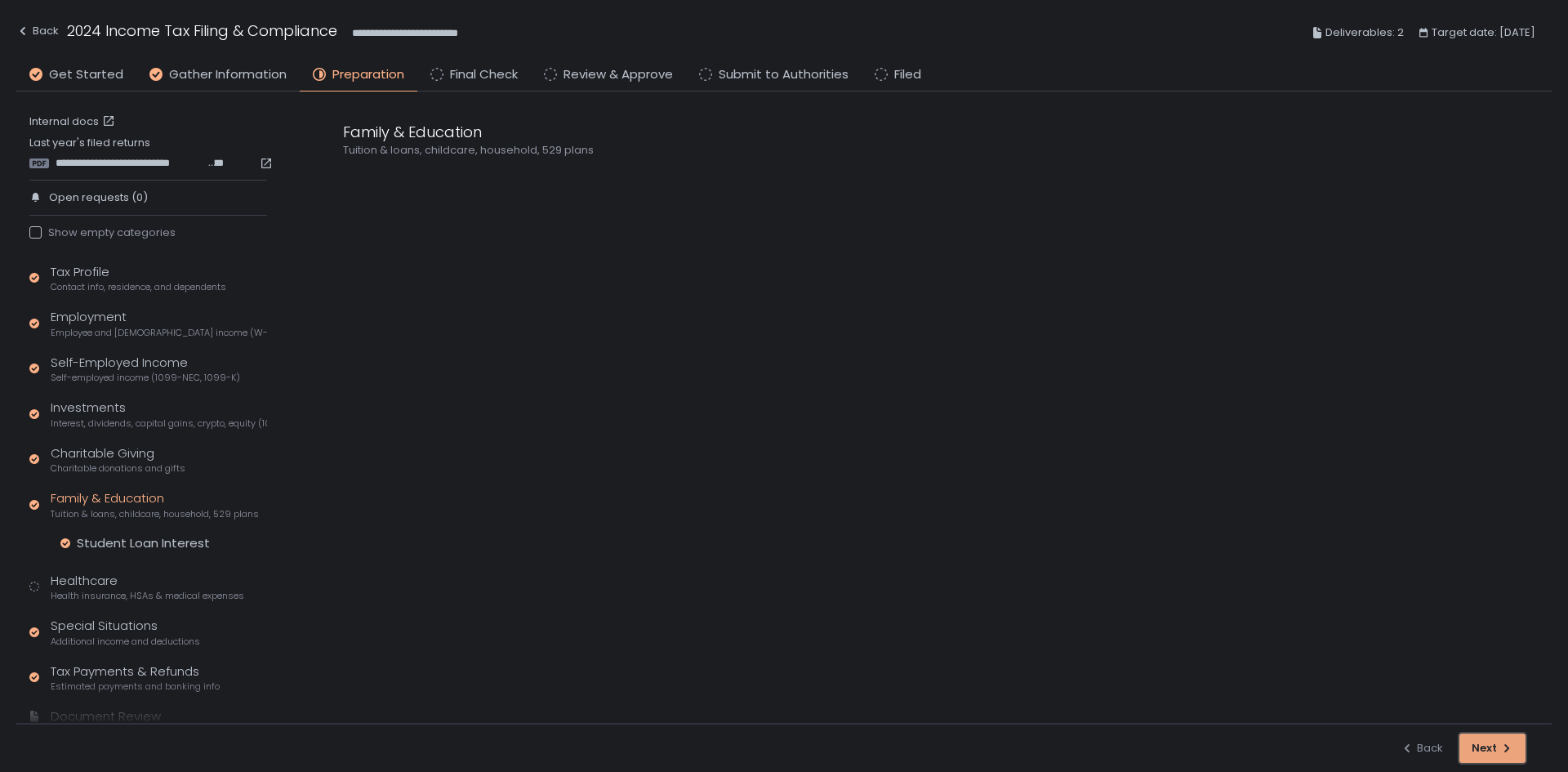
click at [1485, 757] on button "Next" at bounding box center [1492, 748] width 66 height 29
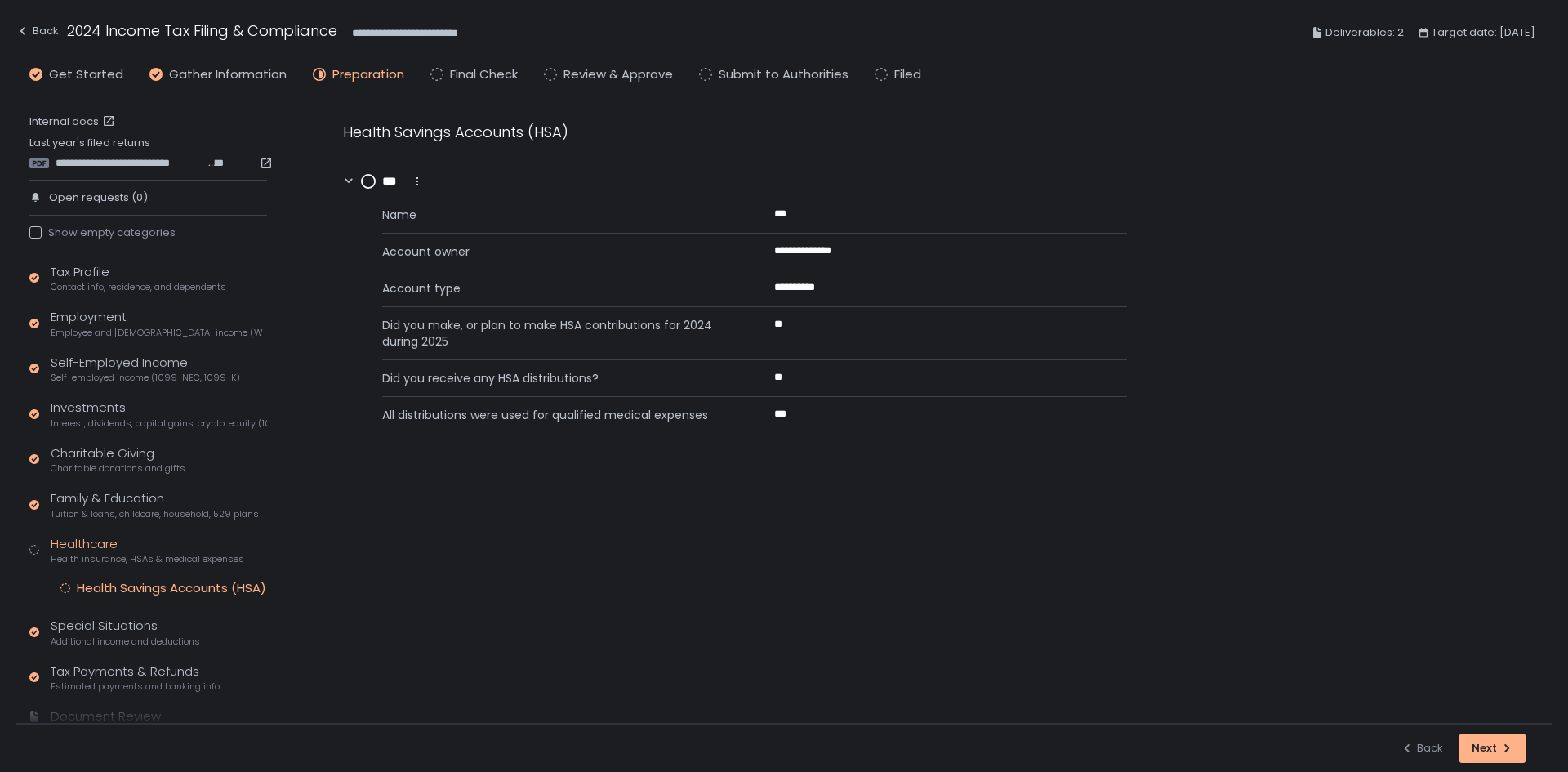
click at [373, 186] on circle at bounding box center [368, 181] width 13 height 13
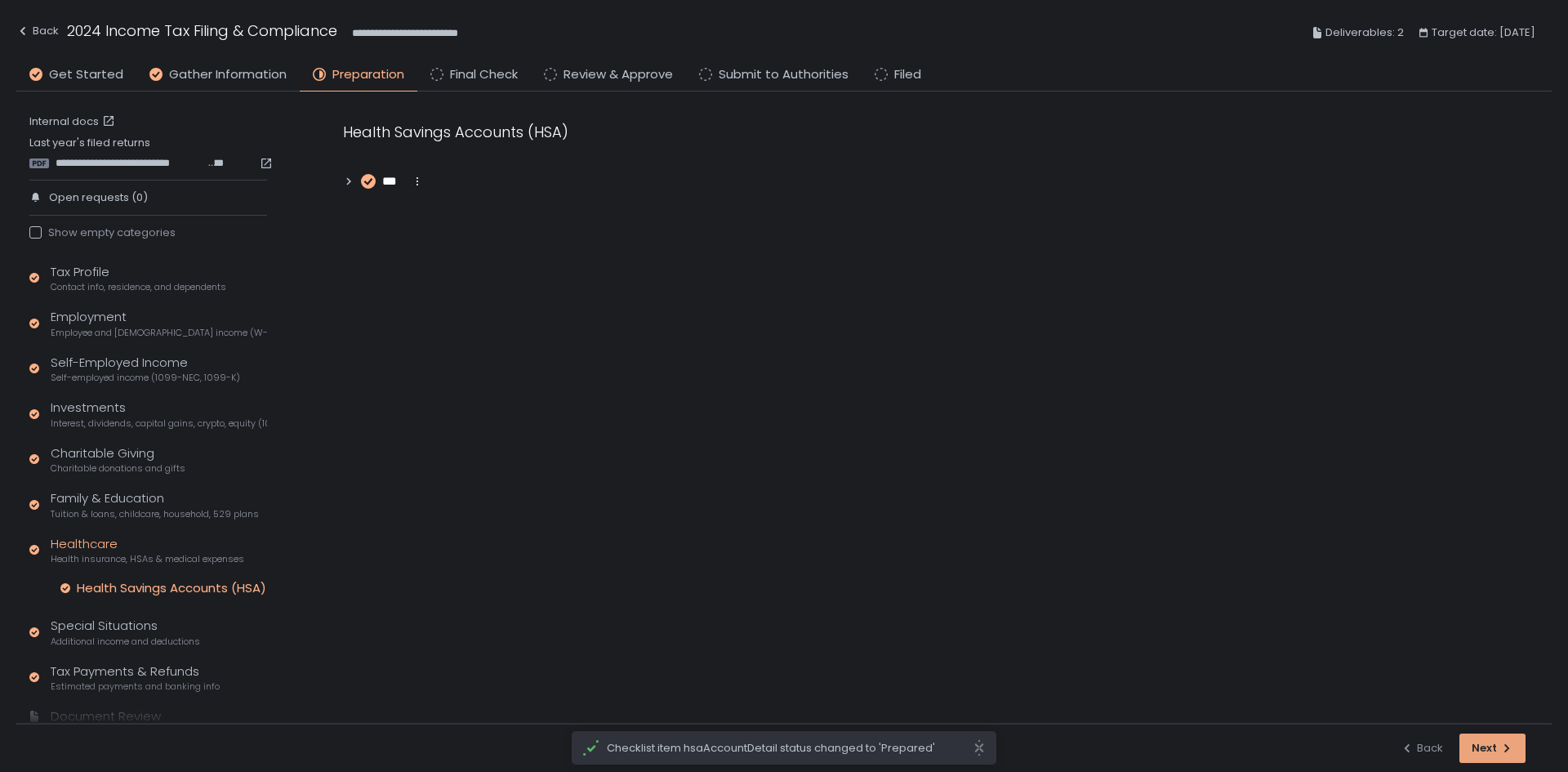
click at [1508, 749] on icon "button" at bounding box center [1506, 748] width 13 height 13
click at [1508, 749] on icon "button" at bounding box center [1506, 748] width 4 height 8
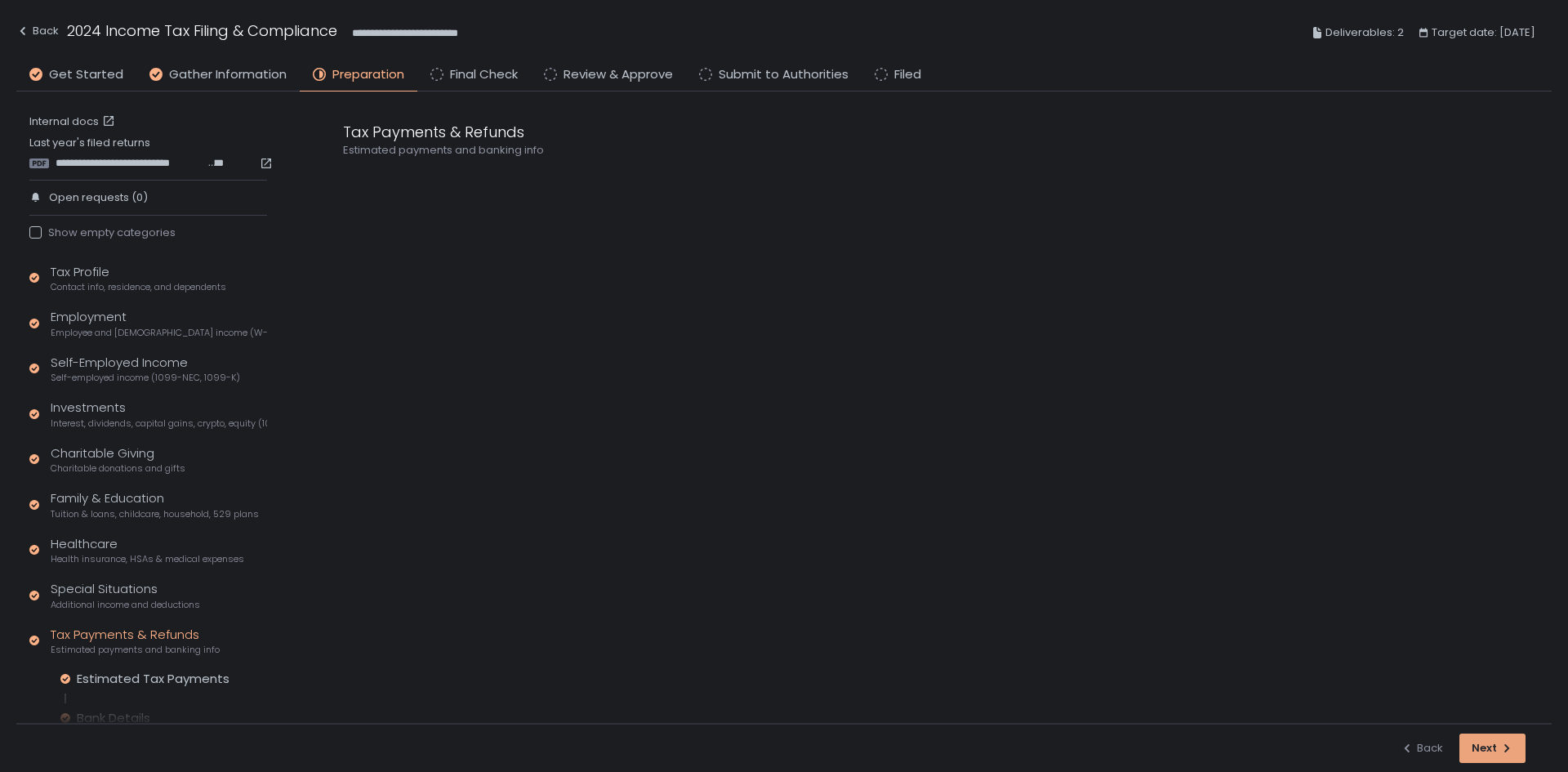
click at [1508, 749] on icon "button" at bounding box center [1506, 748] width 4 height 8
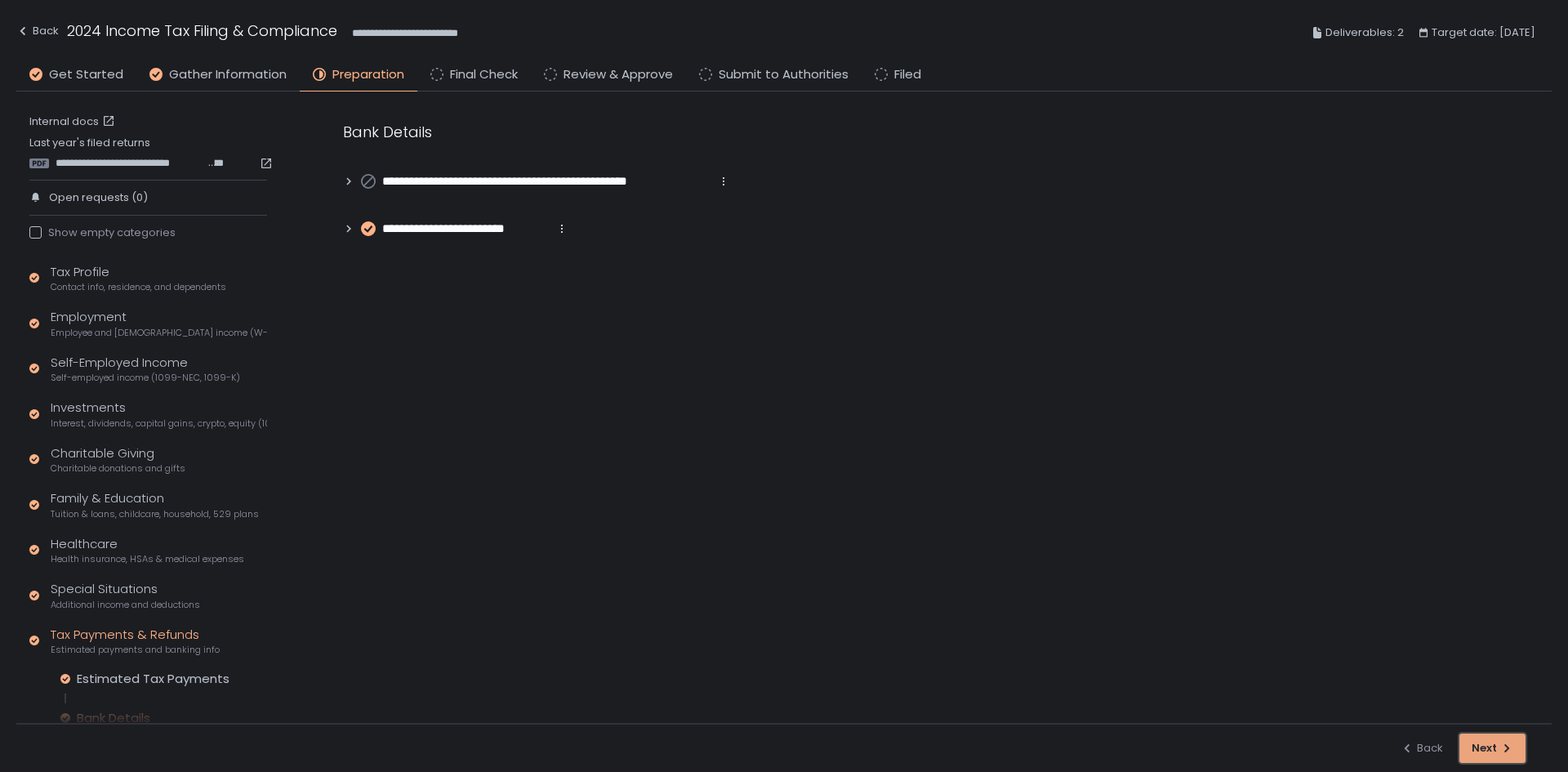
click at [1485, 748] on div "Next" at bounding box center [1492, 748] width 42 height 14
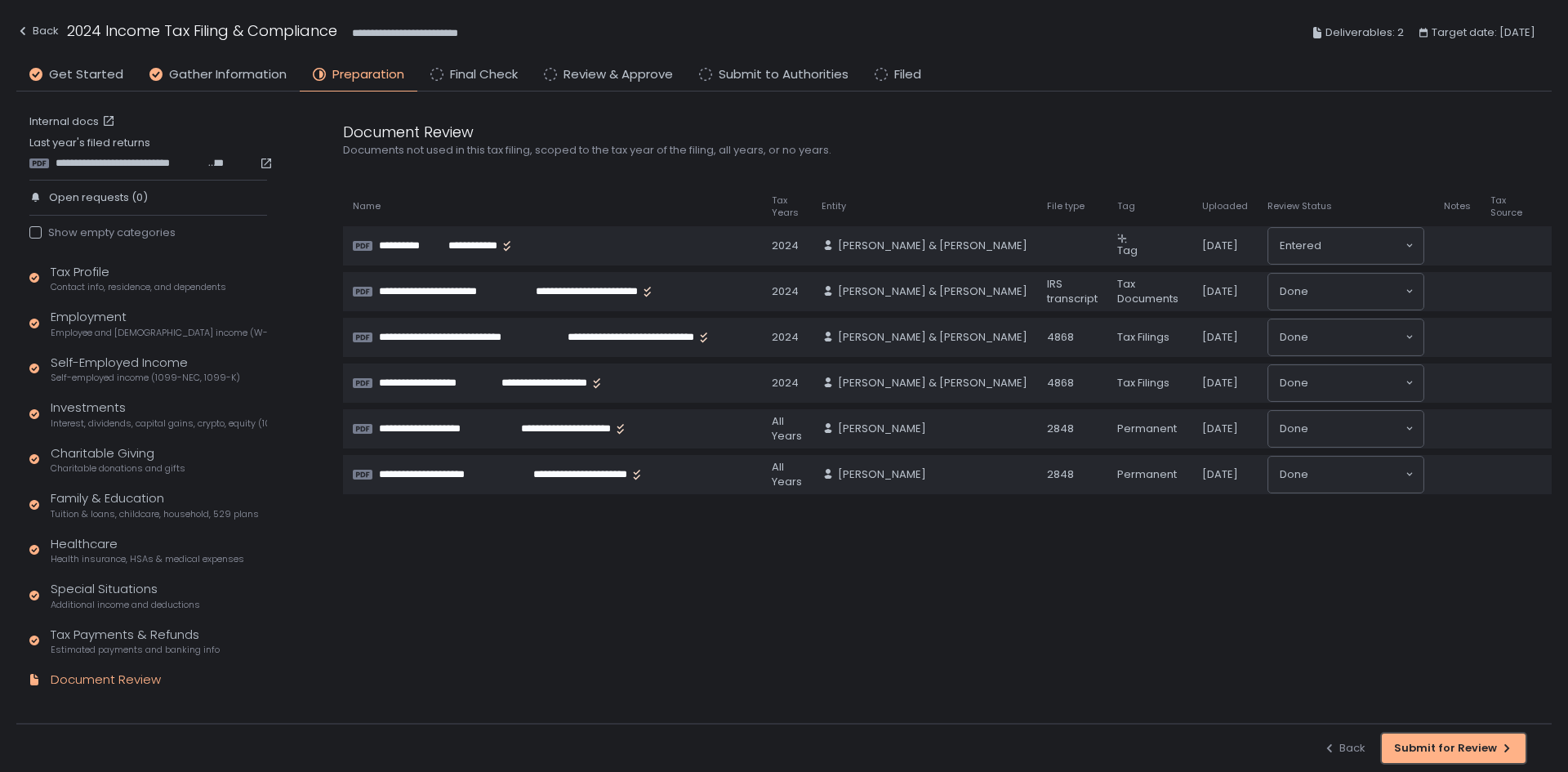
click at [1485, 748] on div "Submit for Review" at bounding box center [1453, 748] width 119 height 14
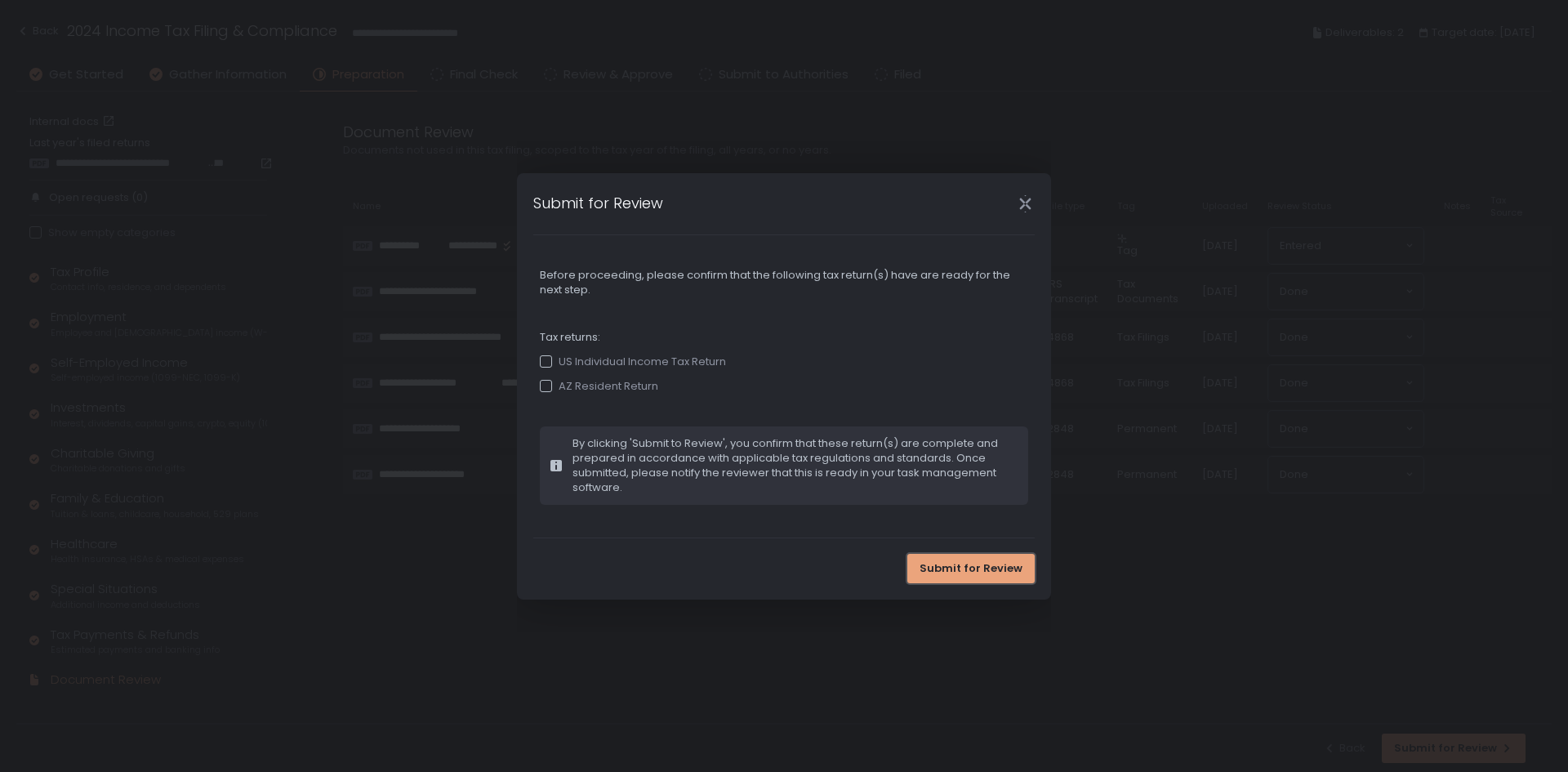
click at [975, 558] on button "Submit for Review" at bounding box center [971, 568] width 128 height 29
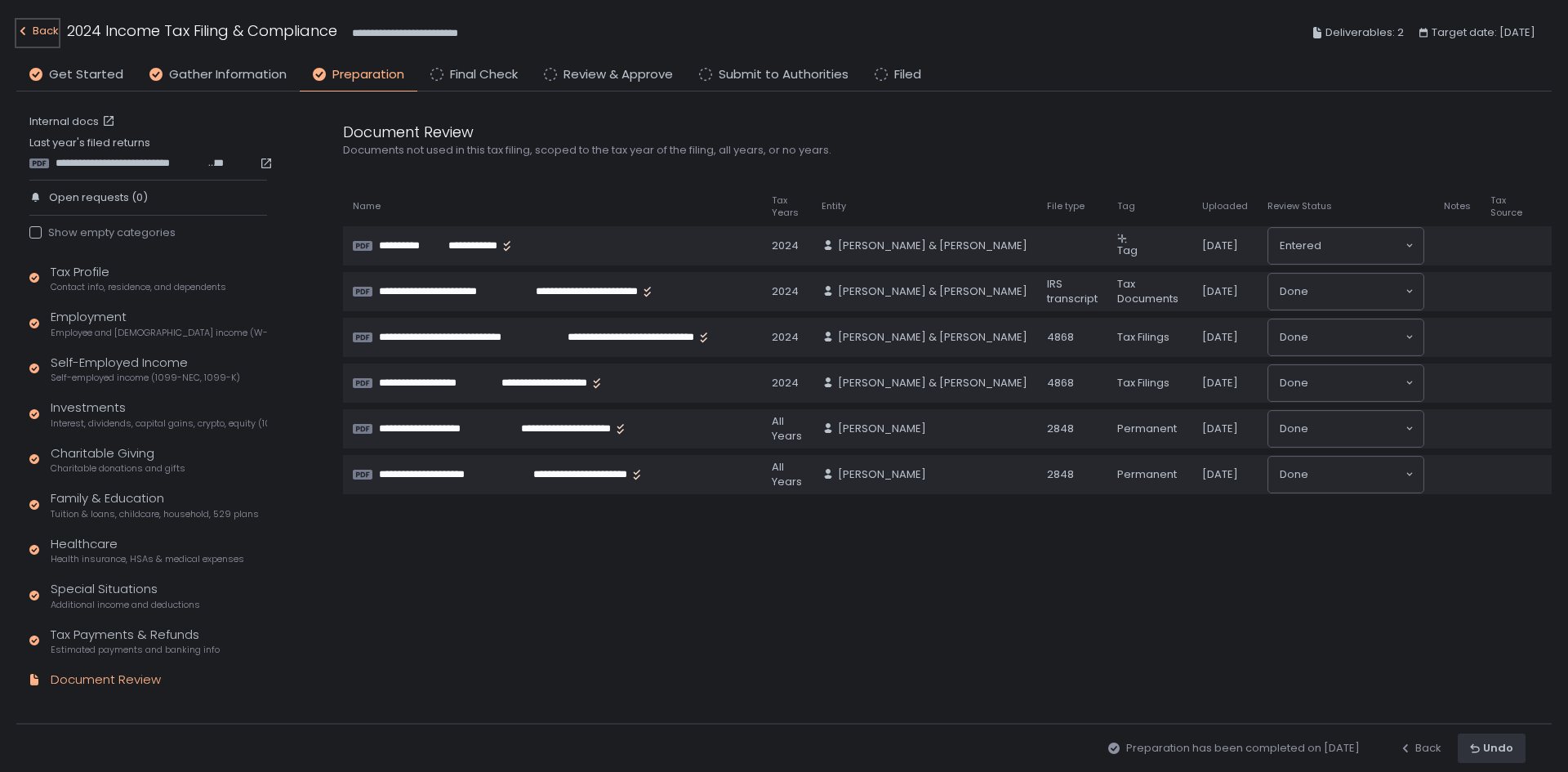
click at [47, 33] on div "Back" at bounding box center [38, 31] width 43 height 20
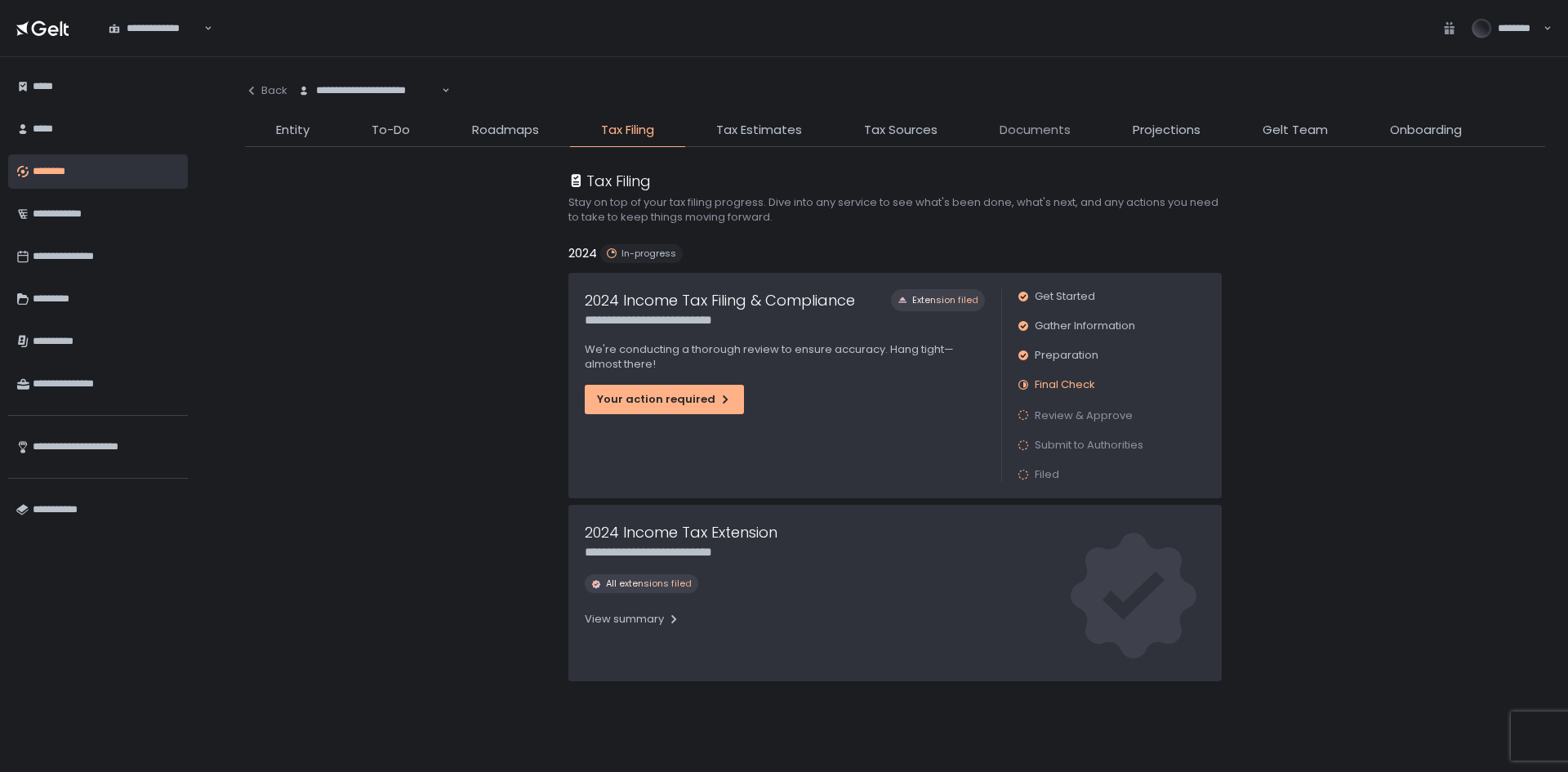
click at [1017, 133] on span "Documents" at bounding box center [1036, 130] width 71 height 19
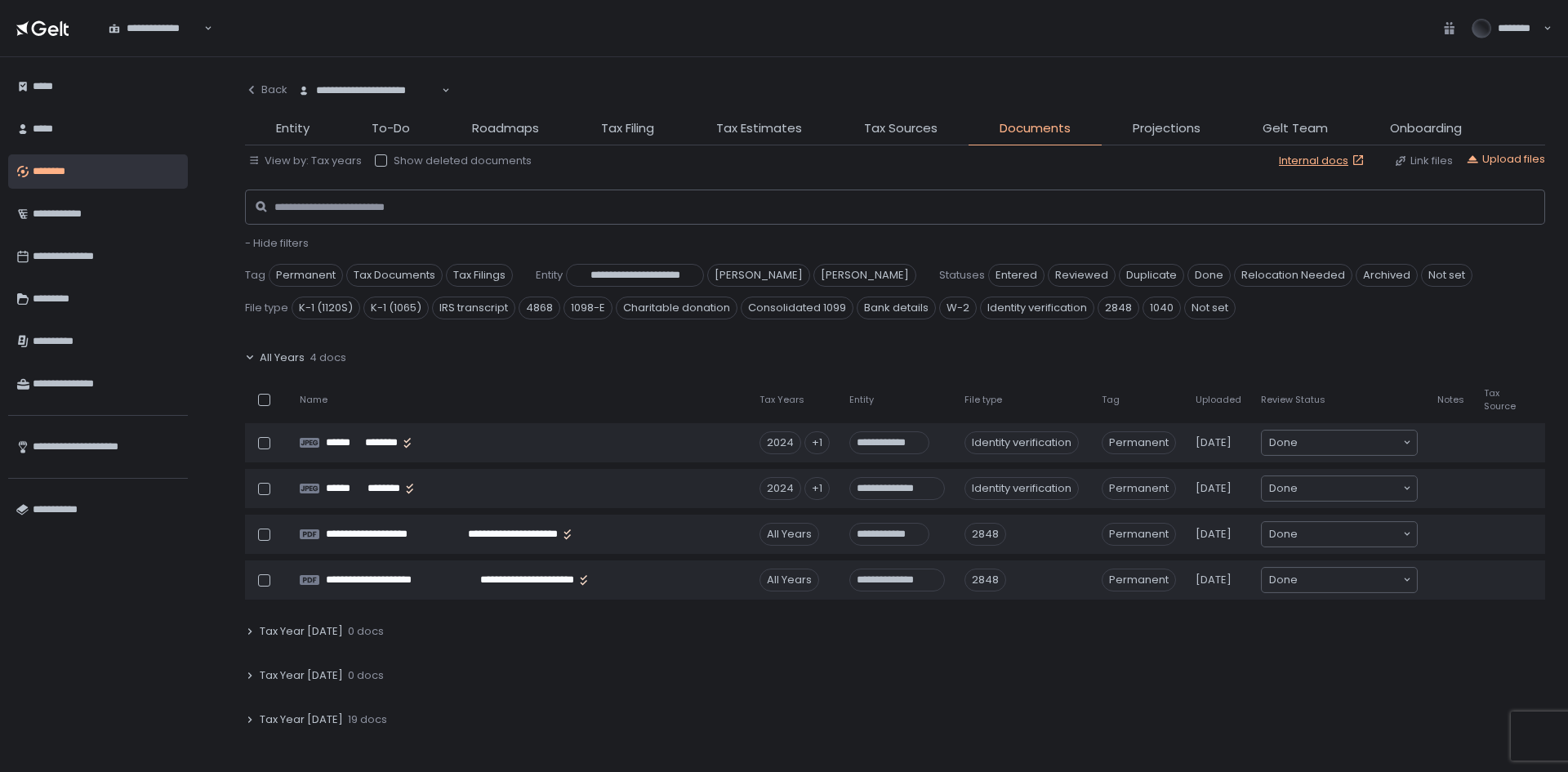
click at [250, 349] on div "All Years 4 docs" at bounding box center [894, 357] width 1300 height 38
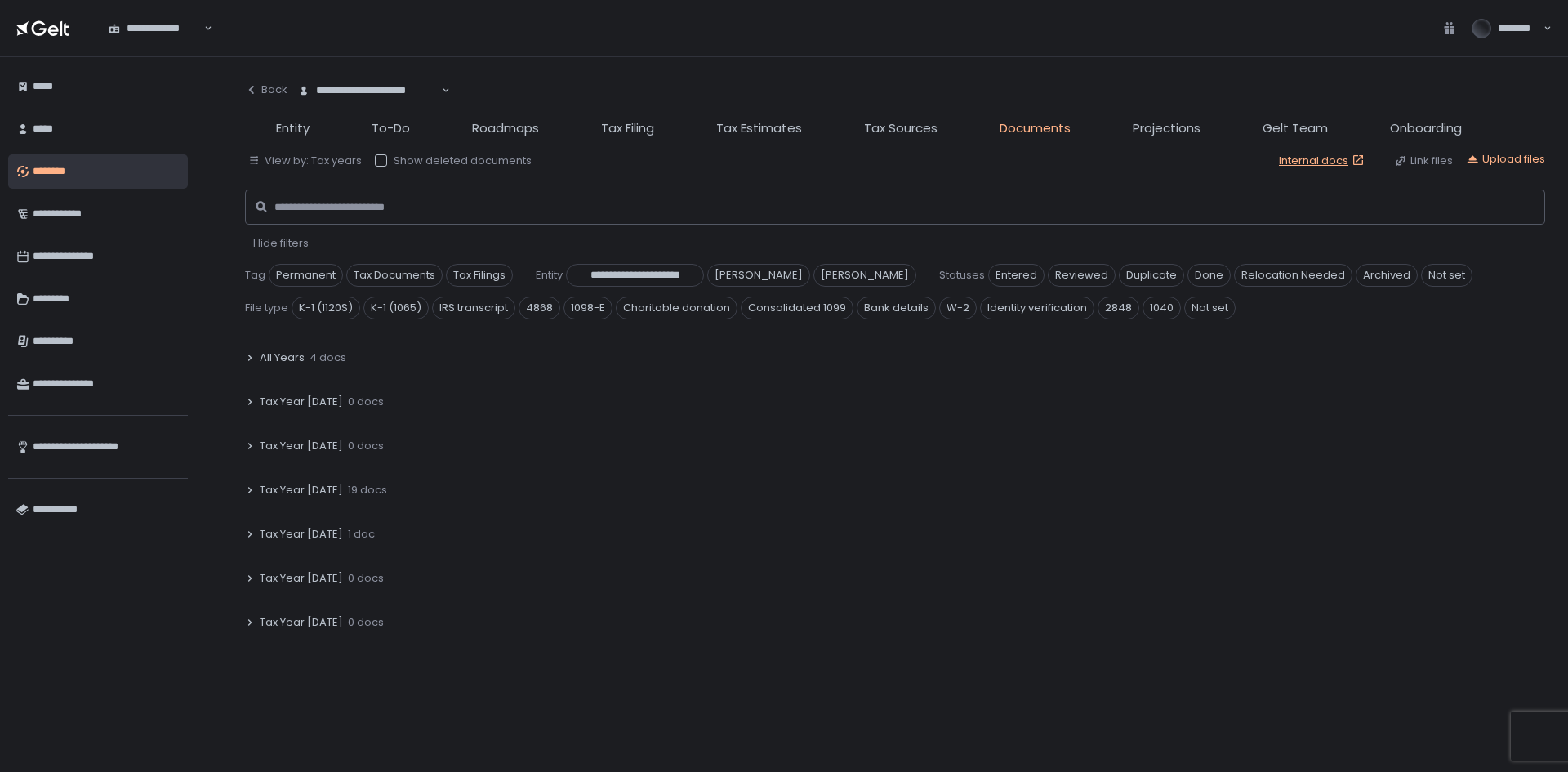
click at [247, 489] on icon at bounding box center [249, 490] width 10 height 10
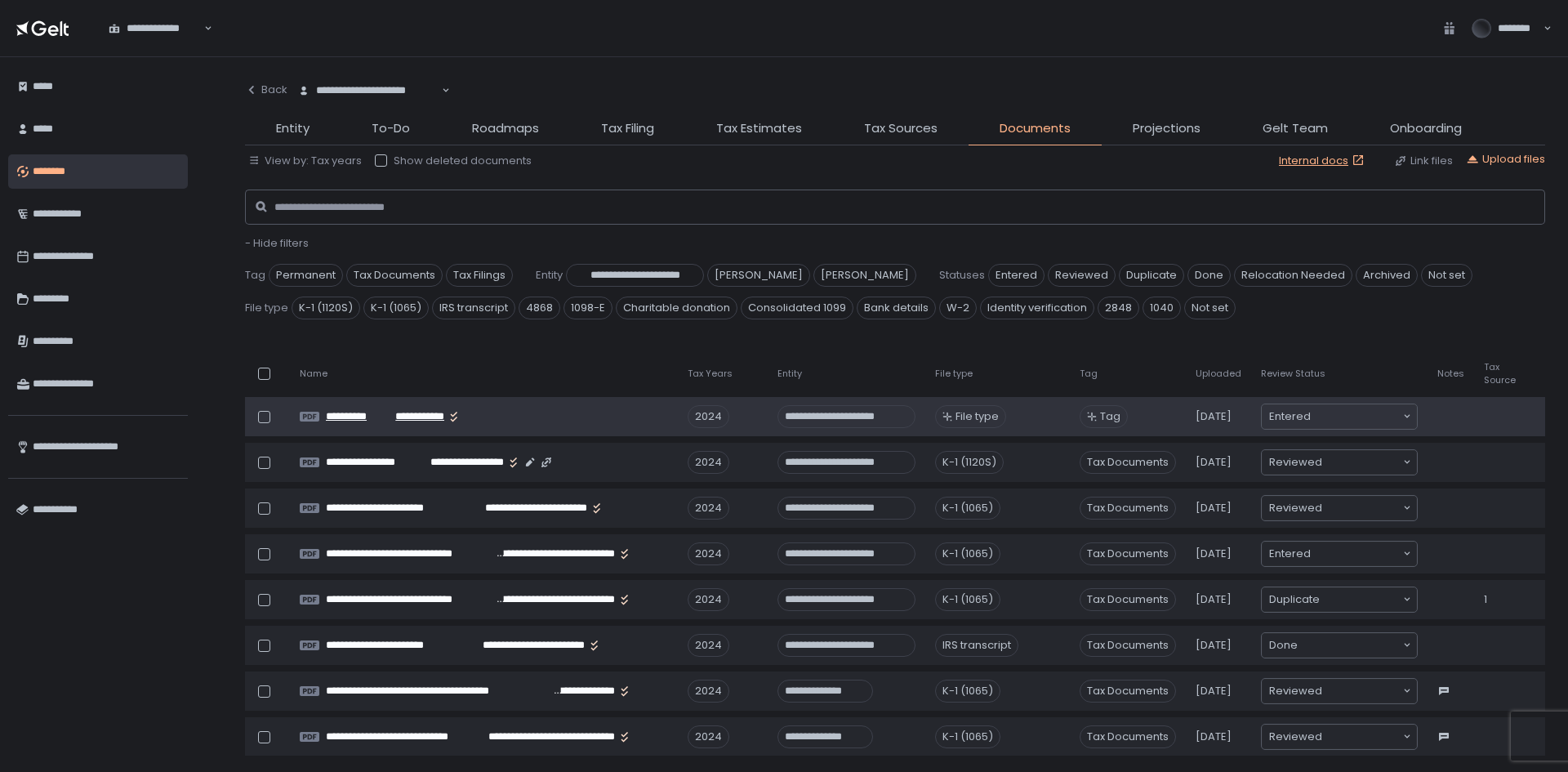
scroll to position [164, 0]
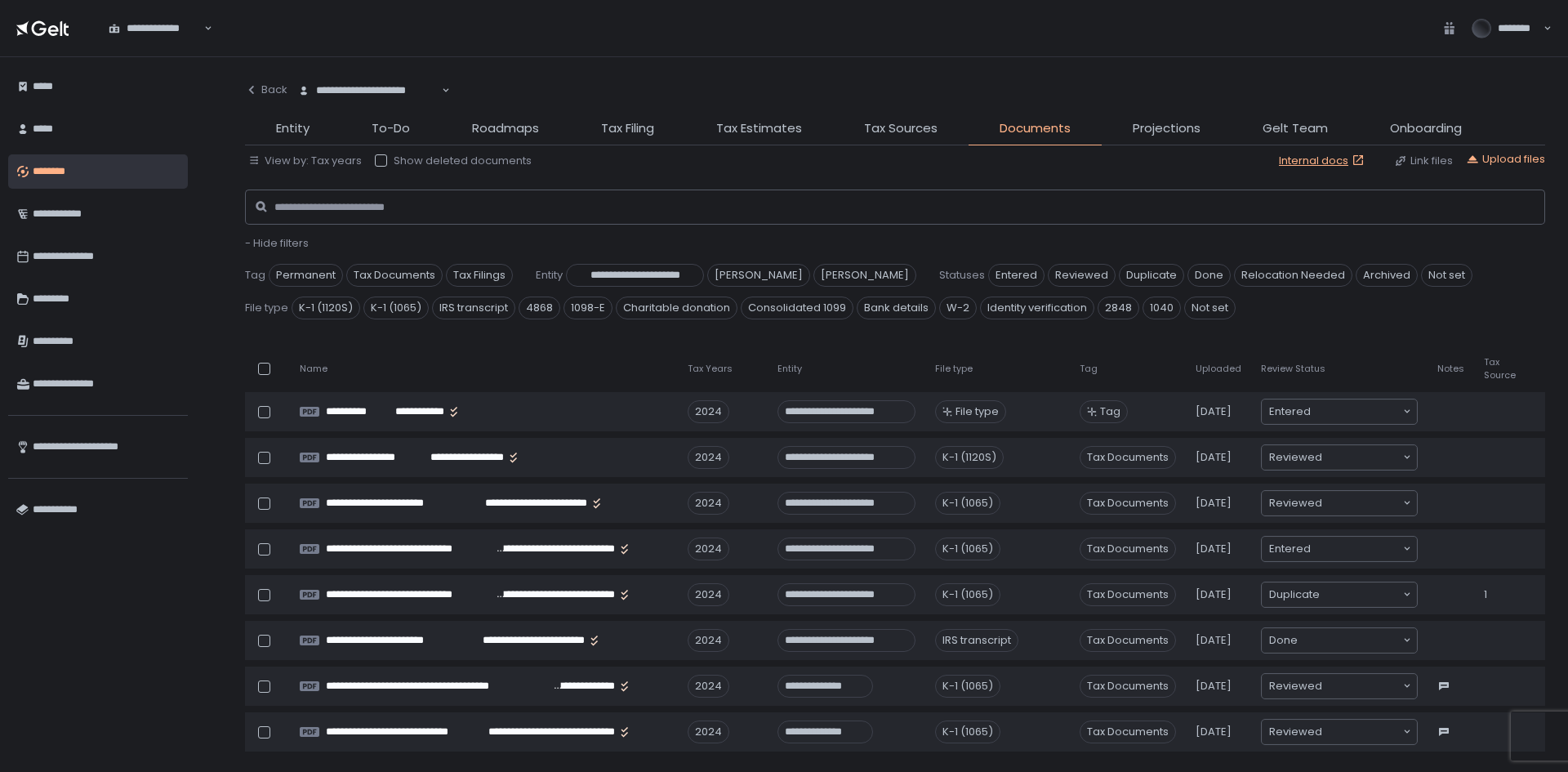
click at [984, 365] on div "File type" at bounding box center [998, 369] width 125 height 13
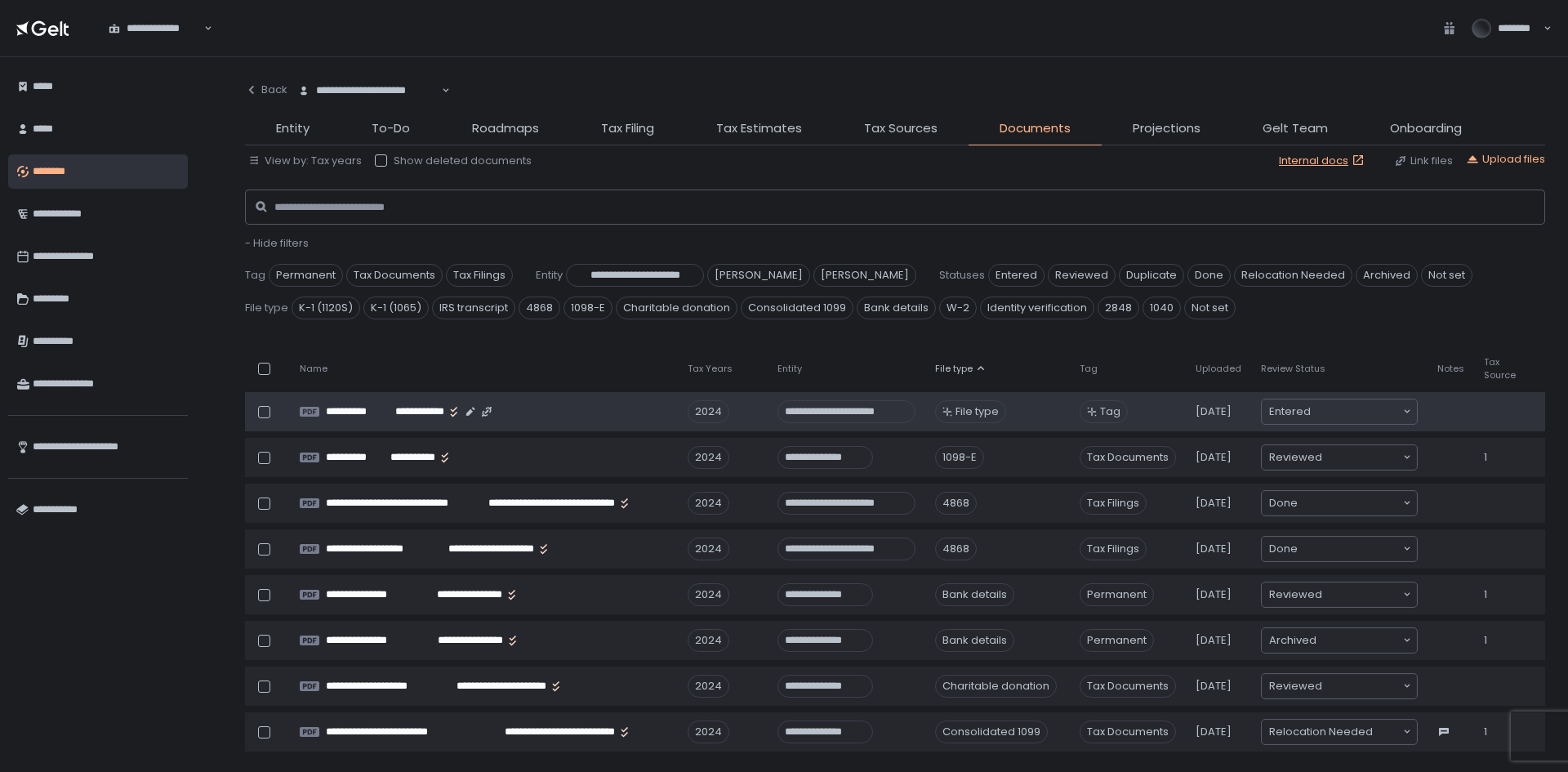
click at [979, 413] on span "File type" at bounding box center [977, 411] width 43 height 14
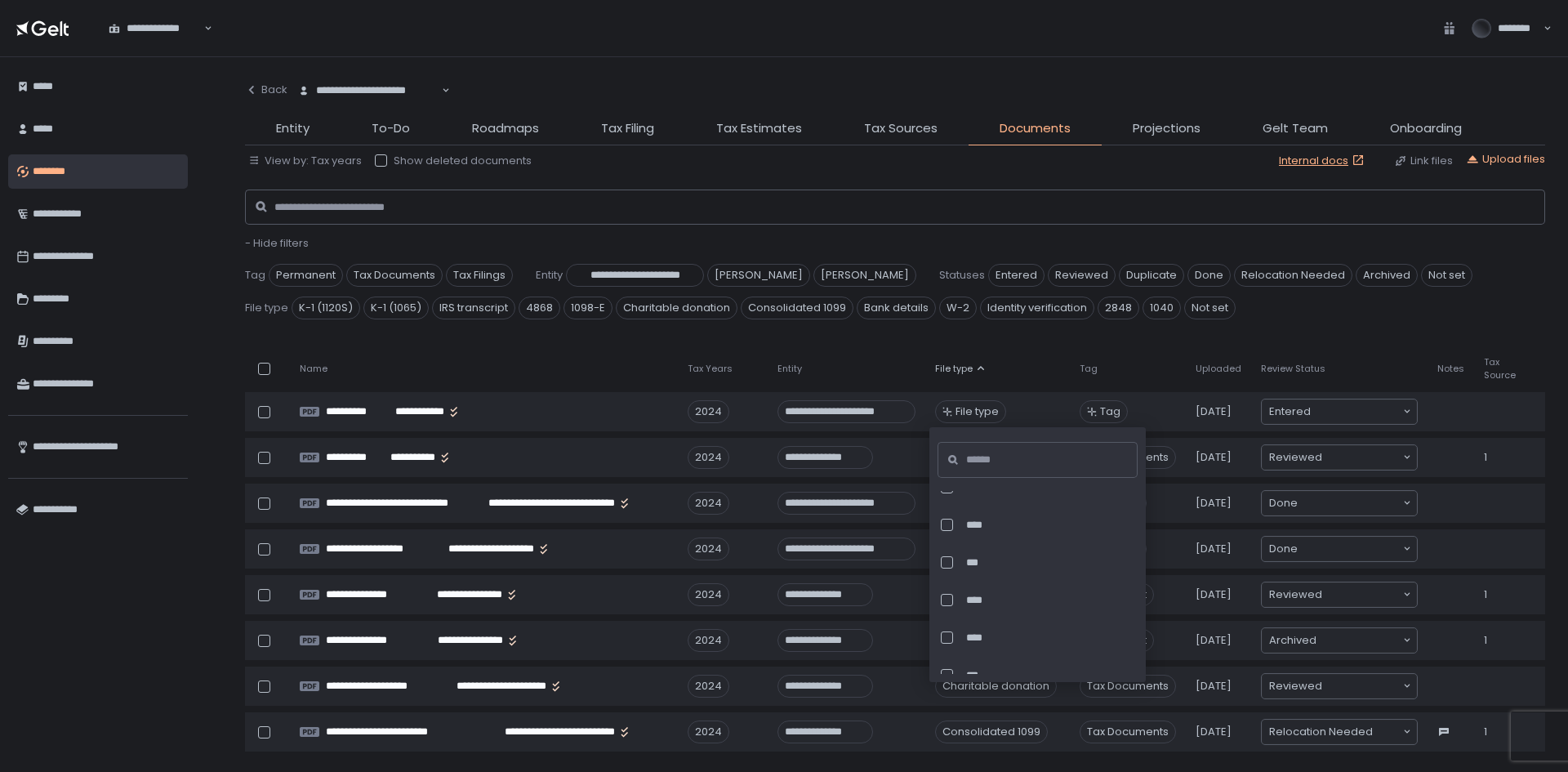
scroll to position [5467, 0]
click at [1050, 565] on span "***" at bounding box center [1046, 563] width 161 height 14
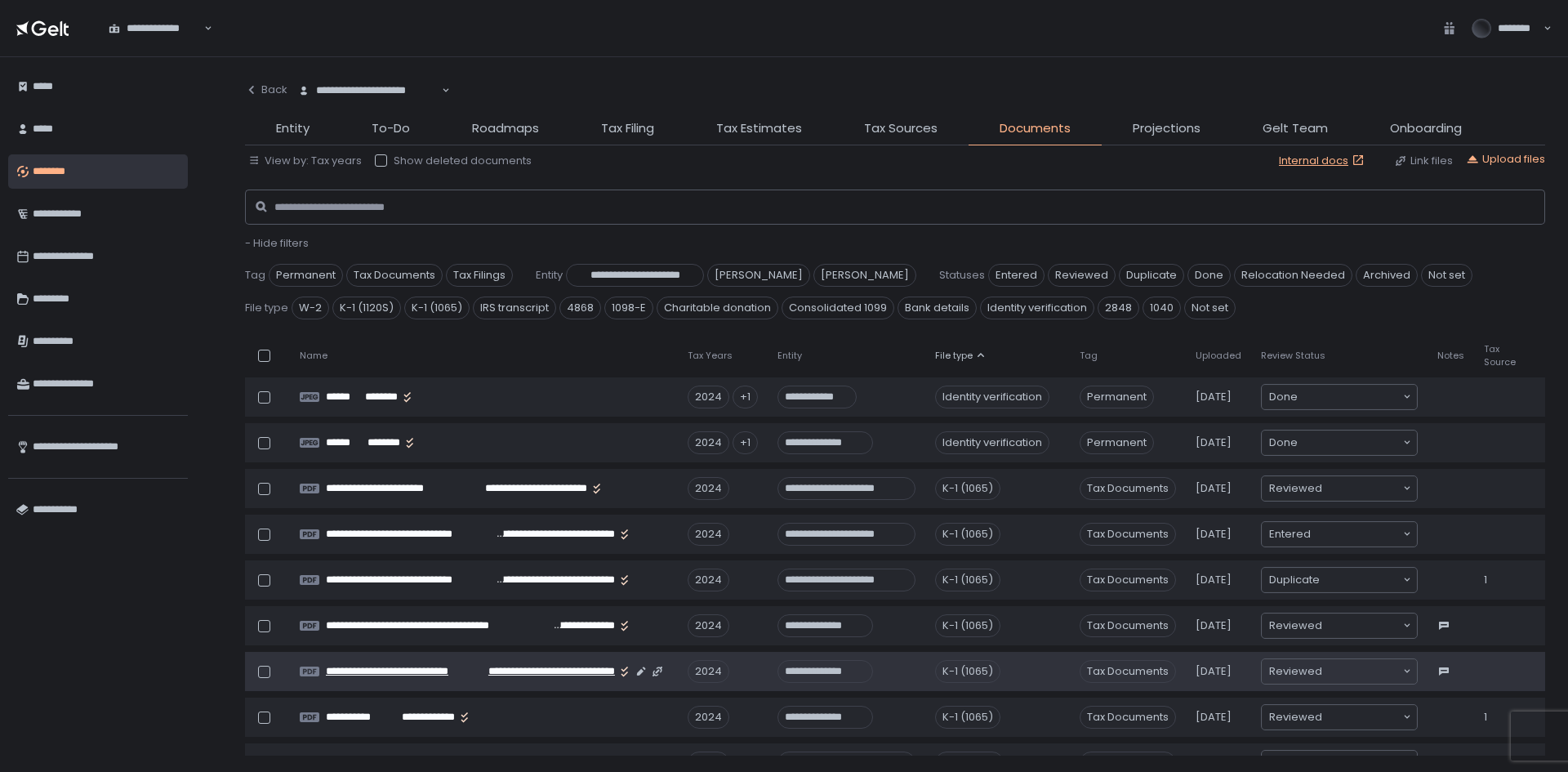
scroll to position [572, 0]
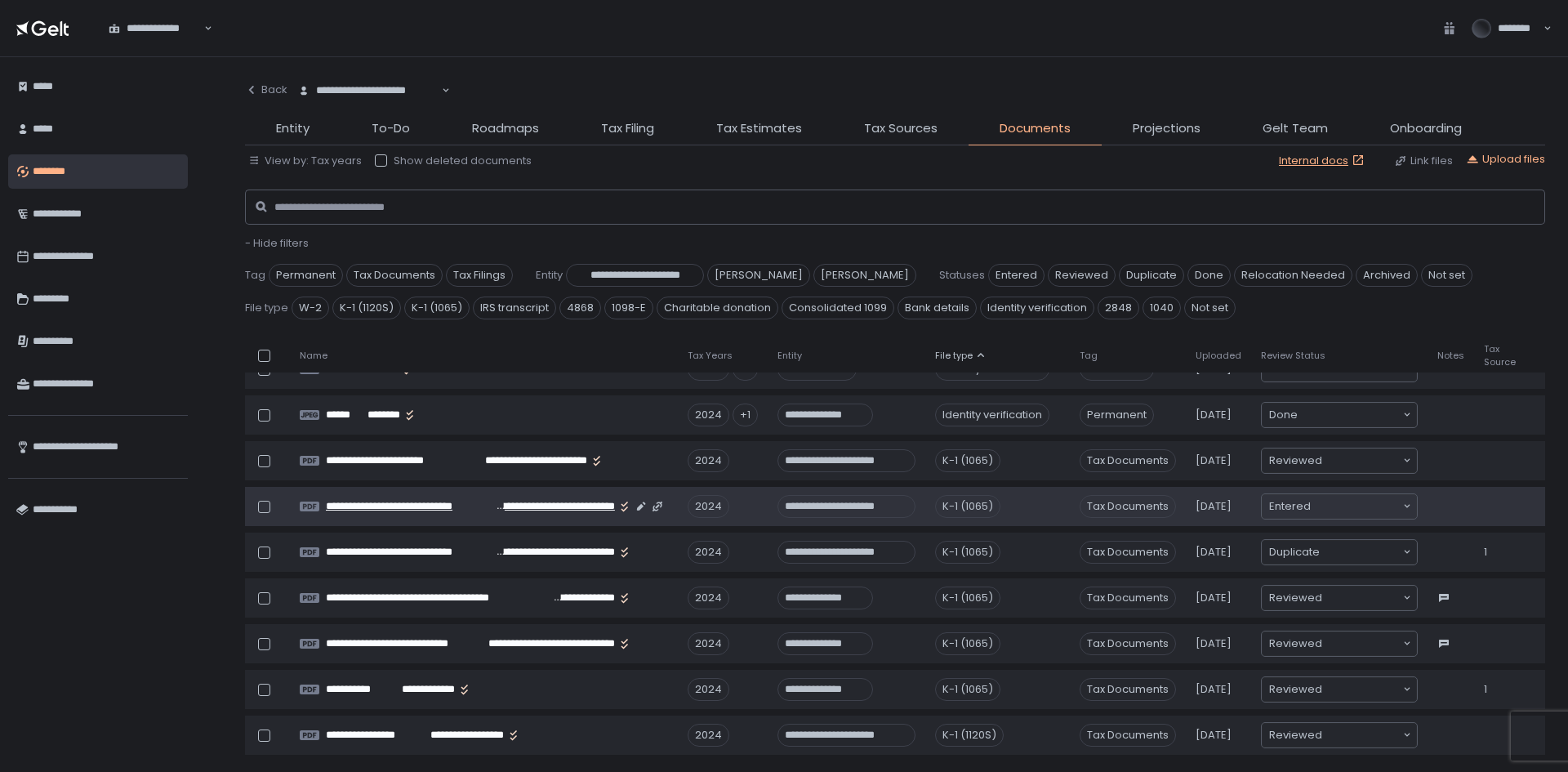
click at [432, 509] on span "**********" at bounding box center [410, 506] width 168 height 14
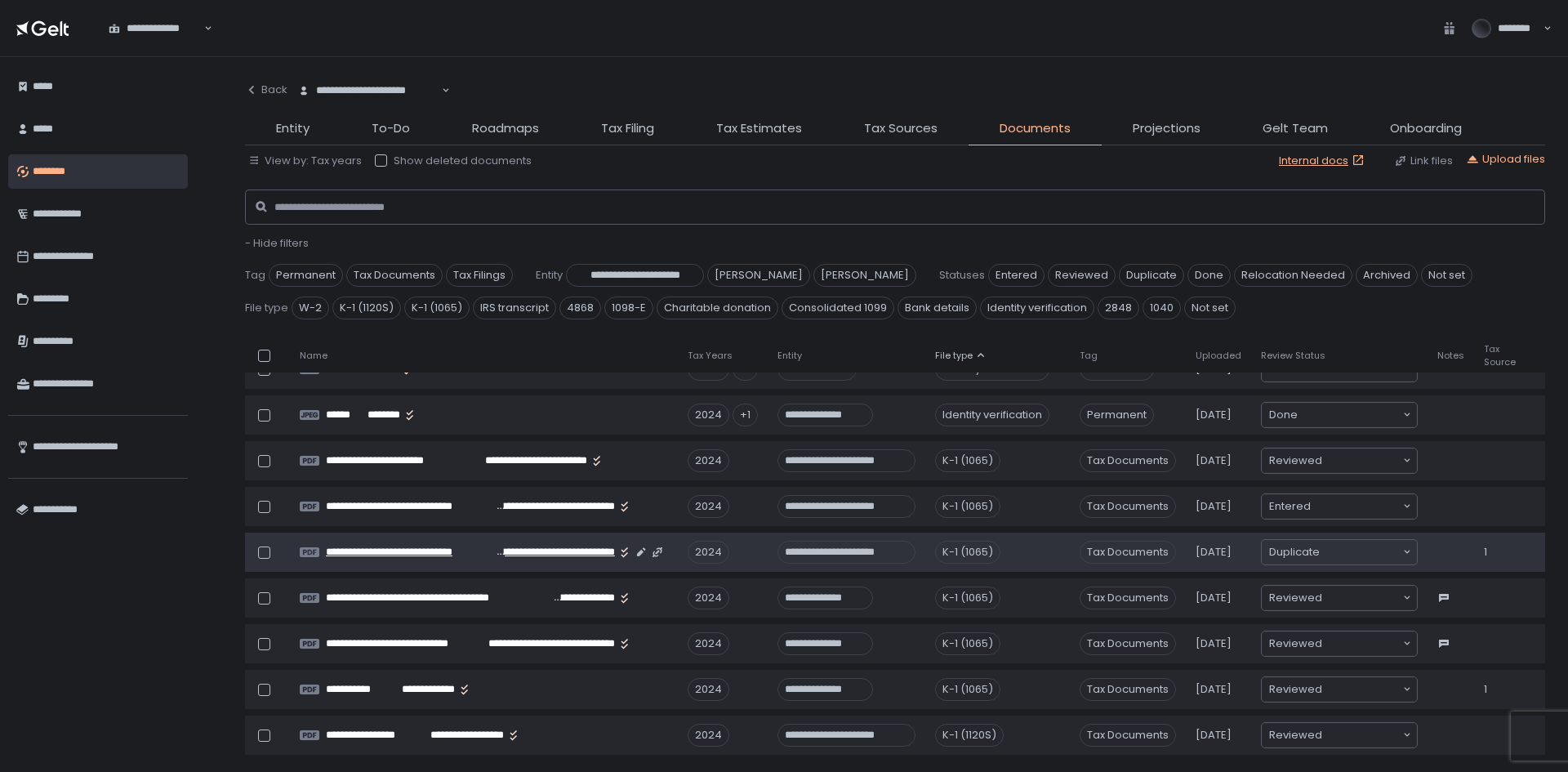
click at [583, 551] on span "**********" at bounding box center [554, 552] width 121 height 14
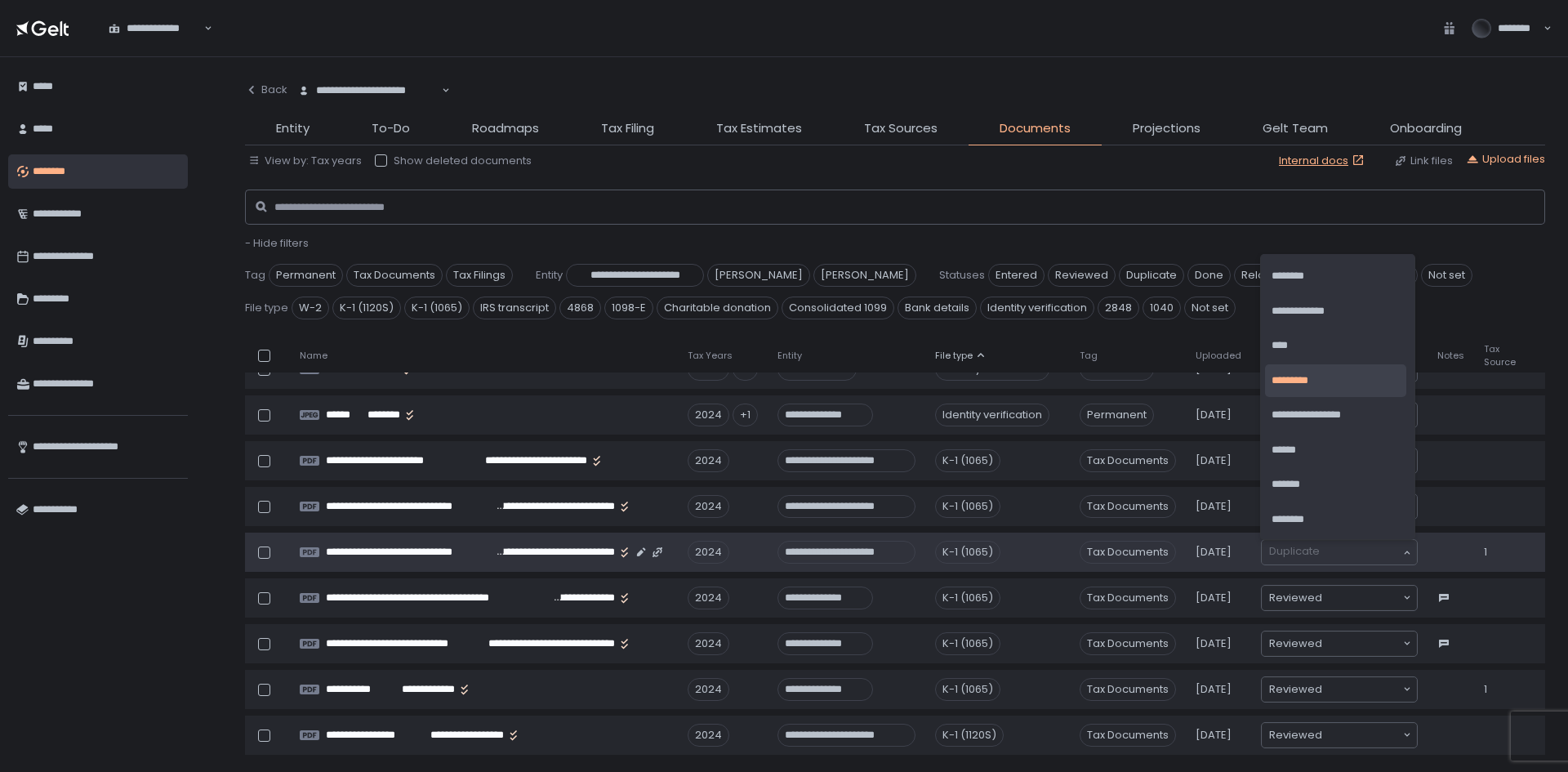
click at [1361, 552] on input "Search for option" at bounding box center [1335, 552] width 132 height 16
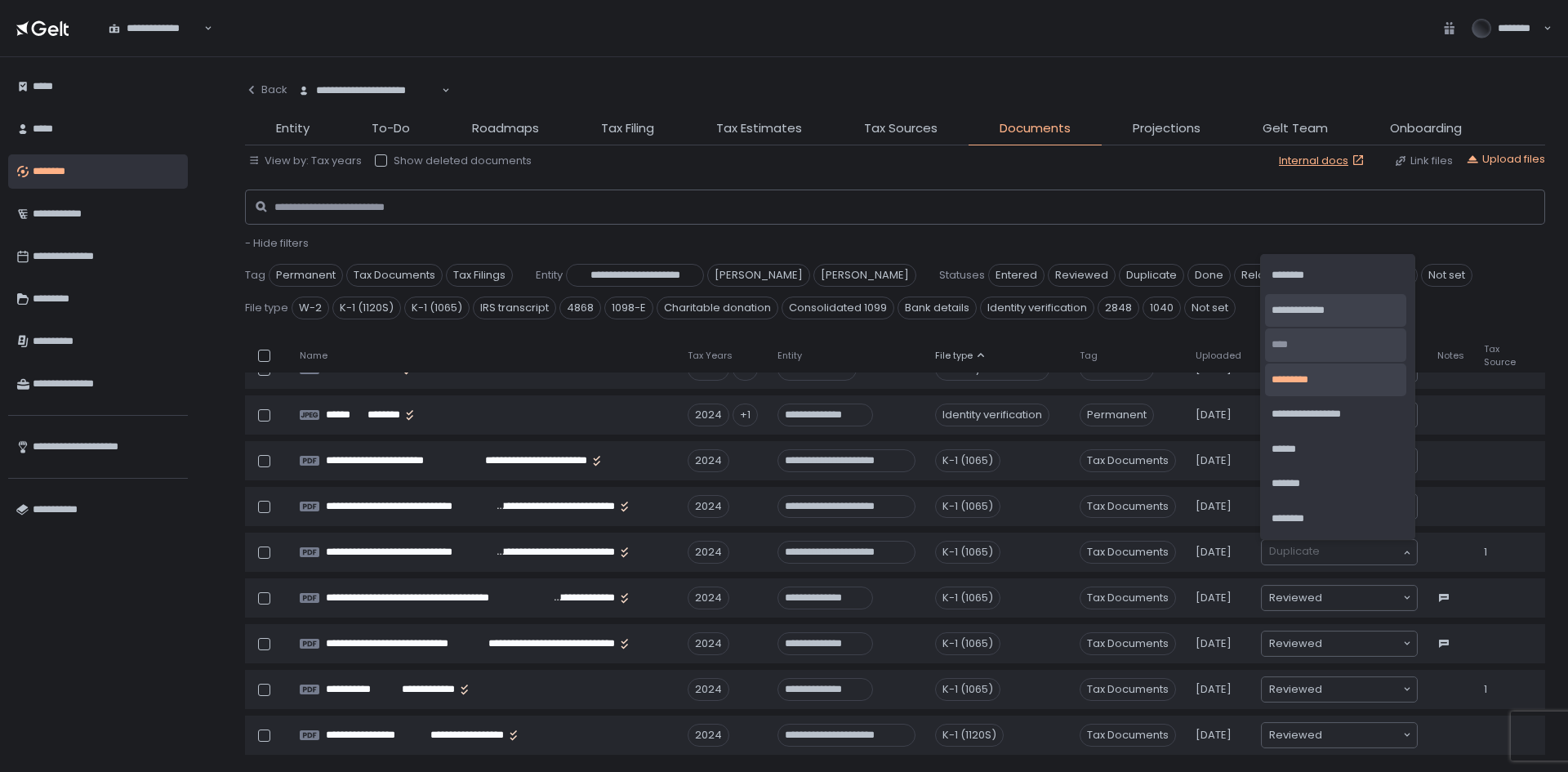
scroll to position [0, 0]
click at [1302, 264] on li "********" at bounding box center [1336, 276] width 141 height 33
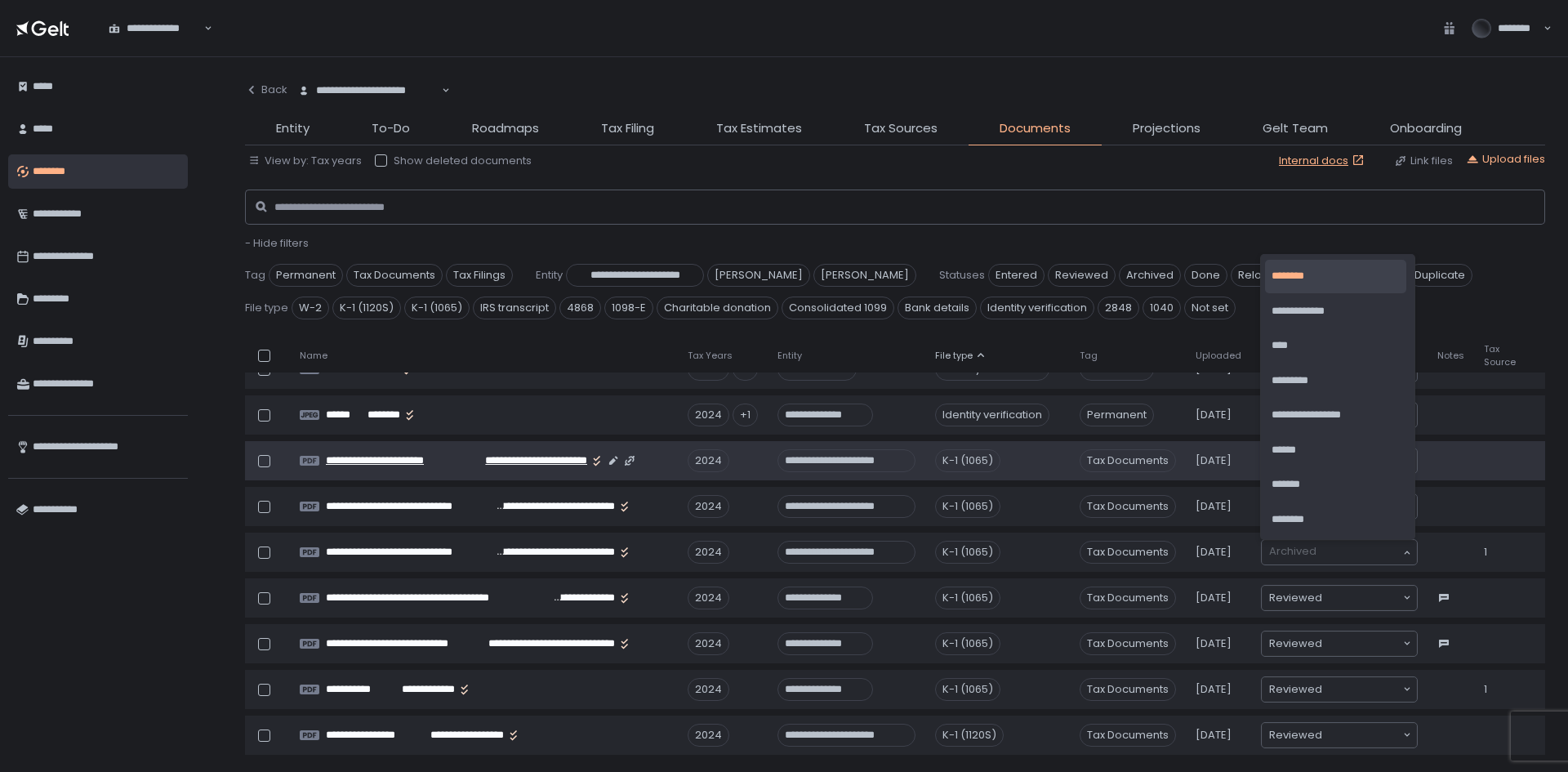
click at [458, 461] on span "**********" at bounding box center [394, 460] width 136 height 14
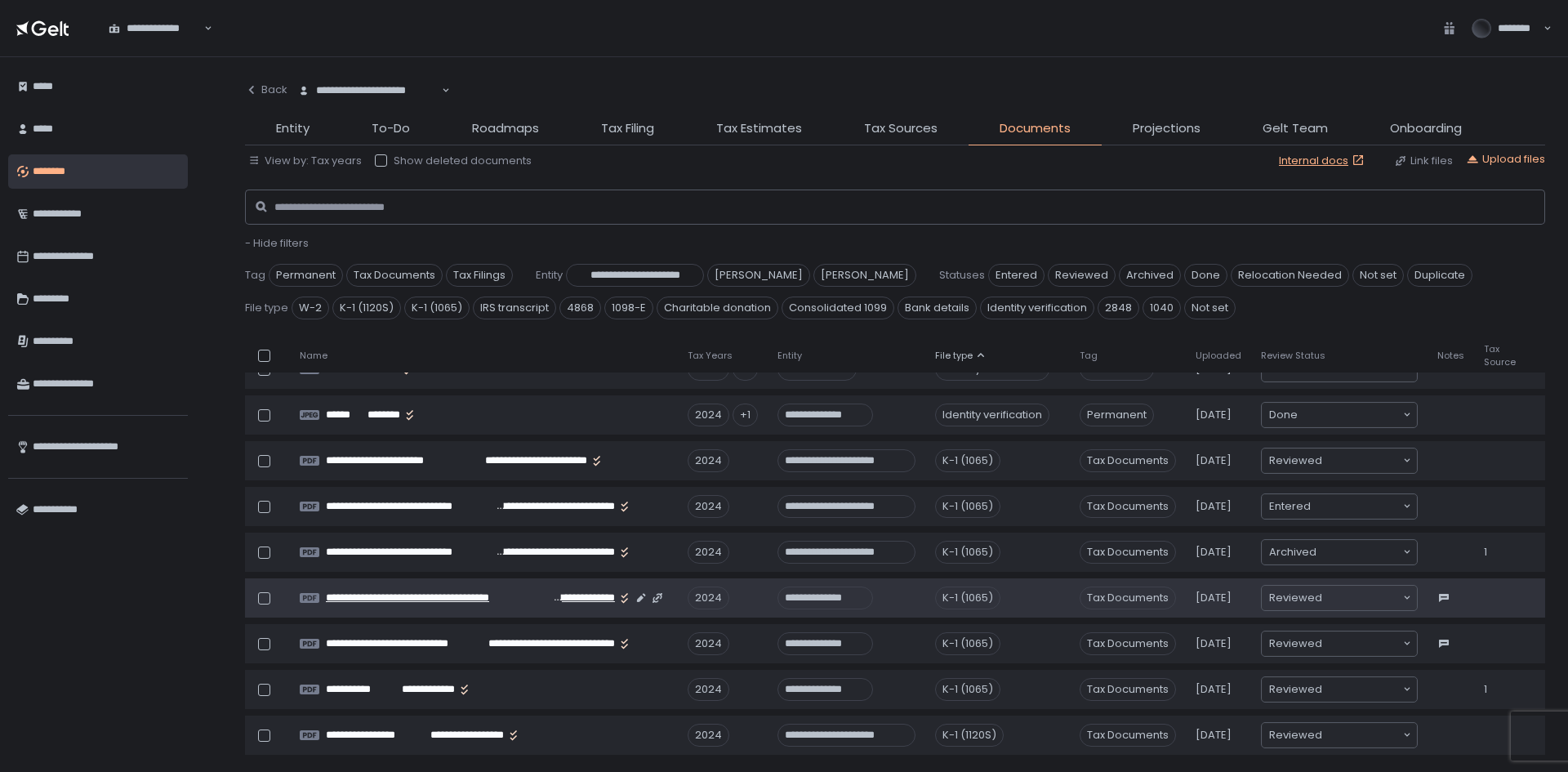
click at [471, 600] on span "**********" at bounding box center [438, 598] width 223 height 14
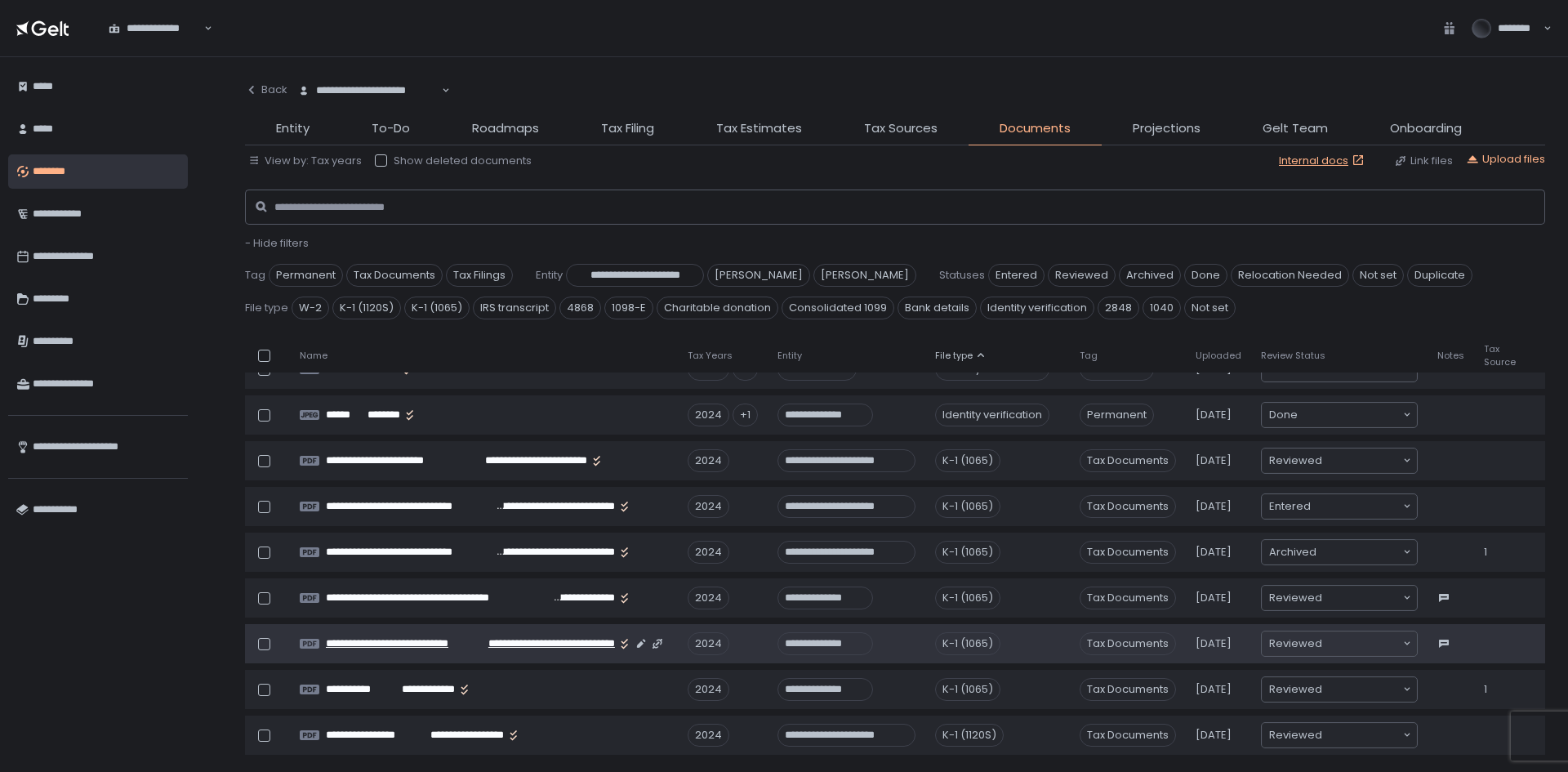
click at [526, 648] on span "**********" at bounding box center [549, 643] width 131 height 14
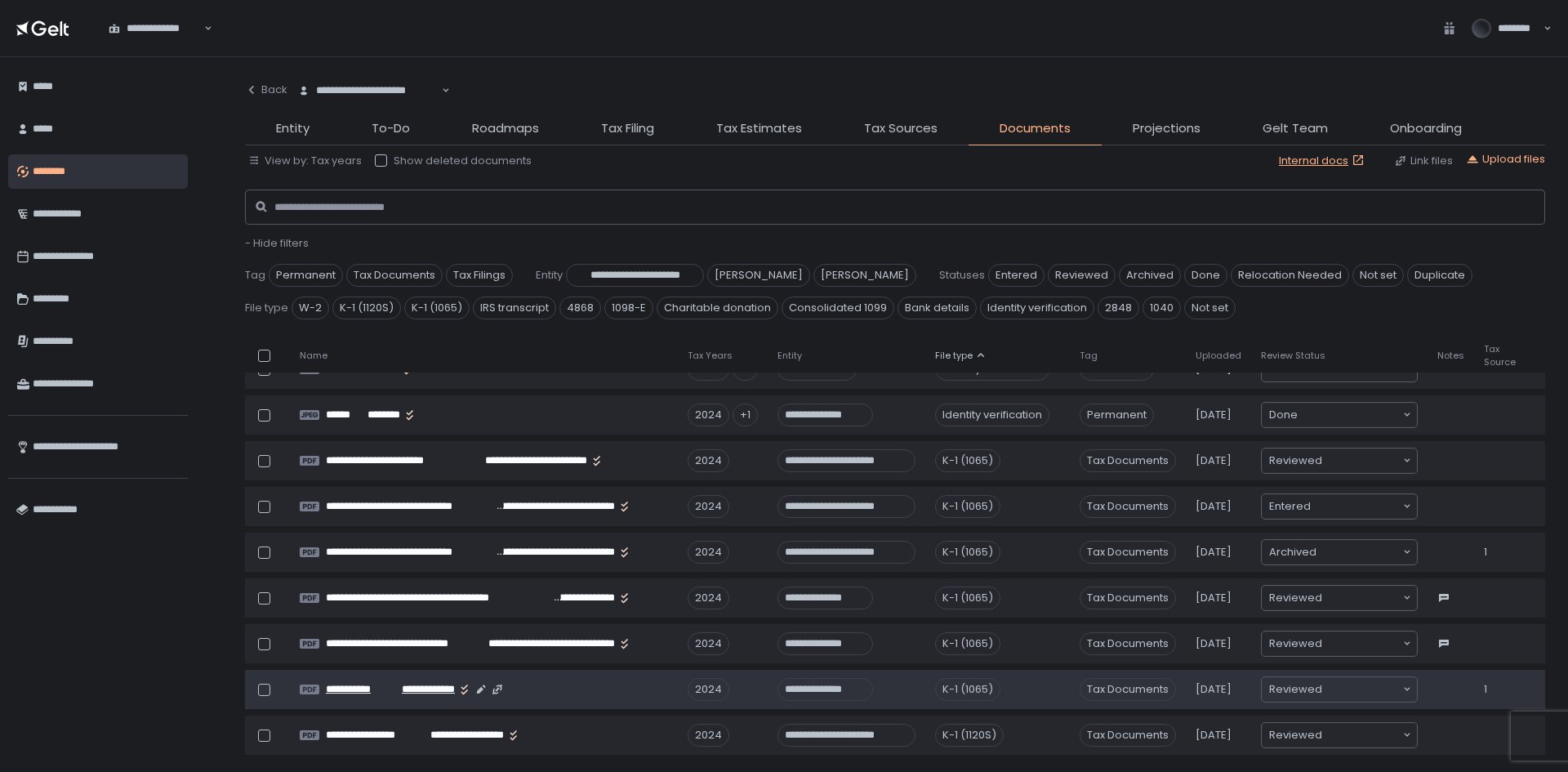
click at [365, 693] on span "**********" at bounding box center [358, 689] width 65 height 14
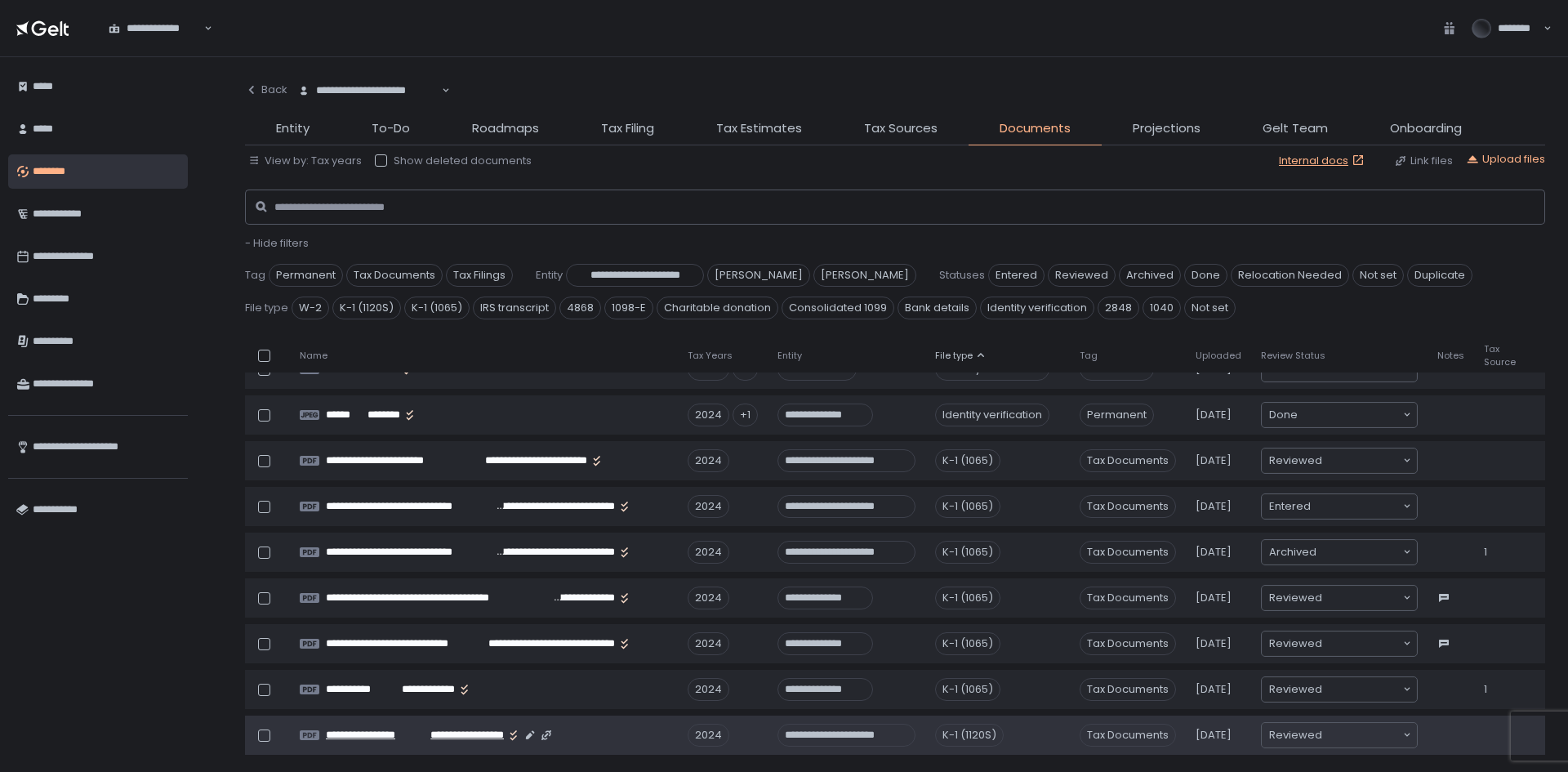
click at [432, 742] on span "**********" at bounding box center [461, 734] width 86 height 14
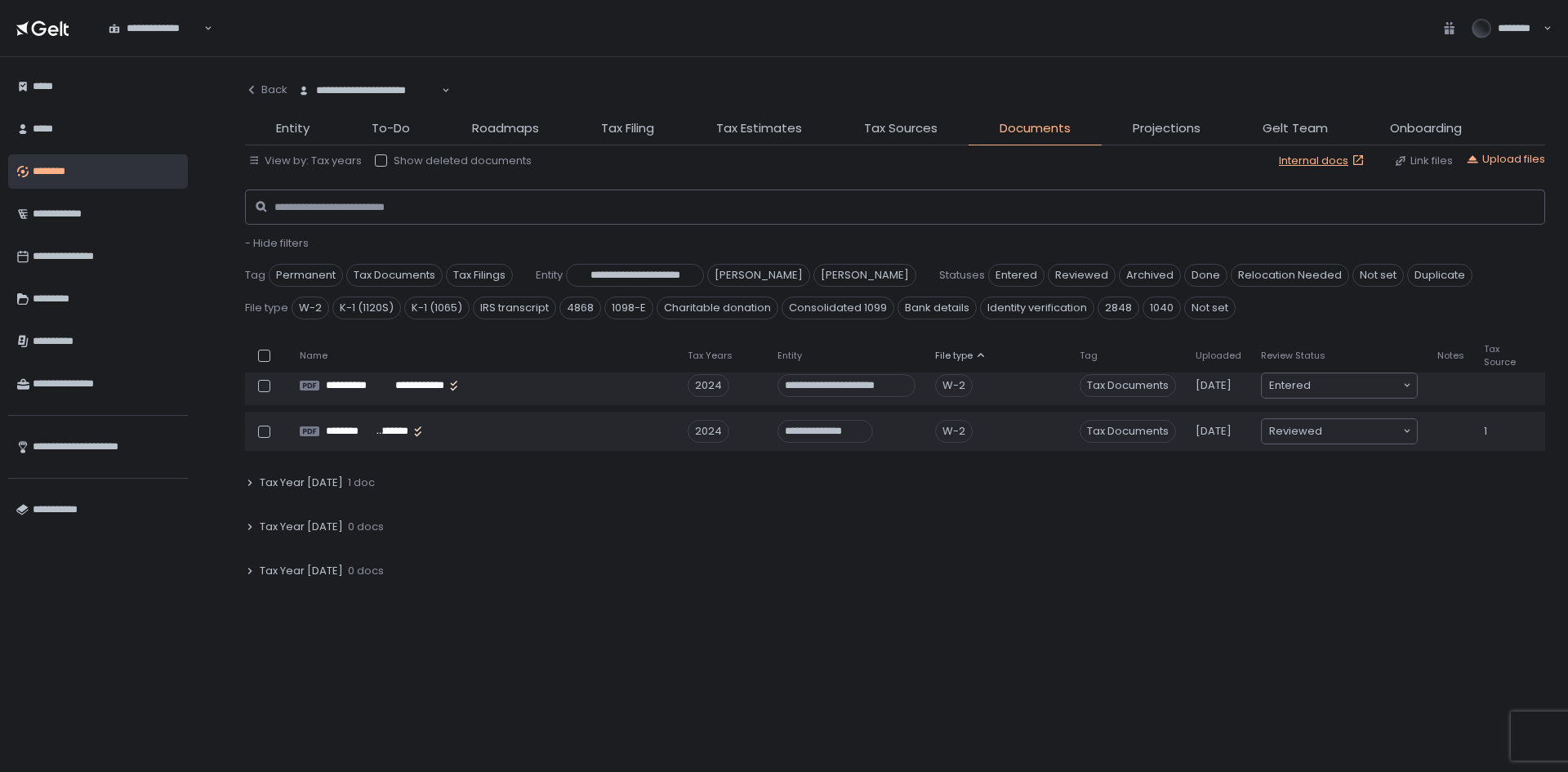
scroll to position [653, 0]
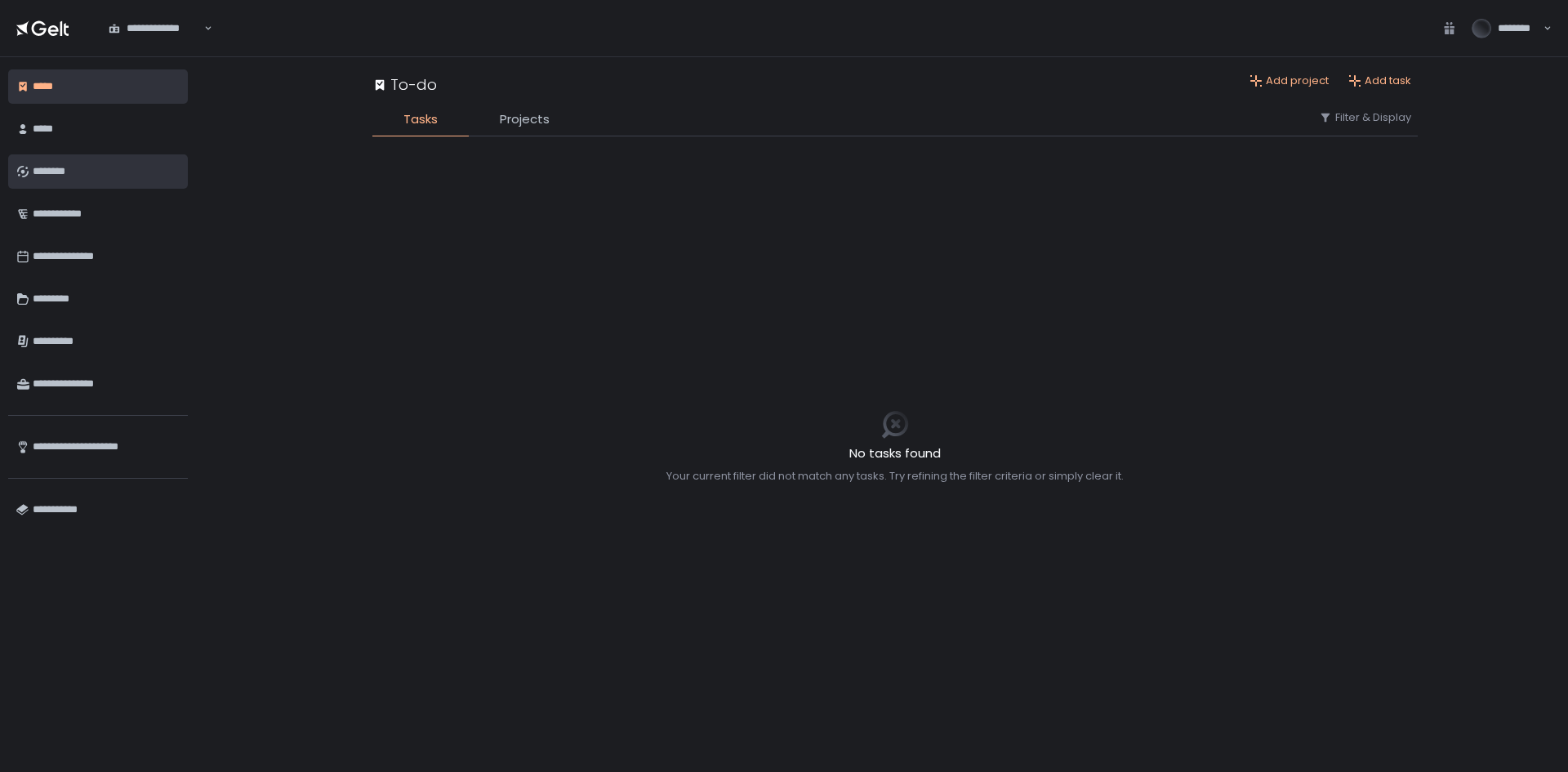
click at [72, 155] on link "********" at bounding box center [97, 172] width 180 height 34
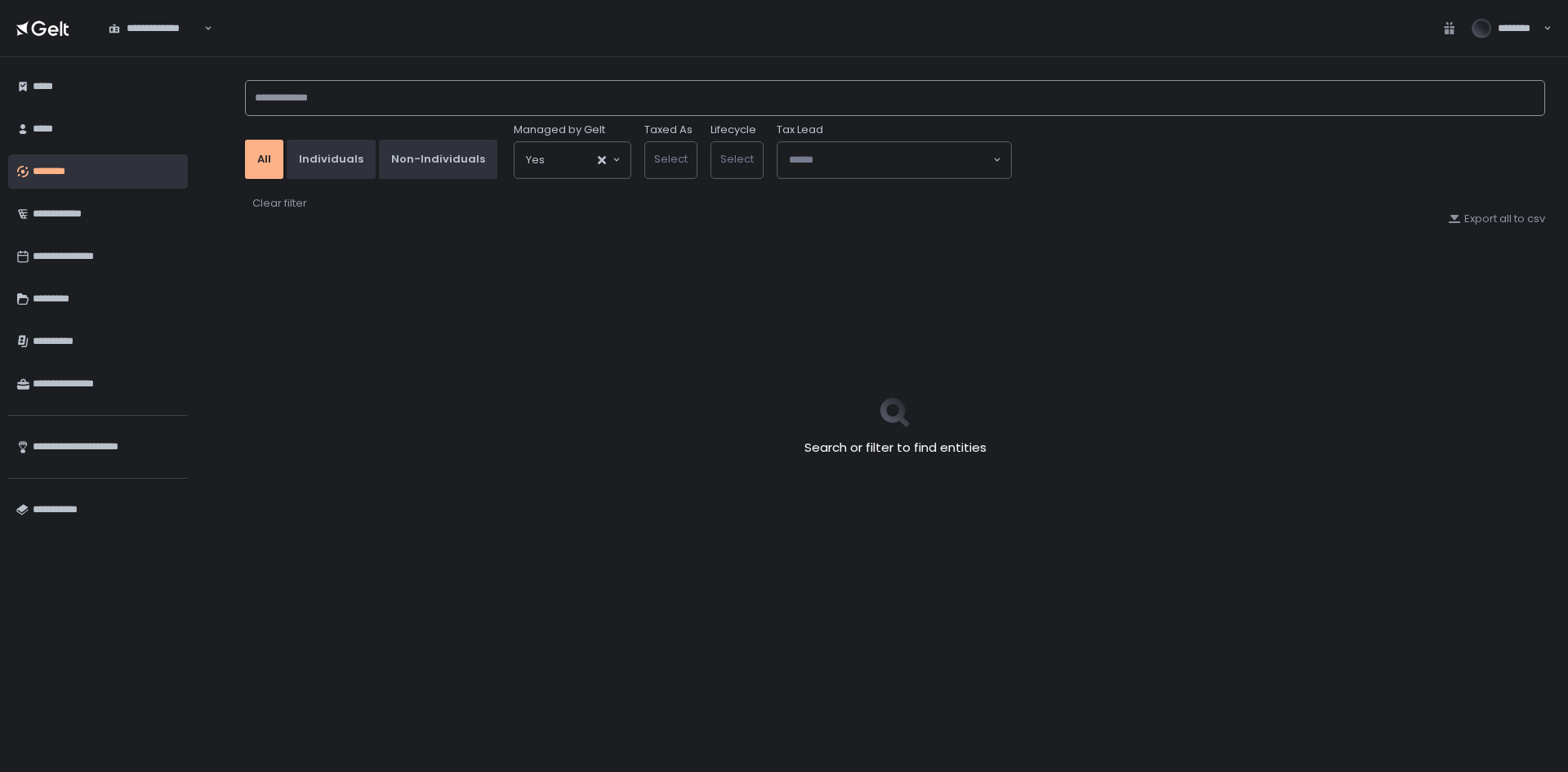
click at [391, 105] on input at bounding box center [894, 98] width 1300 height 36
type input "*******"
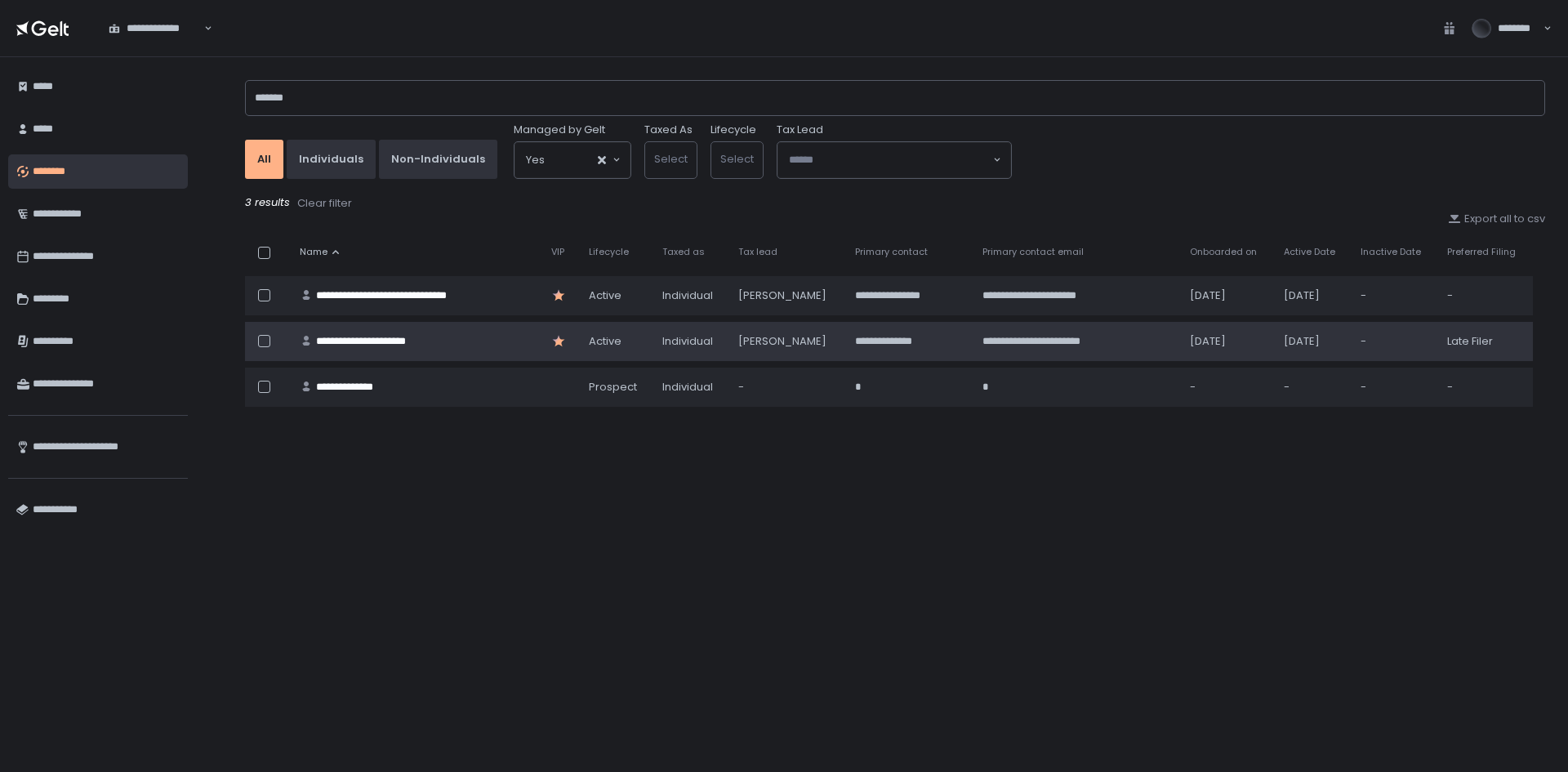
click at [408, 328] on td "**********" at bounding box center [415, 341] width 252 height 39
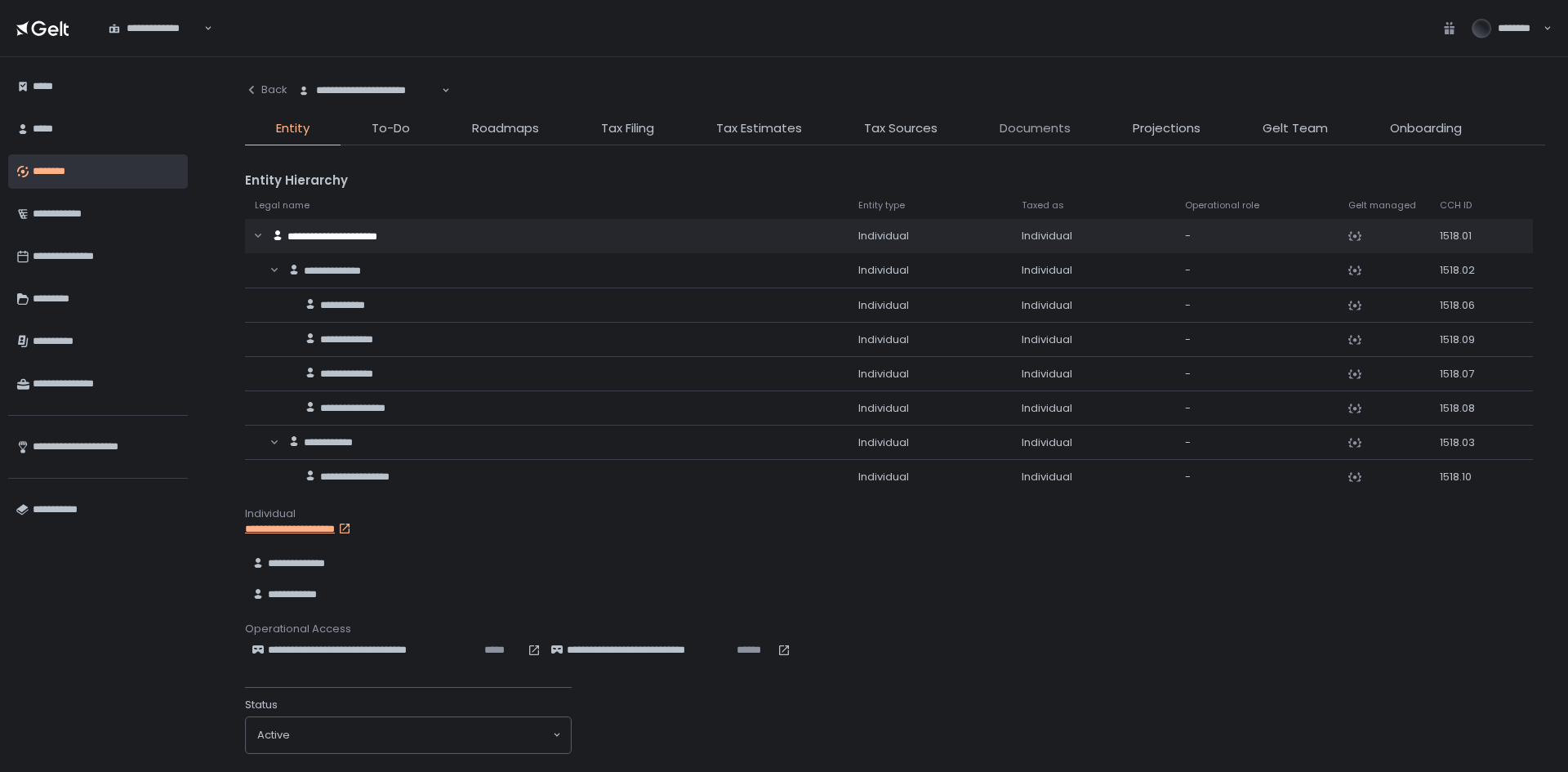
click at [1036, 129] on span "Documents" at bounding box center [1036, 128] width 71 height 19
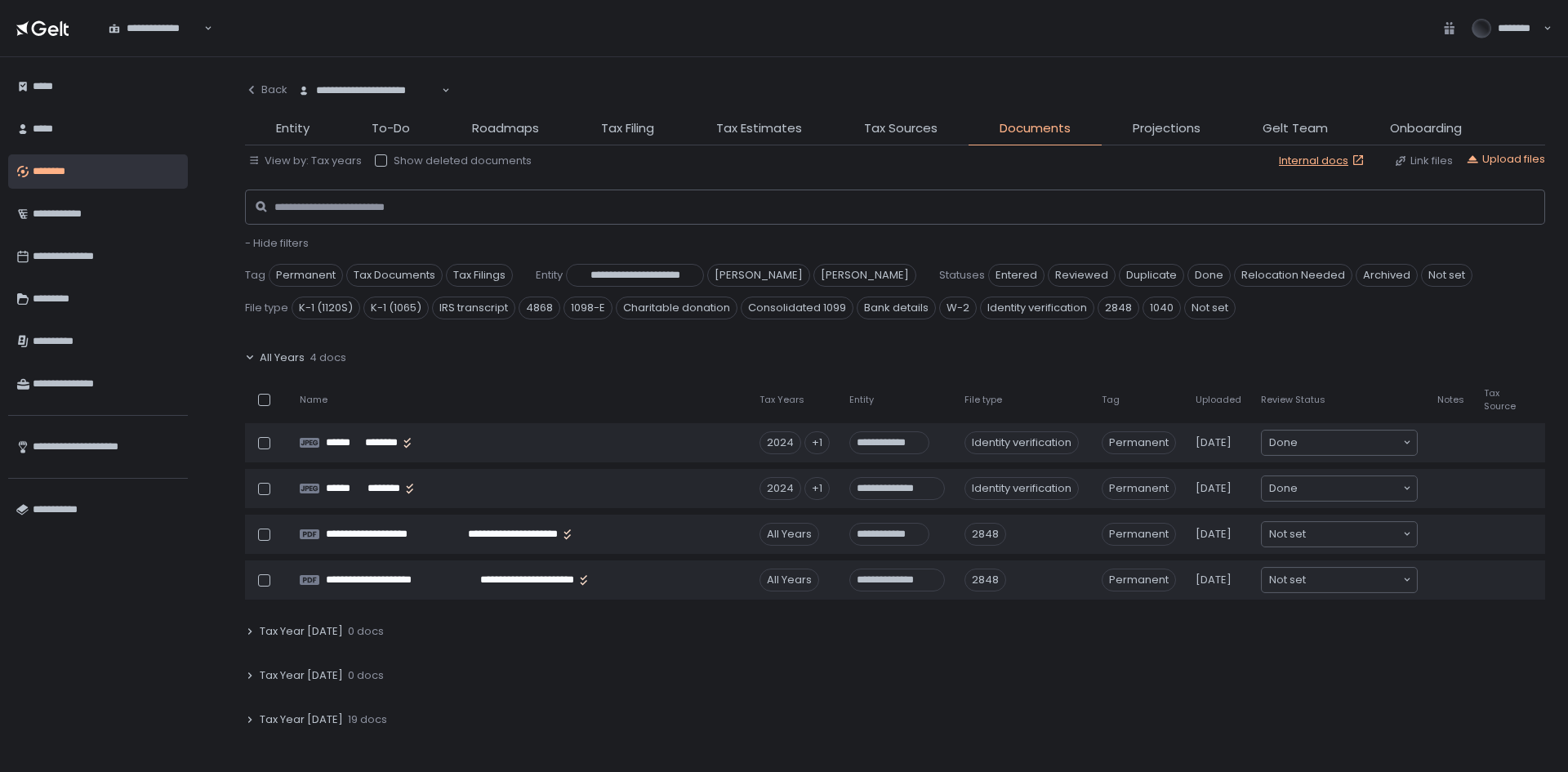
click at [240, 357] on div "**********" at bounding box center [895, 415] width 1346 height 715
click at [247, 357] on icon at bounding box center [249, 357] width 10 height 10
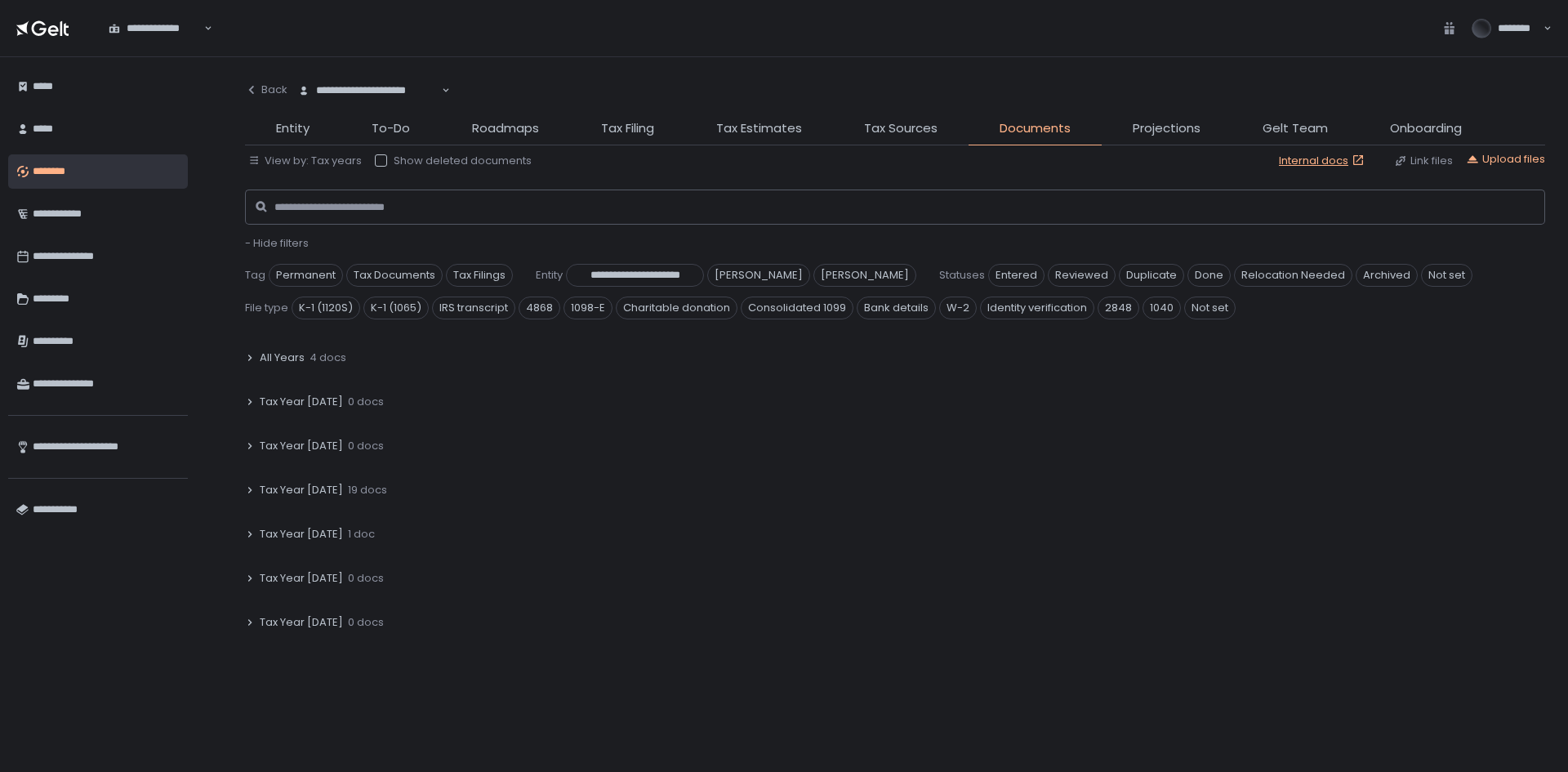
click at [247, 495] on div "Tax Year 2024 19 docs" at bounding box center [894, 490] width 1300 height 38
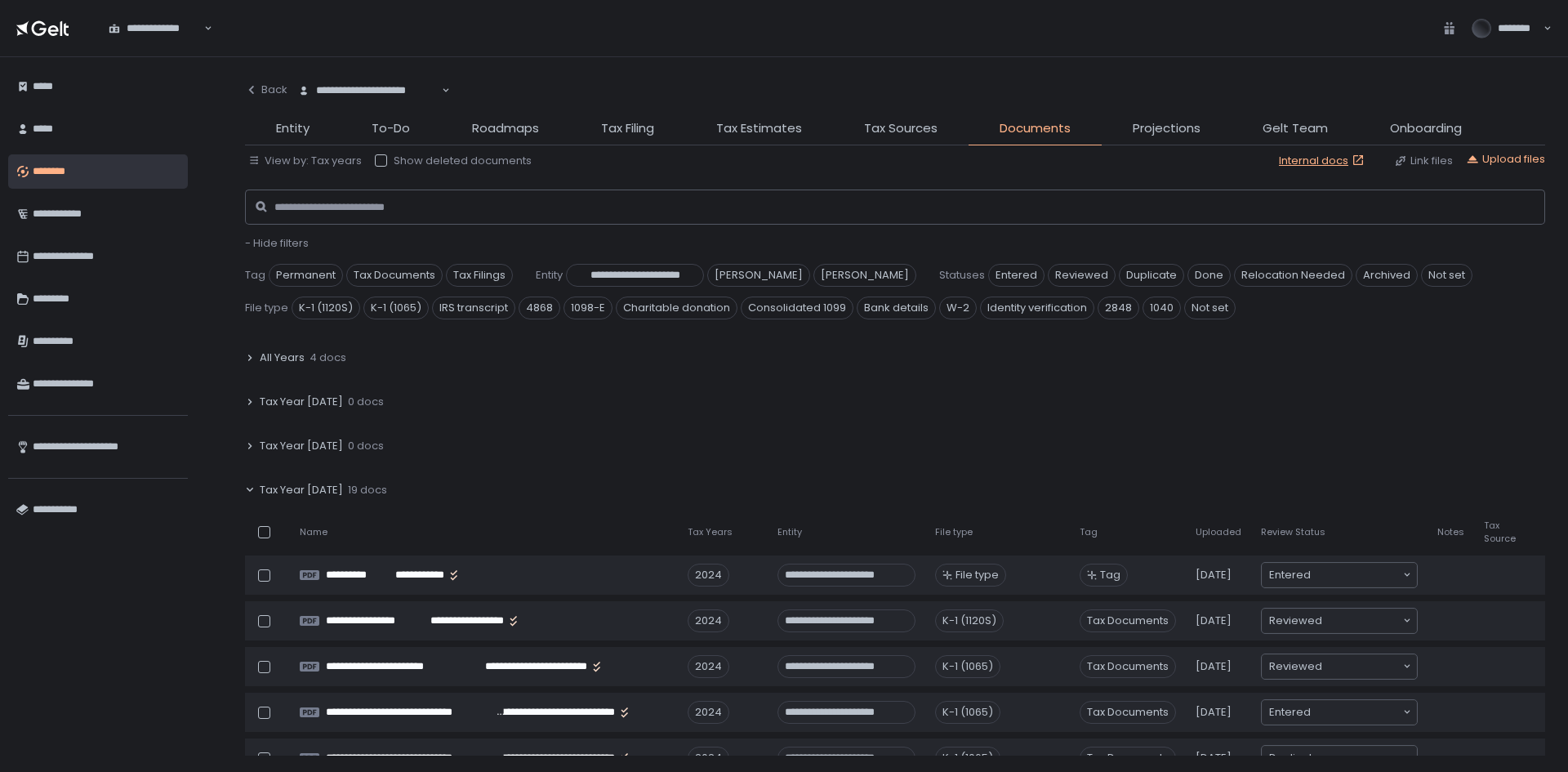
click at [1019, 529] on div "File type" at bounding box center [998, 533] width 125 height 13
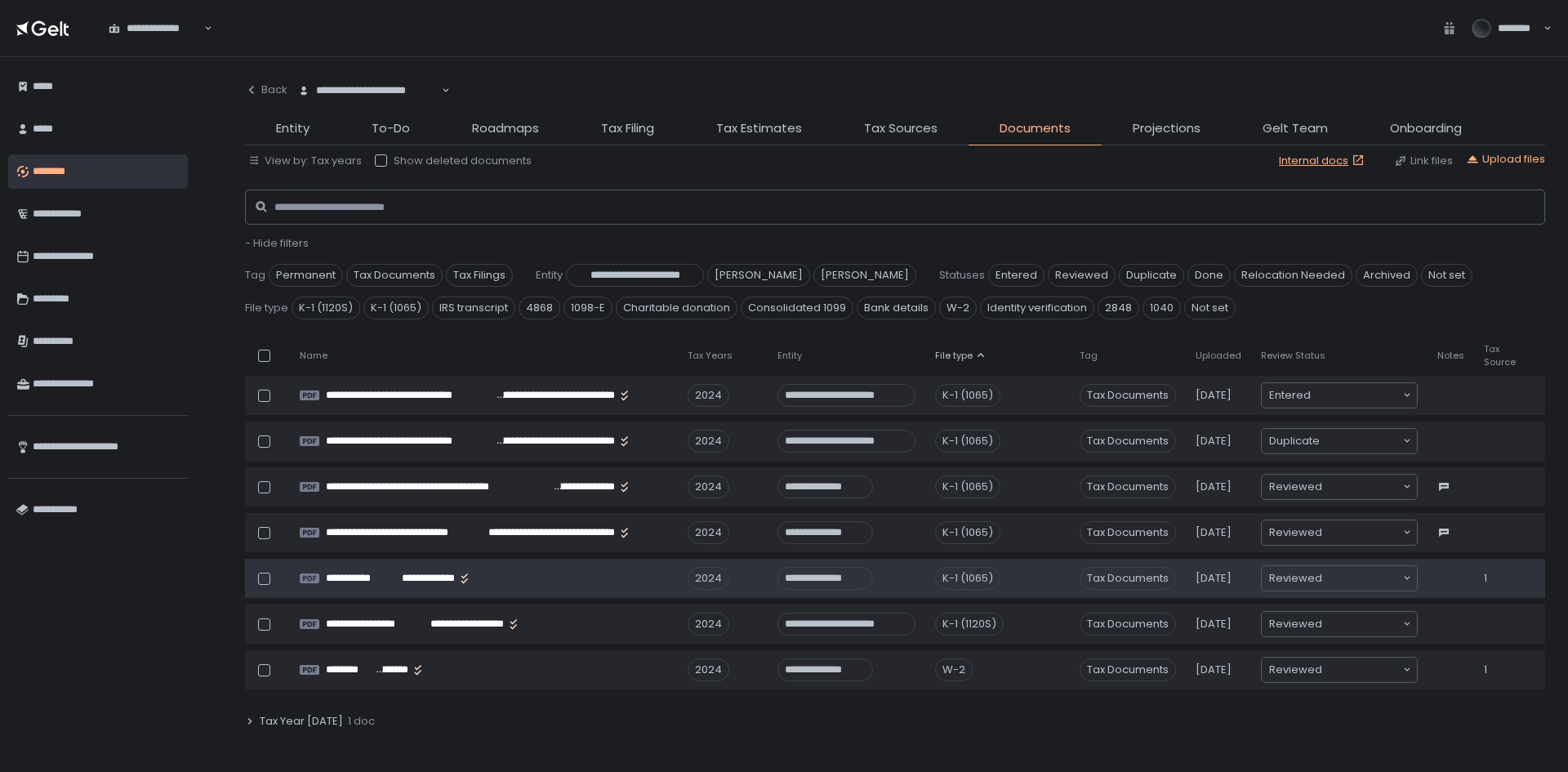
scroll to position [735, 0]
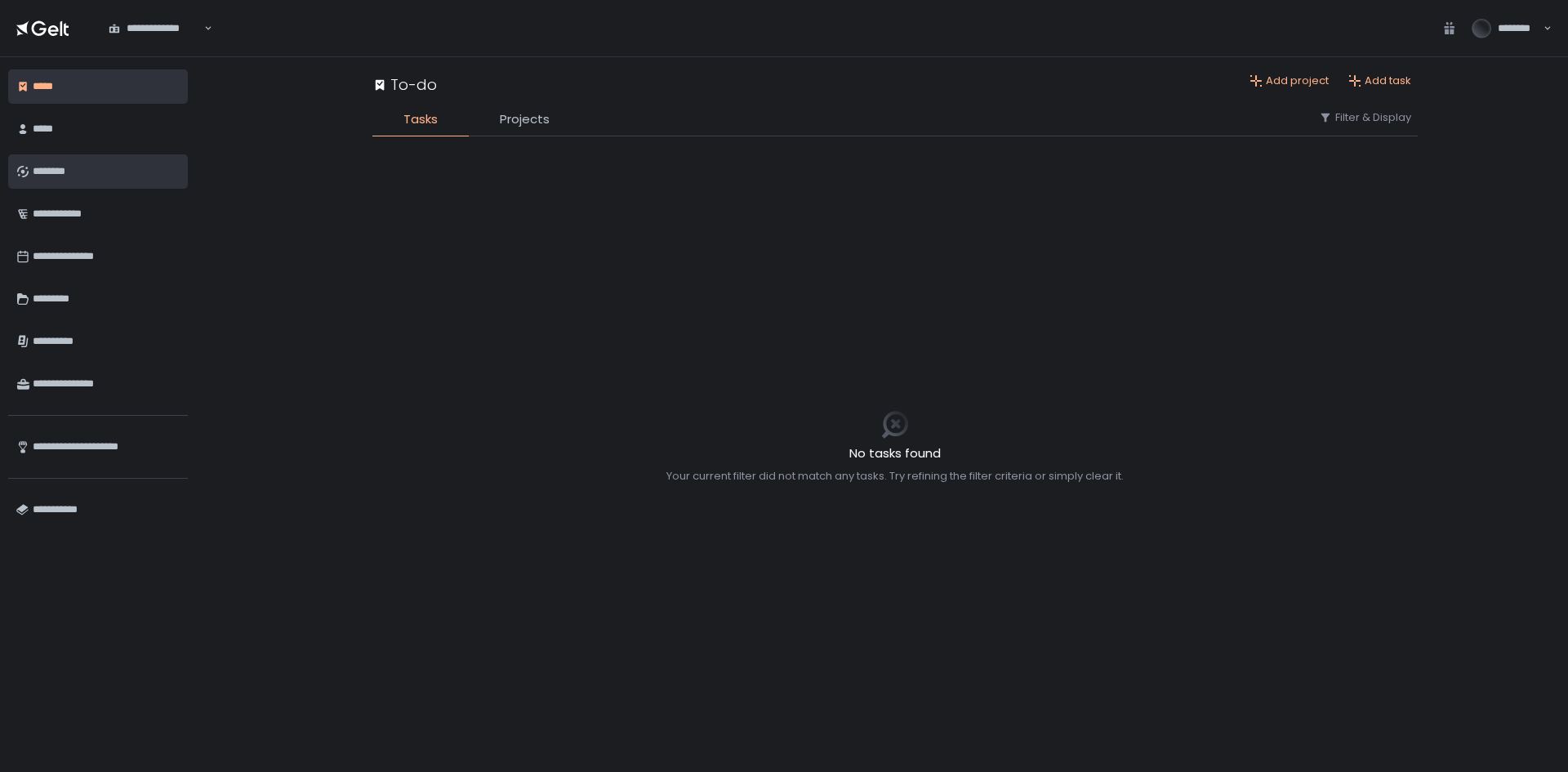
click at [55, 175] on div "********" at bounding box center [106, 171] width 147 height 28
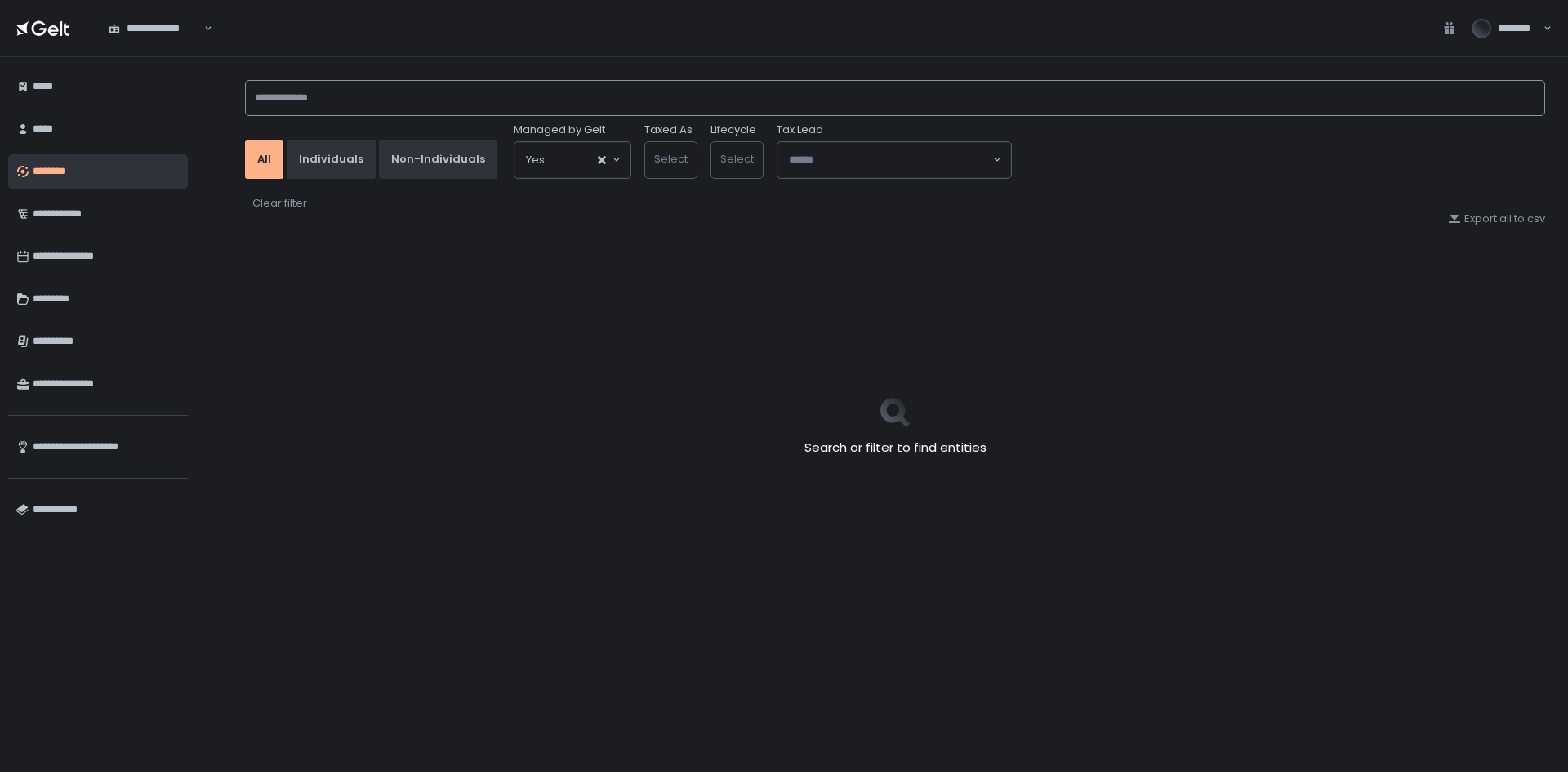
click at [442, 113] on input at bounding box center [894, 98] width 1300 height 36
type input "*****"
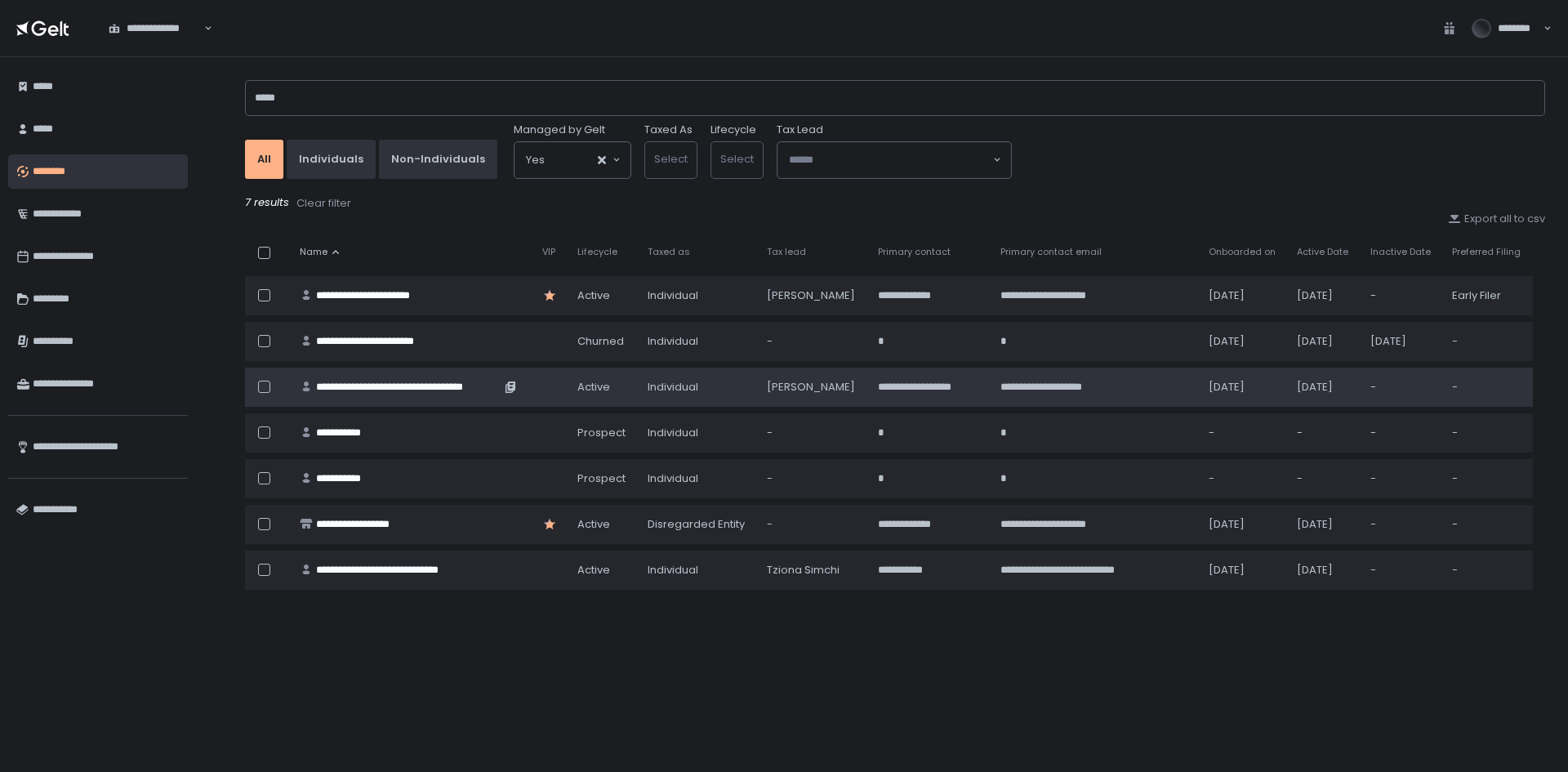
click at [360, 380] on div "**********" at bounding box center [408, 387] width 185 height 14
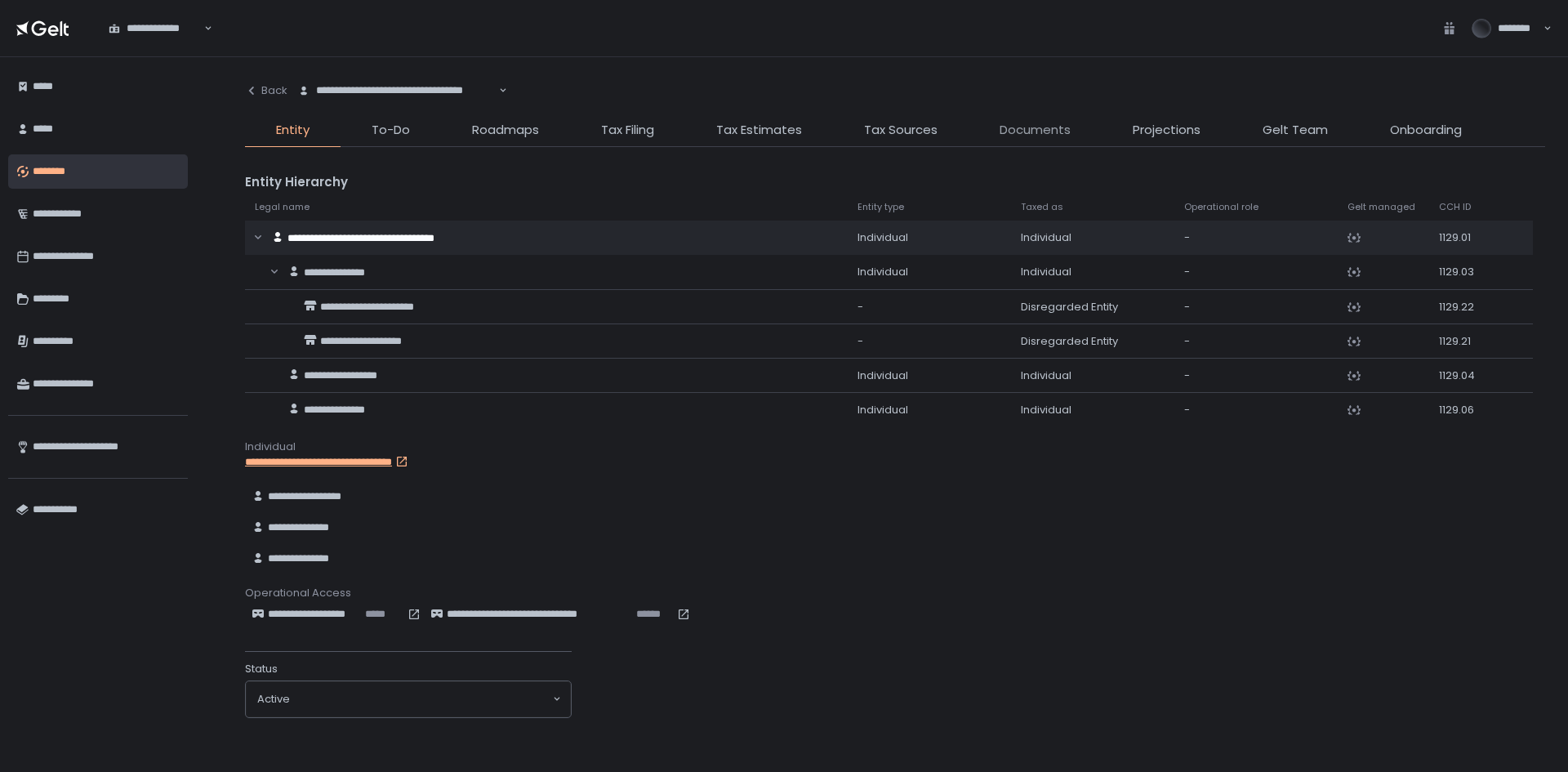
click at [1036, 129] on span "Documents" at bounding box center [1036, 130] width 71 height 19
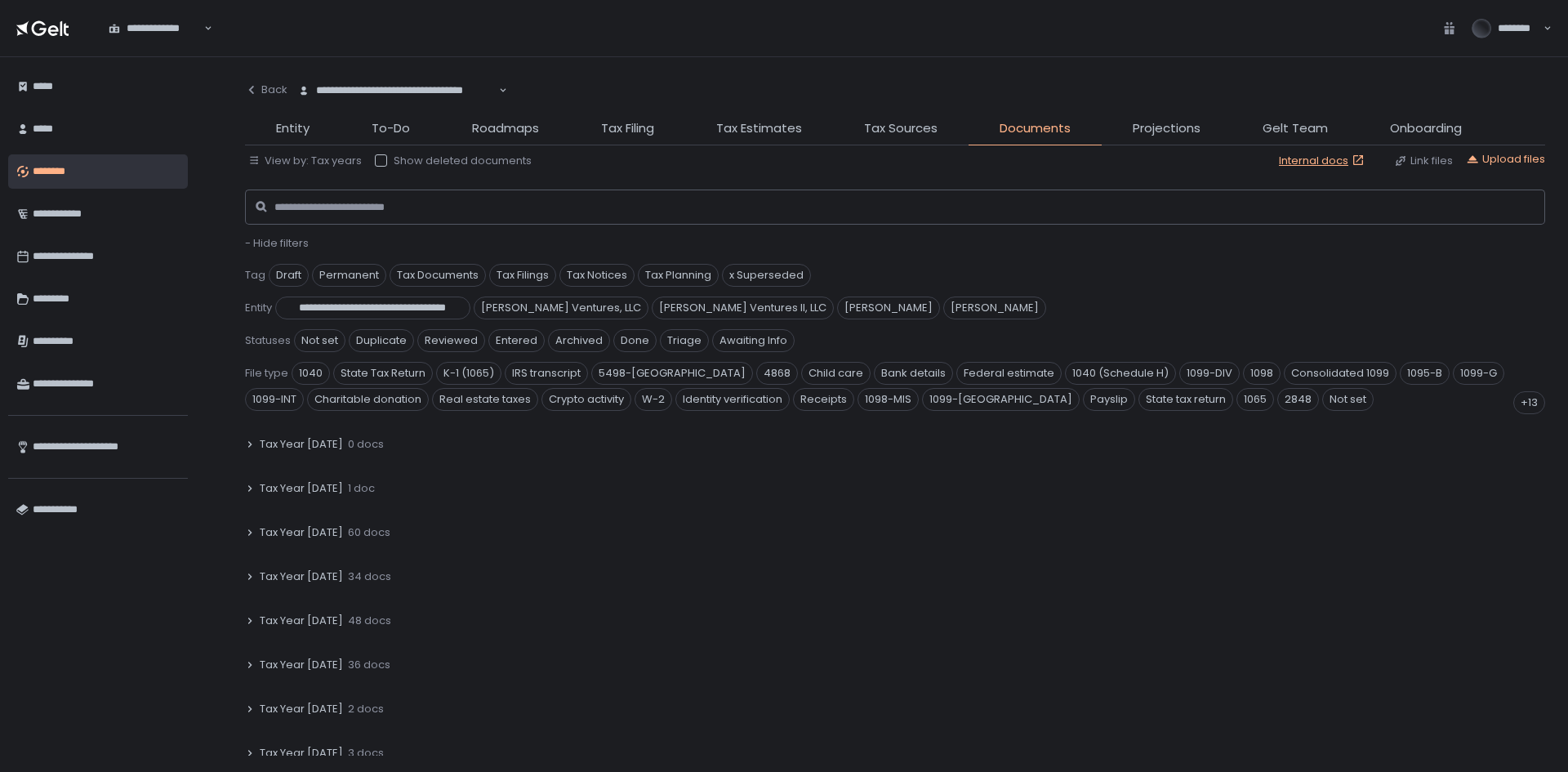
scroll to position [817, 0]
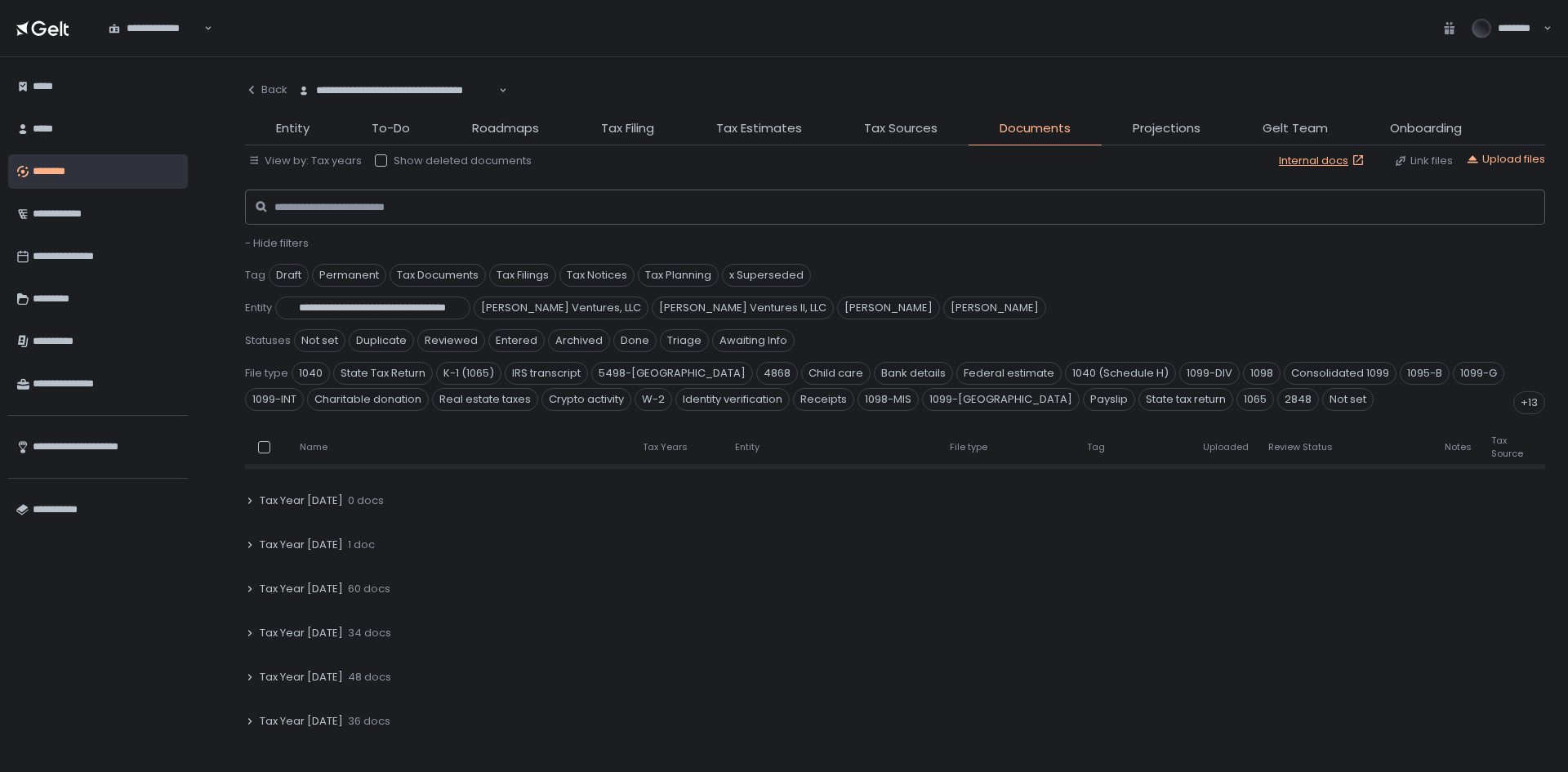
click at [299, 537] on span "Tax Year 2025" at bounding box center [301, 544] width 83 height 14
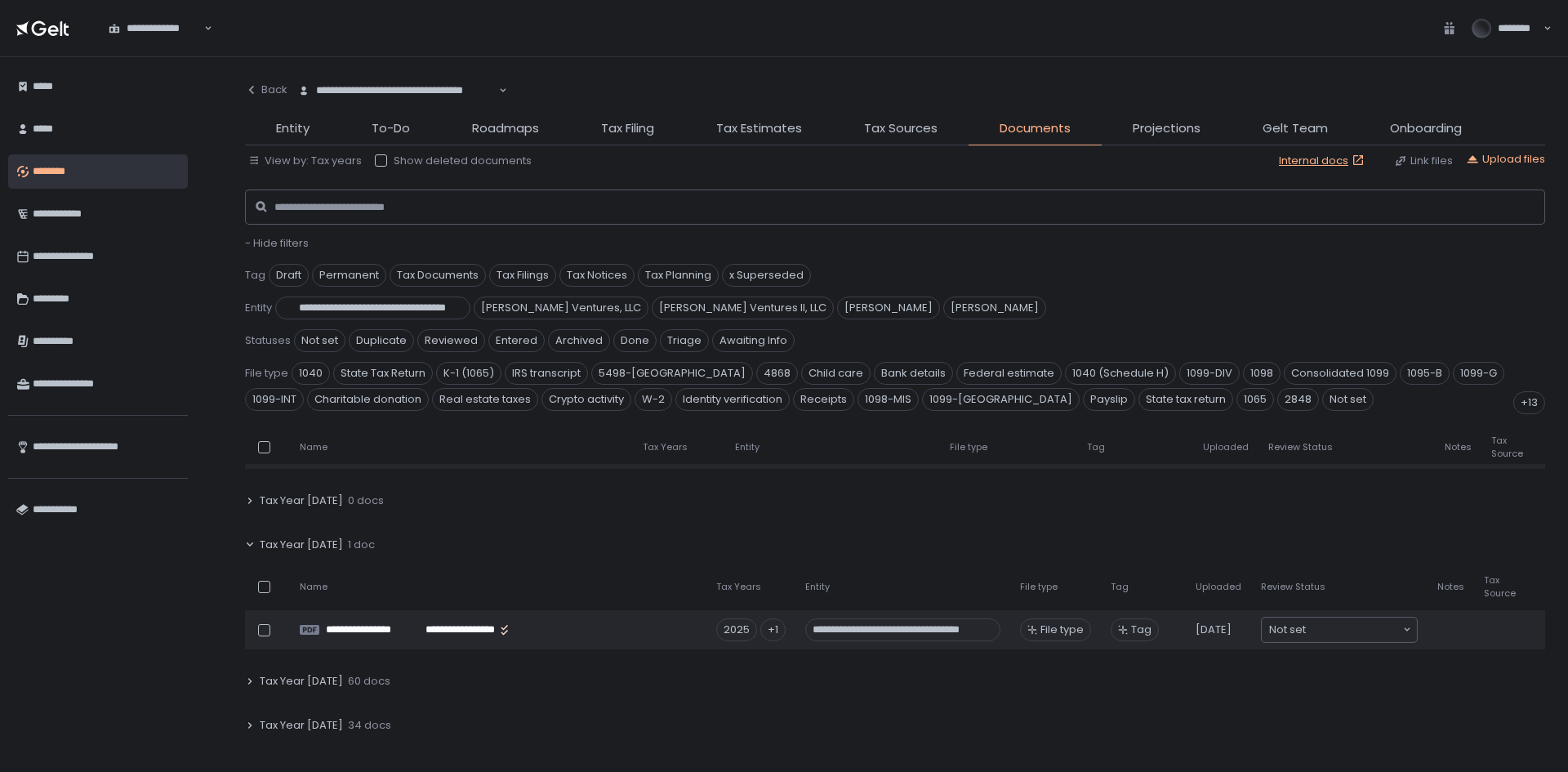
drag, startPoint x: 267, startPoint y: 510, endPoint x: 320, endPoint y: 535, distance: 58.6
click at [267, 537] on span "Tax Year 2025" at bounding box center [301, 544] width 83 height 14
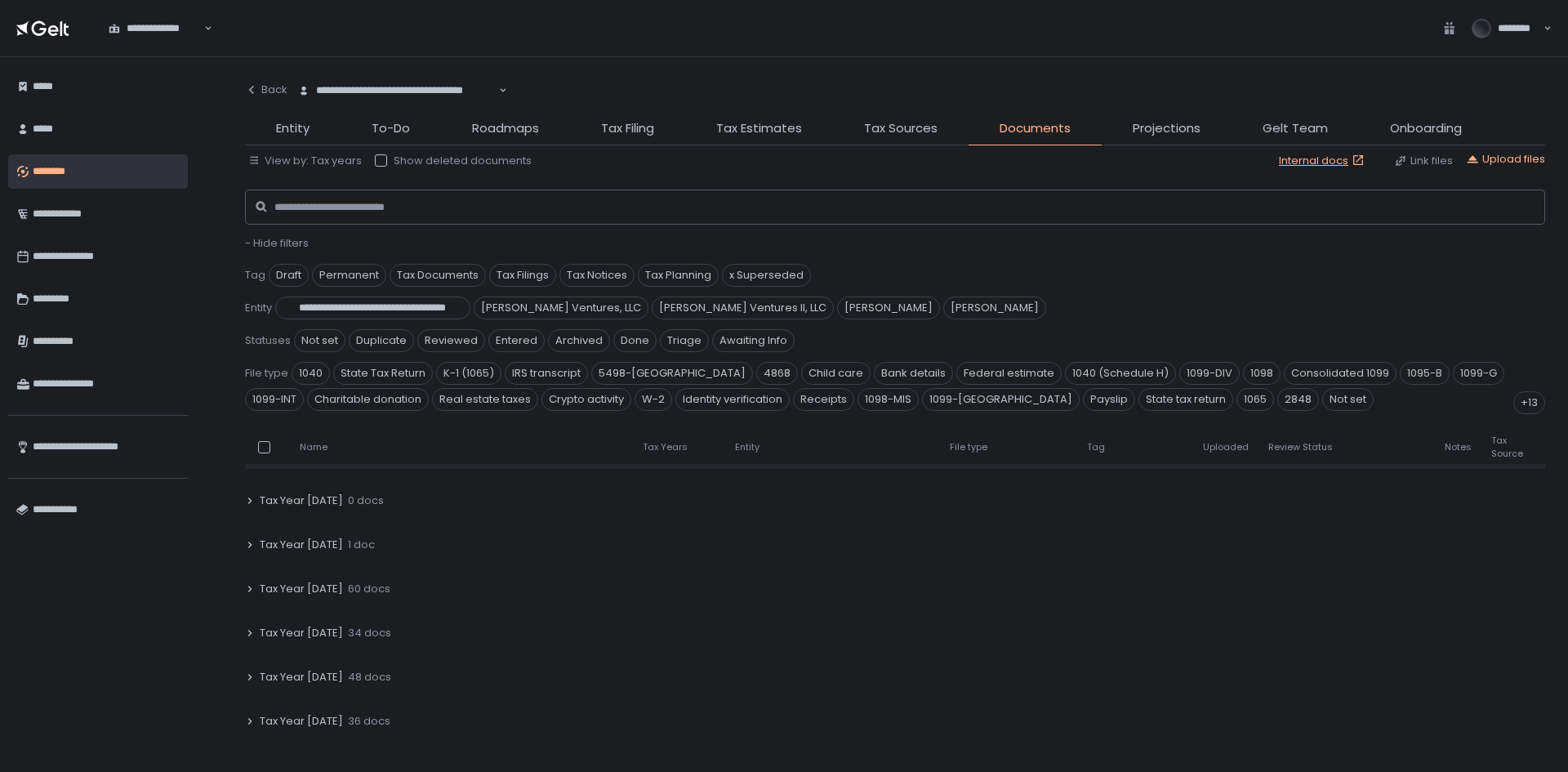
click at [336, 614] on div "Tax Year 2023 34 docs" at bounding box center [894, 633] width 1300 height 38
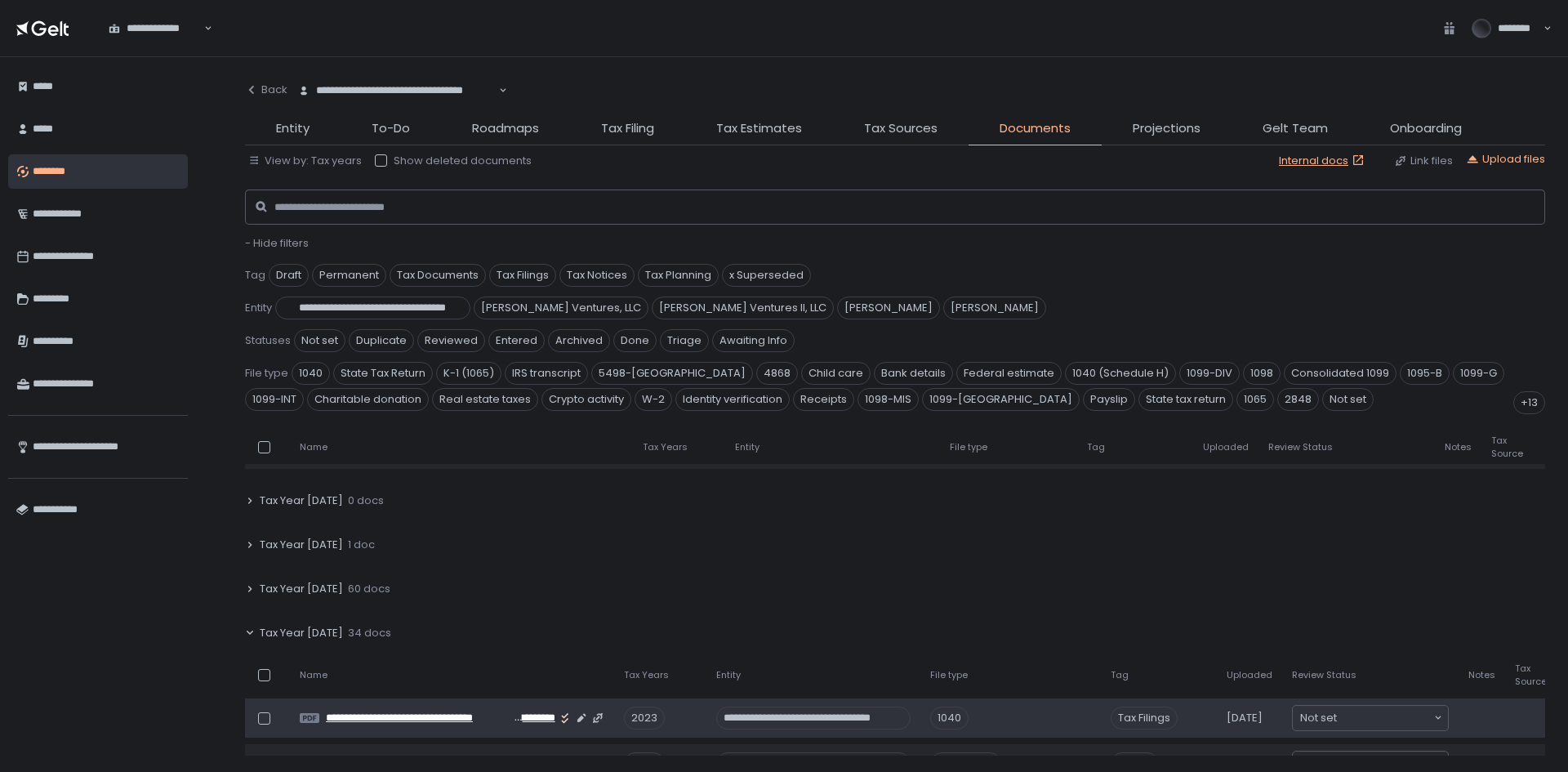
click at [461, 710] on span "**********" at bounding box center [418, 717] width 185 height 14
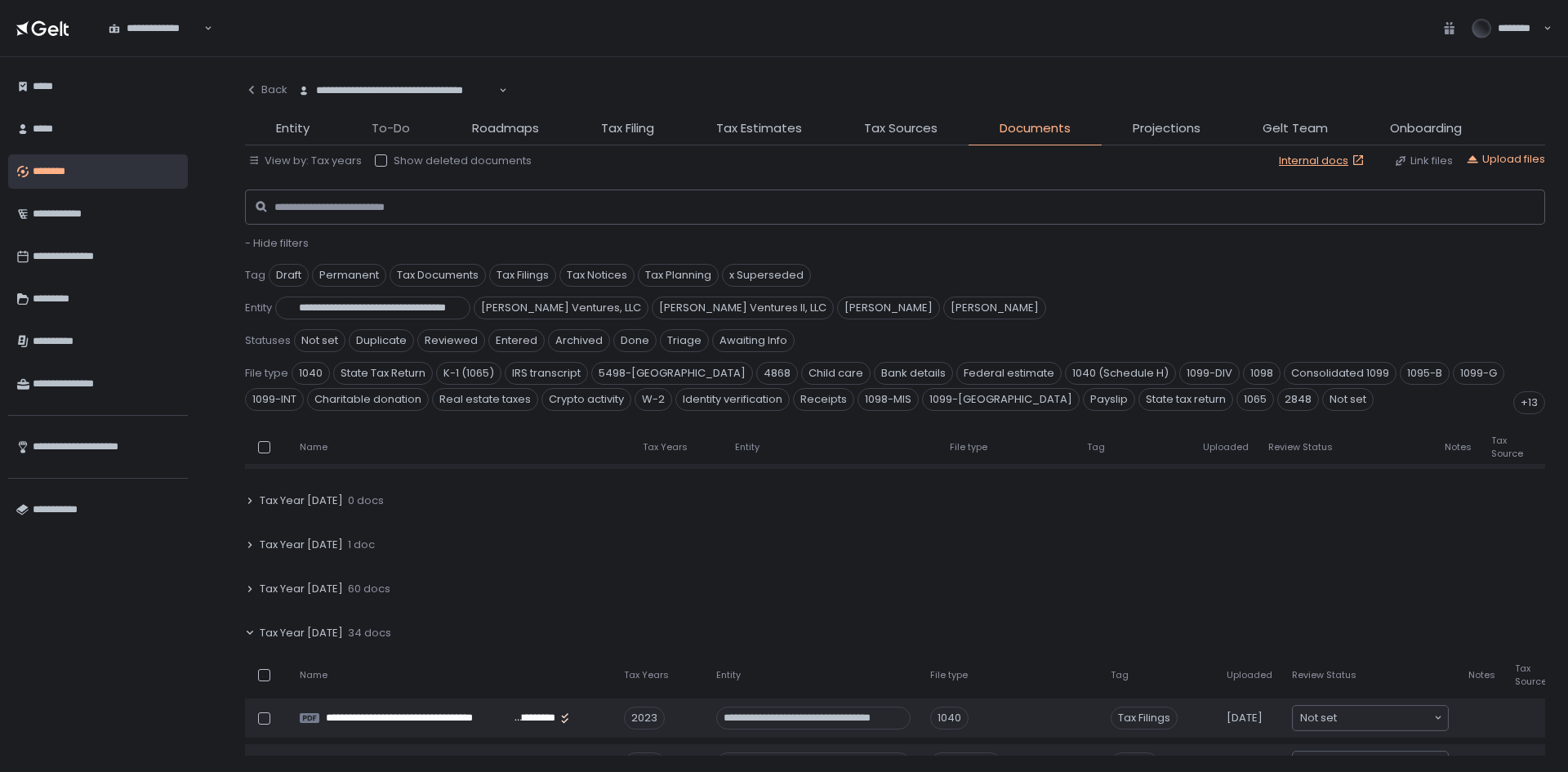
click at [376, 125] on span "To-Do" at bounding box center [390, 128] width 38 height 19
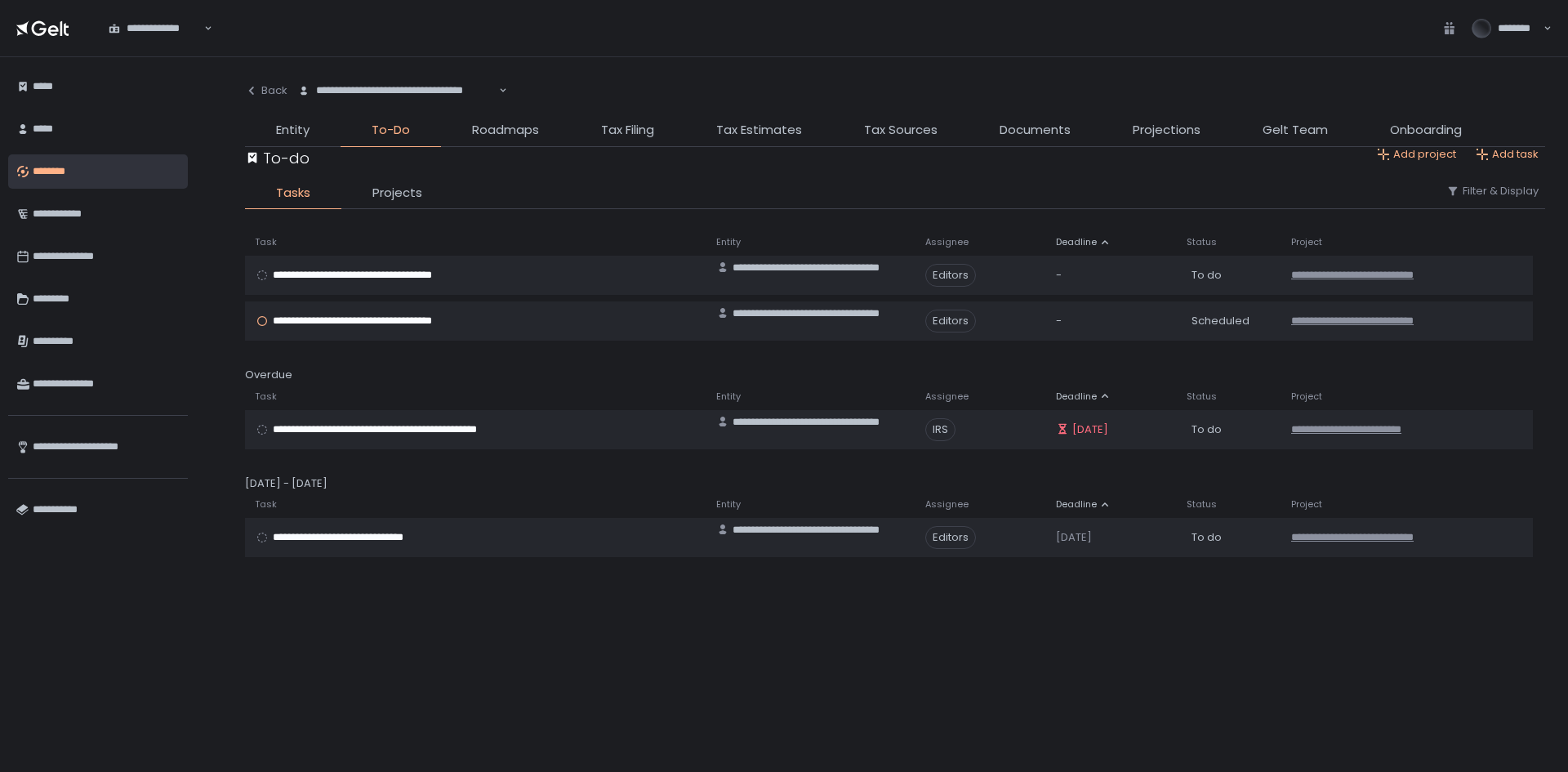
click at [304, 140] on li "Entity" at bounding box center [292, 133] width 96 height 26
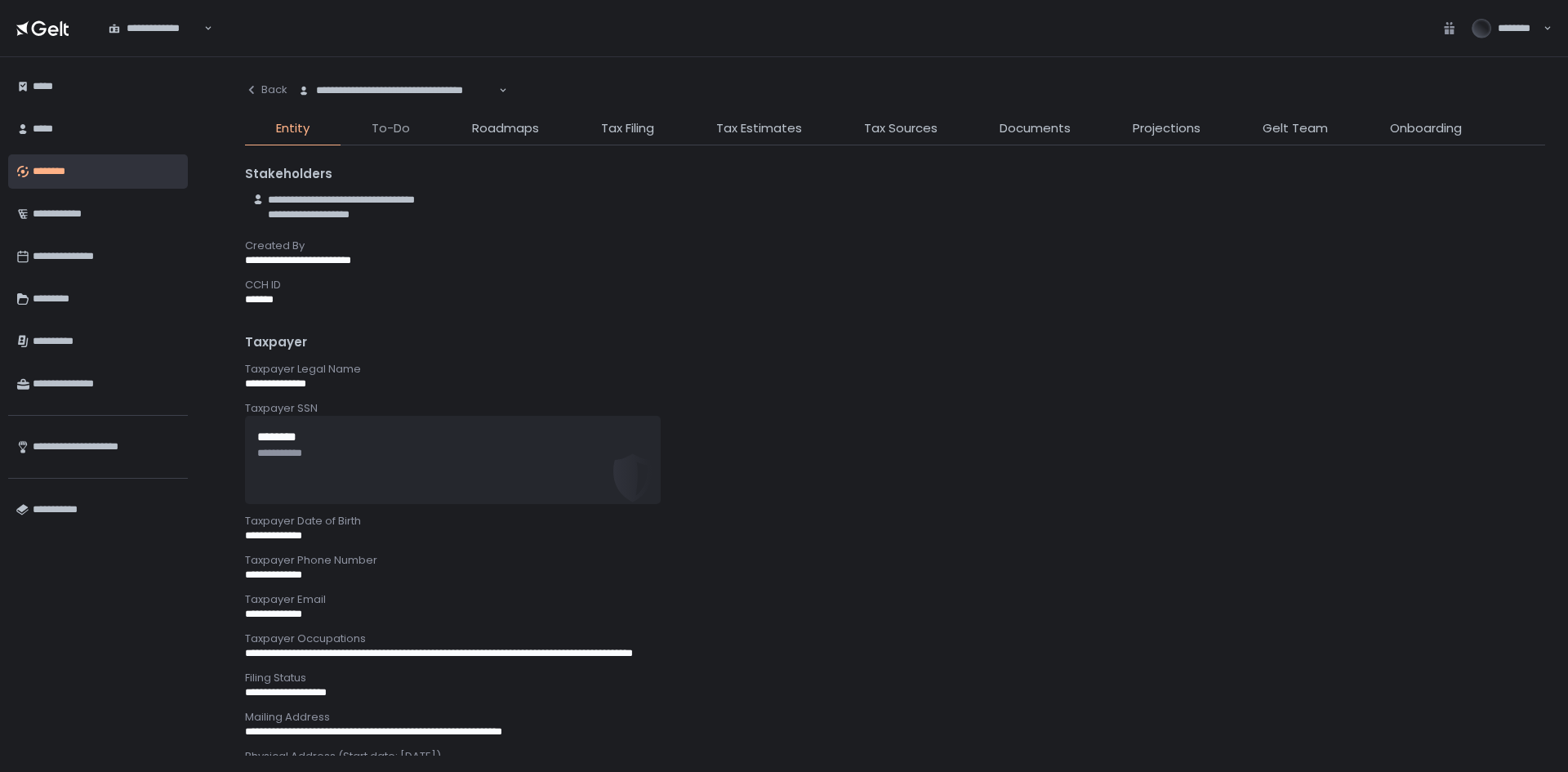
click at [392, 130] on span "To-Do" at bounding box center [390, 128] width 38 height 19
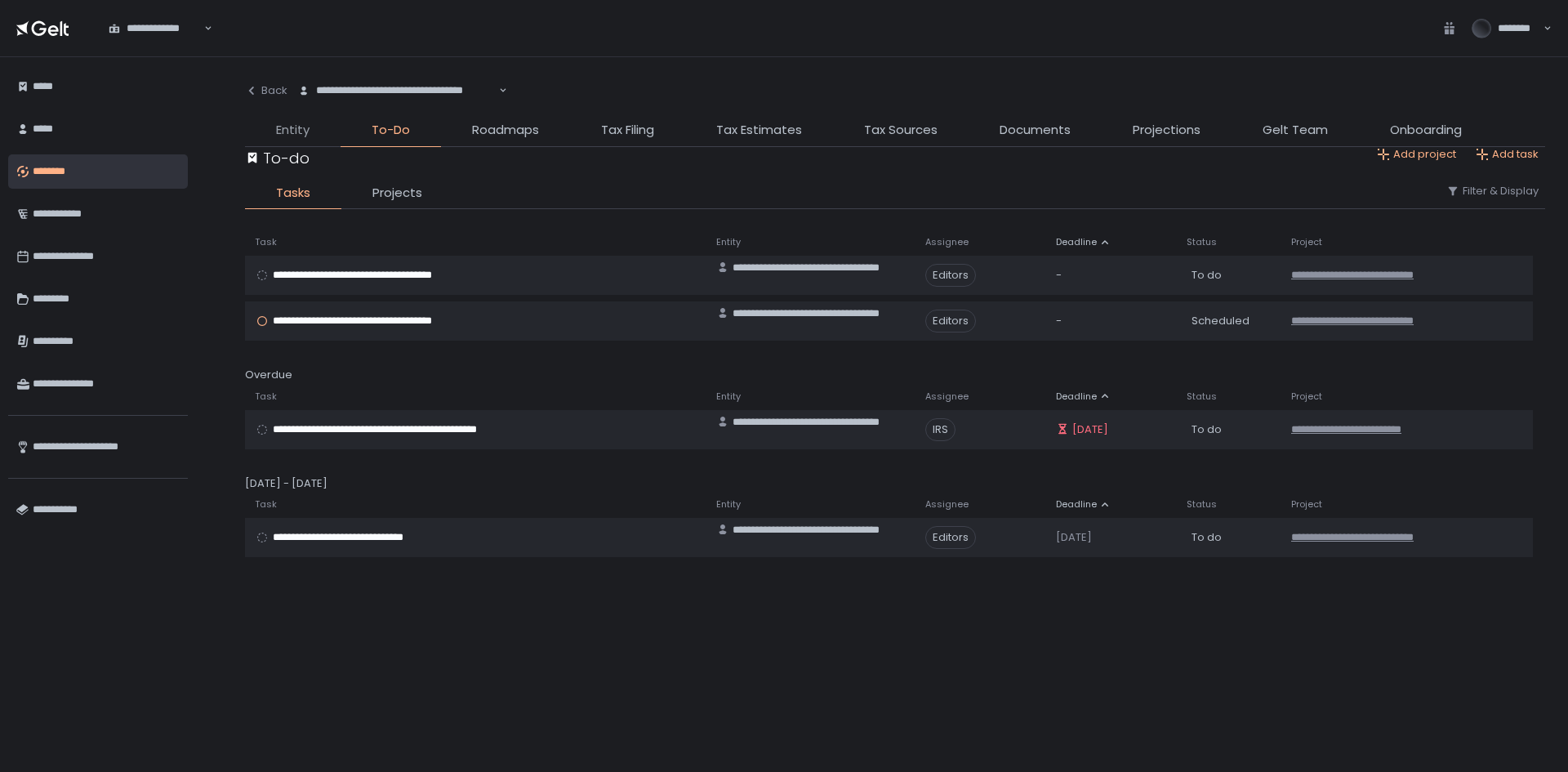
click at [306, 131] on span "Entity" at bounding box center [292, 130] width 33 height 19
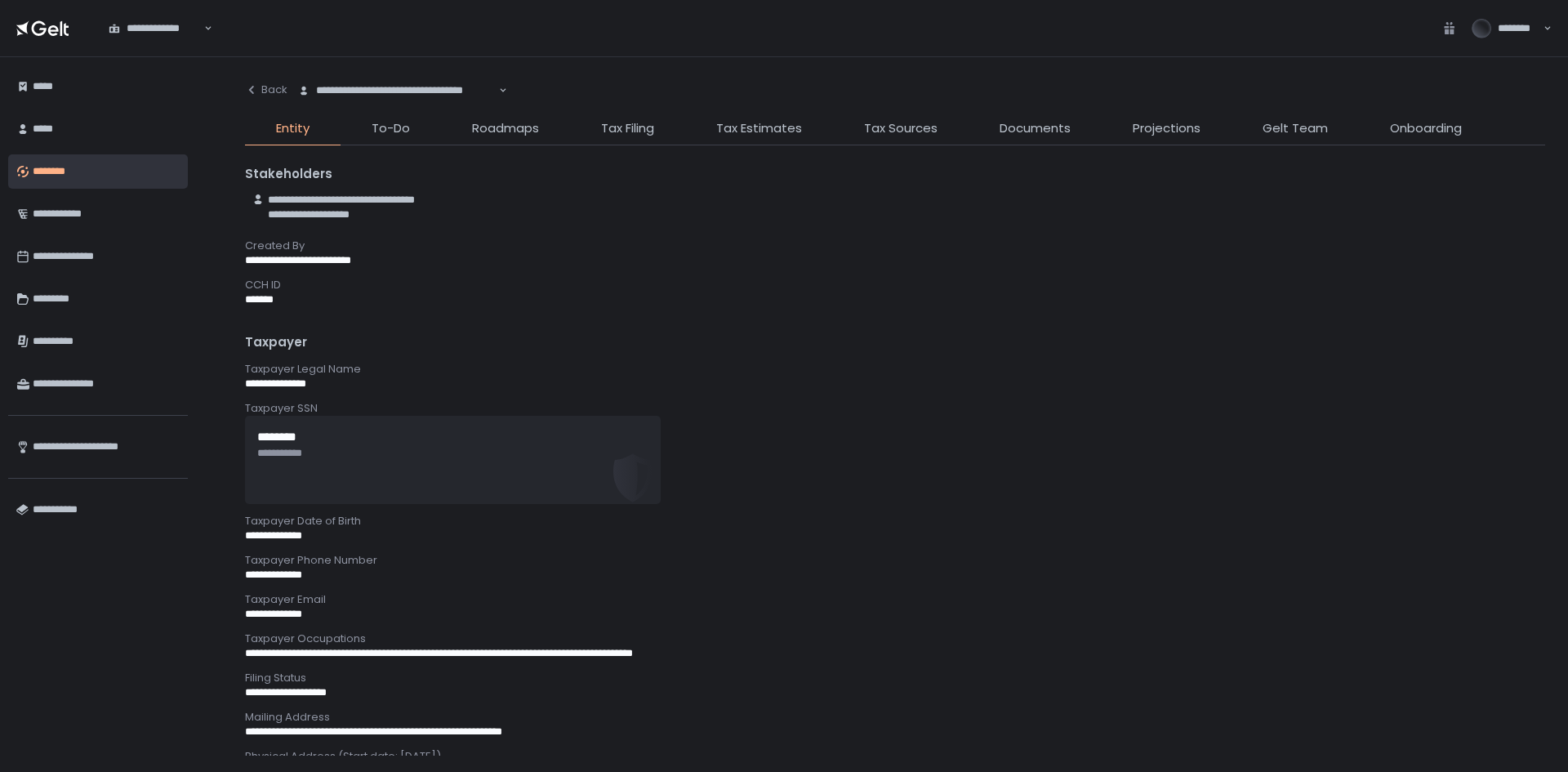
click at [98, 173] on div "********" at bounding box center [106, 171] width 147 height 28
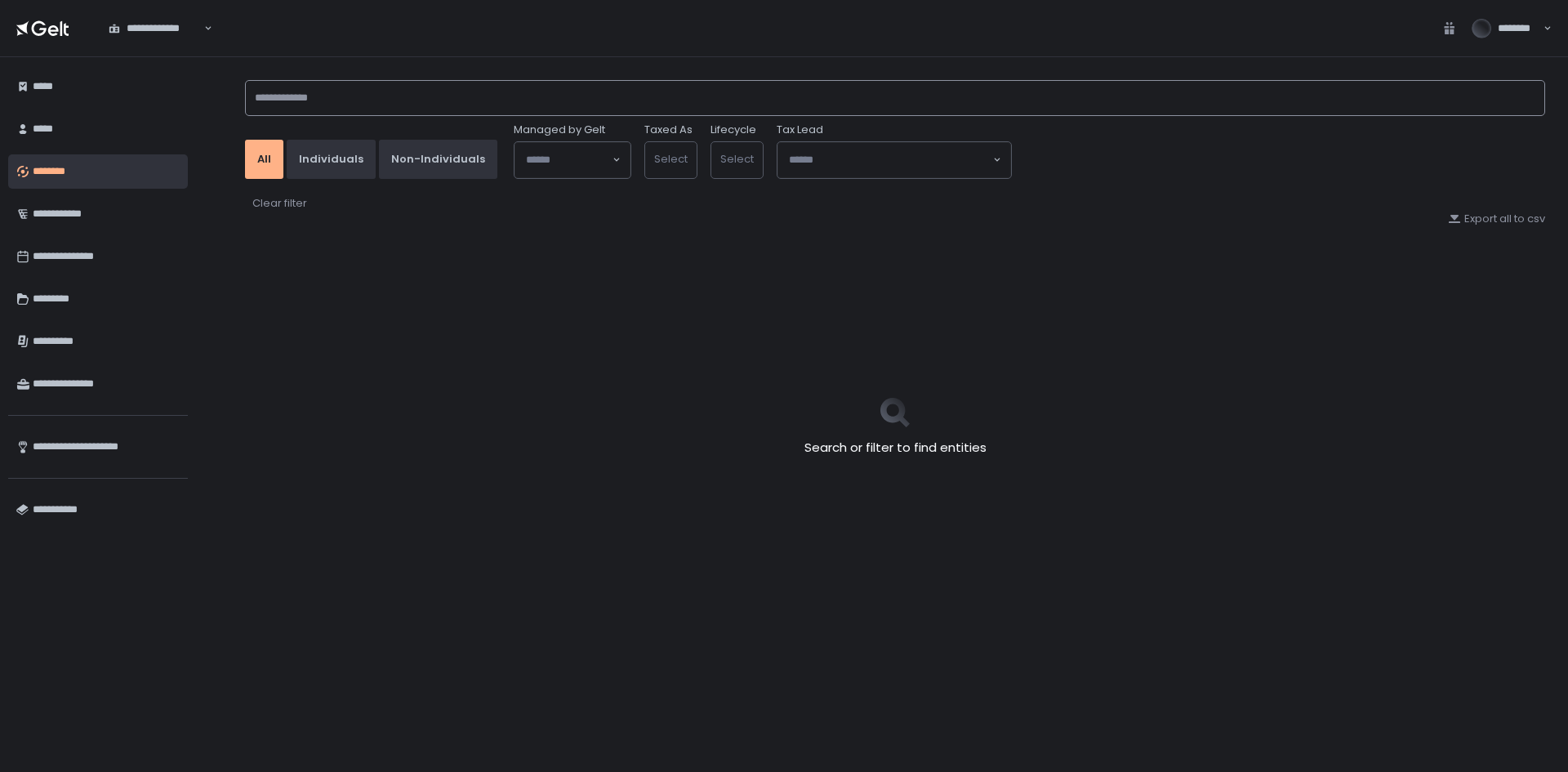
type input "*****"
click at [378, 113] on input "*****" at bounding box center [894, 98] width 1300 height 36
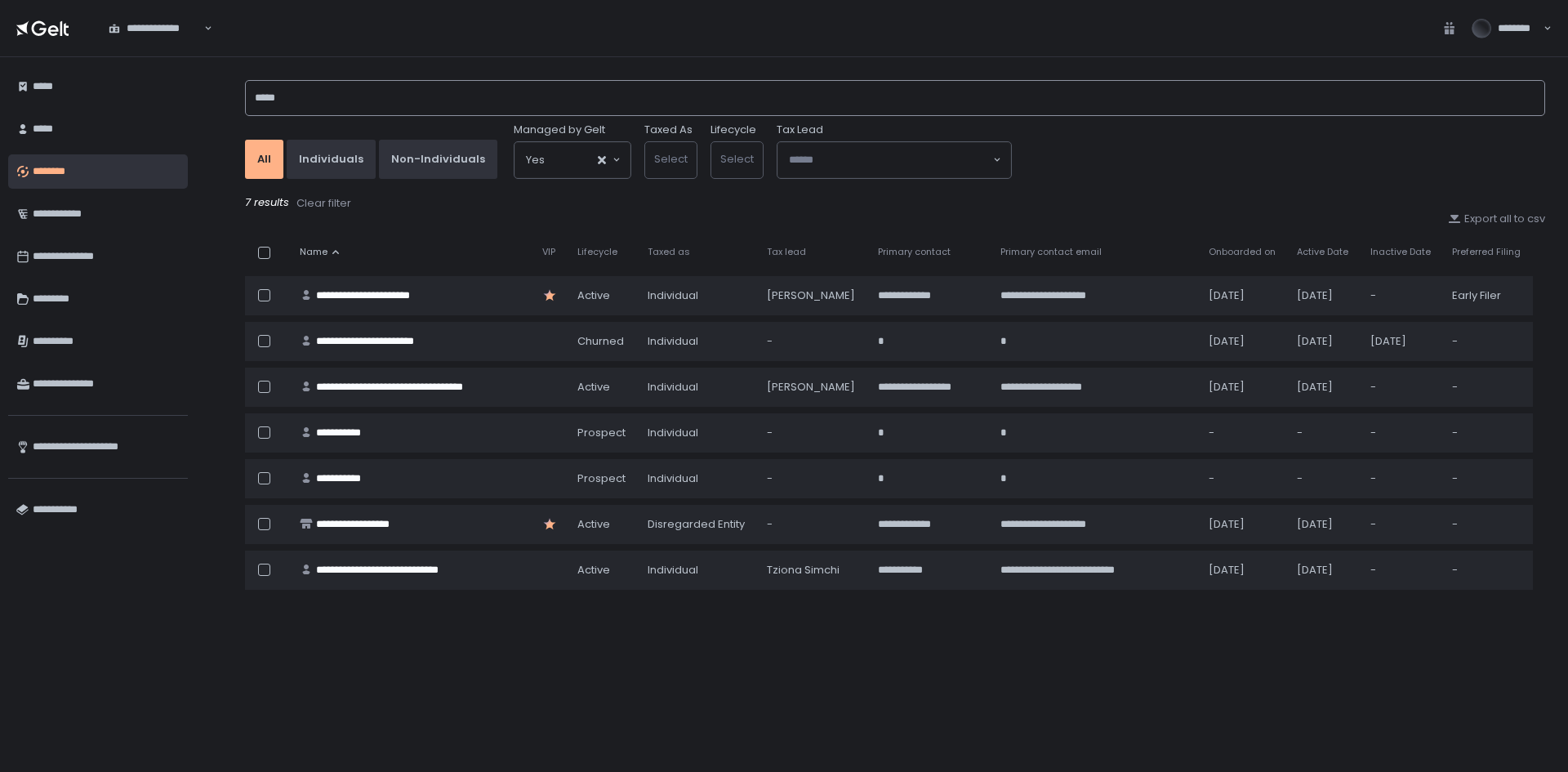
drag, startPoint x: 309, startPoint y: 114, endPoint x: 209, endPoint y: 125, distance: 100.6
click at [209, 125] on div "**********" at bounding box center [882, 415] width 1372 height 715
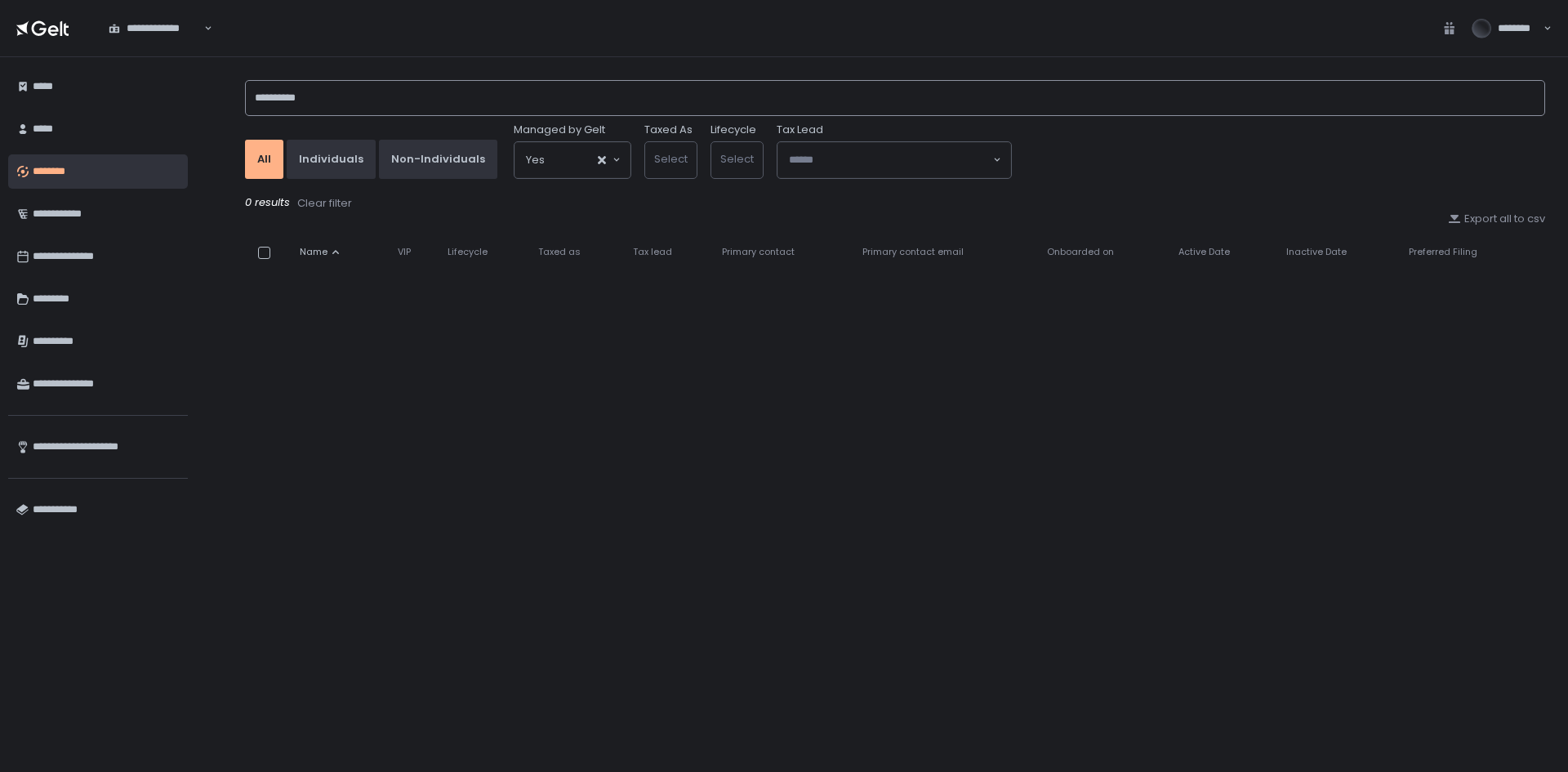
drag, startPoint x: 340, startPoint y: 105, endPoint x: 233, endPoint y: 120, distance: 108.0
click at [233, 120] on div "**********" at bounding box center [895, 415] width 1346 height 715
type input "******"
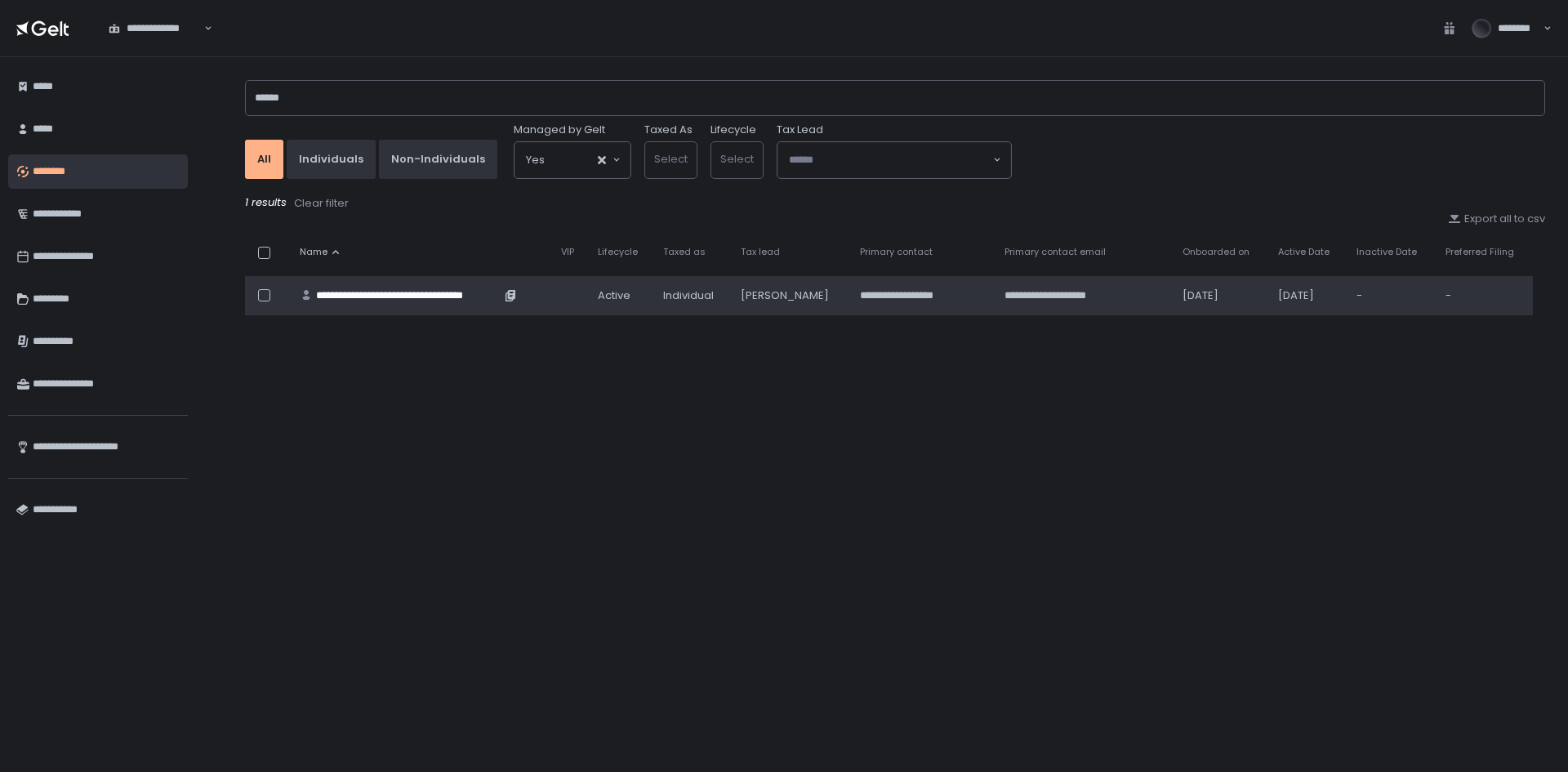
click at [349, 291] on div "**********" at bounding box center [408, 296] width 185 height 14
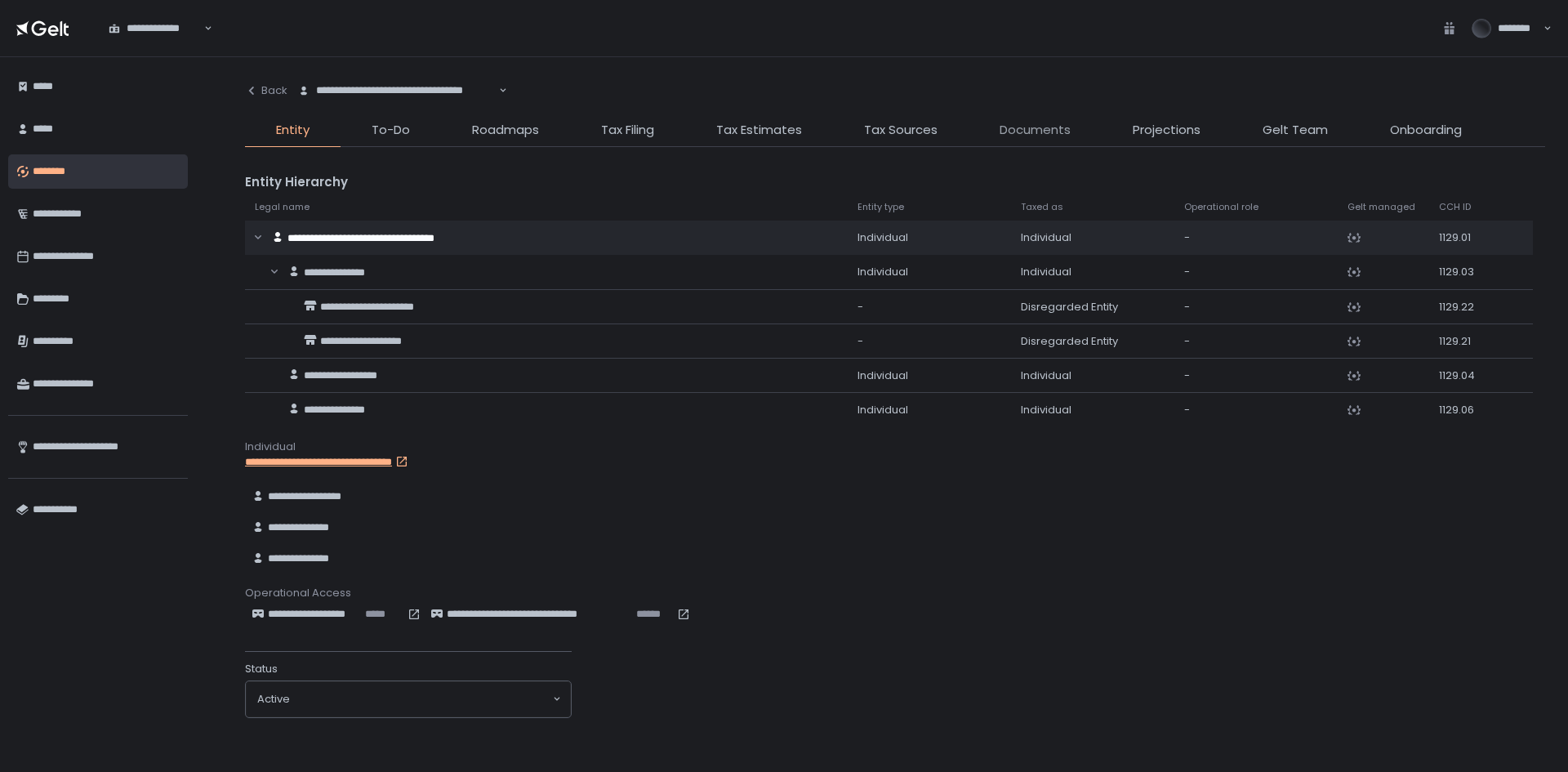
click at [1041, 127] on span "Documents" at bounding box center [1036, 130] width 71 height 19
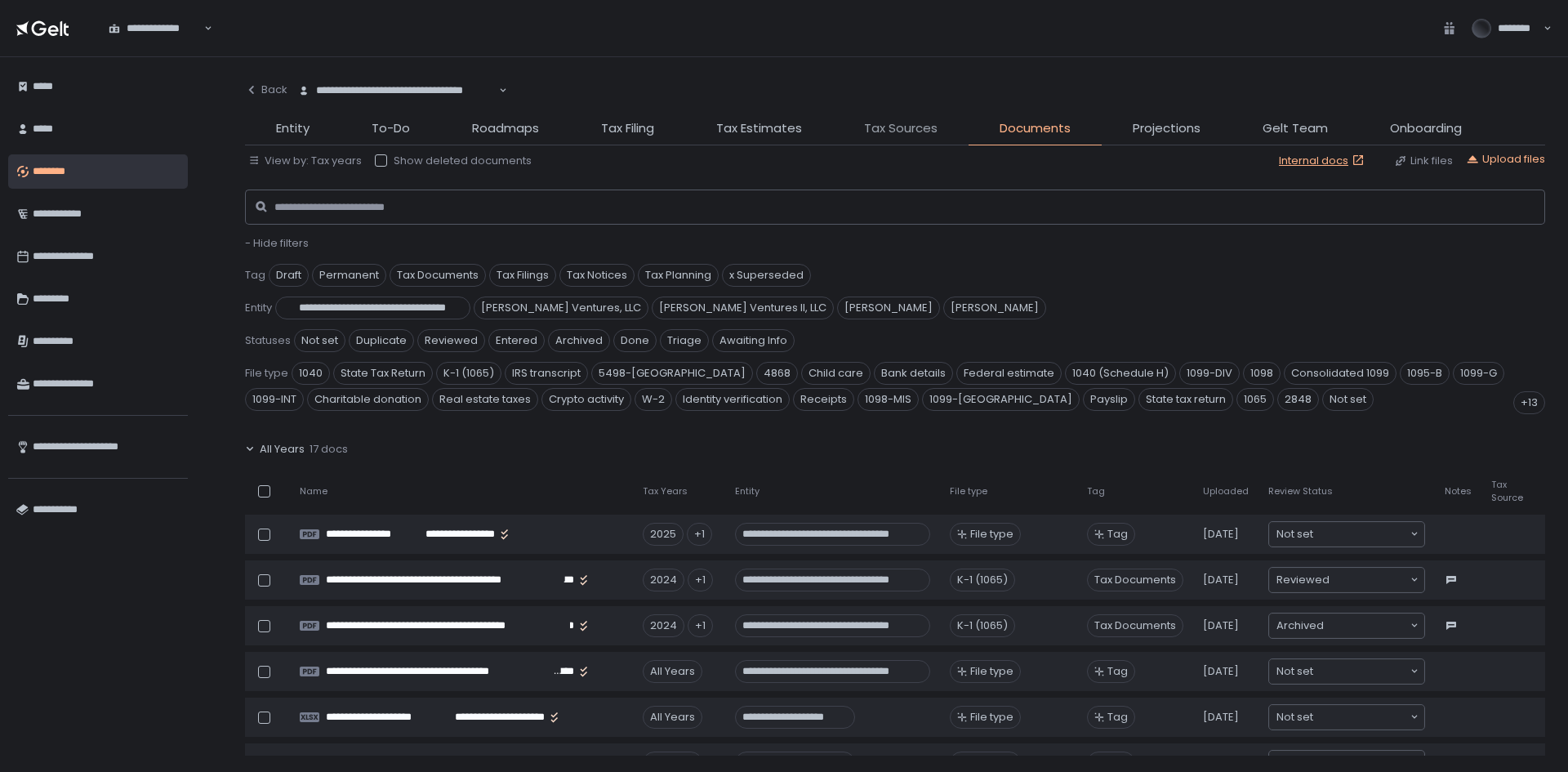
click at [882, 130] on span "Tax Sources" at bounding box center [901, 128] width 73 height 19
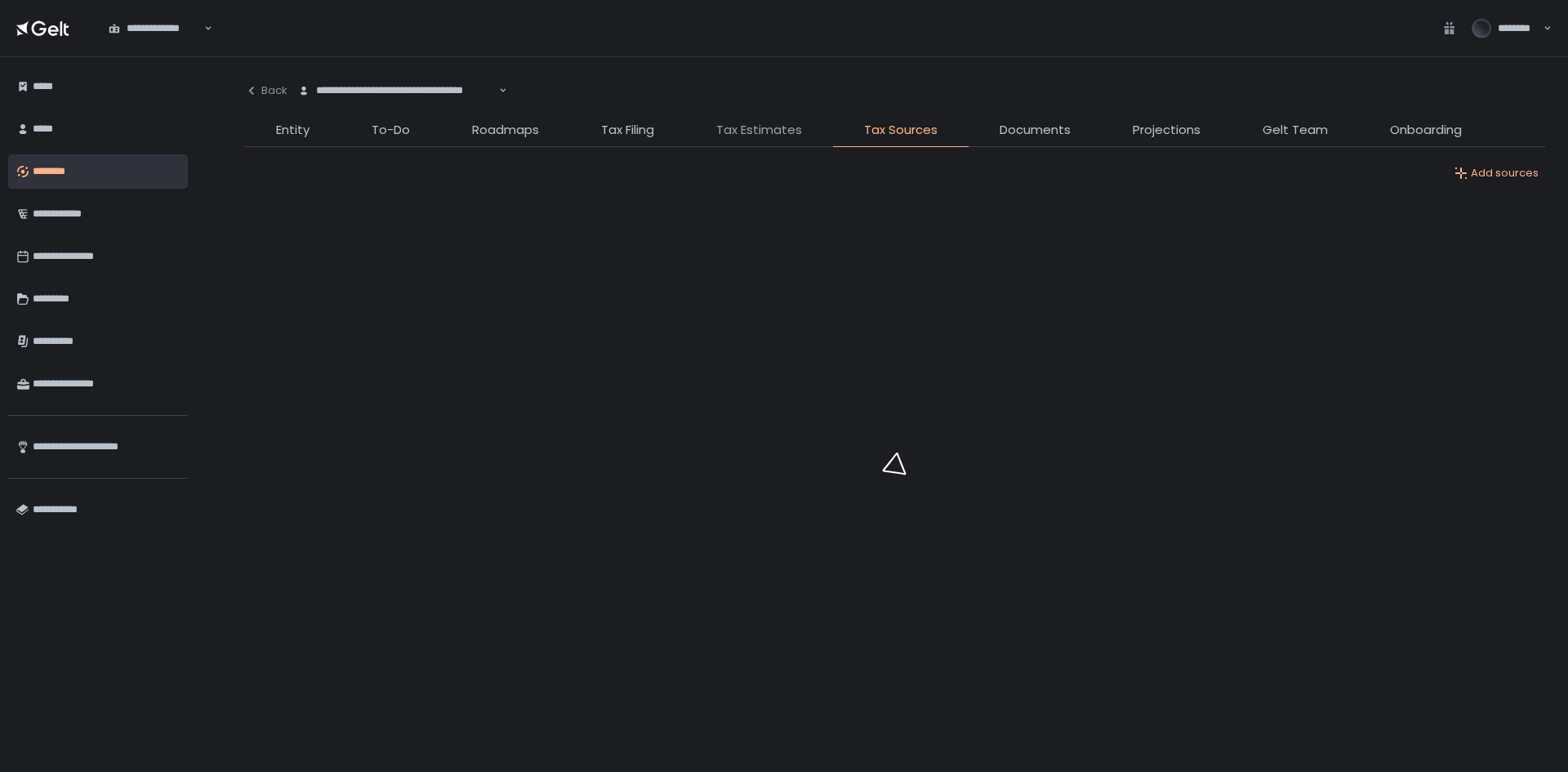
click at [775, 132] on span "Tax Estimates" at bounding box center [759, 130] width 86 height 19
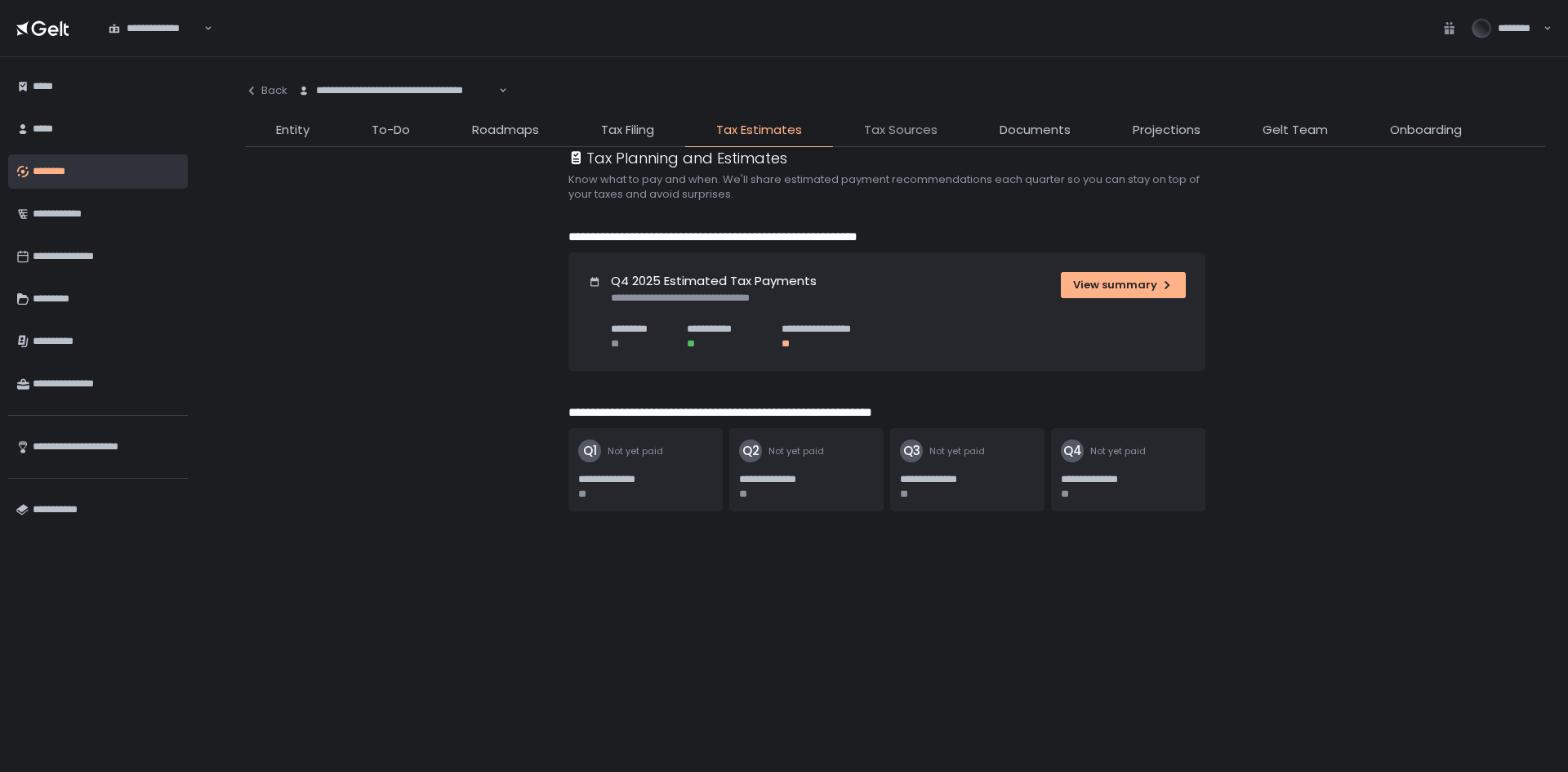
click at [928, 138] on span "Tax Sources" at bounding box center [901, 130] width 73 height 19
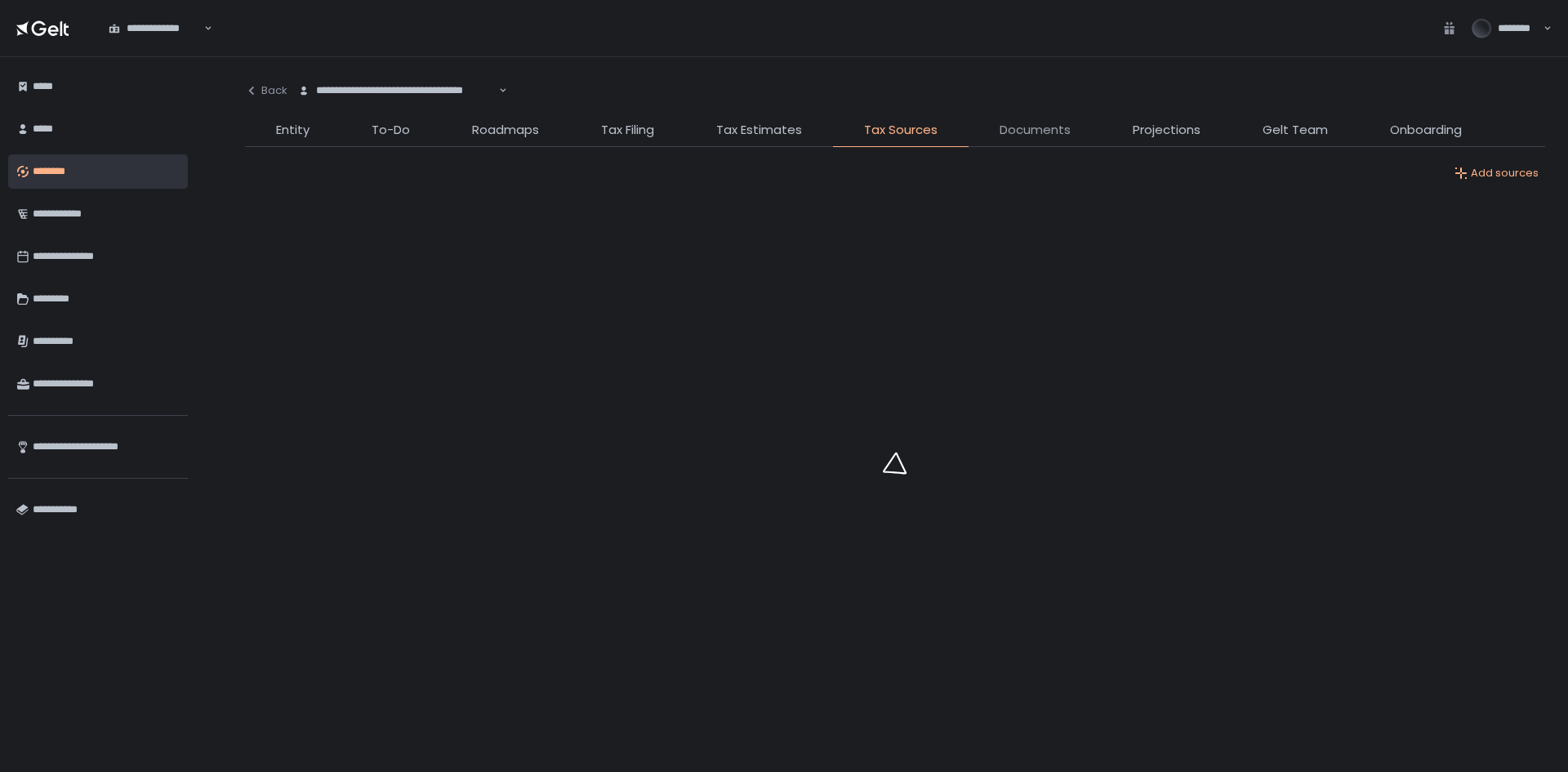
click at [1042, 137] on span "Documents" at bounding box center [1036, 130] width 71 height 19
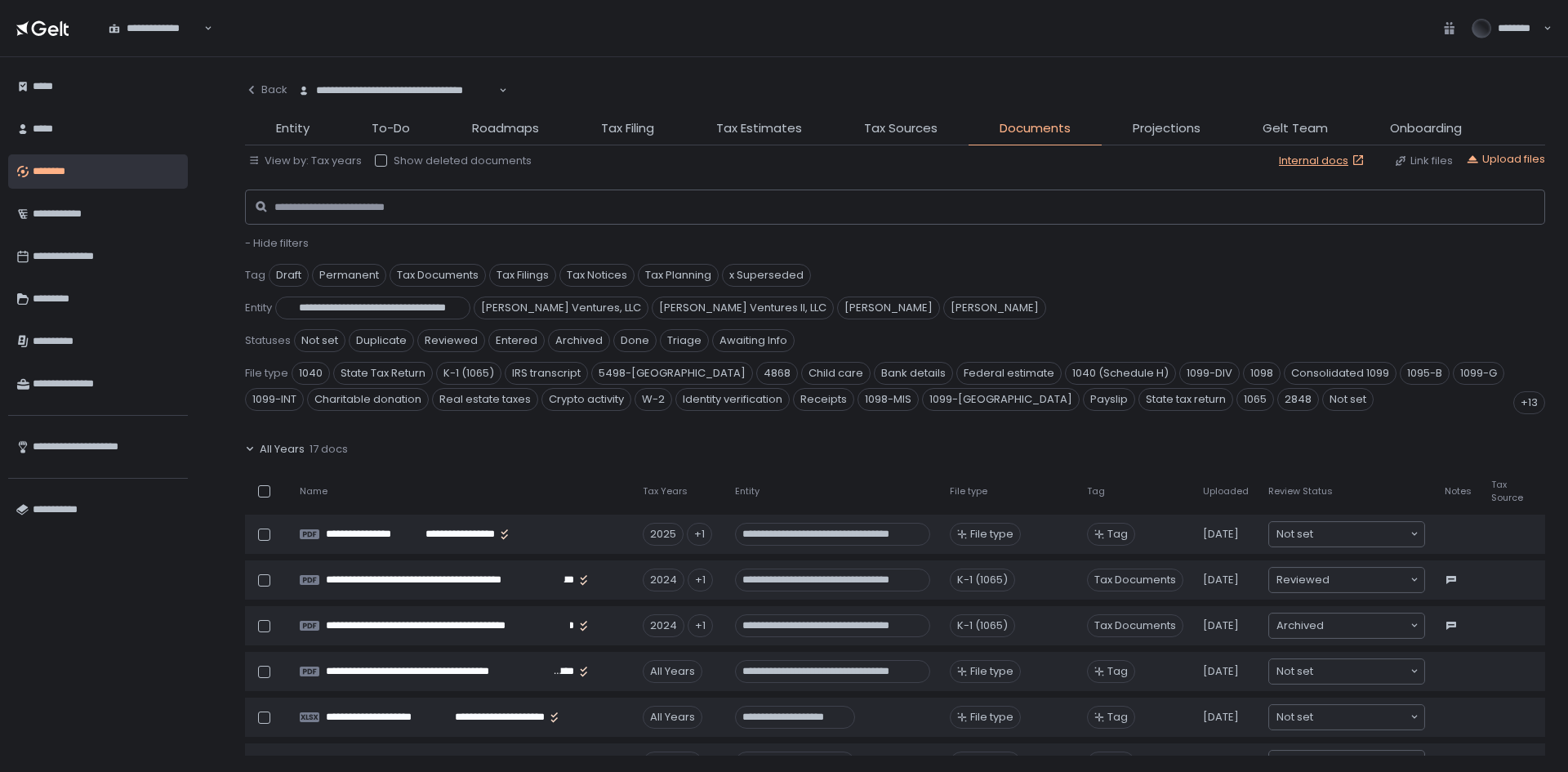
click at [1024, 474] on th "File type" at bounding box center [1009, 491] width 138 height 33
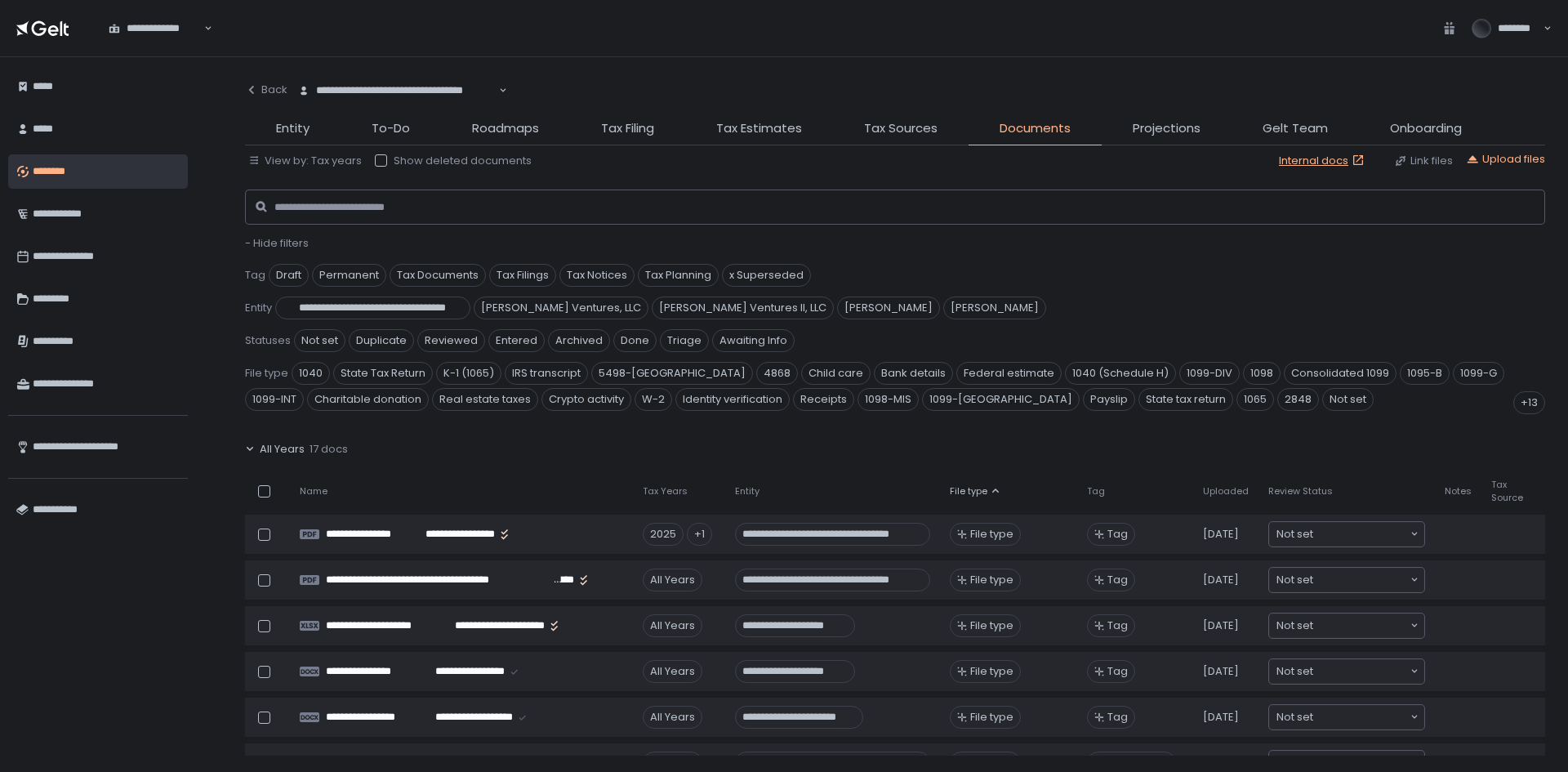
click at [1024, 474] on th "File type" at bounding box center [1009, 491] width 138 height 33
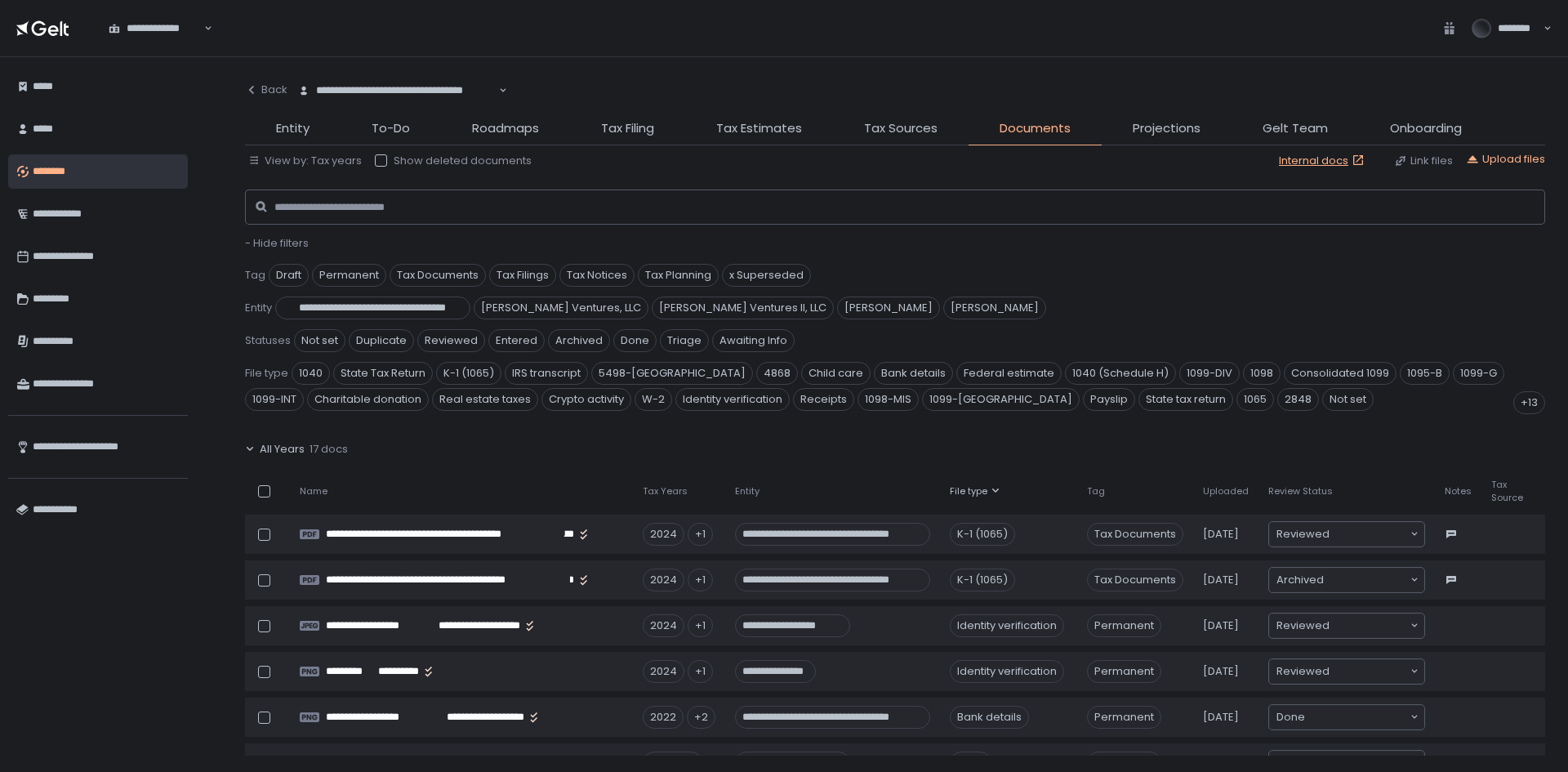
click at [1024, 474] on th "File type" at bounding box center [1009, 491] width 138 height 33
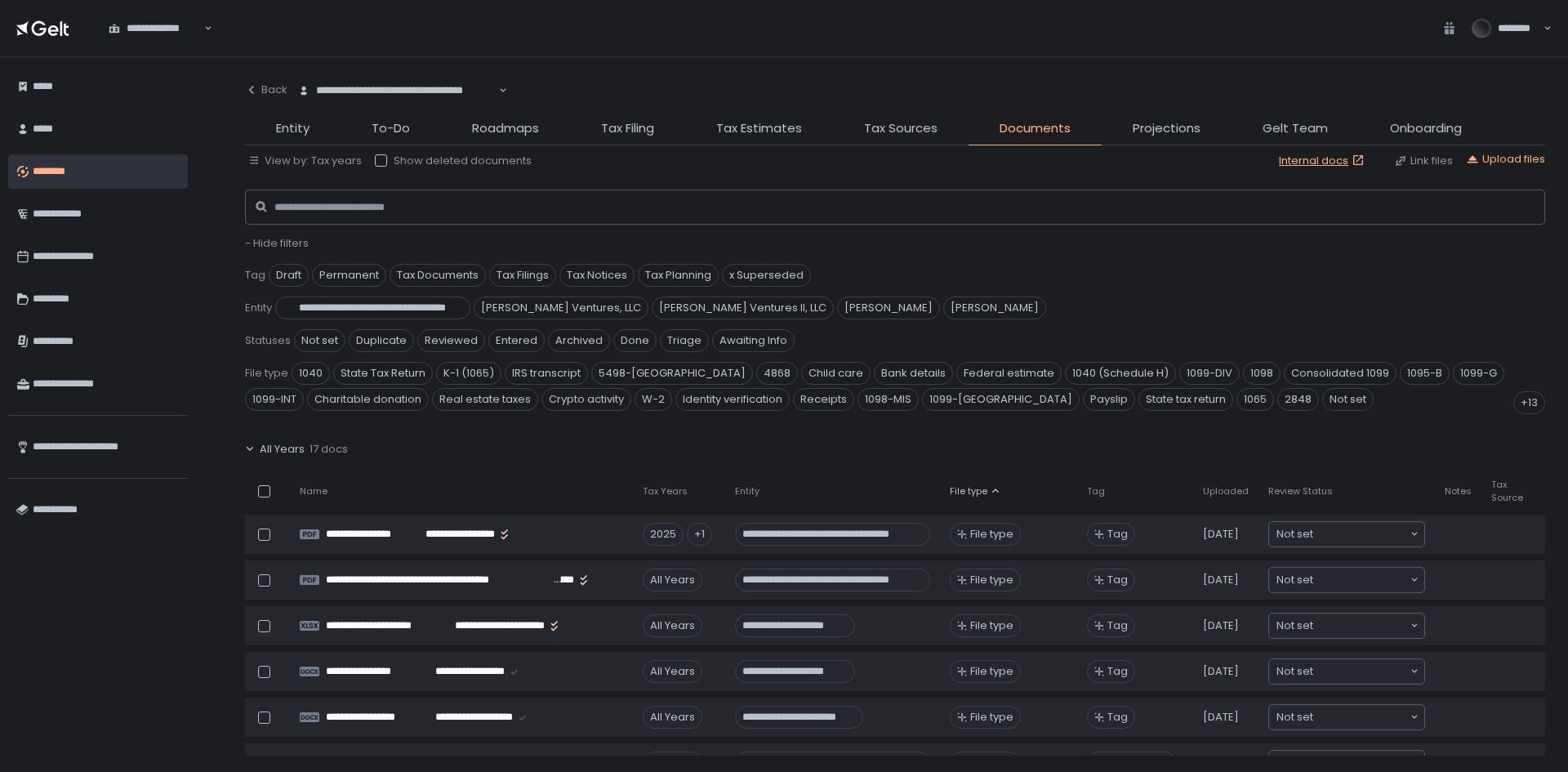
click at [264, 442] on span "All Years" at bounding box center [282, 449] width 45 height 14
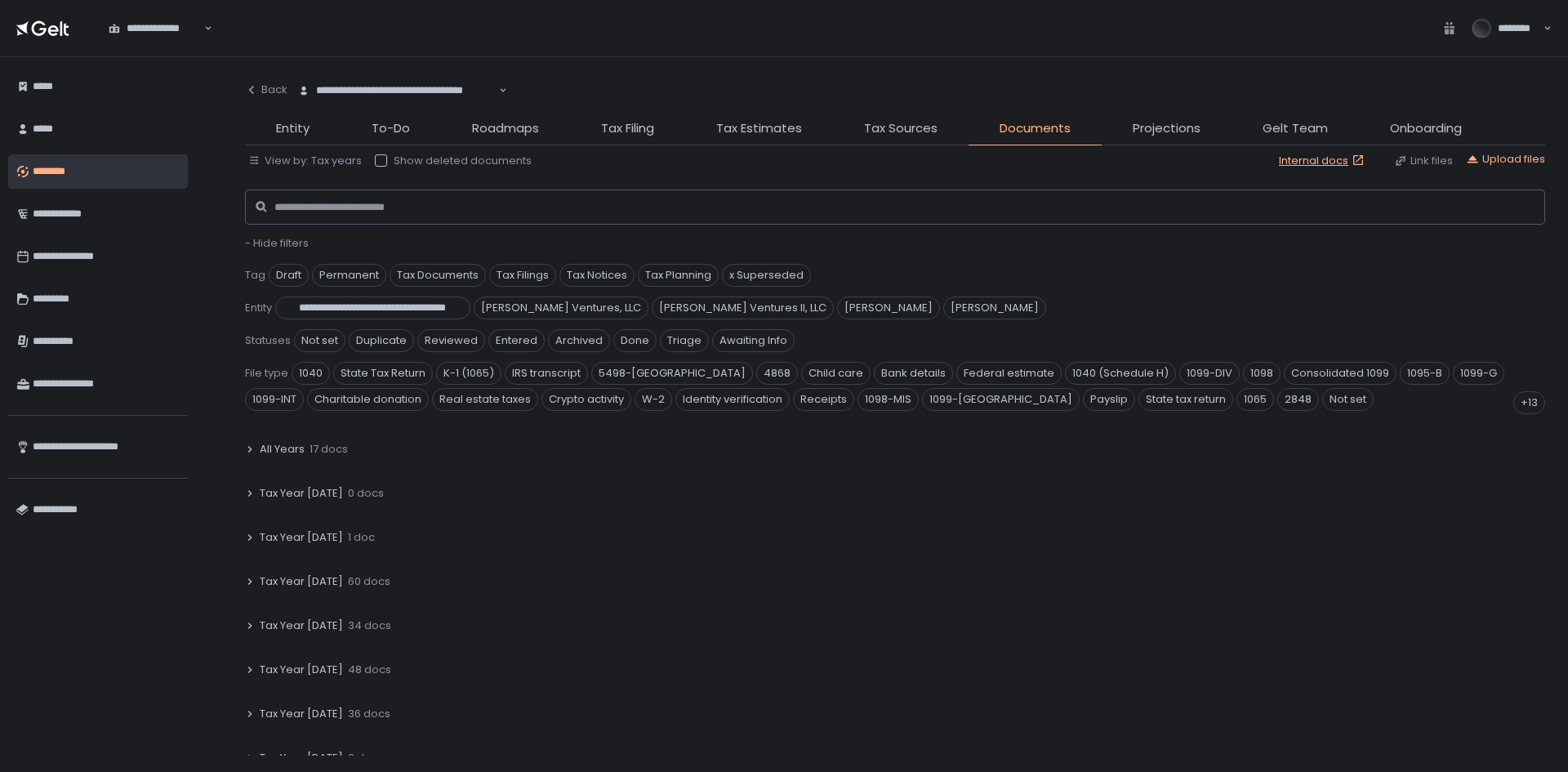
click at [278, 575] on span "Tax Year 2024" at bounding box center [301, 582] width 83 height 14
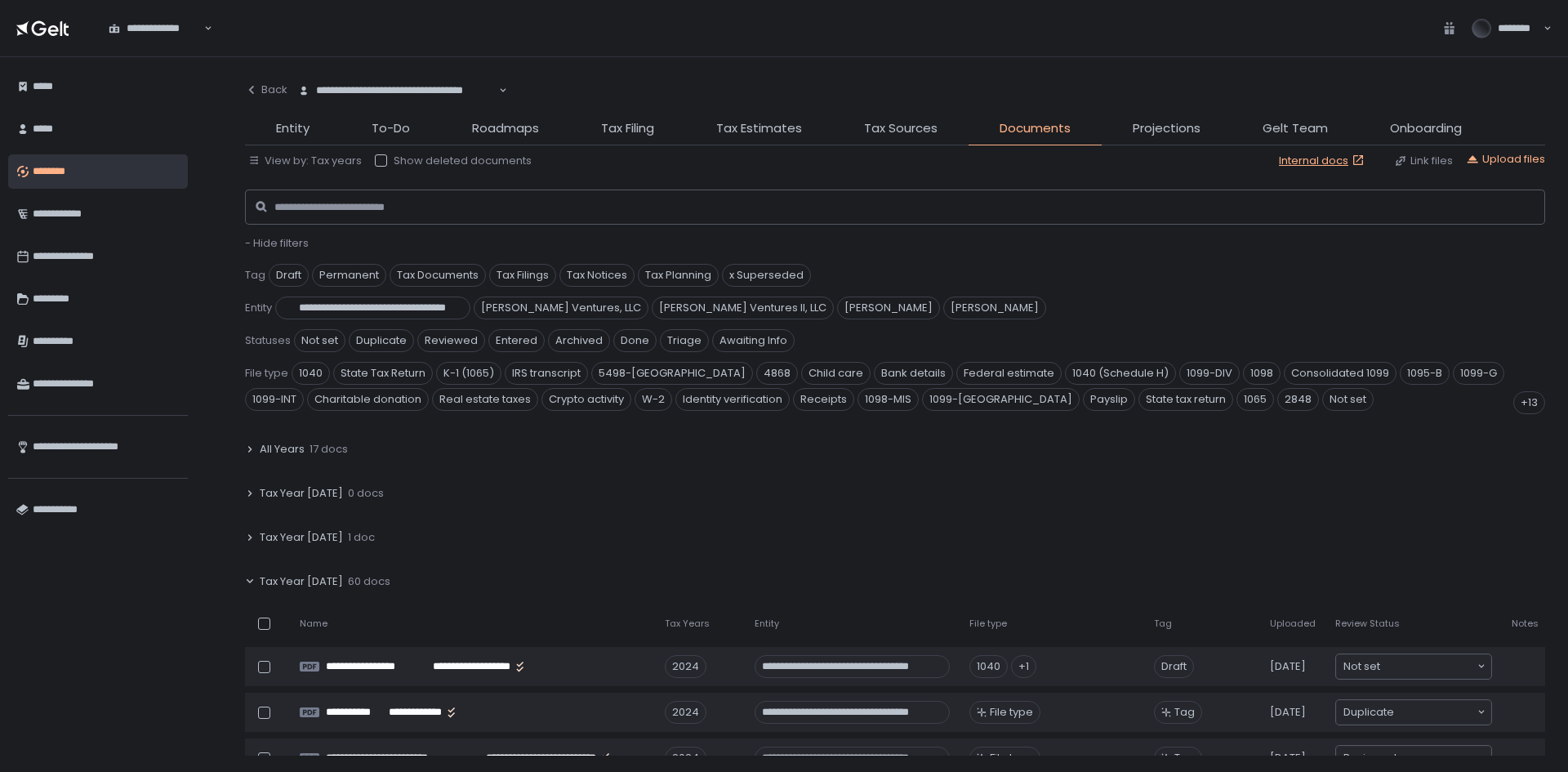
click at [1019, 617] on div "File type" at bounding box center [1052, 624] width 165 height 13
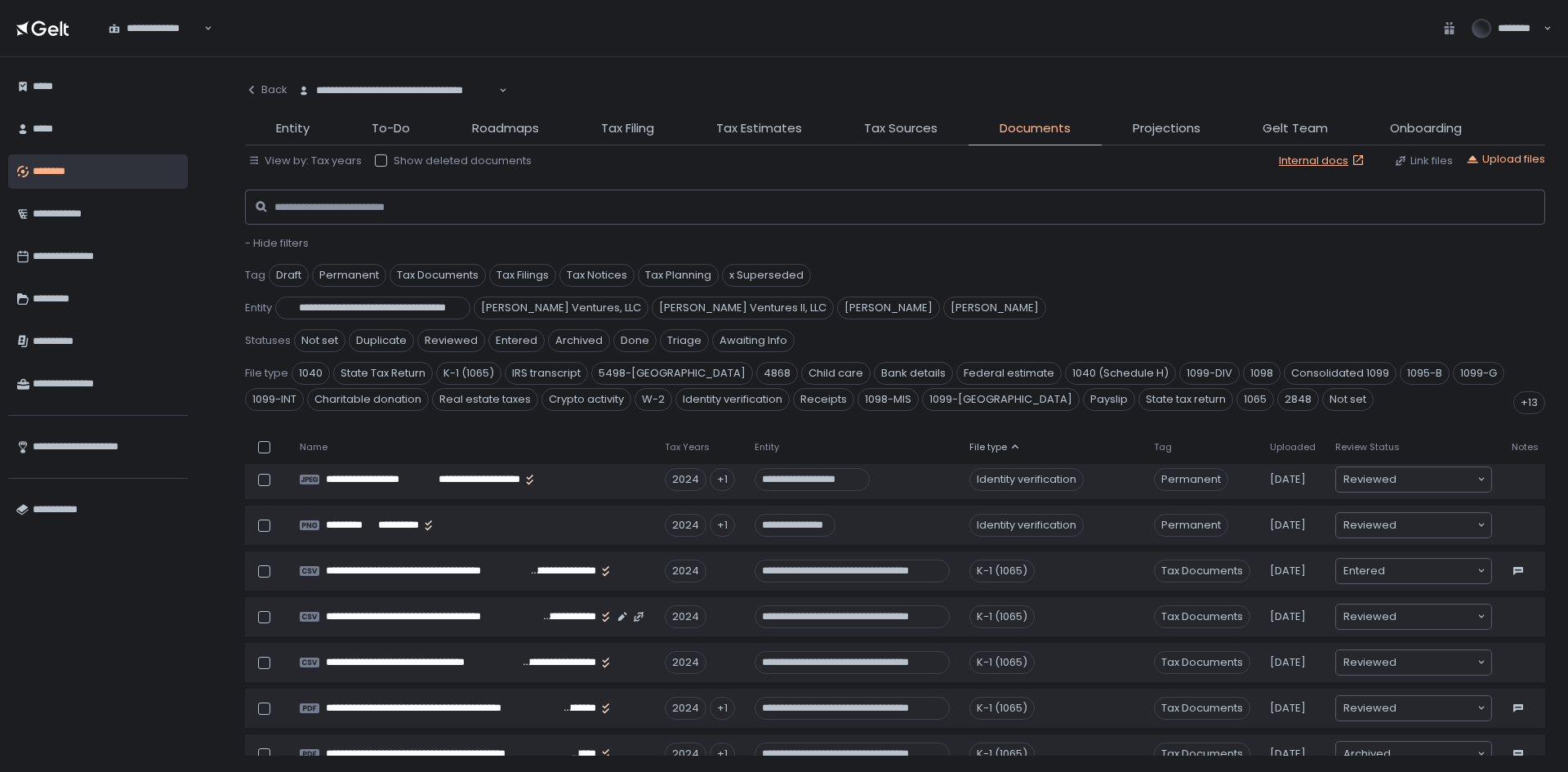
scroll to position [2042, 0]
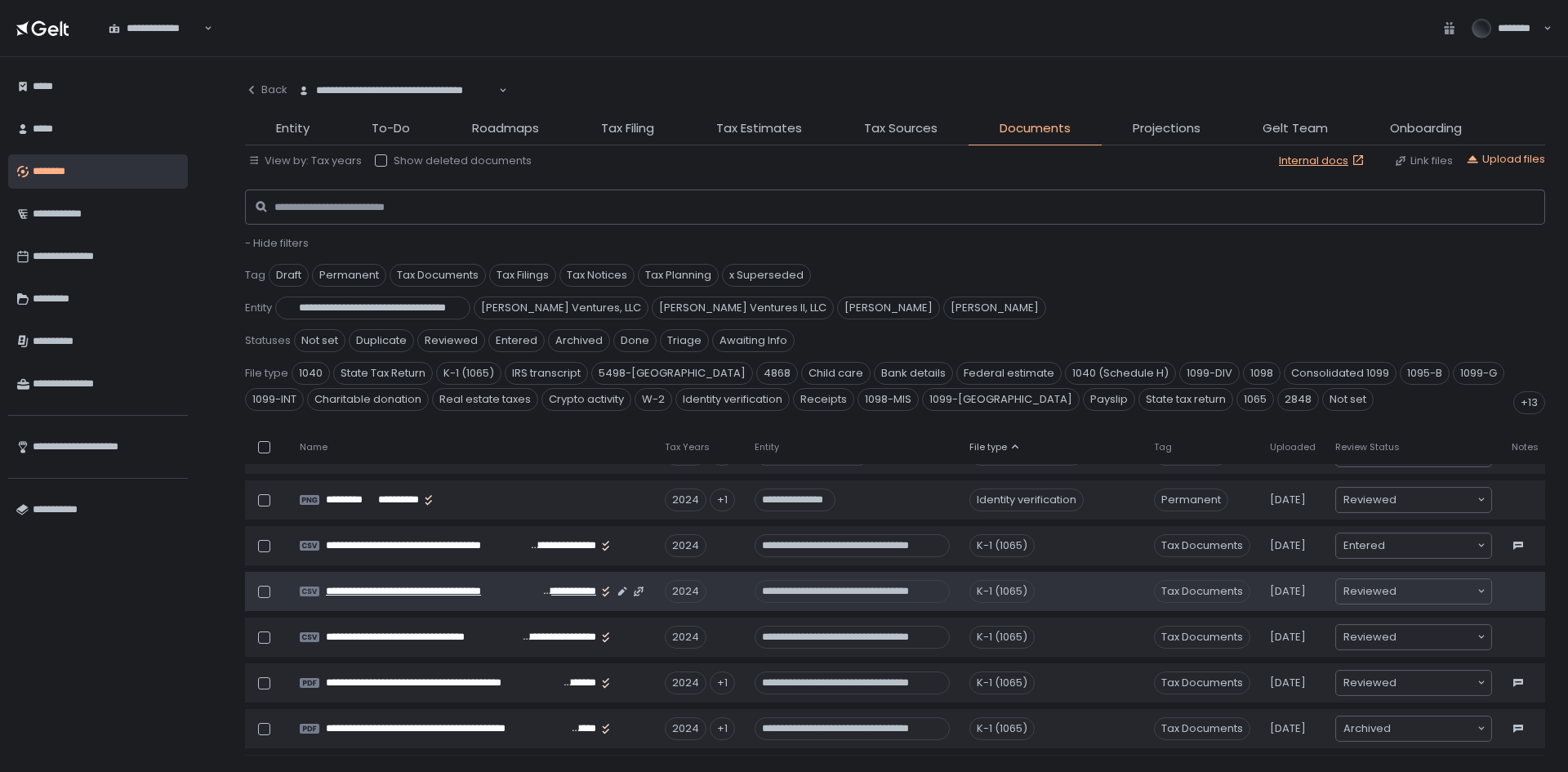
click at [382, 584] on span "**********" at bounding box center [432, 592] width 214 height 14
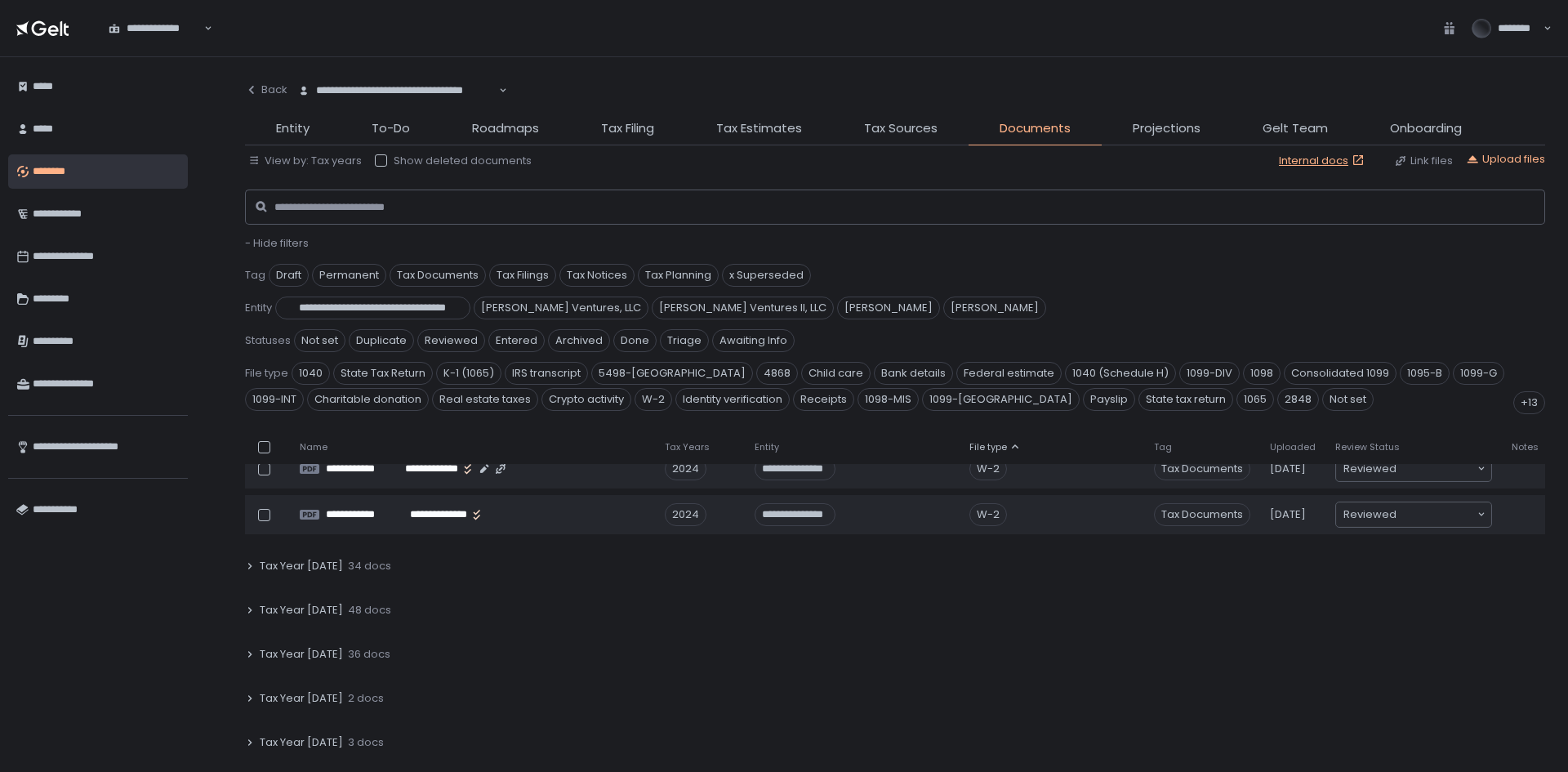
scroll to position [2858, 0]
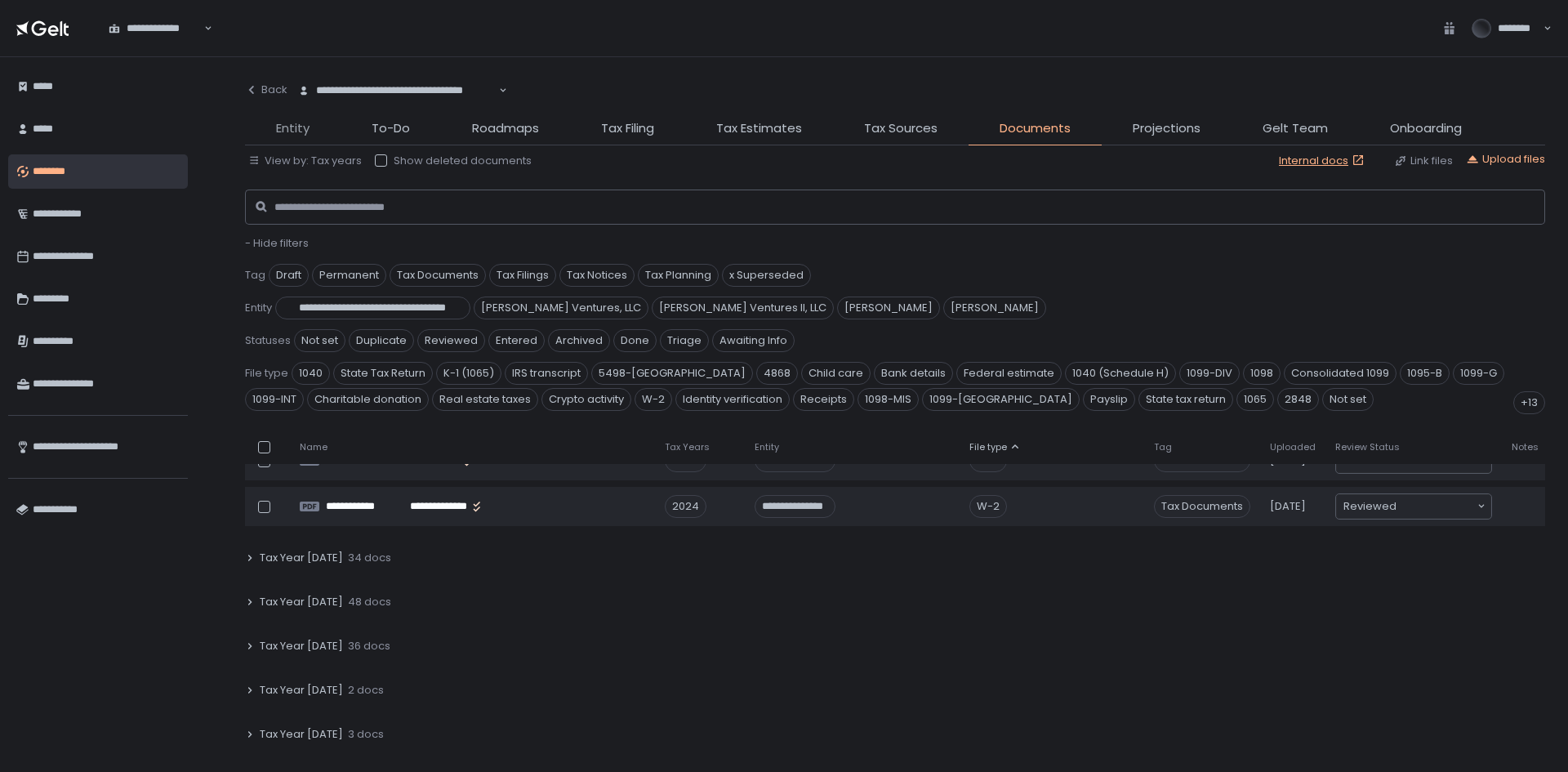
click at [287, 129] on span "Entity" at bounding box center [292, 128] width 33 height 19
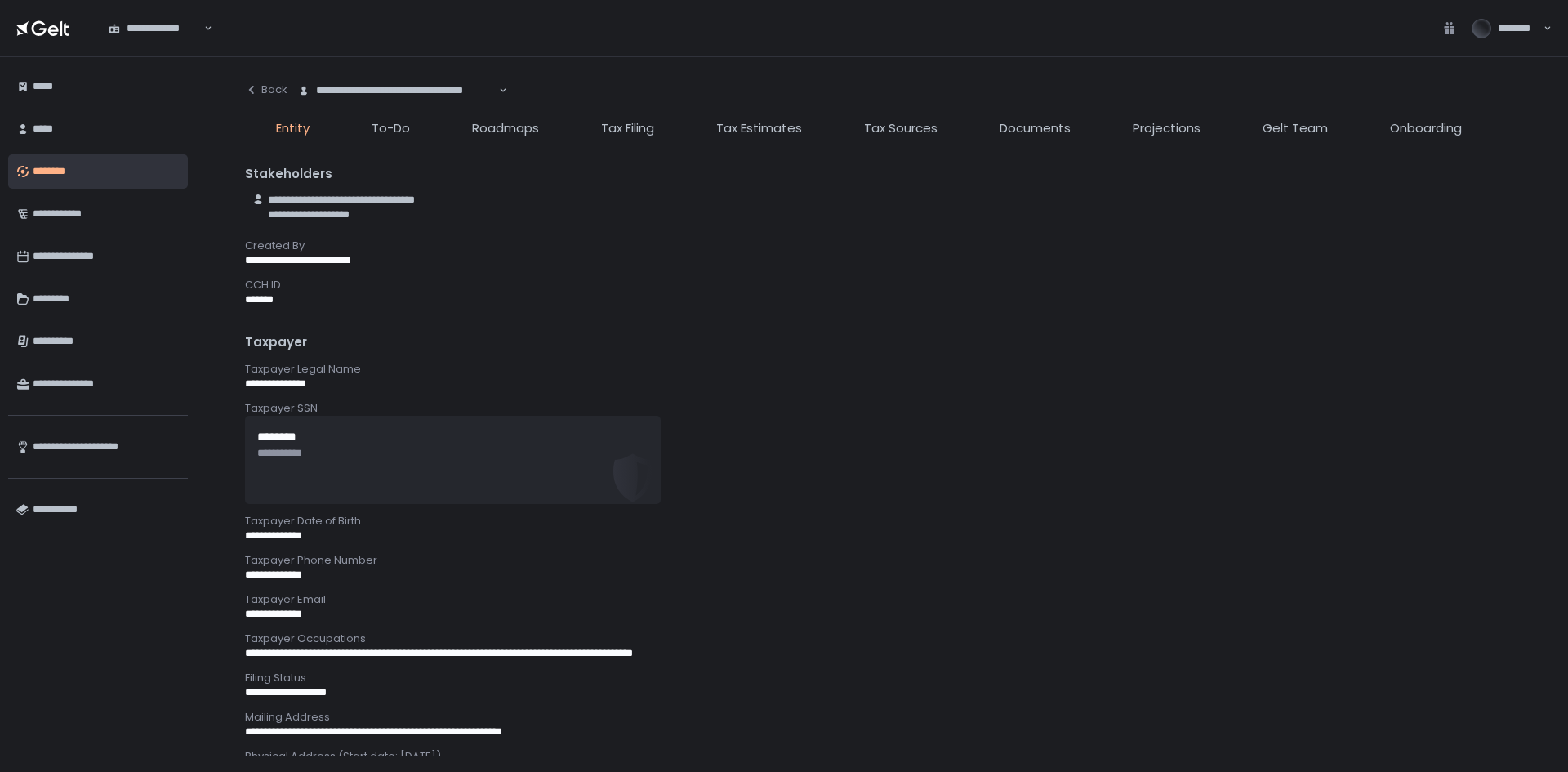
scroll to position [245, 0]
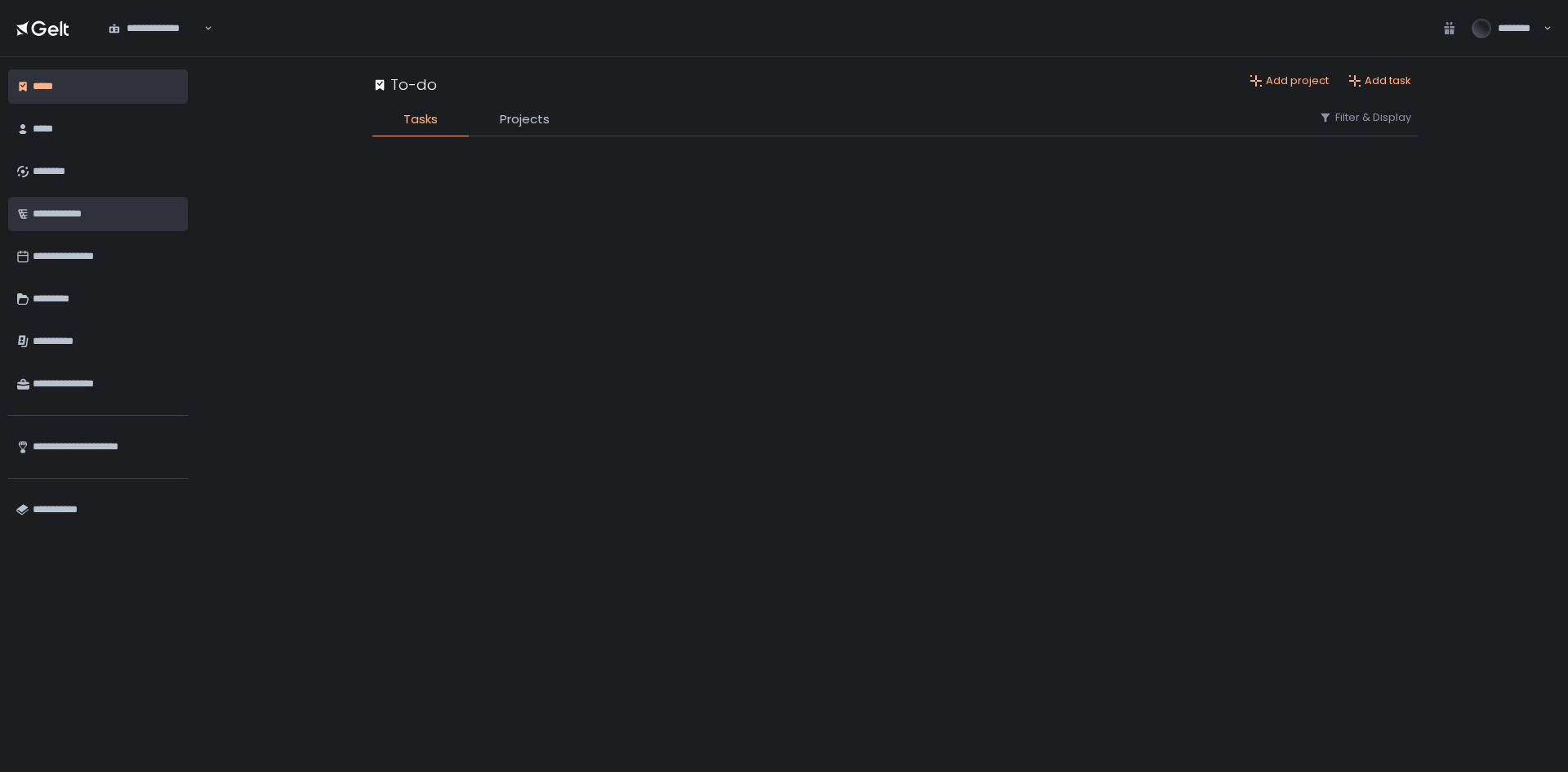
click at [105, 197] on link "**********" at bounding box center [97, 214] width 180 height 34
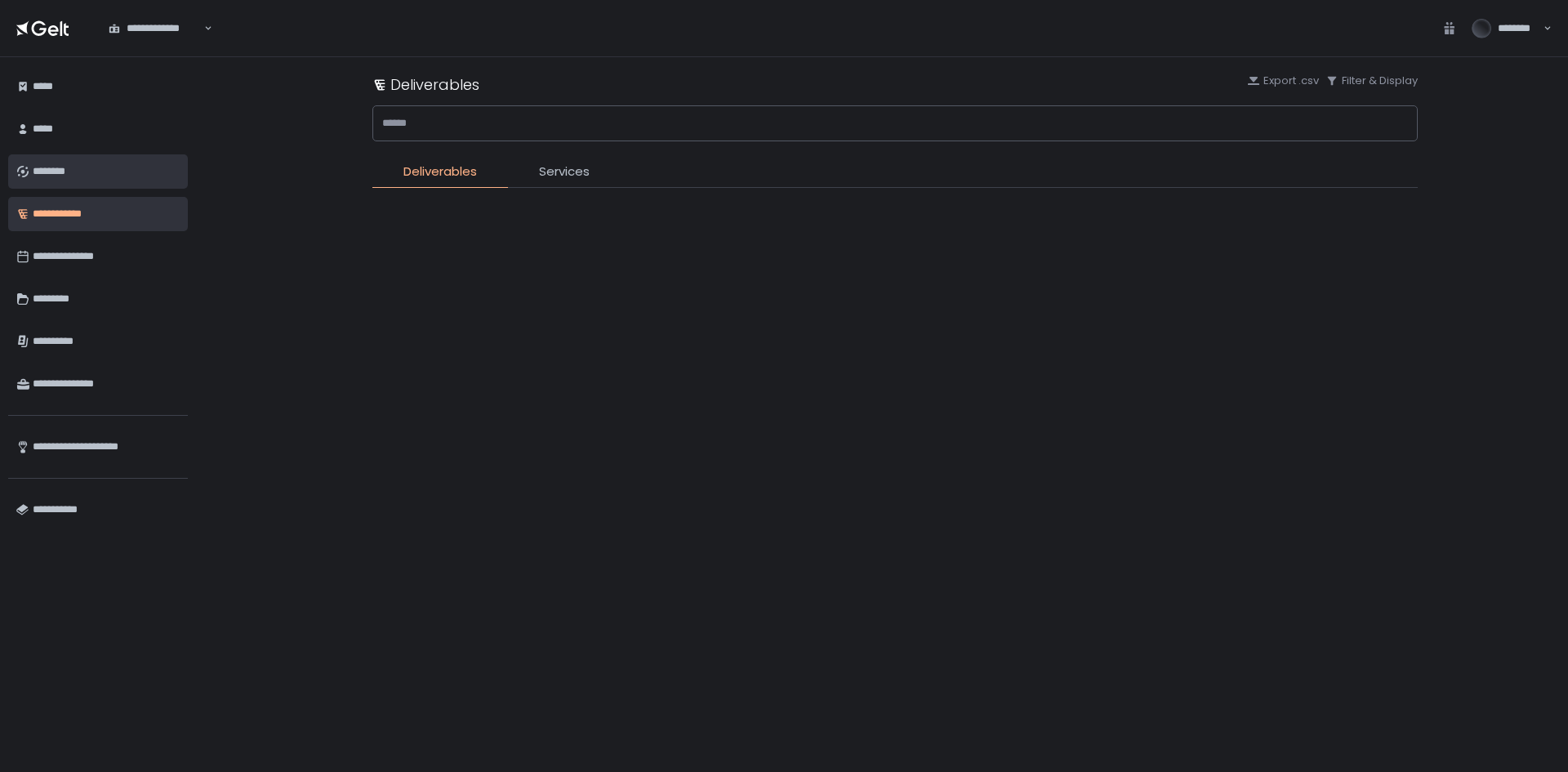
click at [76, 164] on div "********" at bounding box center [106, 171] width 147 height 28
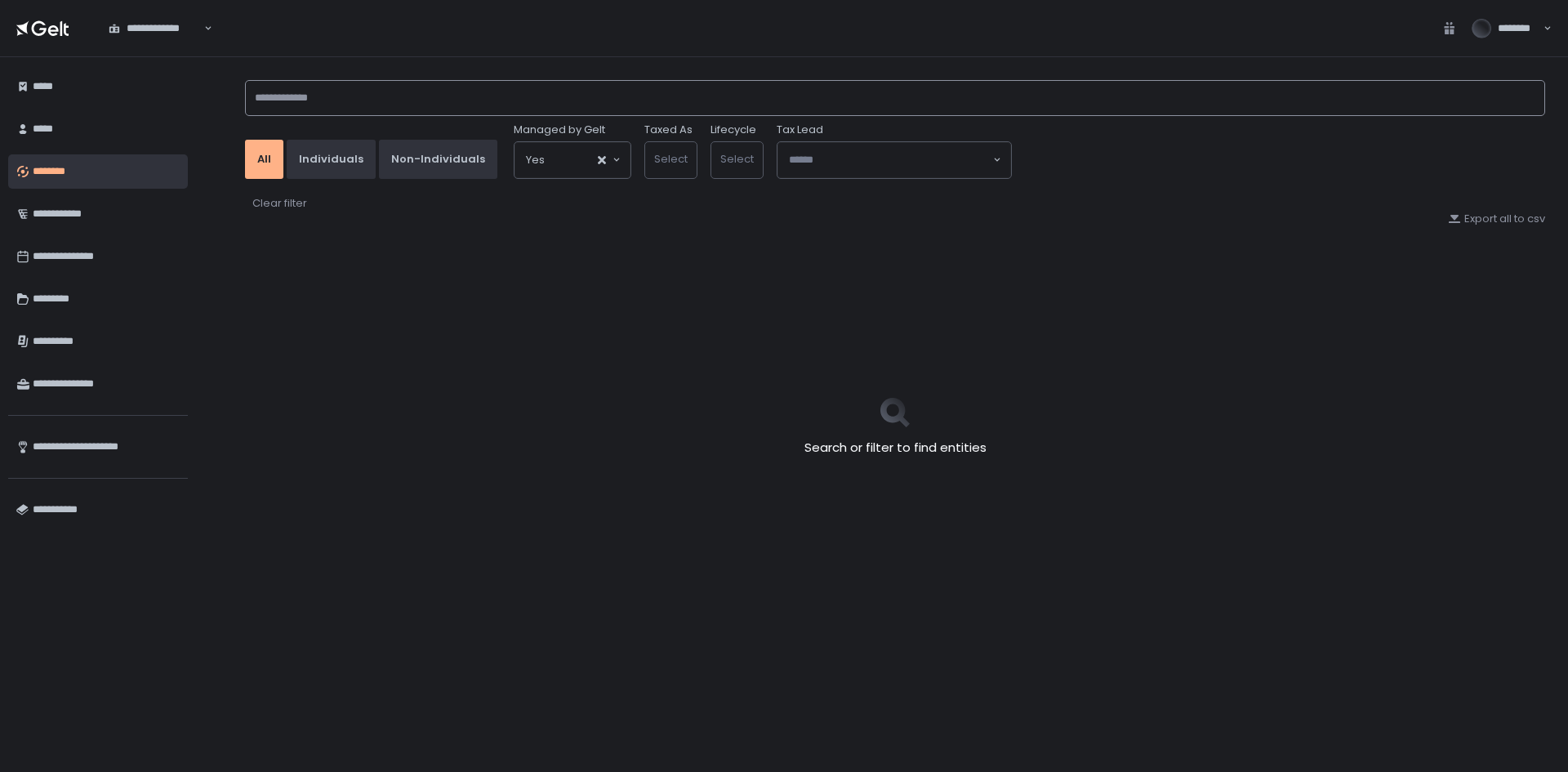
click at [577, 105] on input at bounding box center [894, 98] width 1300 height 36
drag, startPoint x: 394, startPoint y: 98, endPoint x: 70, endPoint y: 48, distance: 327.8
click at [70, 48] on div "**********" at bounding box center [784, 386] width 1568 height 772
type input "*****"
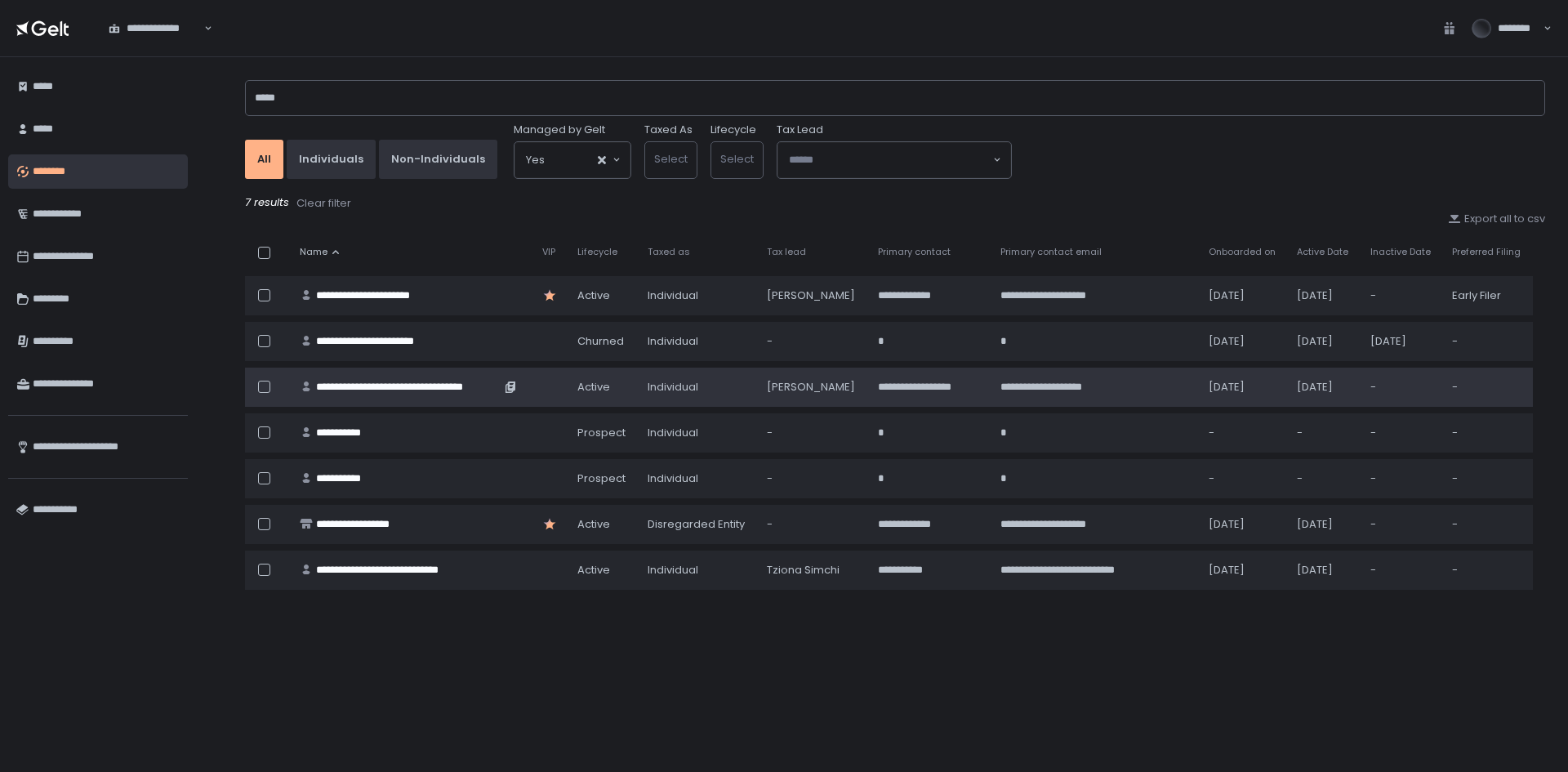
click at [388, 386] on div "**********" at bounding box center [408, 387] width 185 height 14
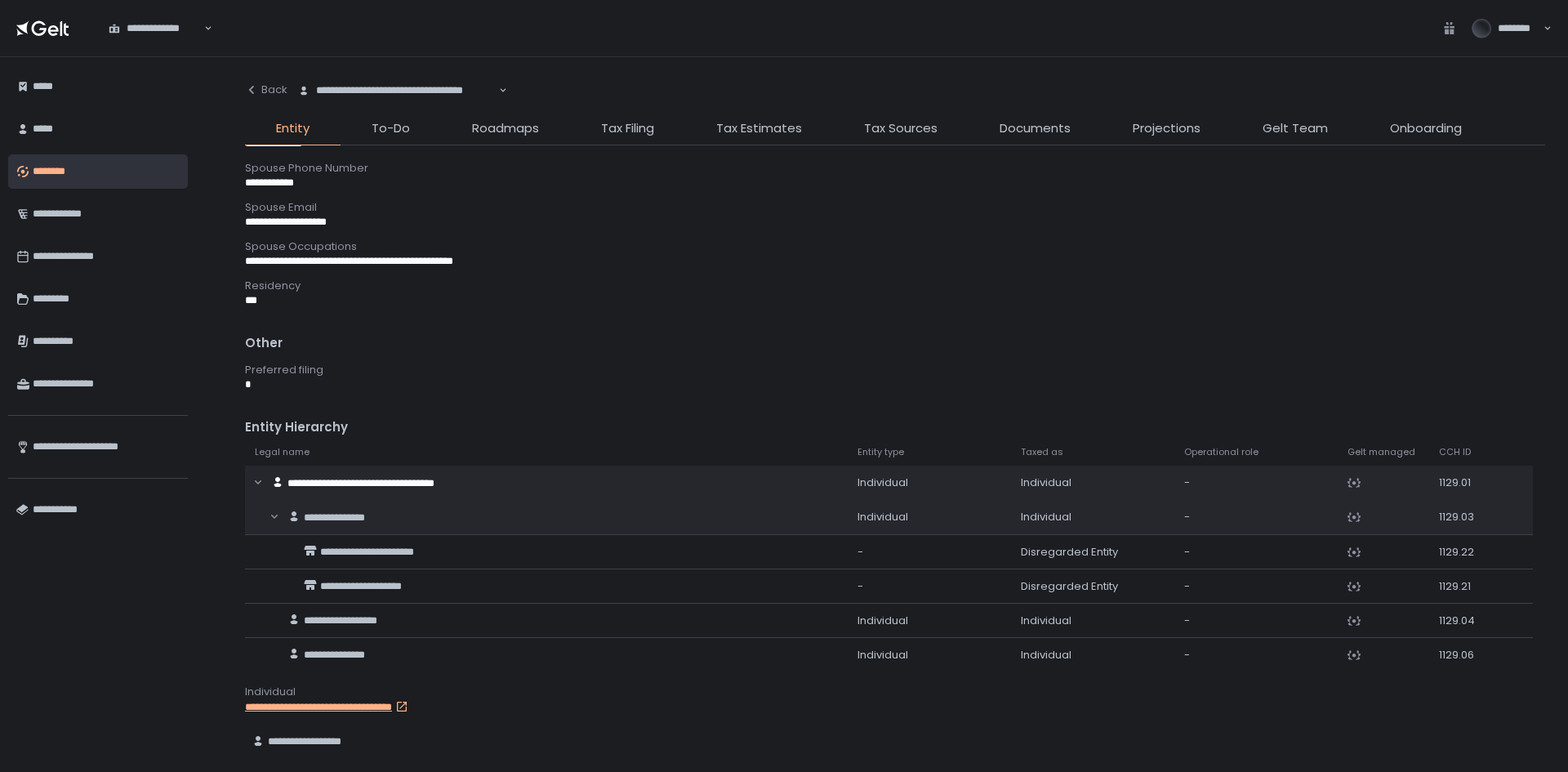
scroll to position [1062, 0]
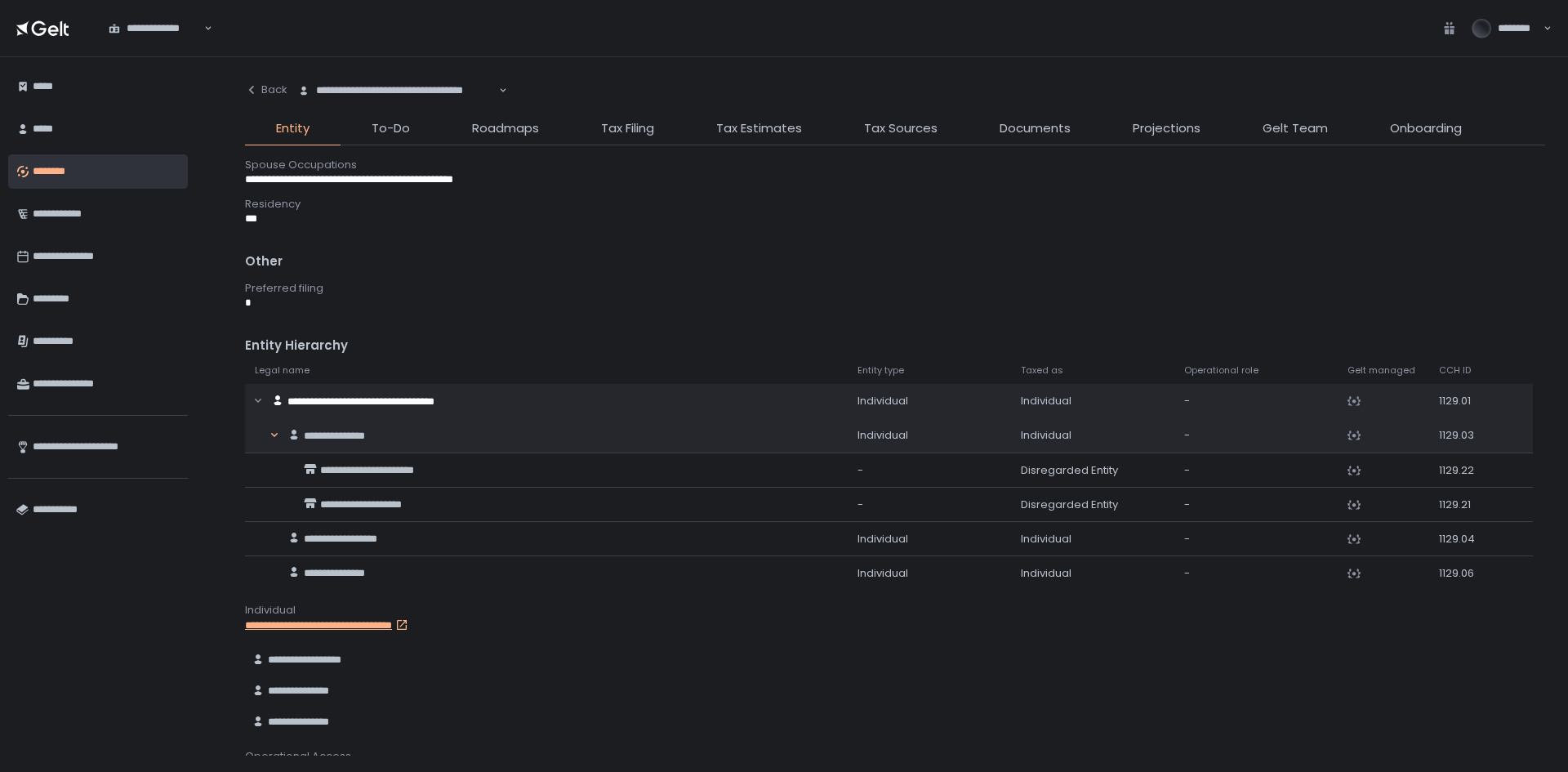
click at [275, 432] on icon "button" at bounding box center [274, 435] width 10 height 10
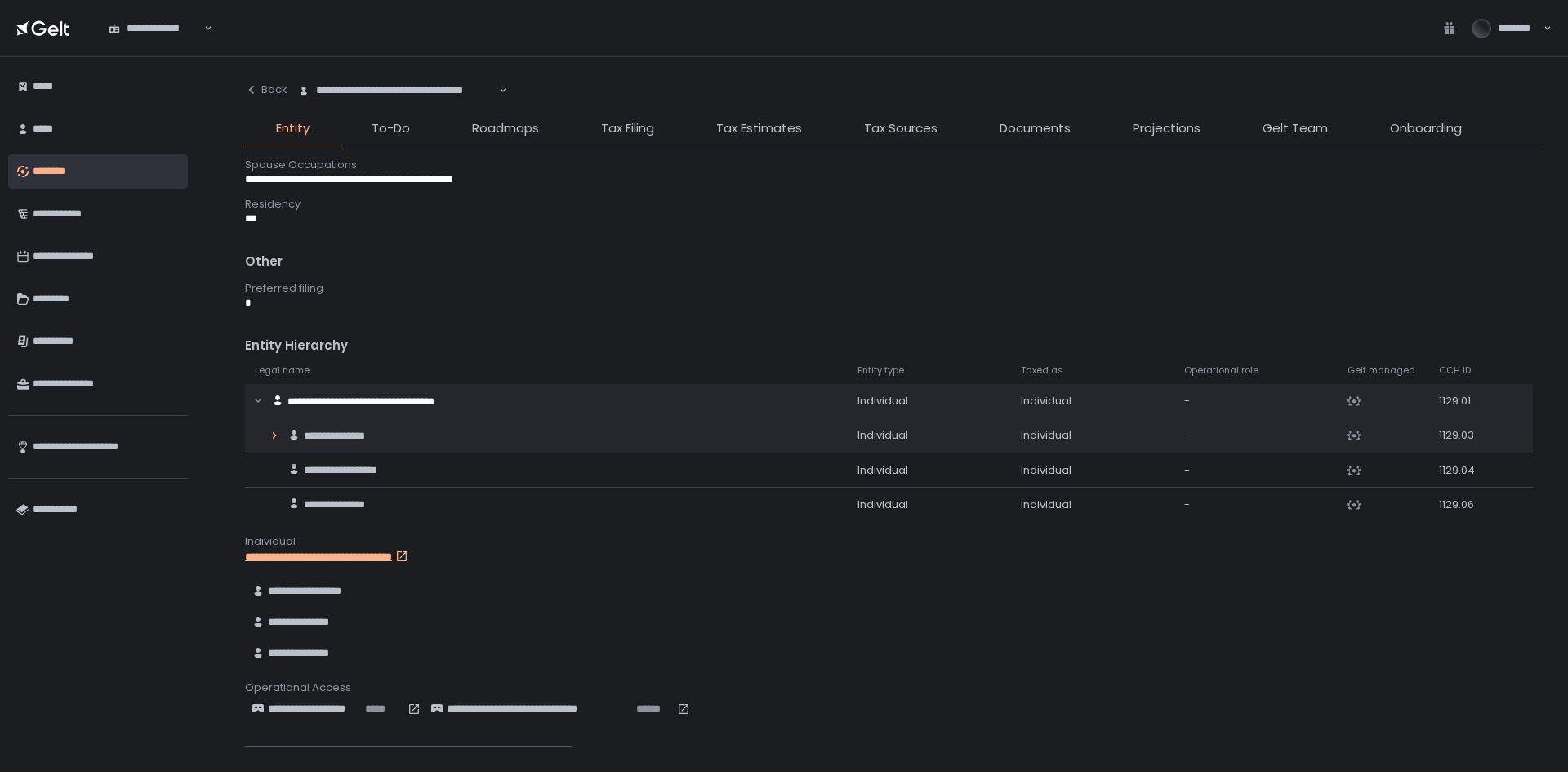
click at [275, 432] on icon "button" at bounding box center [274, 435] width 10 height 10
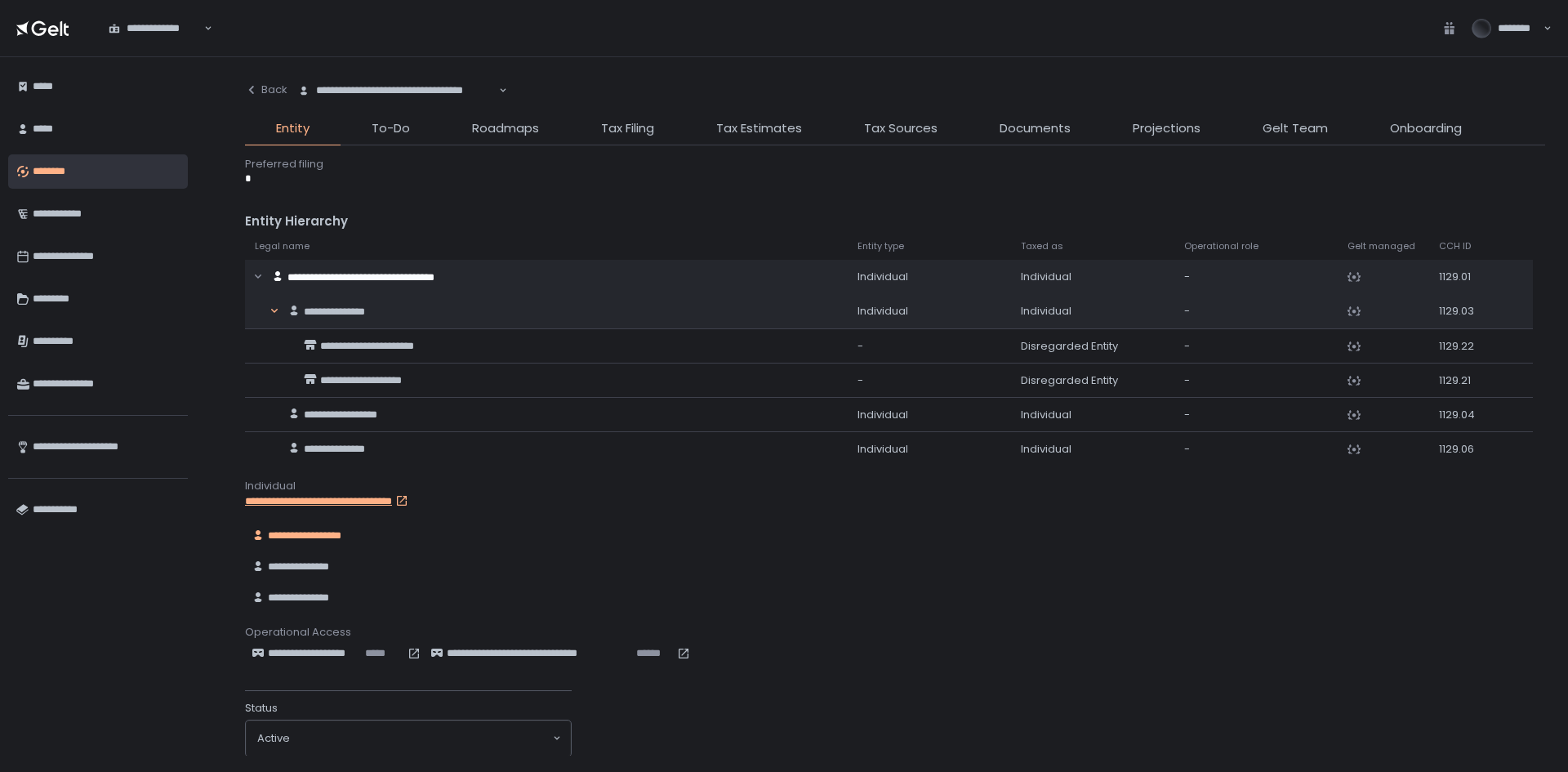
scroll to position [1214, 0]
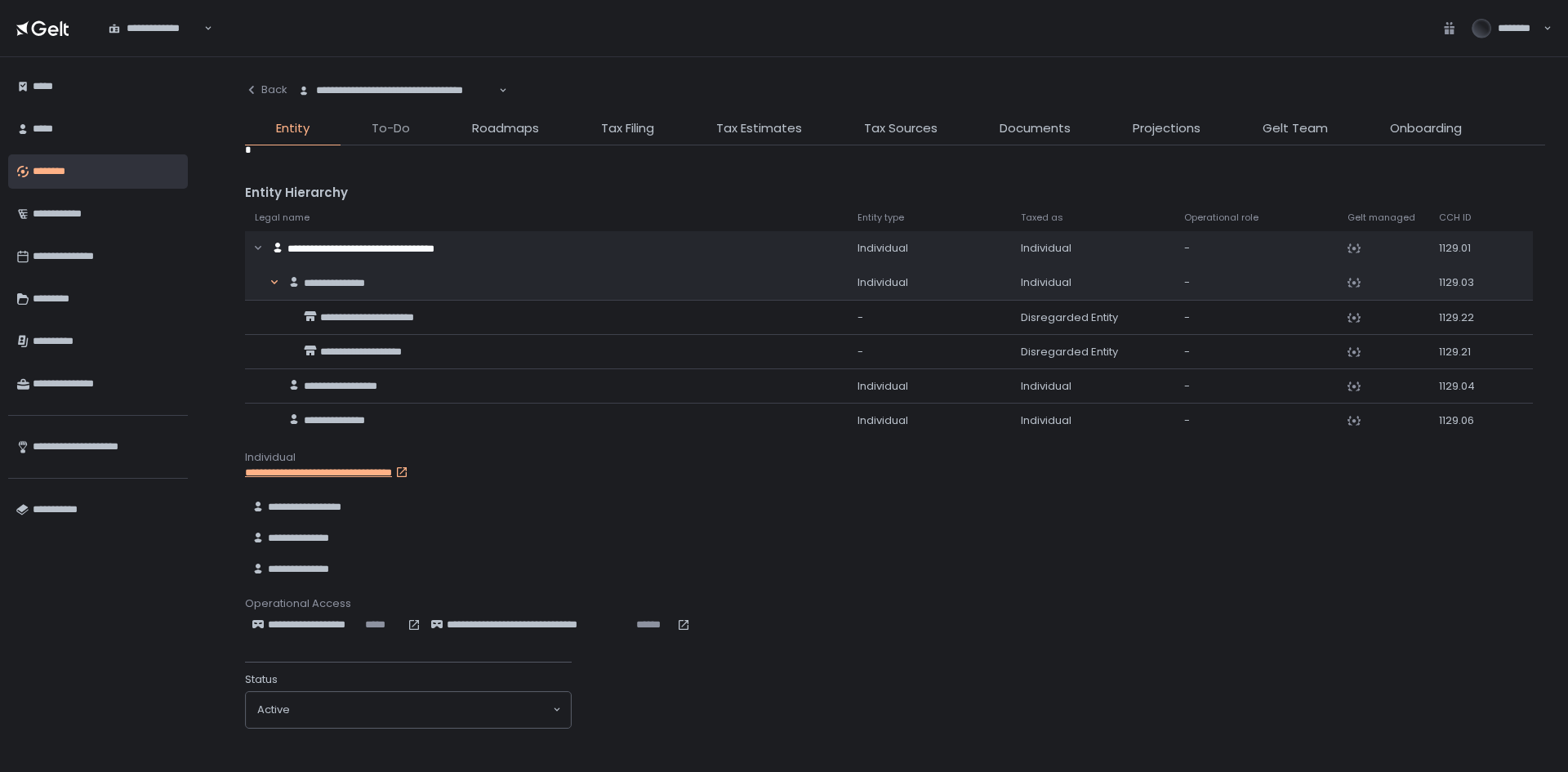
click at [372, 130] on span "To-Do" at bounding box center [390, 128] width 38 height 19
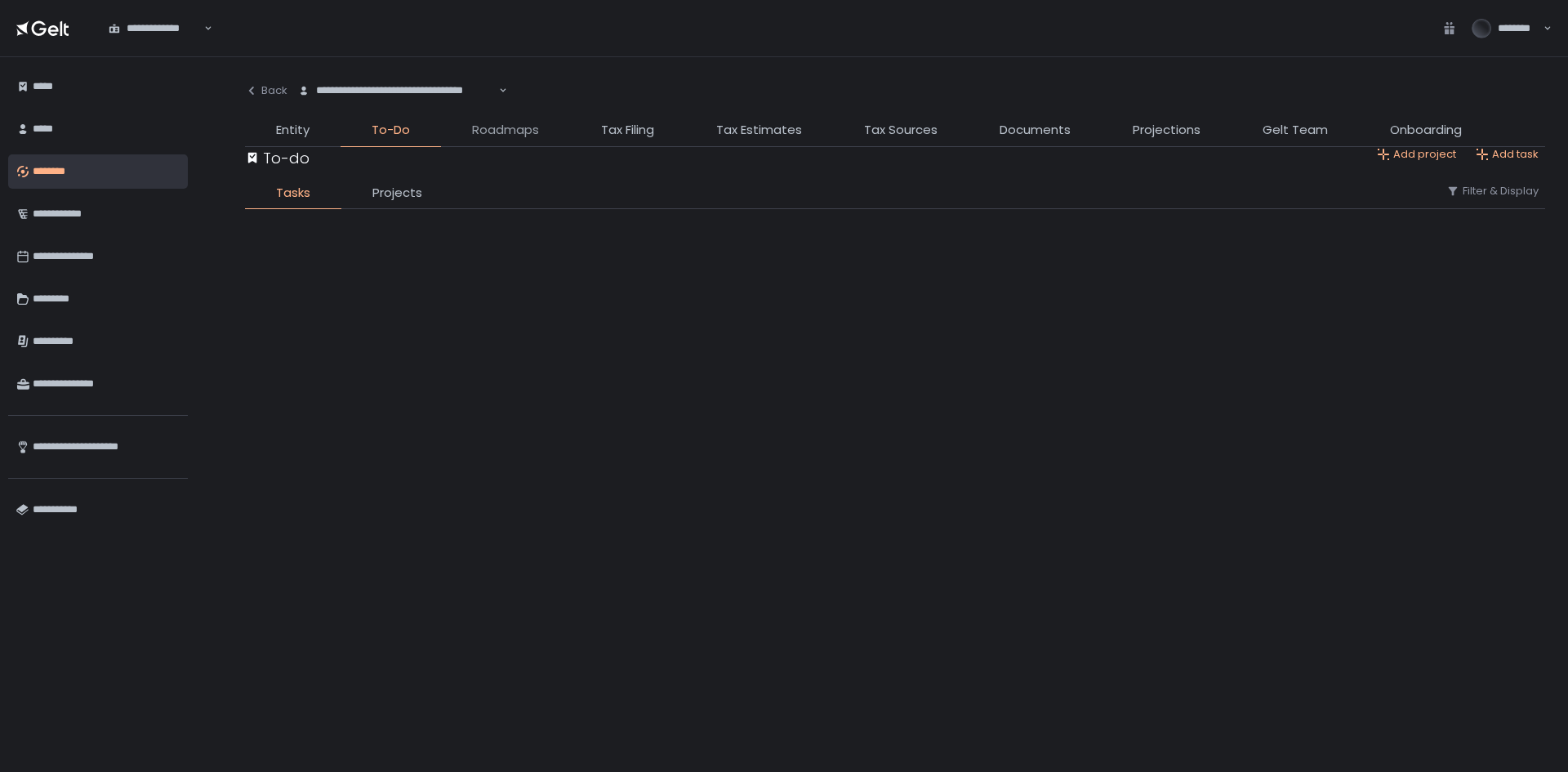
click at [518, 136] on span "Roadmaps" at bounding box center [505, 130] width 67 height 19
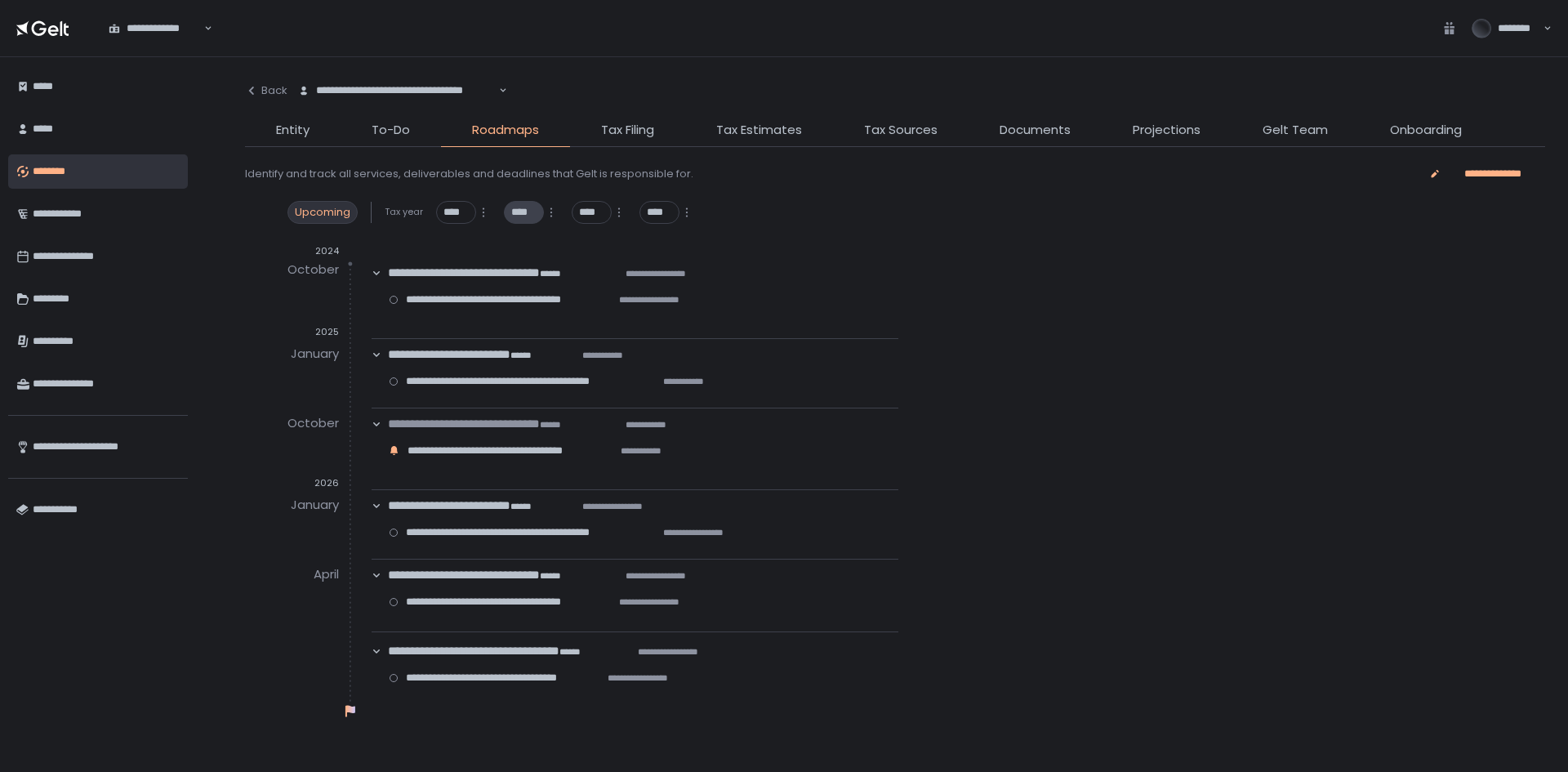
click at [513, 220] on div "****" at bounding box center [524, 213] width 40 height 23
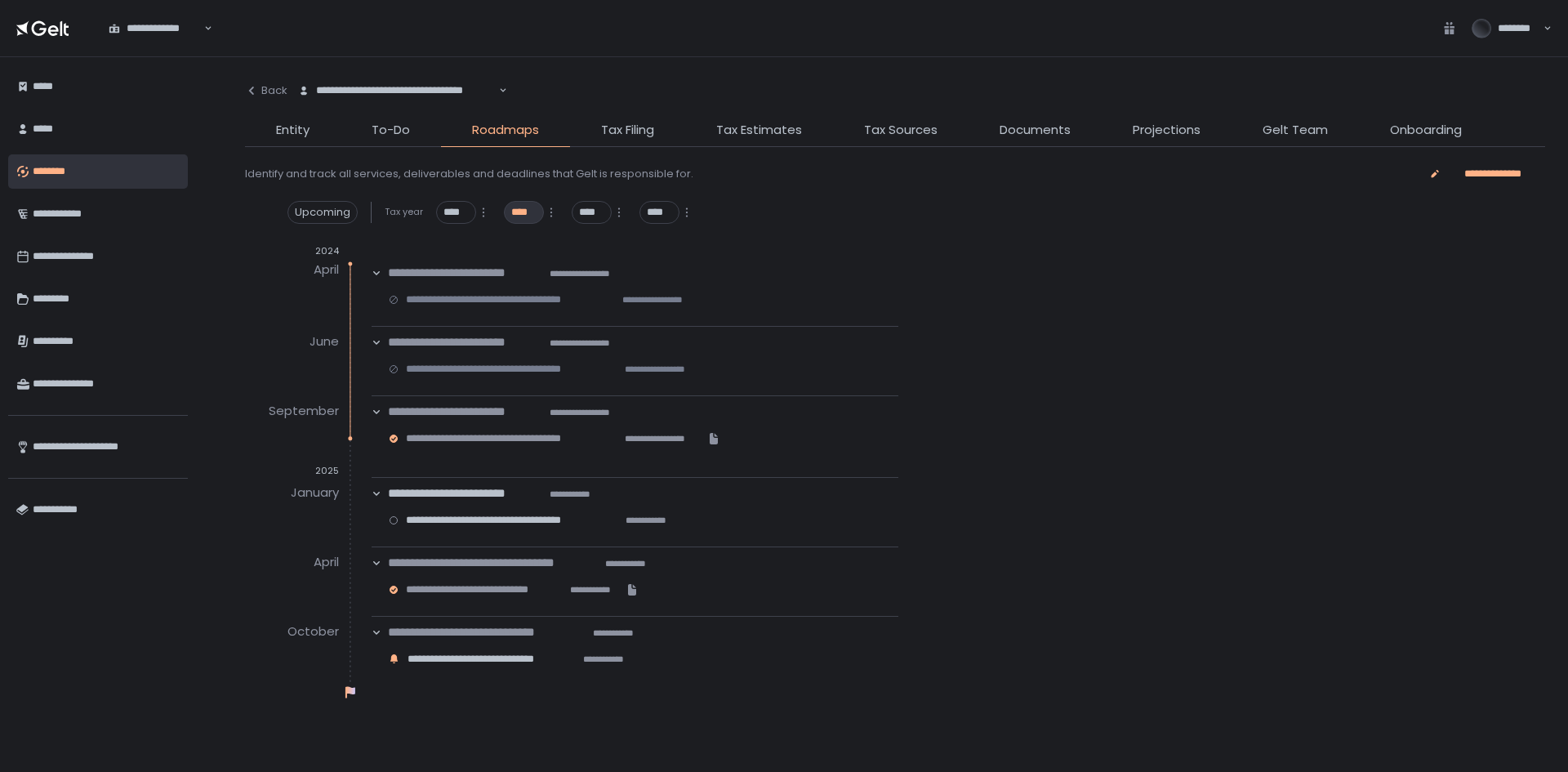
drag, startPoint x: 440, startPoint y: 661, endPoint x: 616, endPoint y: 673, distance: 176.4
click at [470, 666] on span "**********" at bounding box center [491, 659] width 169 height 14
click at [753, 128] on span "Tax Estimates" at bounding box center [759, 130] width 86 height 19
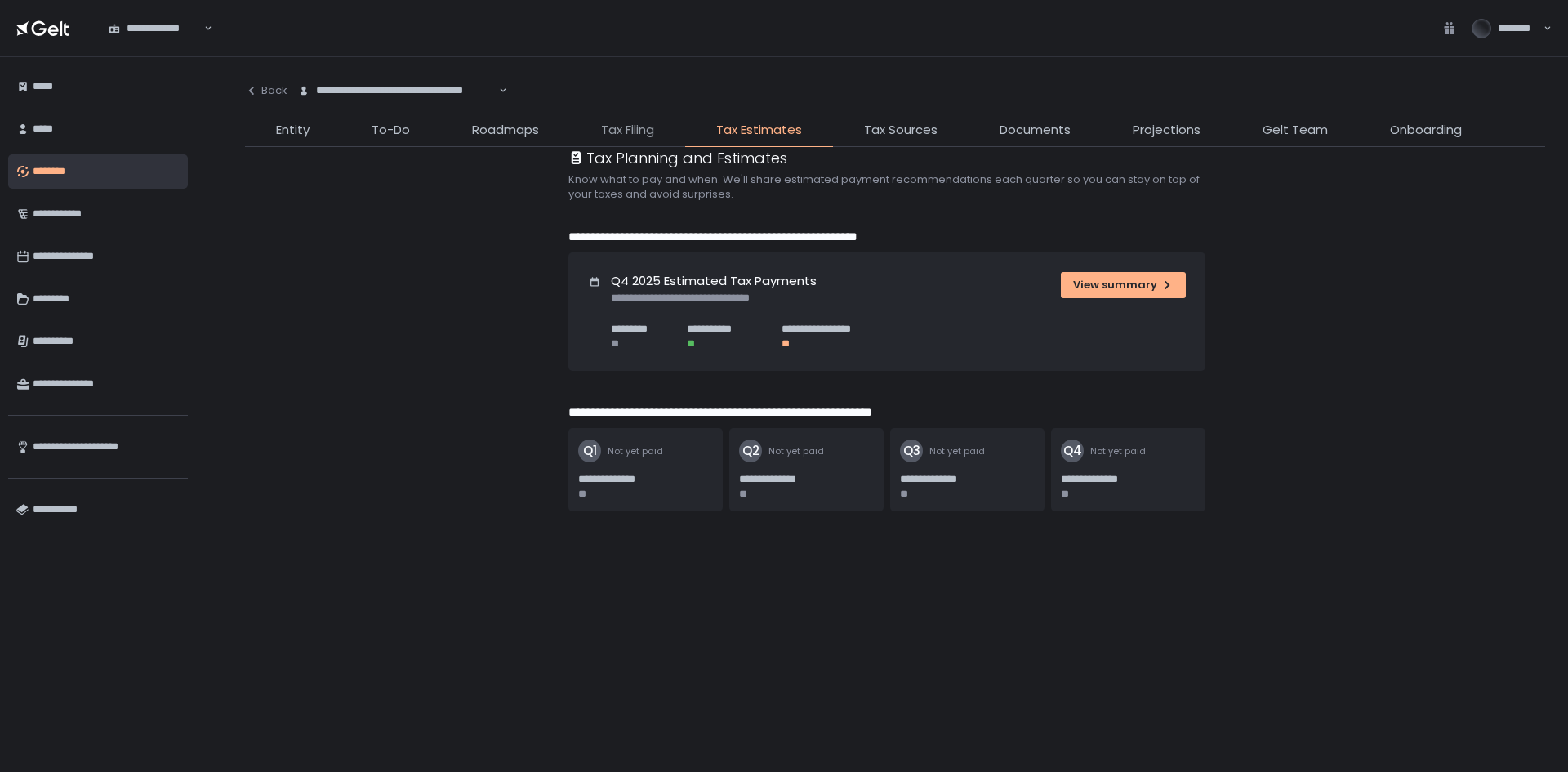
click at [632, 138] on span "Tax Filing" at bounding box center [627, 130] width 53 height 19
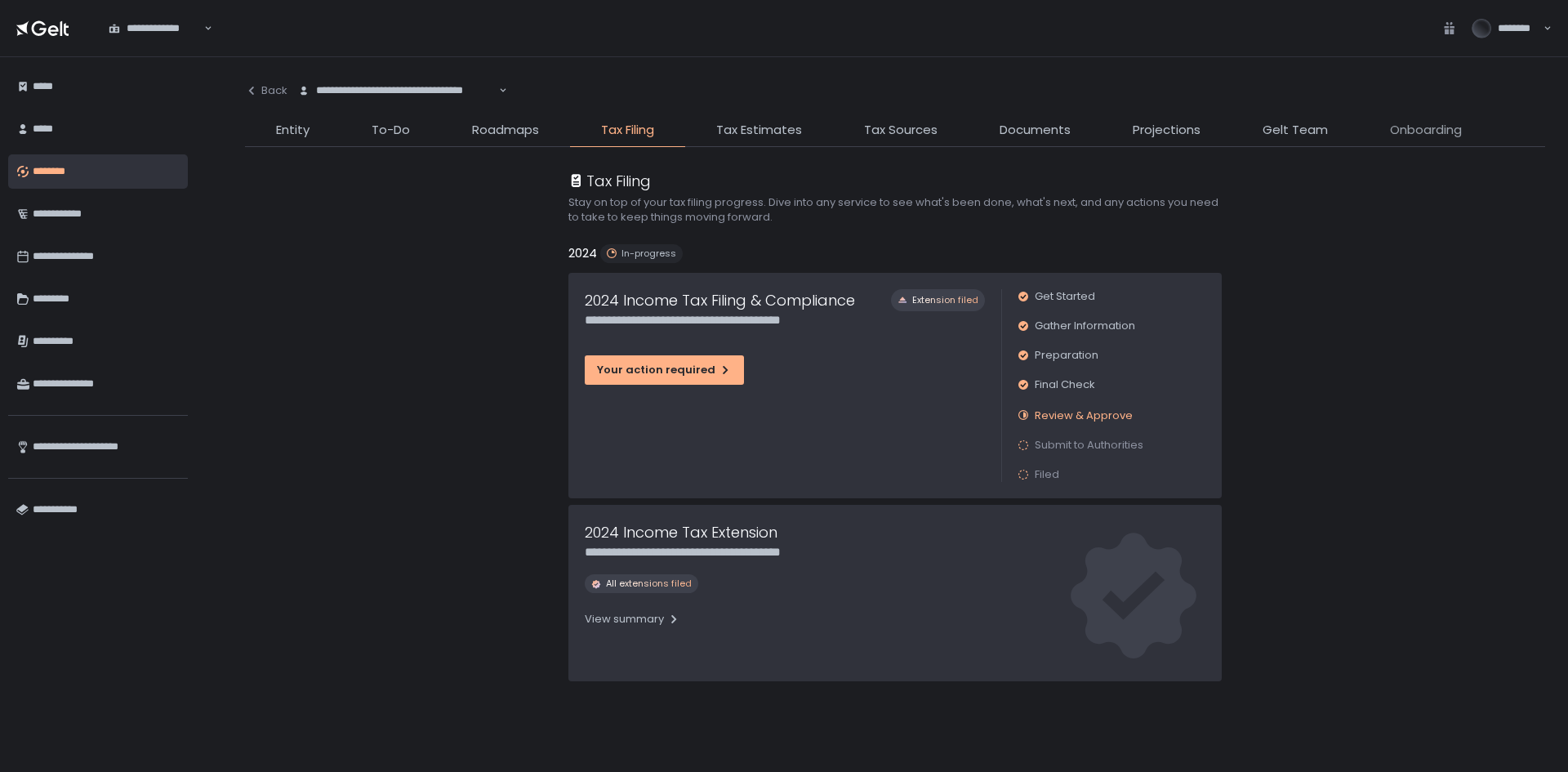
click at [1402, 127] on span "Onboarding" at bounding box center [1426, 130] width 71 height 19
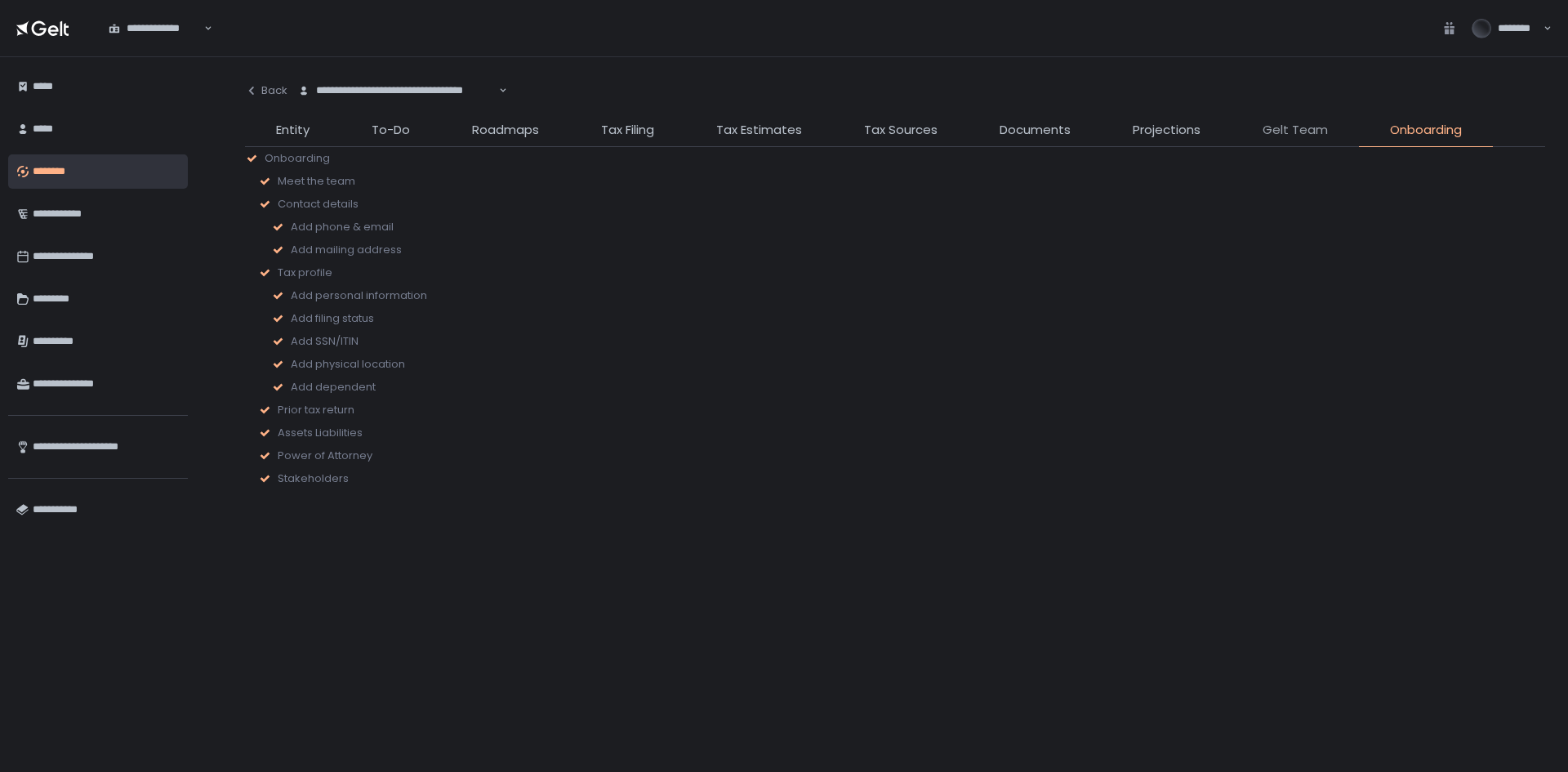
click at [1323, 128] on span "Gelt Team" at bounding box center [1295, 130] width 65 height 19
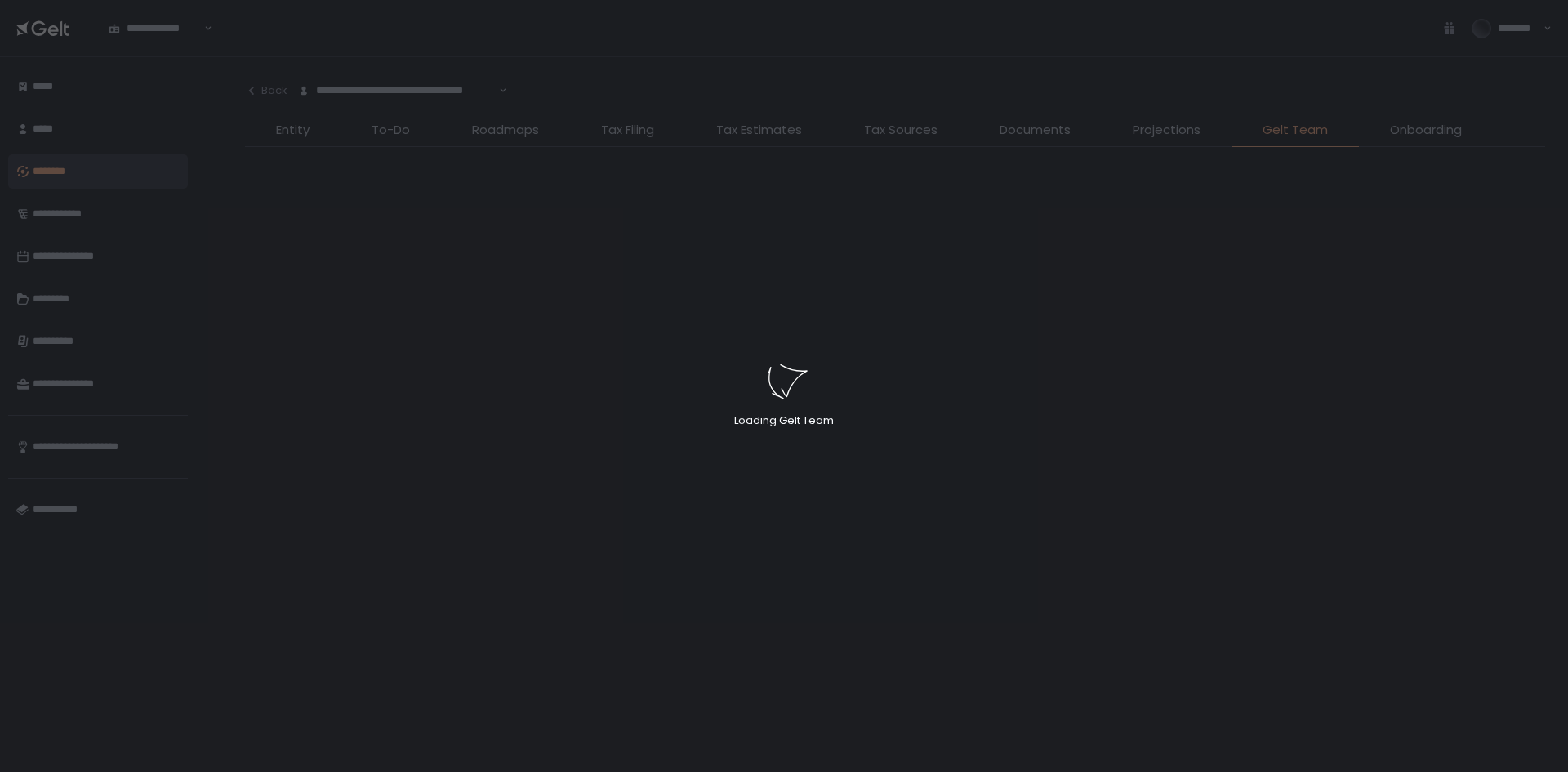
click at [1413, 130] on div "Loading Gelt Team" at bounding box center [784, 386] width 1568 height 772
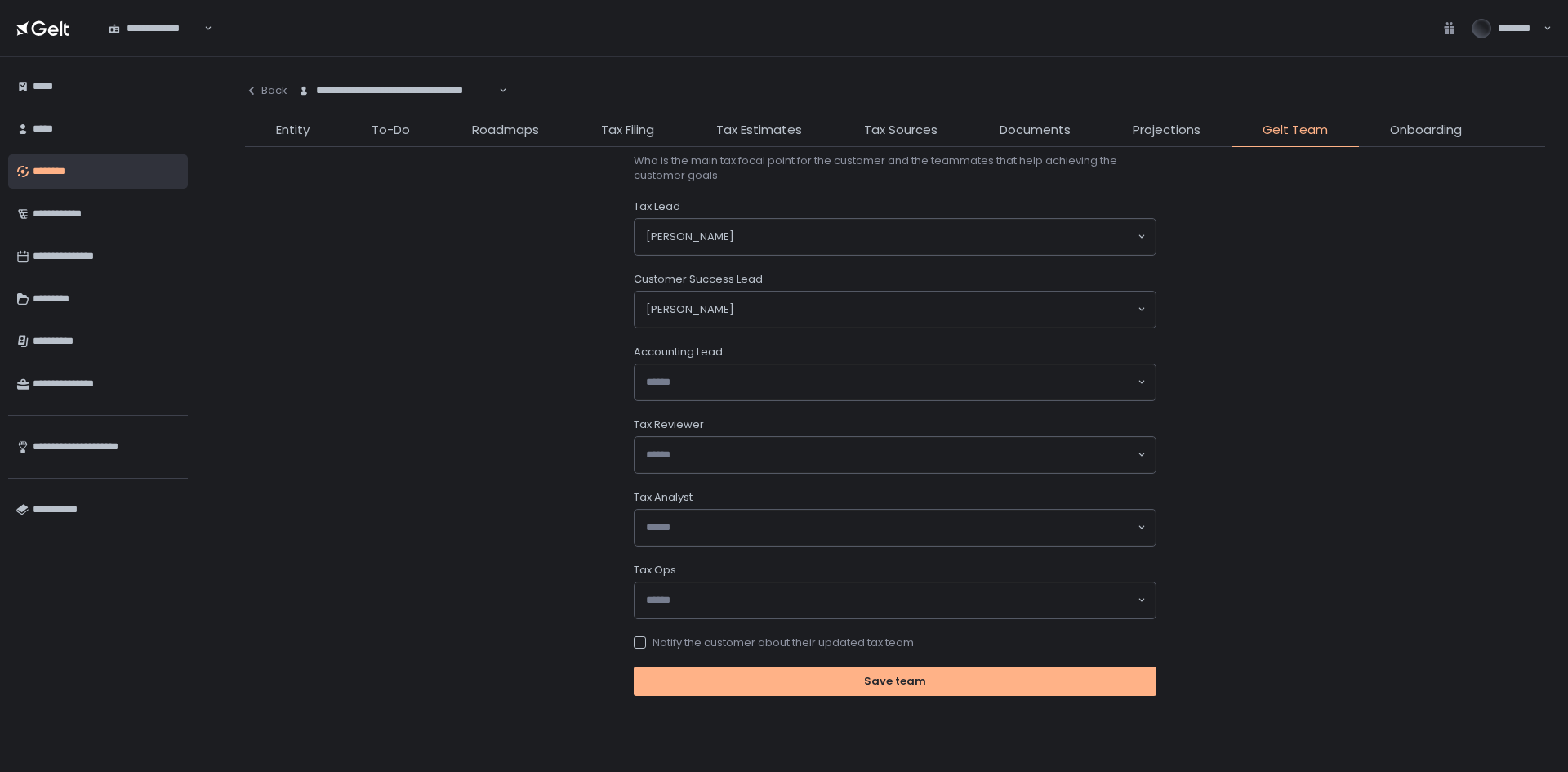
click at [1404, 134] on span "Onboarding" at bounding box center [1426, 130] width 71 height 19
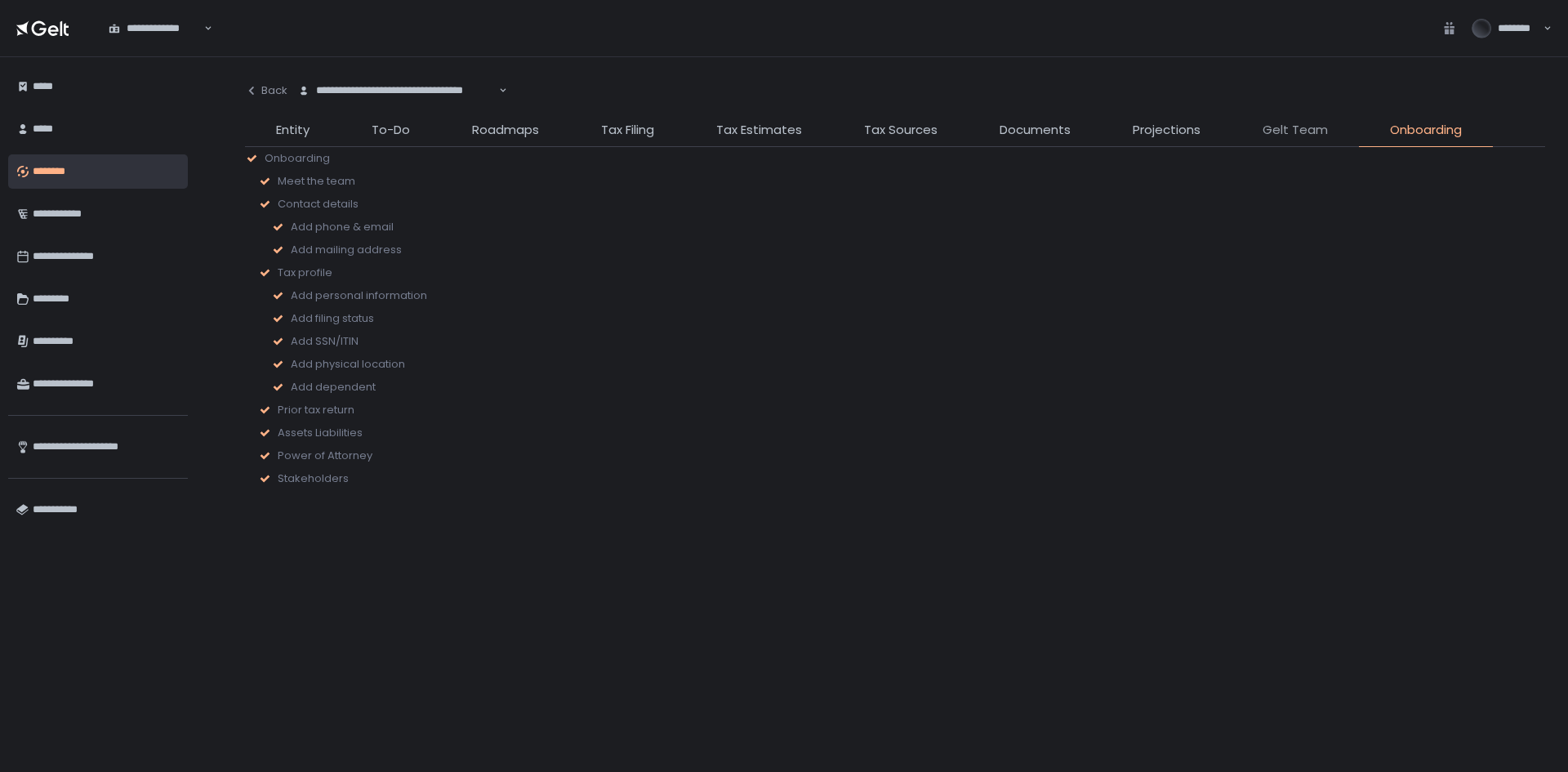
click at [1288, 129] on span "Gelt Team" at bounding box center [1295, 130] width 65 height 19
